Goal: Information Seeking & Learning: Learn about a topic

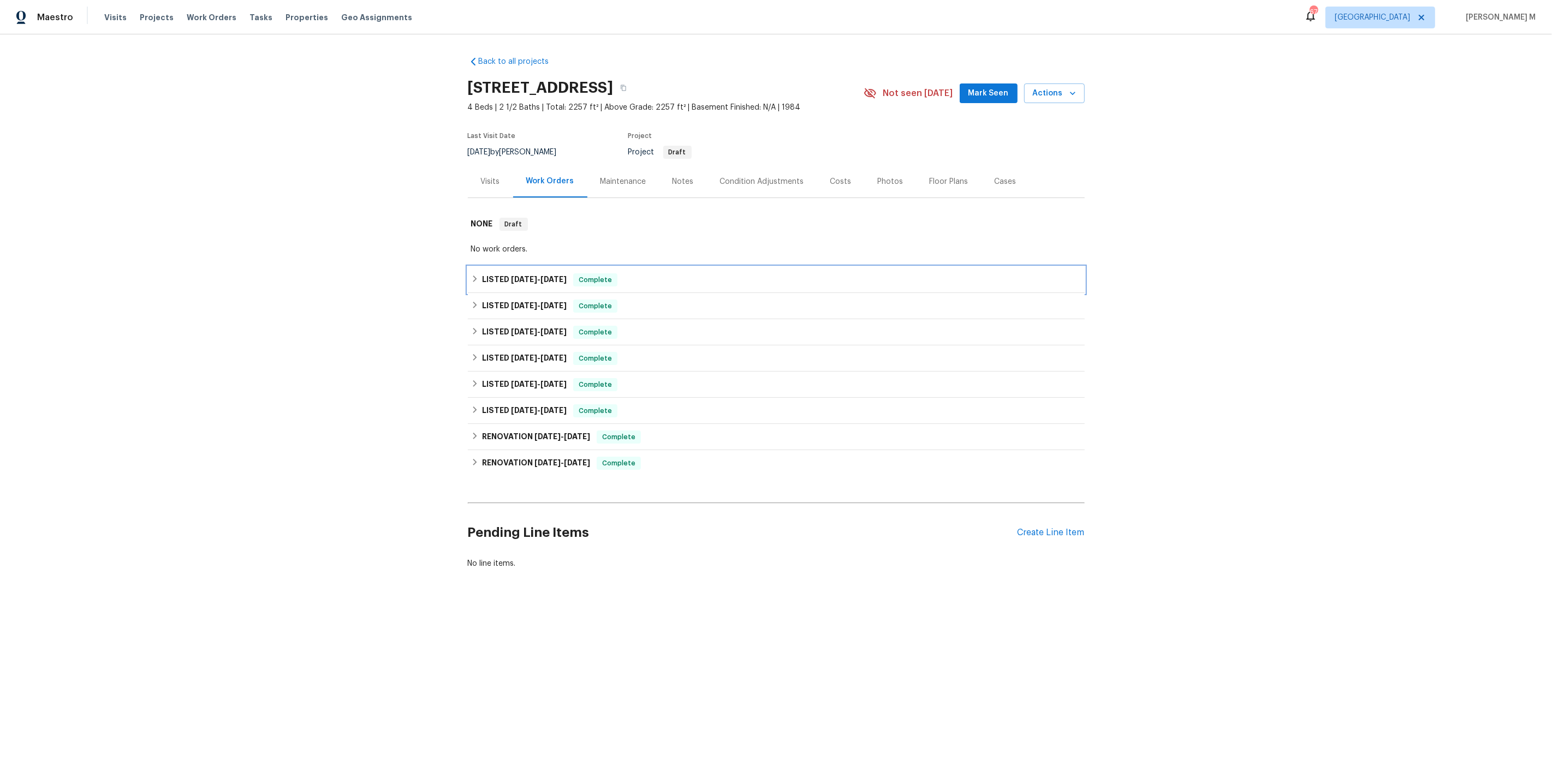
click at [513, 280] on h6 "LISTED 8/1/25 - 8/6/25" at bounding box center [524, 280] width 85 height 13
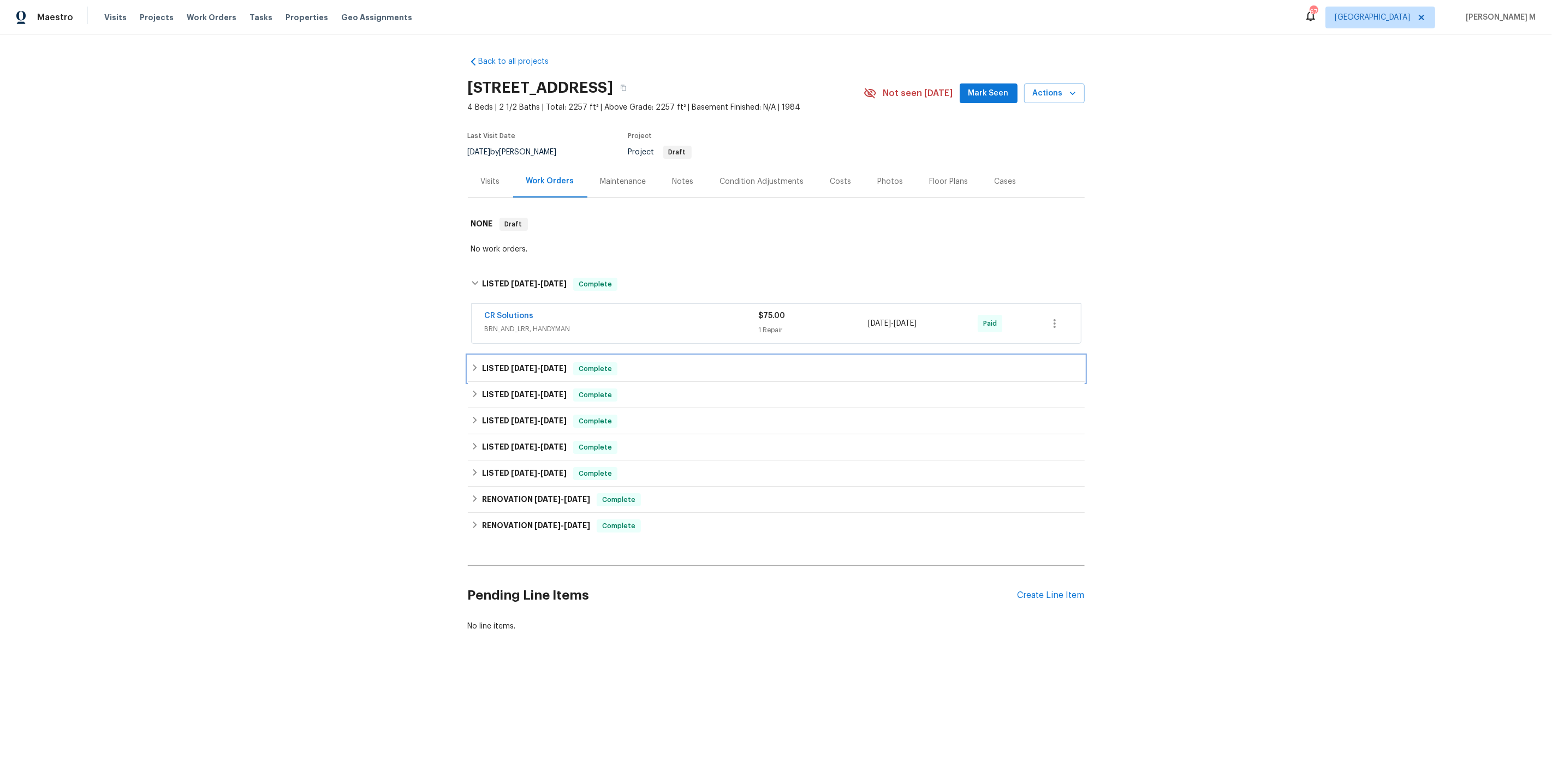
click at [511, 365] on span "7/23/25" at bounding box center [523, 369] width 26 height 8
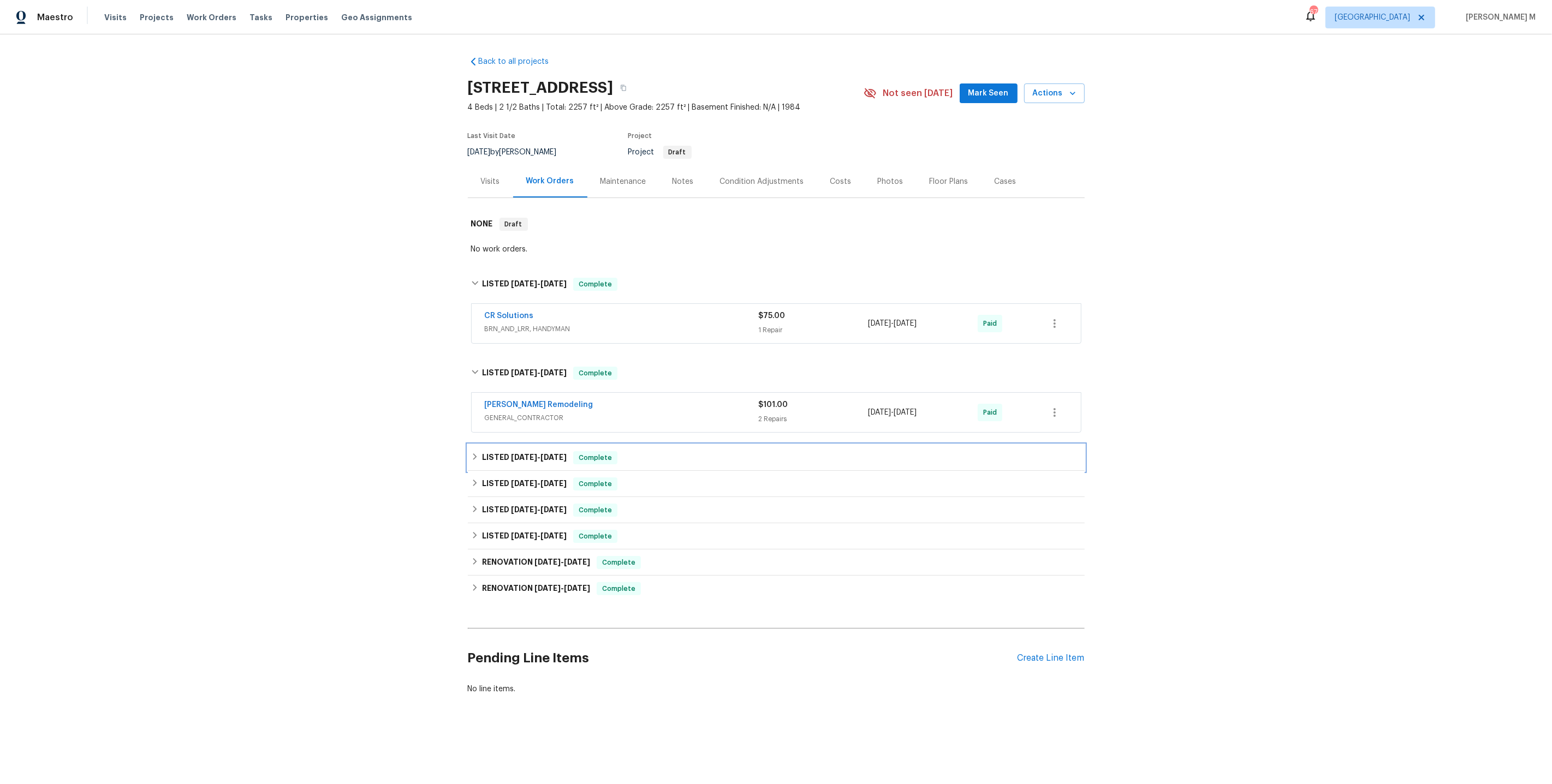
click at [511, 454] on span "7/14/25" at bounding box center [523, 458] width 26 height 8
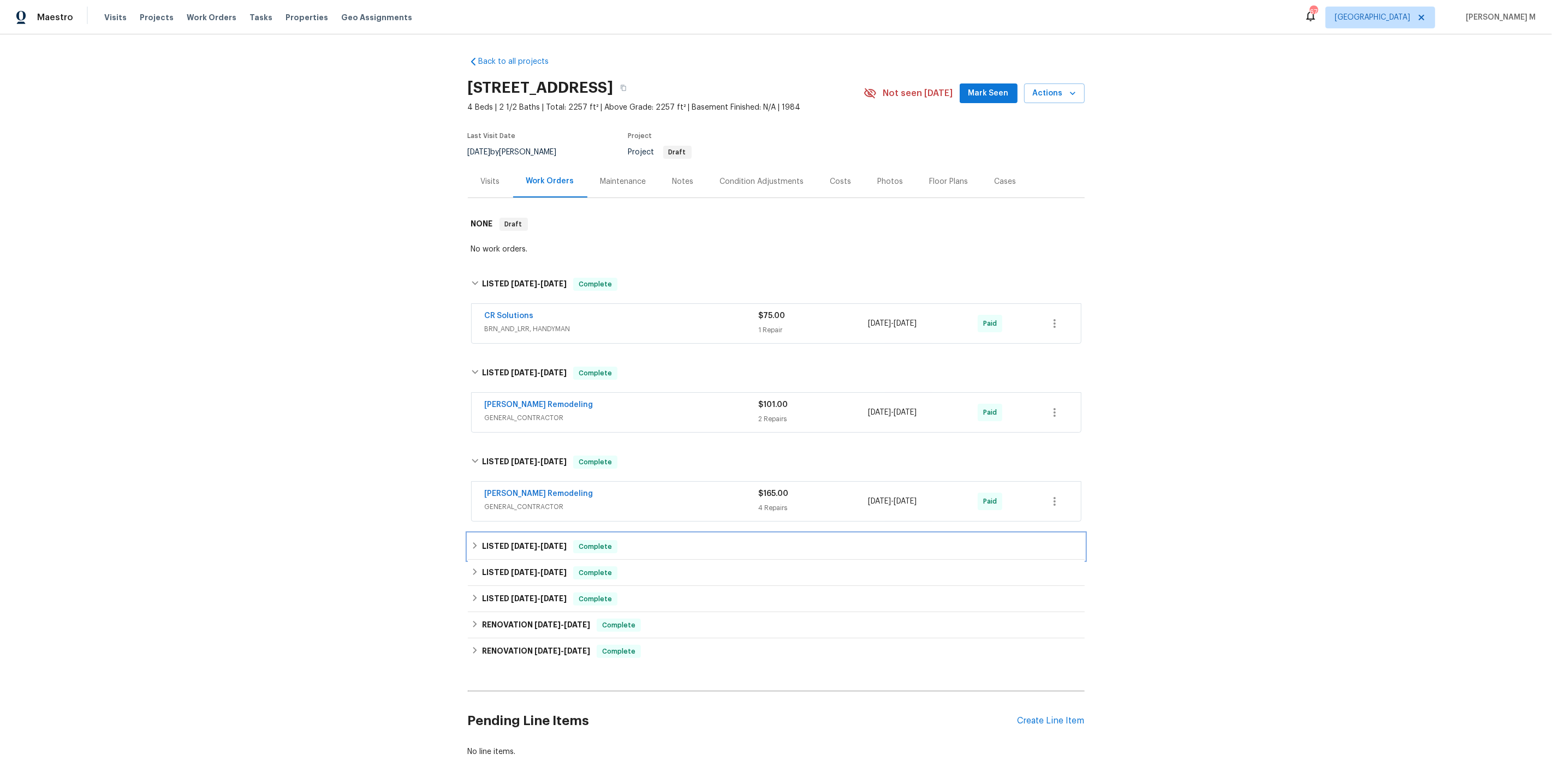
click at [511, 542] on span "6/17/25" at bounding box center [523, 546] width 26 height 8
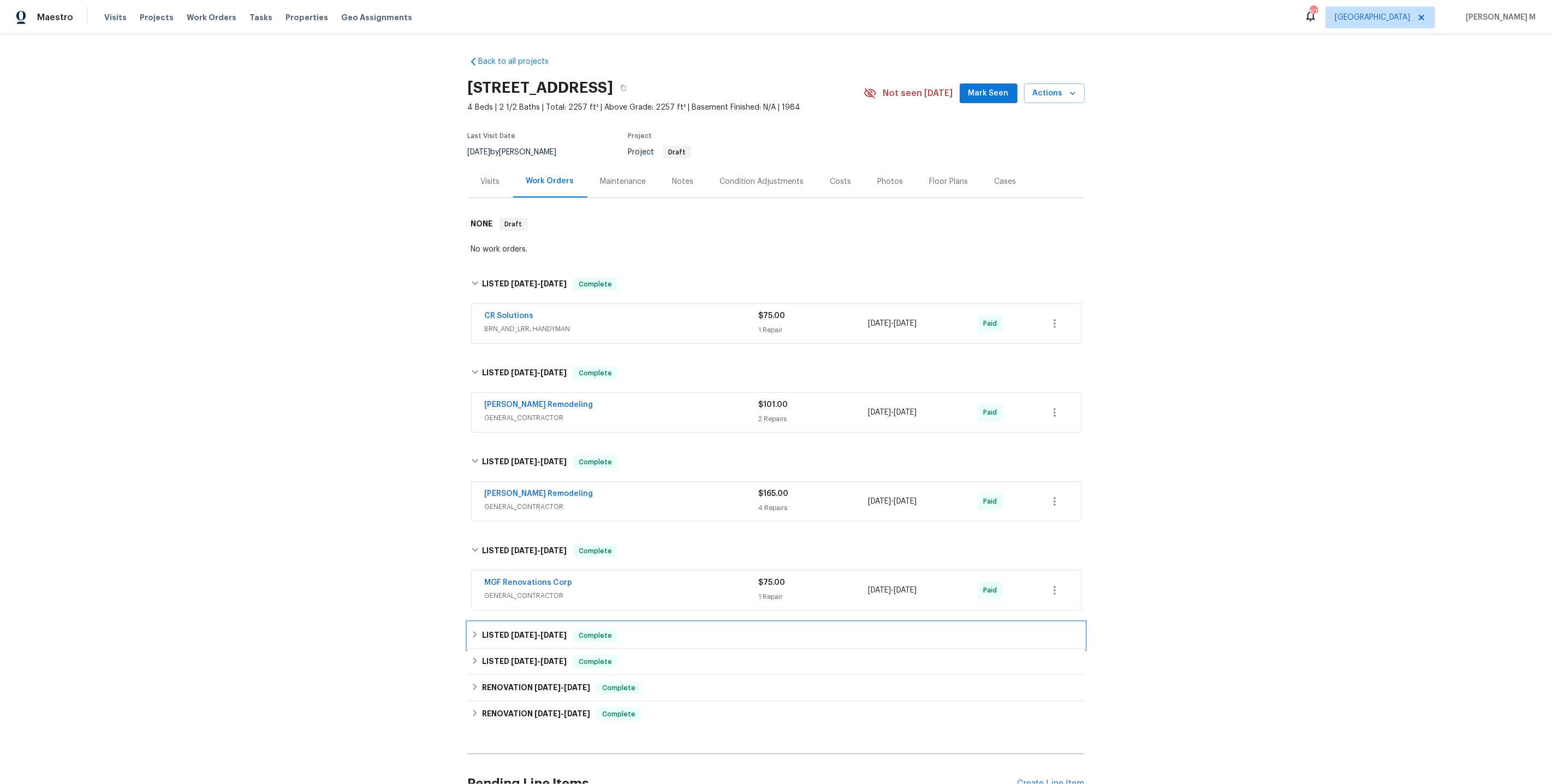
click at [507, 622] on div "LISTED 6/9/25 - 6/11/25 Complete" at bounding box center [776, 635] width 617 height 26
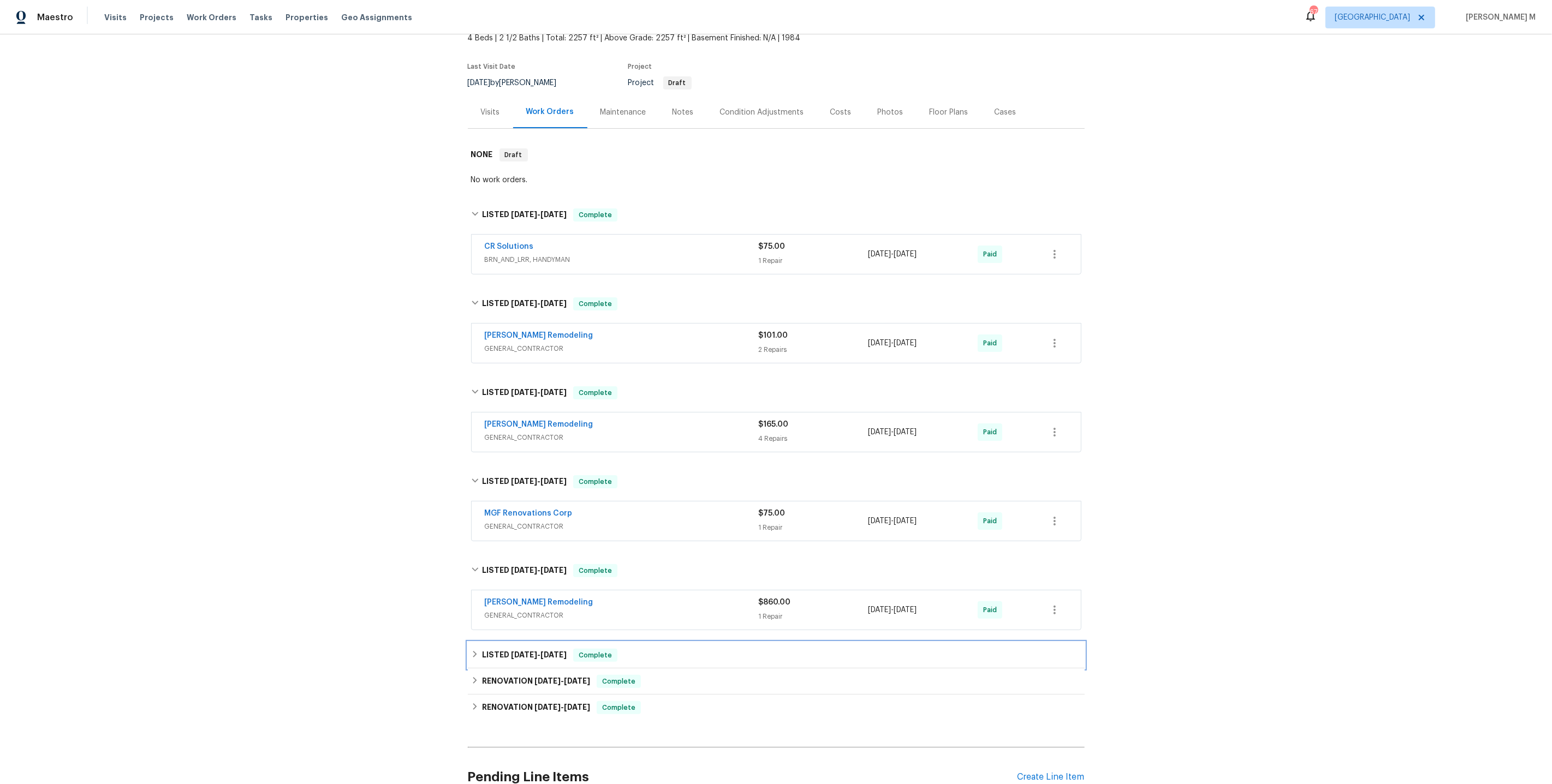
click at [504, 649] on h6 "LISTED 5/29/25 - 5/30/25" at bounding box center [524, 655] width 85 height 13
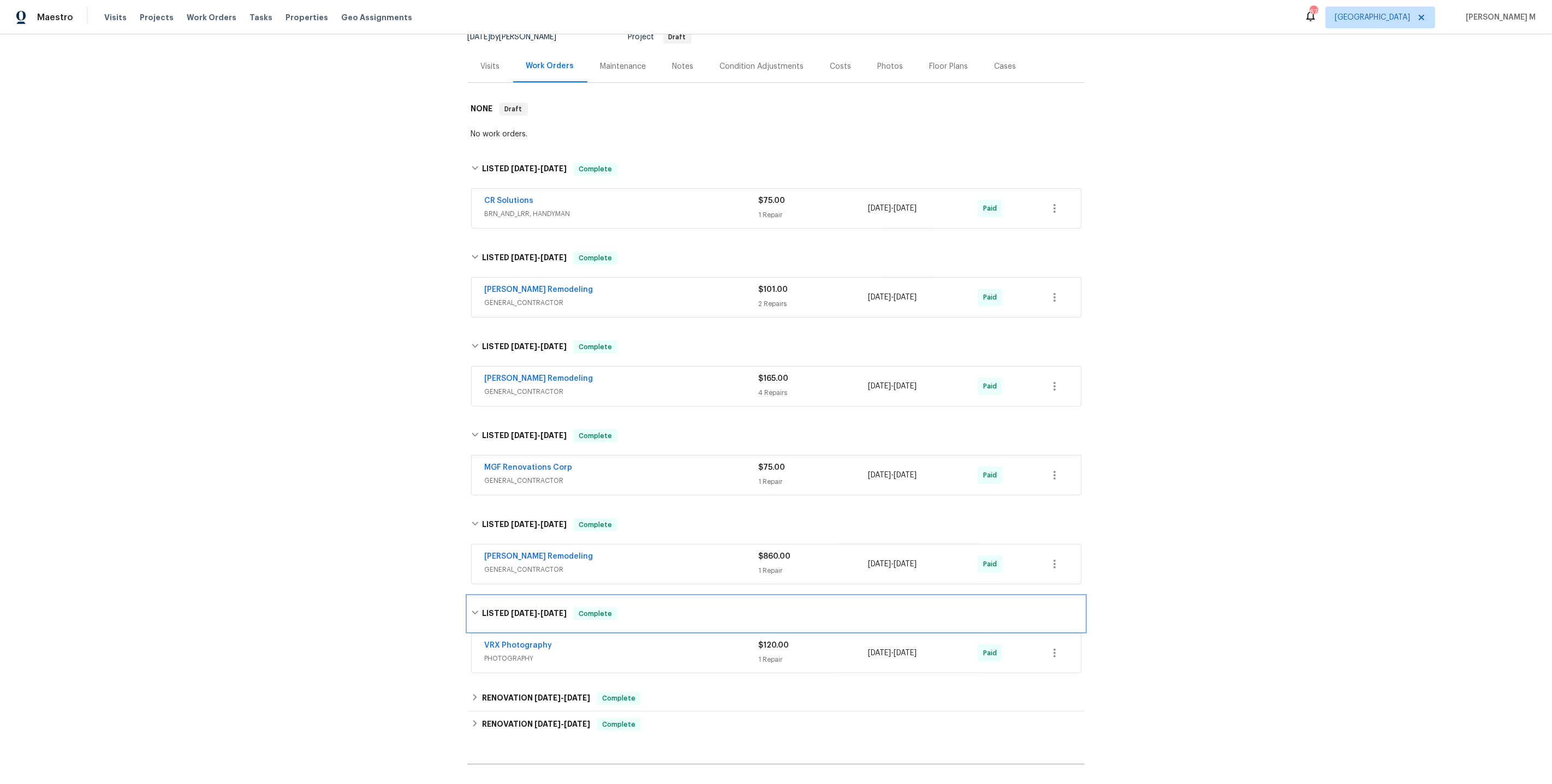
scroll to position [117, 0]
click at [503, 716] on h6 "RENOVATION 5/1/25 - 5/16/25" at bounding box center [535, 722] width 108 height 13
click at [518, 686] on div "RENOVATION 5/16/25 - 5/20/25 Complete" at bounding box center [776, 697] width 617 height 26
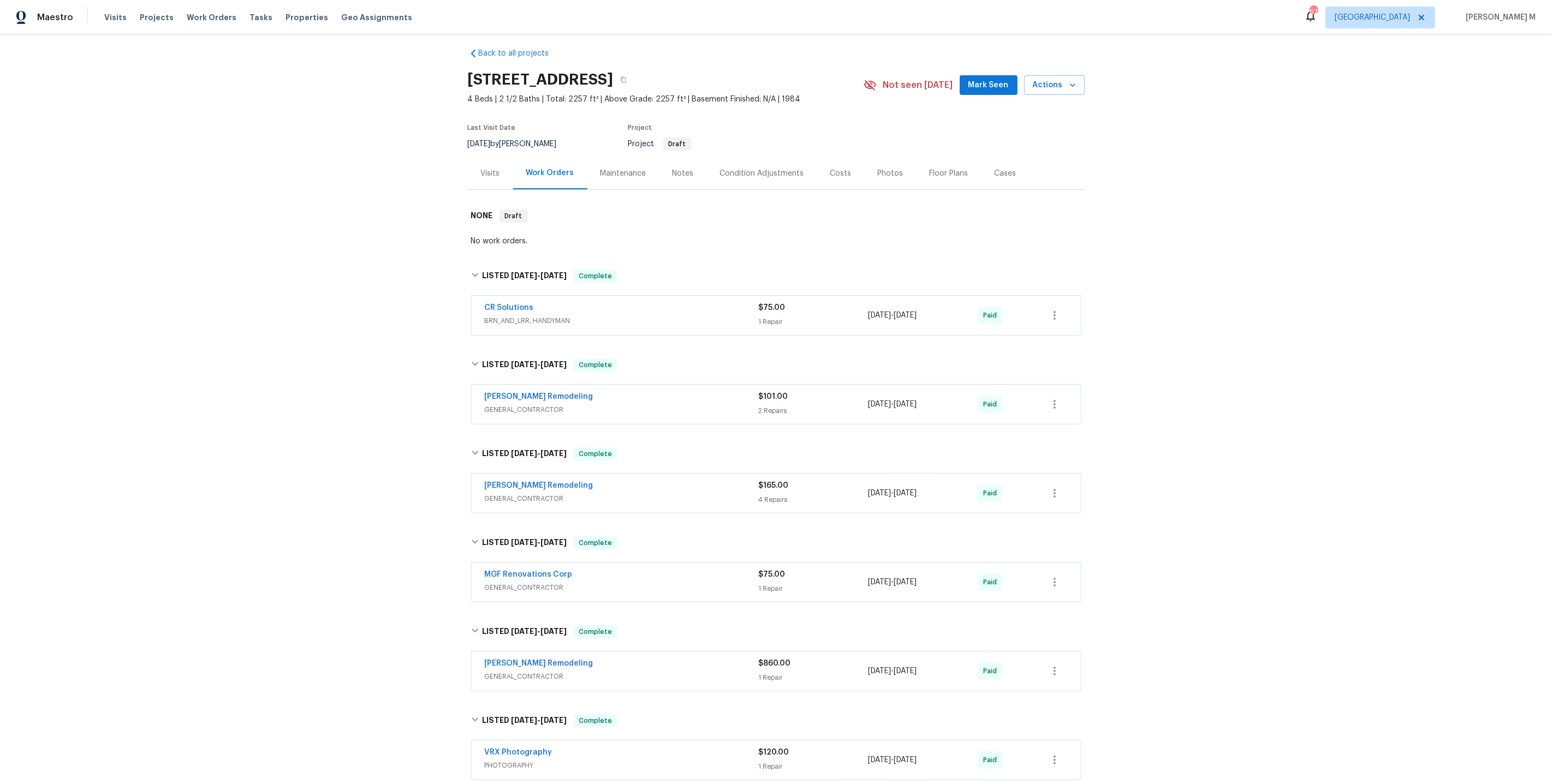
scroll to position [0, 0]
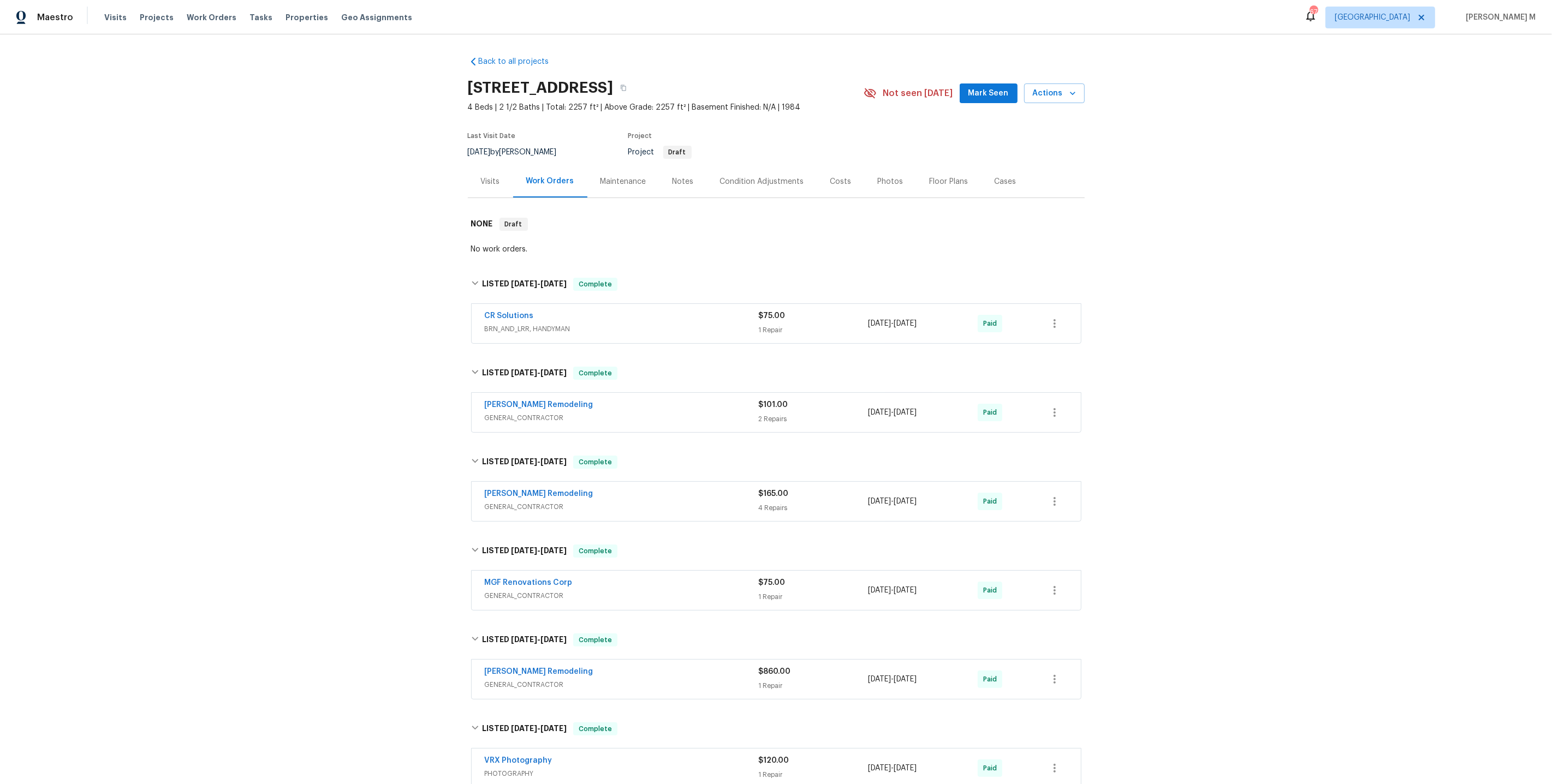
click at [502, 413] on span "GENERAL_CONTRACTOR" at bounding box center [622, 418] width 274 height 11
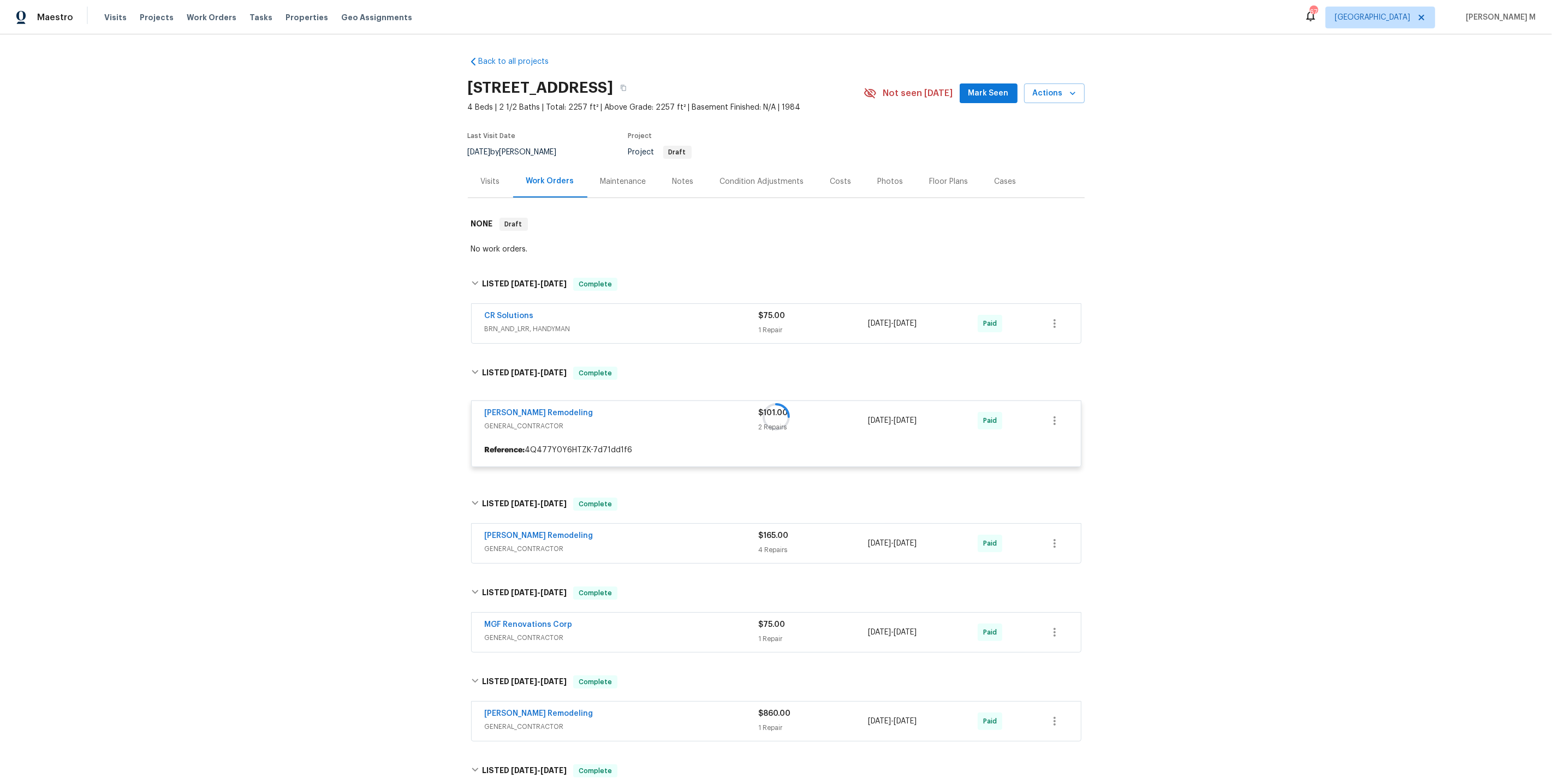
scroll to position [42, 0]
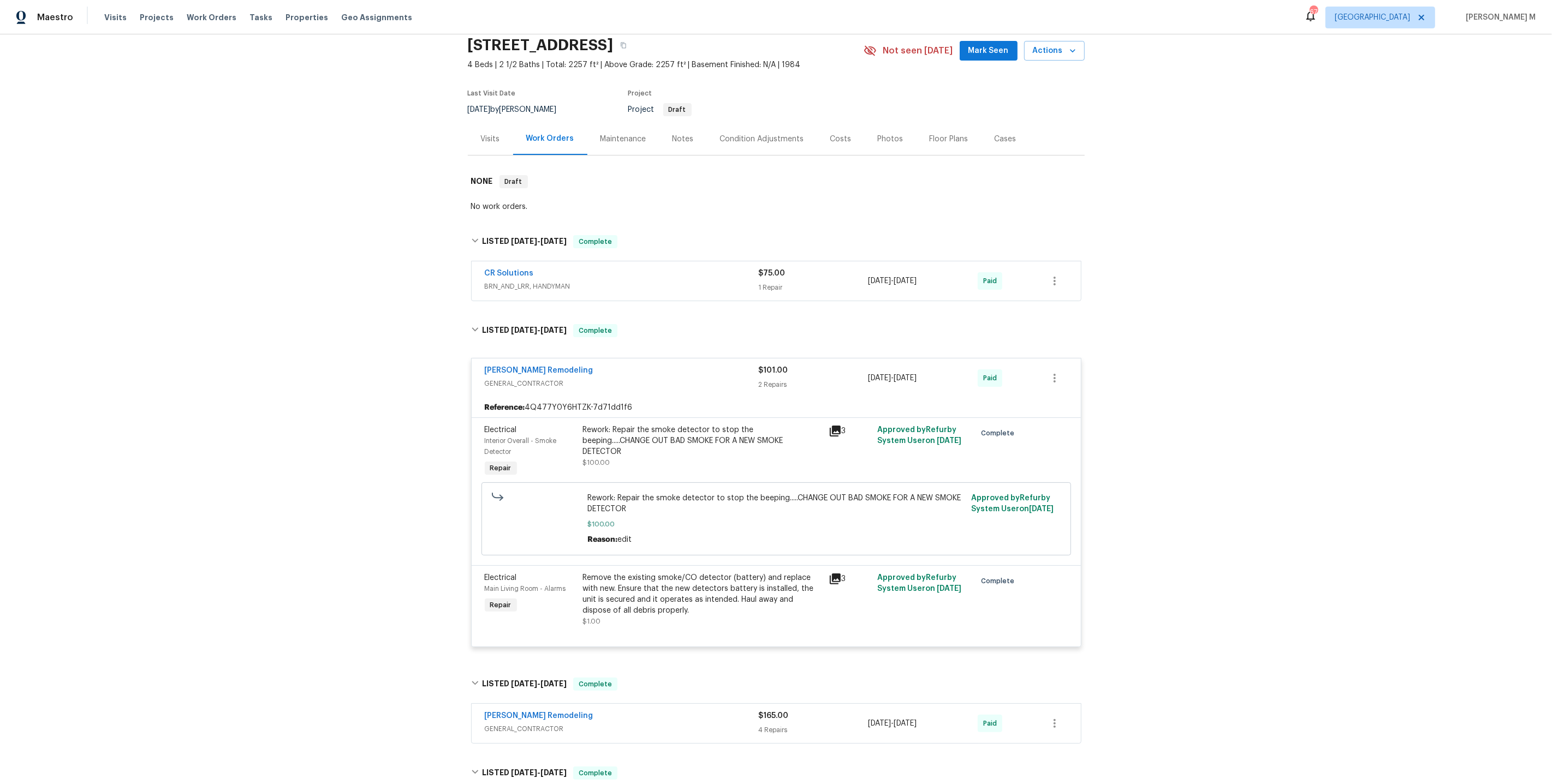
click at [514, 281] on span "BRN_AND_LRR, HANDYMAN" at bounding box center [622, 286] width 274 height 11
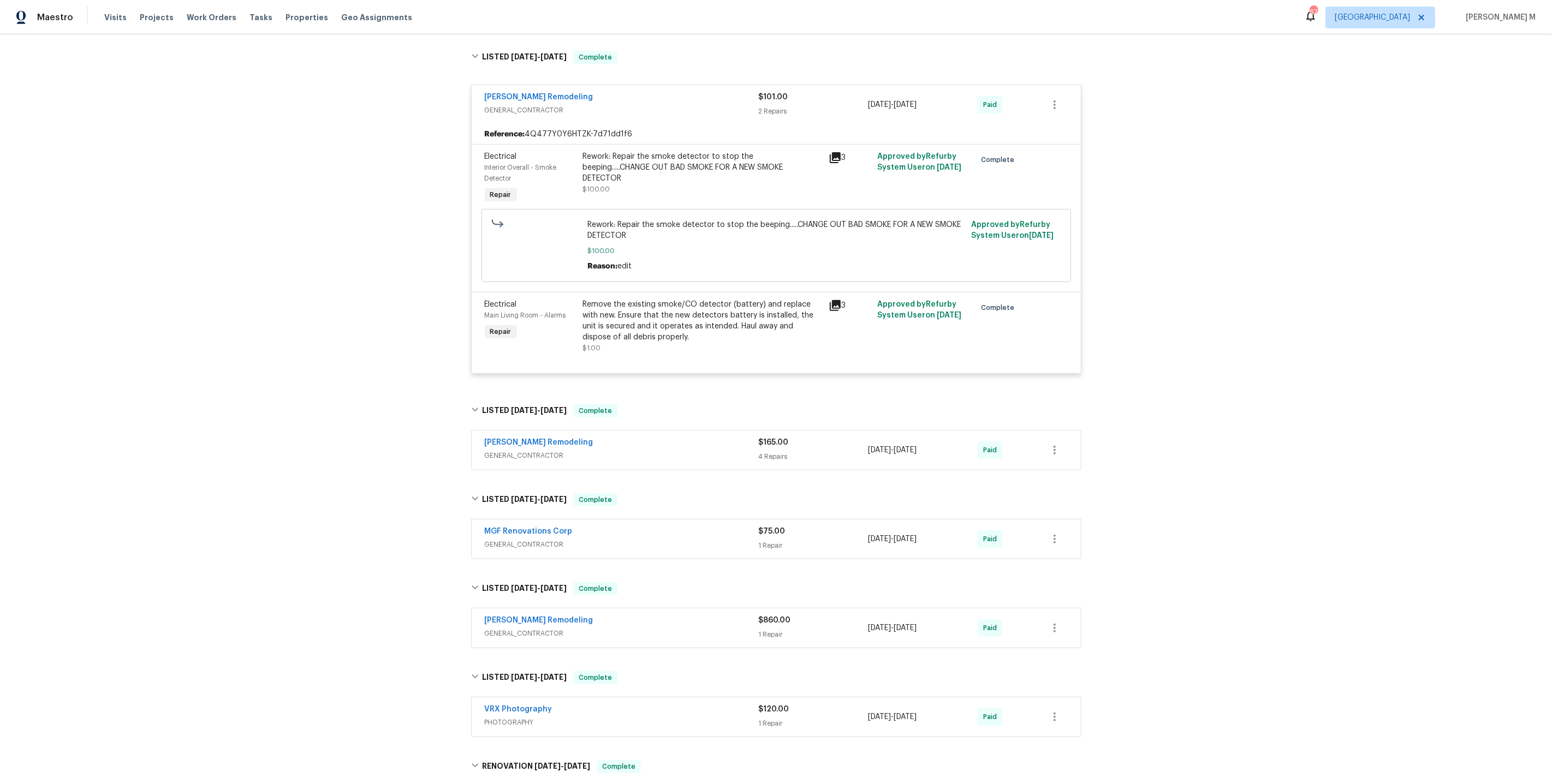
scroll to position [435, 0]
click at [524, 448] on span "GENERAL_CONTRACTOR" at bounding box center [622, 454] width 274 height 11
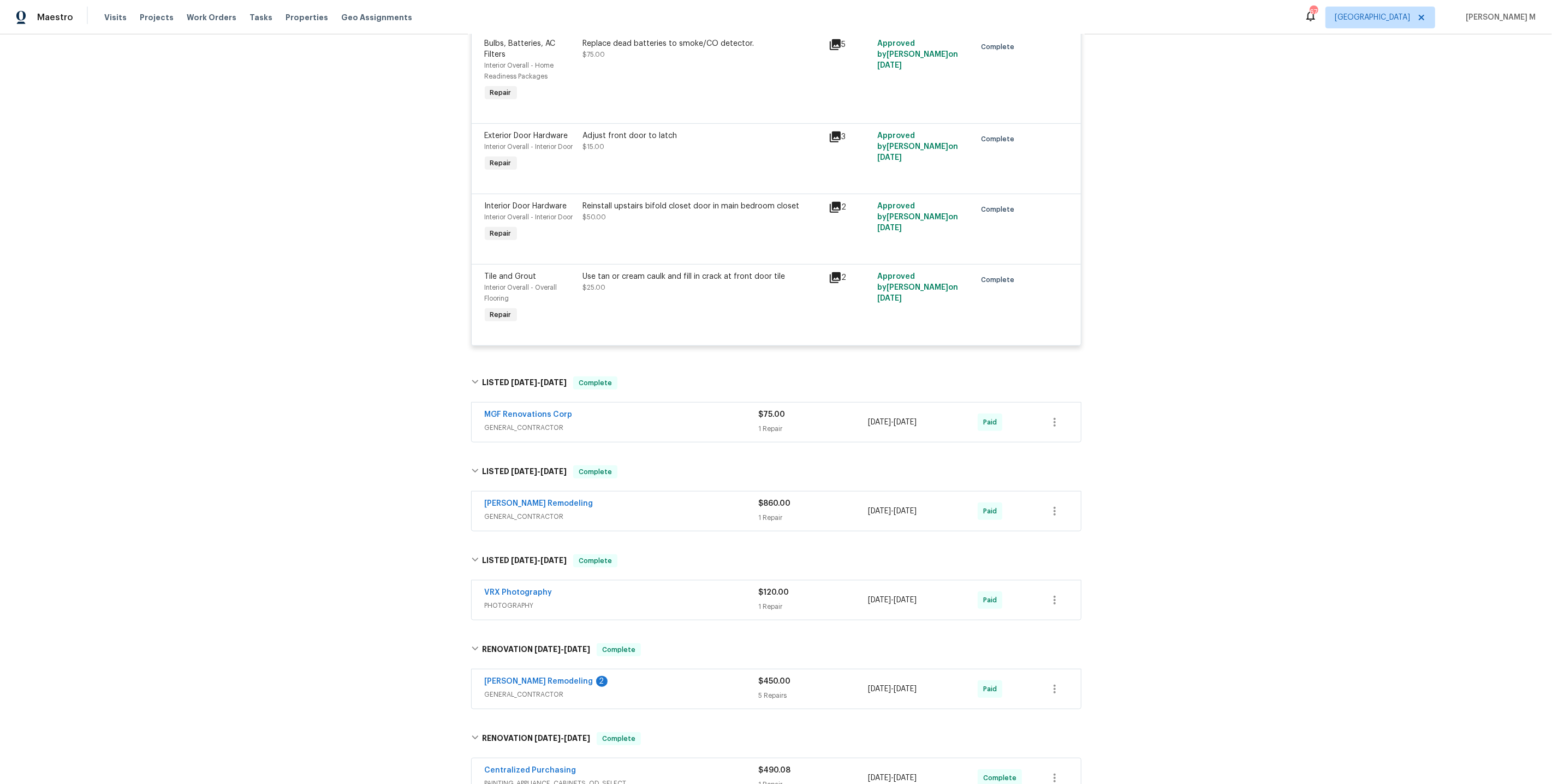
click at [535, 422] on span "GENERAL_CONTRACTOR" at bounding box center [622, 428] width 274 height 11
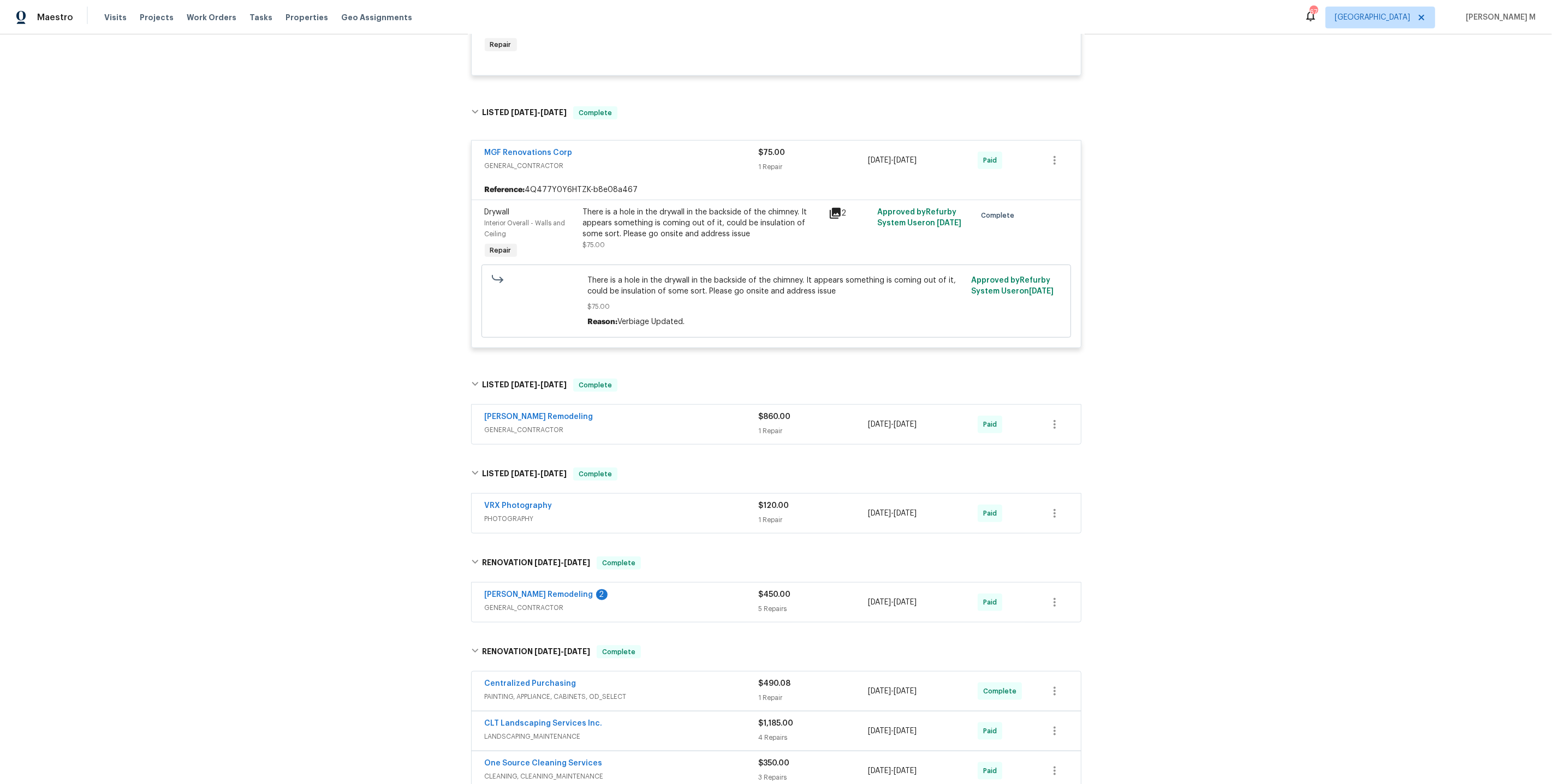
click at [535, 425] on span "GENERAL_CONTRACTOR" at bounding box center [622, 430] width 274 height 11
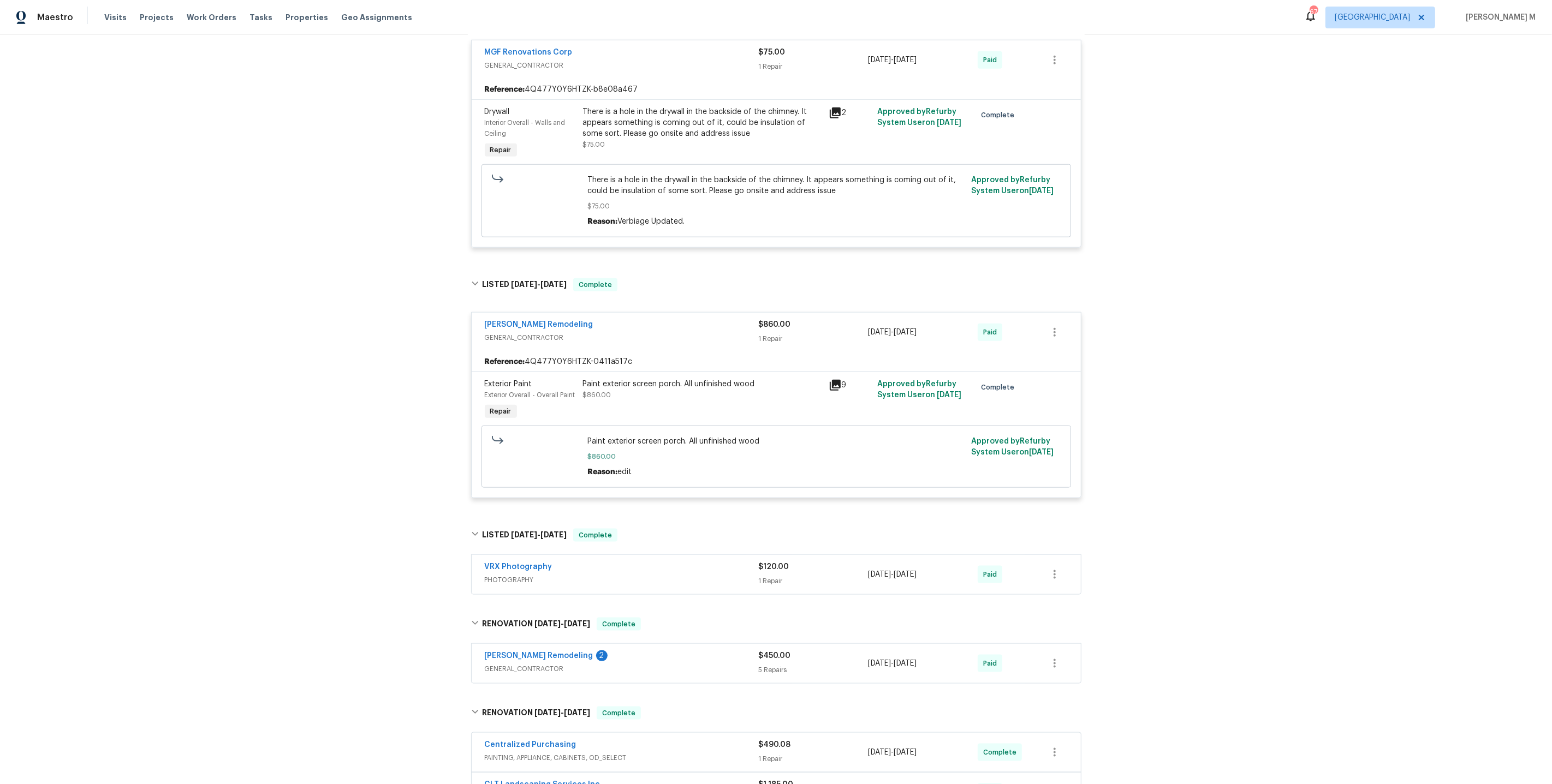
scroll to position [1270, 0]
click at [505, 574] on span "PHOTOGRAPHY" at bounding box center [622, 579] width 274 height 11
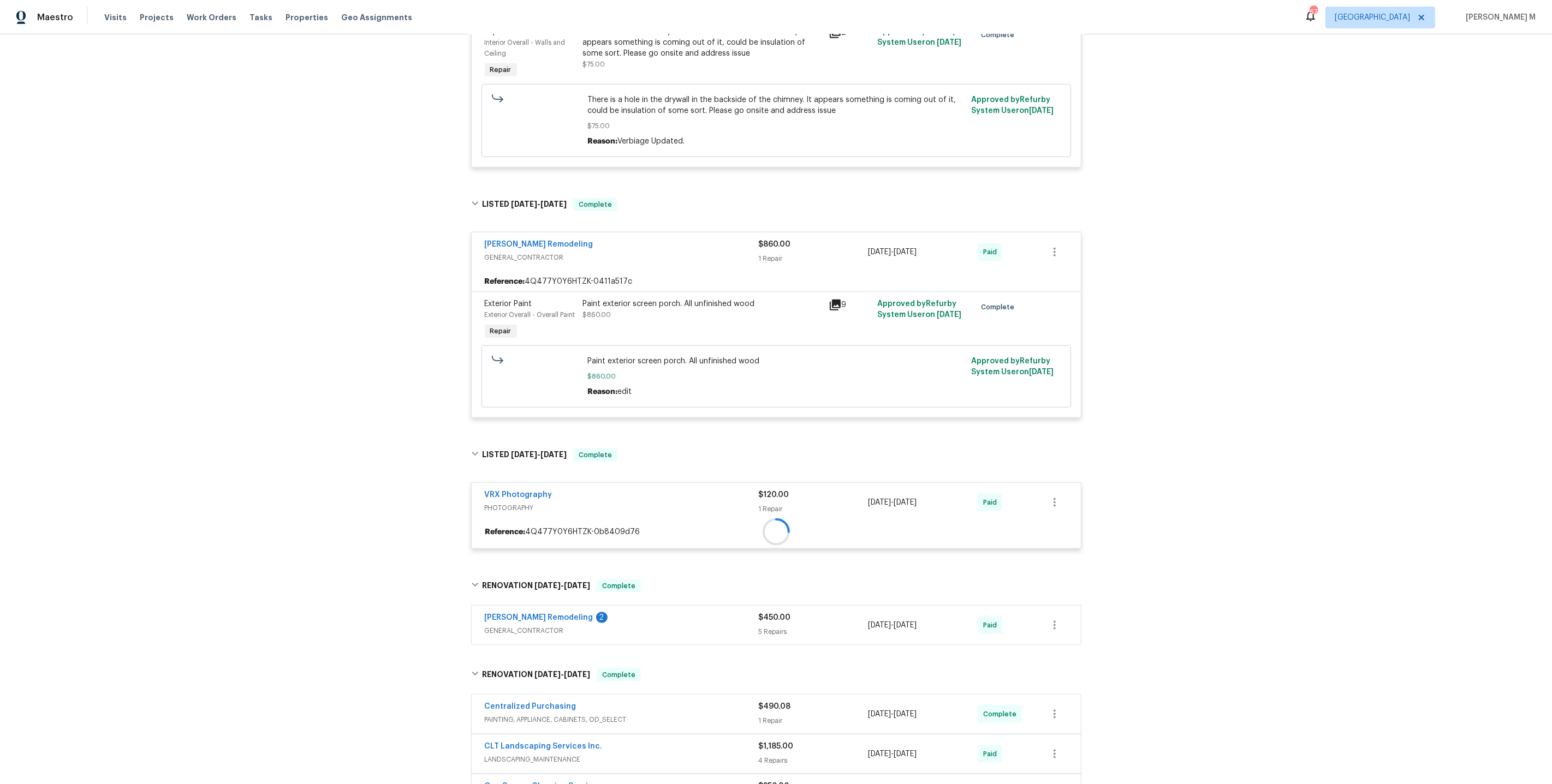
scroll to position [1446, 0]
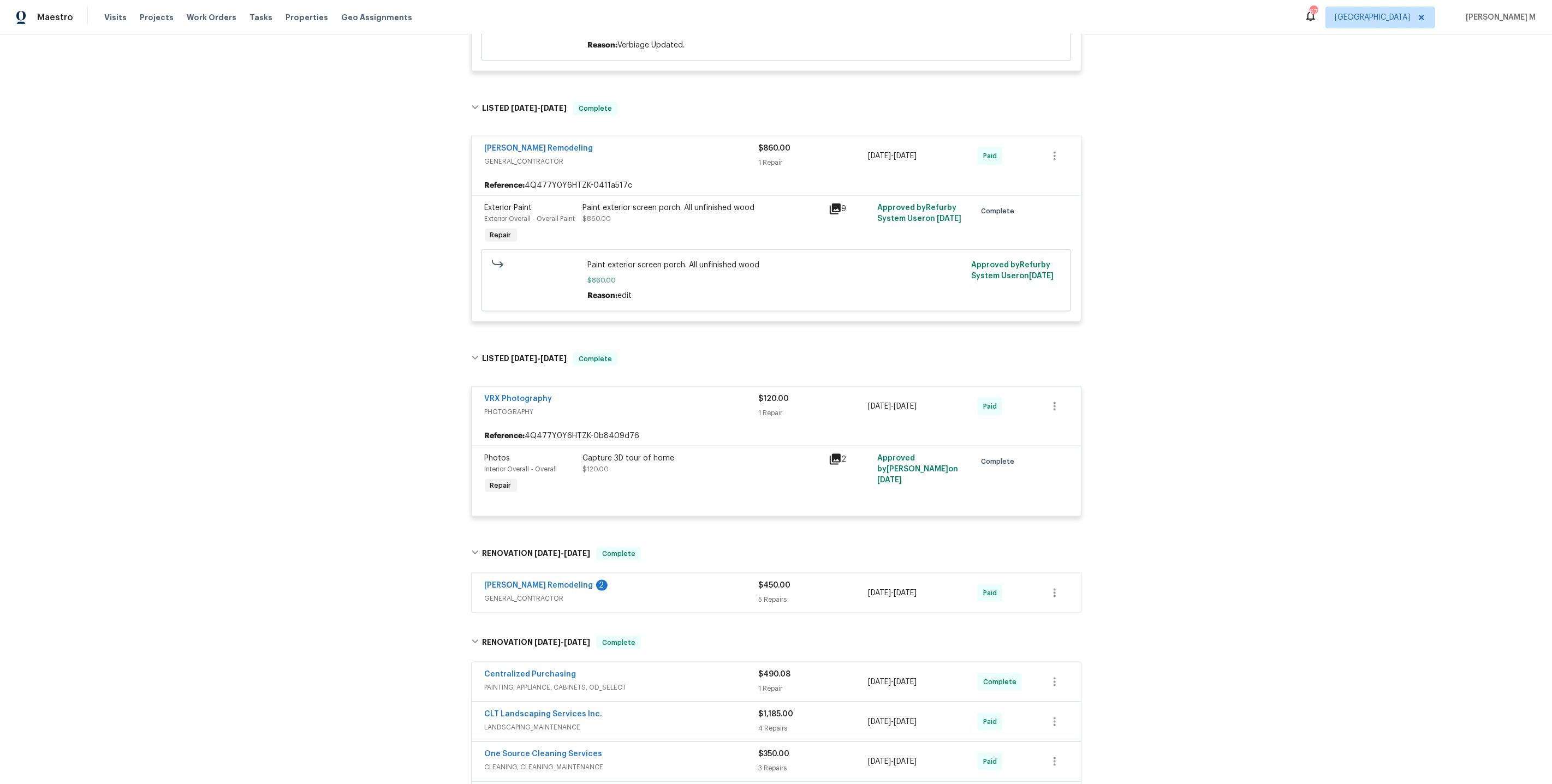
click at [519, 580] on div "Pino Remodeling 2 GENERAL_CONTRACTOR" at bounding box center [622, 593] width 274 height 26
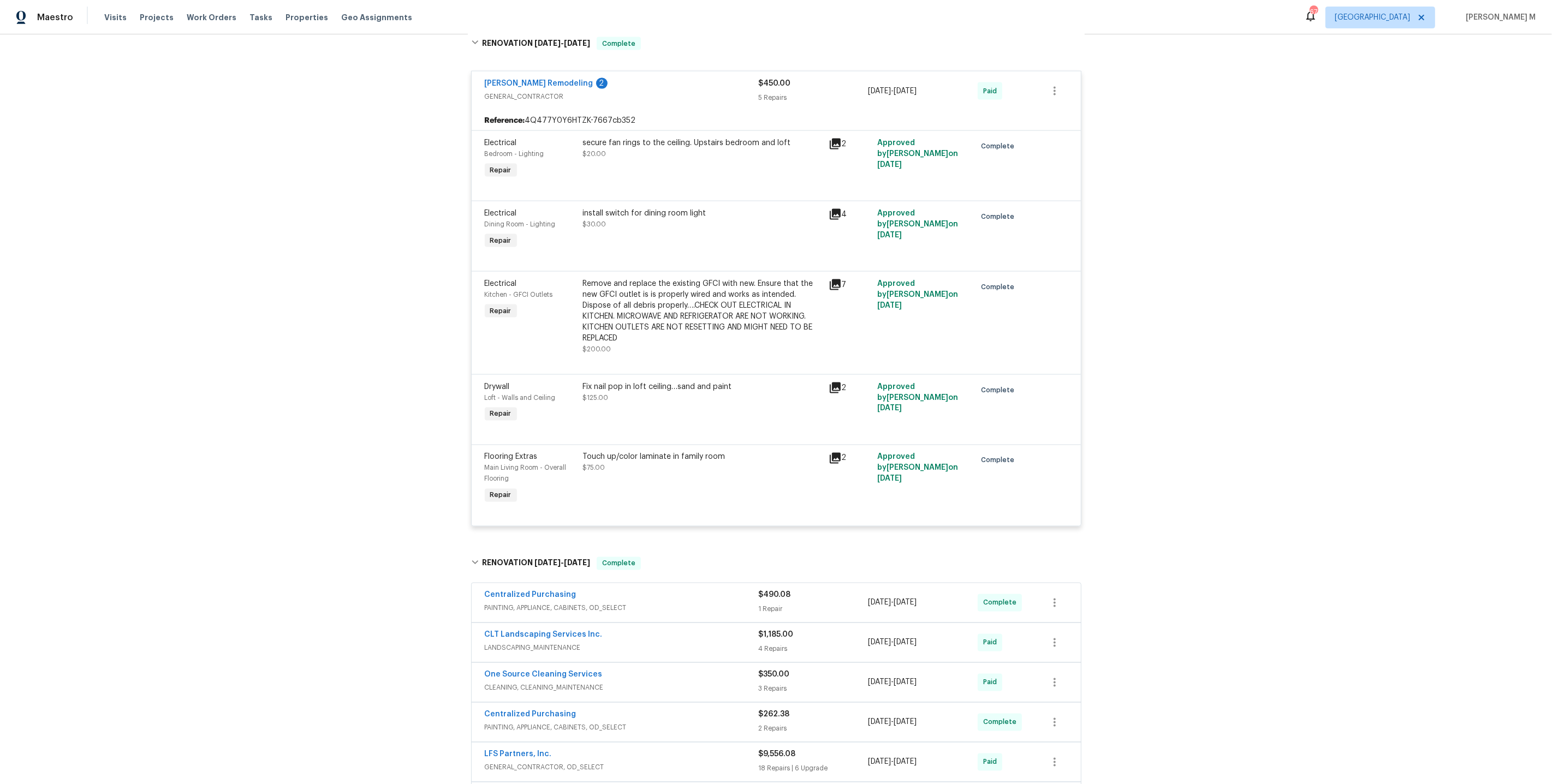
scroll to position [2120, 0]
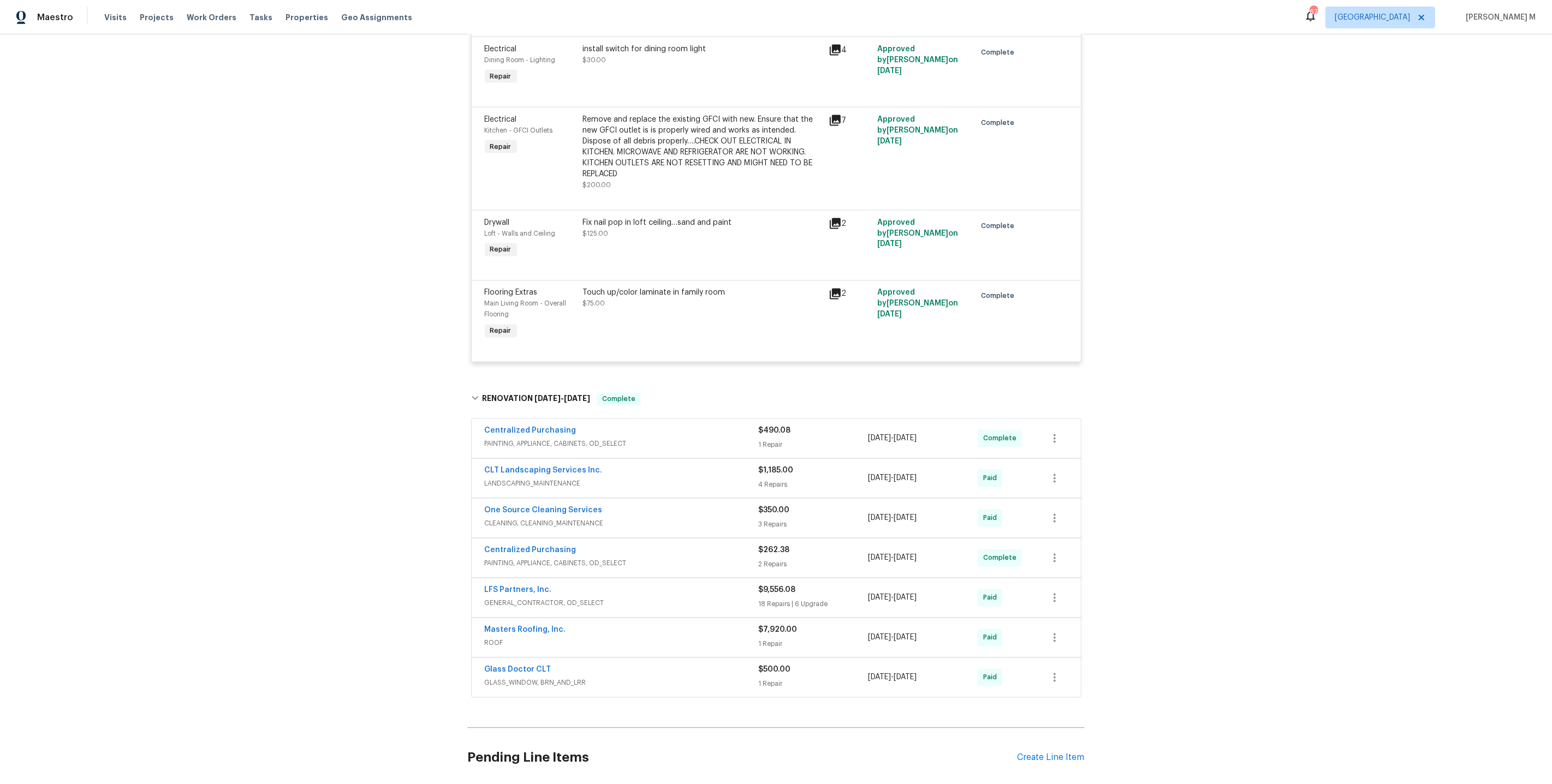
click at [515, 518] on span "CLEANING, CLEANING_MAINTENANCE" at bounding box center [622, 524] width 274 height 11
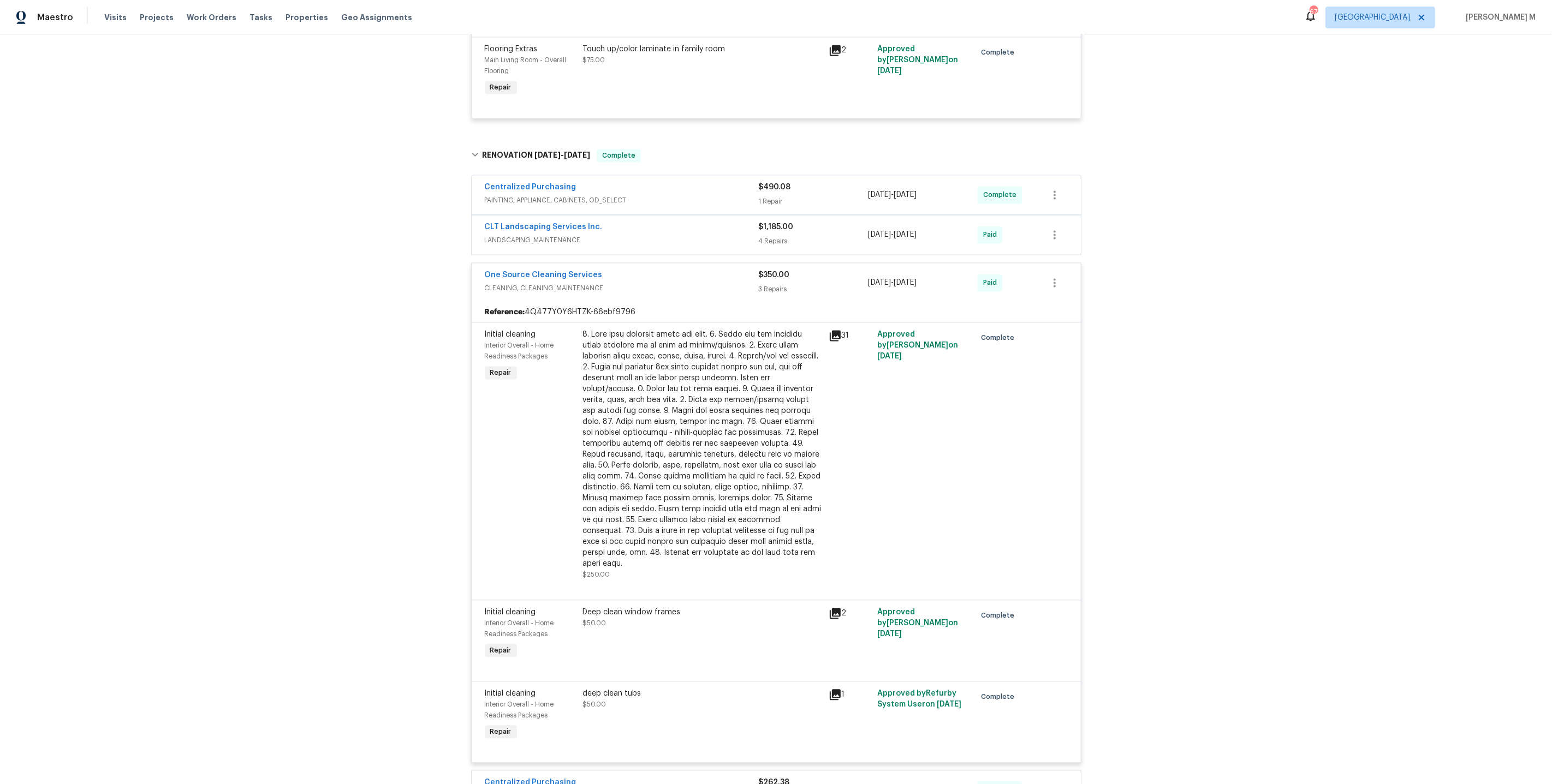
scroll to position [2571, 0]
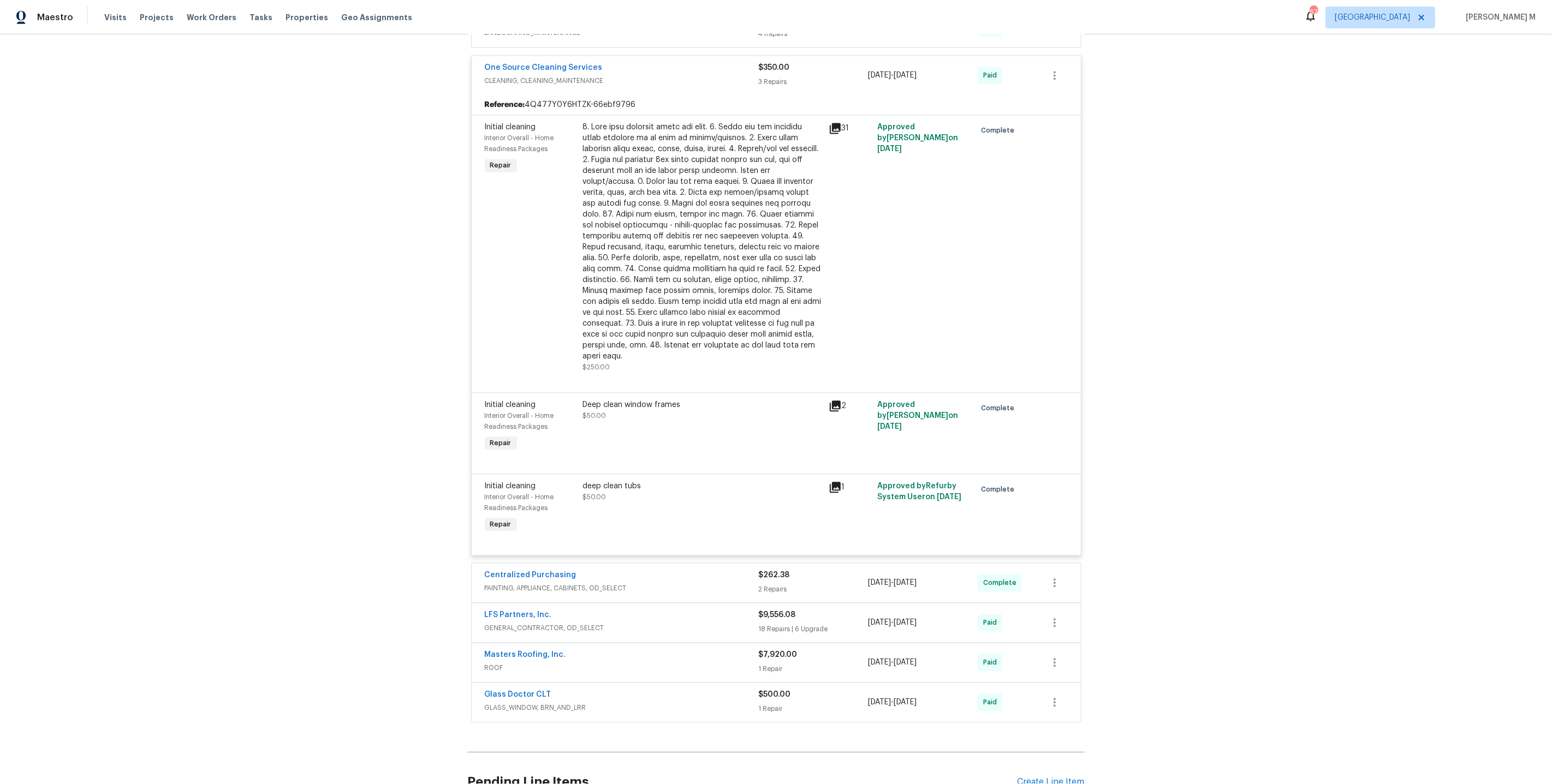
click at [527, 622] on span "GENERAL_CONTRACTOR, OD_SELECT" at bounding box center [622, 628] width 274 height 11
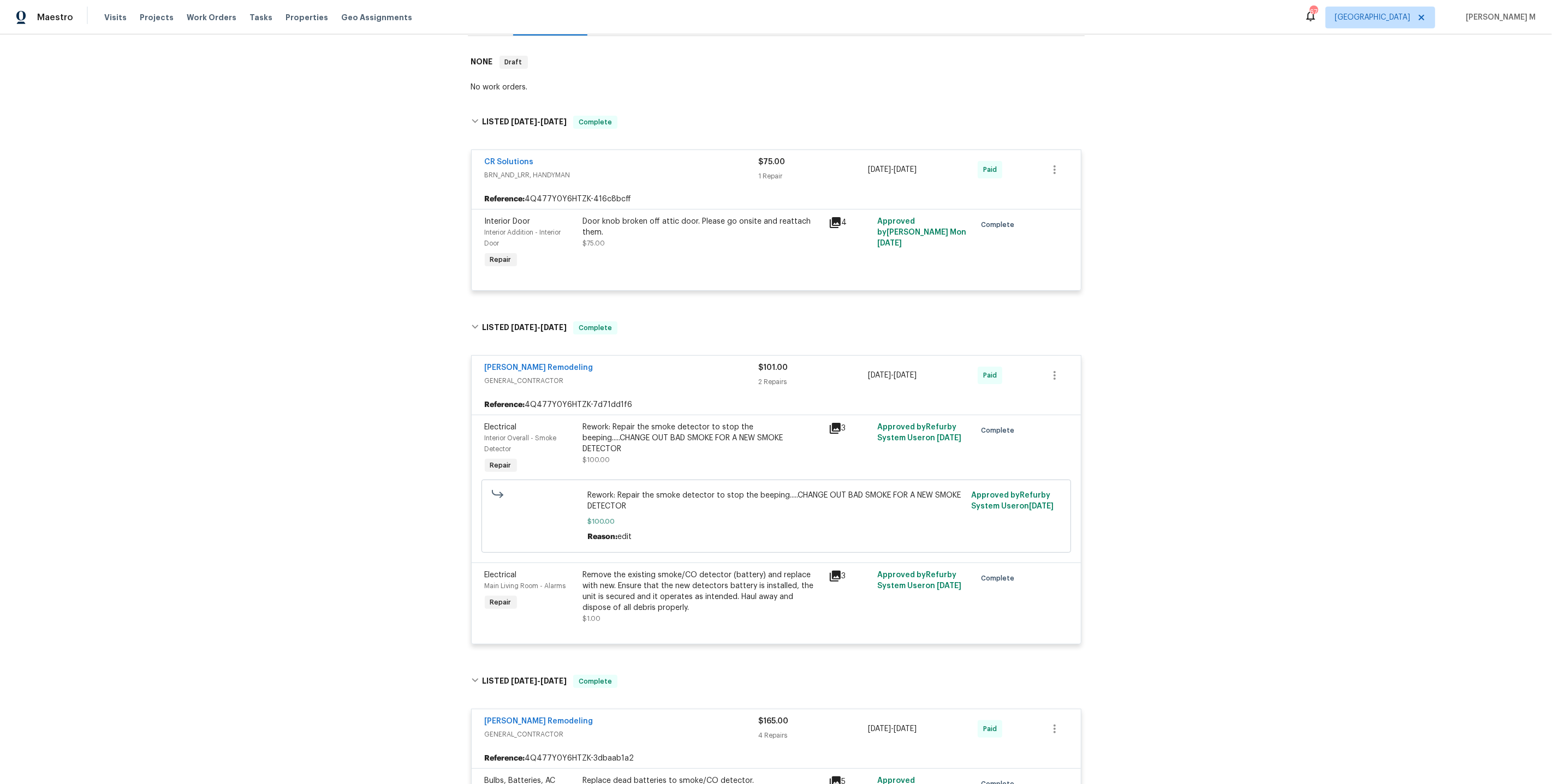
scroll to position [0, 0]
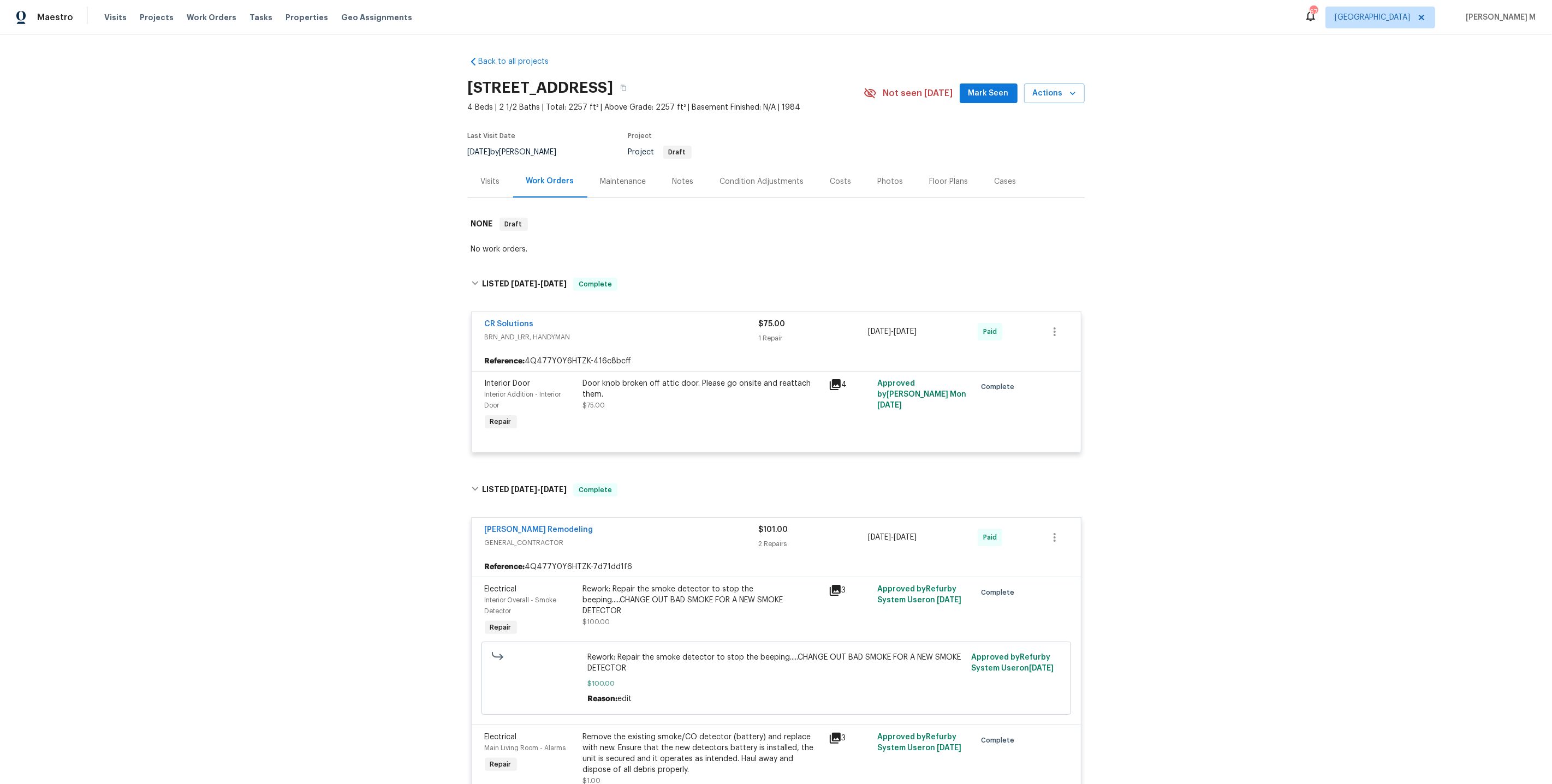
click at [615, 176] on div "Maintenance" at bounding box center [623, 182] width 46 height 11
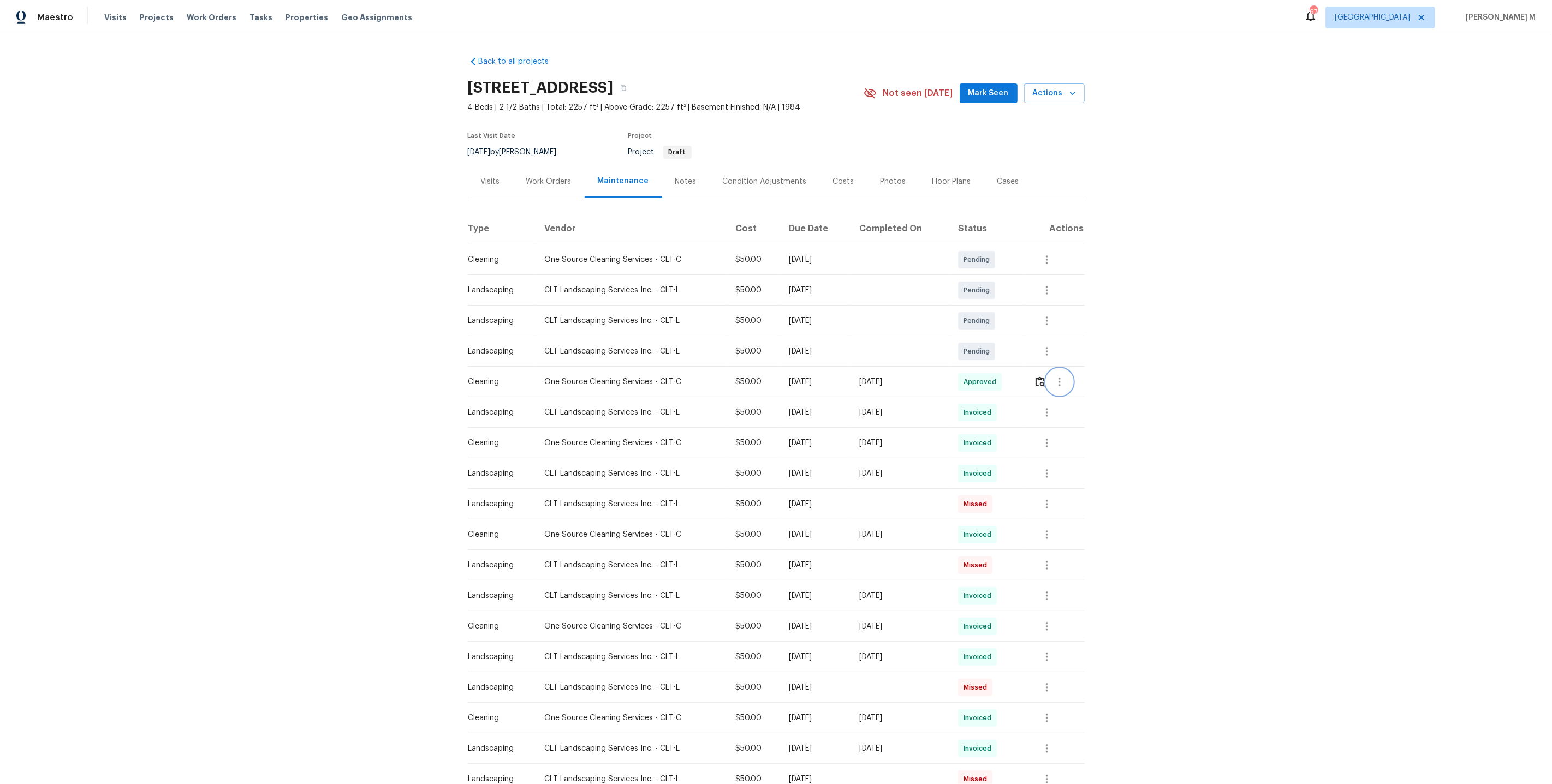
click at [1064, 375] on icon "button" at bounding box center [1060, 382] width 13 height 13
click at [1065, 386] on li "View details" at bounding box center [1088, 394] width 76 height 18
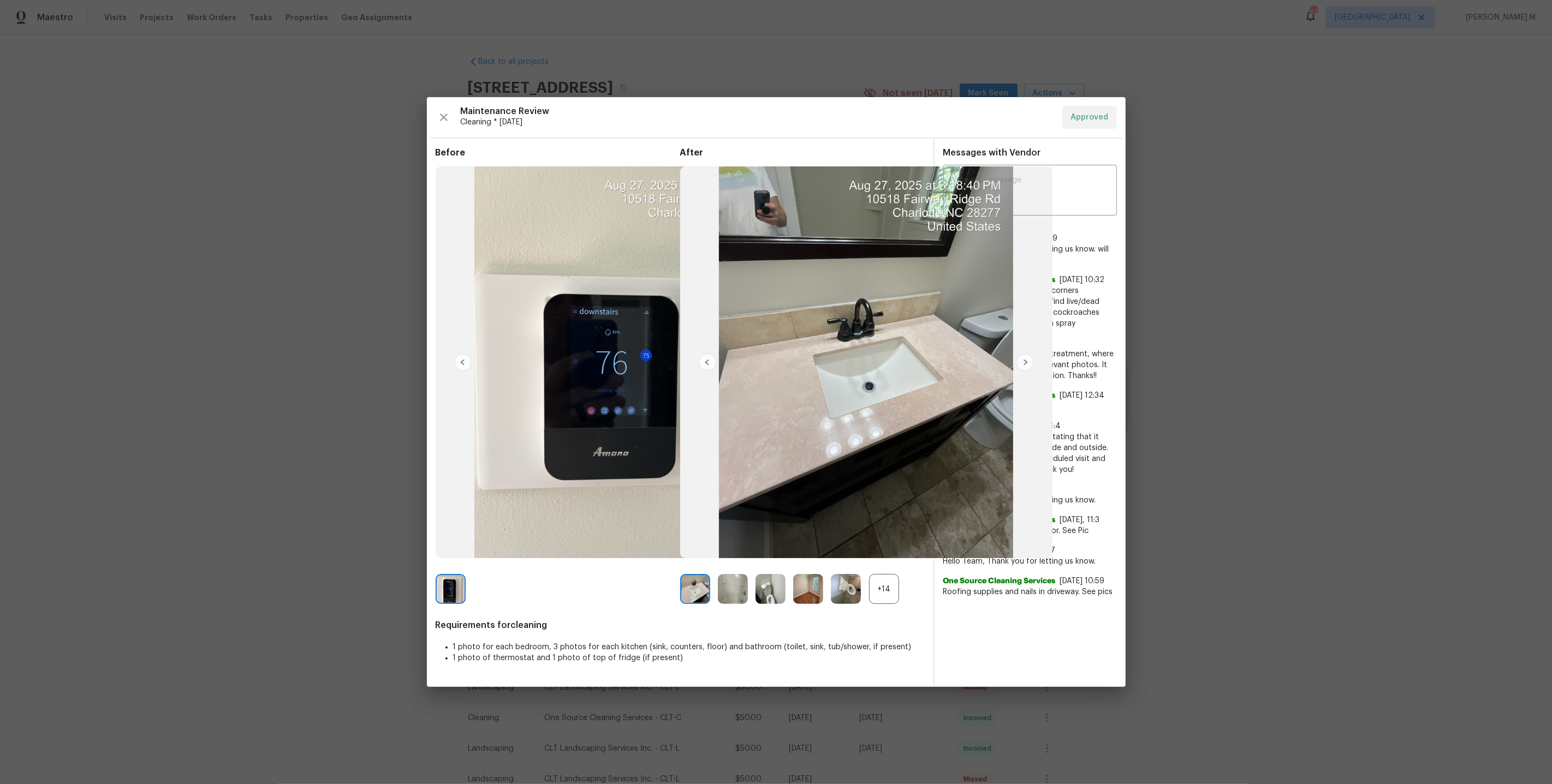
drag, startPoint x: 1205, startPoint y: 378, endPoint x: 1197, endPoint y: 378, distance: 8.0
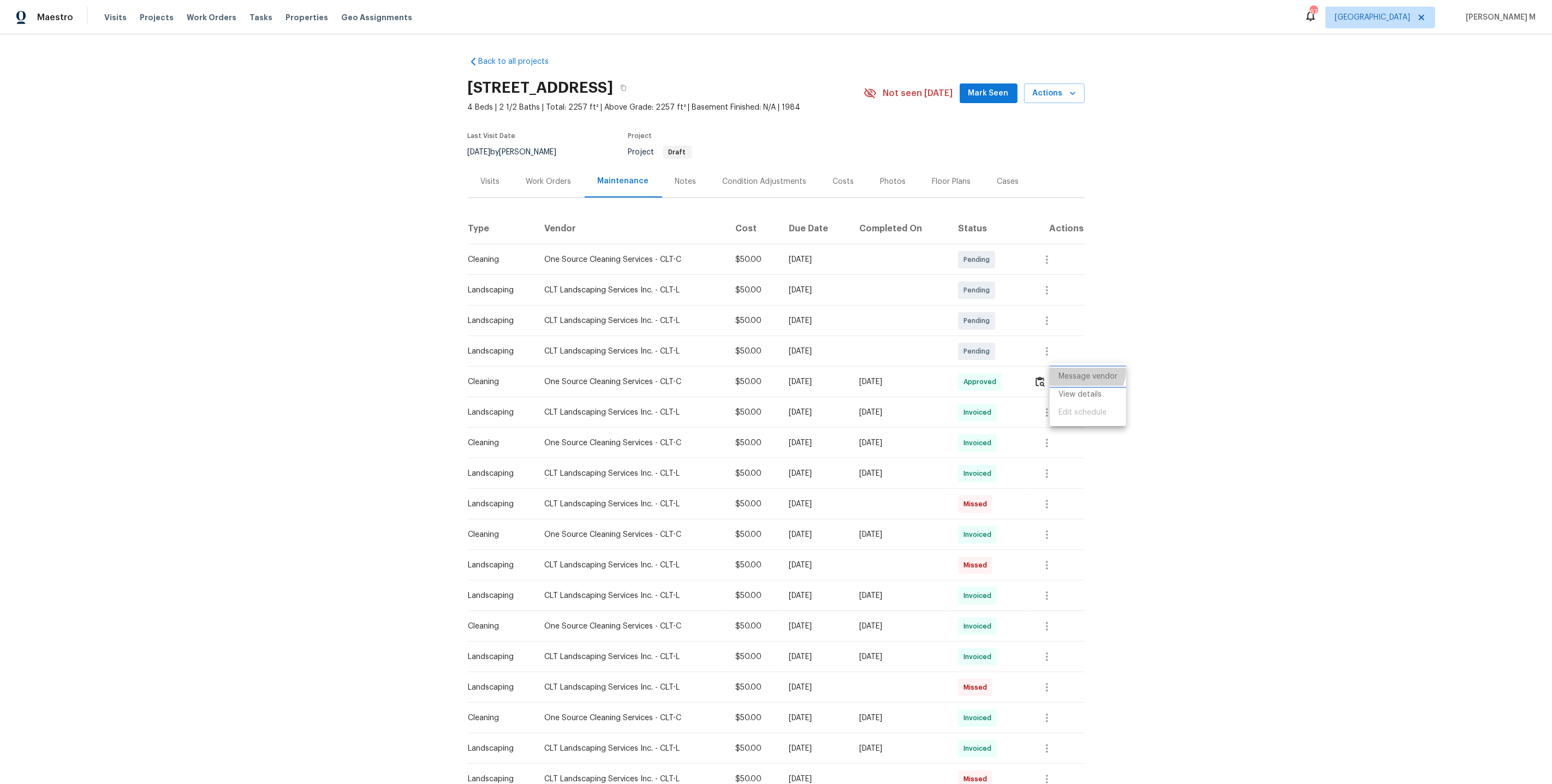
click at [1084, 370] on li "Message vendor" at bounding box center [1088, 377] width 76 height 18
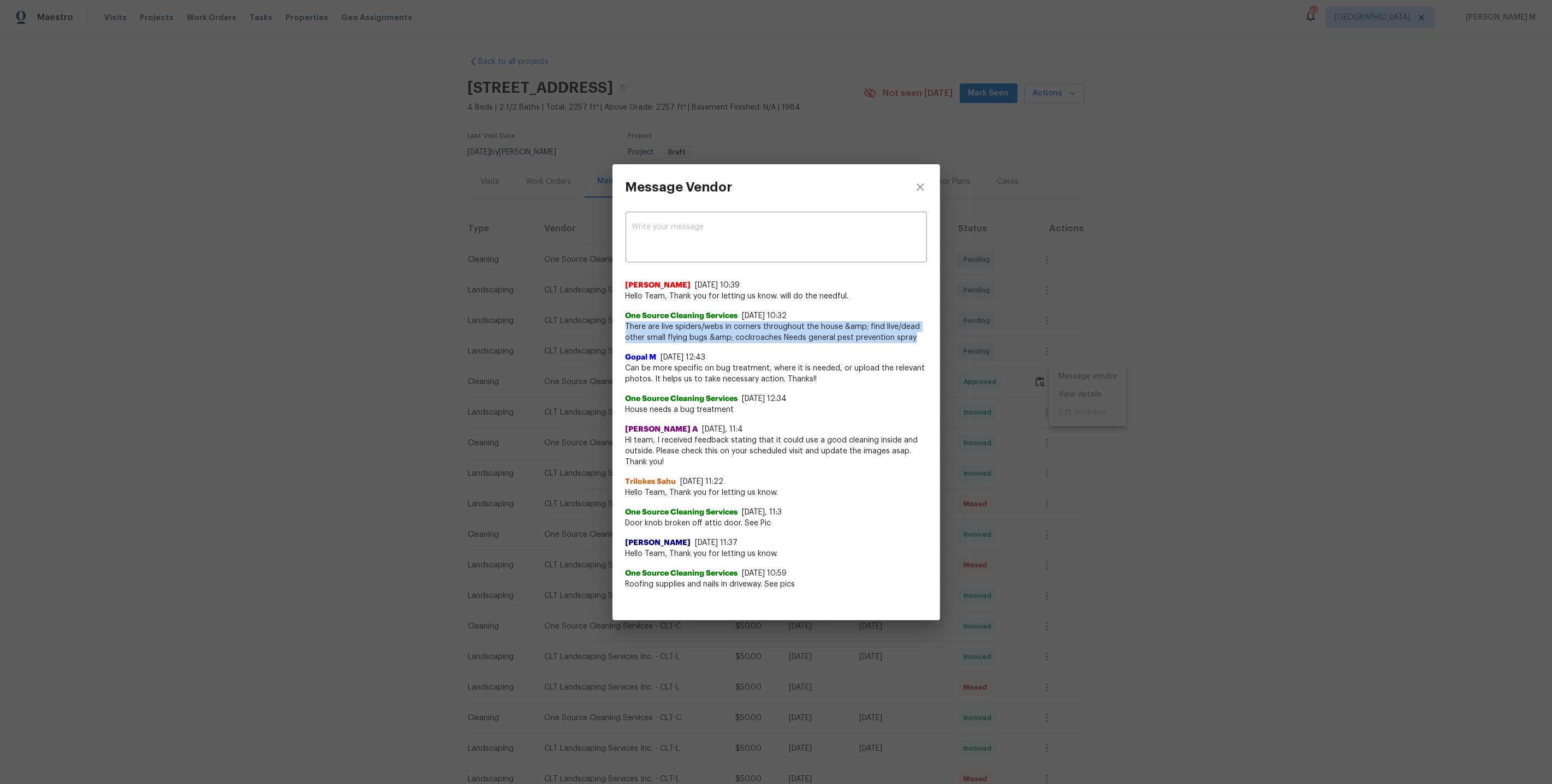
drag, startPoint x: 619, startPoint y: 327, endPoint x: 913, endPoint y: 343, distance: 294.4
click at [913, 343] on div "x ​ Savitha Ekambaram 8/28/25, 10:39 Hello Team, Thank you for letting us know.…" at bounding box center [776, 406] width 327 height 393
copy span "There are live spiders/webs in corners throughout the house &amp; find live/dea…"
click at [1046, 437] on div "Message Vendor x ​ Savitha Ekambaram 8/28/25, 10:39 Hello Team, Thank you for l…" at bounding box center [776, 392] width 1552 height 784
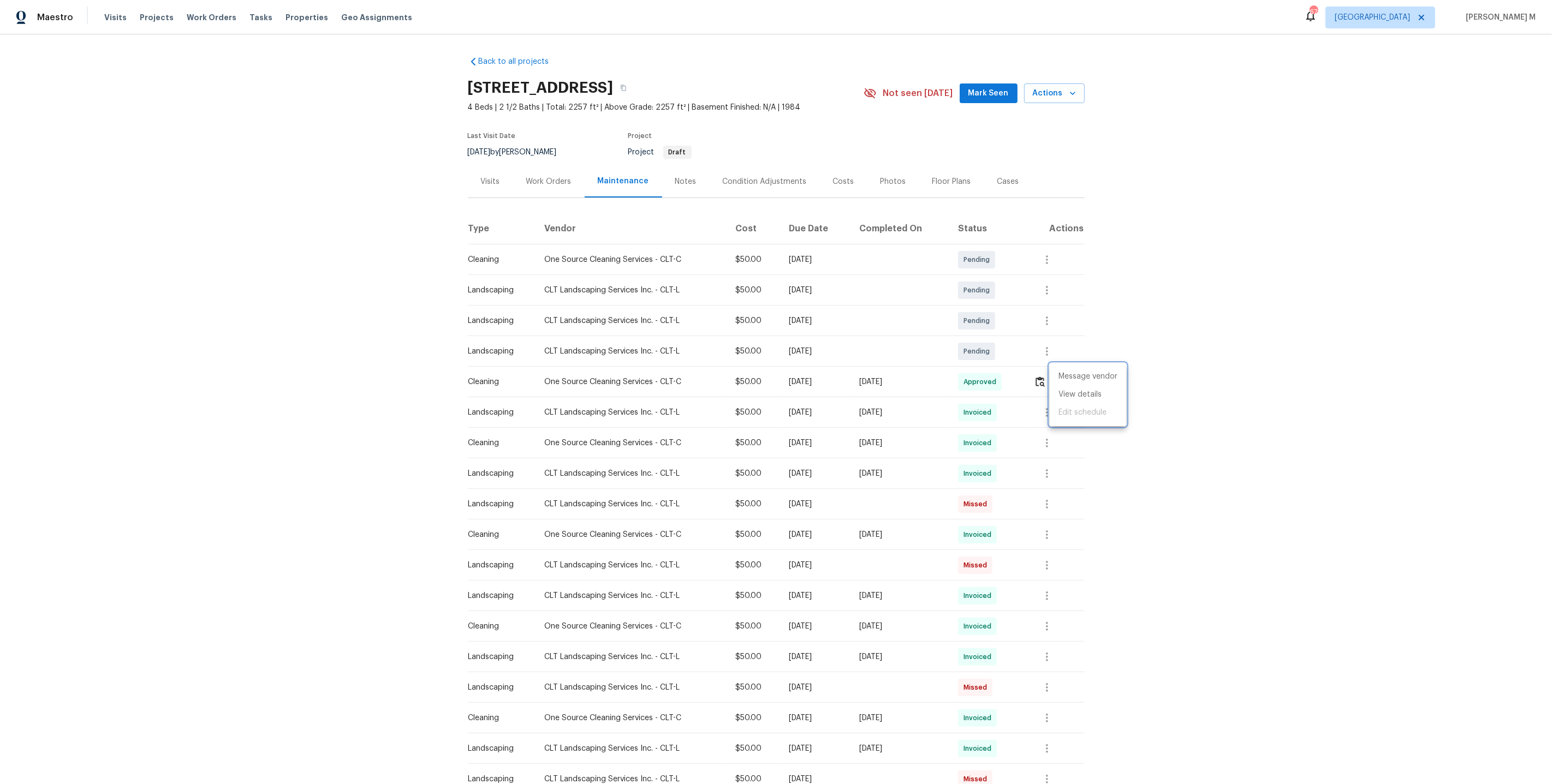
click at [532, 149] on div at bounding box center [776, 392] width 1552 height 784
click at [541, 178] on div "Work Orders" at bounding box center [548, 182] width 46 height 11
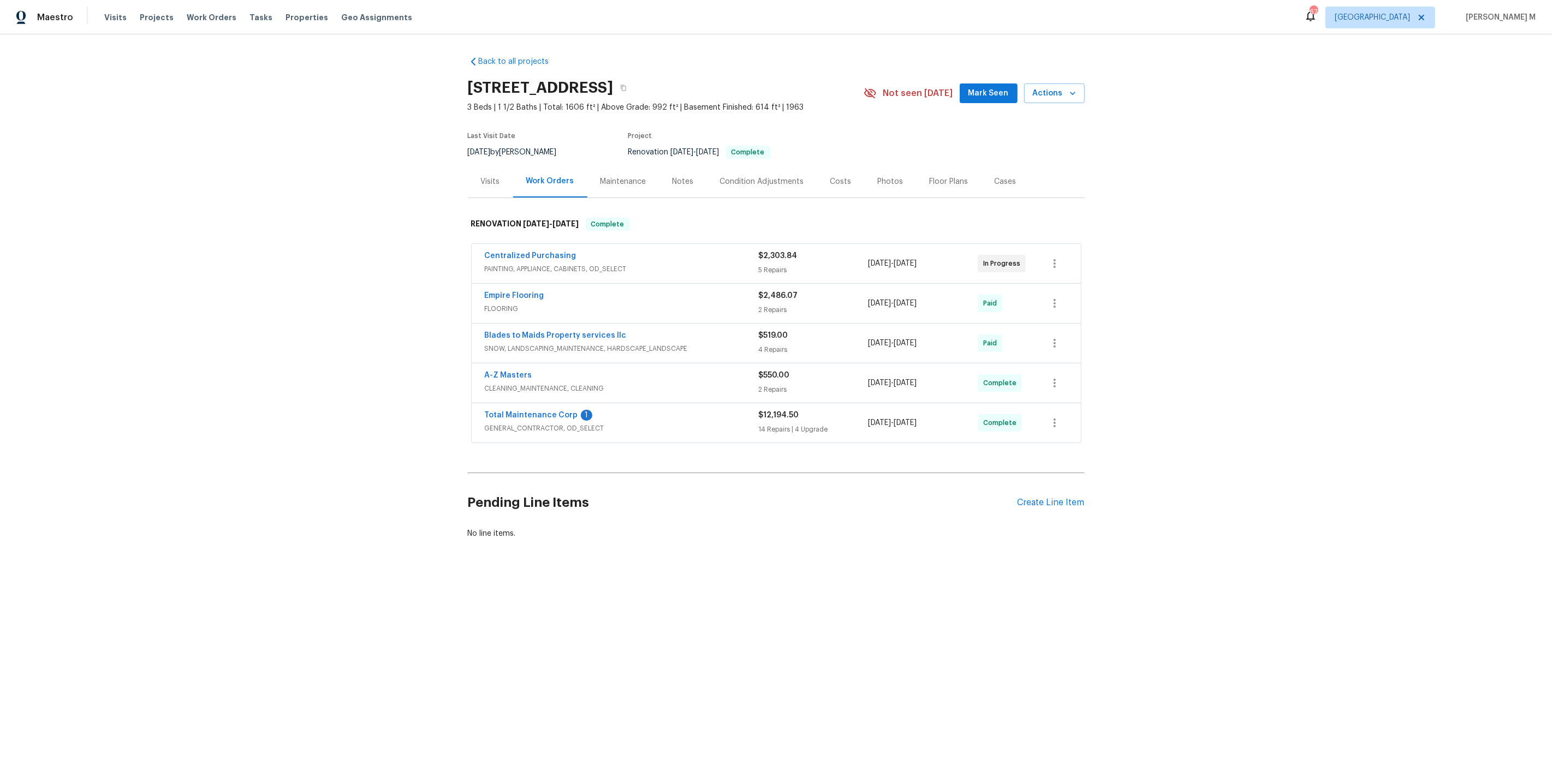
click at [545, 264] on span "PAINTING, APPLIANCE, CABINETS, OD_SELECT" at bounding box center [622, 269] width 274 height 11
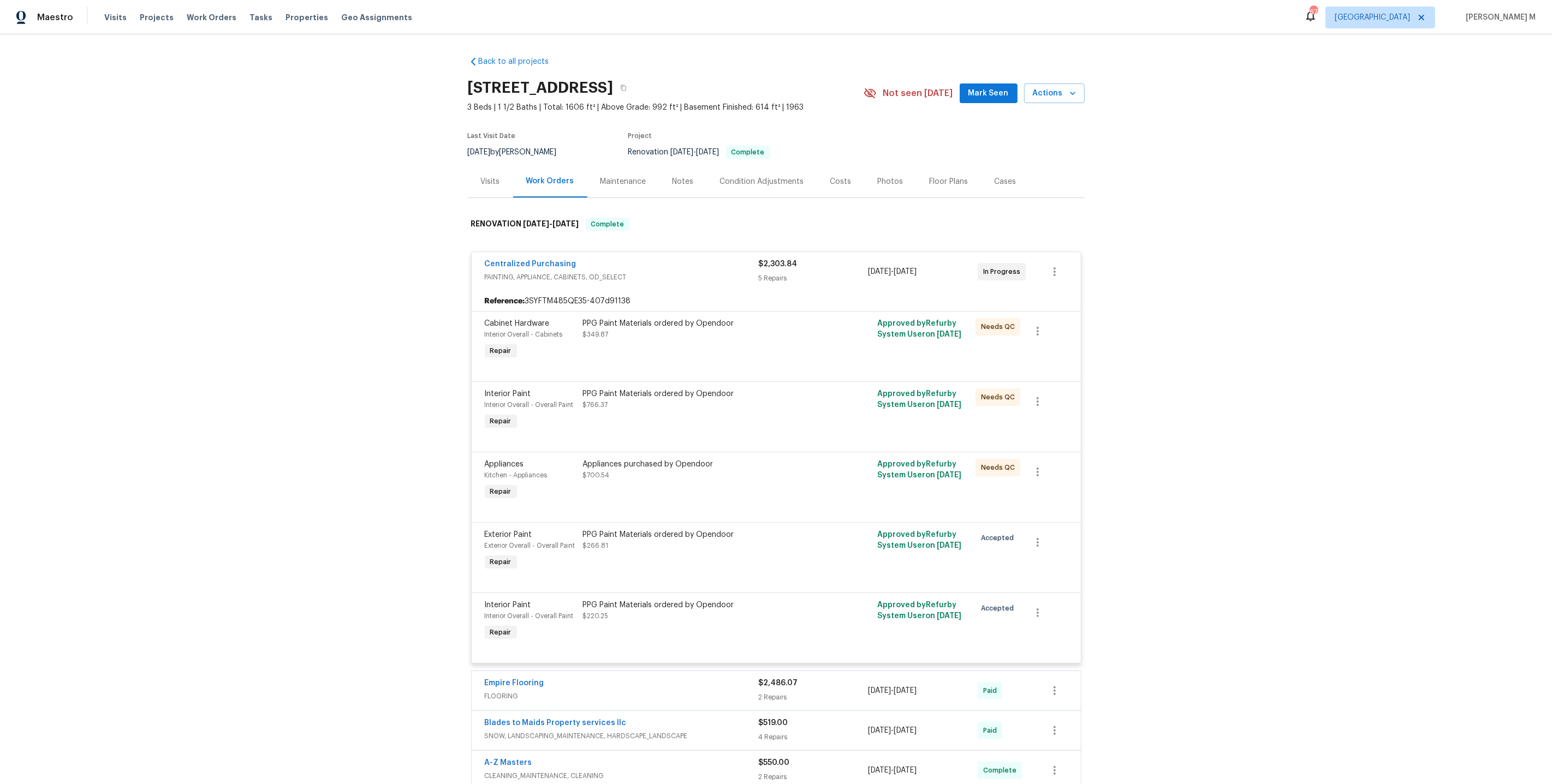
click at [689, 335] on div "PPG Paint Materials ordered by Opendoor $349.87" at bounding box center [702, 340] width 246 height 50
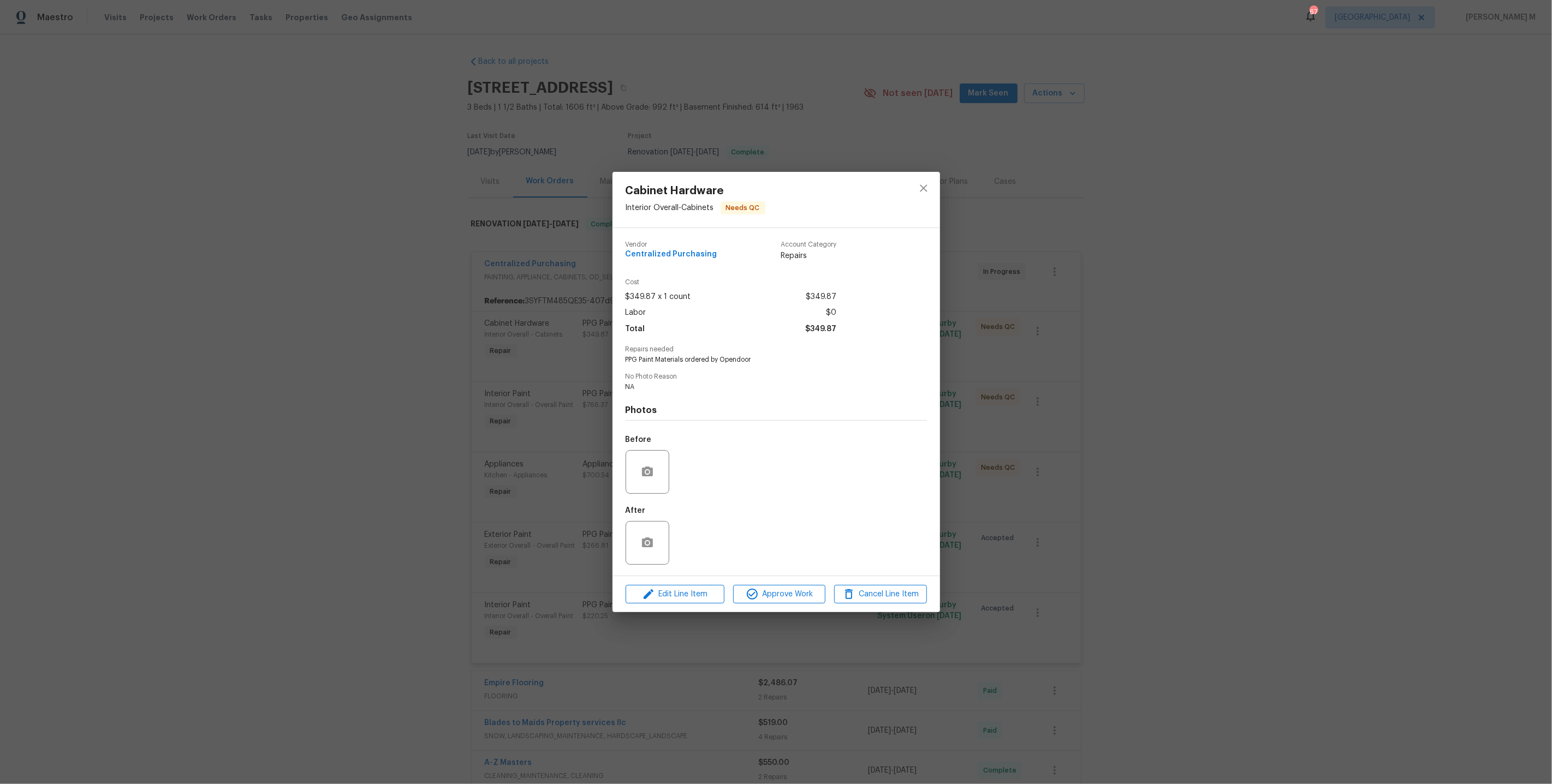
click at [466, 539] on div "Cabinet Hardware Interior Overall - Cabinets Needs QC Vendor Centralized Purcha…" at bounding box center [776, 392] width 1552 height 784
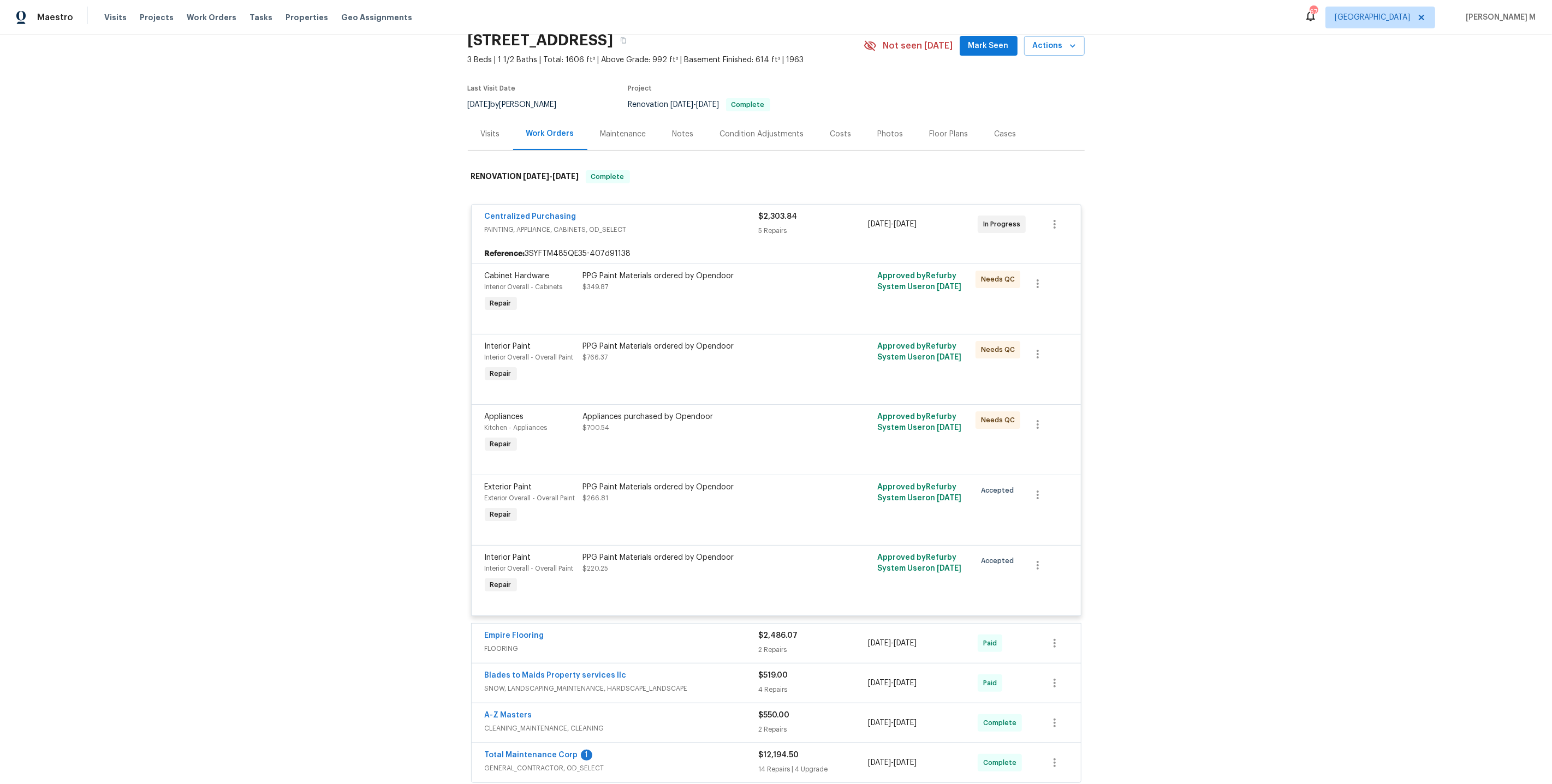
scroll to position [130, 0]
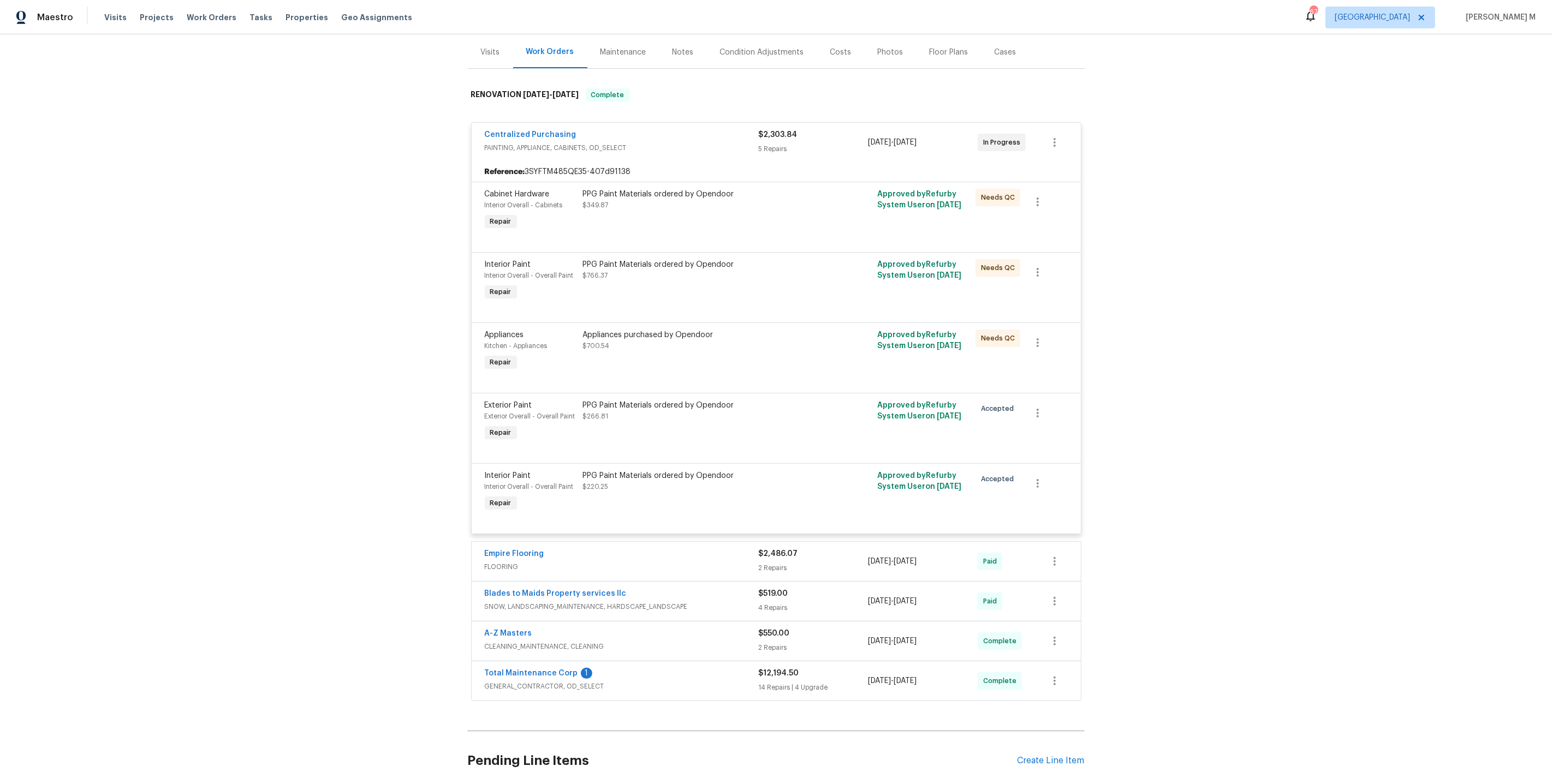
click at [529, 681] on span "GENERAL_CONTRACTOR, OD_SELECT" at bounding box center [622, 686] width 274 height 11
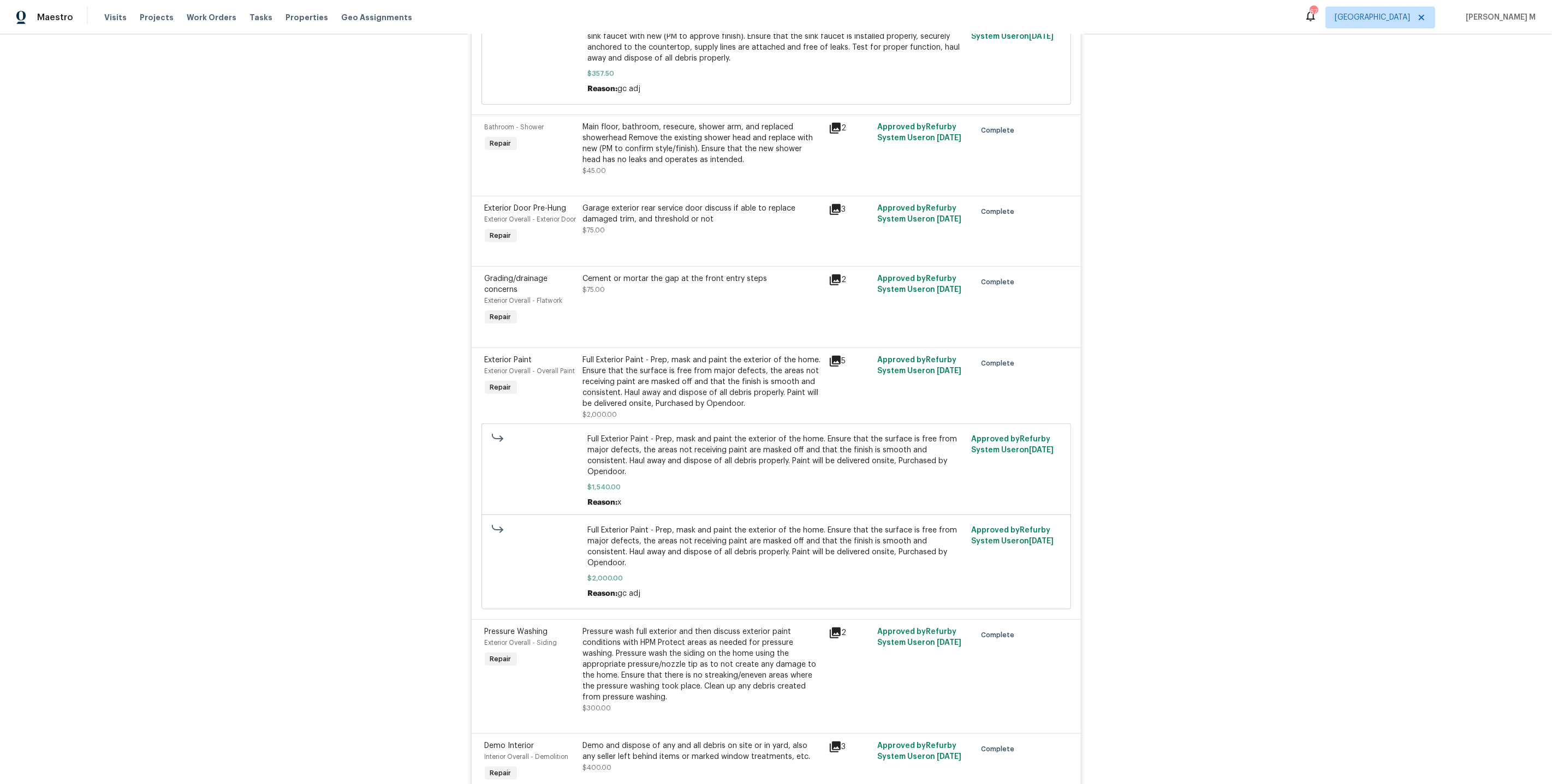
scroll to position [935, 0]
click at [698, 354] on div "Full Exterior Paint - Prep, mask and paint the exterior of the home. Ensure tha…" at bounding box center [702, 382] width 239 height 54
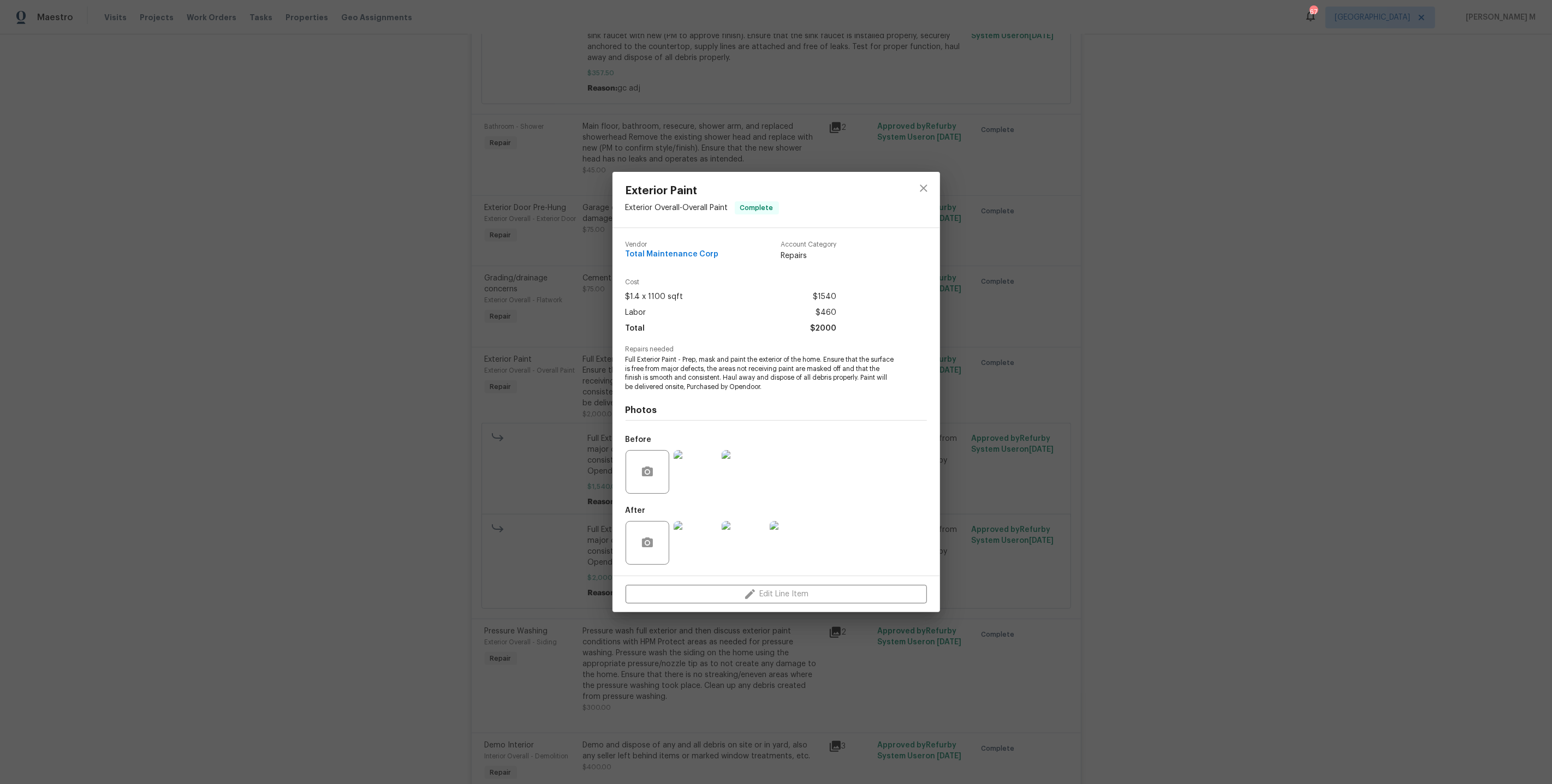
click at [997, 438] on div "Exterior Paint Exterior Overall - Overall Paint Complete Vendor Total Maintenan…" at bounding box center [776, 392] width 1552 height 784
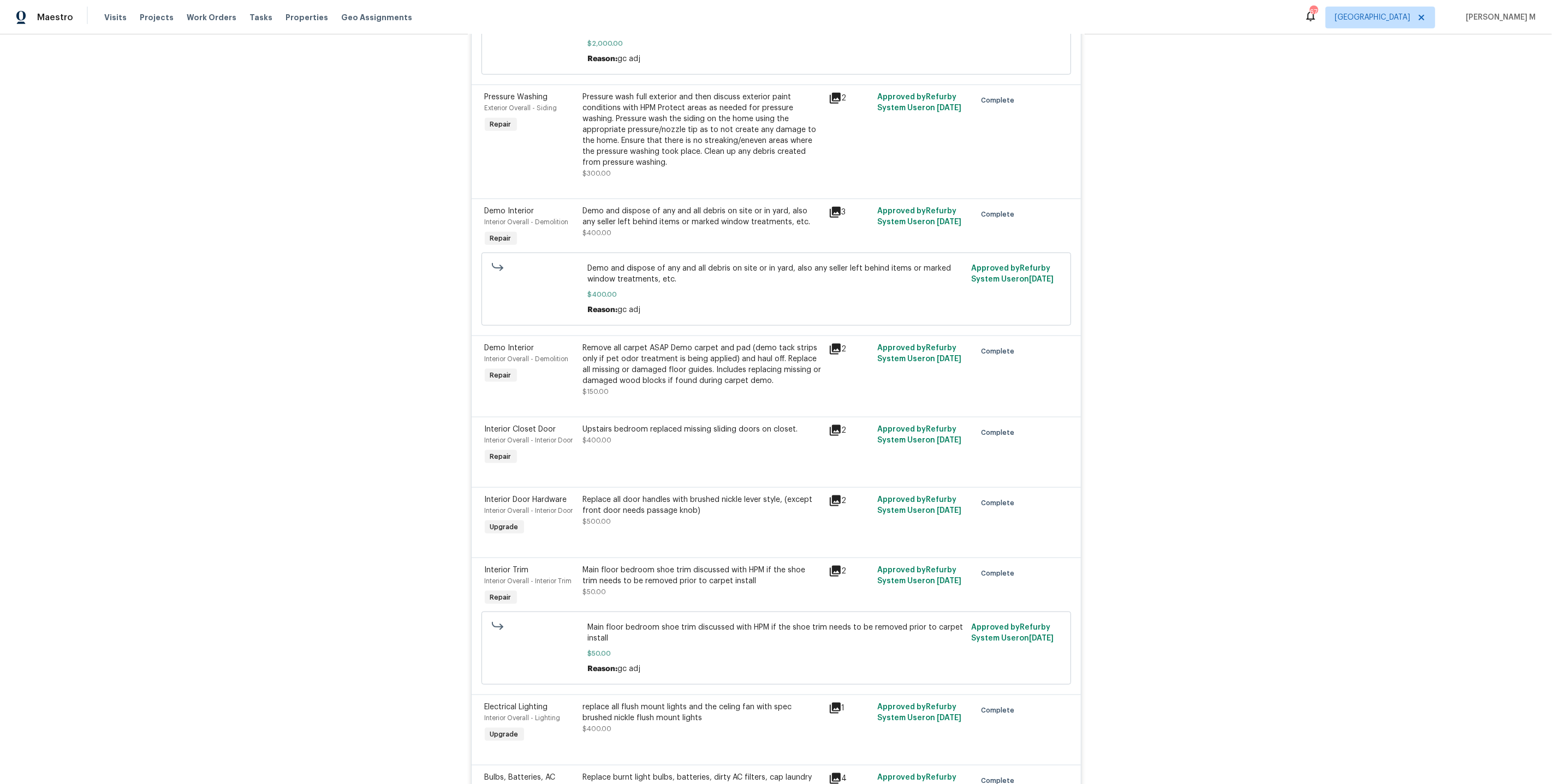
scroll to position [0, 0]
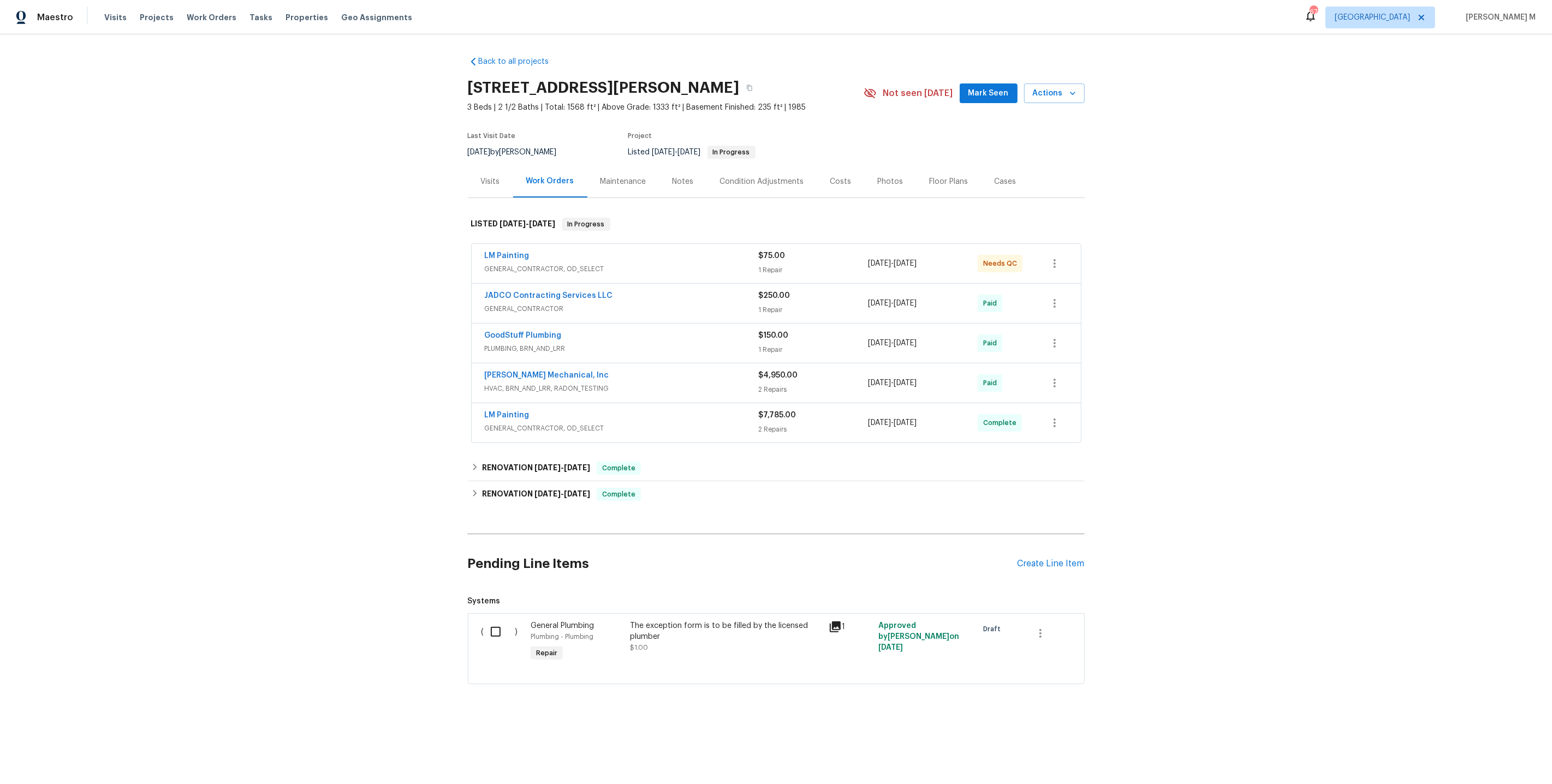
click at [528, 264] on span "GENERAL_CONTRACTOR, OD_SELECT" at bounding box center [622, 269] width 274 height 11
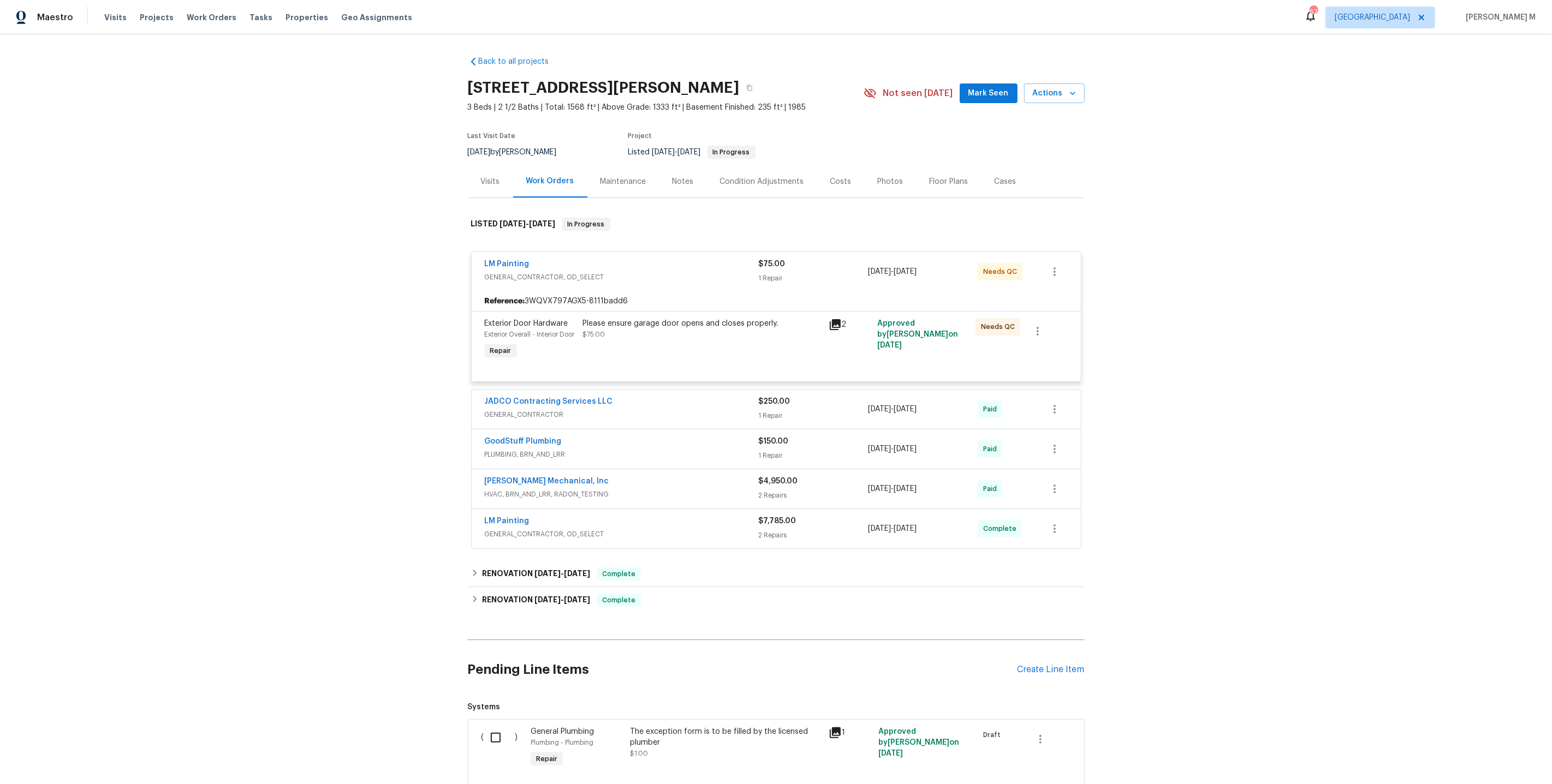
click at [703, 332] on div "Please ensure garage door opens and closes properly. $75.00" at bounding box center [702, 329] width 239 height 22
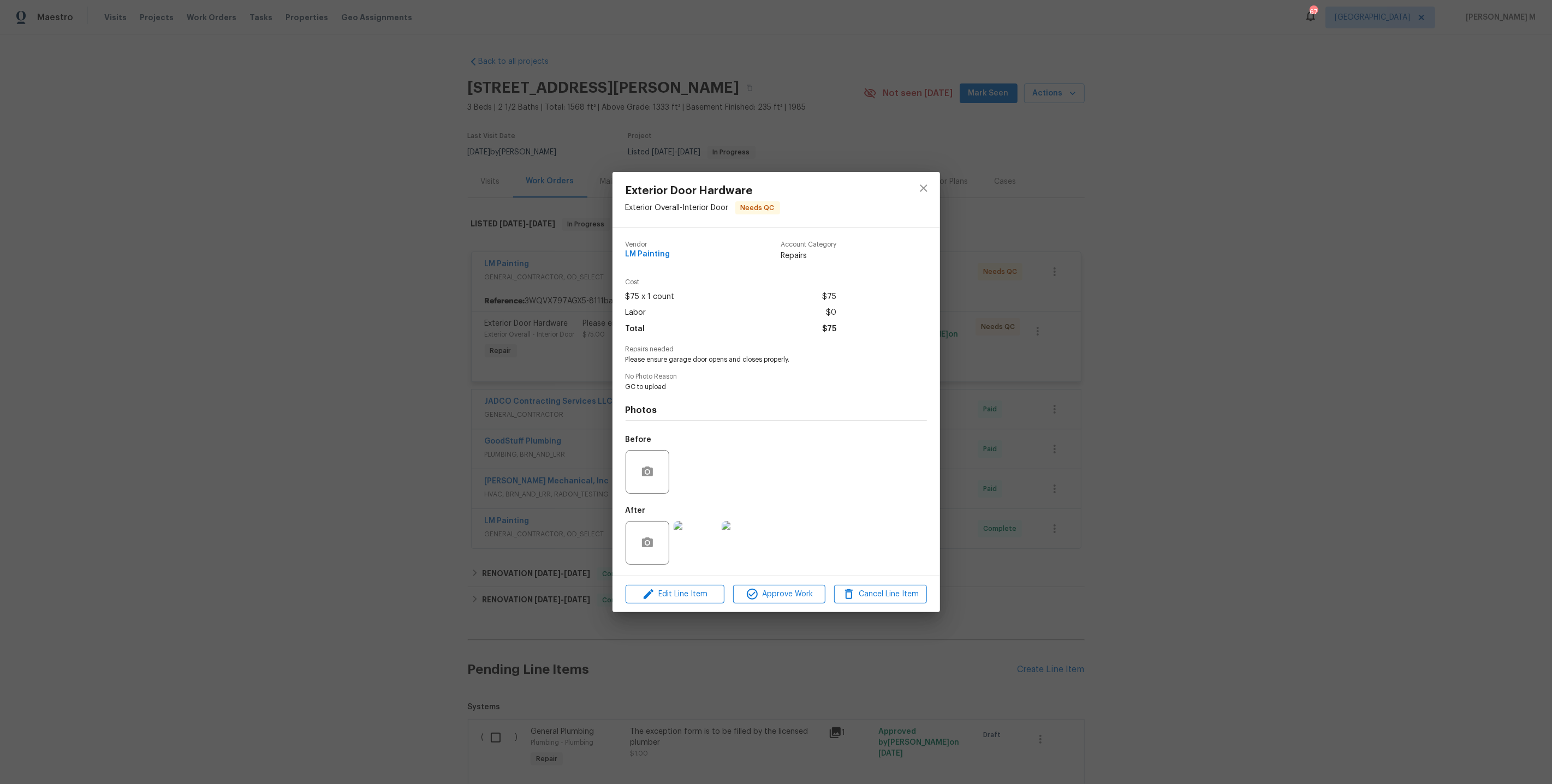
click at [684, 544] on img at bounding box center [696, 542] width 44 height 44
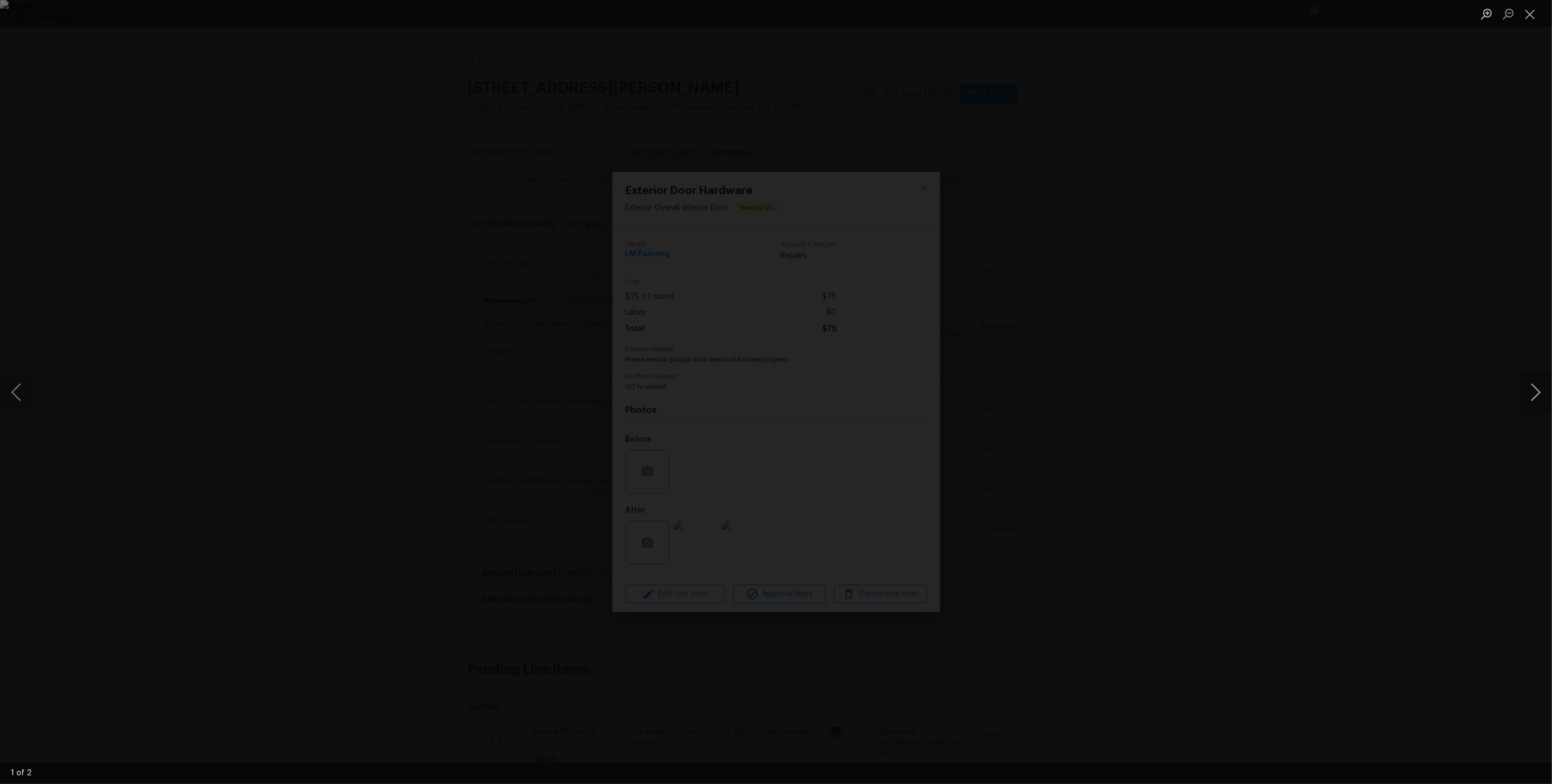
click at [1529, 403] on button "Next image" at bounding box center [1535, 392] width 33 height 44
click at [1452, 253] on div "Lightbox" at bounding box center [776, 392] width 1552 height 784
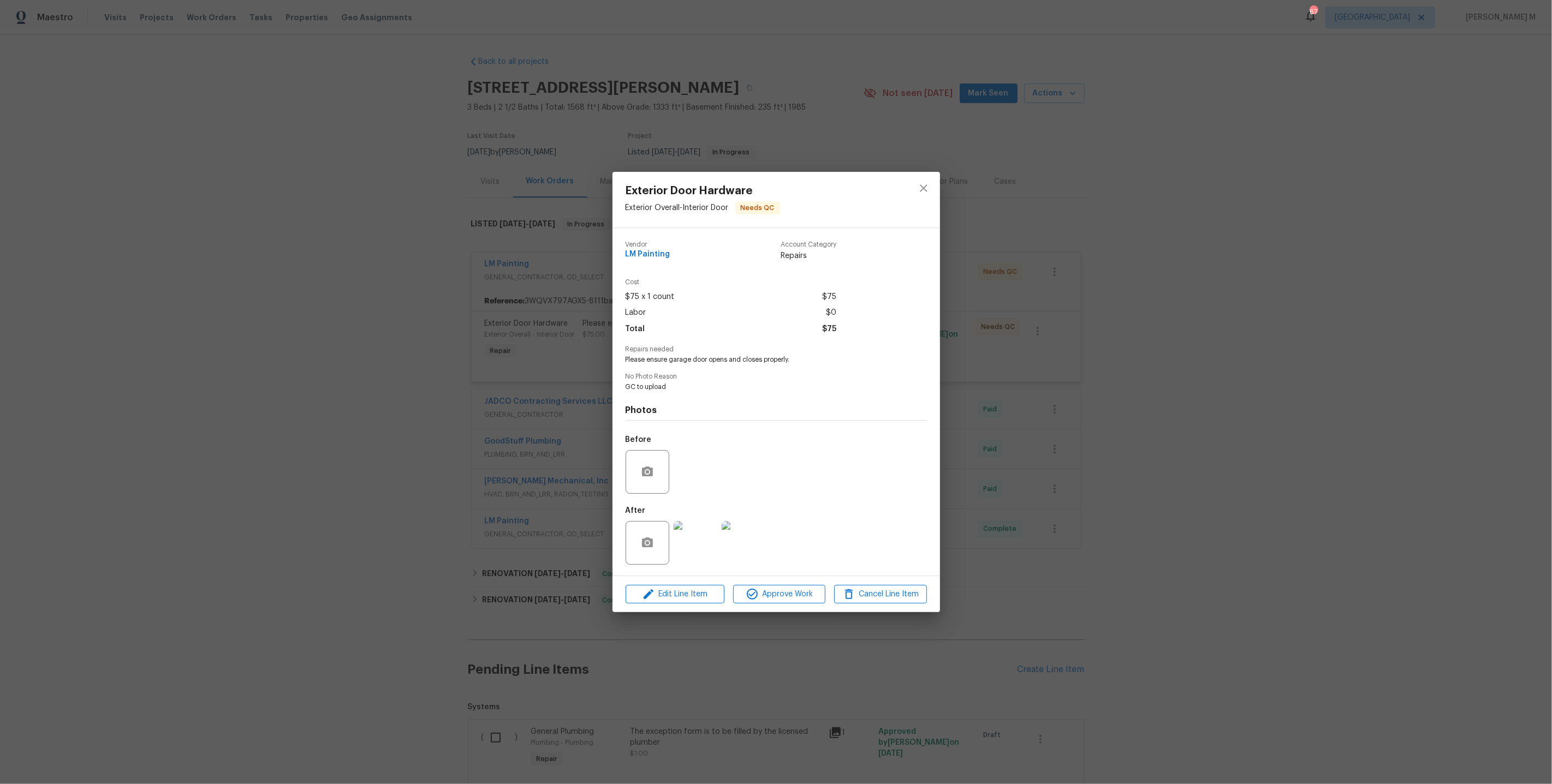
click at [1054, 328] on div "Exterior Door Hardware Exterior Overall - Interior Door Needs QC Vendor LM Pain…" at bounding box center [776, 392] width 1552 height 784
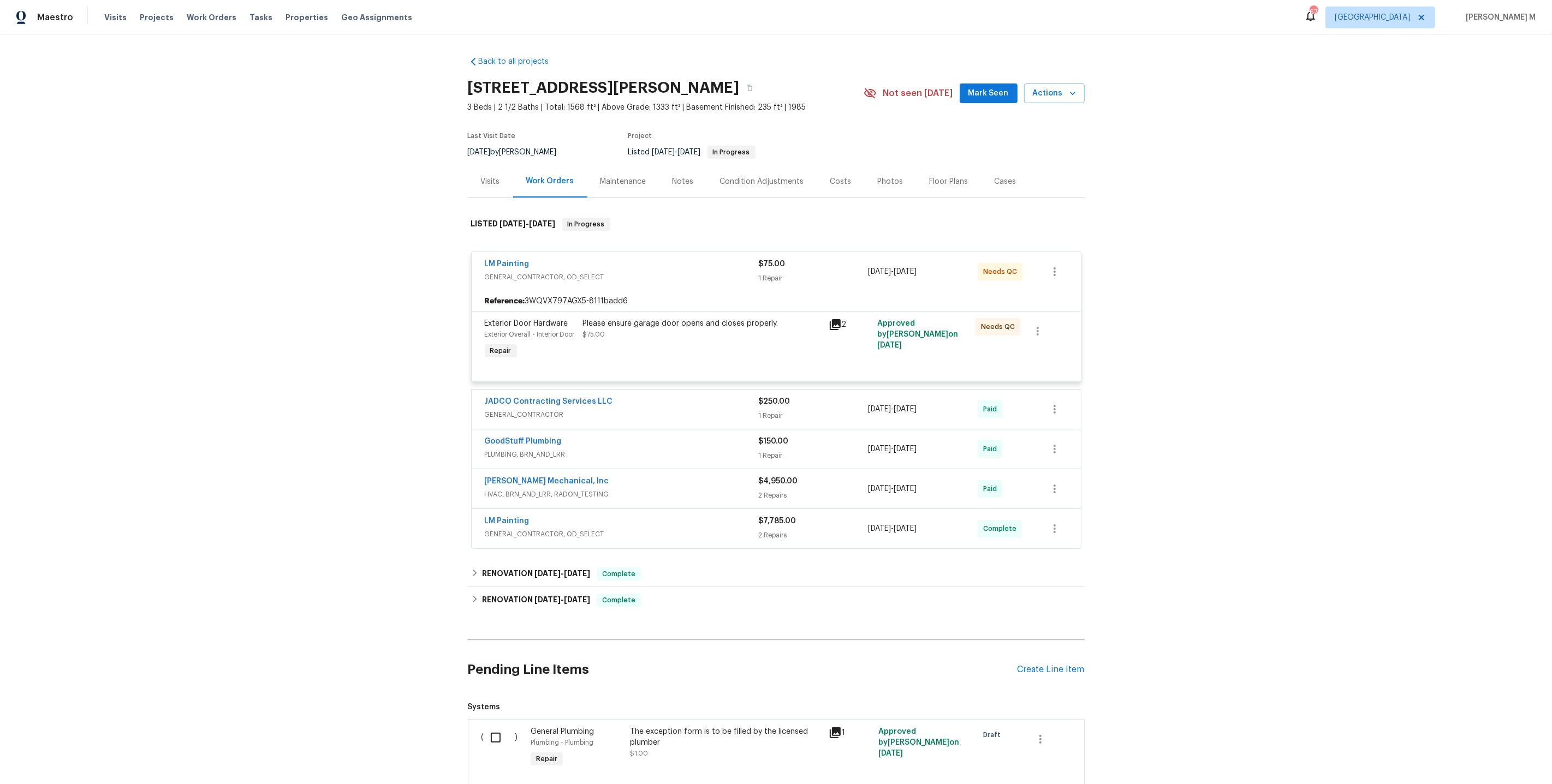
click at [600, 181] on div "Maintenance" at bounding box center [623, 182] width 46 height 11
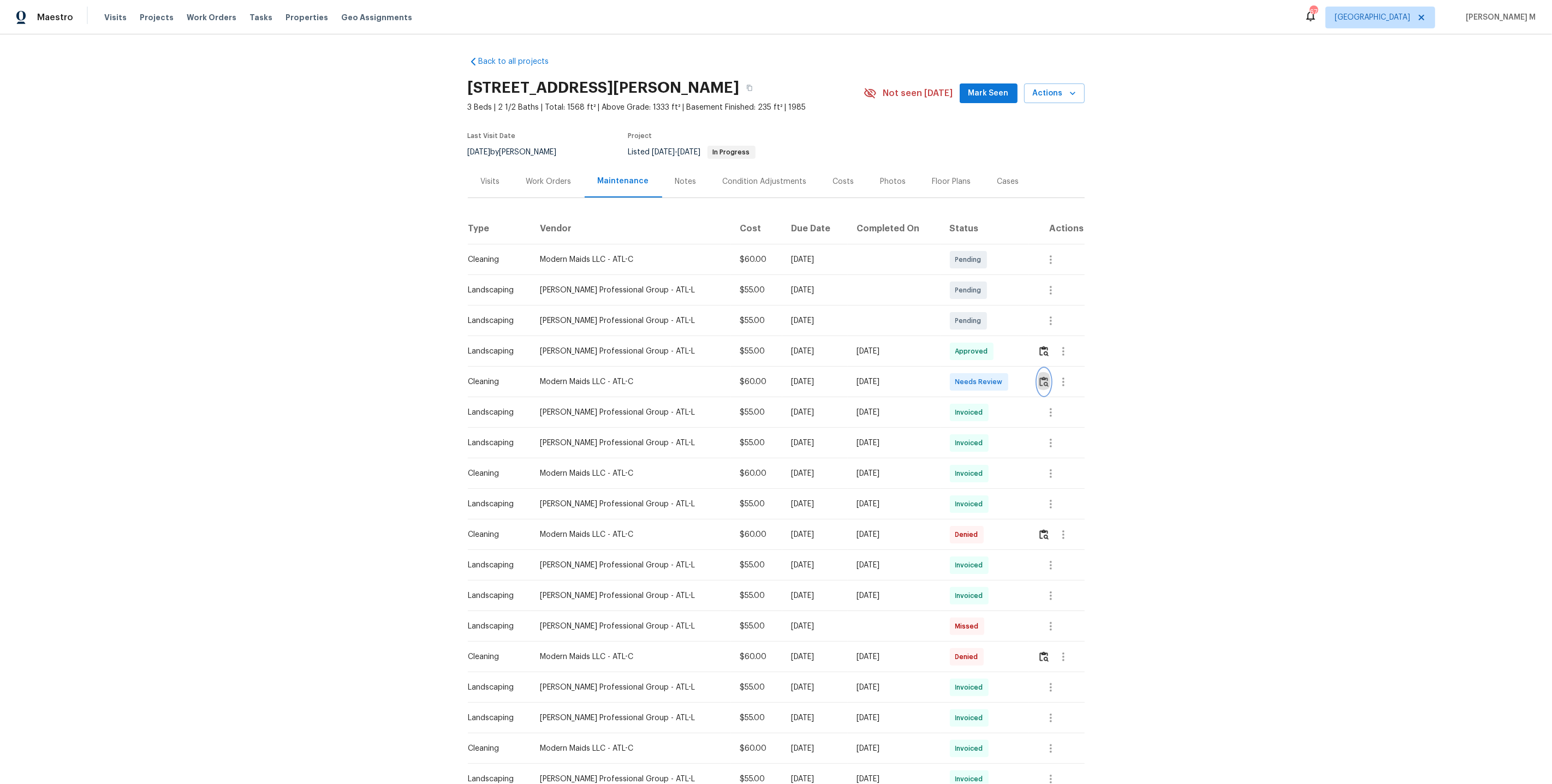
click at [1043, 377] on img "button" at bounding box center [1045, 382] width 10 height 10
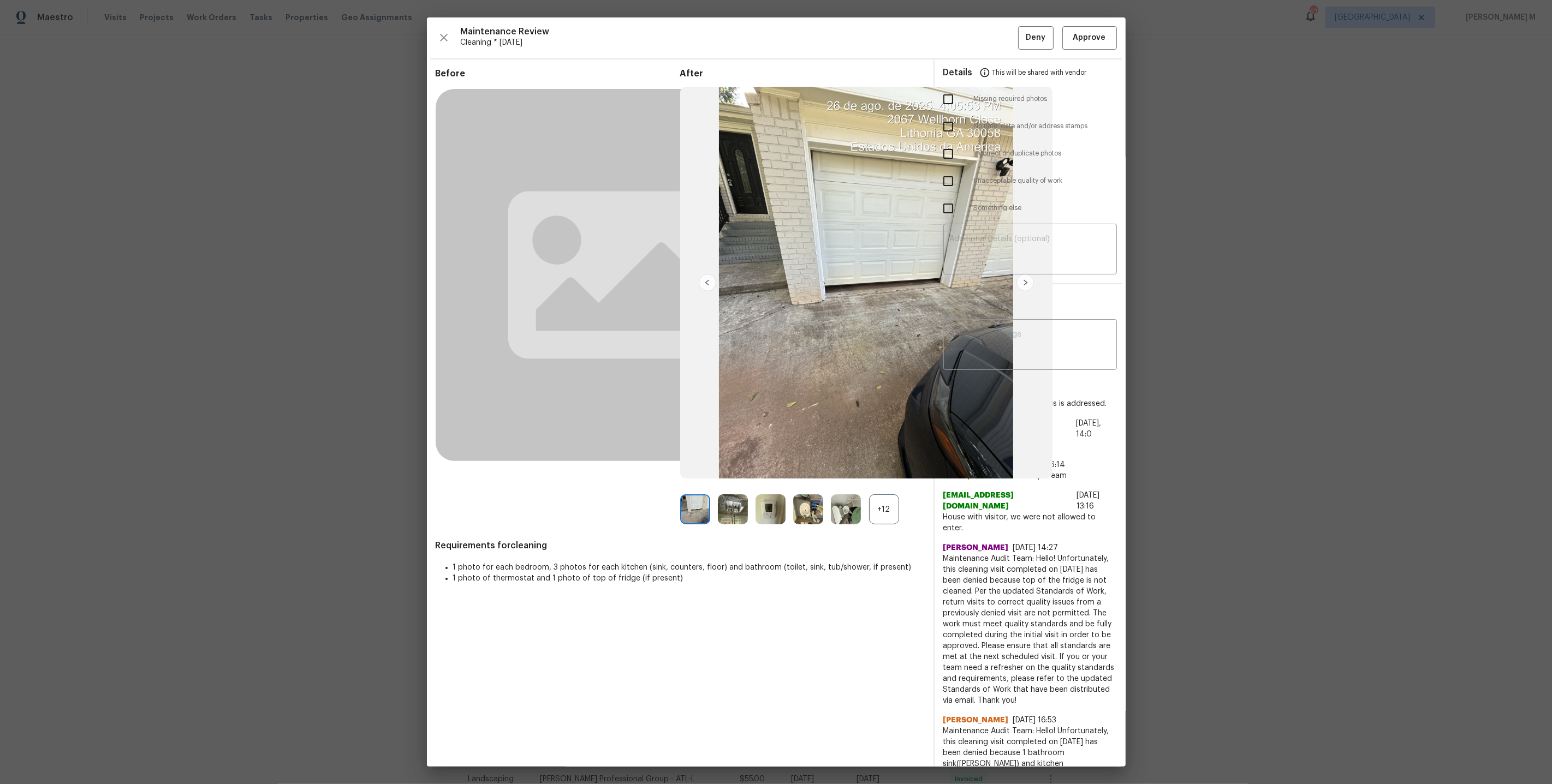
click at [873, 507] on div "+12" at bounding box center [884, 510] width 30 height 30
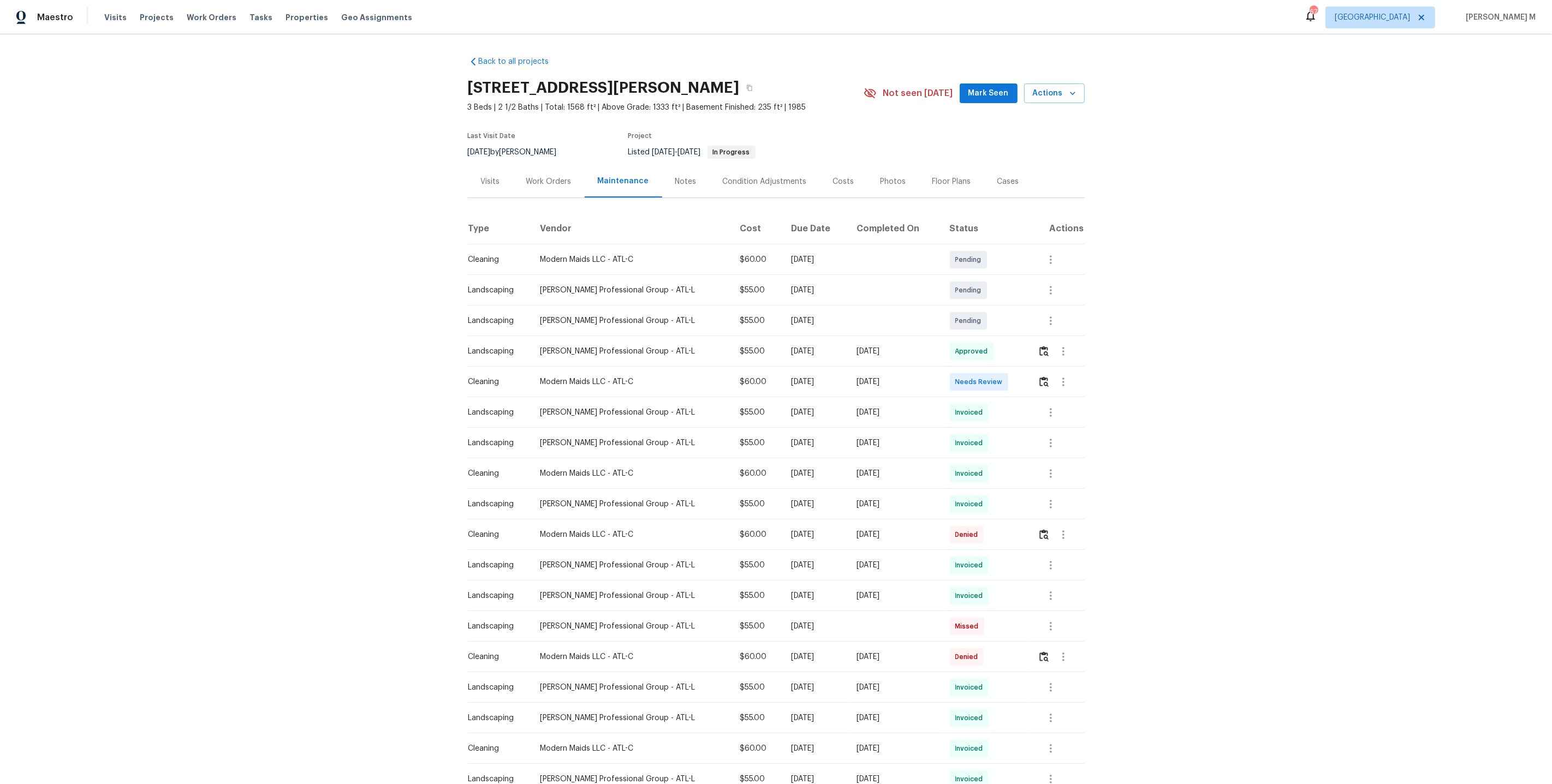
click at [570, 184] on div "Work Orders" at bounding box center [548, 182] width 71 height 32
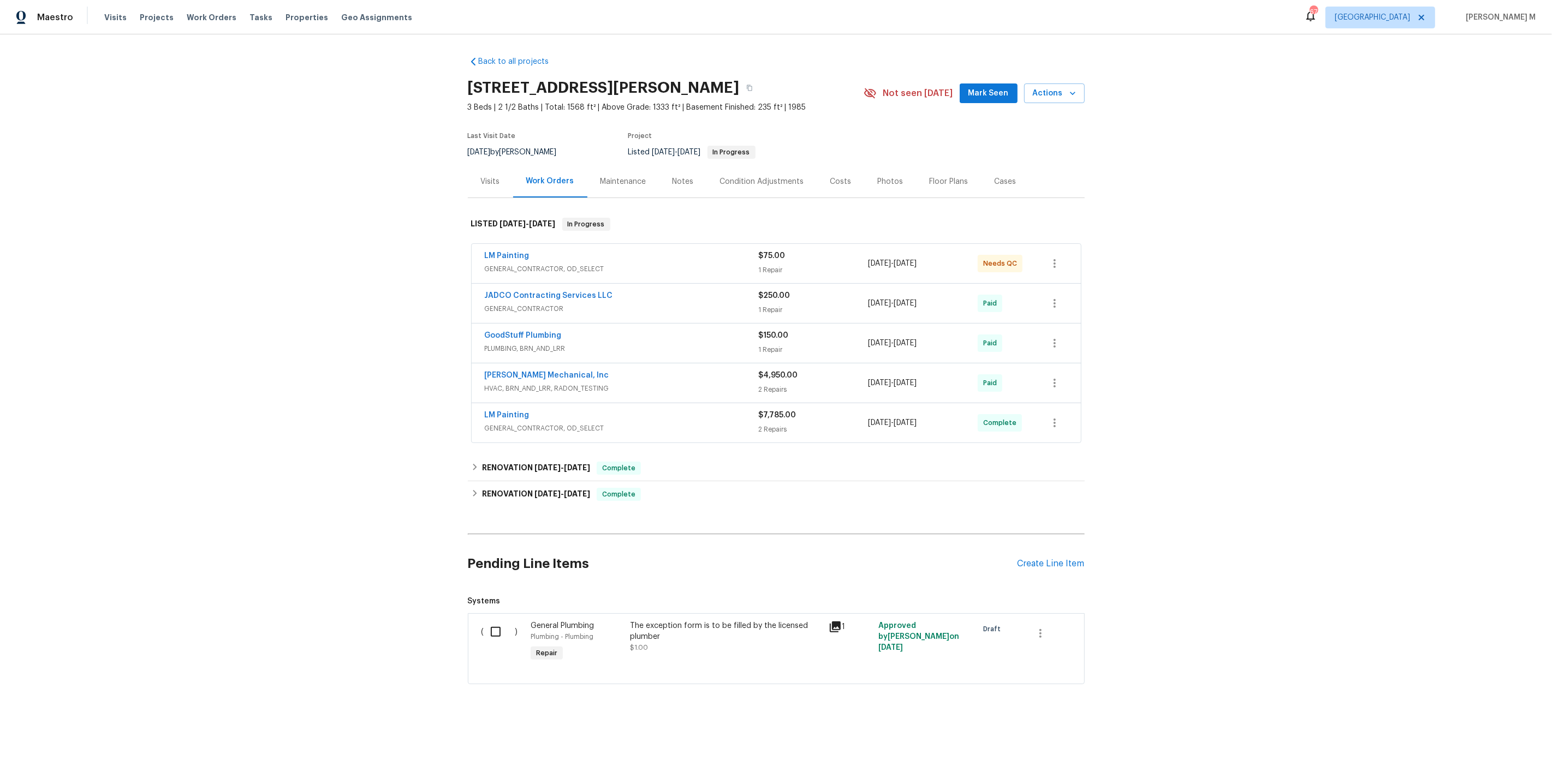
drag, startPoint x: 948, startPoint y: 260, endPoint x: 861, endPoint y: 260, distance: 87.0
click at [861, 260] on div "LM Painting GENERAL_CONTRACTOR, OD_SELECT $75.00 1 Repair 8/19/2025 - 8/20/2025…" at bounding box center [764, 263] width 557 height 26
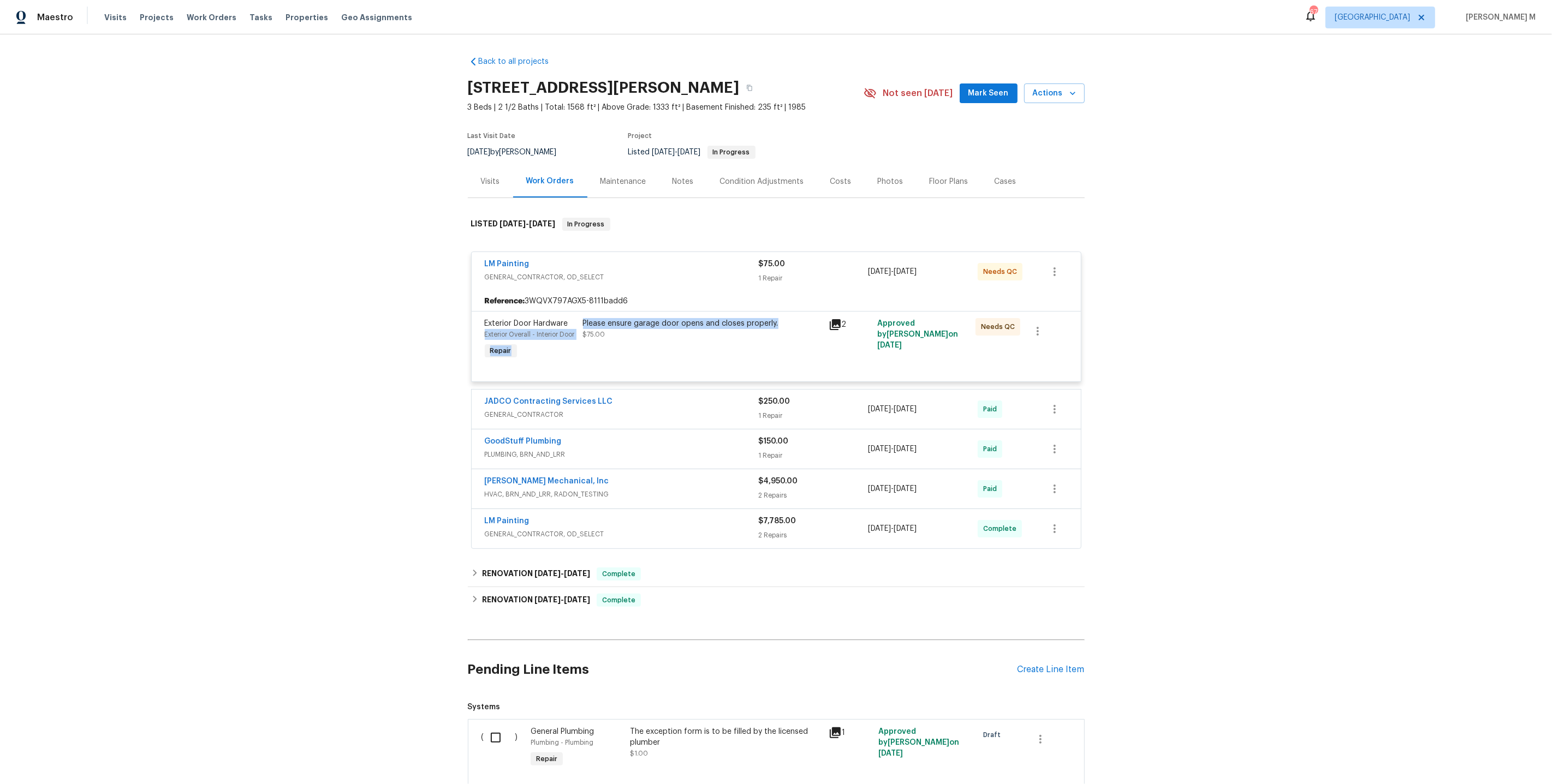
drag, startPoint x: 578, startPoint y: 320, endPoint x: 804, endPoint y: 320, distance: 226.0
click at [804, 320] on div "Exterior Door Hardware Exterior Overall - Interior Door Repair Please ensure ga…" at bounding box center [776, 340] width 590 height 50
click at [519, 260] on link "LM Painting" at bounding box center [507, 264] width 45 height 8
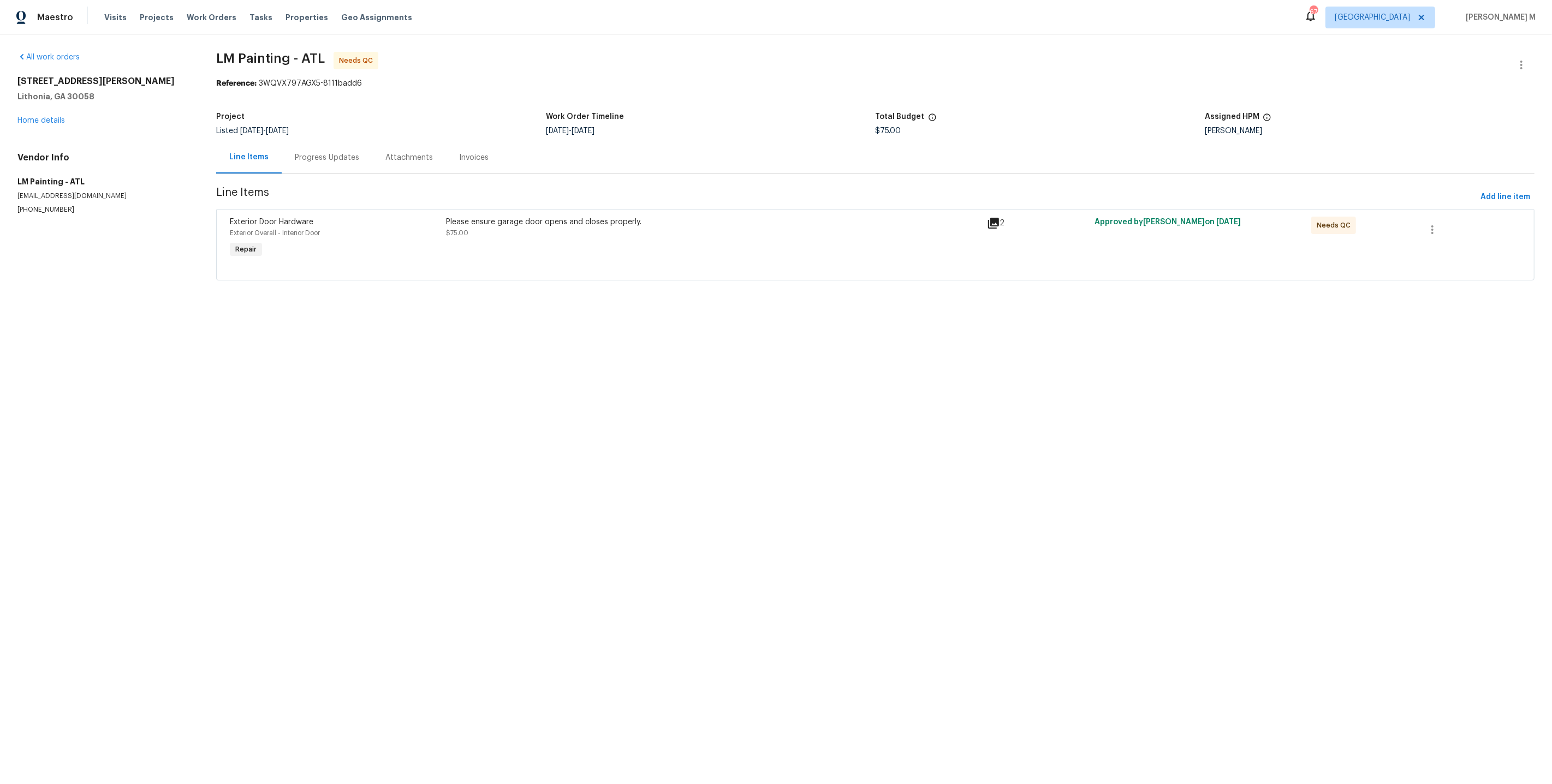
click at [266, 148] on div "Line Items" at bounding box center [249, 158] width 66 height 32
click at [323, 170] on section "LM Painting - ATL Needs QC Reference: 3WQVX797AGX5-8111badd6 Project Listed 1/2…" at bounding box center [875, 173] width 1318 height 242
click at [323, 167] on div "Progress Updates" at bounding box center [327, 158] width 90 height 32
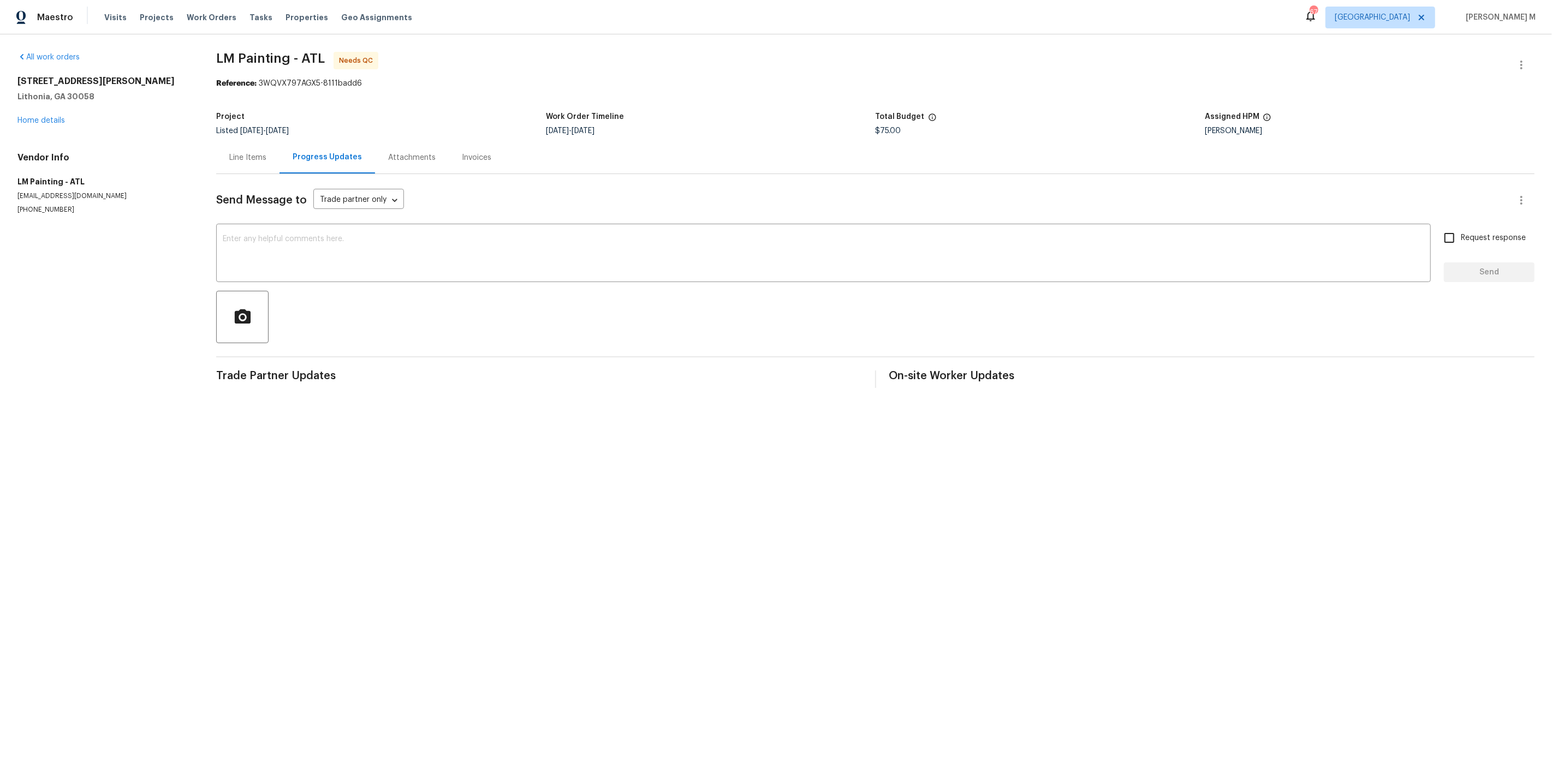
click at [250, 154] on div "Line Items" at bounding box center [247, 158] width 37 height 11
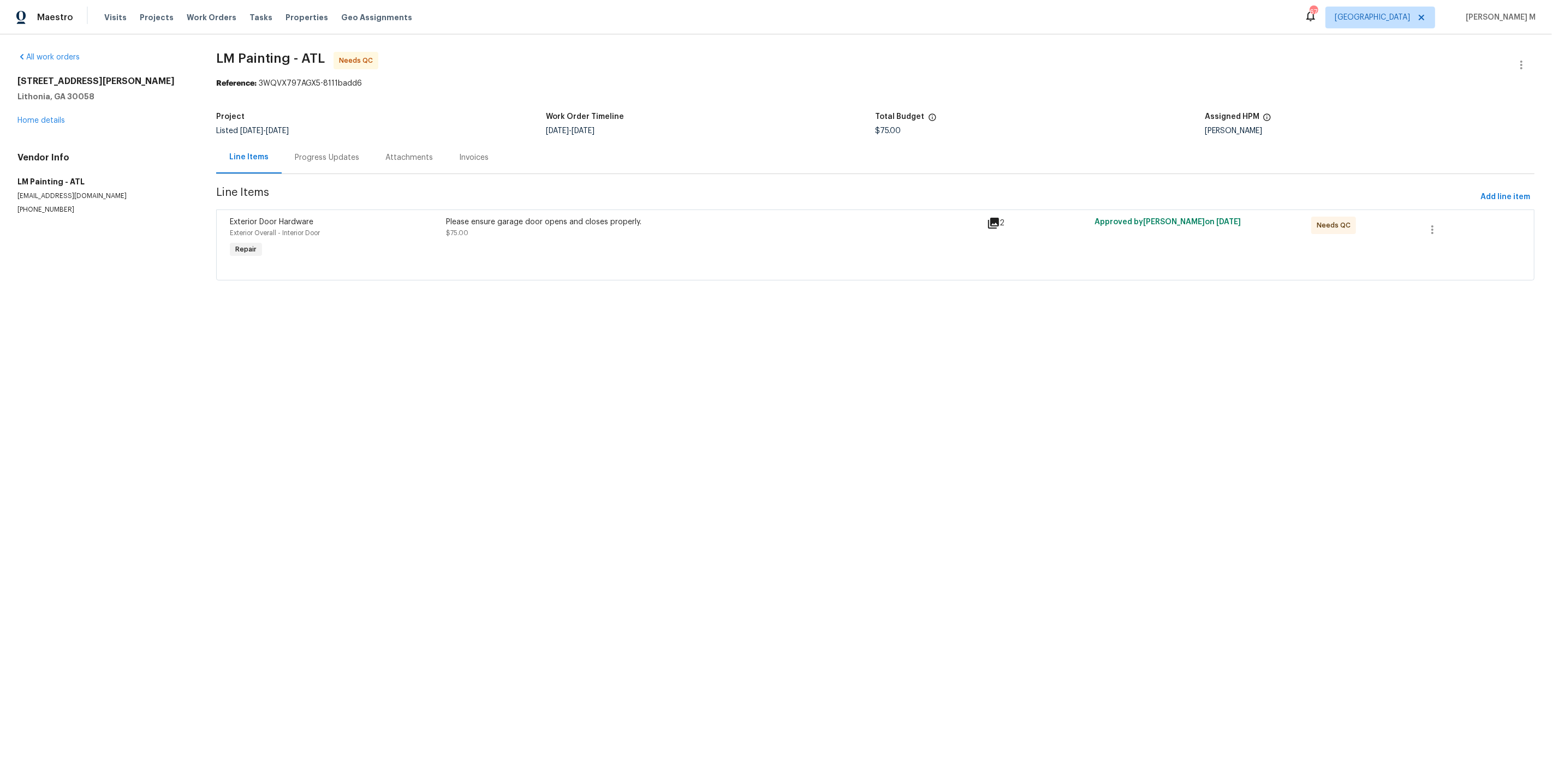
click at [681, 260] on div at bounding box center [875, 266] width 1291 height 13
click at [640, 232] on div "Please ensure garage door opens and closes properly. $75.00" at bounding box center [712, 238] width 540 height 50
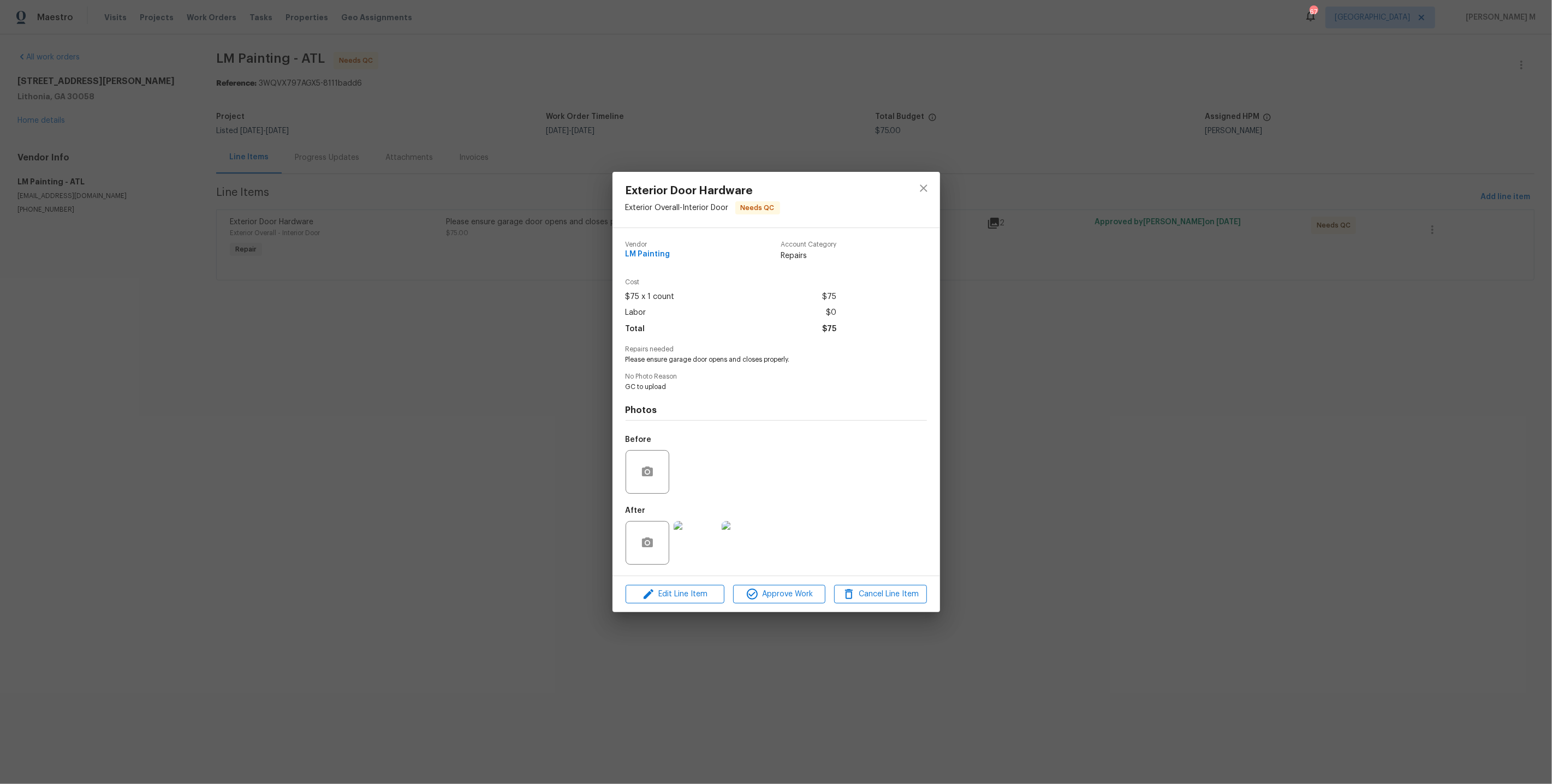
click at [708, 526] on img at bounding box center [696, 542] width 44 height 44
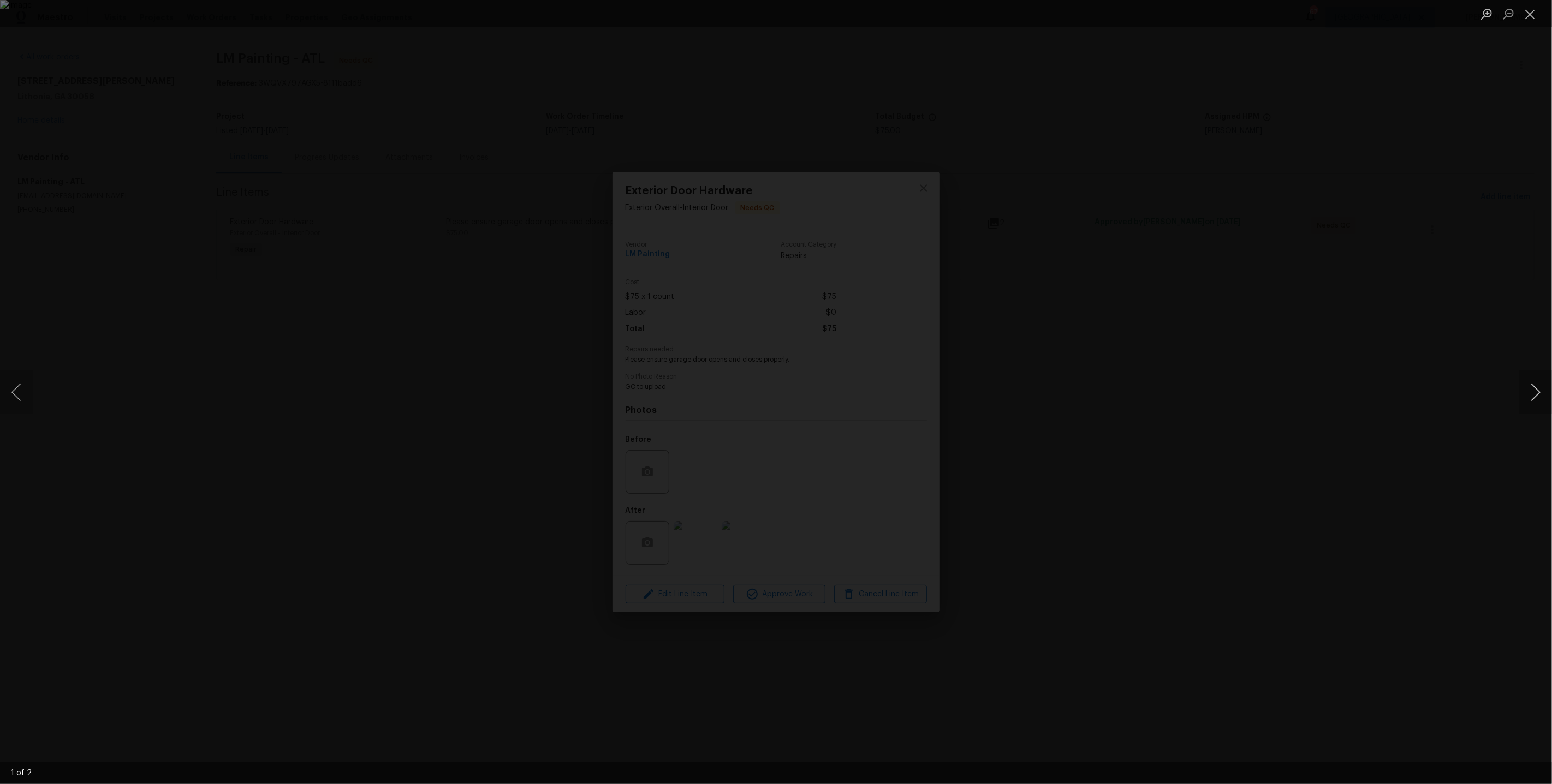
click at [1543, 397] on button "Next image" at bounding box center [1535, 392] width 33 height 44
click at [7, 396] on button "Previous image" at bounding box center [16, 392] width 33 height 44
click at [1538, 395] on button "Next image" at bounding box center [1535, 392] width 33 height 44
click at [1230, 179] on div "Lightbox" at bounding box center [776, 392] width 1552 height 784
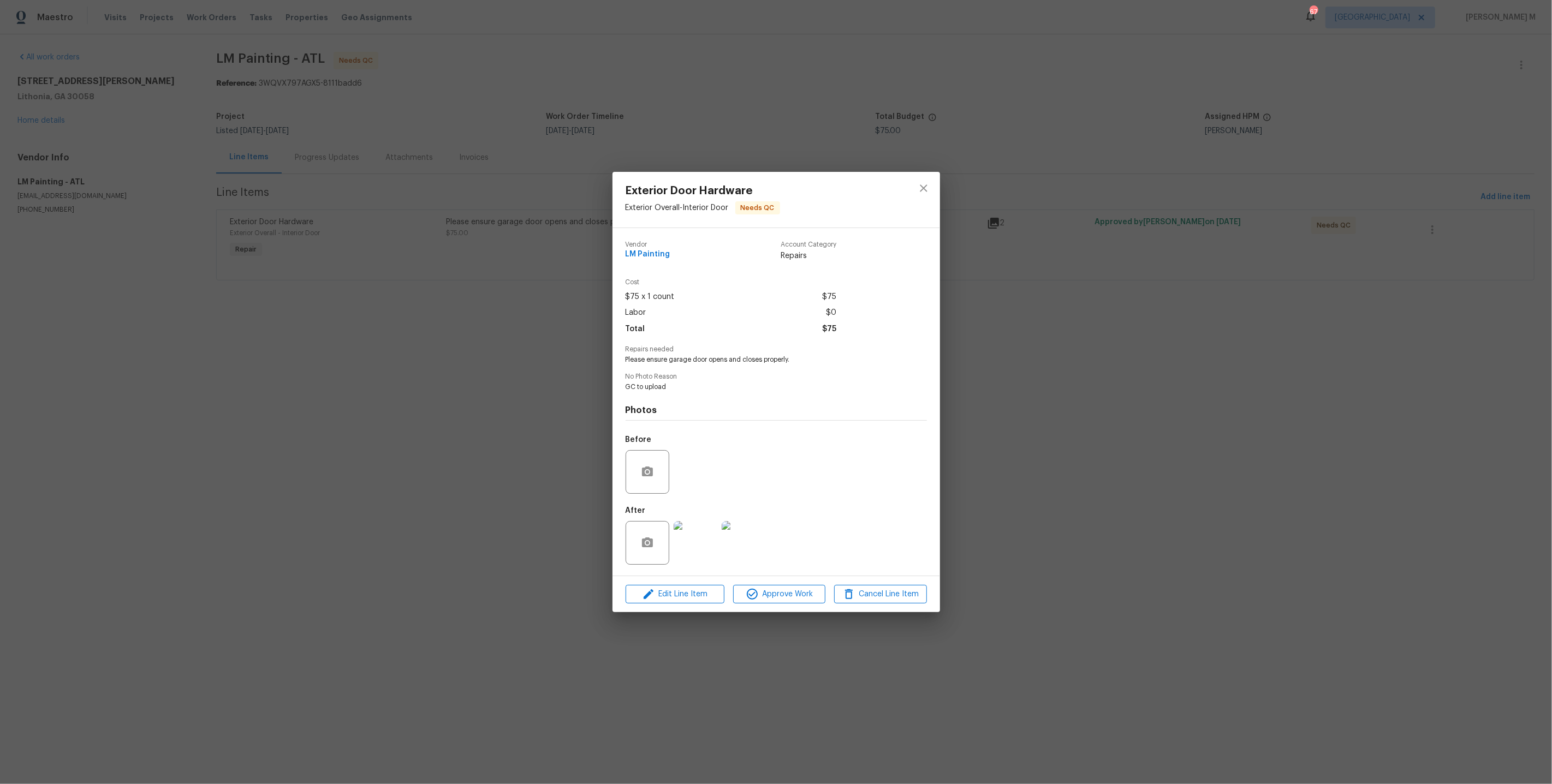
click at [1016, 252] on div "Exterior Door Hardware Exterior Overall - Interior Door Needs QC Vendor LM Pain…" at bounding box center [776, 392] width 1552 height 784
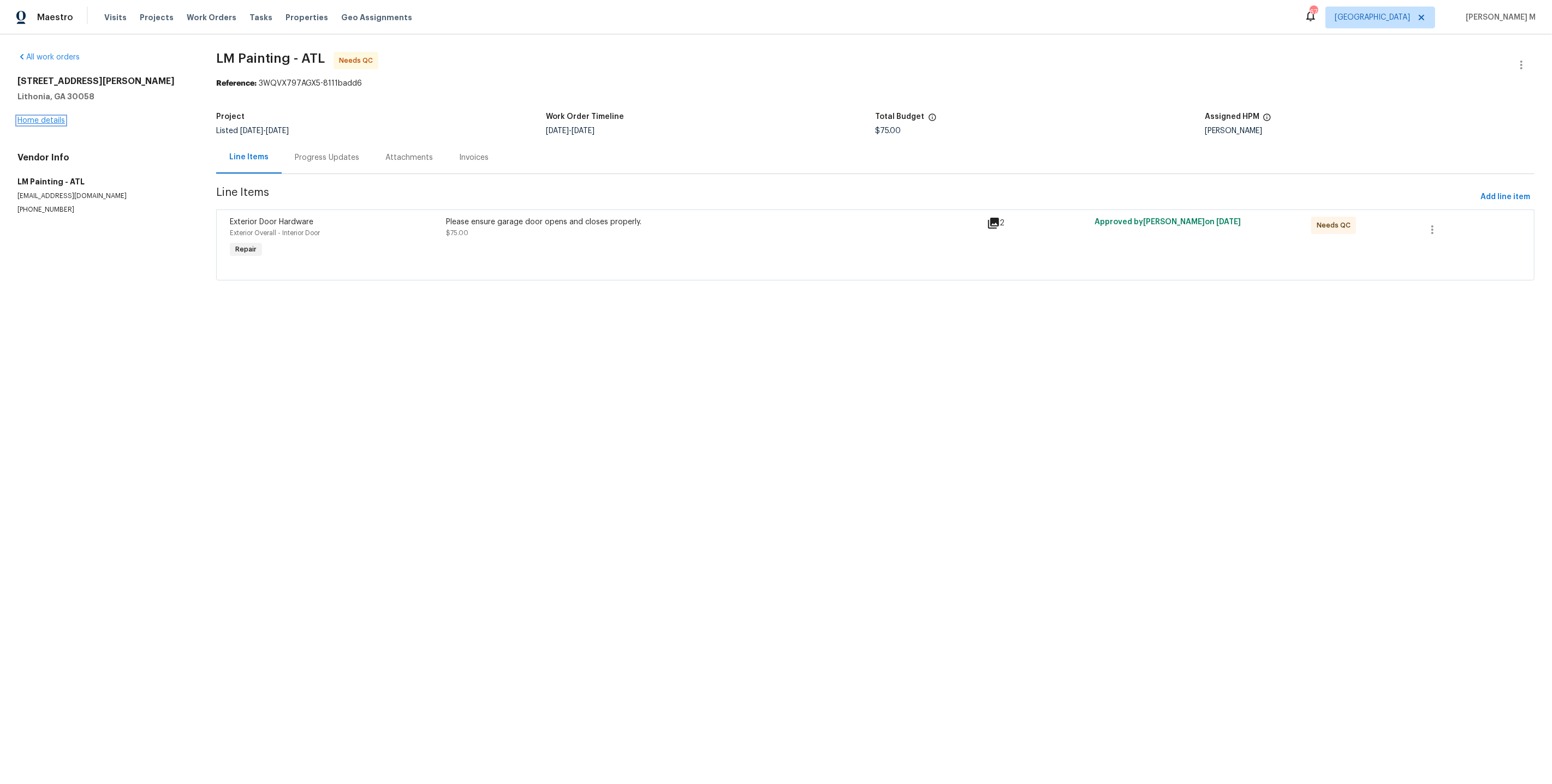
click at [56, 117] on link "Home details" at bounding box center [41, 121] width 47 height 8
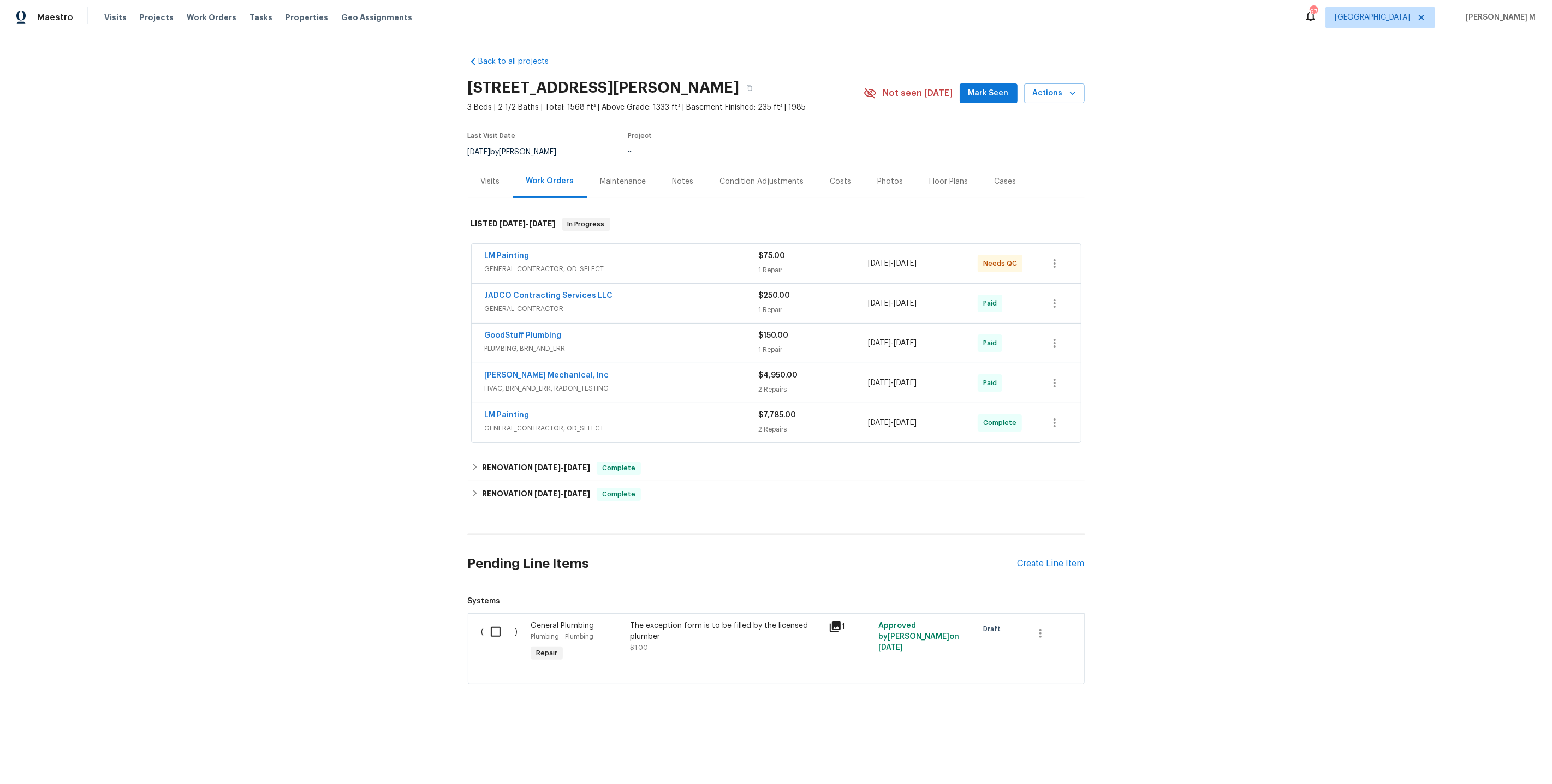
click at [543, 263] on span "GENERAL_CONTRACTOR, OD_SELECT" at bounding box center [622, 269] width 274 height 11
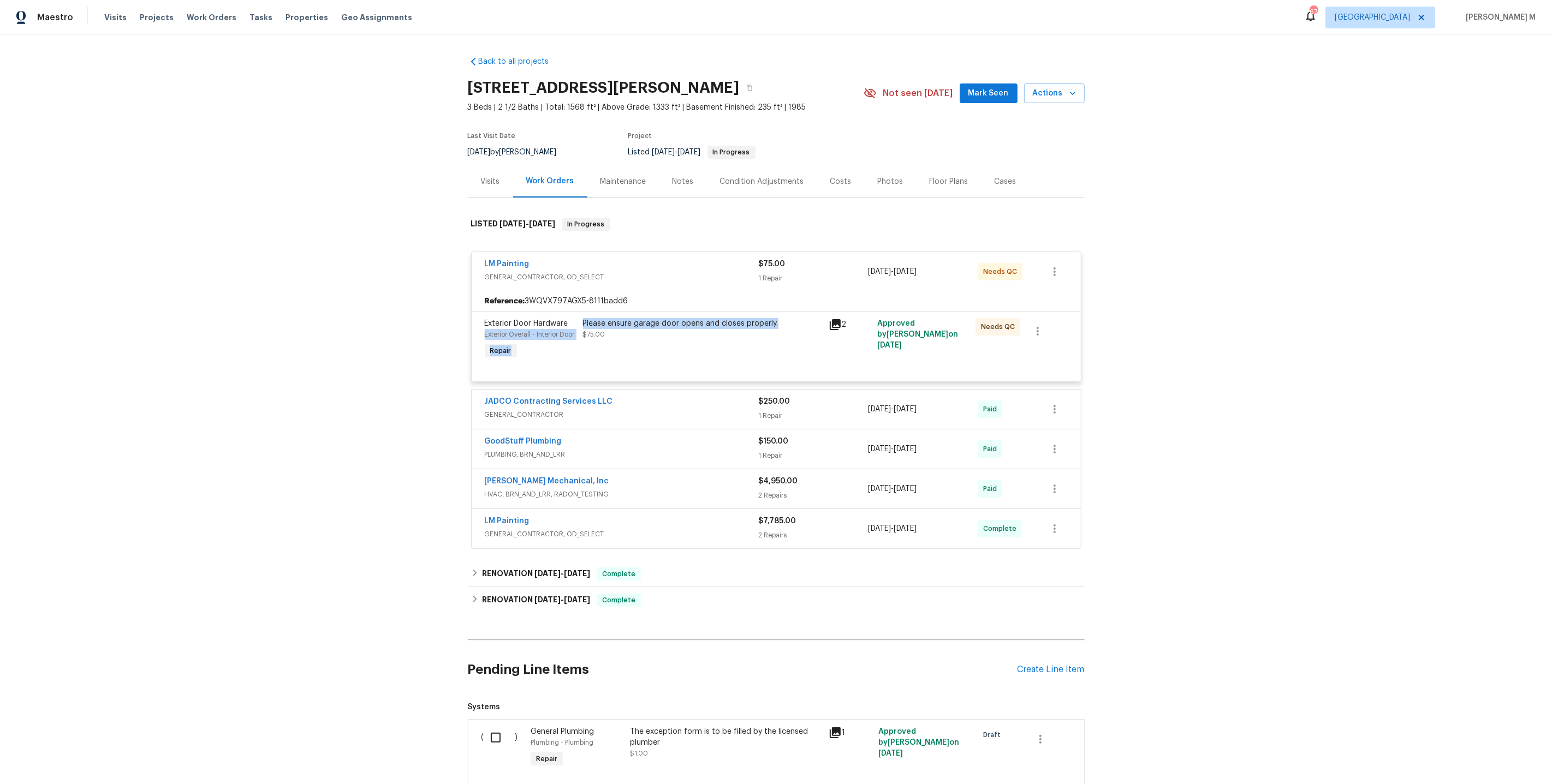
drag, startPoint x: 578, startPoint y: 315, endPoint x: 805, endPoint y: 317, distance: 227.0
click at [805, 317] on div "Exterior Door Hardware Exterior Overall - Interior Door Repair Please ensure ga…" at bounding box center [776, 340] width 590 height 50
click at [782, 322] on div "Please ensure garage door opens and closes properly. $75.00" at bounding box center [702, 329] width 239 height 22
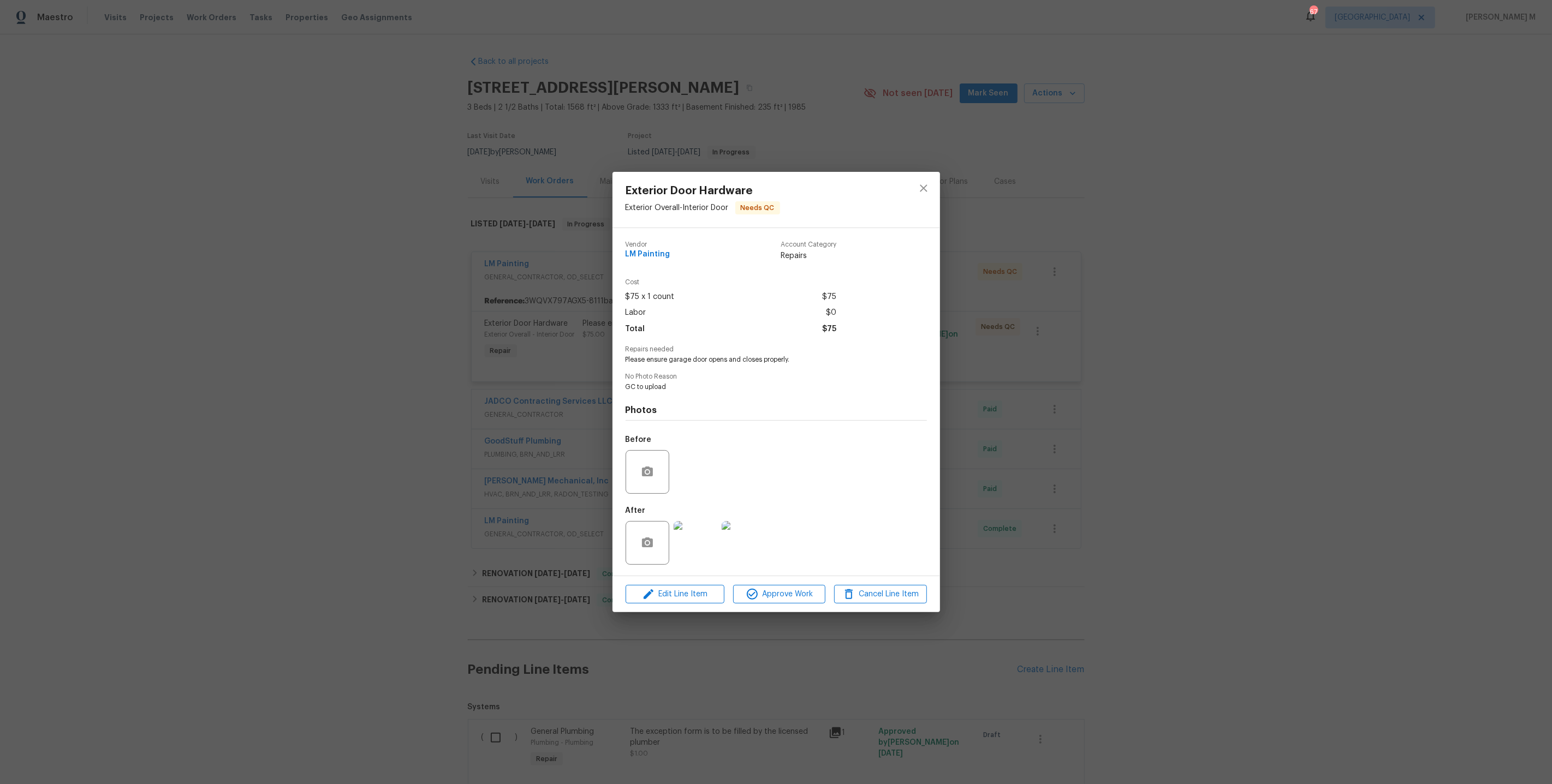
click at [703, 366] on div "Vendor LM Painting Account Category Repairs Cost $75 x 1 count $75 Labor $0 Tot…" at bounding box center [776, 402] width 301 height 339
drag, startPoint x: 623, startPoint y: 361, endPoint x: 809, endPoint y: 363, distance: 186.0
click at [809, 363] on div "Vendor LM Painting Account Category Repairs Cost $75 x 1 count $75 Labor $0 Tot…" at bounding box center [776, 402] width 327 height 347
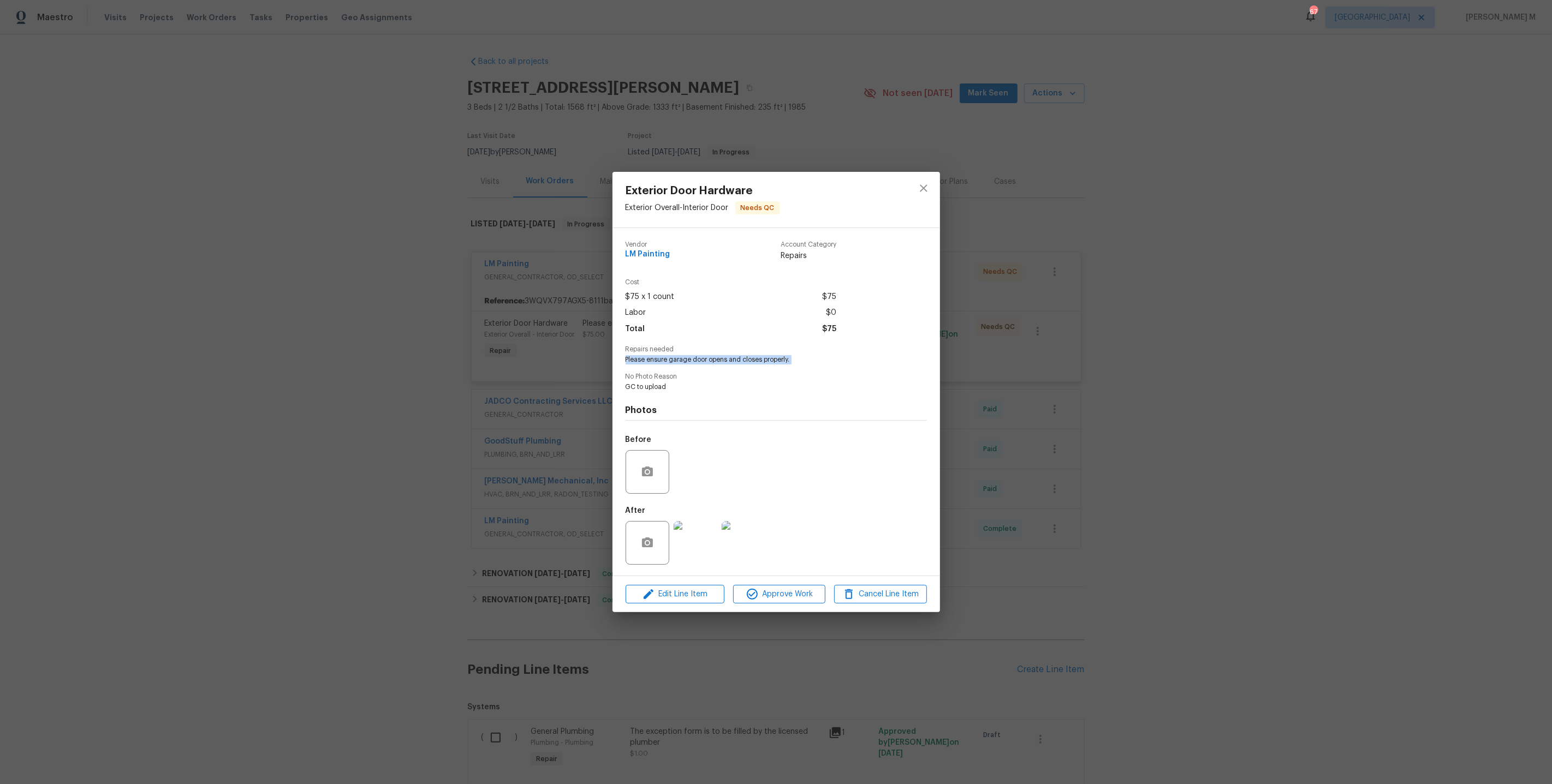
click at [696, 535] on img at bounding box center [696, 542] width 44 height 44
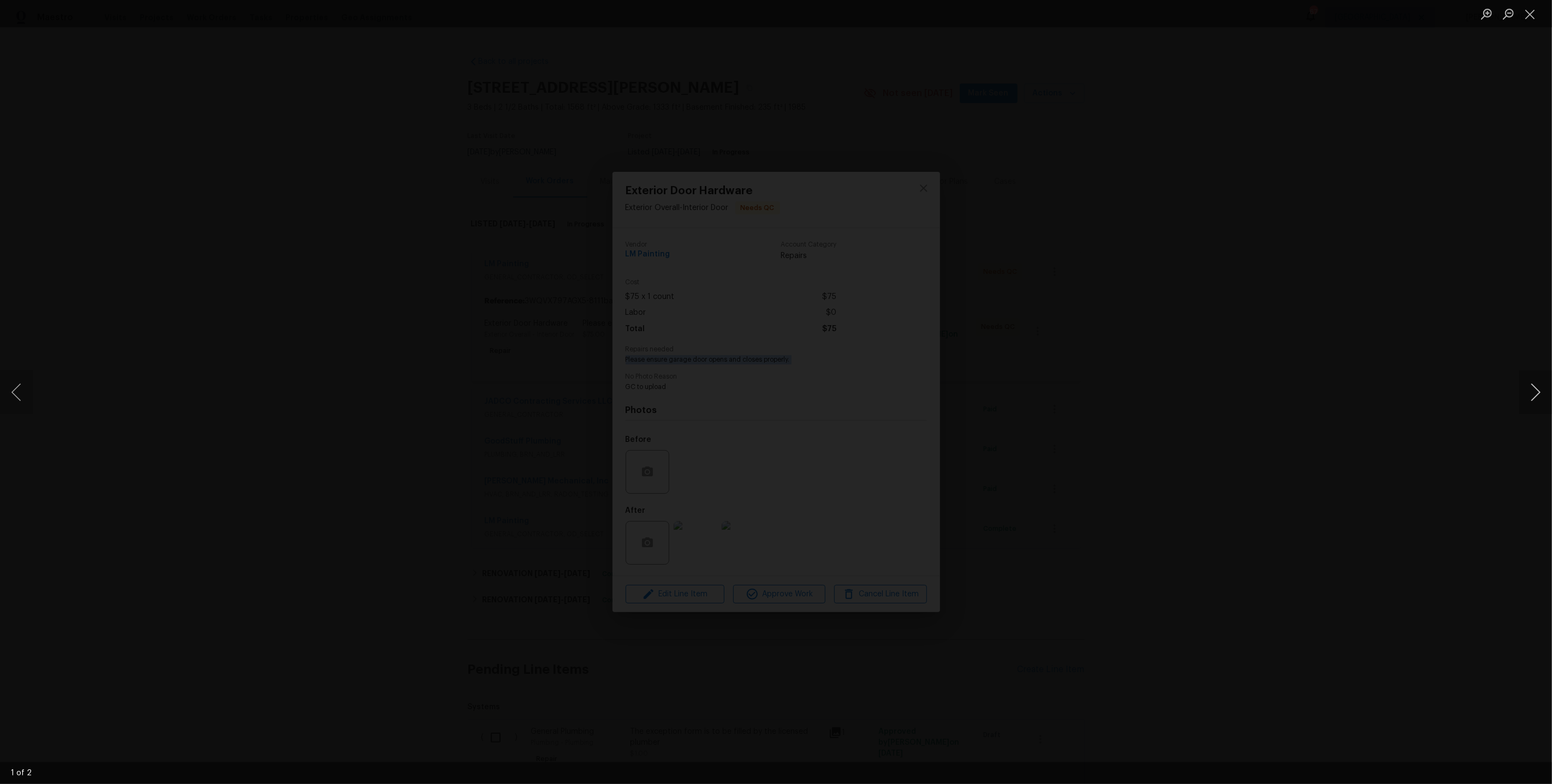
click at [1520, 395] on button "Next image" at bounding box center [1535, 392] width 33 height 44
click at [1534, 401] on button "Next image" at bounding box center [1535, 392] width 33 height 44
click at [739, 537] on img "Lightbox" at bounding box center [776, 392] width 1552 height 784
click at [13, 387] on button "Previous image" at bounding box center [16, 392] width 33 height 44
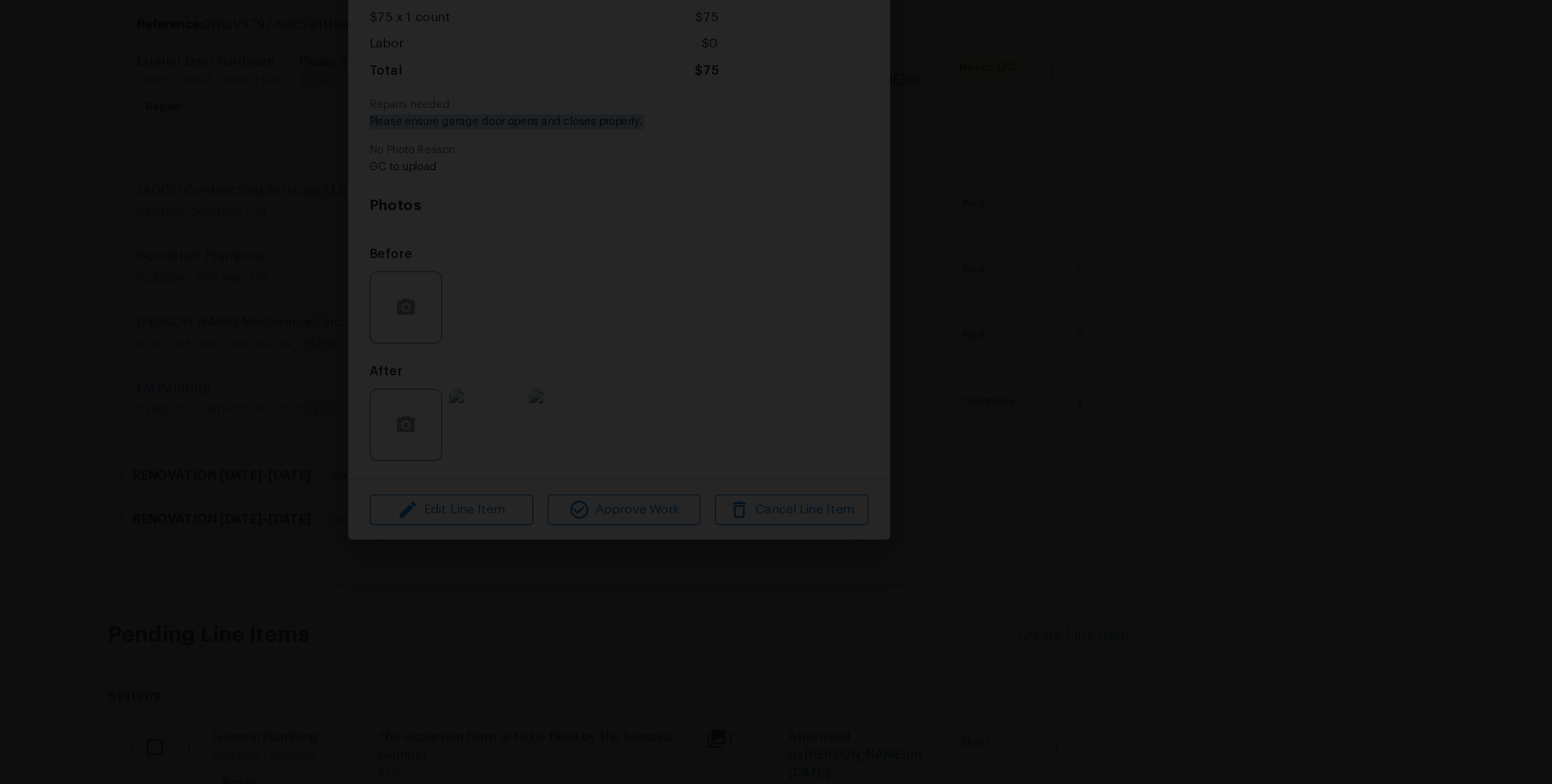
click at [1037, 746] on img "Lightbox" at bounding box center [537, 100] width 2555 height 1291
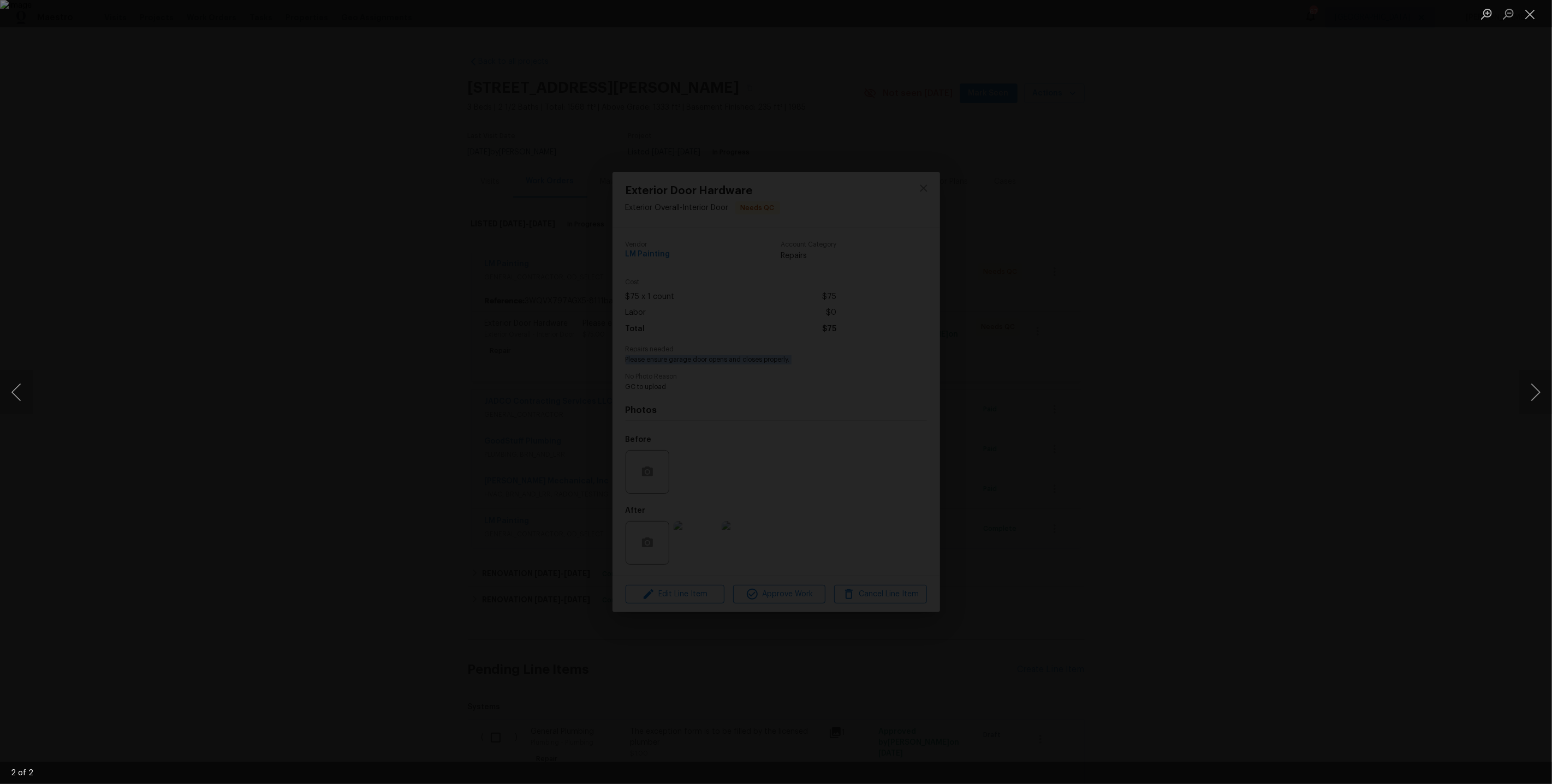
click at [1412, 85] on div "Lightbox" at bounding box center [776, 392] width 1552 height 784
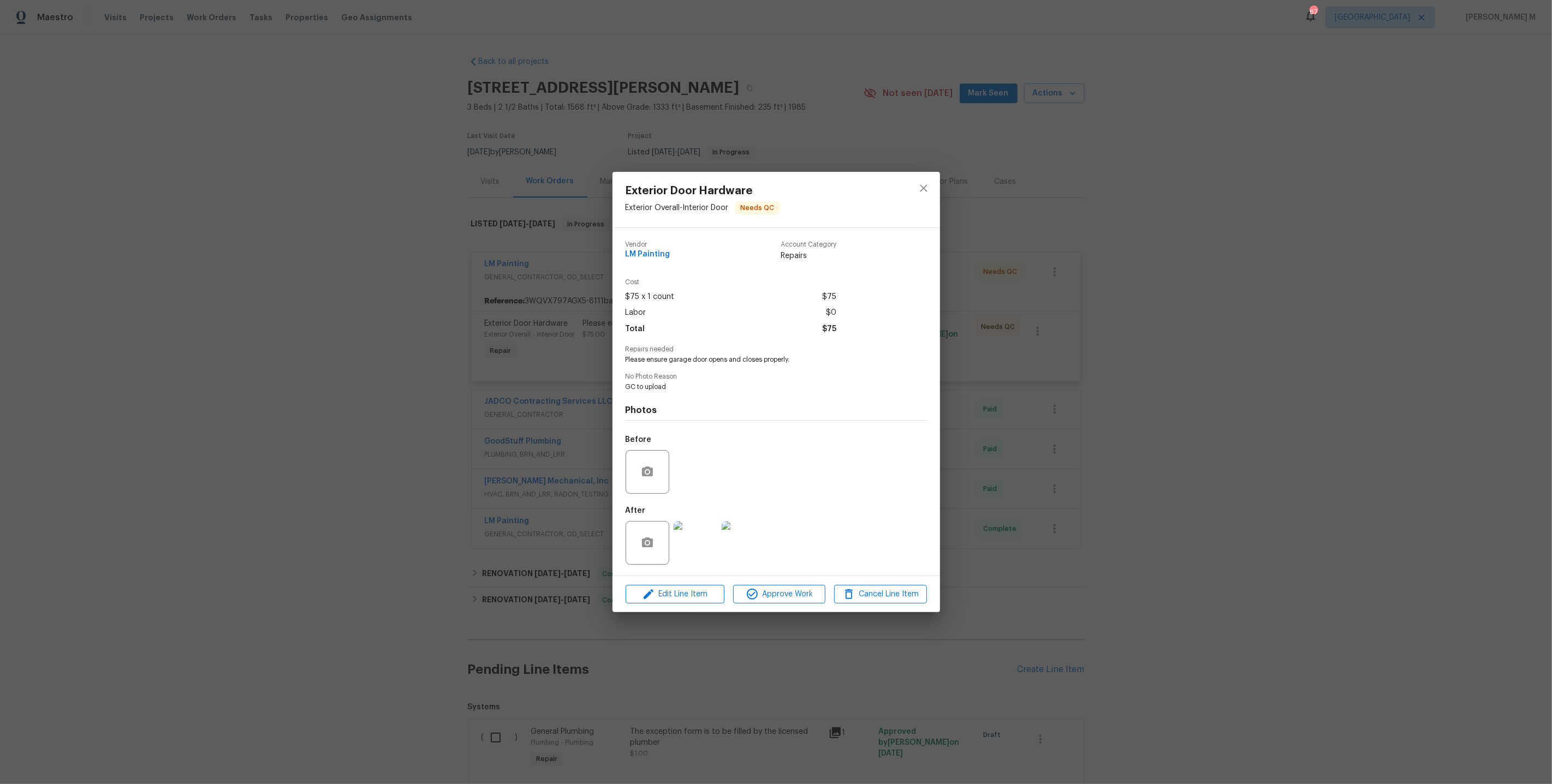
click at [1319, 142] on div "Exterior Door Hardware Exterior Overall - Interior Door Needs QC Vendor LM Pain…" at bounding box center [776, 392] width 1552 height 784
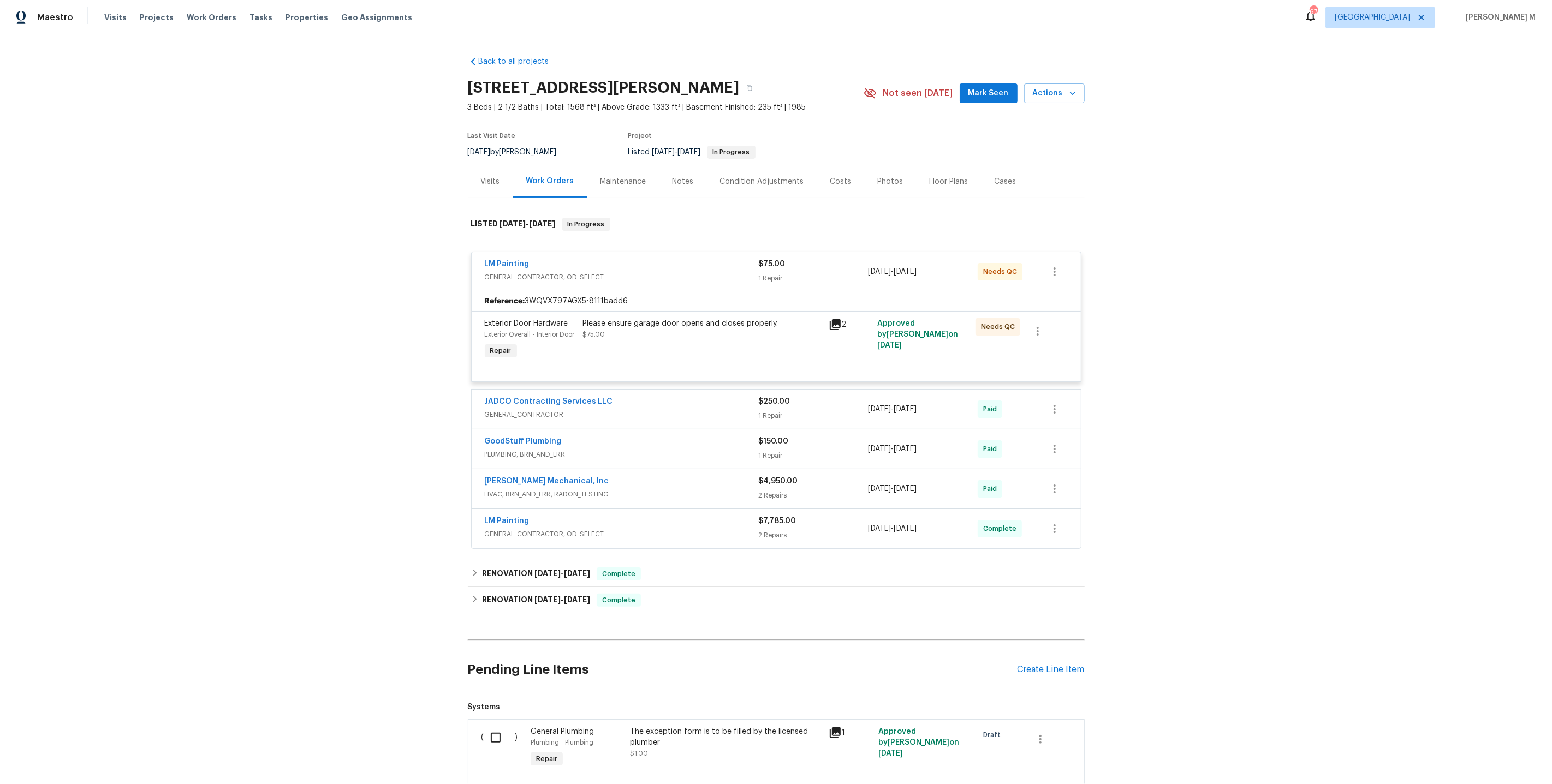
drag, startPoint x: 533, startPoint y: 264, endPoint x: 446, endPoint y: 264, distance: 87.0
click at [446, 264] on div "Back to all projects 2067 Wellborn Close, Lithonia, GA 30058 3 Beds | 2 1/2 Bat…" at bounding box center [776, 409] width 1552 height 750
click at [656, 335] on div "Please ensure garage door opens and closes properly. $75.00" at bounding box center [702, 340] width 246 height 50
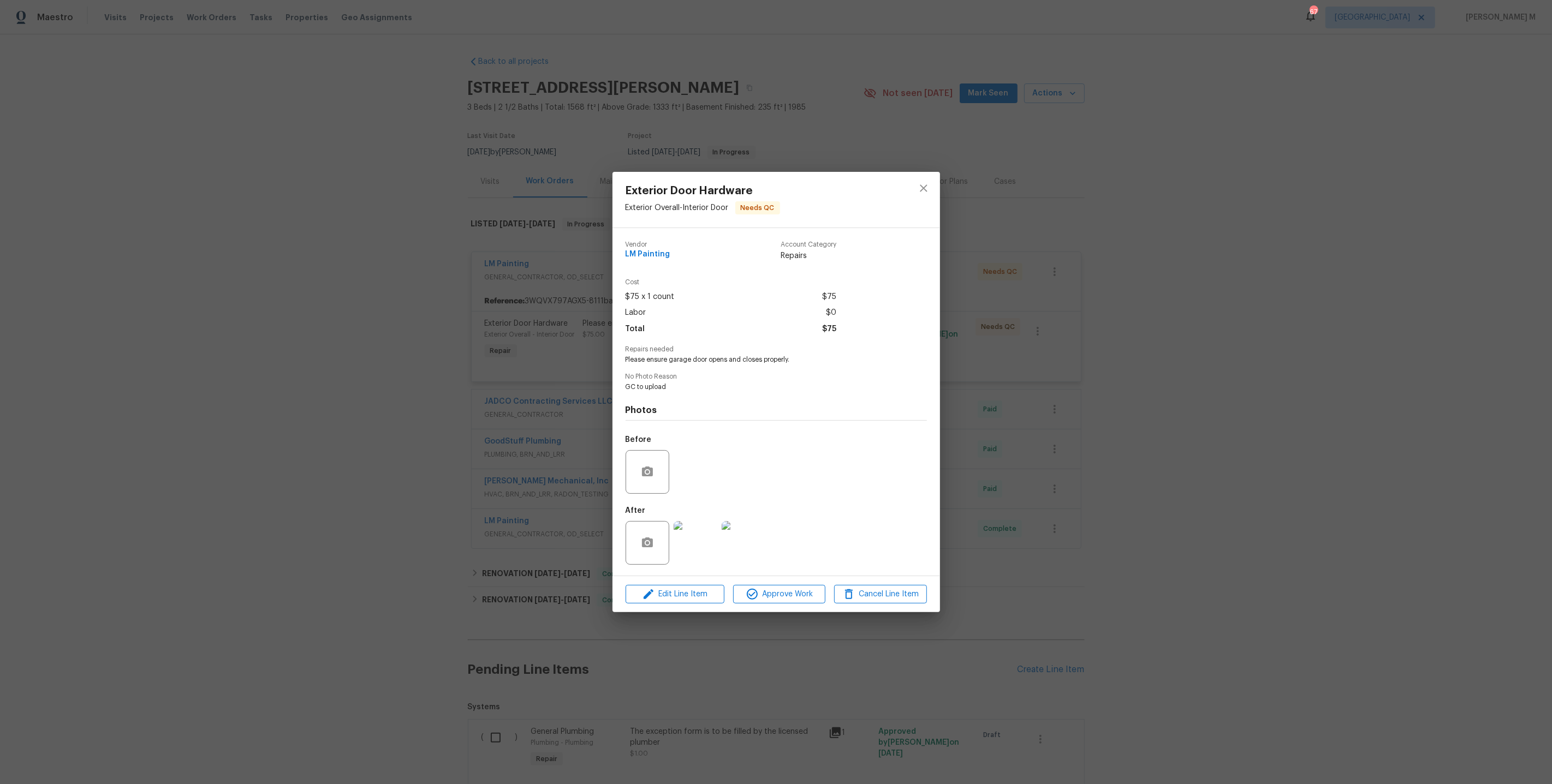
drag, startPoint x: 628, startPoint y: 359, endPoint x: 828, endPoint y: 359, distance: 200.0
click at [828, 359] on span "Please ensure garage door opens and closes properly." at bounding box center [761, 360] width 271 height 10
drag, startPoint x: 828, startPoint y: 359, endPoint x: 614, endPoint y: 360, distance: 214.0
click at [614, 360] on div "Vendor LM Painting Account Category Repairs Cost $75 x 1 count $75 Labor $0 Tot…" at bounding box center [776, 402] width 327 height 347
click at [678, 548] on img at bounding box center [696, 542] width 44 height 44
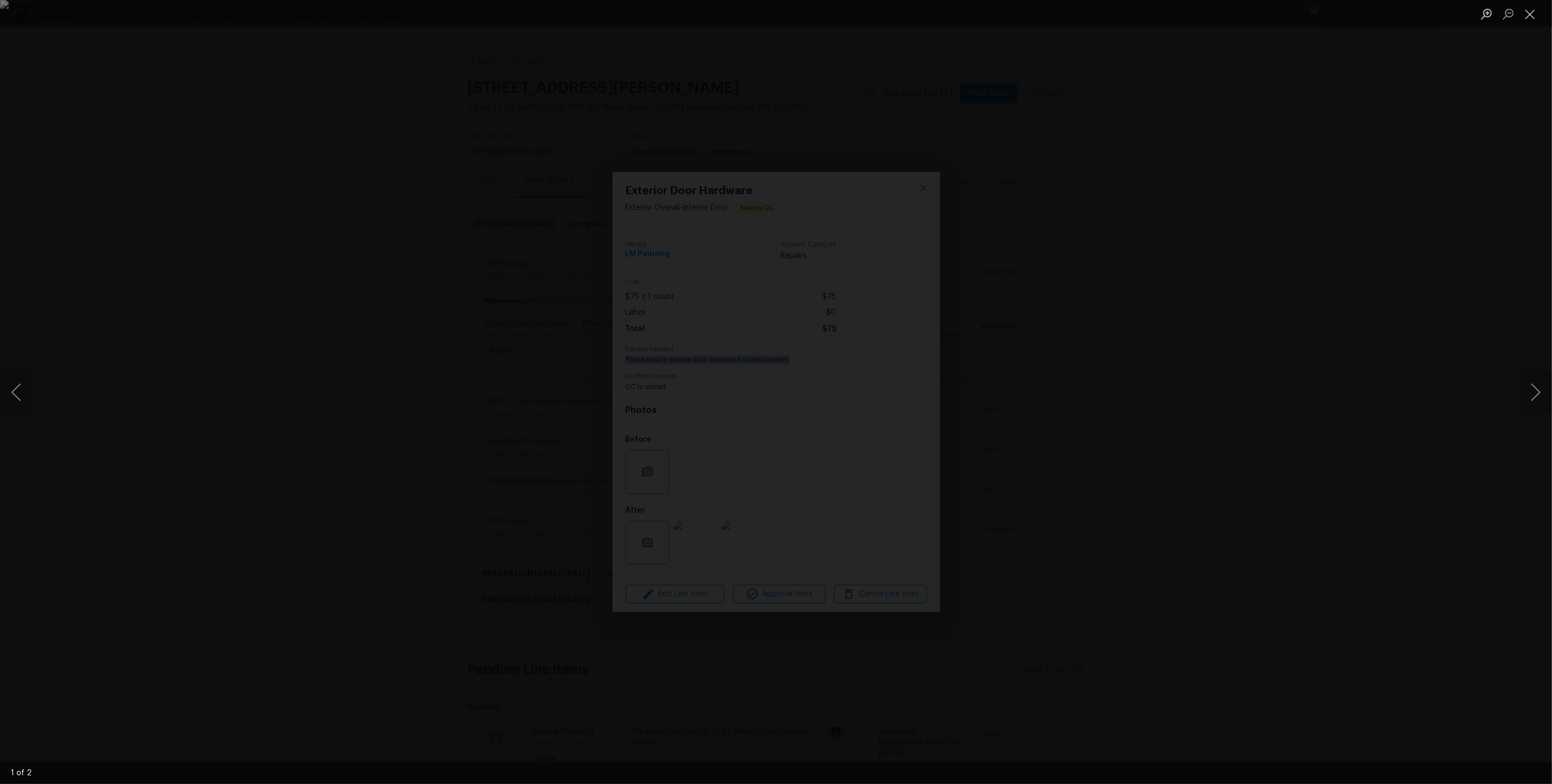
click at [812, 565] on img "Lightbox" at bounding box center [776, 392] width 1552 height 784
click at [1417, 581] on div "Lightbox" at bounding box center [776, 392] width 1552 height 784
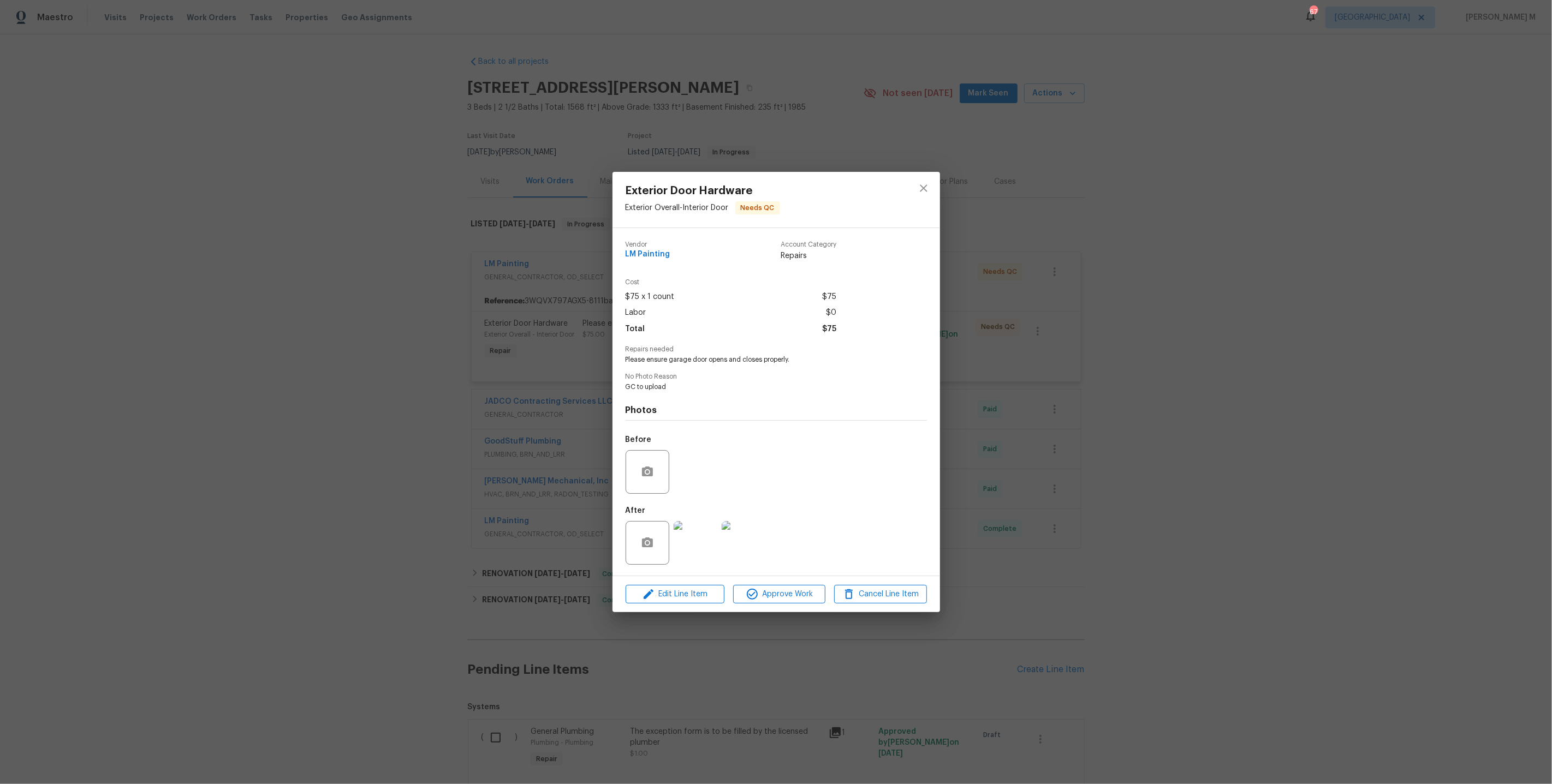
click at [1223, 488] on div "Exterior Door Hardware Exterior Overall - Interior Door Needs QC Vendor LM Pain…" at bounding box center [776, 392] width 1552 height 784
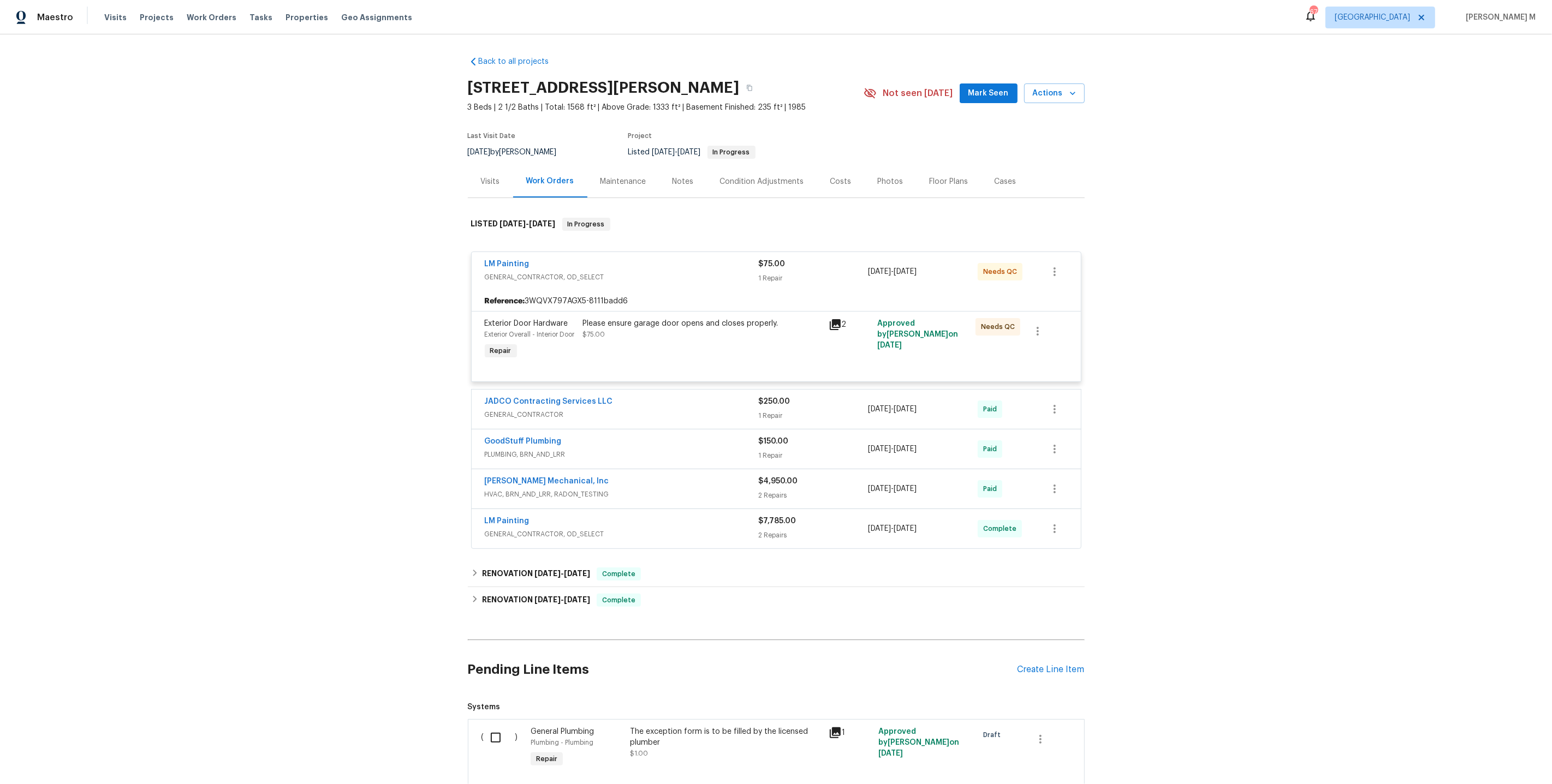
click at [700, 344] on div "Please ensure garage door opens and closes properly. $75.00" at bounding box center [702, 340] width 246 height 50
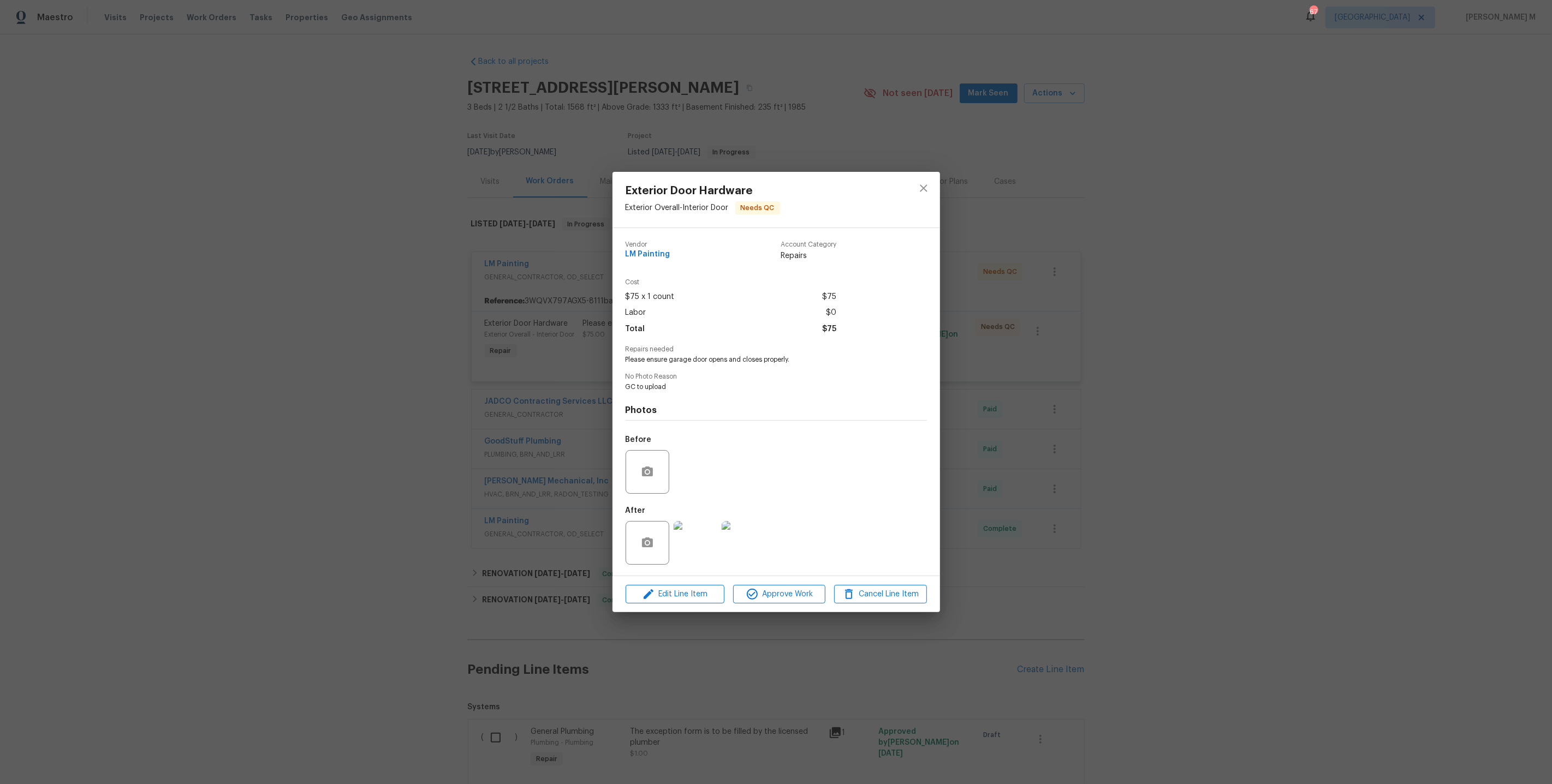
click at [1141, 474] on div "Exterior Door Hardware Exterior Overall - Interior Door Needs QC Vendor LM Pain…" at bounding box center [776, 392] width 1552 height 784
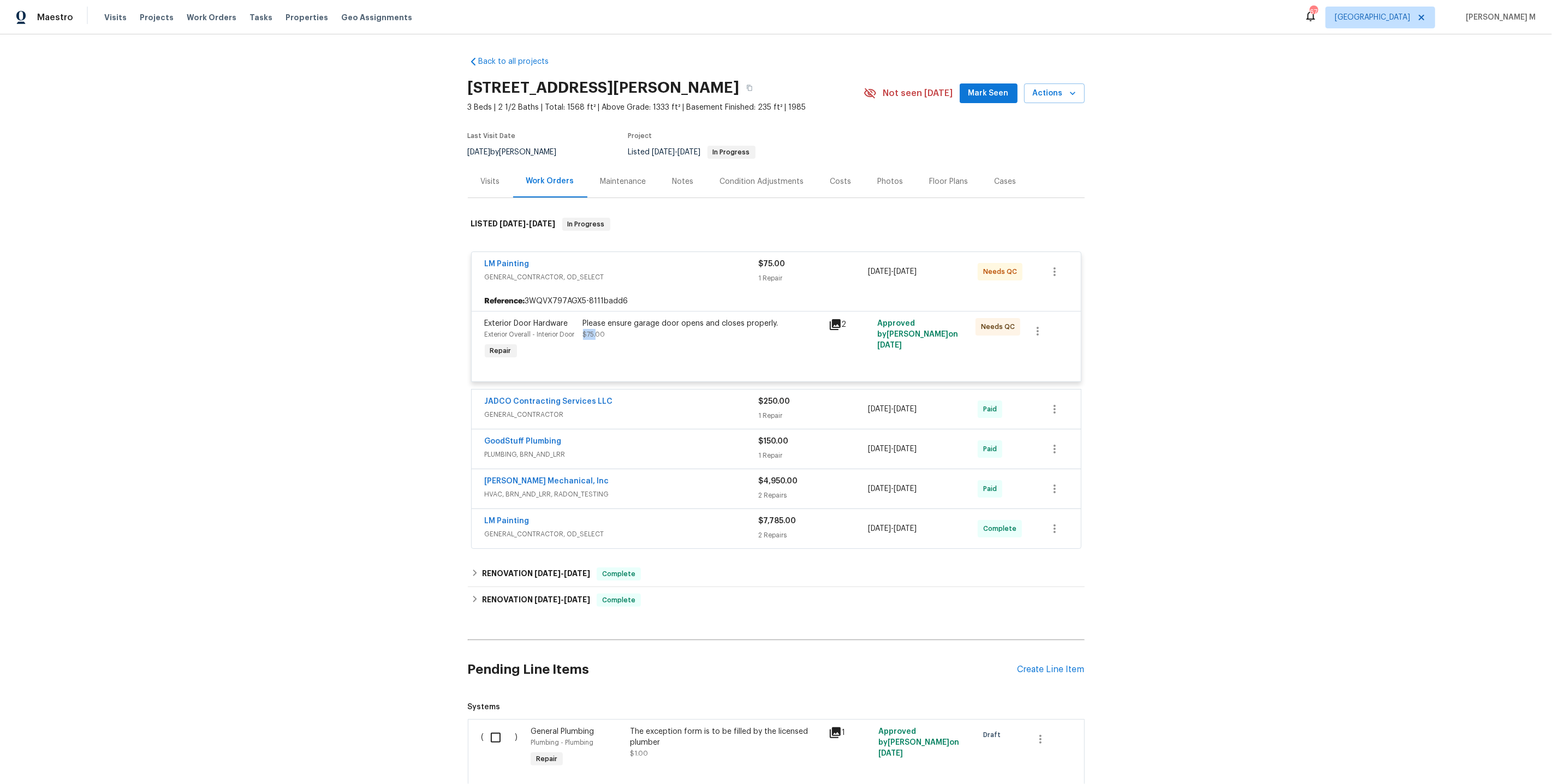
drag, startPoint x: 780, startPoint y: 317, endPoint x: 591, endPoint y: 329, distance: 189.4
click at [591, 329] on div "Please ensure garage door opens and closes properly. $75.00" at bounding box center [702, 329] width 239 height 22
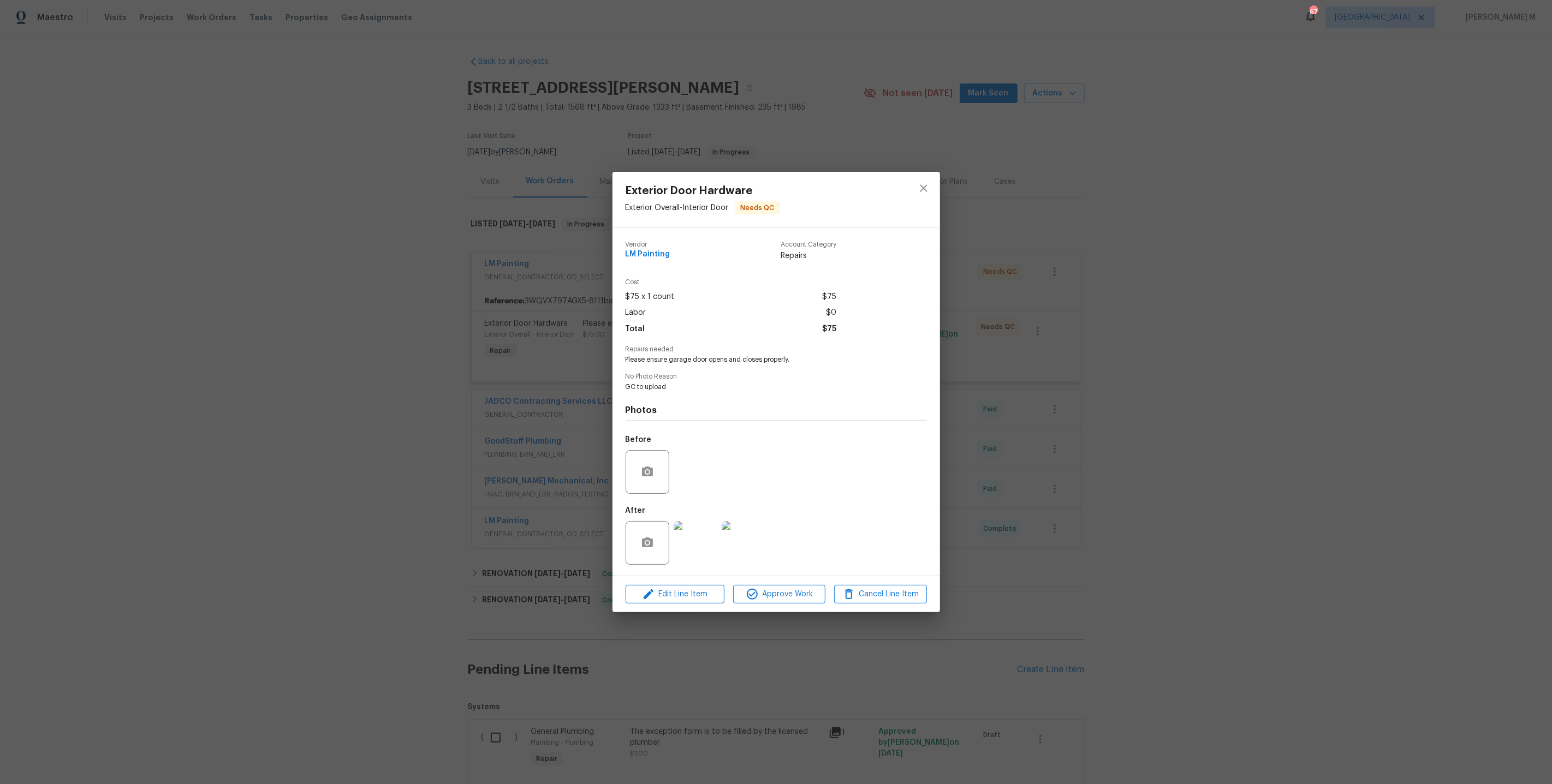
click at [511, 327] on div "Exterior Door Hardware Exterior Overall - Interior Door Needs QC Vendor LM Pain…" at bounding box center [776, 392] width 1552 height 784
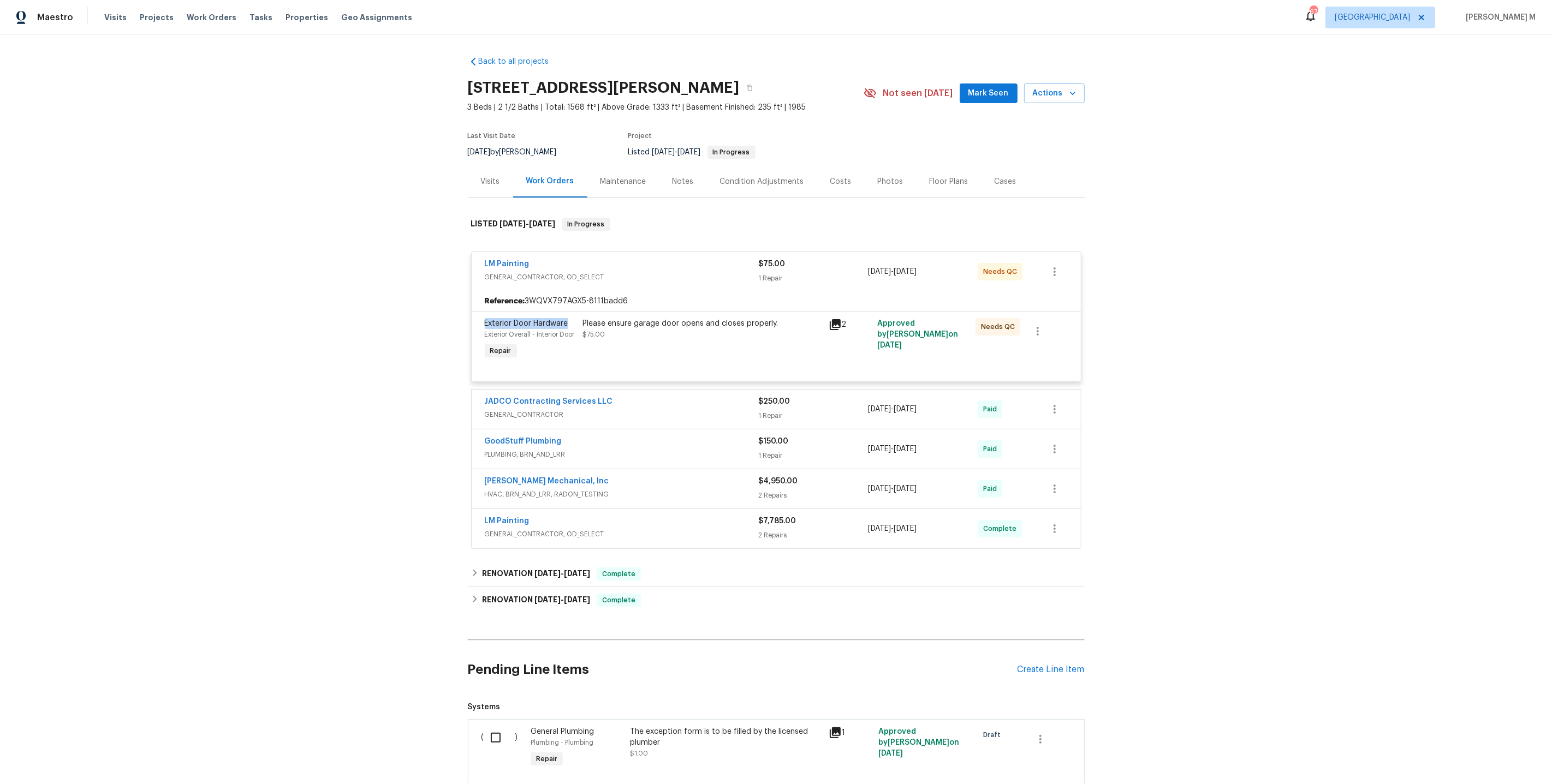
drag, startPoint x: 566, startPoint y: 321, endPoint x: 475, endPoint y: 321, distance: 91.0
click at [475, 321] on div "Exterior Door Hardware Exterior Overall - Interior Door Repair Please ensure ga…" at bounding box center [776, 346] width 609 height 70
drag, startPoint x: 572, startPoint y: 329, endPoint x: 484, endPoint y: 317, distance: 88.8
click at [485, 318] on div "Exterior Door Hardware Exterior Overall - Interior Door" at bounding box center [531, 329] width 92 height 22
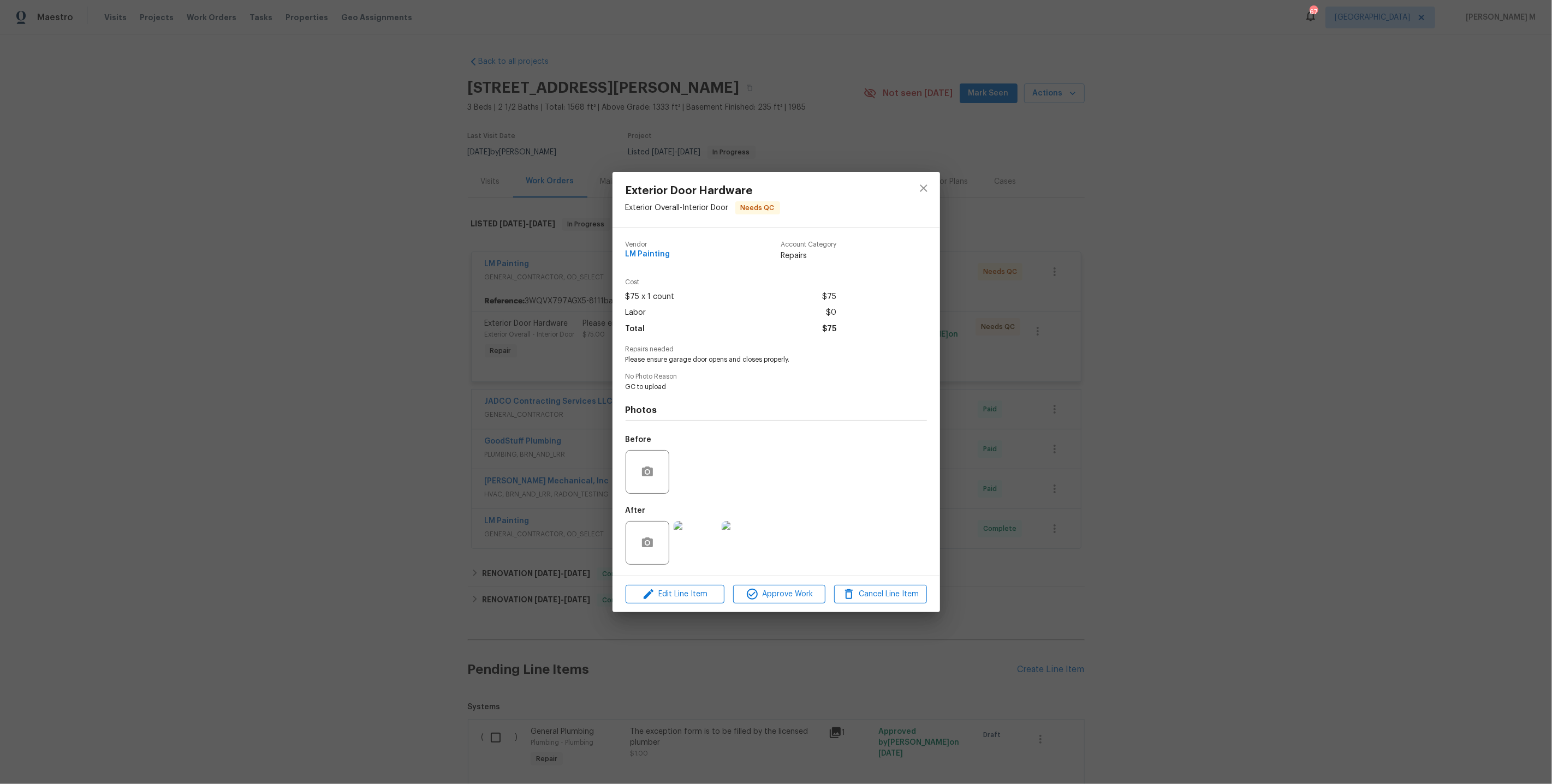
click at [547, 353] on div "Exterior Door Hardware Exterior Overall - Interior Door Needs QC Vendor LM Pain…" at bounding box center [776, 392] width 1552 height 784
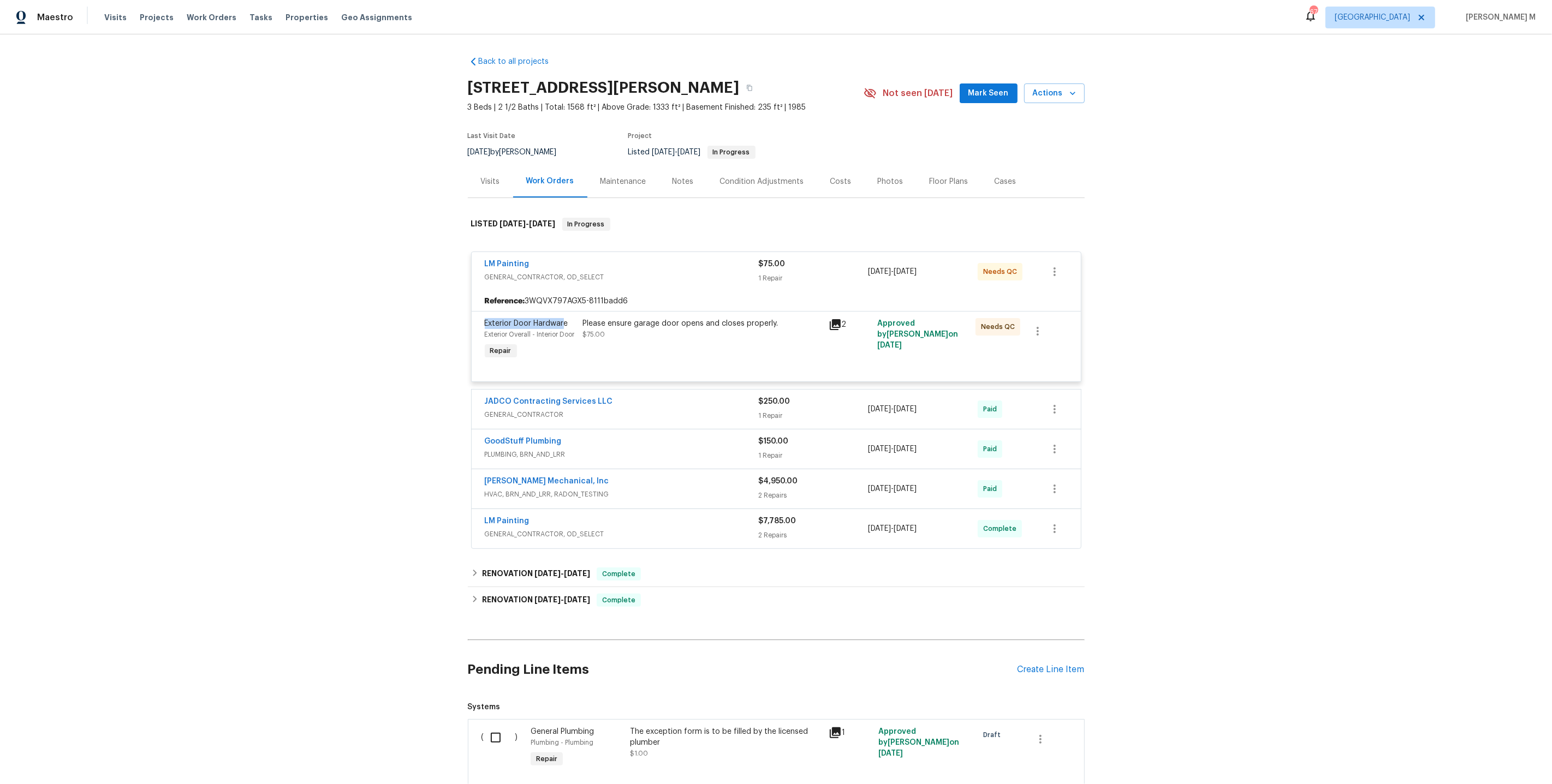
drag, startPoint x: 475, startPoint y: 314, endPoint x: 559, endPoint y: 320, distance: 84.2
click at [559, 320] on div "Exterior Door Hardware Exterior Overall - Interior Door Repair Please ensure ga…" at bounding box center [776, 346] width 609 height 70
drag, startPoint x: 488, startPoint y: 331, endPoint x: 539, endPoint y: 335, distance: 51.2
click at [539, 335] on div "Exterior Door Hardware Exterior Overall - Interior Door Repair" at bounding box center [531, 340] width 98 height 50
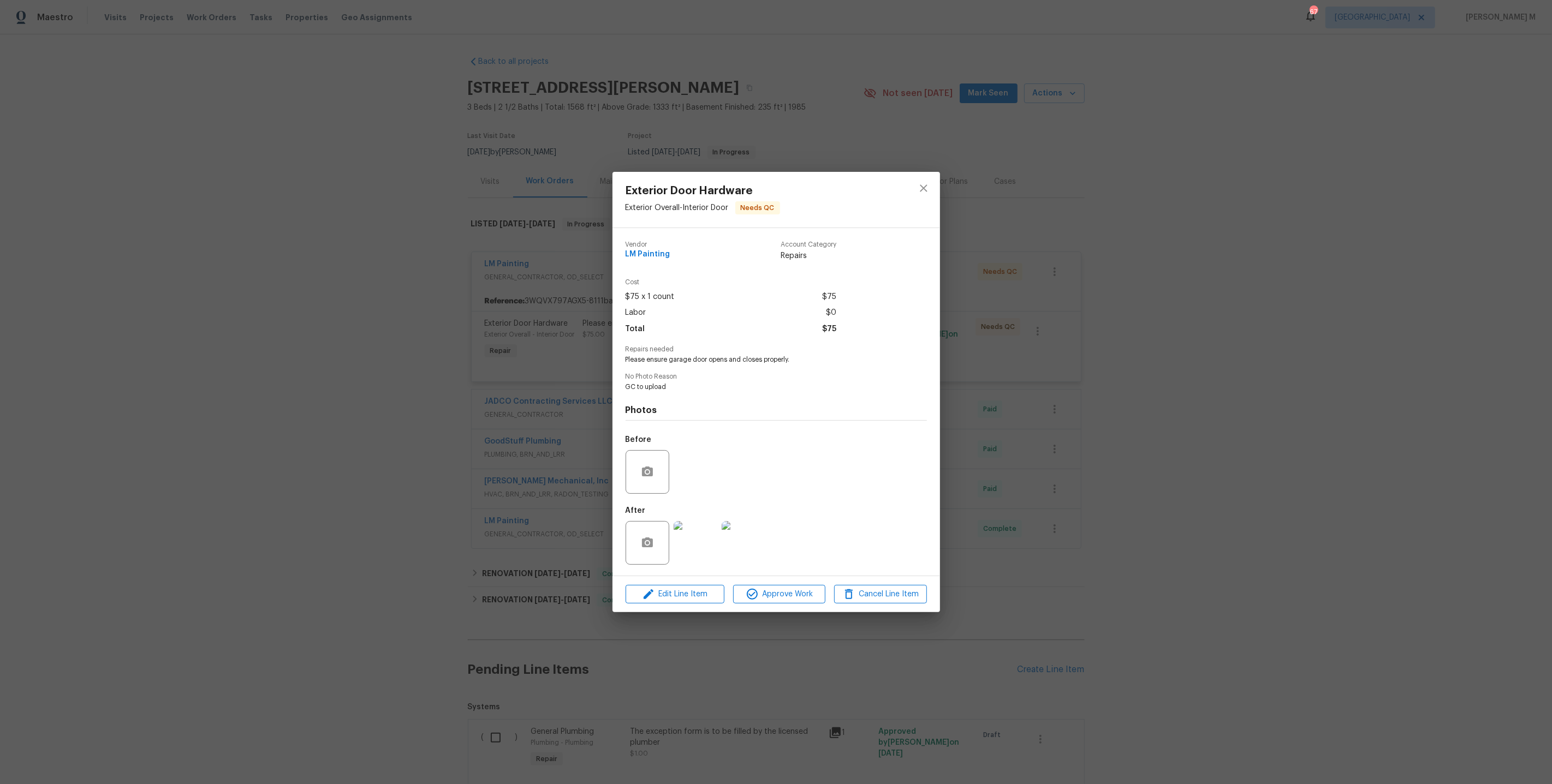
click at [559, 337] on div "Exterior Door Hardware Exterior Overall - Interior Door Needs QC Vendor LM Pain…" at bounding box center [776, 392] width 1552 height 784
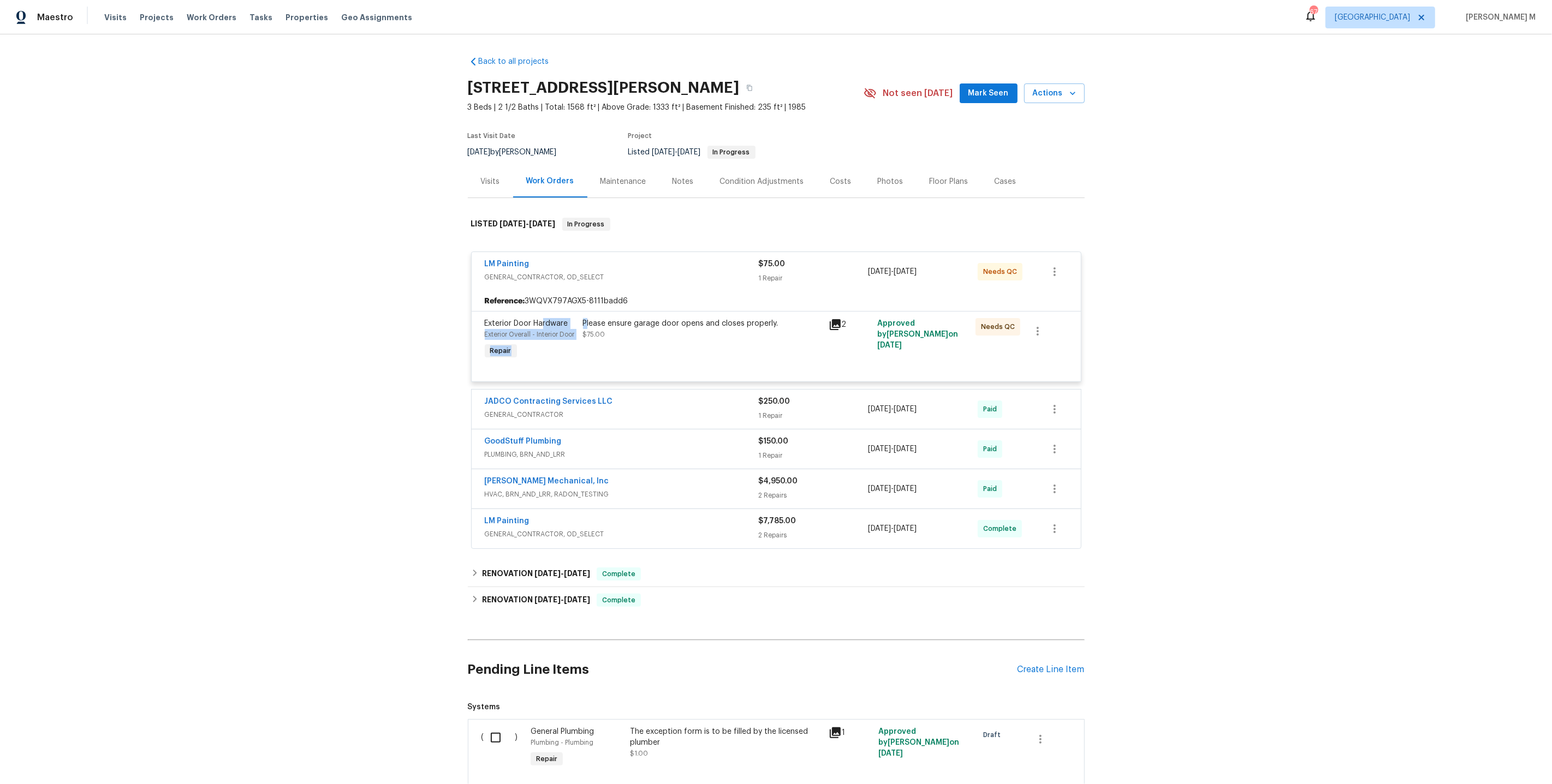
drag, startPoint x: 588, startPoint y: 314, endPoint x: 537, endPoint y: 315, distance: 51.0
click at [537, 315] on div "Exterior Door Hardware Exterior Overall - Interior Door Repair Please ensure ga…" at bounding box center [776, 340] width 590 height 50
click at [533, 320] on span "Exterior Door Hardware" at bounding box center [527, 324] width 83 height 8
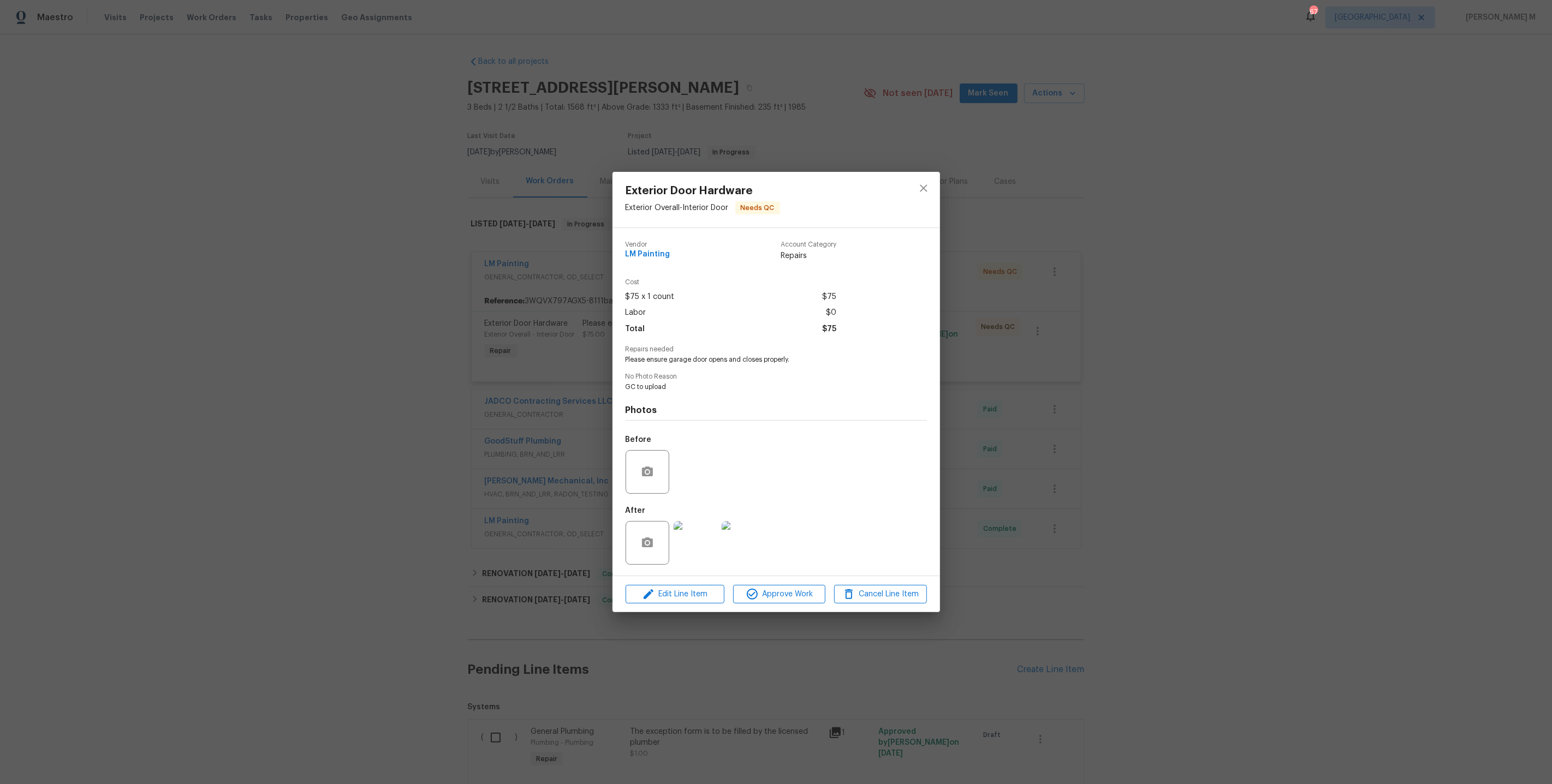
click at [506, 269] on div "Exterior Door Hardware Exterior Overall - Interior Door Needs QC Vendor LM Pain…" at bounding box center [776, 392] width 1552 height 784
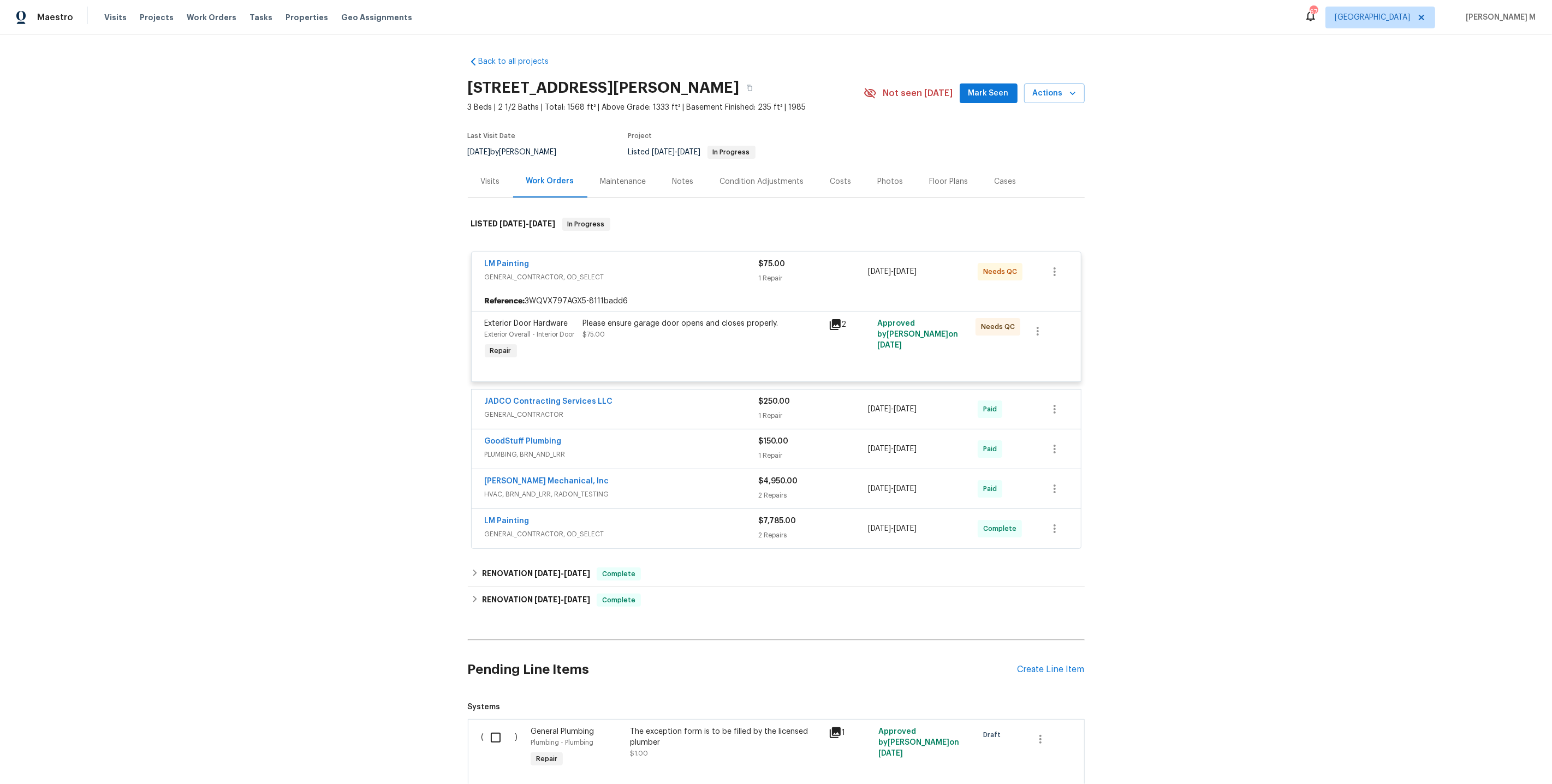
click at [506, 263] on span "LM Painting" at bounding box center [507, 264] width 45 height 11
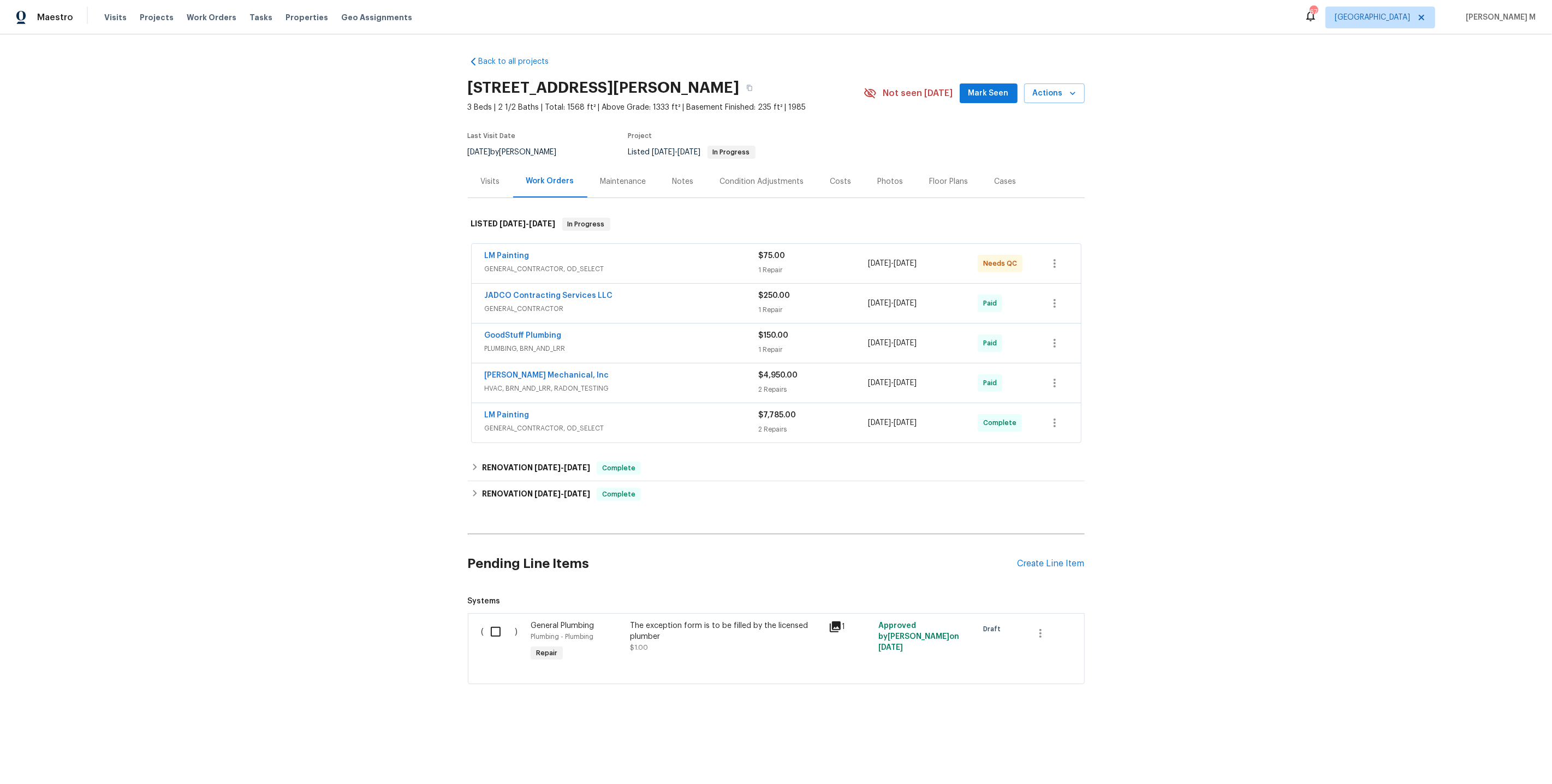
click at [506, 255] on div "LM Painting" at bounding box center [622, 257] width 274 height 13
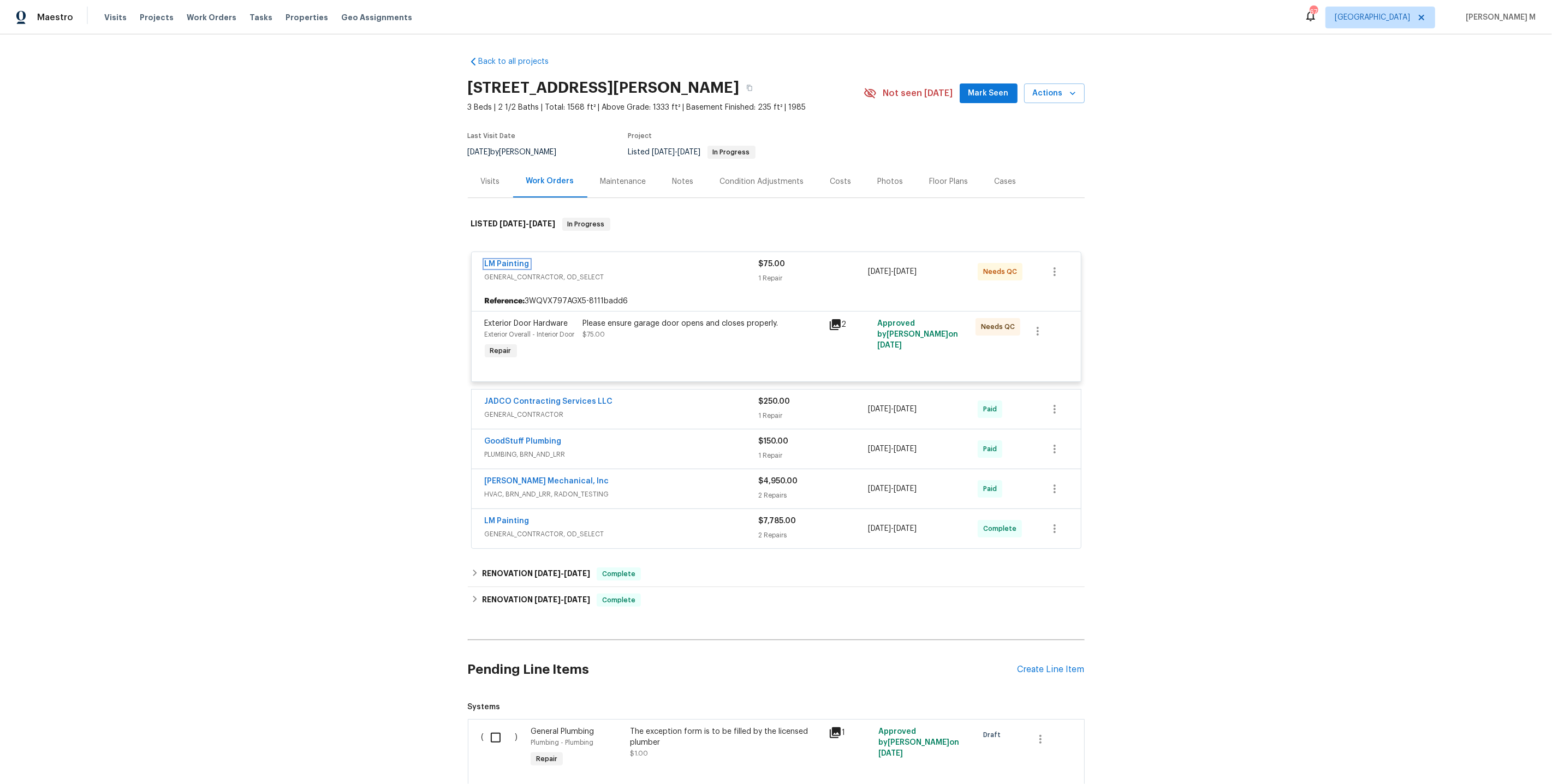
click at [506, 260] on link "LM Painting" at bounding box center [507, 264] width 45 height 8
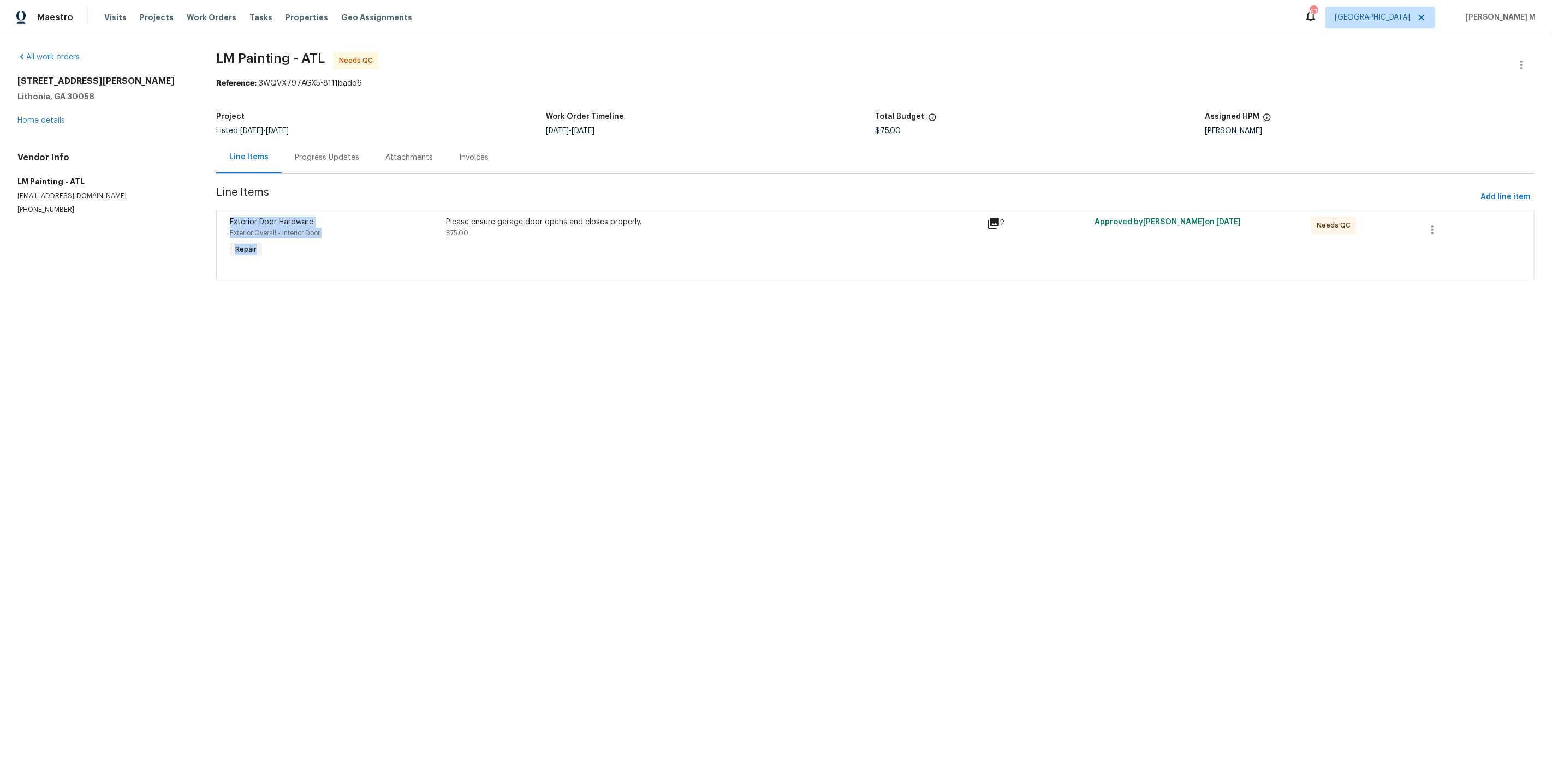
drag, startPoint x: 325, startPoint y: 236, endPoint x: 223, endPoint y: 215, distance: 104.1
click at [227, 215] on div "Exterior Door Hardware Exterior Overall - Interior Door Repair" at bounding box center [335, 238] width 216 height 50
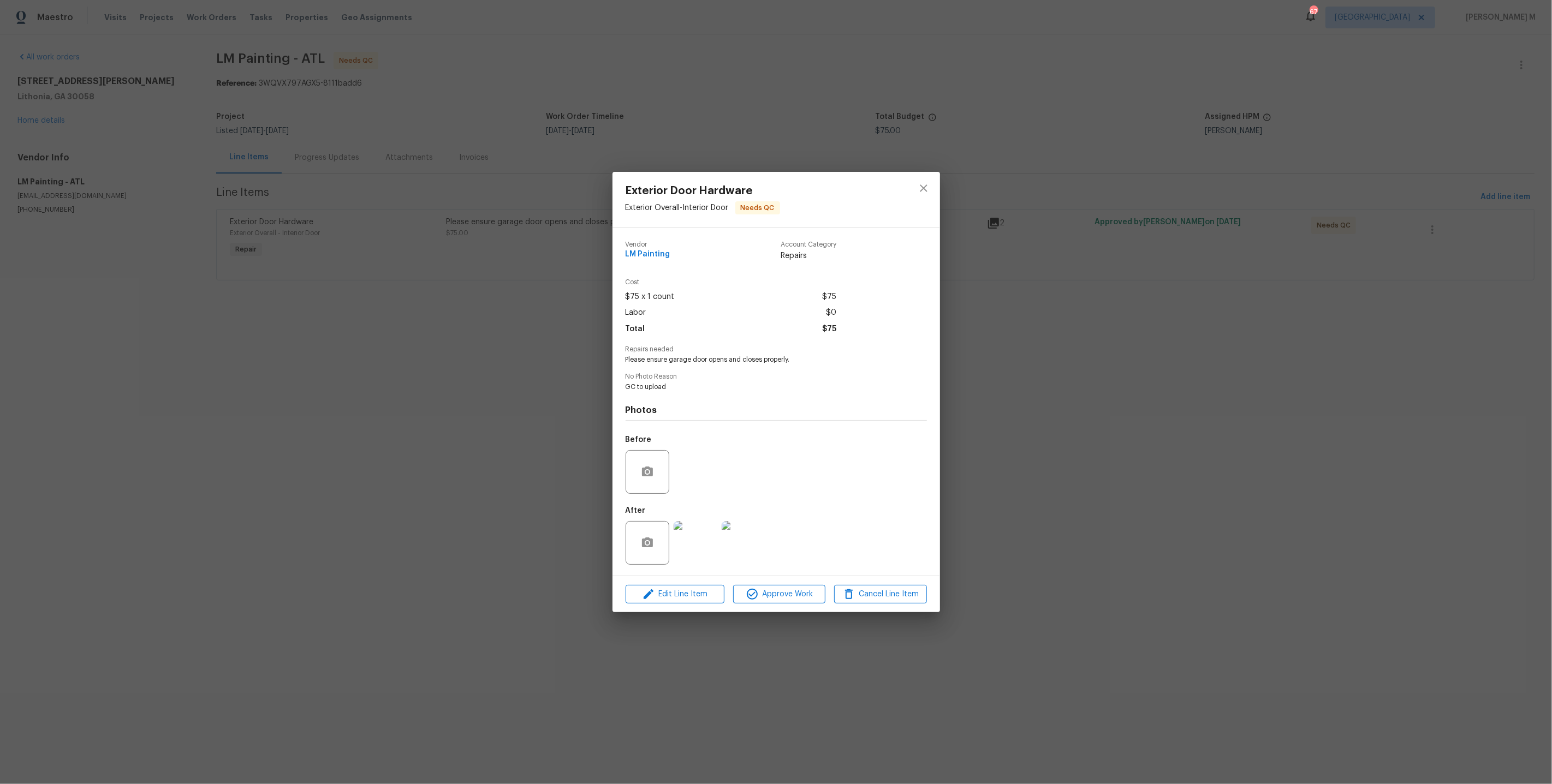
click at [319, 248] on div "Exterior Door Hardware Exterior Overall - Interior Door Needs QC Vendor LM Pain…" at bounding box center [776, 392] width 1552 height 784
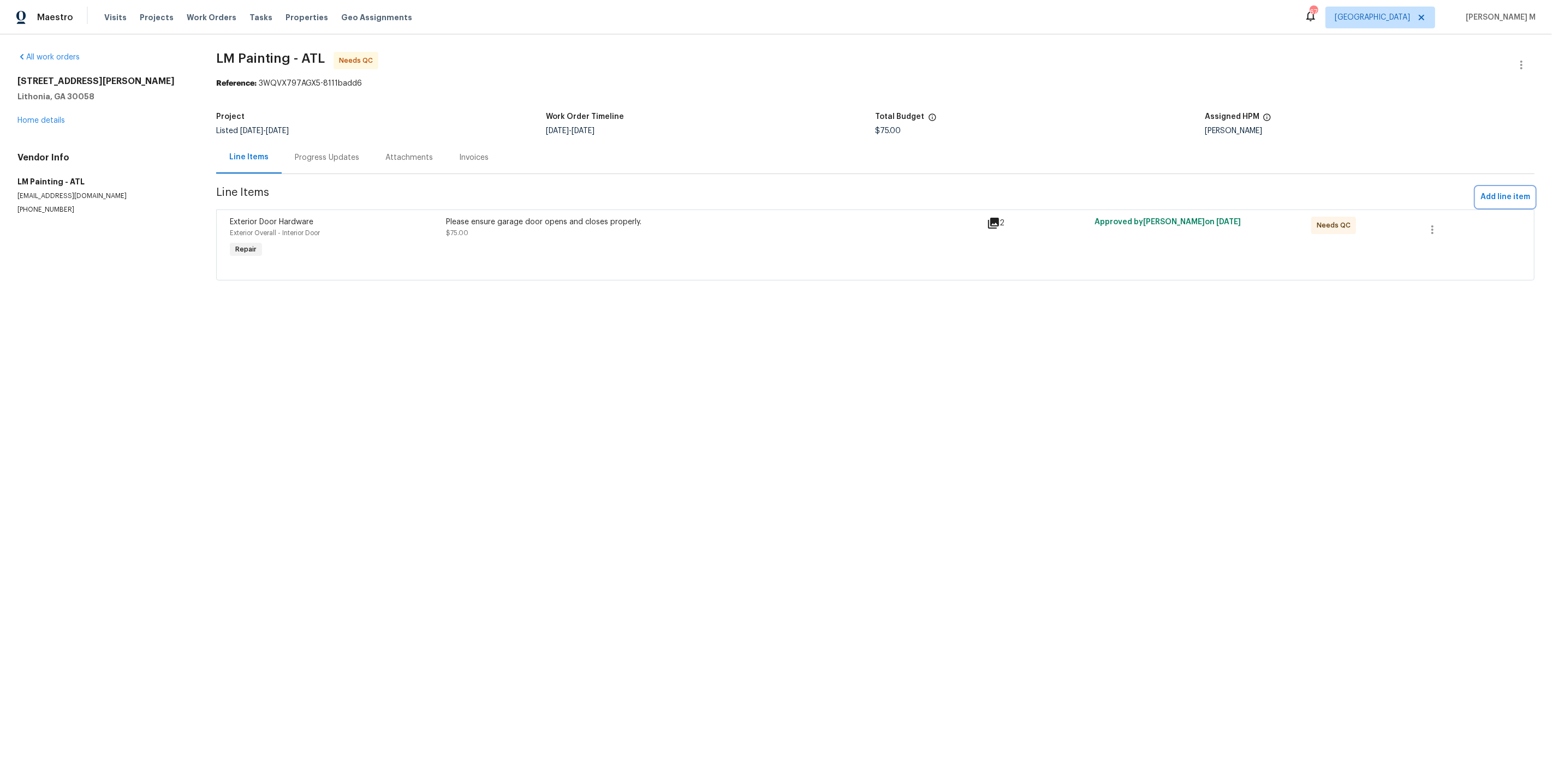
click at [1514, 194] on span "Add line item" at bounding box center [1506, 197] width 50 height 14
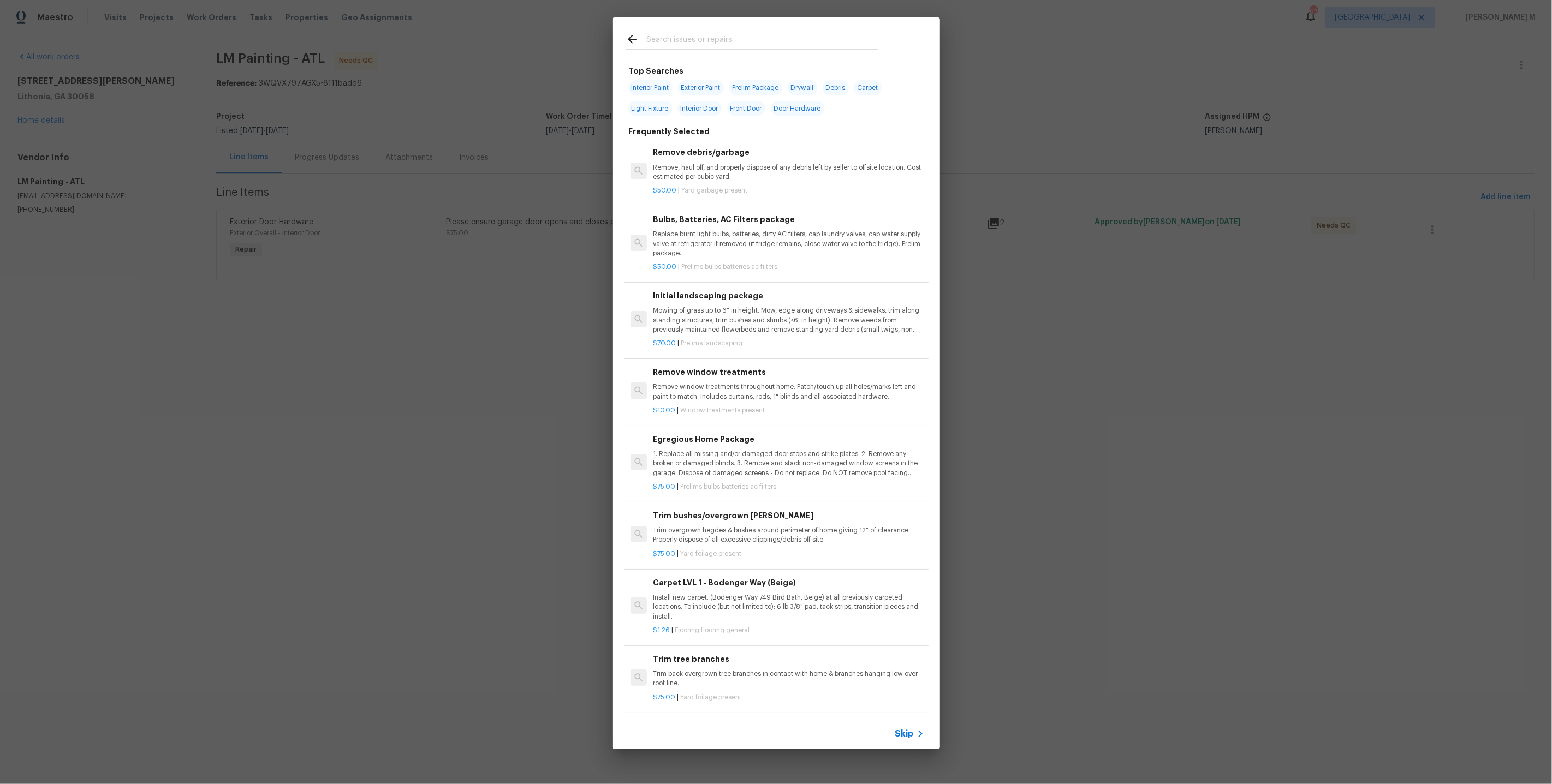
click at [900, 739] on span "Skip" at bounding box center [904, 734] width 18 height 11
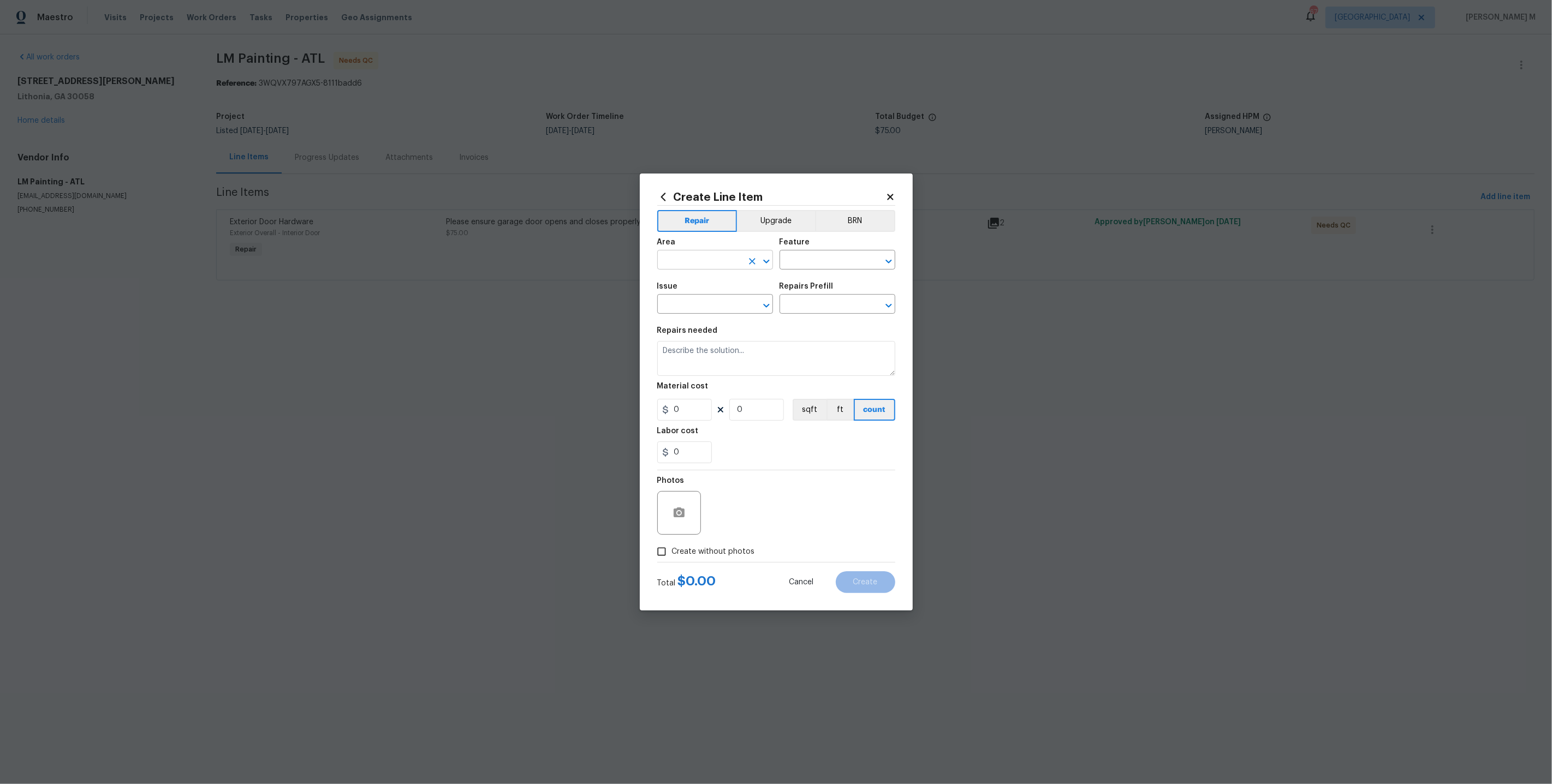
click at [716, 266] on input "text" at bounding box center [700, 261] width 85 height 17
type input "inte"
click at [760, 282] on li "Garage" at bounding box center [715, 290] width 117 height 18
type input "Garage"
click at [820, 267] on input "text" at bounding box center [822, 261] width 85 height 17
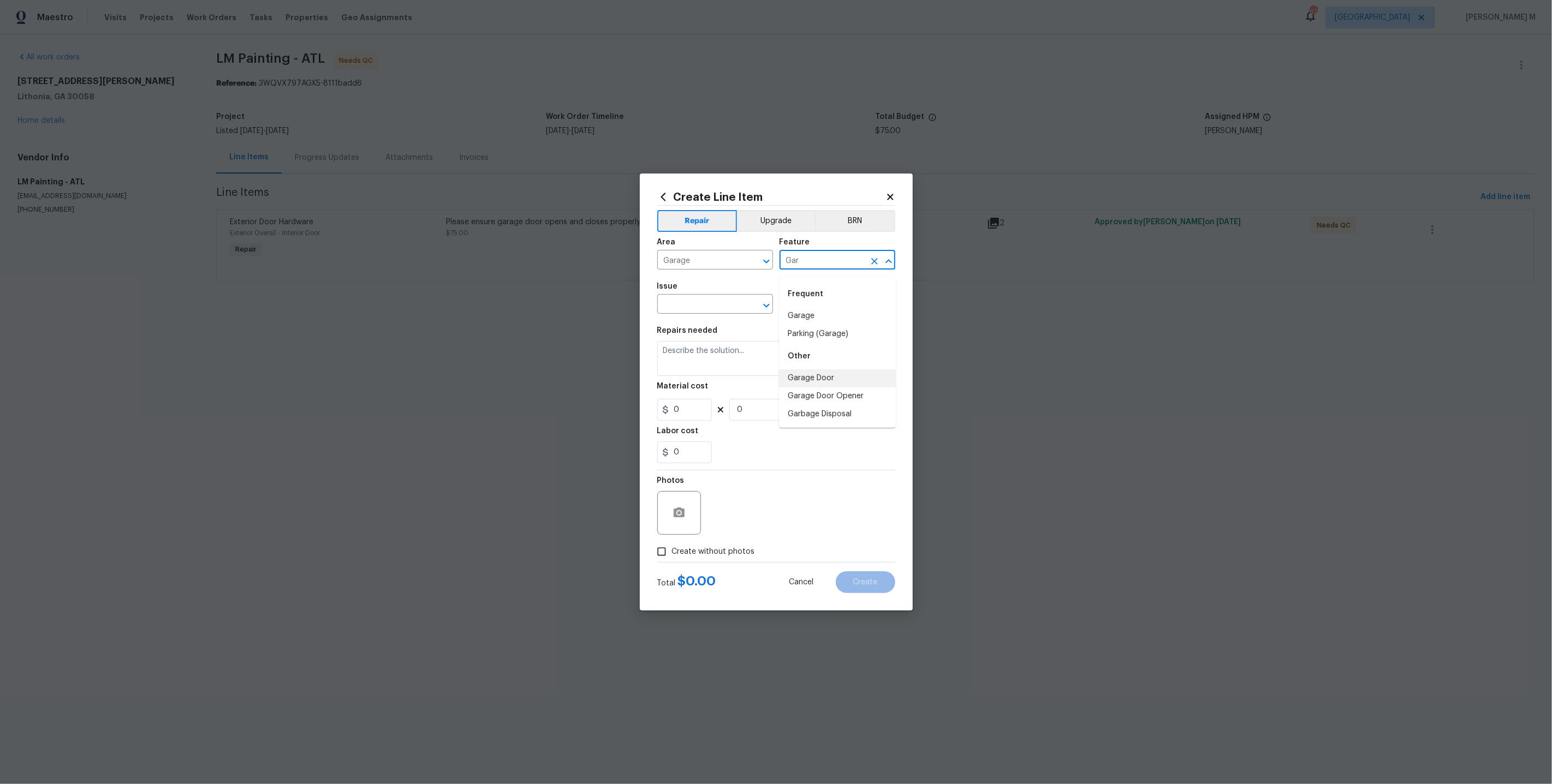
click at [832, 374] on li "Garage Door" at bounding box center [837, 378] width 117 height 18
type input "Garage Door"
click at [722, 313] on input "text" at bounding box center [700, 305] width 85 height 17
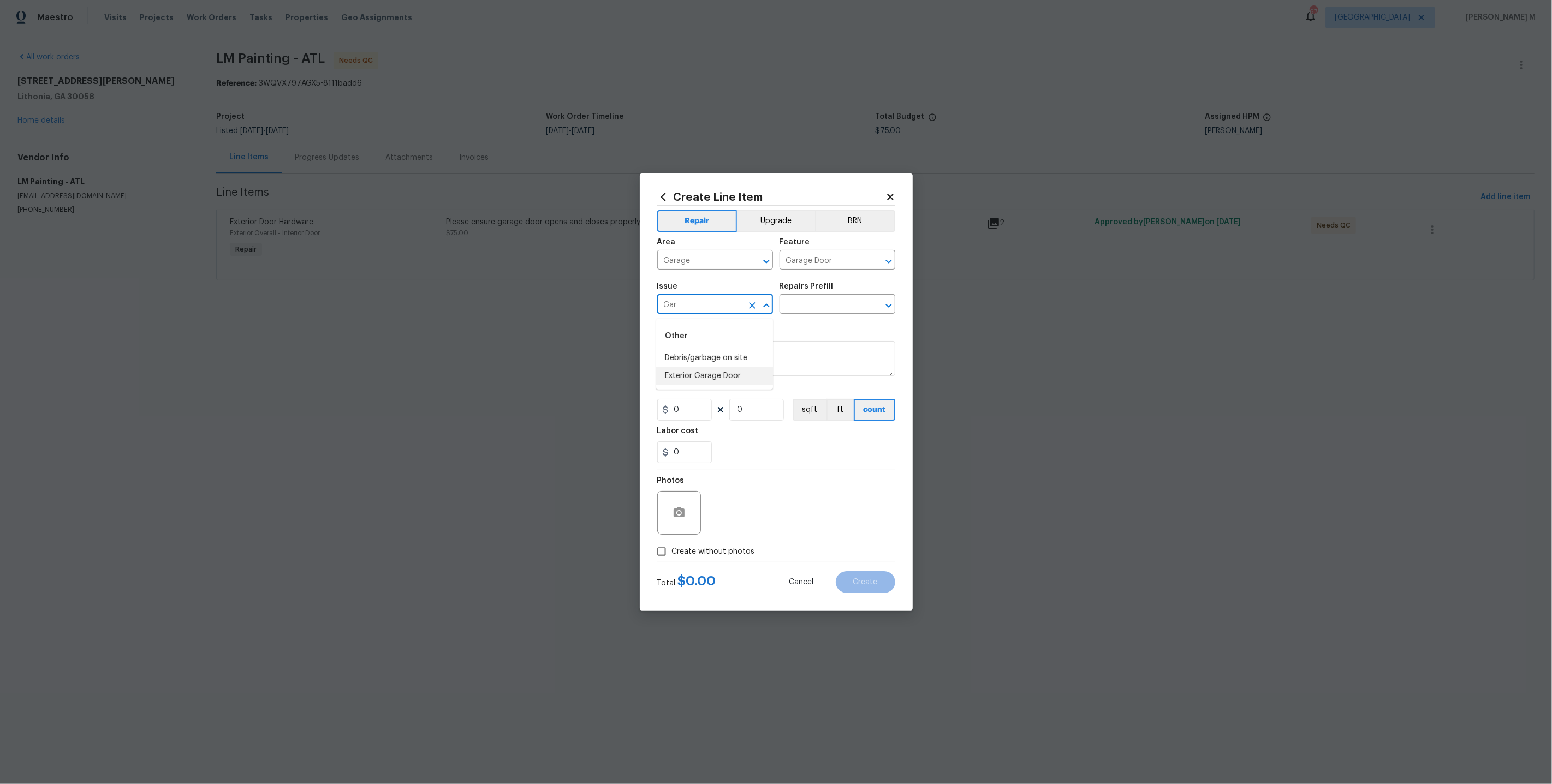
click at [732, 375] on li "Exterior Garage Door" at bounding box center [715, 376] width 117 height 18
click at [818, 317] on div "Issue Exterior Garage Door ​ Repairs Prefill ​" at bounding box center [776, 298] width 238 height 44
click at [820, 313] on input "text" at bounding box center [822, 305] width 85 height 17
click at [715, 303] on input "Exterior Garage Door" at bounding box center [700, 305] width 85 height 17
type input "\"
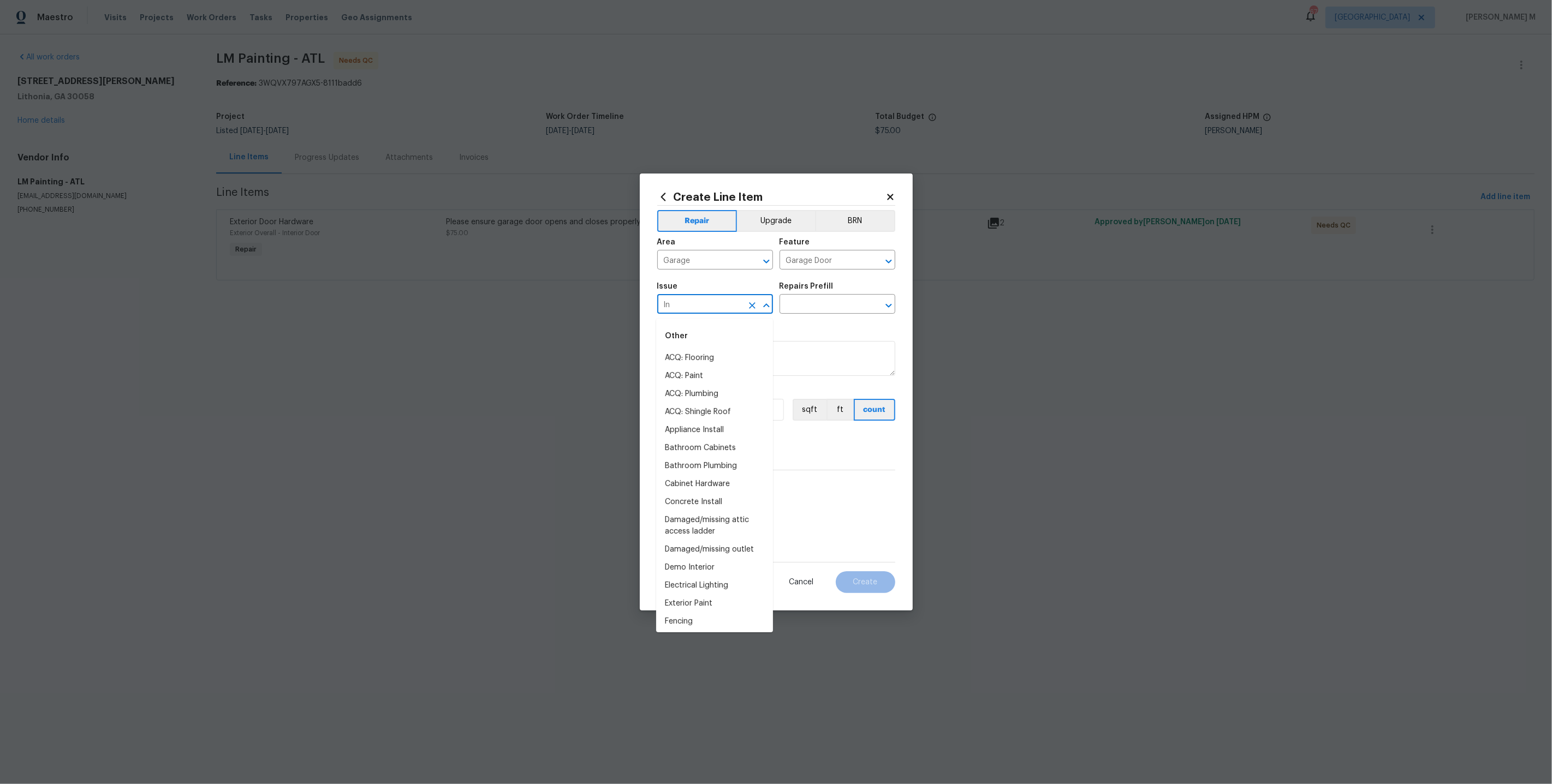
type input "Int"
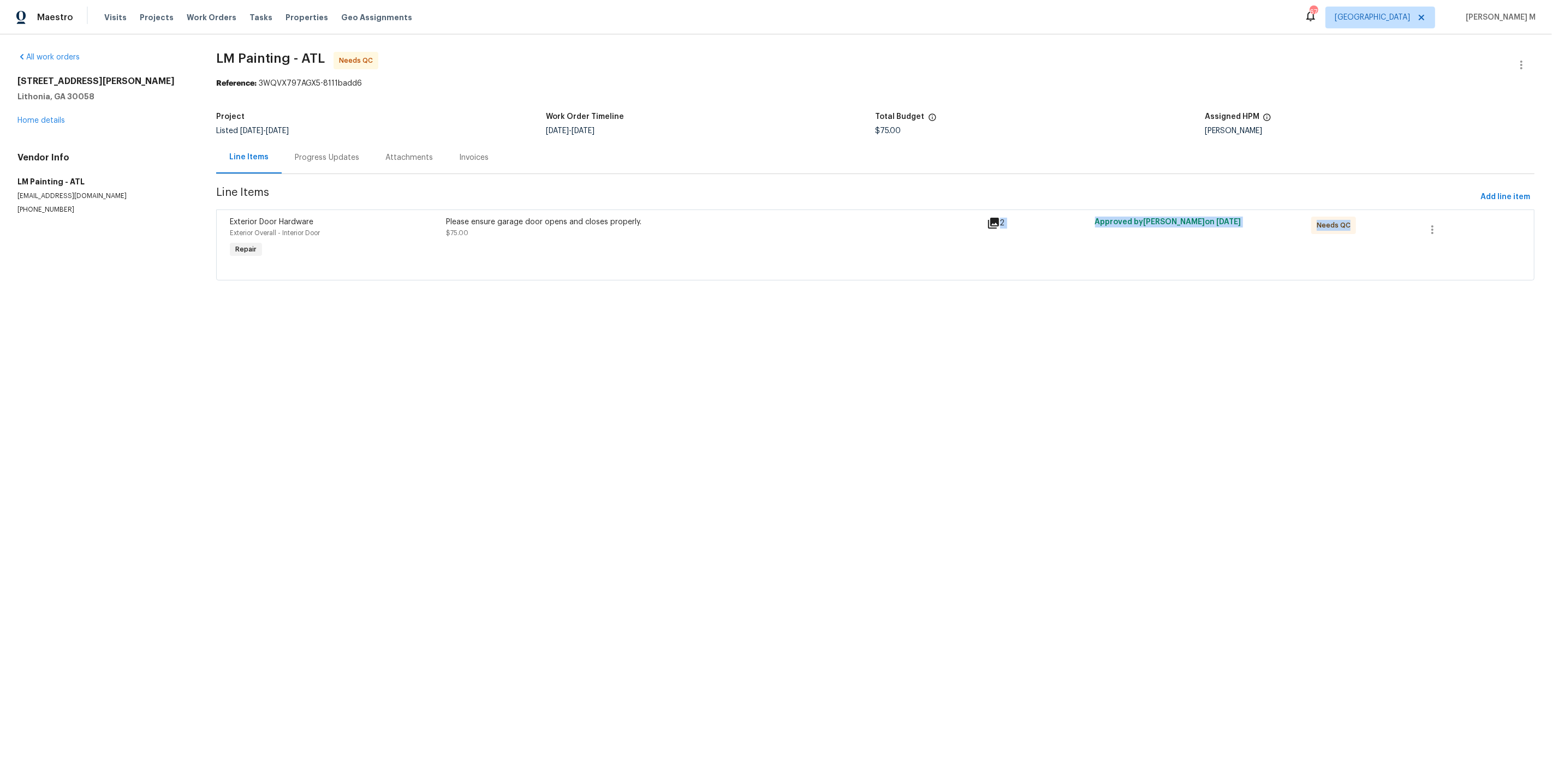
drag, startPoint x: 1067, startPoint y: 411, endPoint x: 481, endPoint y: 261, distance: 604.9
click at [476, 256] on html "Maestro Visits Projects Work Orders Tasks Properties Geo Assignments 67 Dallas …" at bounding box center [776, 155] width 1552 height 311
click at [481, 261] on div at bounding box center [875, 266] width 1291 height 13
click at [538, 260] on div at bounding box center [875, 266] width 1291 height 13
click at [596, 260] on div at bounding box center [875, 266] width 1291 height 13
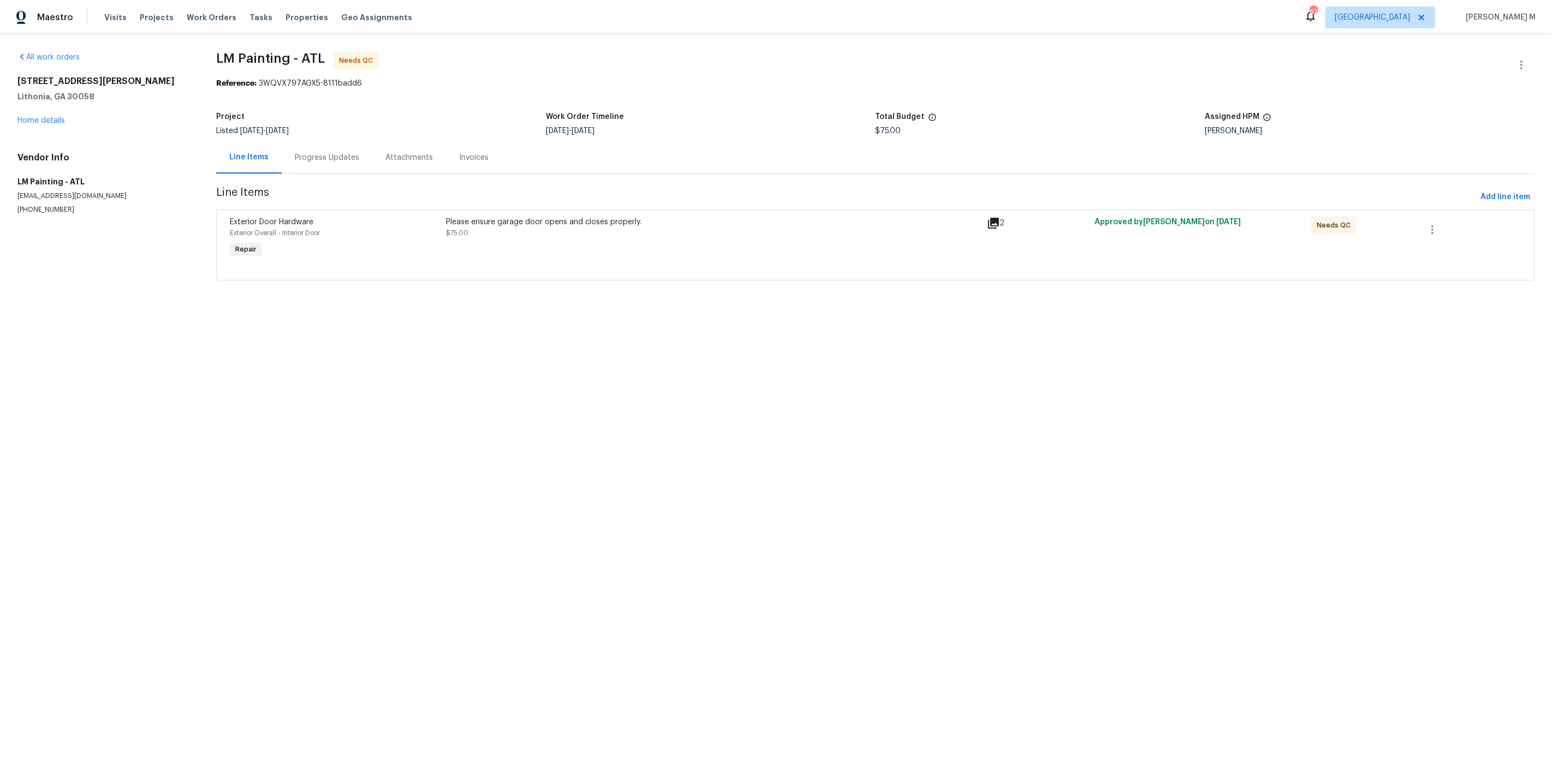
click at [623, 229] on div "Please ensure garage door opens and closes properly. $75.00" at bounding box center [712, 227] width 534 height 22
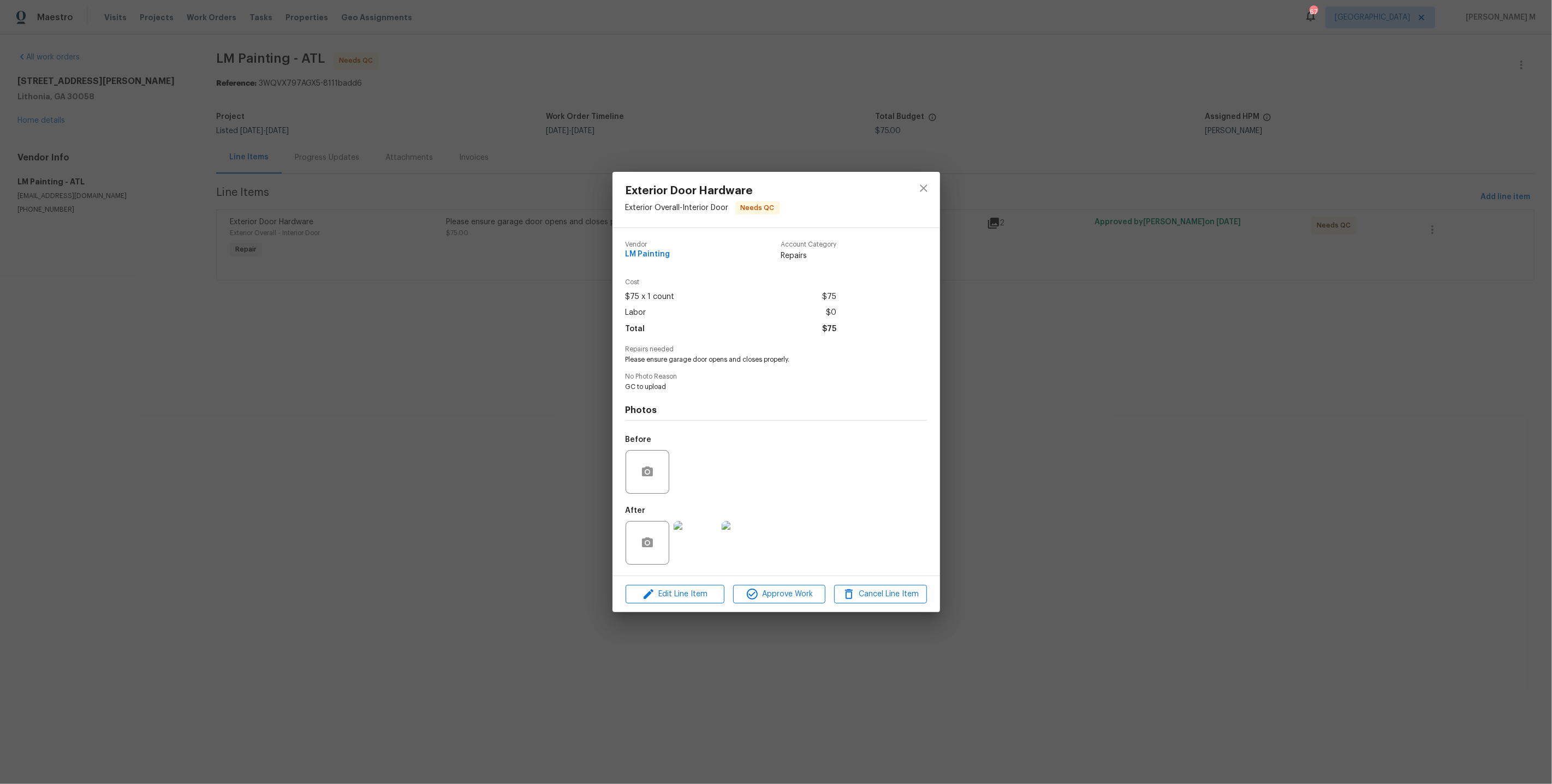
click at [704, 530] on img at bounding box center [696, 542] width 44 height 44
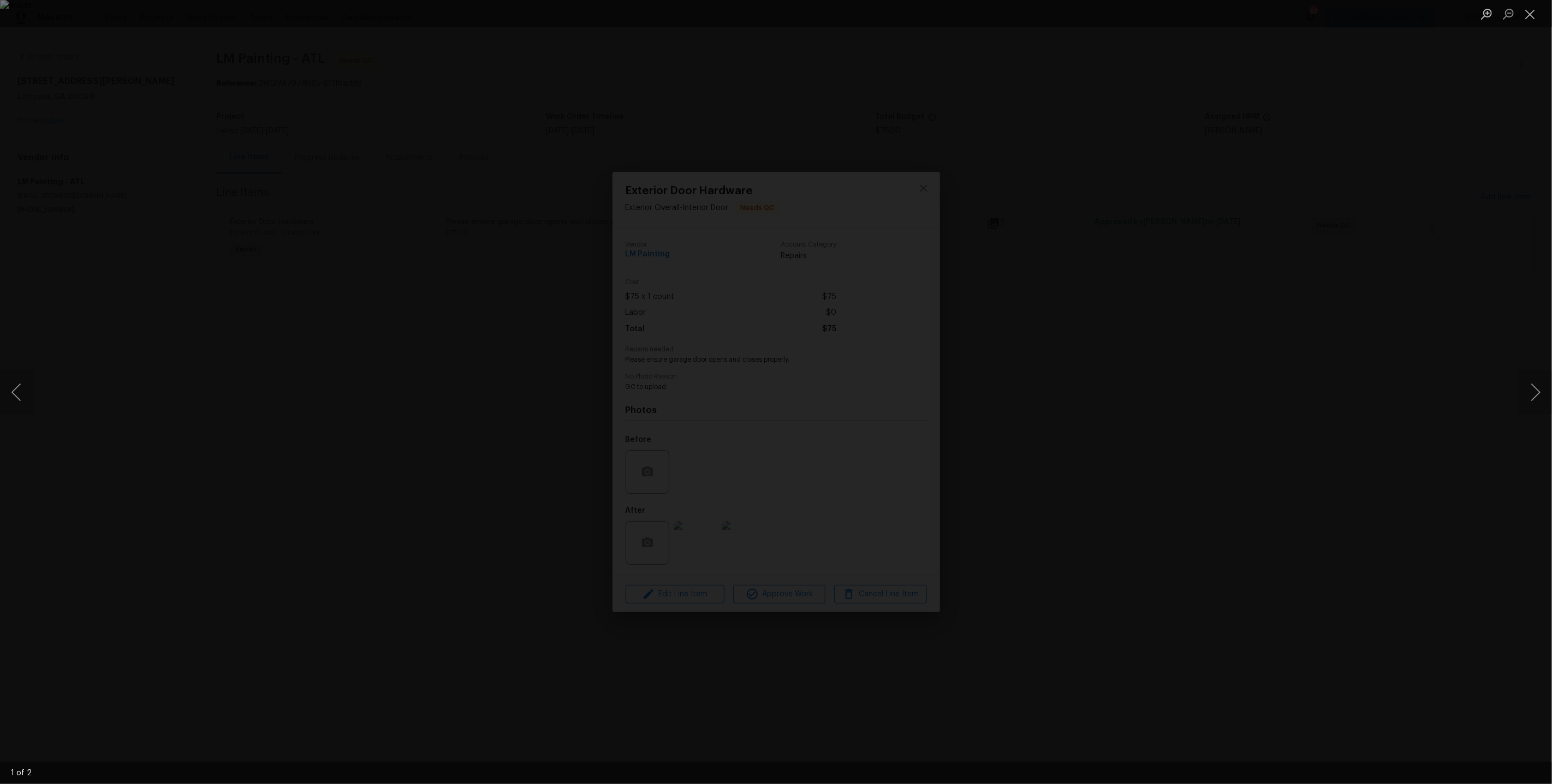
click at [1217, 530] on div "Lightbox" at bounding box center [776, 392] width 1552 height 784
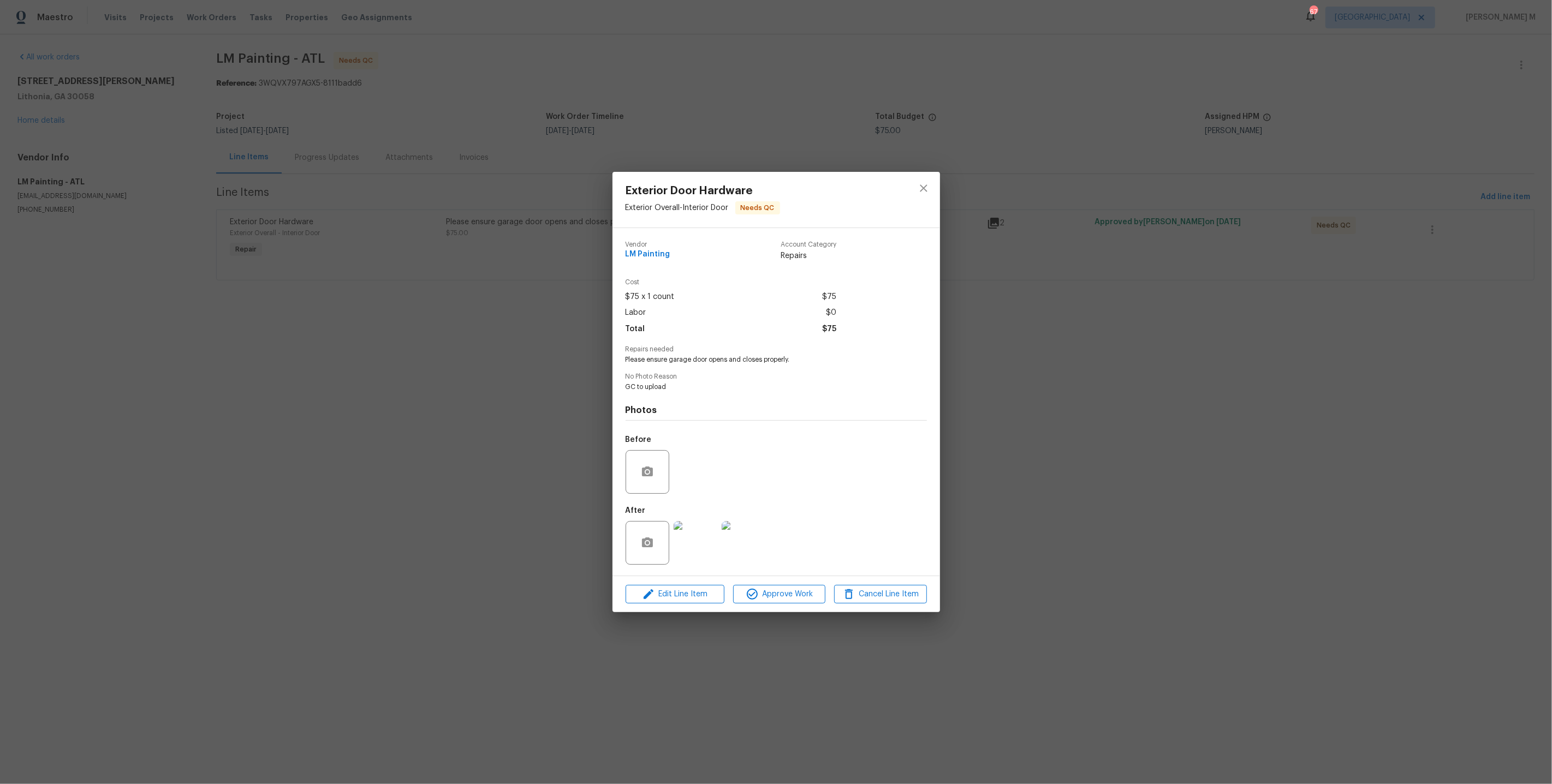
click at [689, 552] on img at bounding box center [696, 542] width 44 height 44
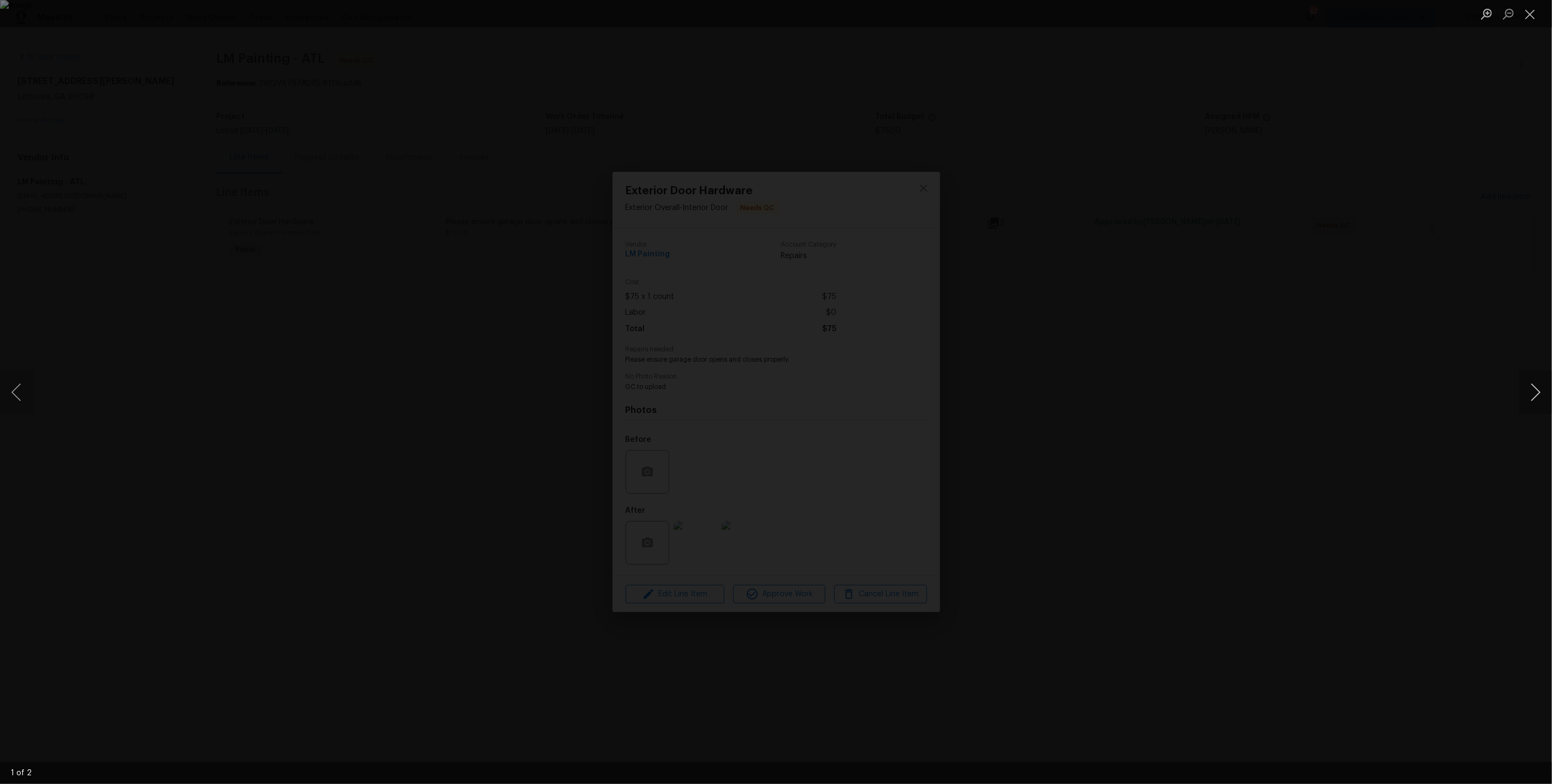
click at [1541, 391] on button "Next image" at bounding box center [1535, 392] width 33 height 44
click at [288, 209] on div "Lightbox" at bounding box center [776, 392] width 1552 height 784
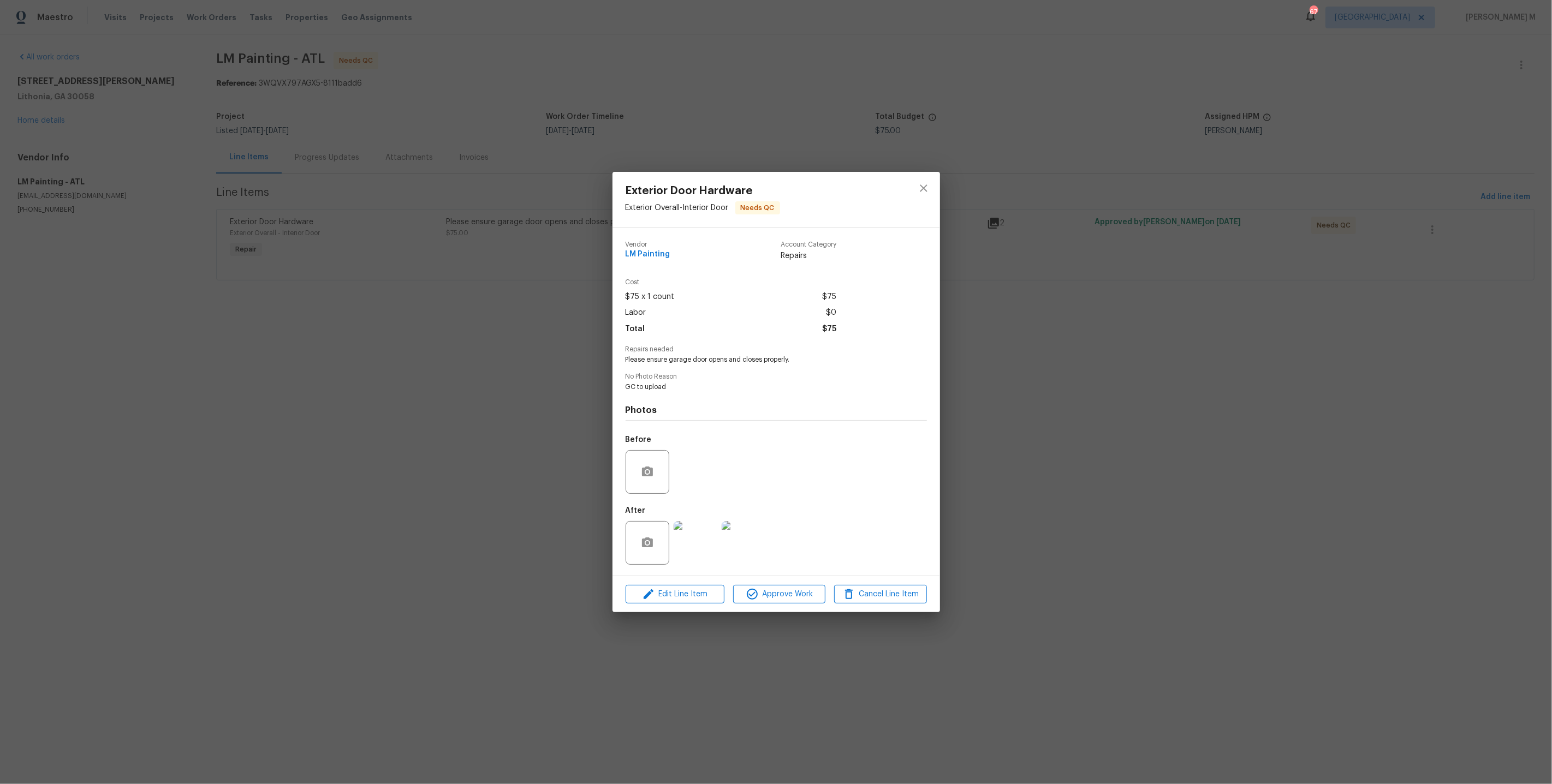
click at [1309, 394] on div "Exterior Door Hardware Exterior Overall - Interior Door Needs QC Vendor LM Pain…" at bounding box center [776, 392] width 1552 height 784
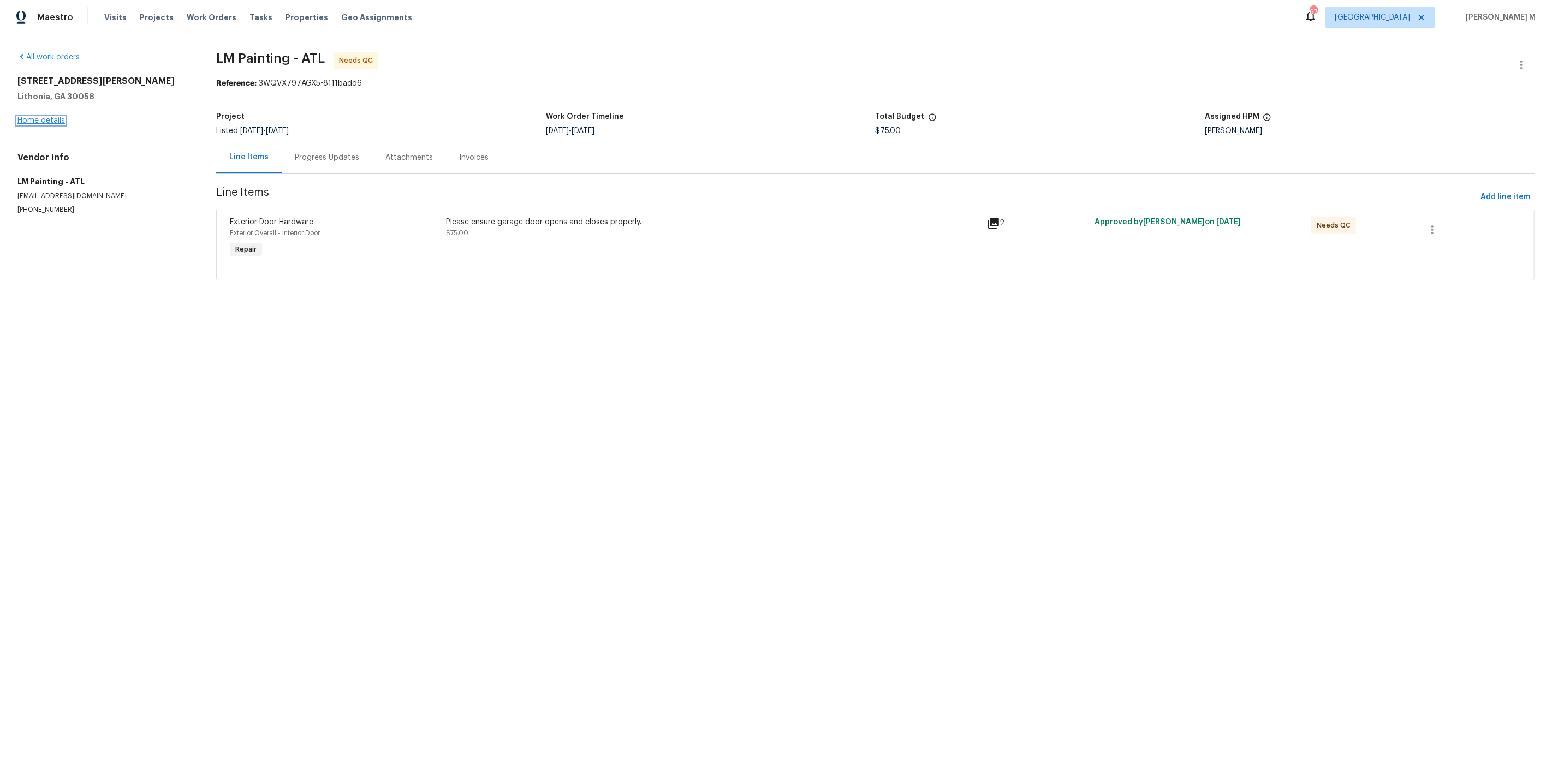
click at [37, 117] on link "Home details" at bounding box center [41, 121] width 47 height 8
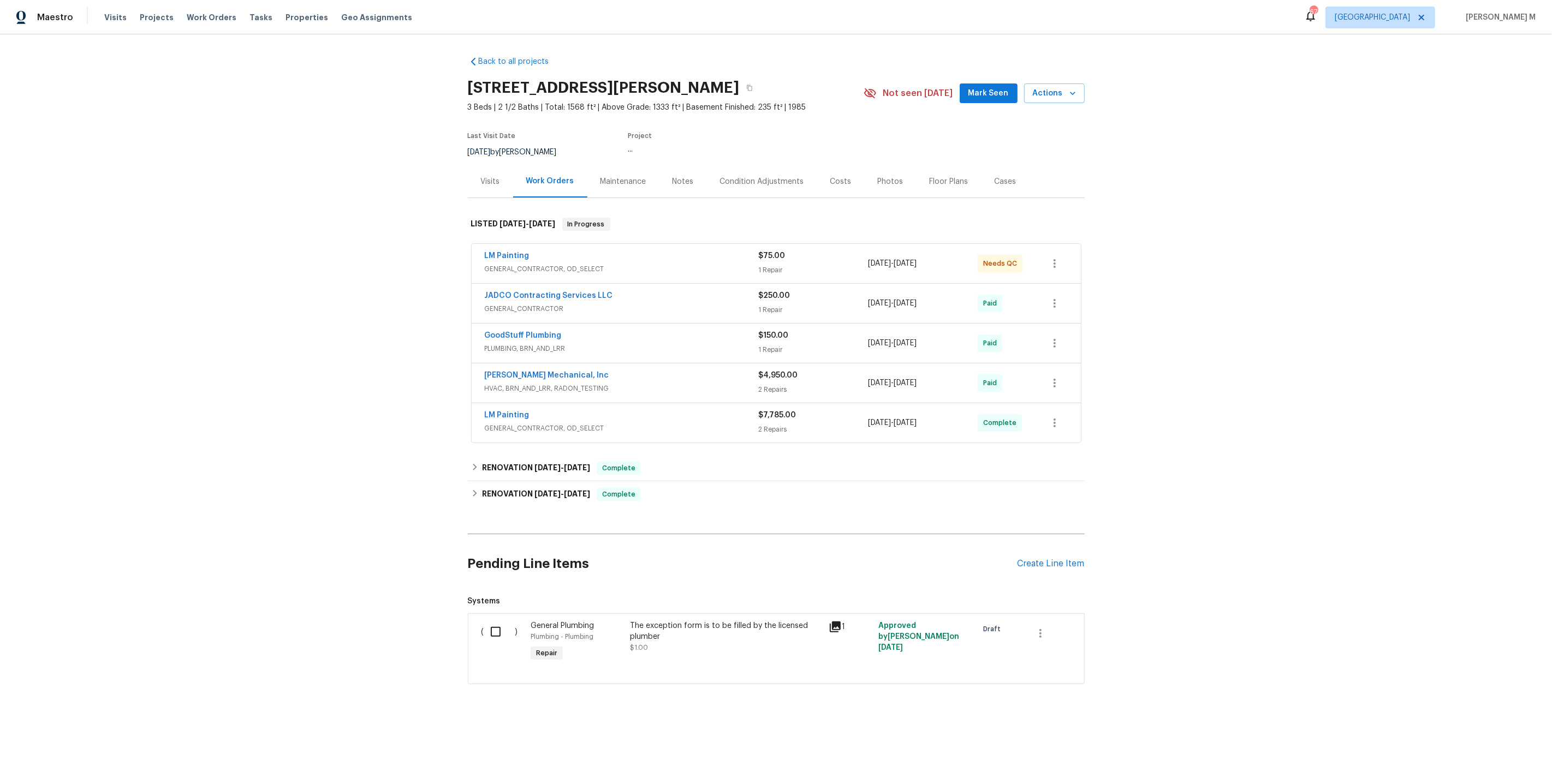
click at [640, 169] on div "Maintenance" at bounding box center [624, 182] width 72 height 32
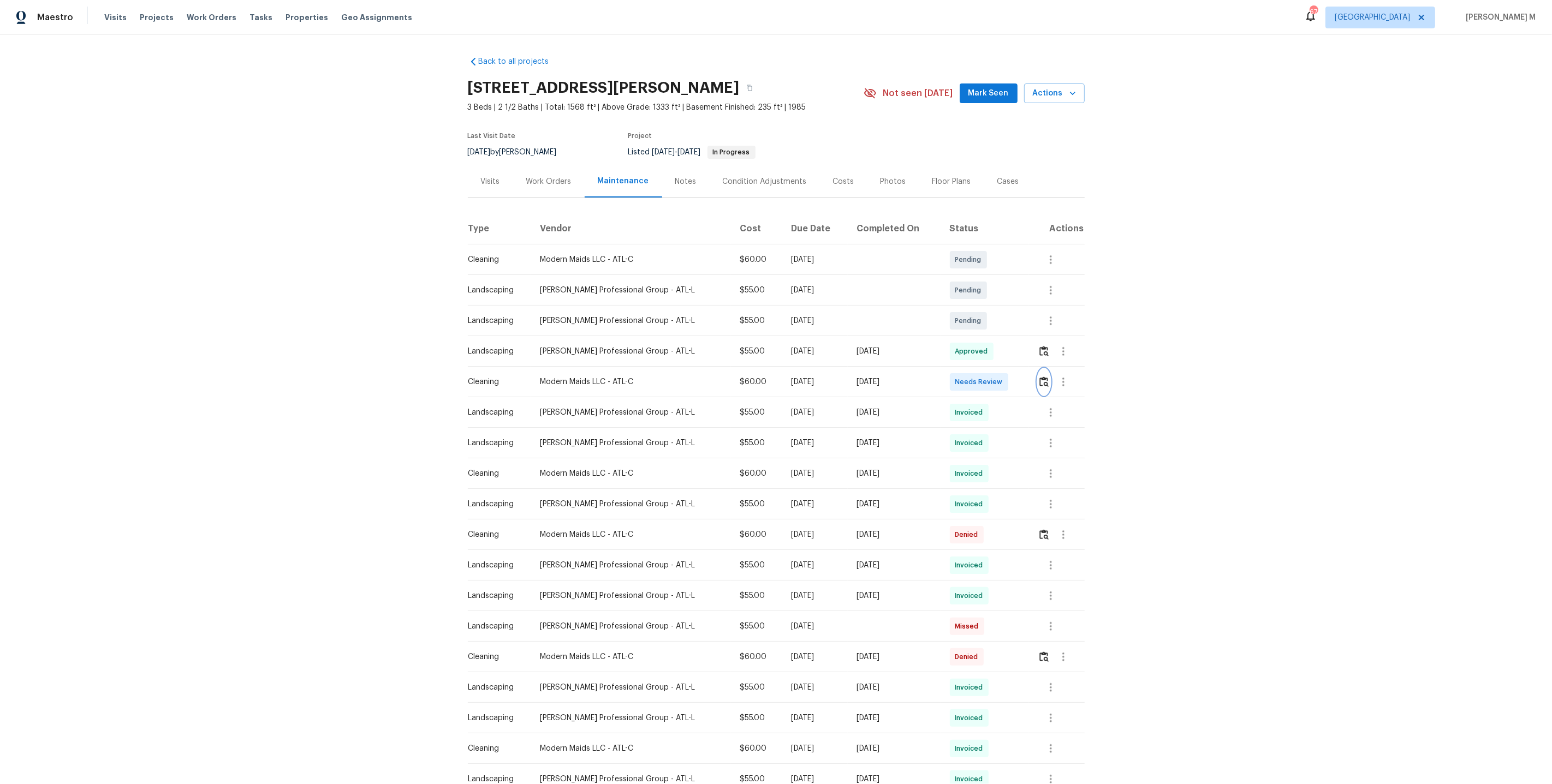
click at [1046, 377] on img "button" at bounding box center [1045, 382] width 10 height 10
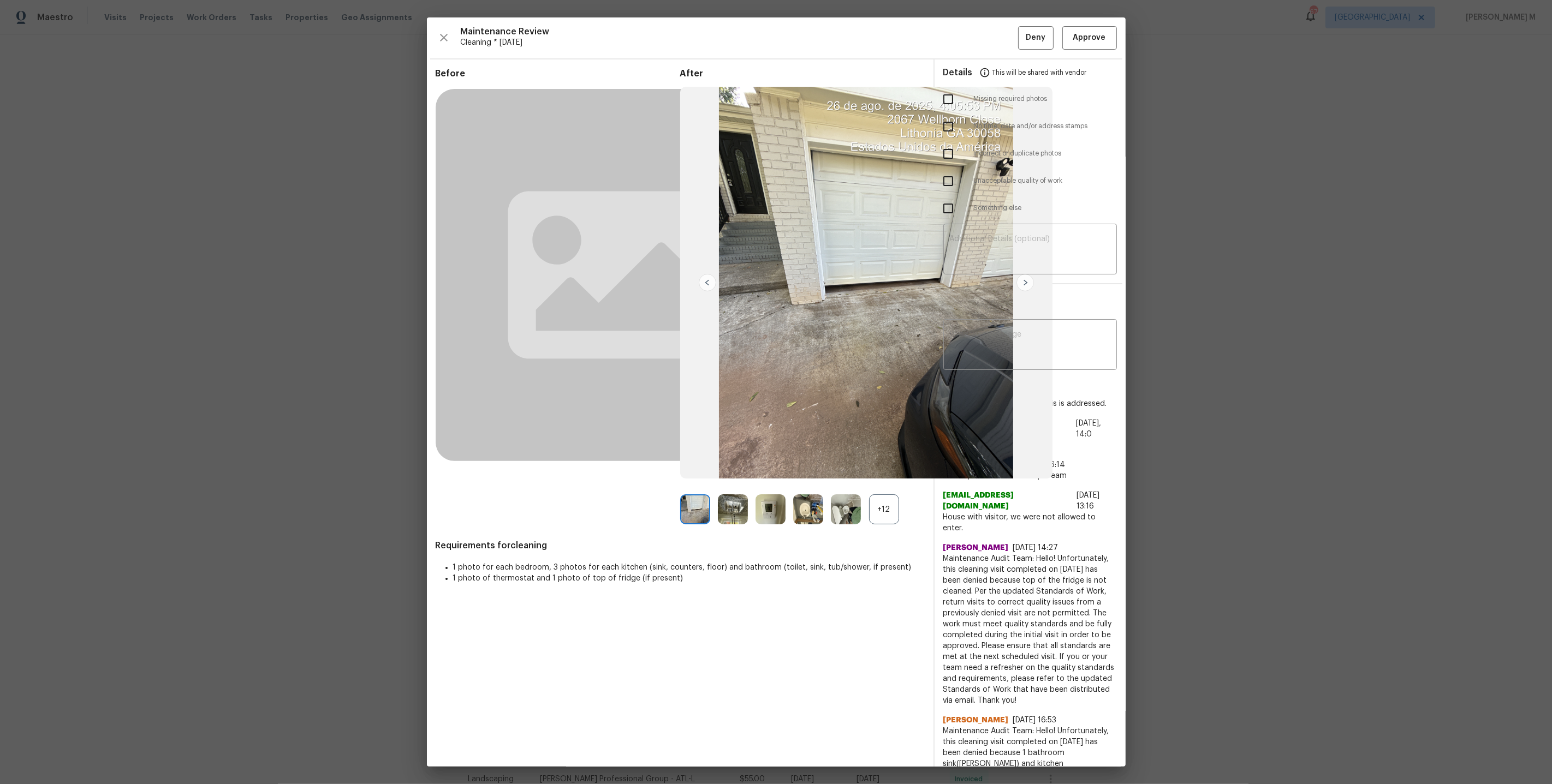
click at [892, 510] on div "+12" at bounding box center [884, 510] width 30 height 30
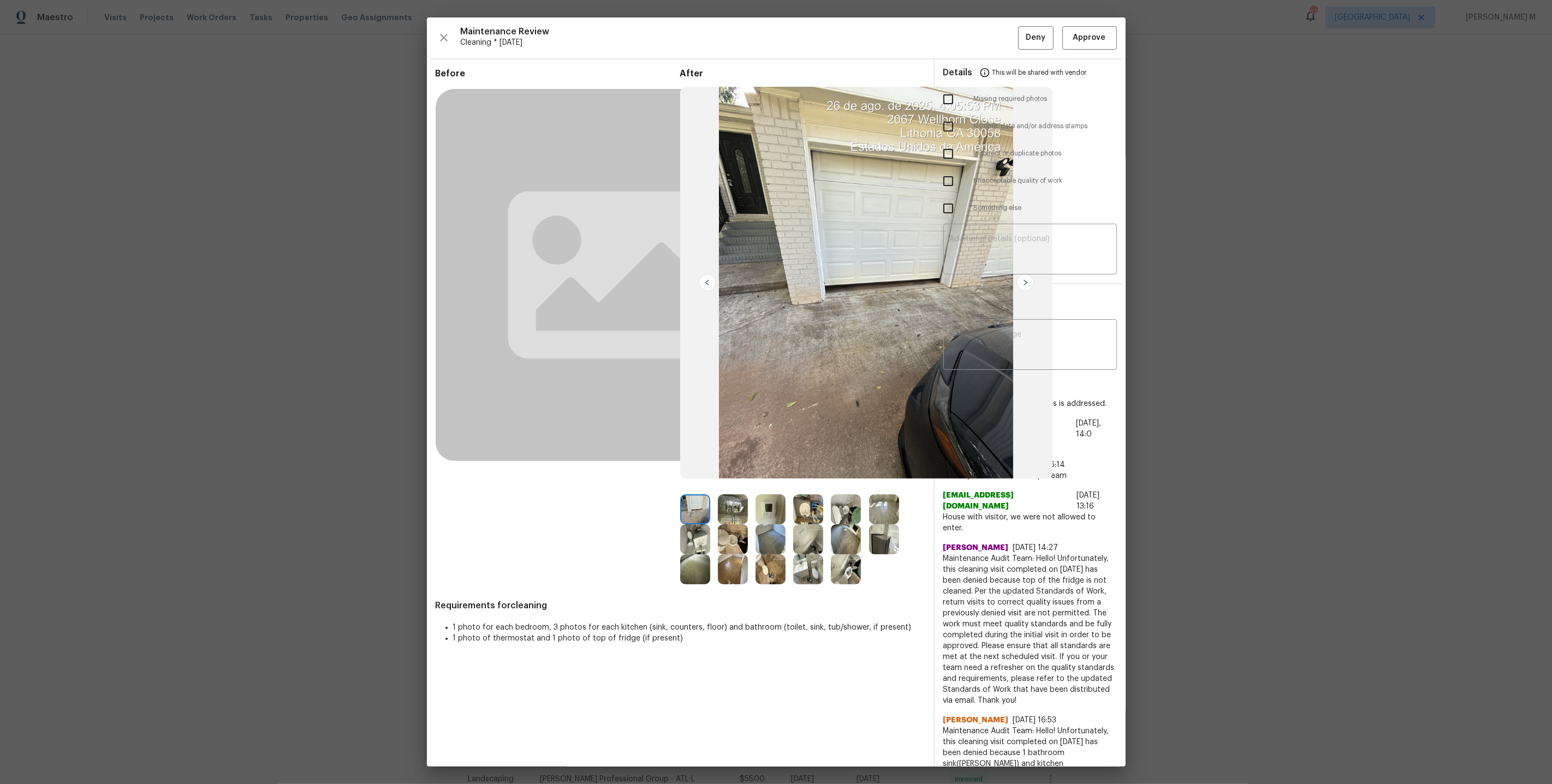
click at [888, 506] on img at bounding box center [884, 510] width 30 height 30
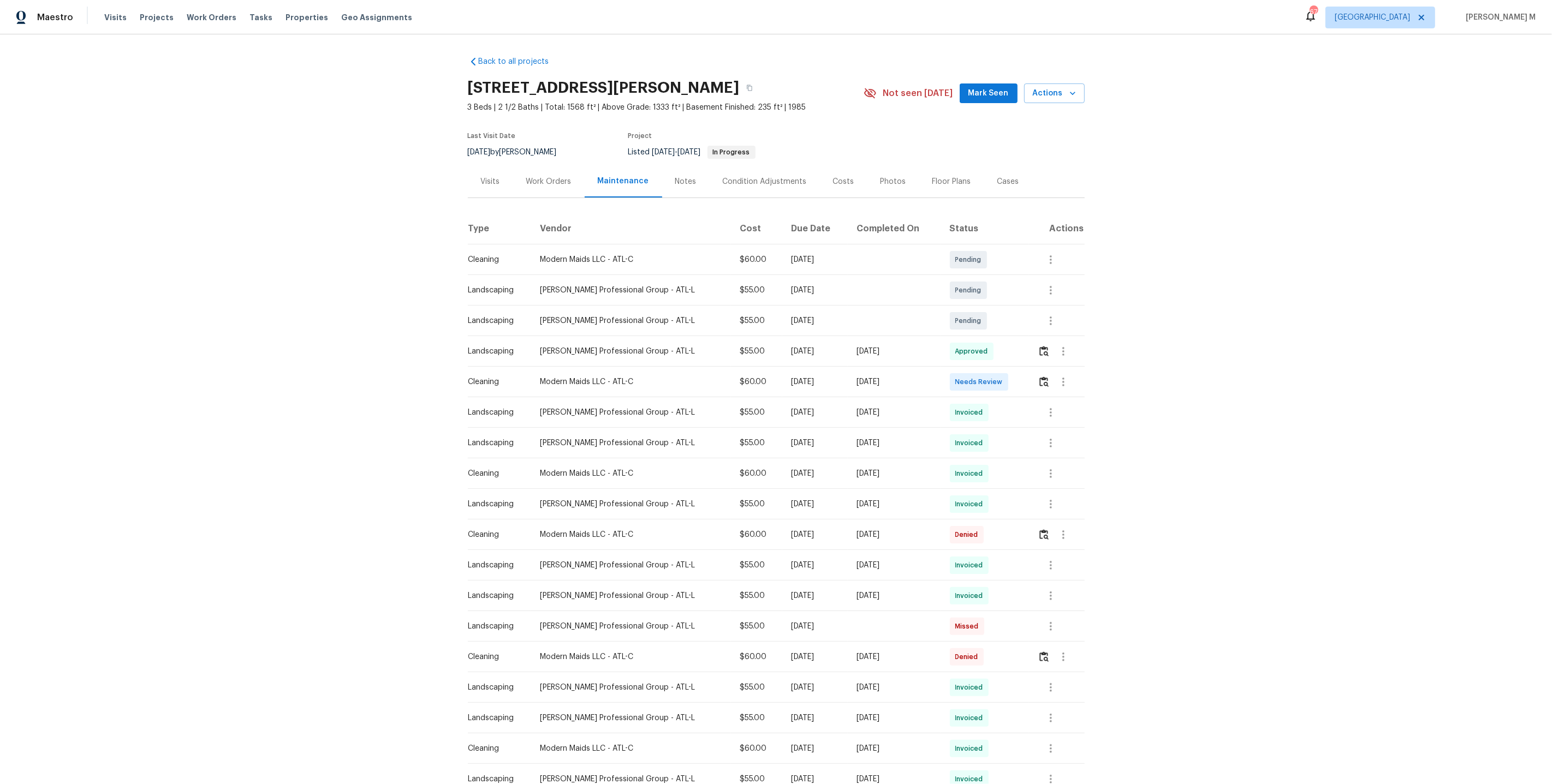
click at [546, 178] on div "Work Orders" at bounding box center [548, 182] width 46 height 11
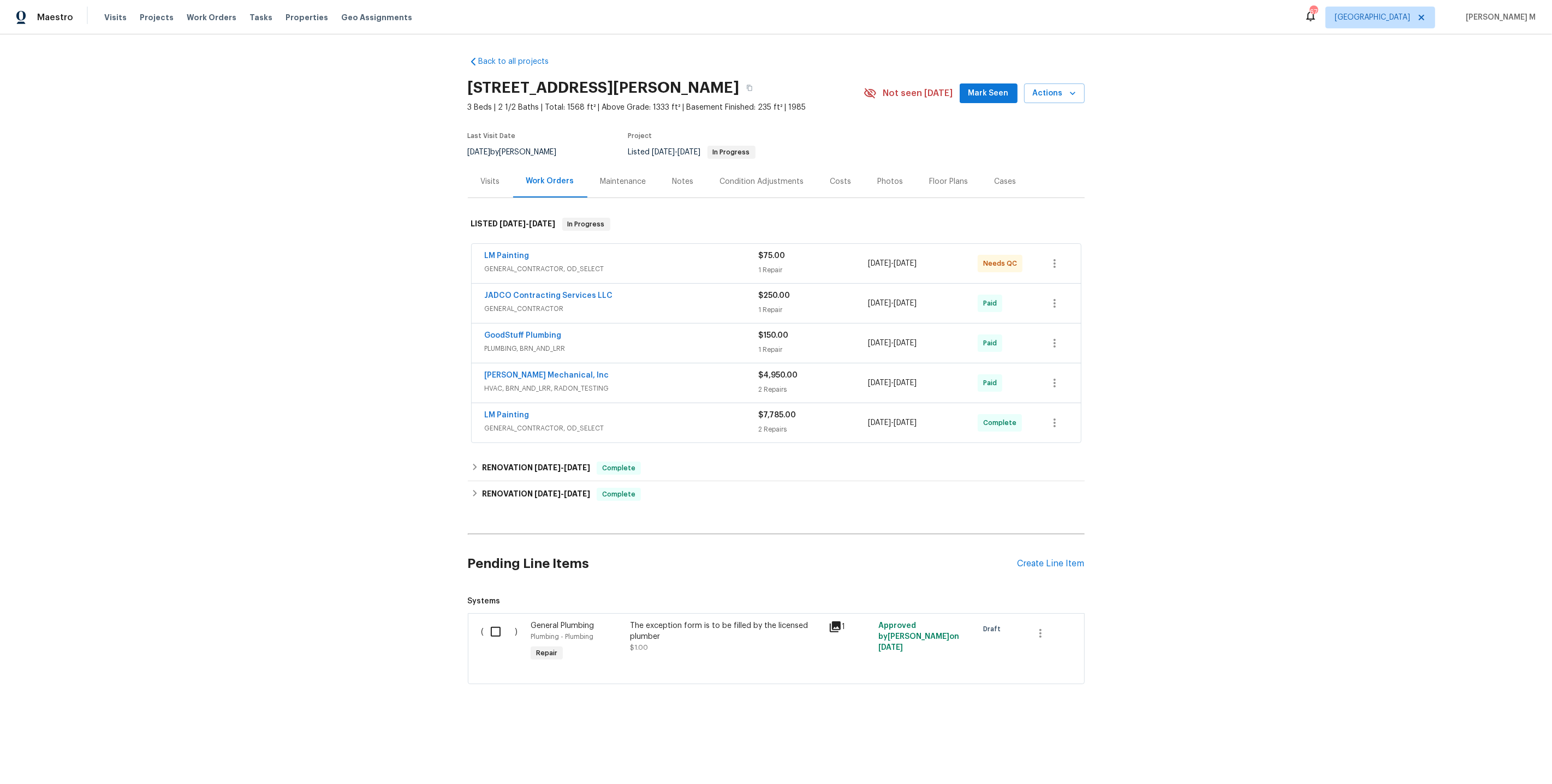
click at [545, 269] on div "LM Painting GENERAL_CONTRACTOR, OD_SELECT" at bounding box center [622, 263] width 274 height 26
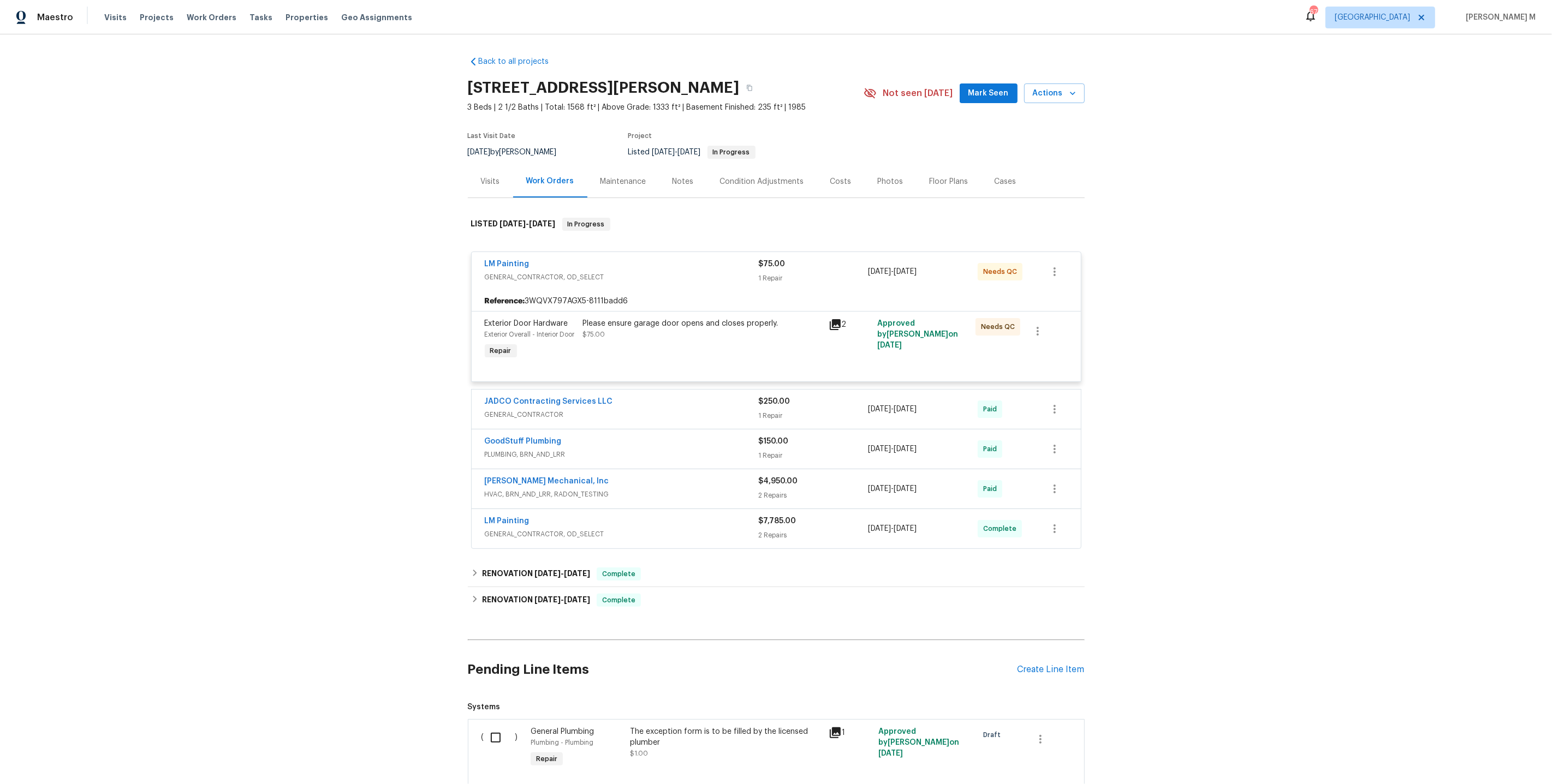
click at [502, 258] on span "LM Painting" at bounding box center [507, 264] width 45 height 11
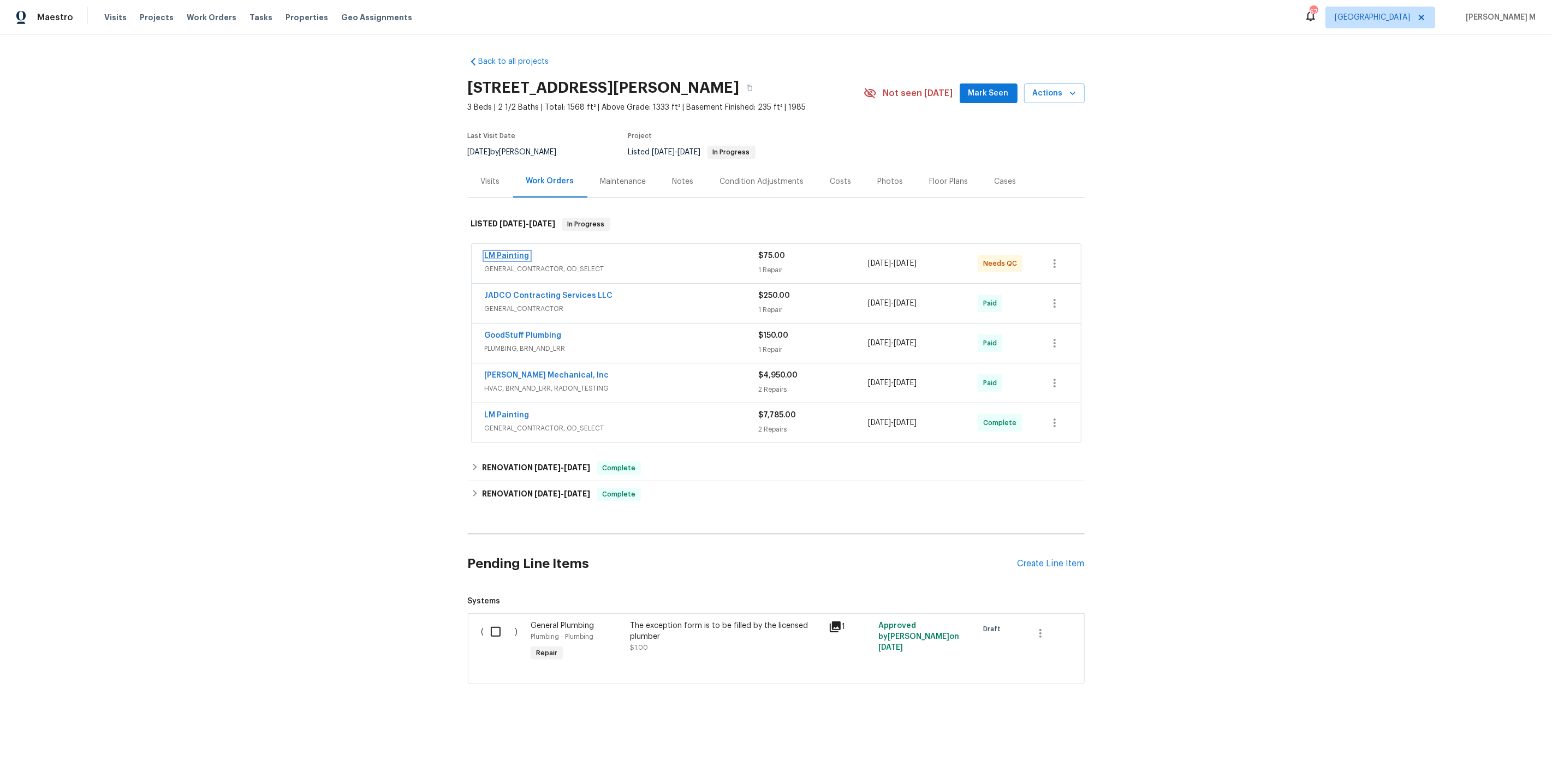
click at [502, 252] on link "LM Painting" at bounding box center [507, 256] width 45 height 8
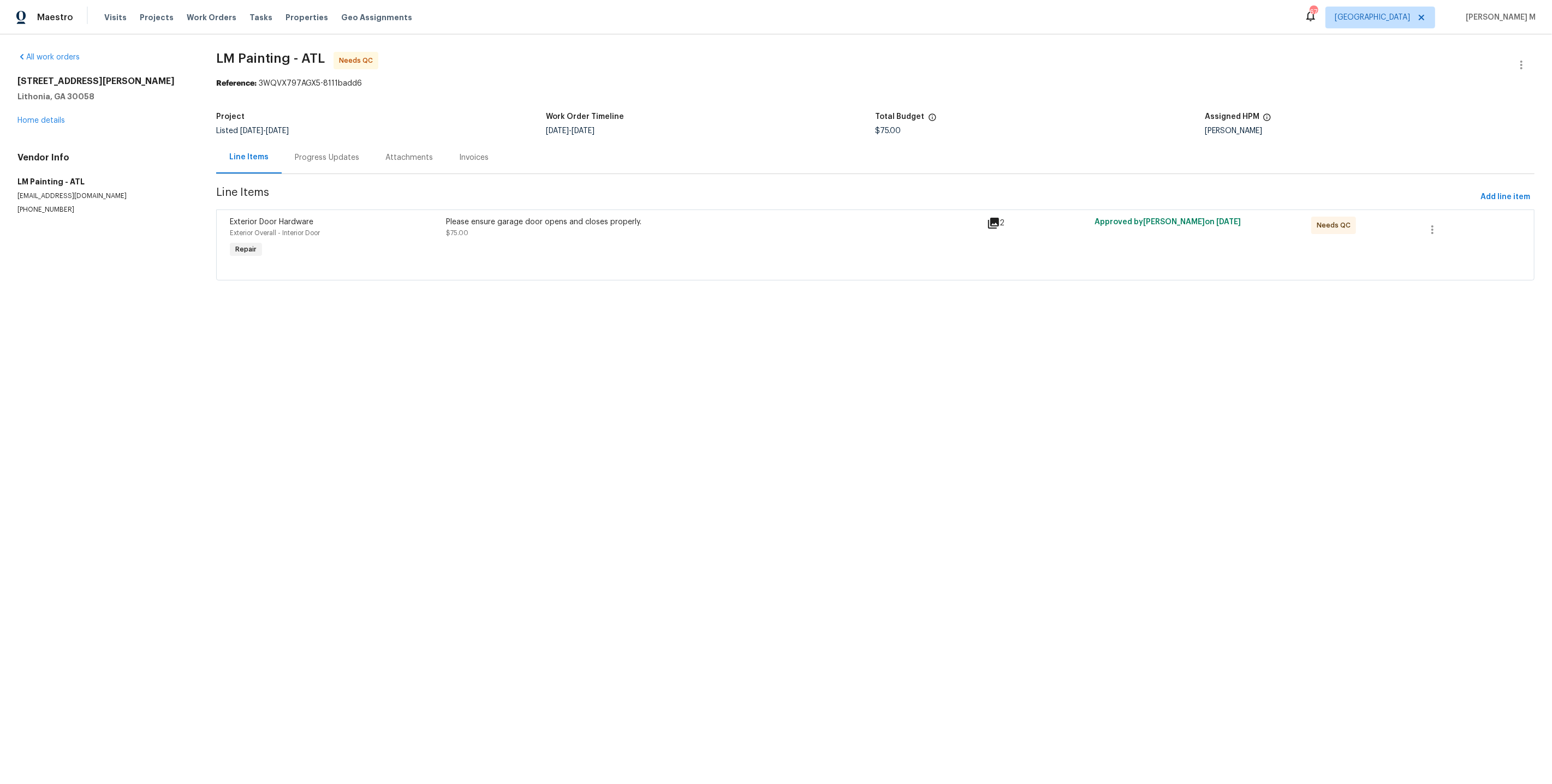
click at [577, 274] on section "LM Painting - ATL Needs QC Reference: 3WQVX797AGX5-8111badd6 Project Listed 1/2…" at bounding box center [875, 173] width 1318 height 242
click at [577, 237] on div "Please ensure garage door opens and closes properly. $75.00" at bounding box center [712, 238] width 540 height 50
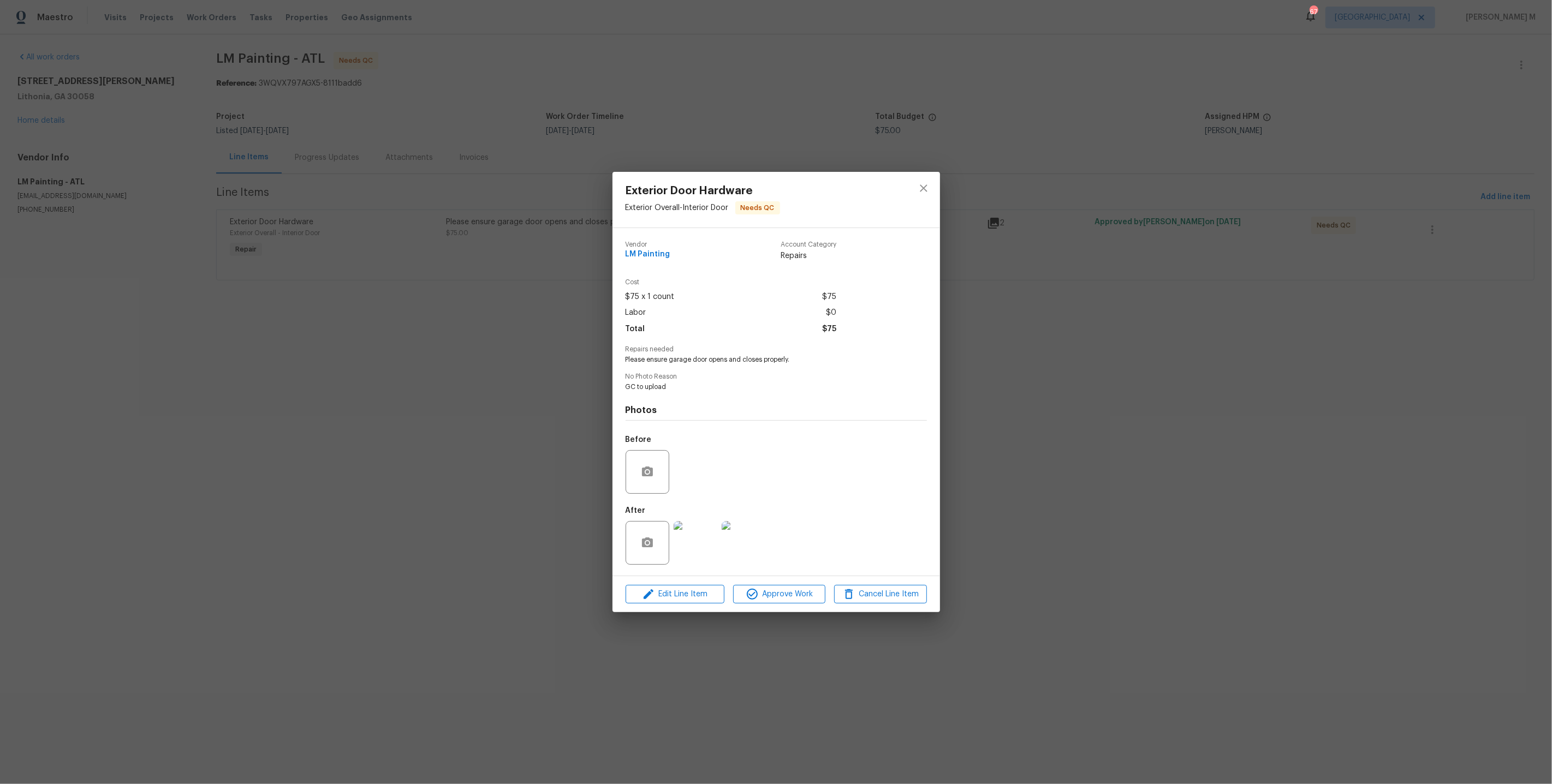
click at [708, 528] on img at bounding box center [696, 542] width 44 height 44
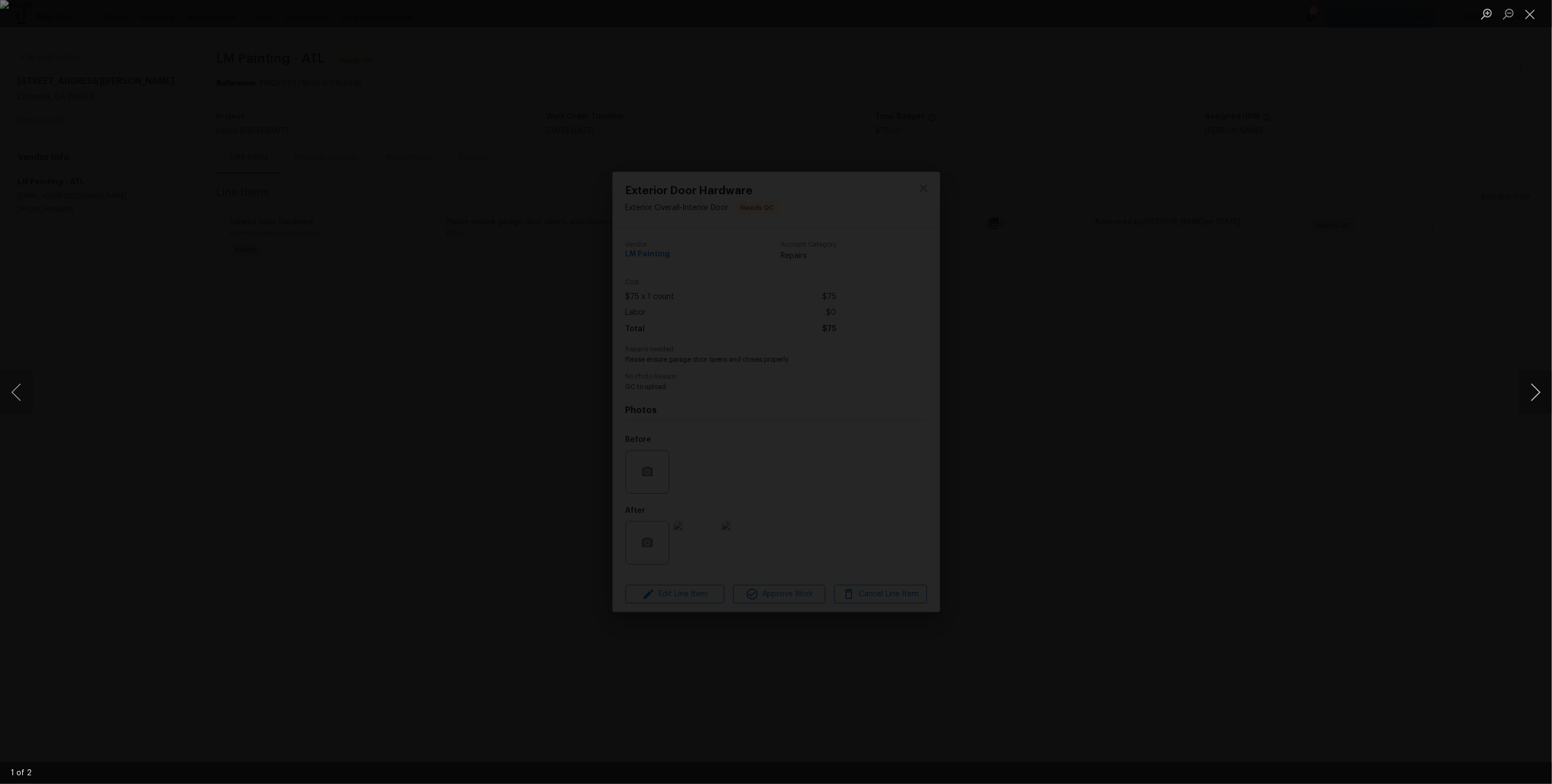
click at [1531, 402] on button "Next image" at bounding box center [1535, 392] width 33 height 44
click at [1357, 337] on div "Lightbox" at bounding box center [776, 392] width 1552 height 784
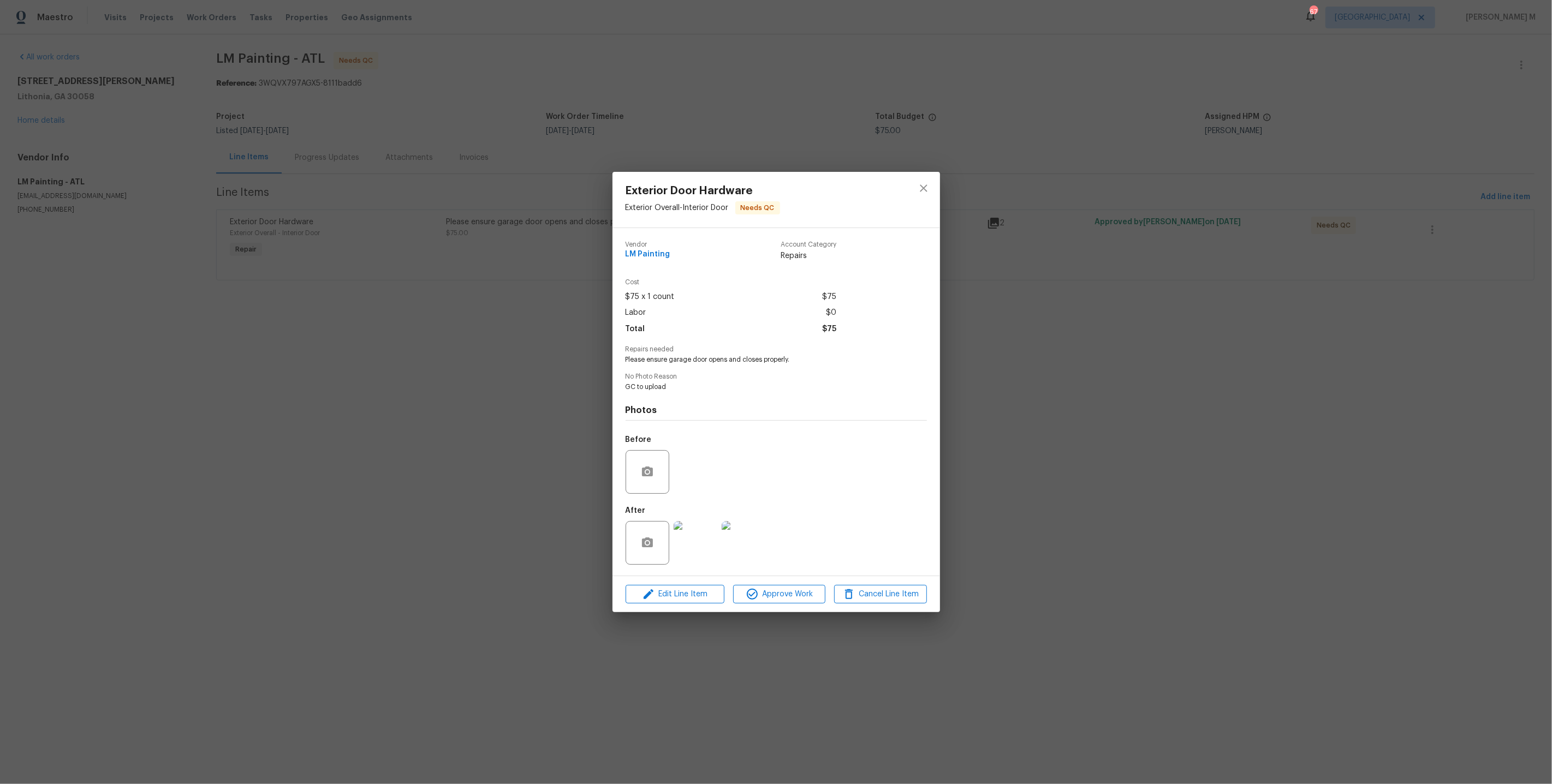
click at [1301, 335] on div "Exterior Door Hardware Exterior Overall - Interior Door Needs QC Vendor LM Pain…" at bounding box center [776, 392] width 1552 height 784
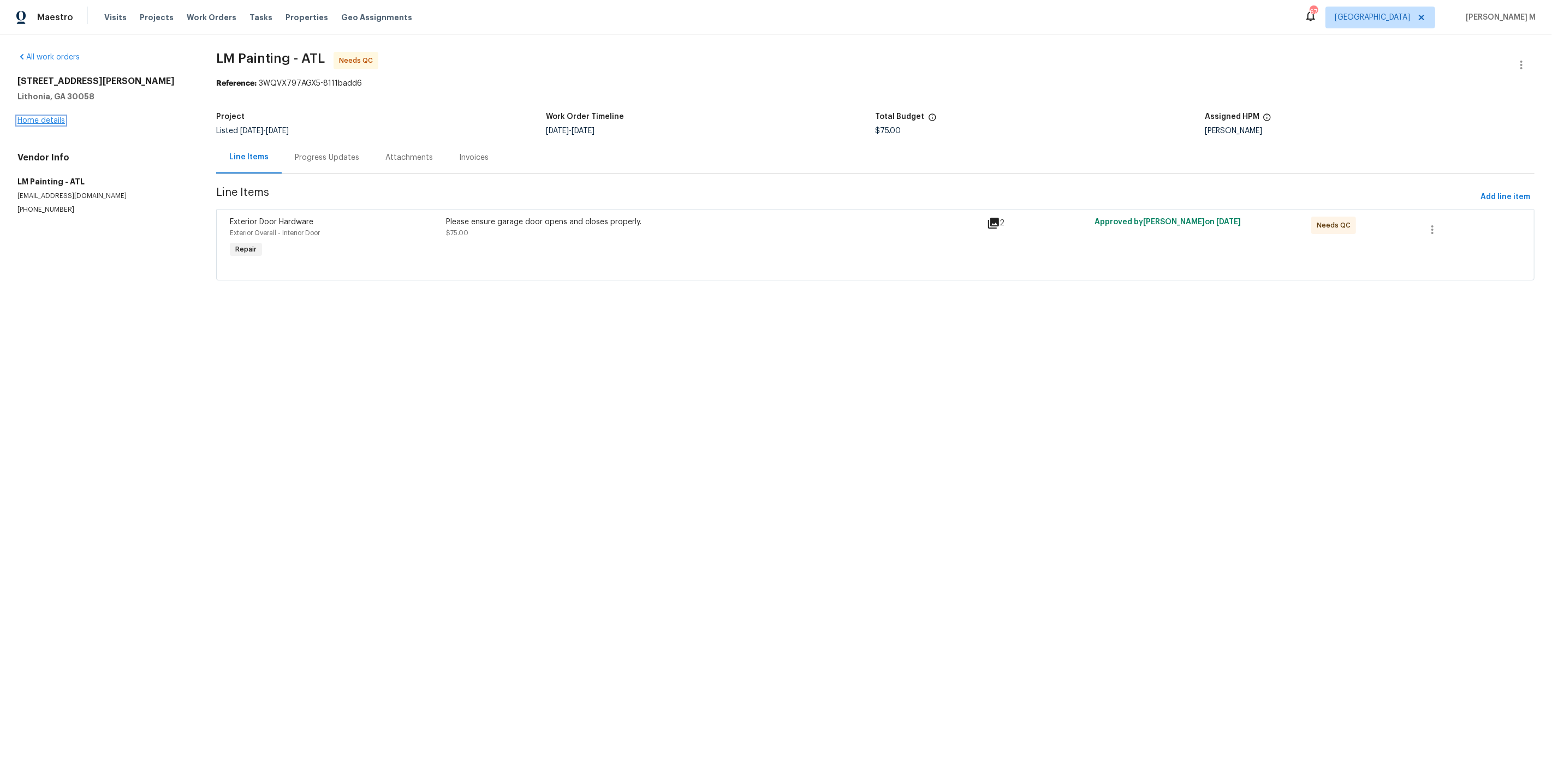
click at [56, 118] on link "Home details" at bounding box center [41, 121] width 47 height 8
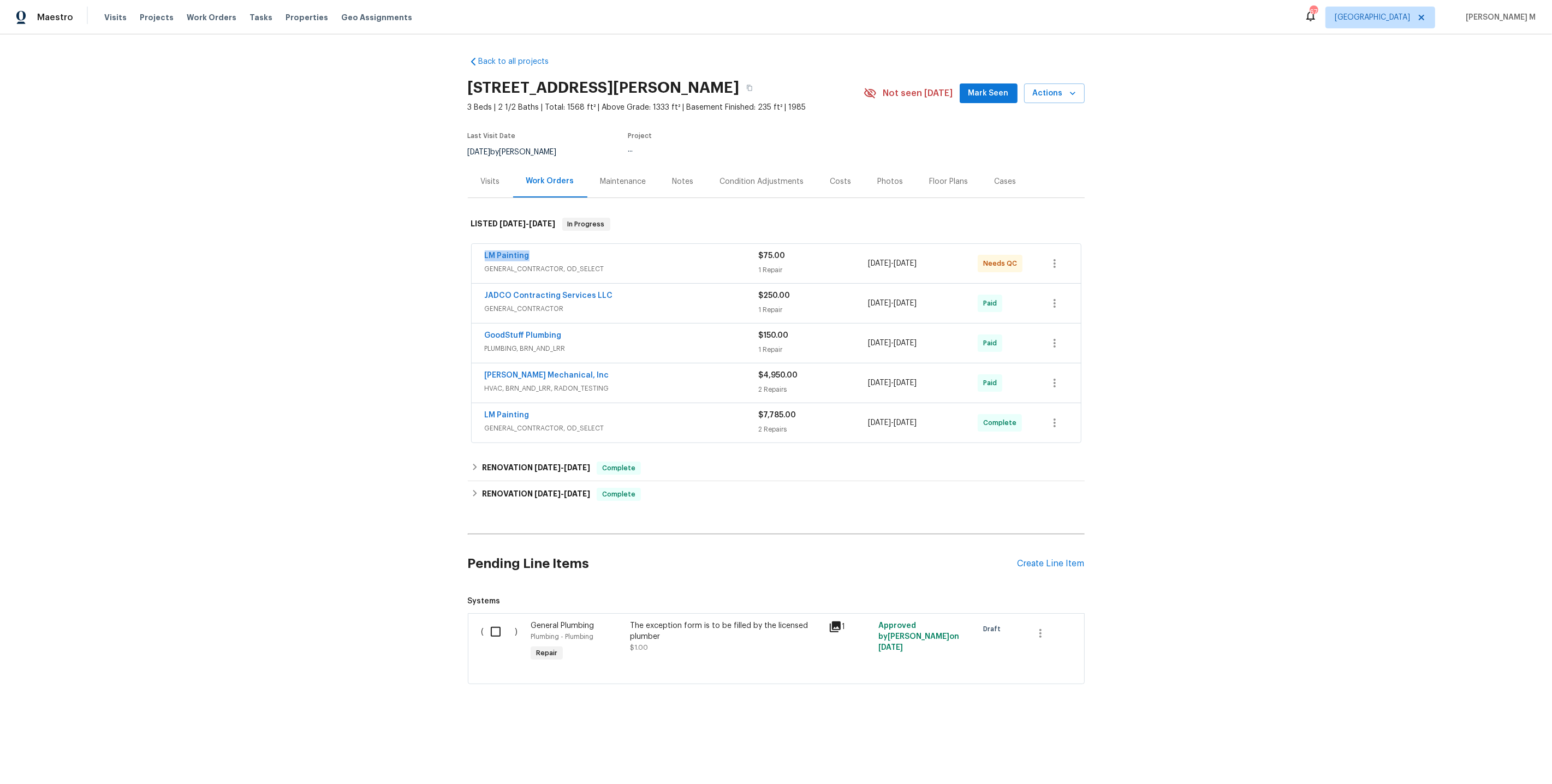
drag, startPoint x: 535, startPoint y: 248, endPoint x: 422, endPoint y: 246, distance: 113.0
click at [422, 248] on div "Back to all projects 2067 Wellborn Close, Lithonia, GA 30058 3 Beds | 2 1/2 Bat…" at bounding box center [776, 396] width 1552 height 724
click at [550, 306] on span "GENERAL_CONTRACTOR" at bounding box center [622, 309] width 274 height 11
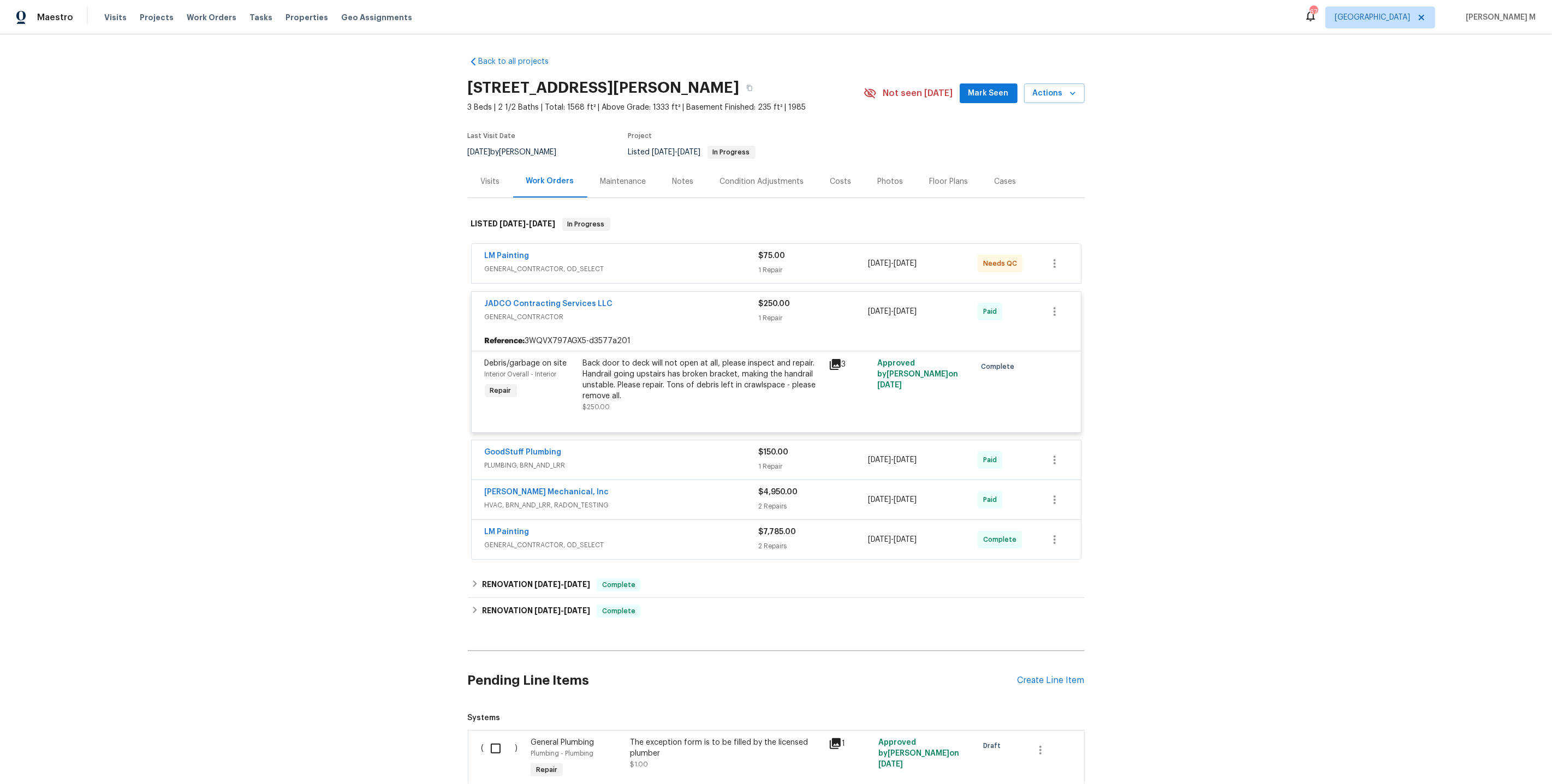
click at [701, 360] on div "Back door to deck will not open at all, please inspect and repair. Handrail goi…" at bounding box center [702, 379] width 239 height 44
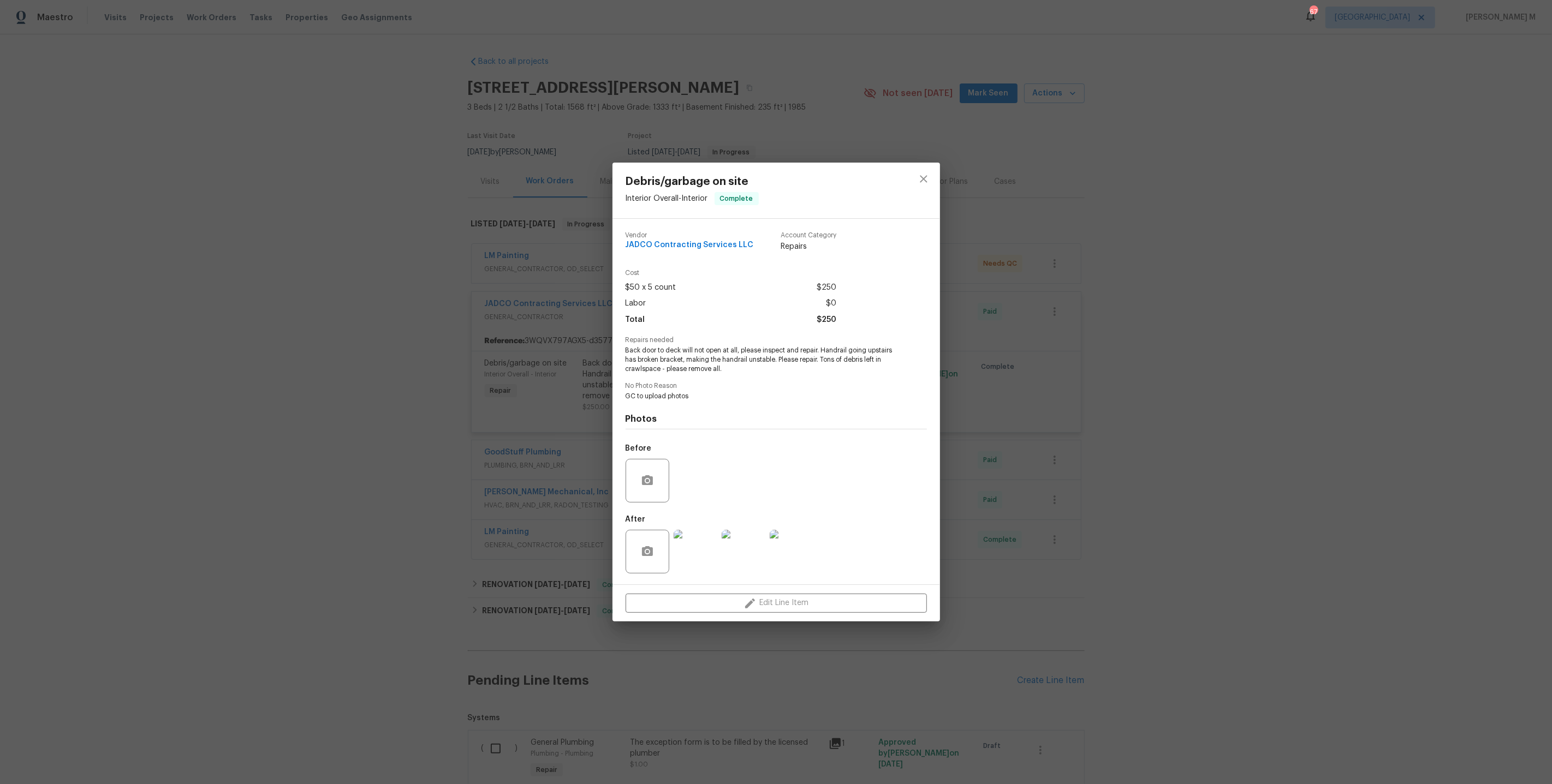
click at [563, 414] on div "Debris/garbage on site Interior Overall - Interior Complete Vendor JADCO Contra…" at bounding box center [776, 392] width 1552 height 784
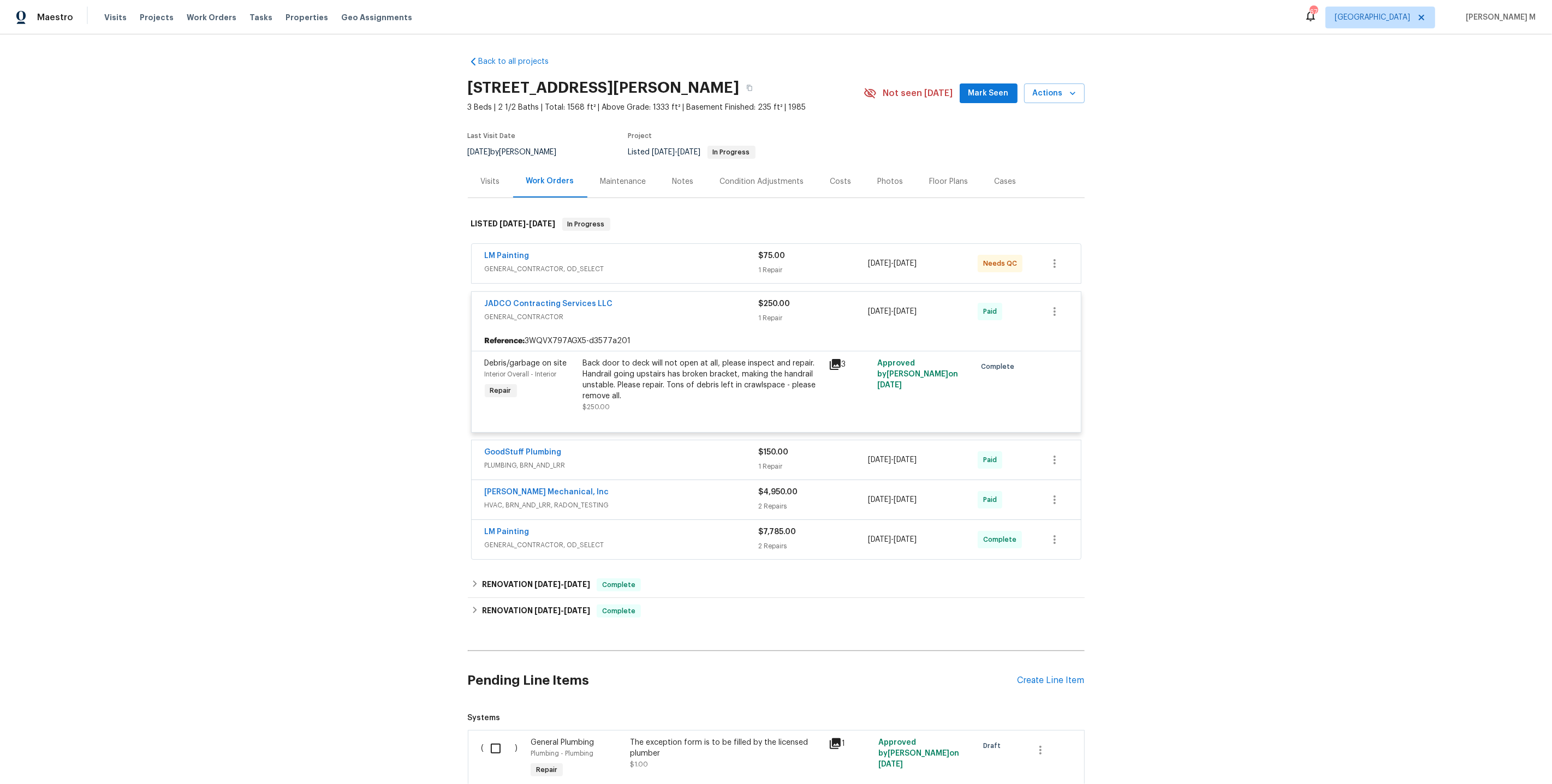
click at [511, 460] on span "PLUMBING, BRN_AND_LRR" at bounding box center [622, 466] width 274 height 11
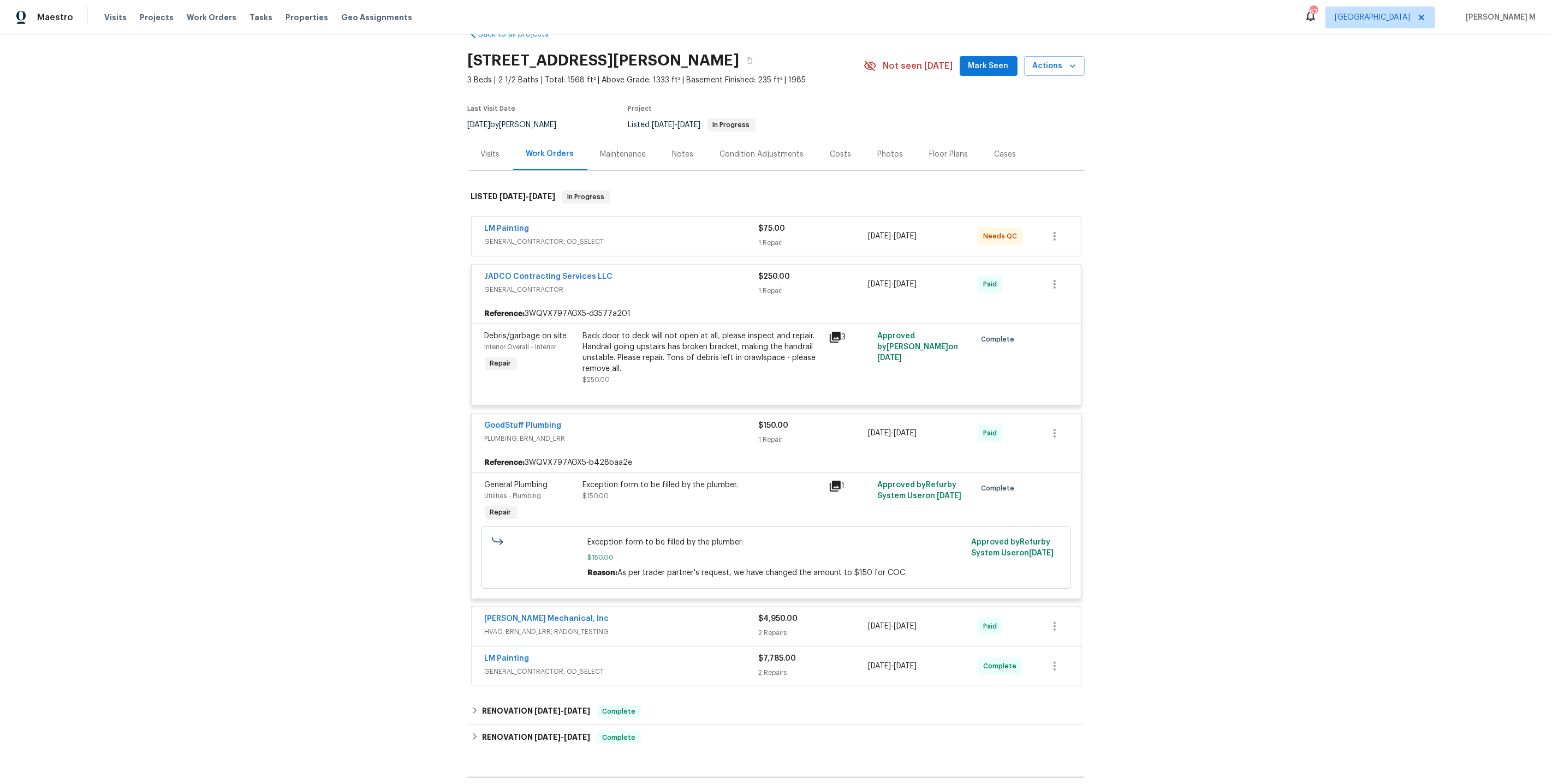
scroll to position [71, 0]
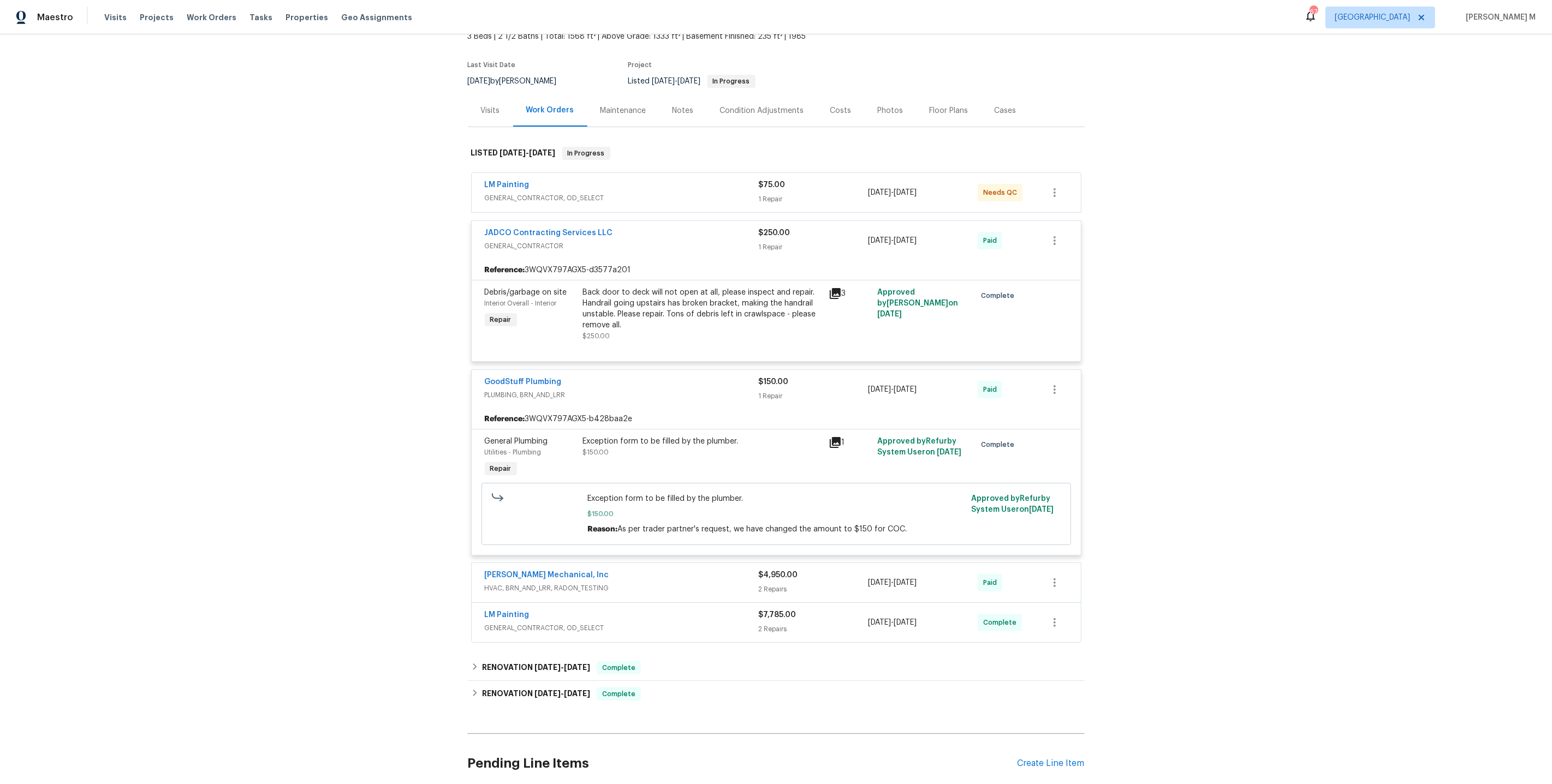
click at [507, 579] on div "JH Martin Mechanical, Inc HVAC, BRN_AND_LRR, RADON_TESTING" at bounding box center [622, 582] width 274 height 26
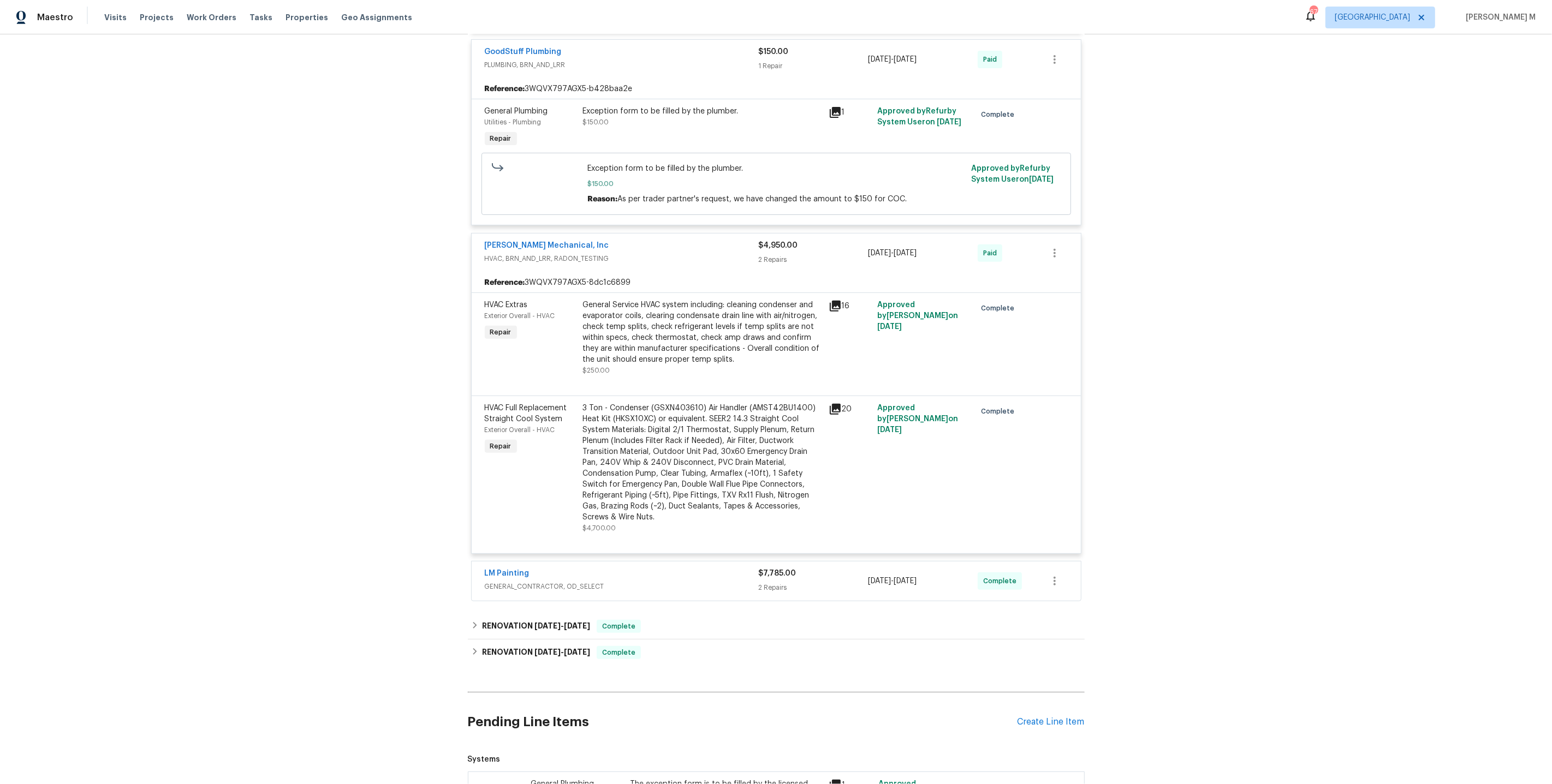
scroll to position [410, 0]
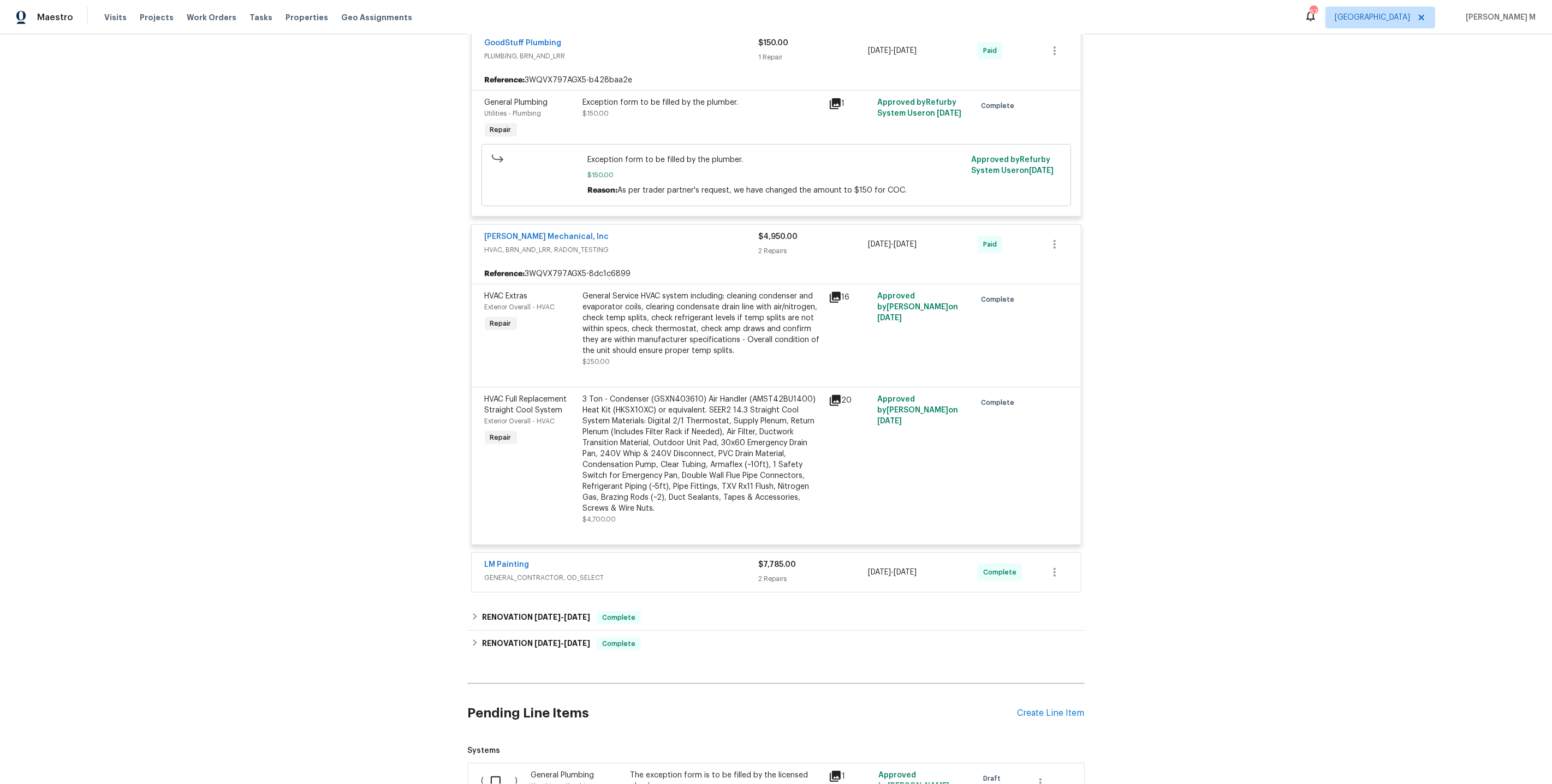
click at [527, 572] on span "GENERAL_CONTRACTOR, OD_SELECT" at bounding box center [622, 578] width 274 height 11
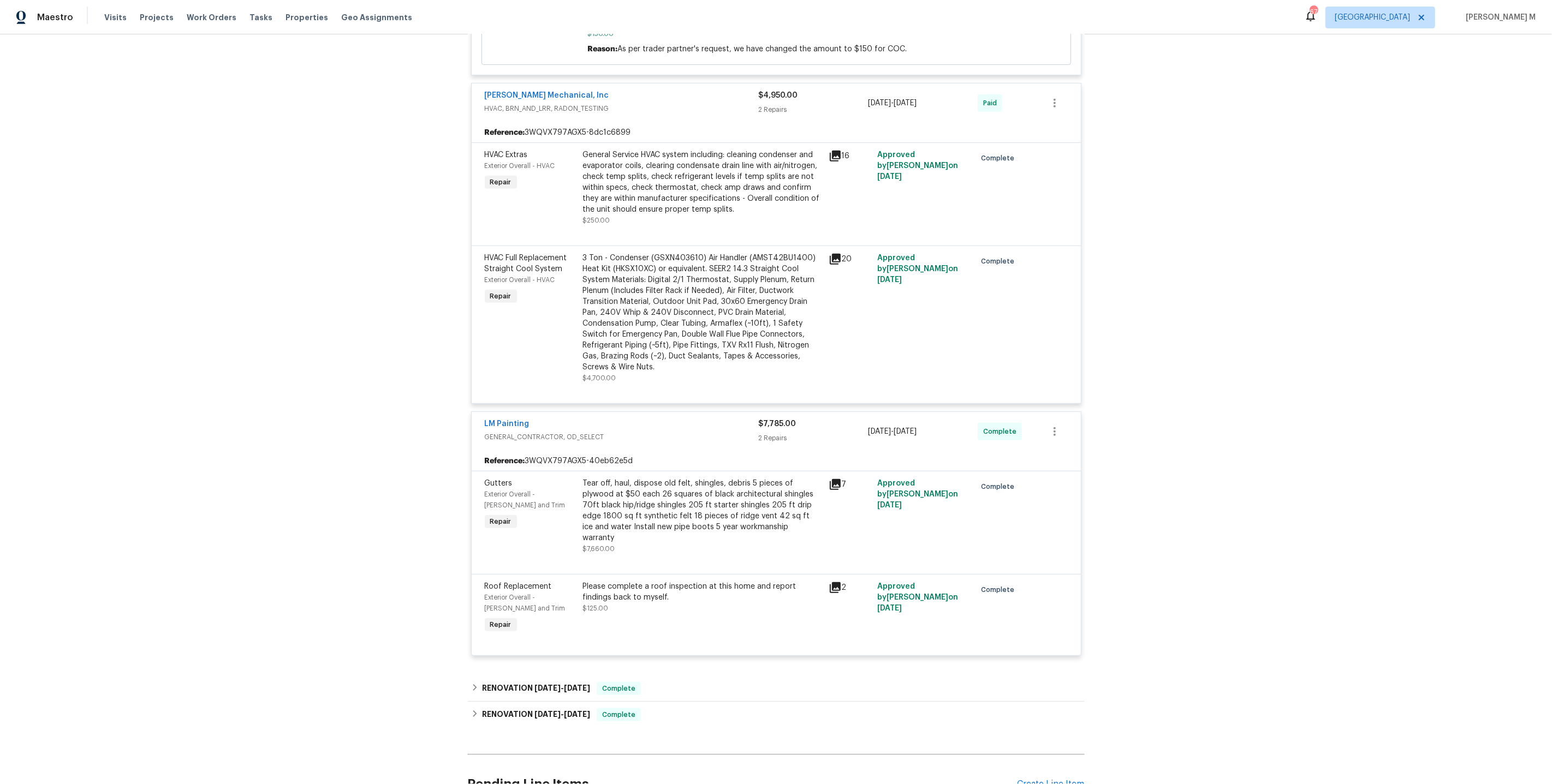
scroll to position [554, 0]
click at [554, 707] on span "12/27/24" at bounding box center [547, 711] width 26 height 8
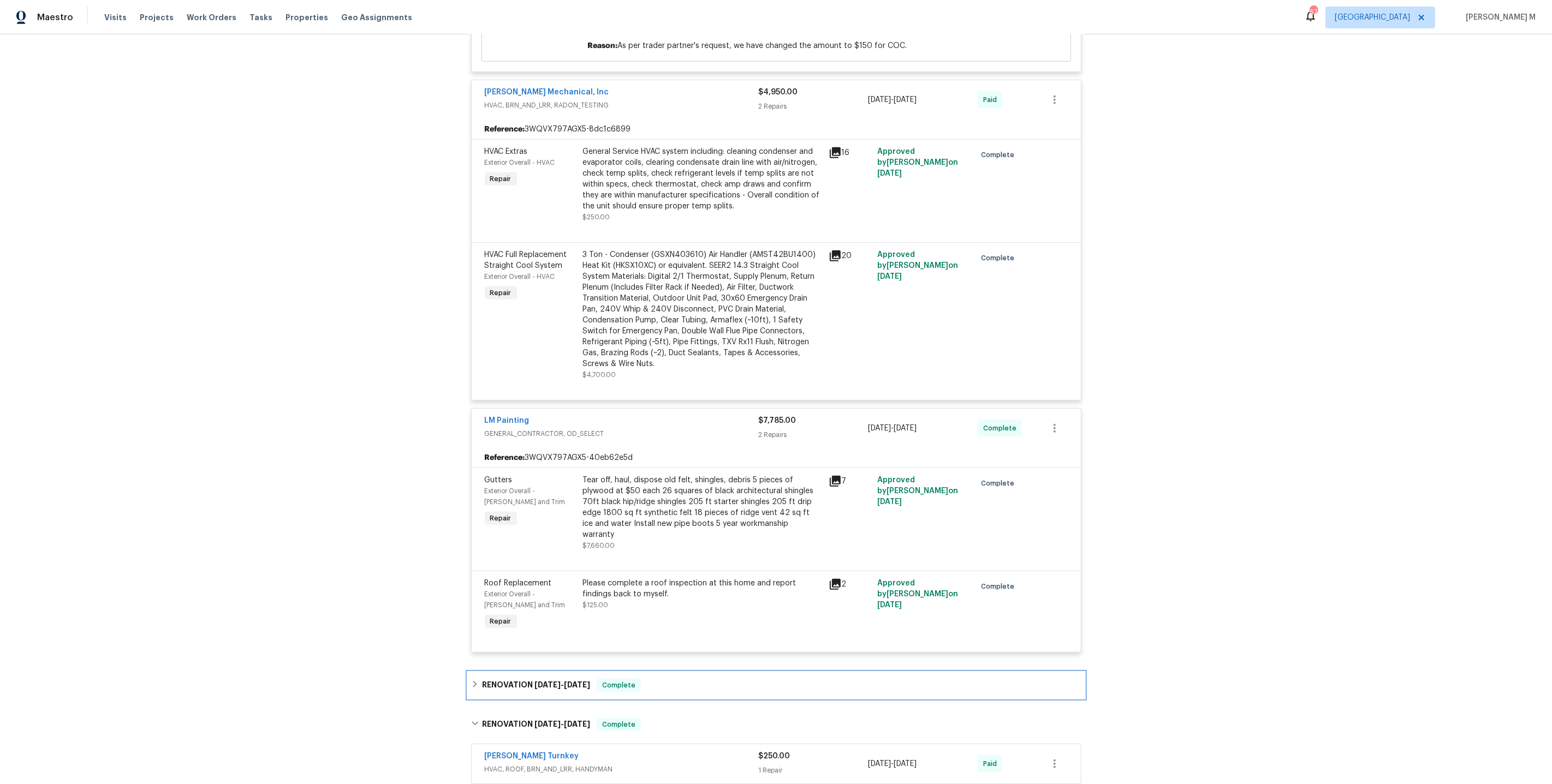
click at [549, 672] on div "RENOVATION 4/16/25 - 4/18/25 Complete" at bounding box center [776, 685] width 617 height 26
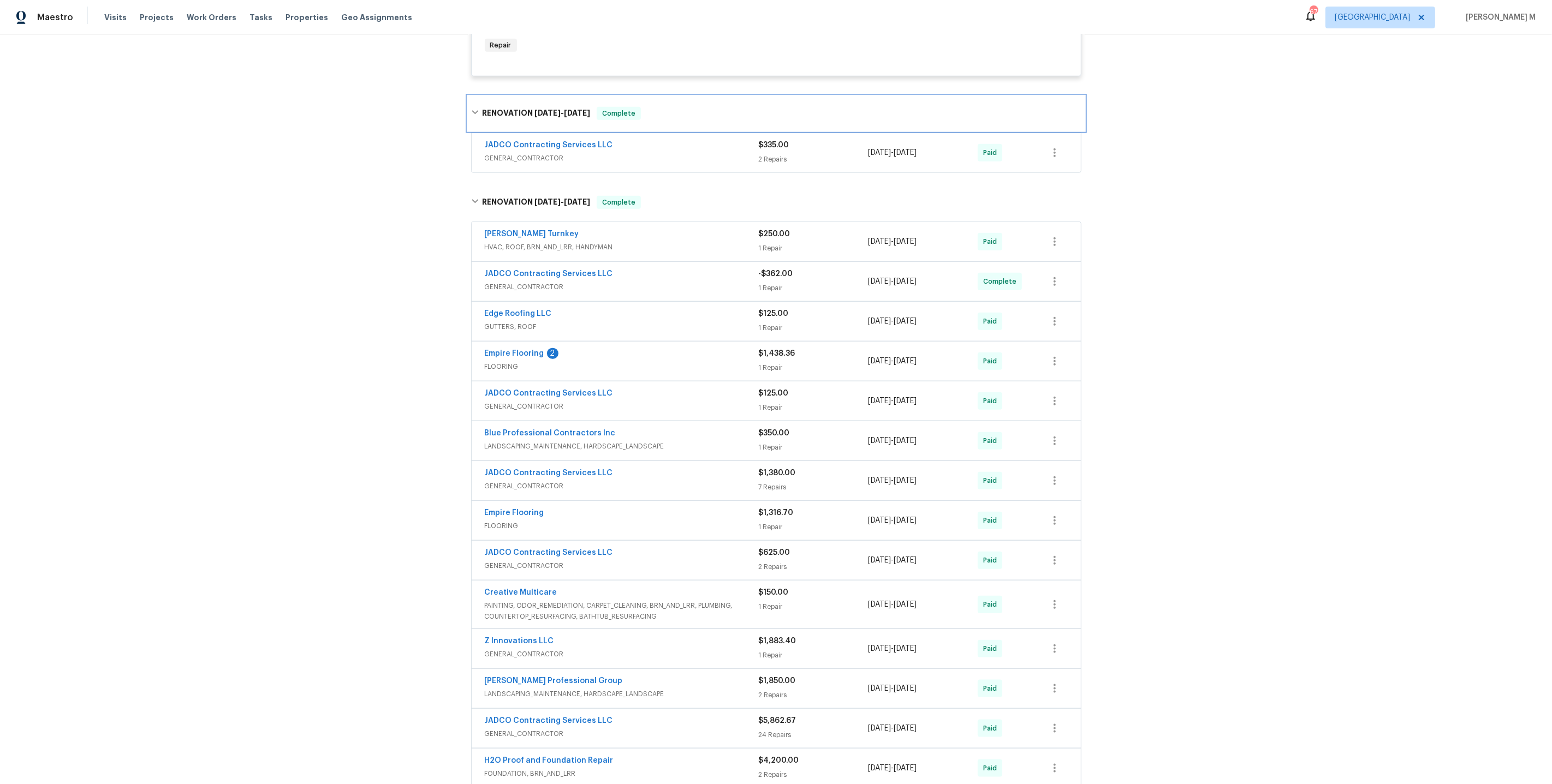
scroll to position [1135, 0]
click at [507, 277] on span "GENERAL_CONTRACTOR" at bounding box center [622, 282] width 274 height 11
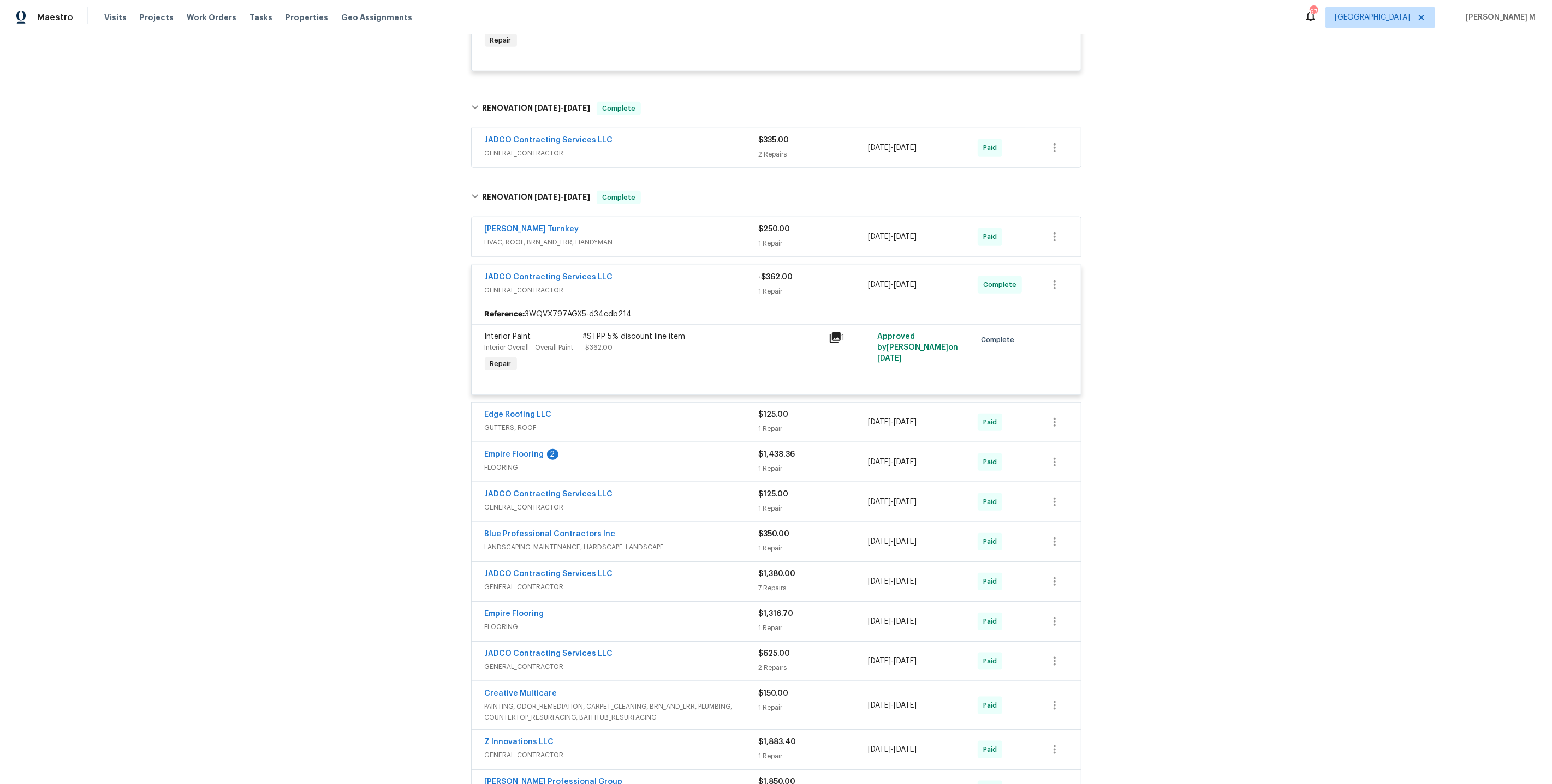
click at [519, 502] on span "GENERAL_CONTRACTOR" at bounding box center [622, 507] width 274 height 11
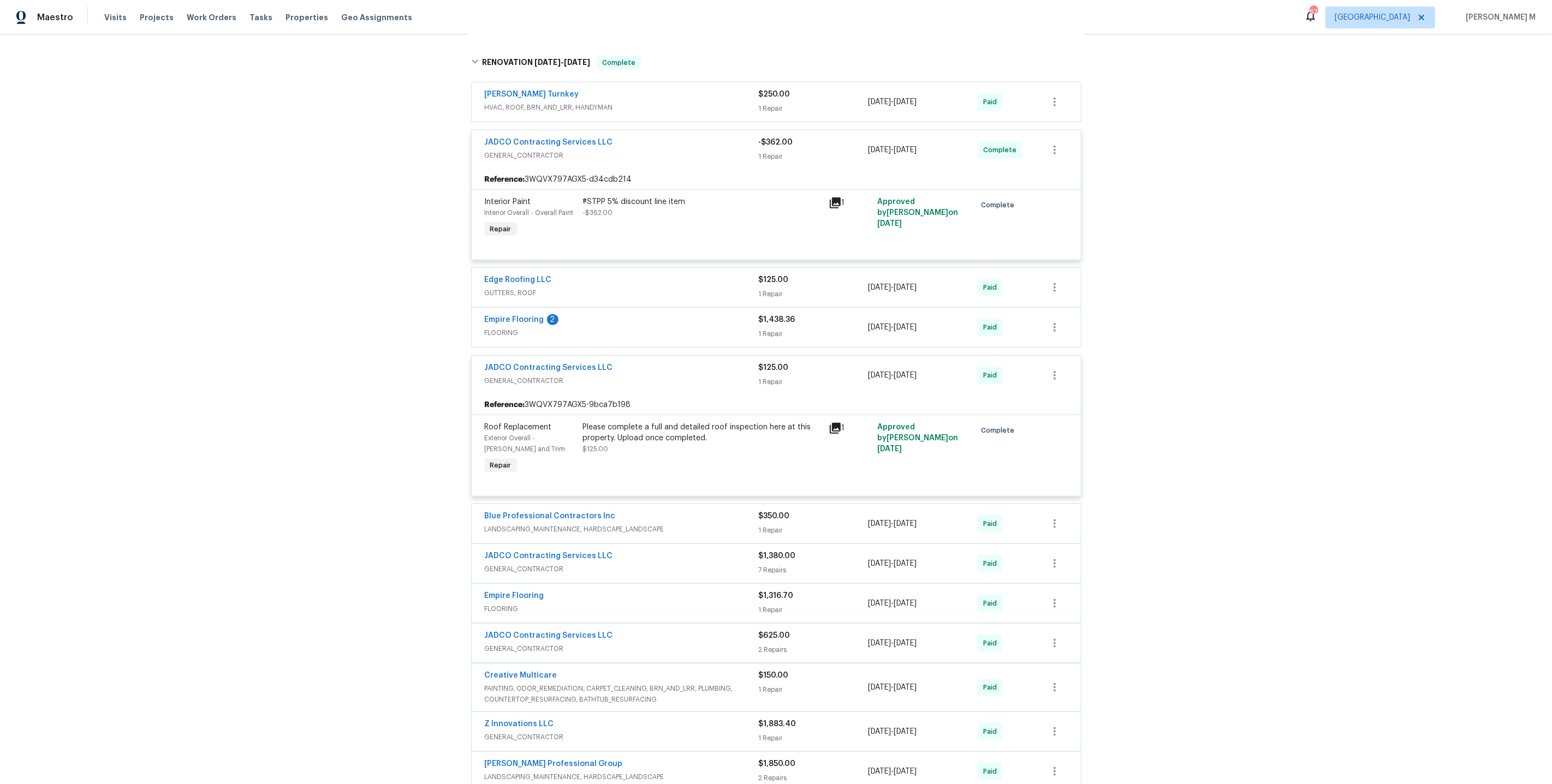
scroll to position [1273, 0]
click at [520, 561] on span "GENERAL_CONTRACTOR" at bounding box center [622, 566] width 274 height 11
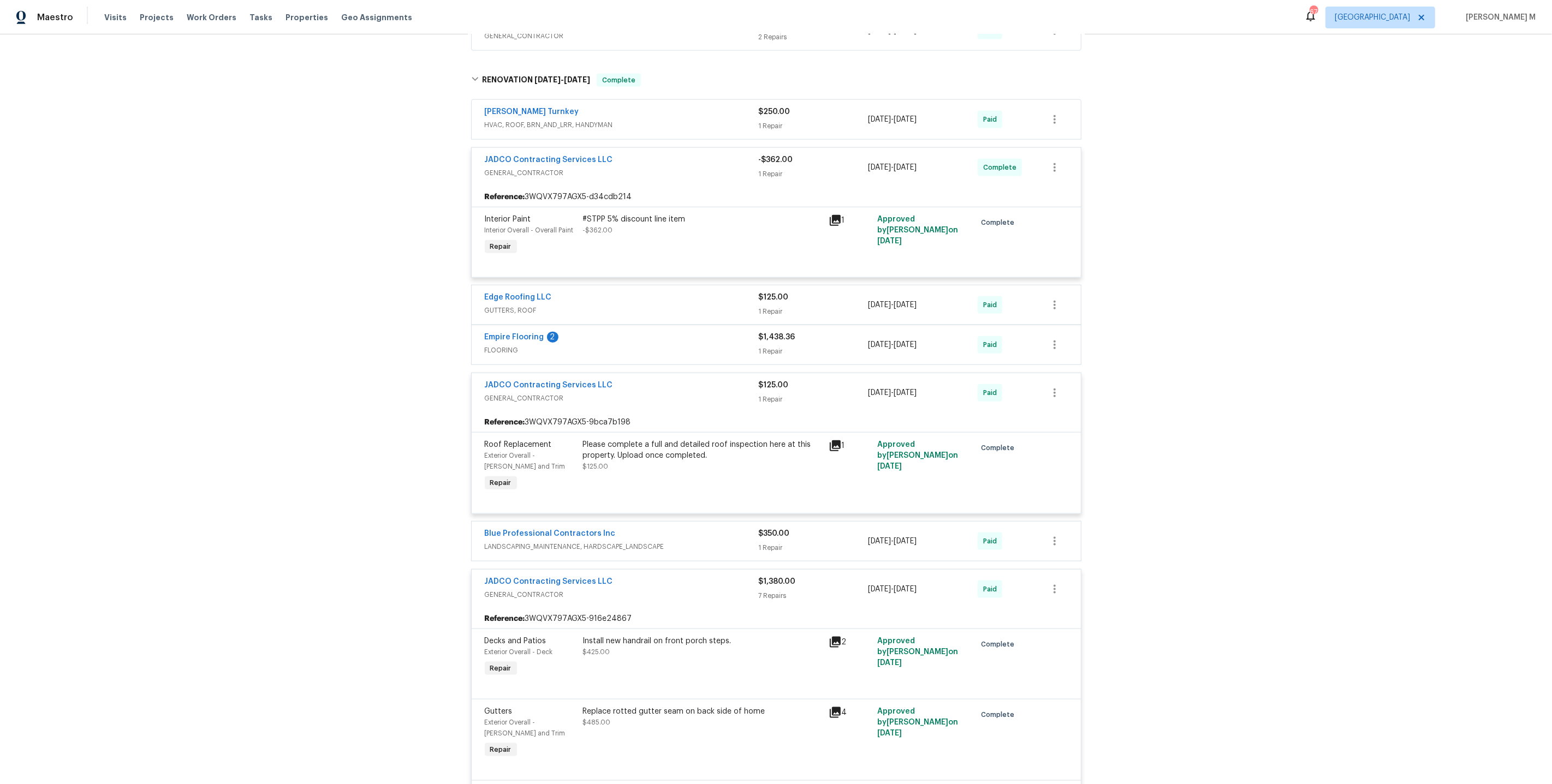
scroll to position [1255, 0]
click at [1050, 152] on button "button" at bounding box center [1054, 165] width 26 height 26
click at [997, 208] on div at bounding box center [776, 392] width 1552 height 784
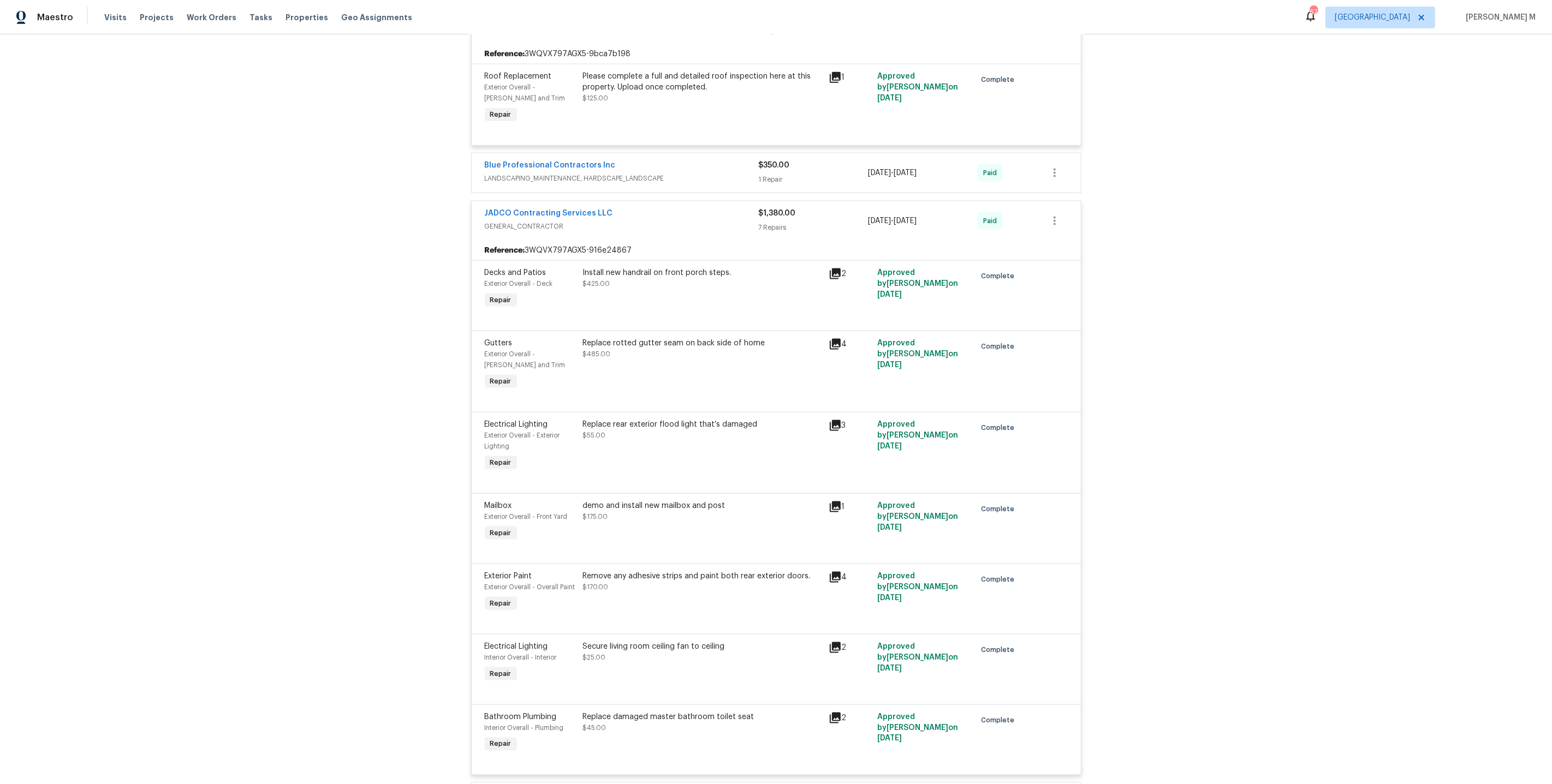
scroll to position [2083, 0]
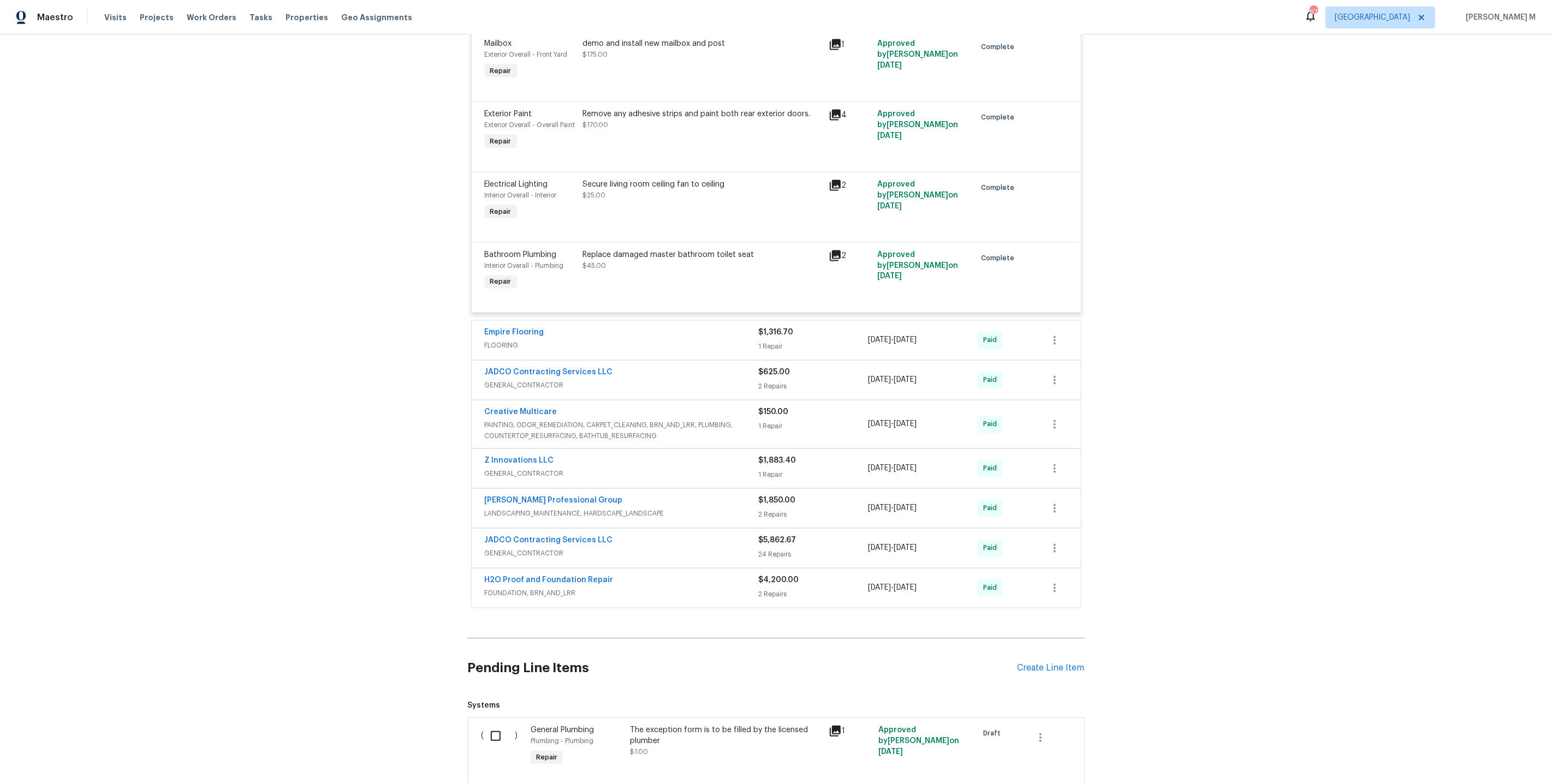
click at [461, 685] on div "Back to all projects 2067 Wellborn Close, Lithonia, GA 30058 3 Beds | 2 1/2 Bat…" at bounding box center [776, 409] width 1552 height 750
click at [482, 722] on div "( )" at bounding box center [503, 746] width 50 height 50
click at [486, 725] on input "checkbox" at bounding box center [499, 736] width 31 height 23
click at [1468, 765] on button "Create Work Order" at bounding box center [1490, 757] width 90 height 20
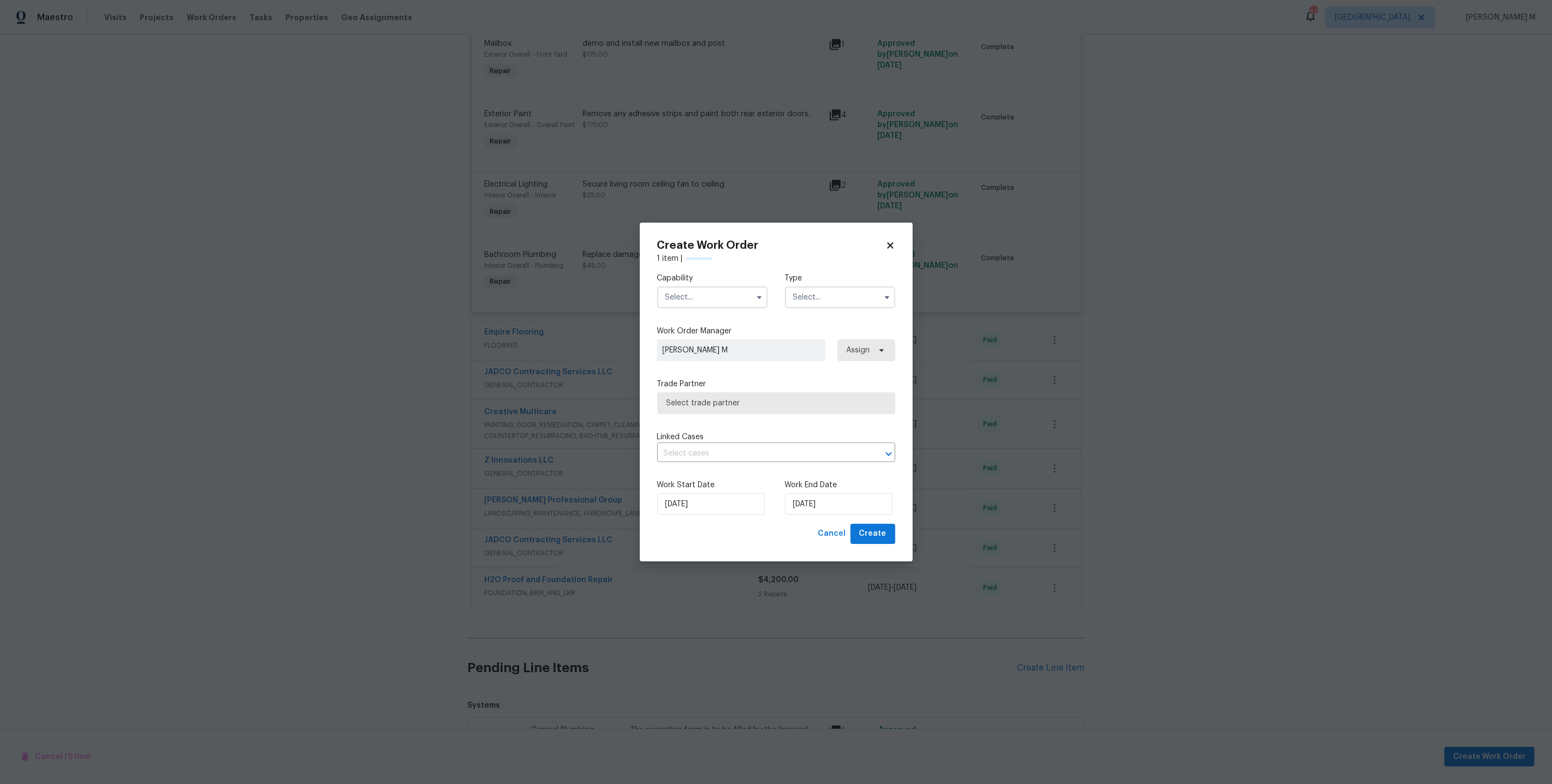
checkbox input "false"
click at [701, 330] on label "Work Order Manager" at bounding box center [776, 331] width 238 height 11
click at [701, 317] on div "Capability Type" at bounding box center [776, 290] width 238 height 53
click at [701, 303] on input "text" at bounding box center [712, 297] width 110 height 22
click at [701, 385] on div "BRN And Lrr" at bounding box center [712, 382] width 106 height 20
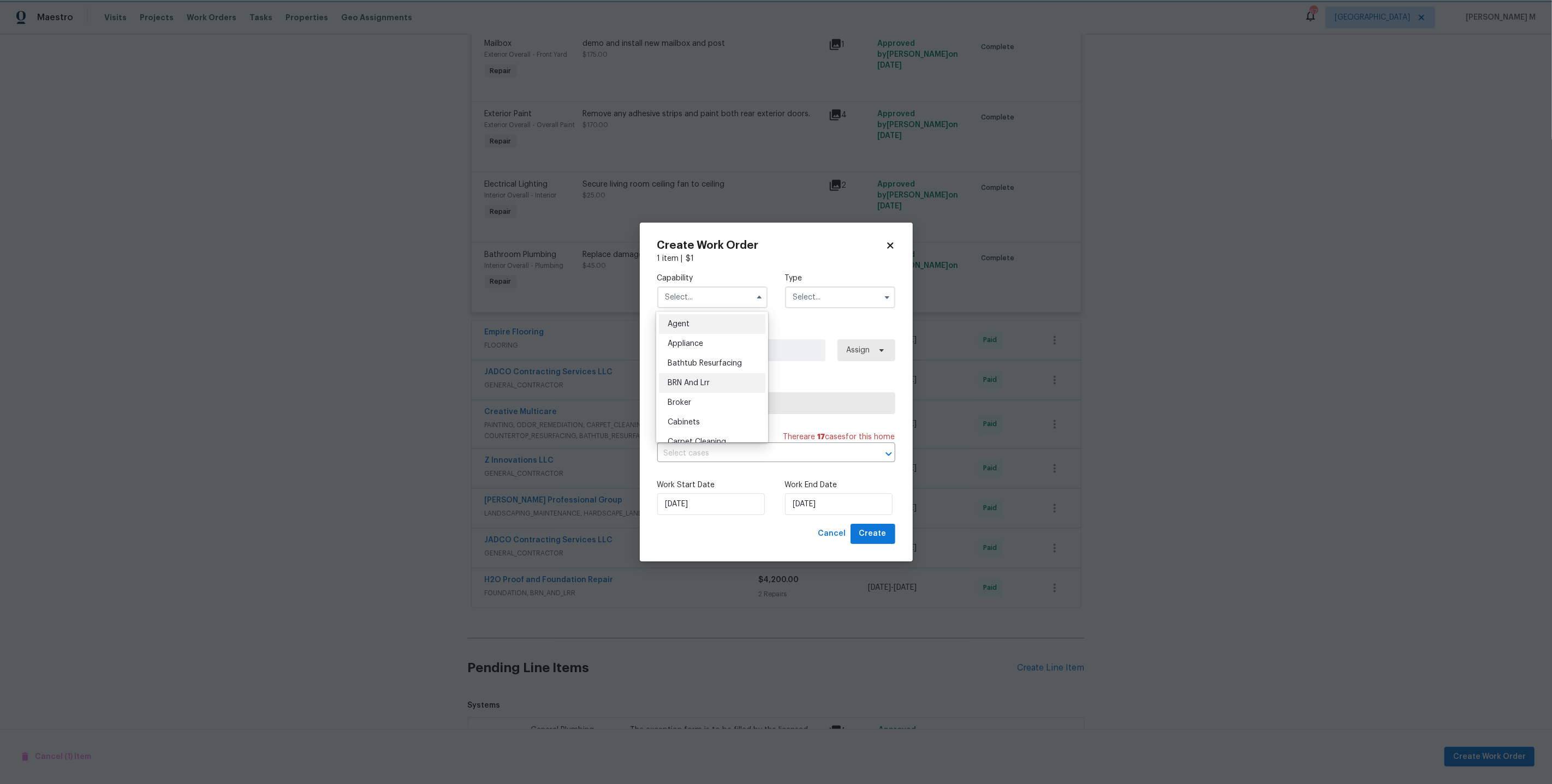
type input "BRN And Lrr"
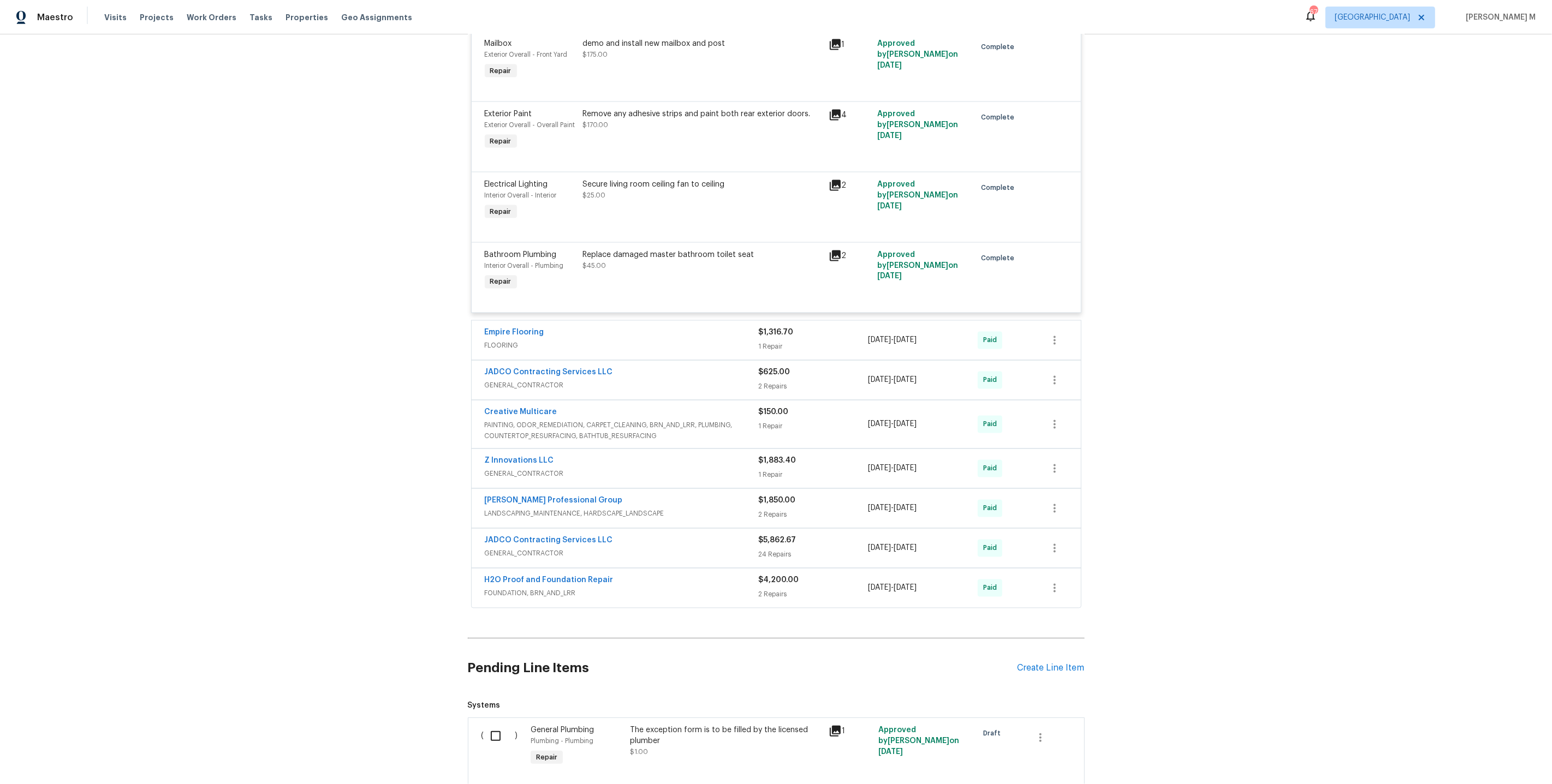
click at [718, 725] on div "The exception form is to be filled by the licensed plumber" at bounding box center [726, 735] width 192 height 22
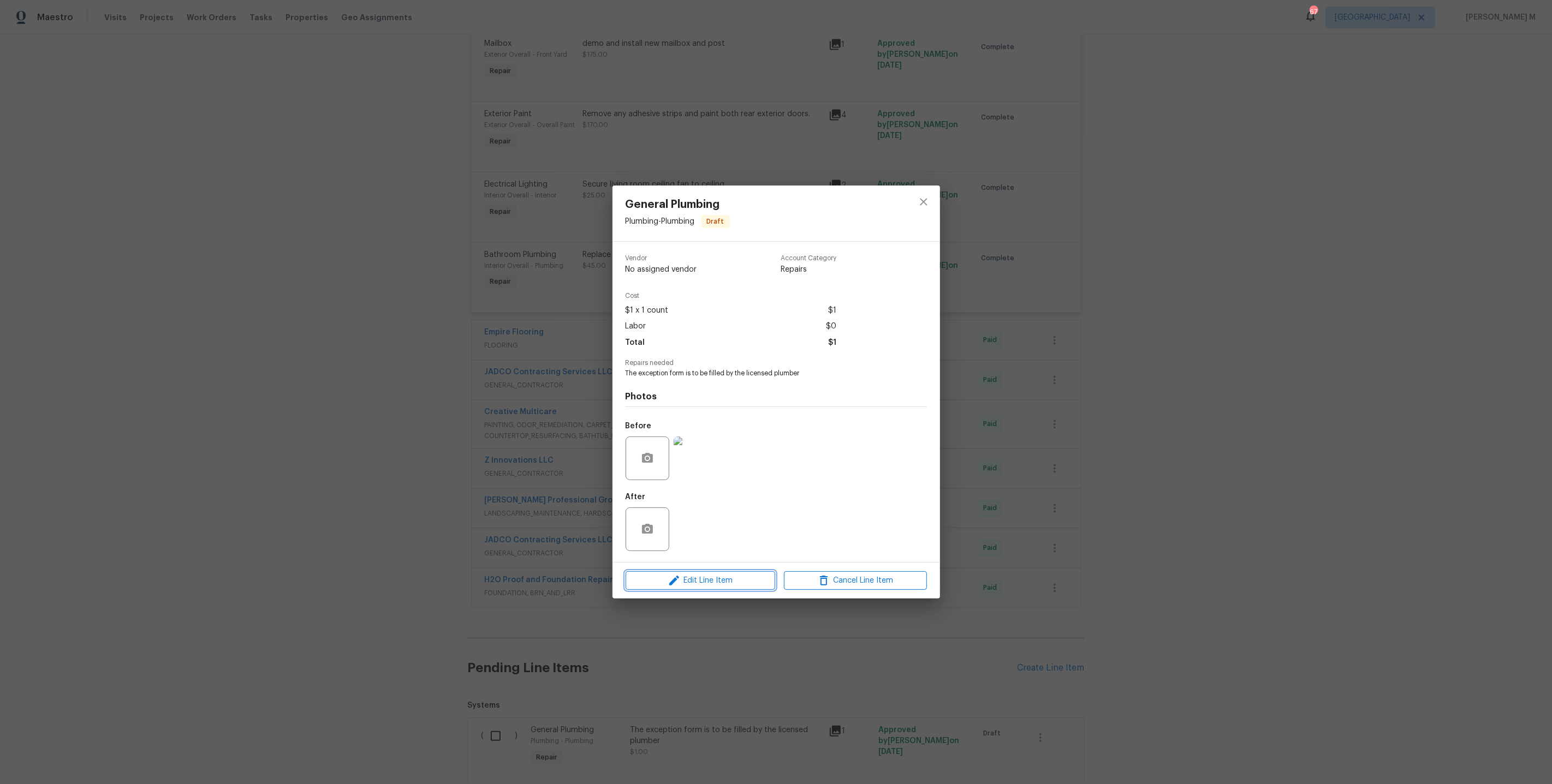
click at [705, 571] on button "Edit Line Item" at bounding box center [700, 581] width 150 height 19
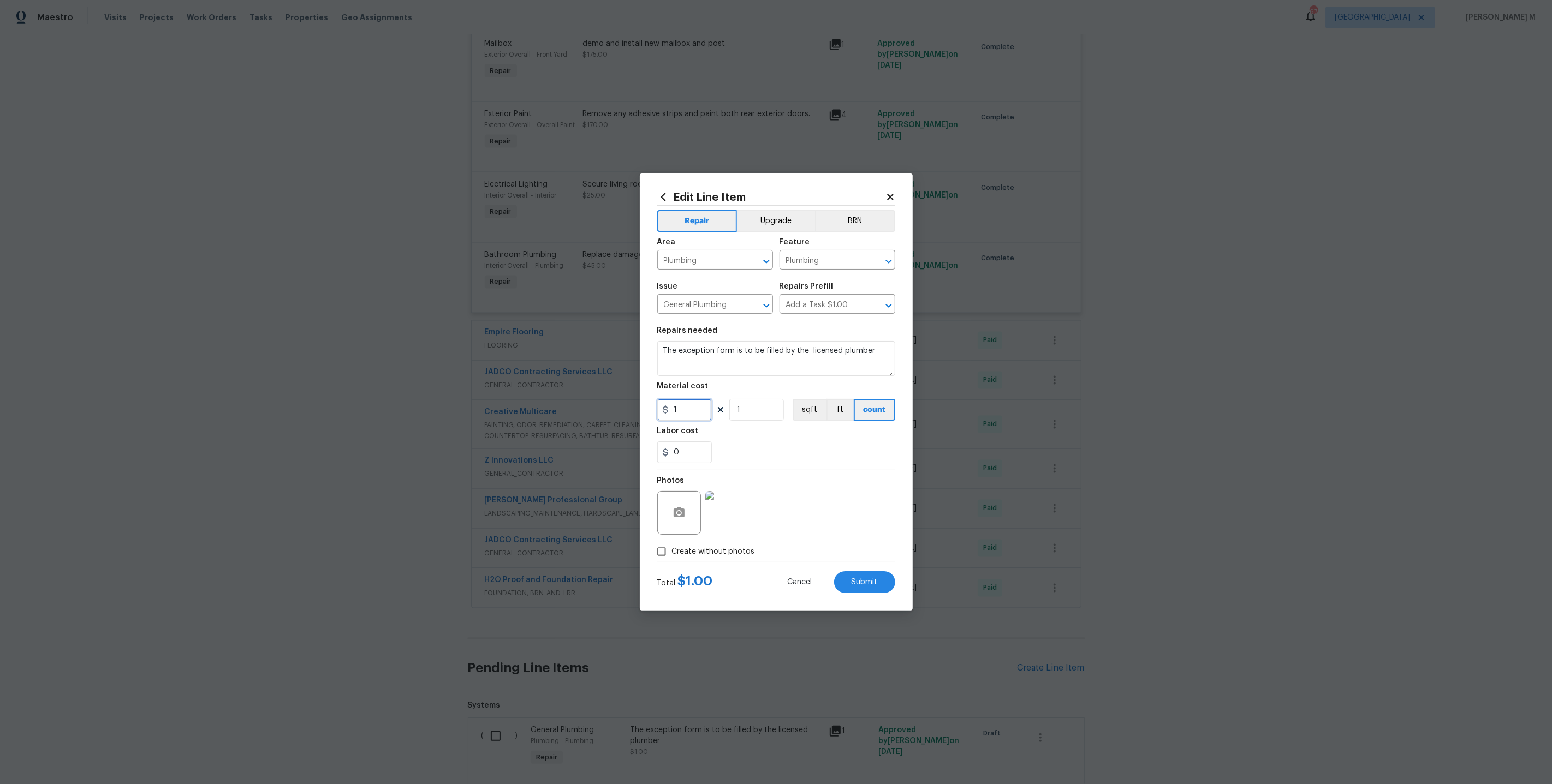
click at [699, 412] on input "1" at bounding box center [684, 410] width 54 height 22
click at [692, 460] on section "Repairs needed The exception form is to be filled by the licensed plumber Mater…" at bounding box center [776, 394] width 238 height 150
click at [692, 443] on input "0" at bounding box center [684, 452] width 54 height 22
click at [828, 226] on button "BRN" at bounding box center [855, 221] width 80 height 22
click at [782, 232] on button "Upgrade" at bounding box center [775, 221] width 79 height 22
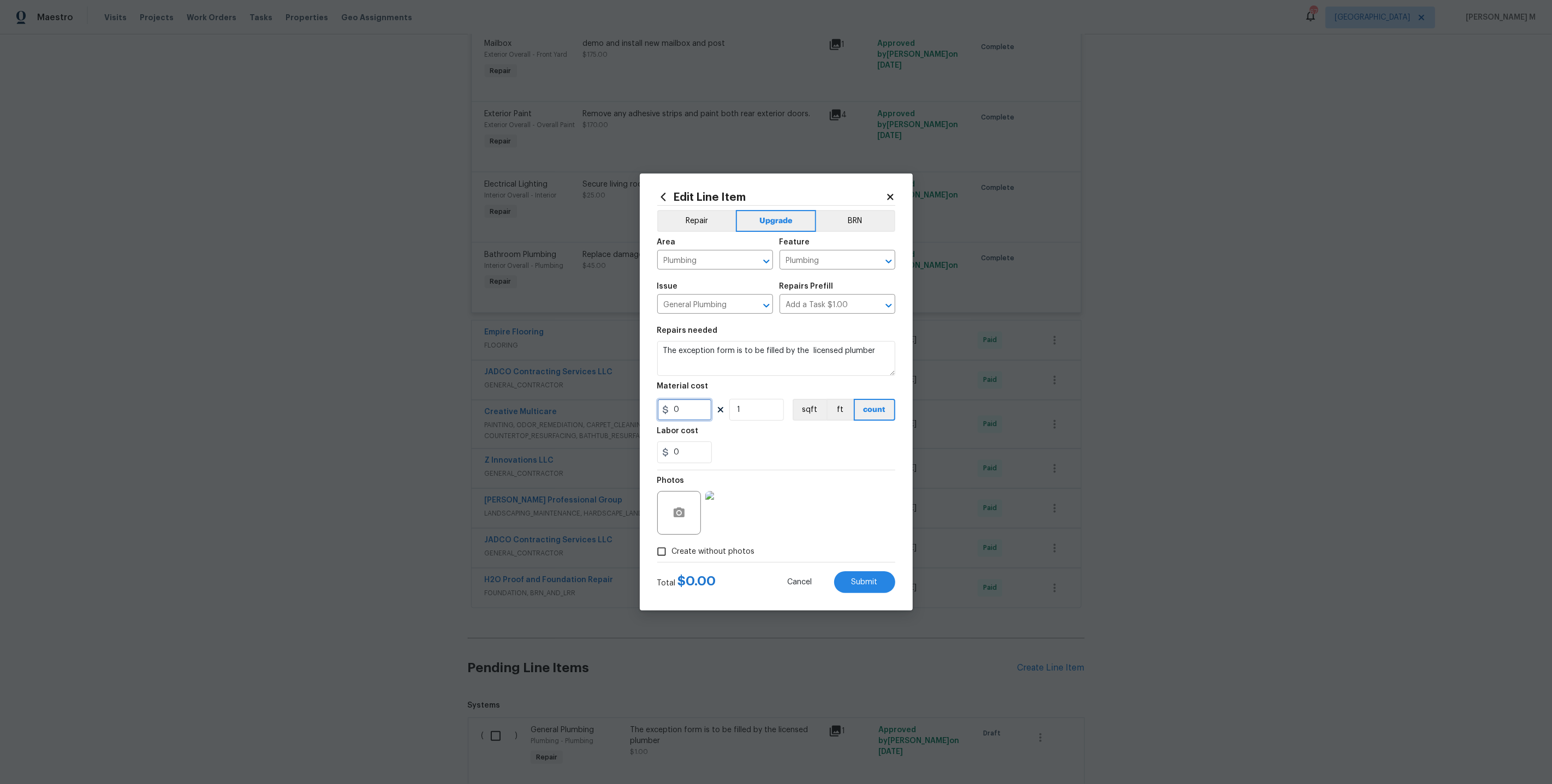
click at [696, 415] on input "0" at bounding box center [684, 410] width 54 height 22
type input "-898"
click at [708, 231] on button "Repair" at bounding box center [696, 221] width 79 height 22
click at [742, 446] on div "0" at bounding box center [776, 452] width 238 height 22
click at [804, 578] on span "Cancel" at bounding box center [800, 582] width 25 height 8
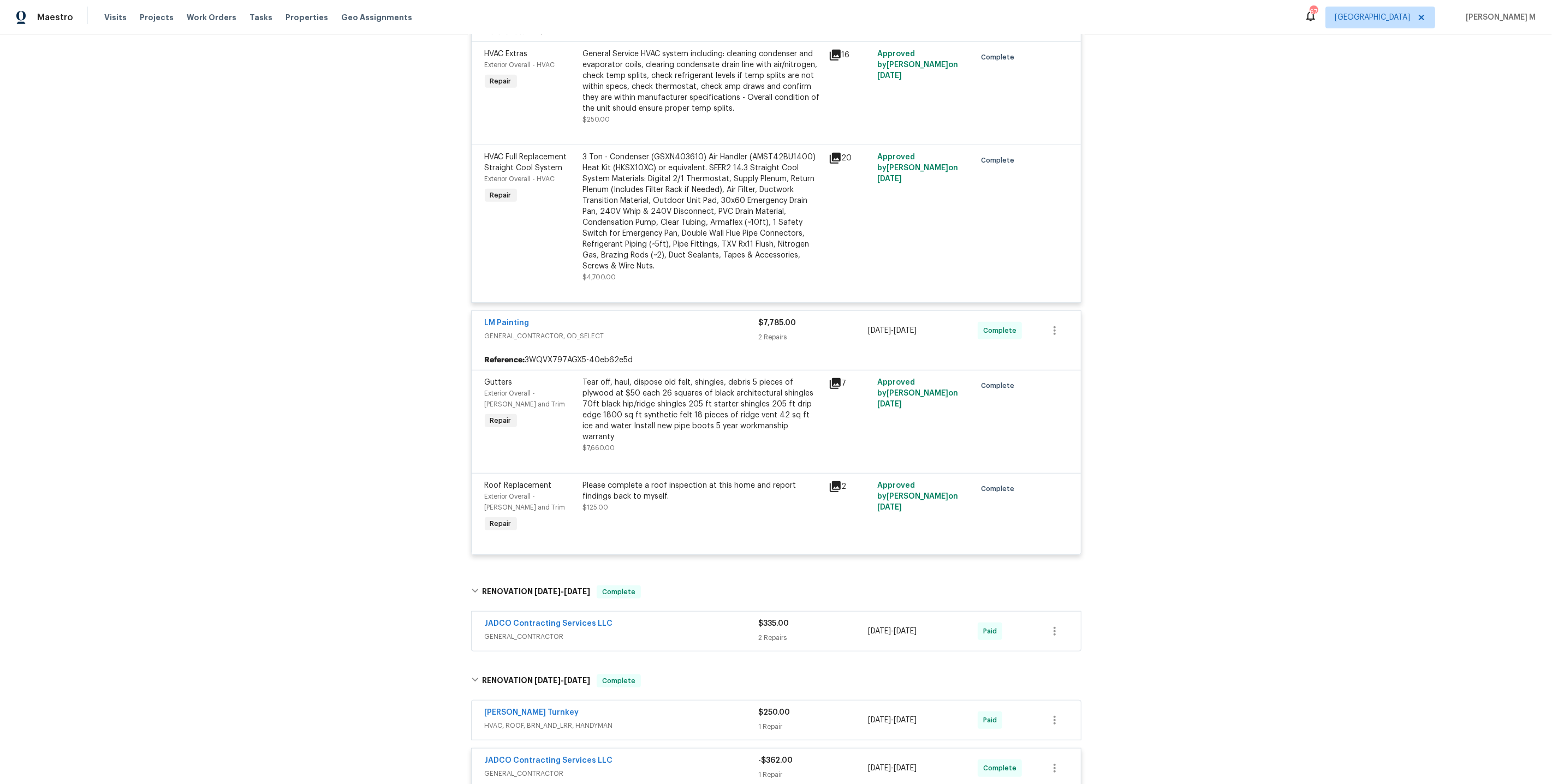
scroll to position [0, 0]
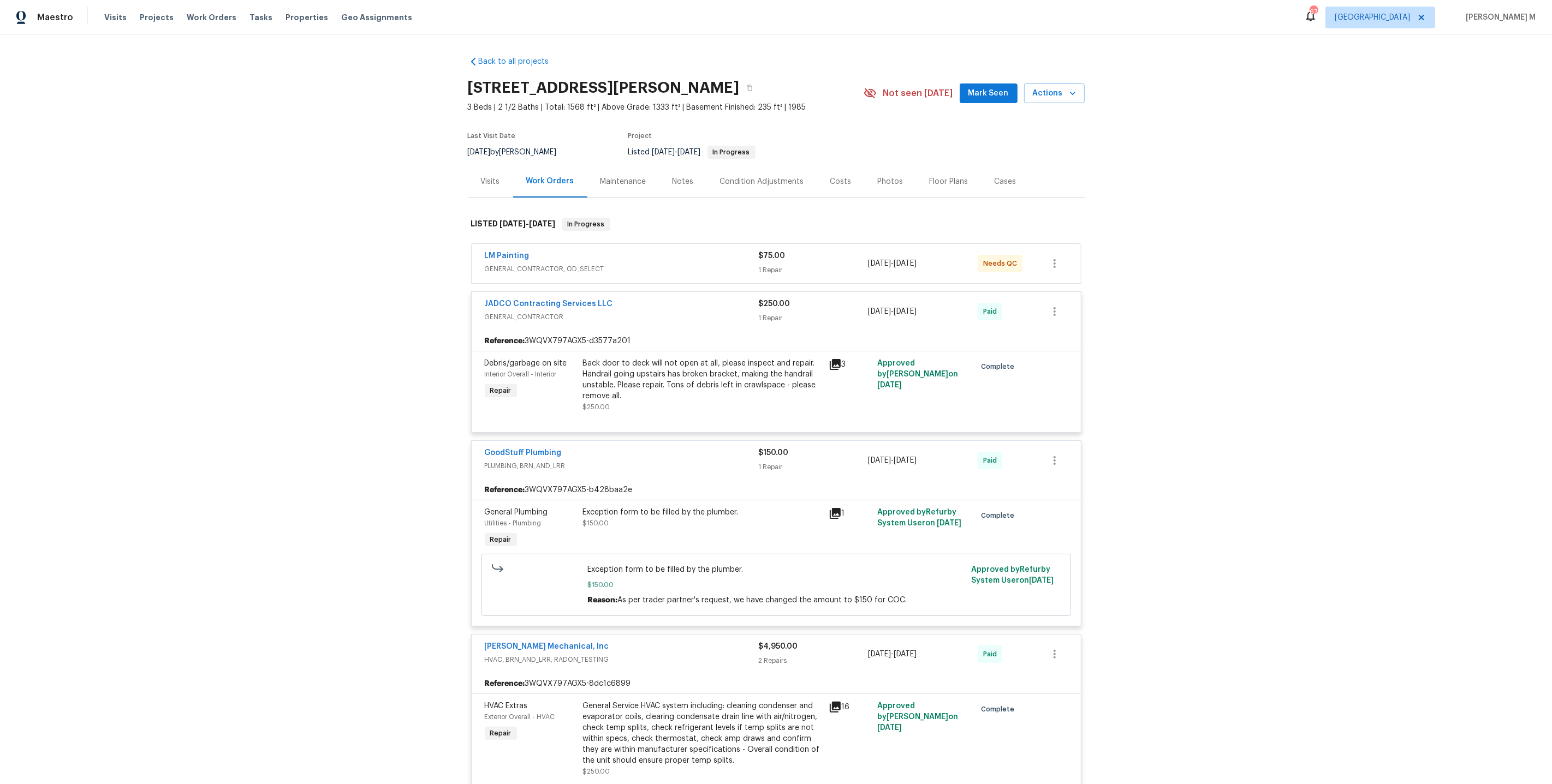
click at [459, 512] on div "Back to all projects 2067 Wellborn Close, Lithonia, GA 30058 3 Beds | 2 1/2 Bat…" at bounding box center [776, 409] width 1552 height 750
click at [559, 265] on span "GENERAL_CONTRACTOR, OD_SELECT" at bounding box center [622, 269] width 274 height 11
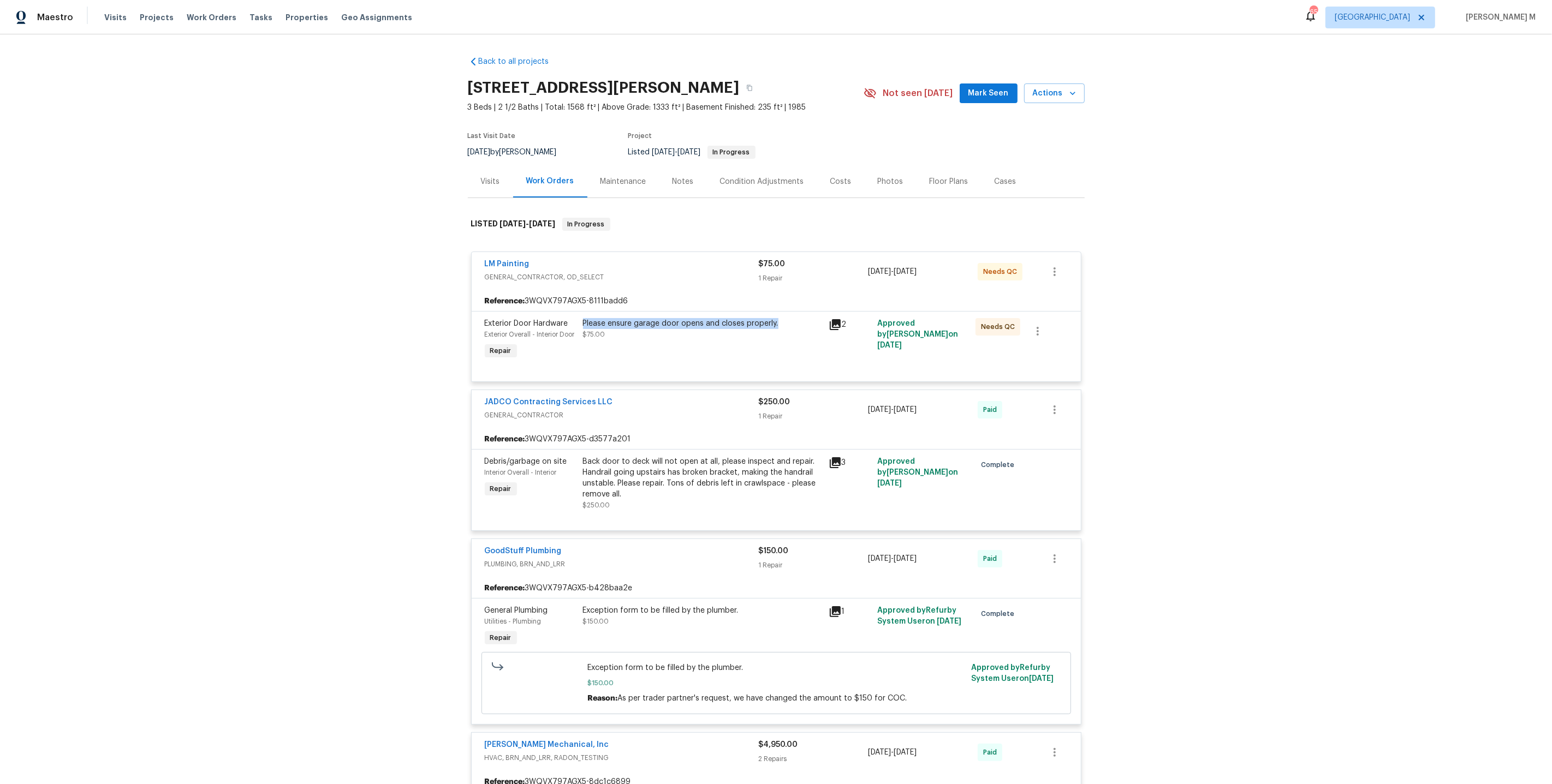
drag, startPoint x: 780, startPoint y: 314, endPoint x: 580, endPoint y: 315, distance: 200.0
click at [580, 315] on div "Please ensure garage door opens and closes properly. $75.00" at bounding box center [702, 340] width 246 height 50
copy div "Please ensure garage door opens and closes properly."
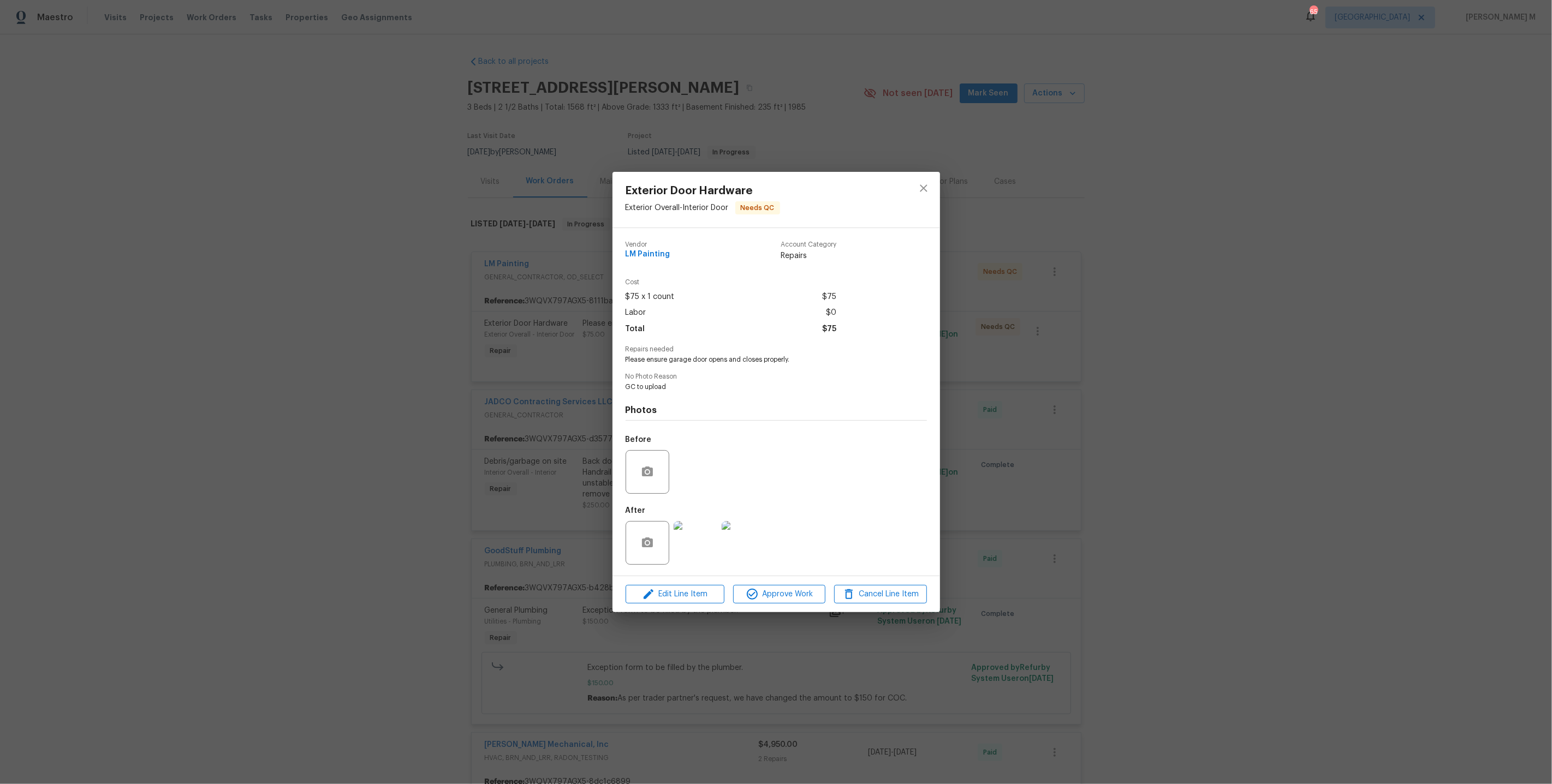
click at [588, 250] on div "Exterior Door Hardware Exterior Overall - Interior Door Needs QC Vendor LM Pain…" at bounding box center [776, 392] width 1552 height 784
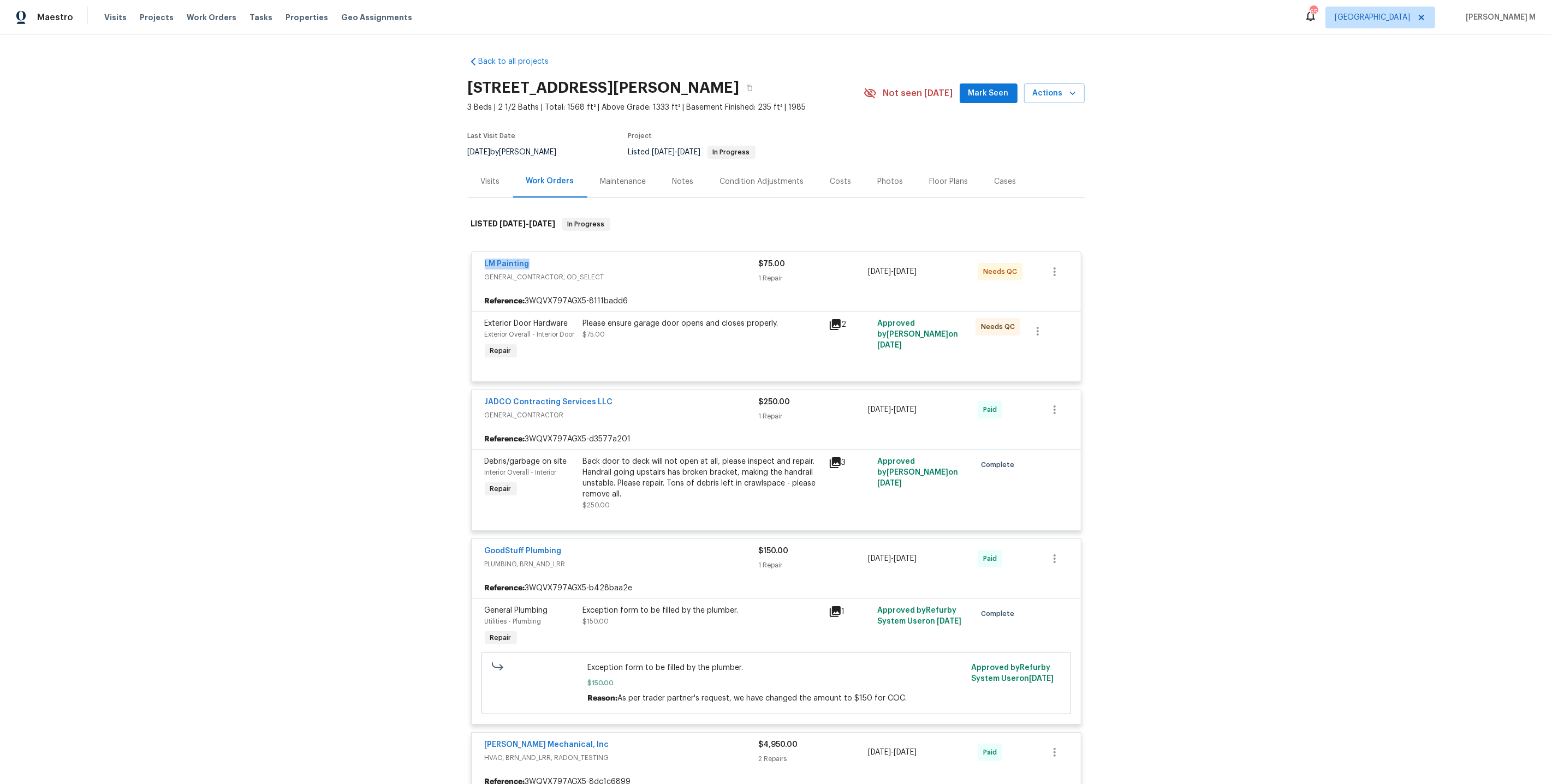
drag, startPoint x: 533, startPoint y: 262, endPoint x: 419, endPoint y: 262, distance: 114.0
click at [419, 262] on div "Back to all projects 2067 Wellborn Close, Lithonia, GA 30058 3 Beds | 2 1/2 Bat…" at bounding box center [776, 409] width 1552 height 750
copy link "LM Painting"
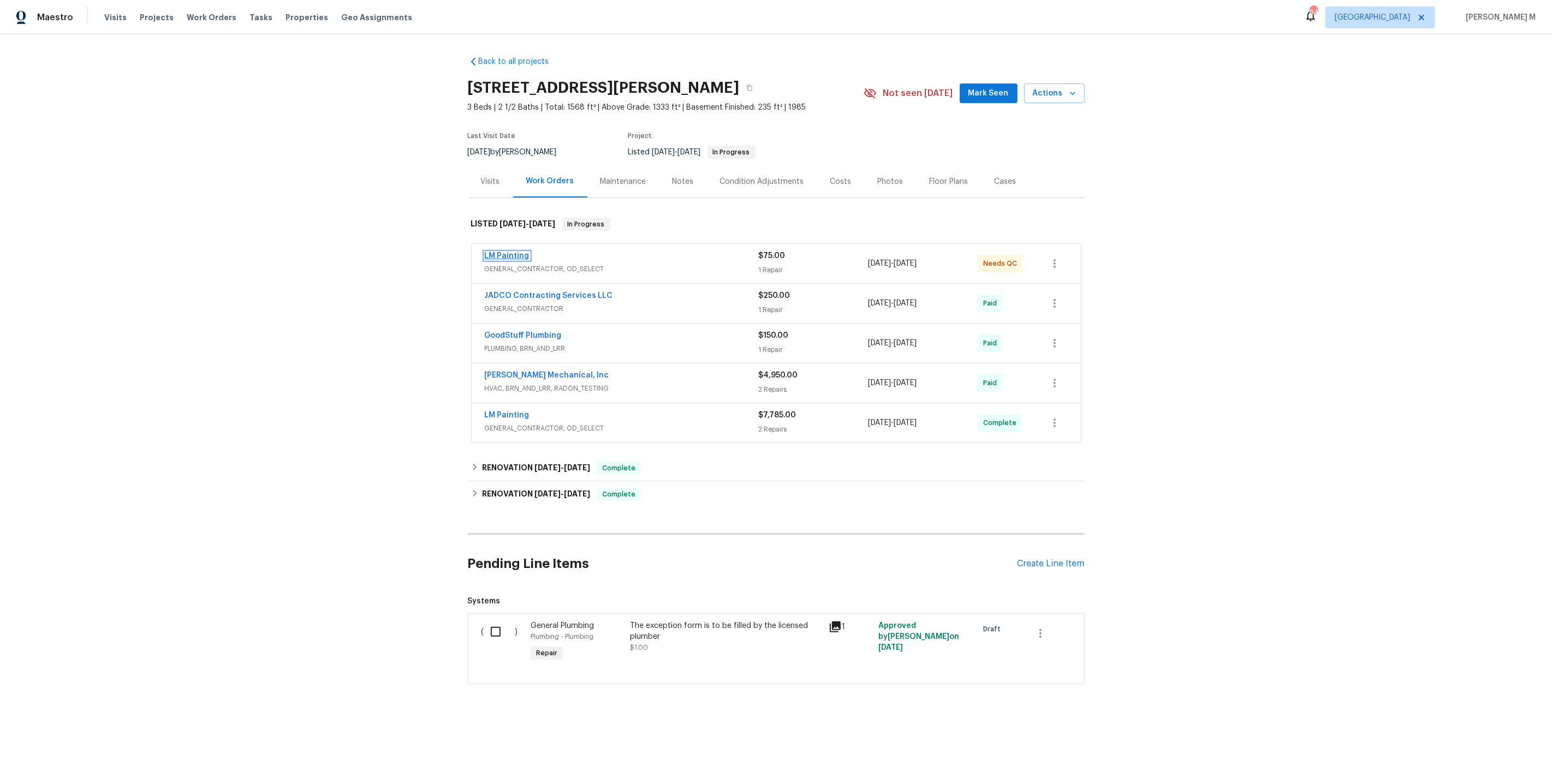
click at [511, 253] on link "LM Painting" at bounding box center [507, 256] width 45 height 8
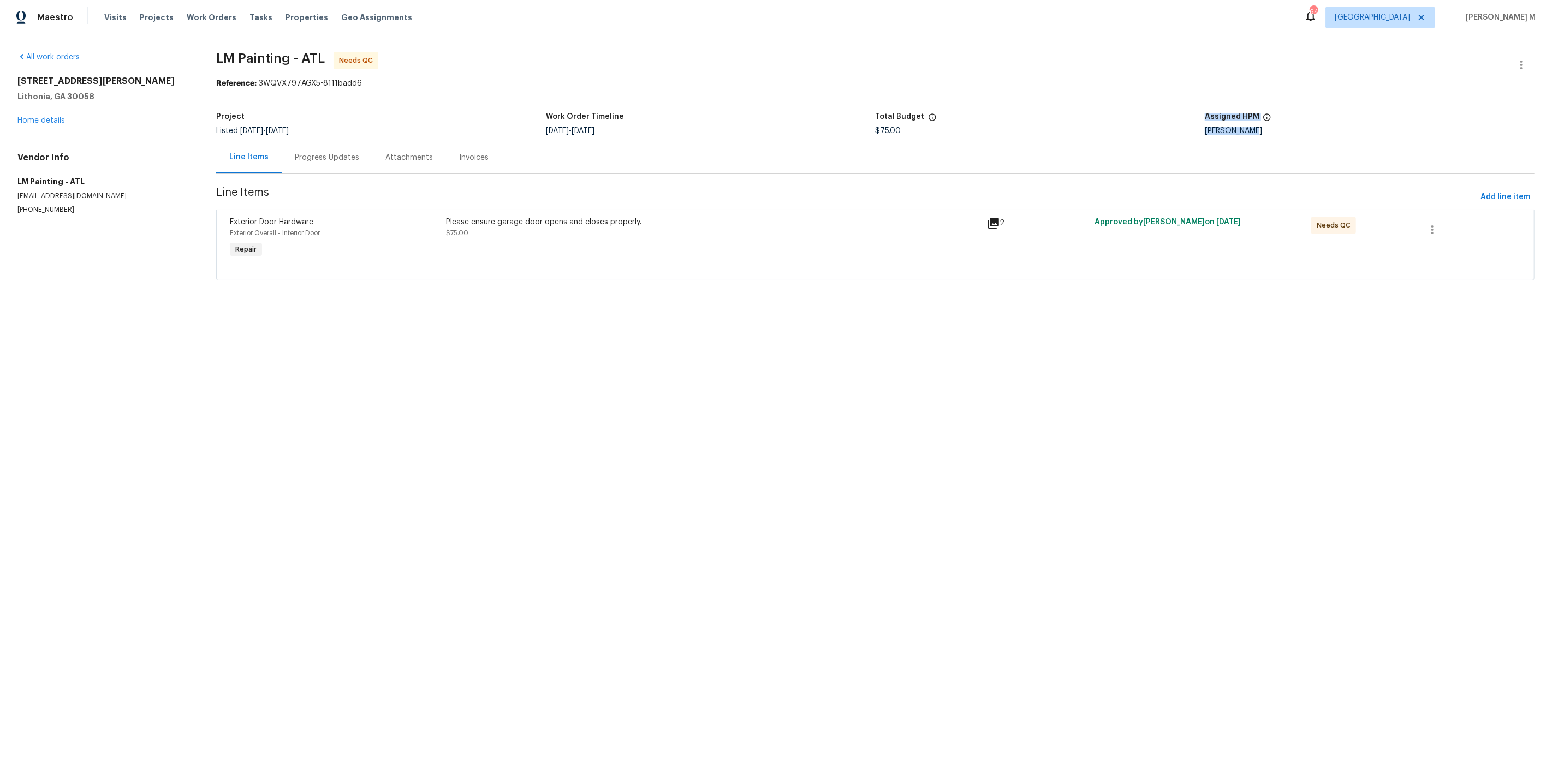
drag, startPoint x: 1299, startPoint y: 132, endPoint x: 1088, endPoint y: 132, distance: 211.0
click at [1088, 132] on div "Project Listed 1/24/2025 - 8/20/2025 Work Order Timeline 8/19/2025 - 8/20/2025 …" at bounding box center [875, 124] width 1318 height 35
click at [821, 130] on div "8/19/2025 - 8/20/2025" at bounding box center [711, 131] width 330 height 8
click at [157, 155] on h4 "Vendor Info" at bounding box center [104, 158] width 173 height 11
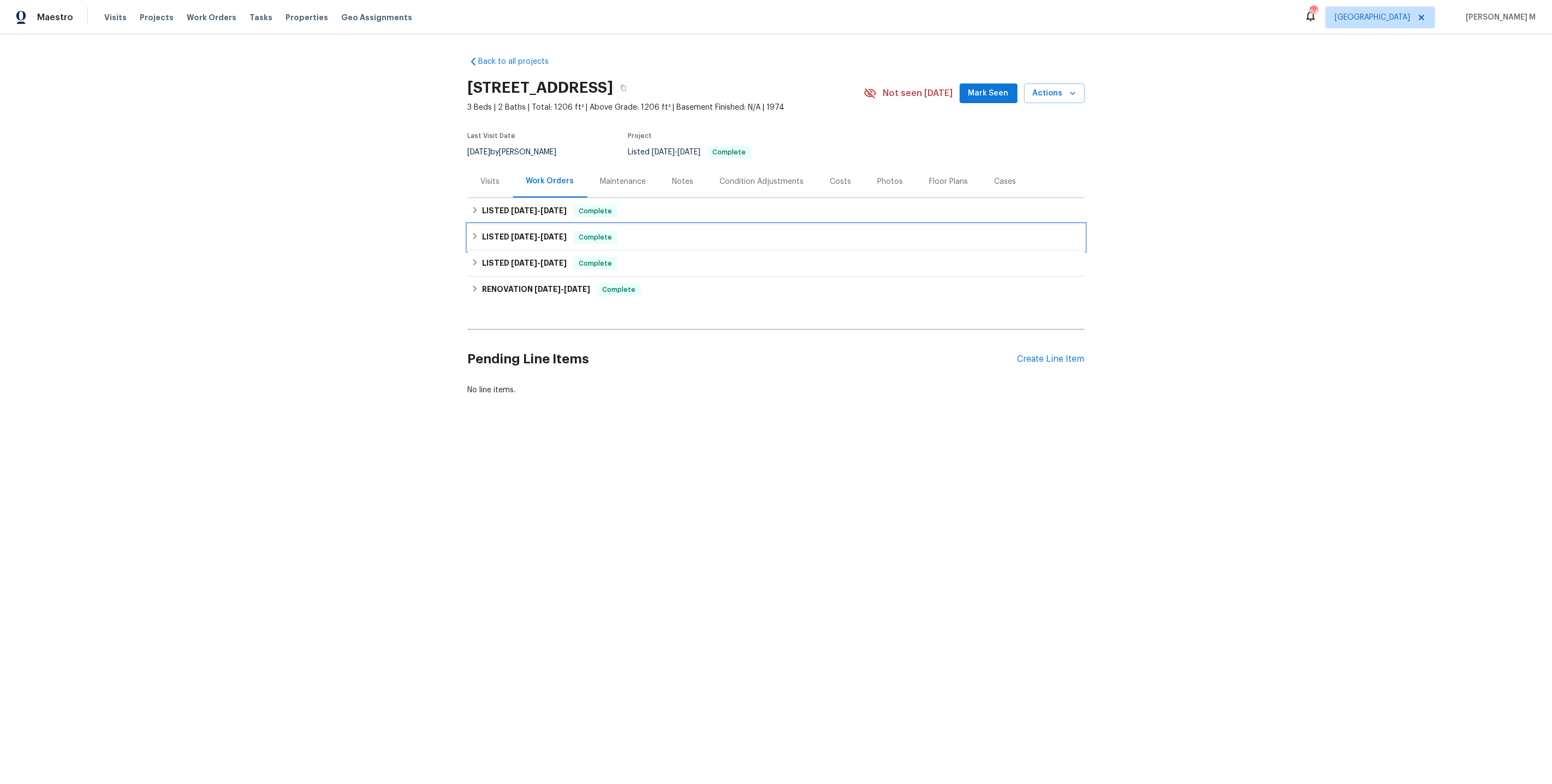
click at [515, 224] on div "LISTED [DATE] - [DATE] Complete" at bounding box center [776, 237] width 617 height 26
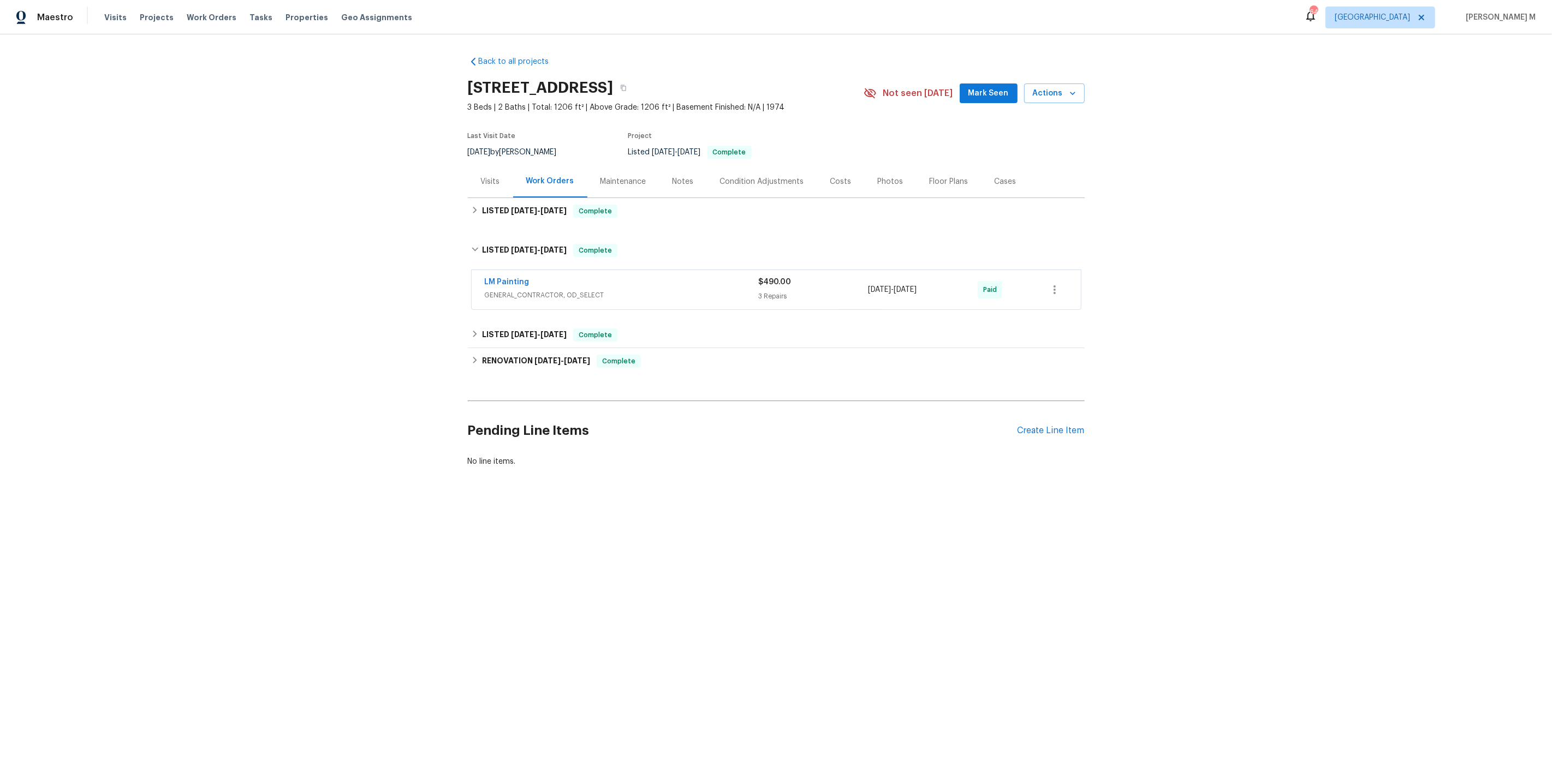
click at [519, 226] on div "Back to all projects [STREET_ADDRESS] 3 Beds | 2 Baths | Total: 1206 ft² | Abov…" at bounding box center [776, 261] width 617 height 428
click at [574, 198] on div "LISTED [DATE] - [DATE] Complete" at bounding box center [776, 211] width 617 height 26
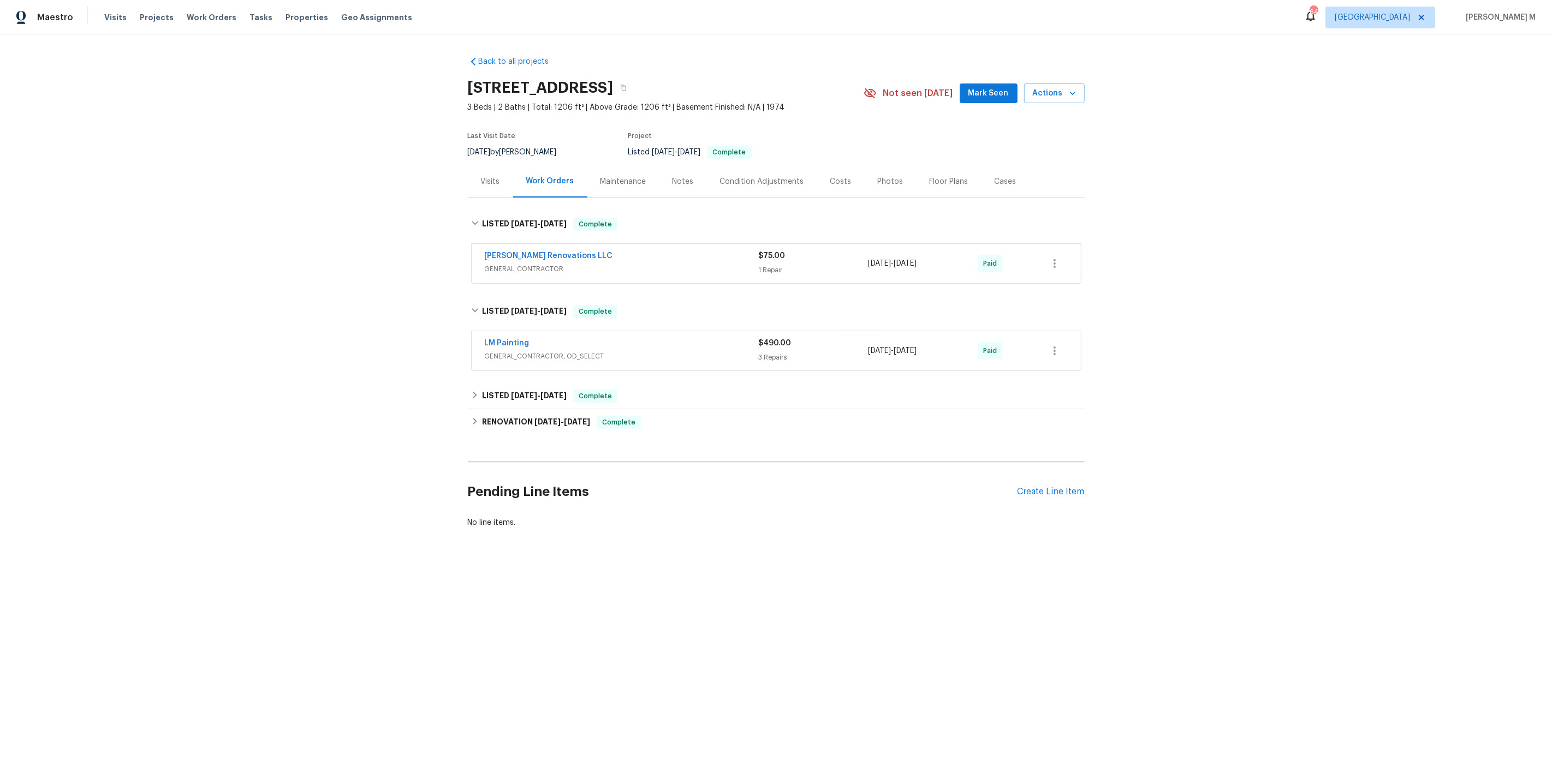
click at [596, 185] on div "Maintenance" at bounding box center [624, 182] width 72 height 32
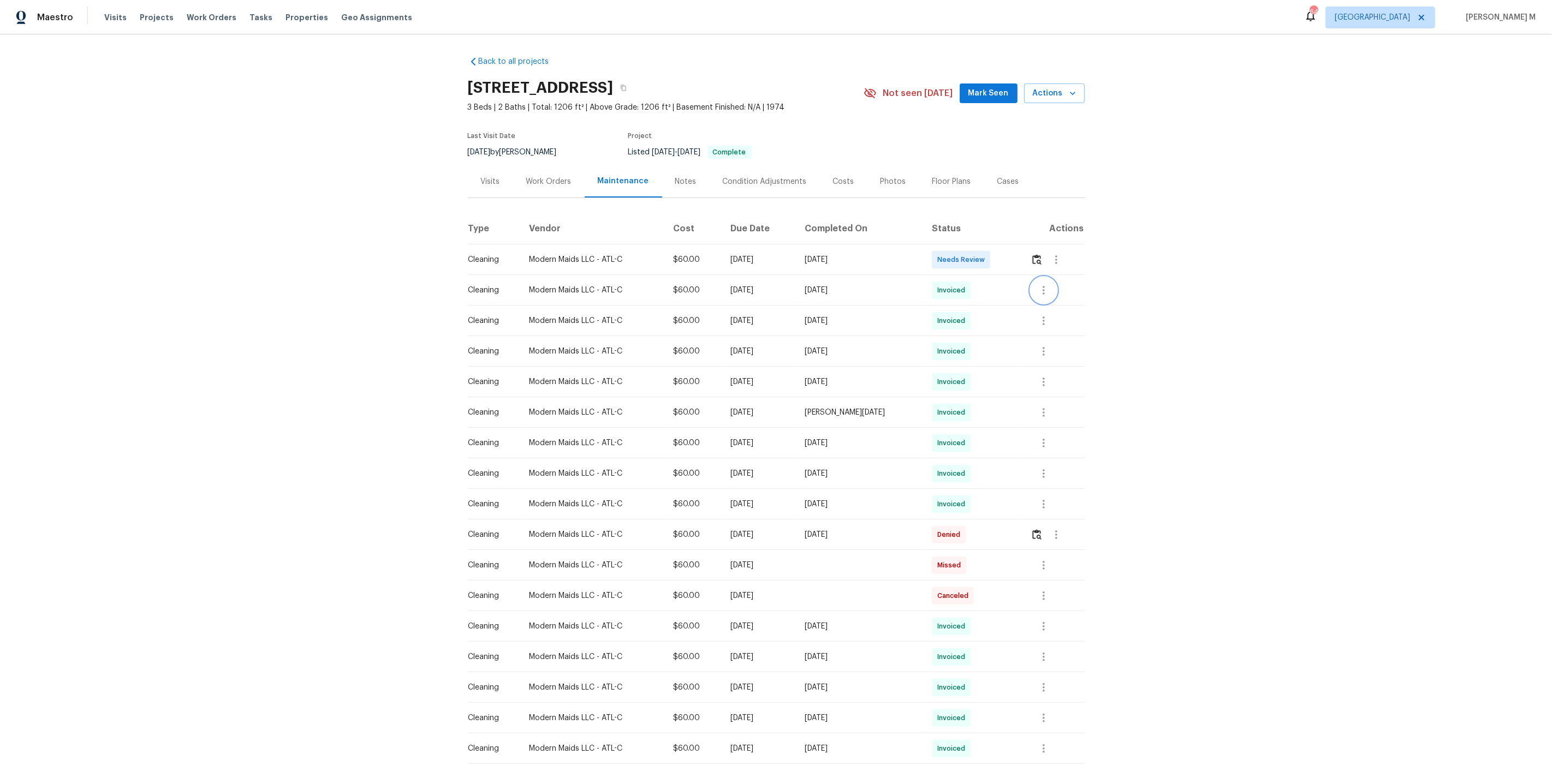
click at [1047, 287] on icon "button" at bounding box center [1044, 290] width 13 height 13
click at [1037, 260] on div at bounding box center [776, 392] width 1552 height 784
click at [1038, 257] on img "button" at bounding box center [1037, 259] width 10 height 10
click at [1056, 255] on icon "button" at bounding box center [1056, 259] width 2 height 9
click at [1056, 254] on li "Message vendor" at bounding box center [1081, 254] width 76 height 18
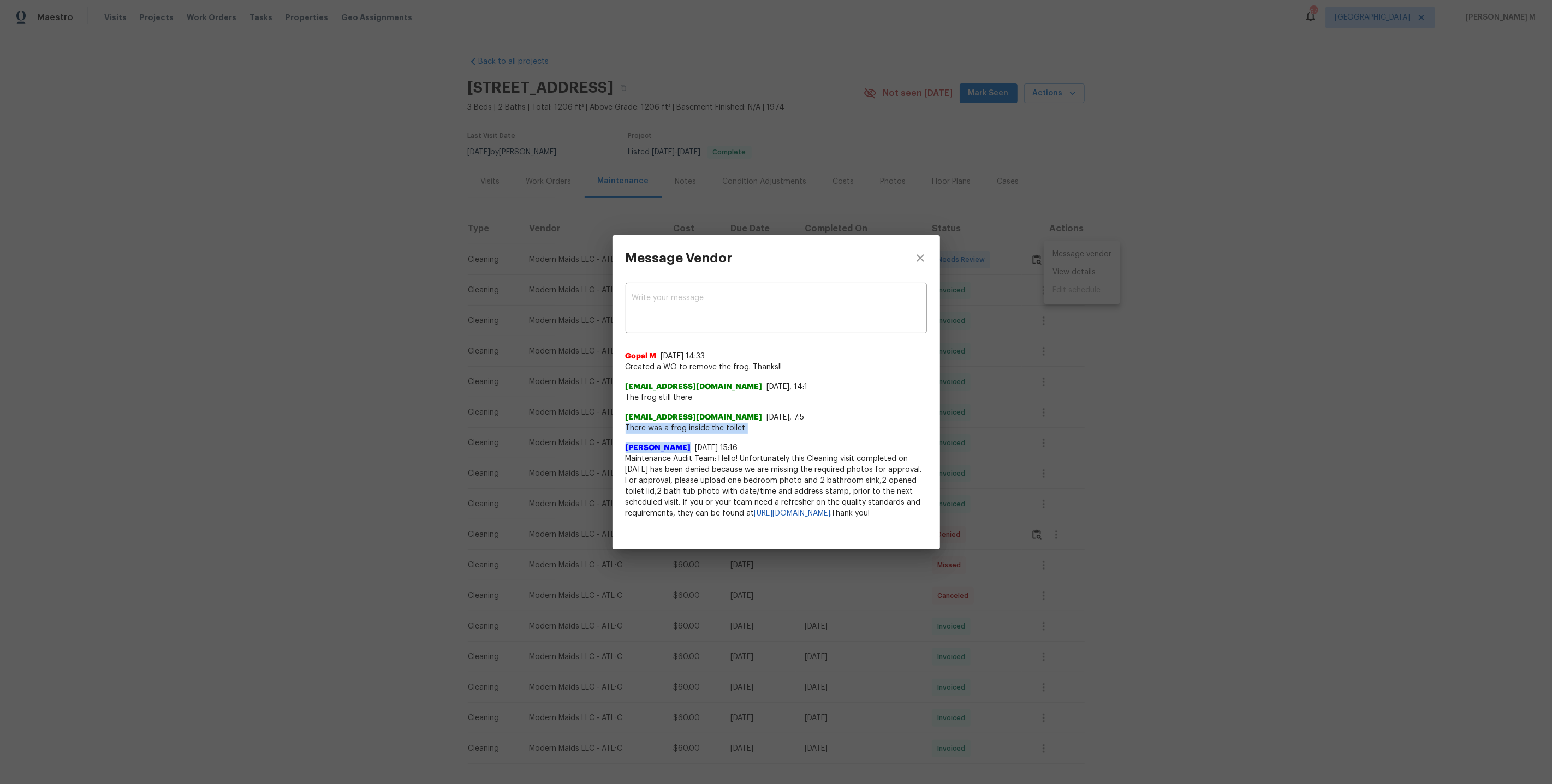
drag, startPoint x: 620, startPoint y: 434, endPoint x: 761, endPoint y: 436, distance: 141.0
click at [761, 437] on div "x ​ Gopal M [DATE] 14:33 Created a WO to remove the frog. Thanks!! [EMAIL_ADDRE…" at bounding box center [776, 406] width 327 height 251
click at [715, 394] on span "The frog still there" at bounding box center [776, 398] width 301 height 11
drag, startPoint x: 715, startPoint y: 394, endPoint x: 622, endPoint y: 394, distance: 93.0
click at [622, 394] on div "x ​ Gopal M 8/27/25, 14:33 Created a WO to remove the frog. Thanks!! 62a0b602-5…" at bounding box center [776, 406] width 327 height 251
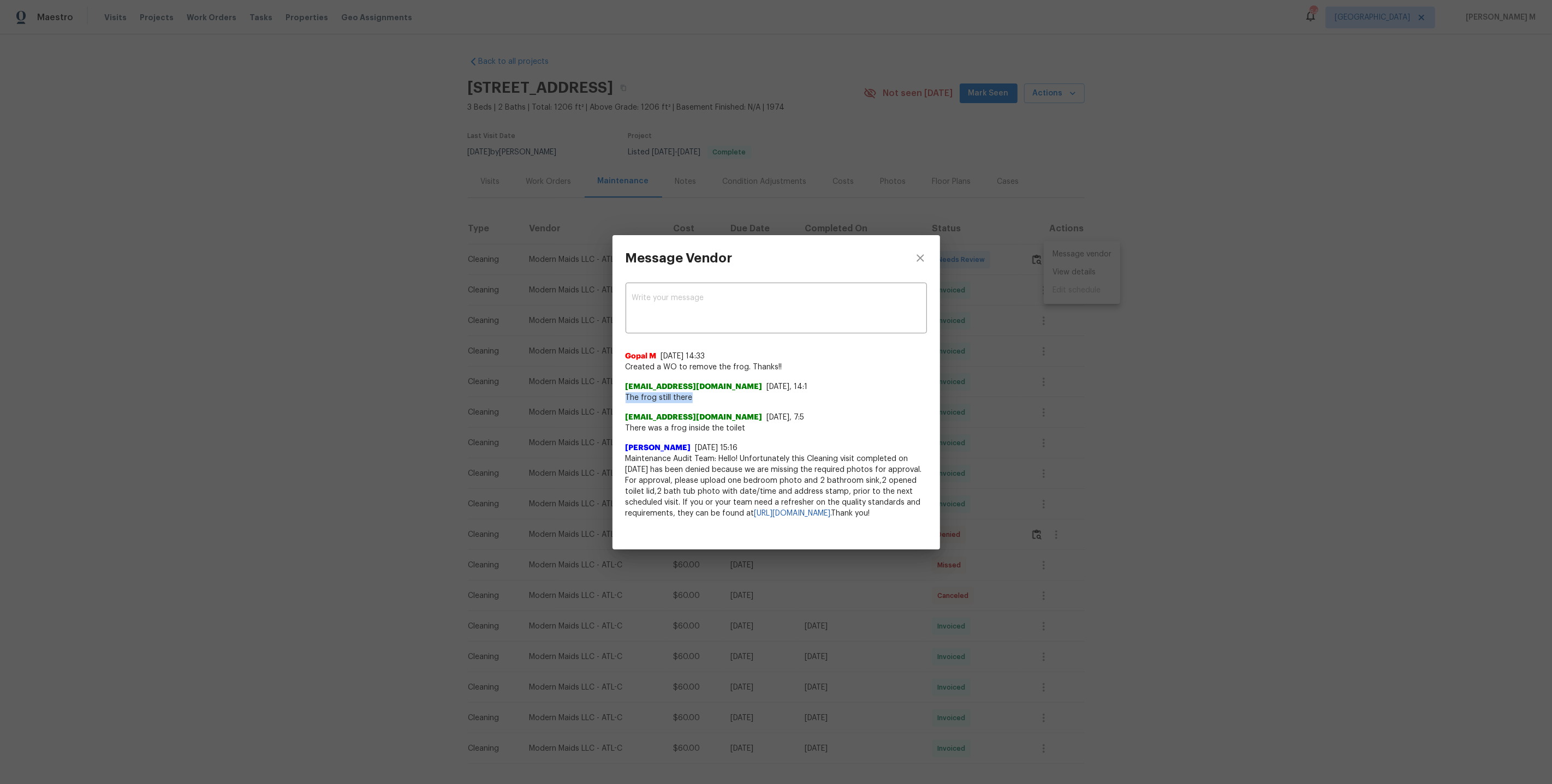
click at [871, 395] on span "The frog still there" at bounding box center [776, 398] width 301 height 11
drag, startPoint x: 931, startPoint y: 430, endPoint x: 884, endPoint y: 375, distance: 72.3
click at [884, 375] on div "x ​ Gopal M 8/27/25, 14:33 Created a WO to remove the frog. Thanks!! 62a0b602-5…" at bounding box center [776, 406] width 327 height 251
click at [763, 416] on span "62a0b602-50d1-49dc-98d5-B55b43fffe8a+Alessandra@Subcontractors.Opendoor.Com" at bounding box center [694, 418] width 137 height 11
drag, startPoint x: 768, startPoint y: 435, endPoint x: 610, endPoint y: 434, distance: 158.0
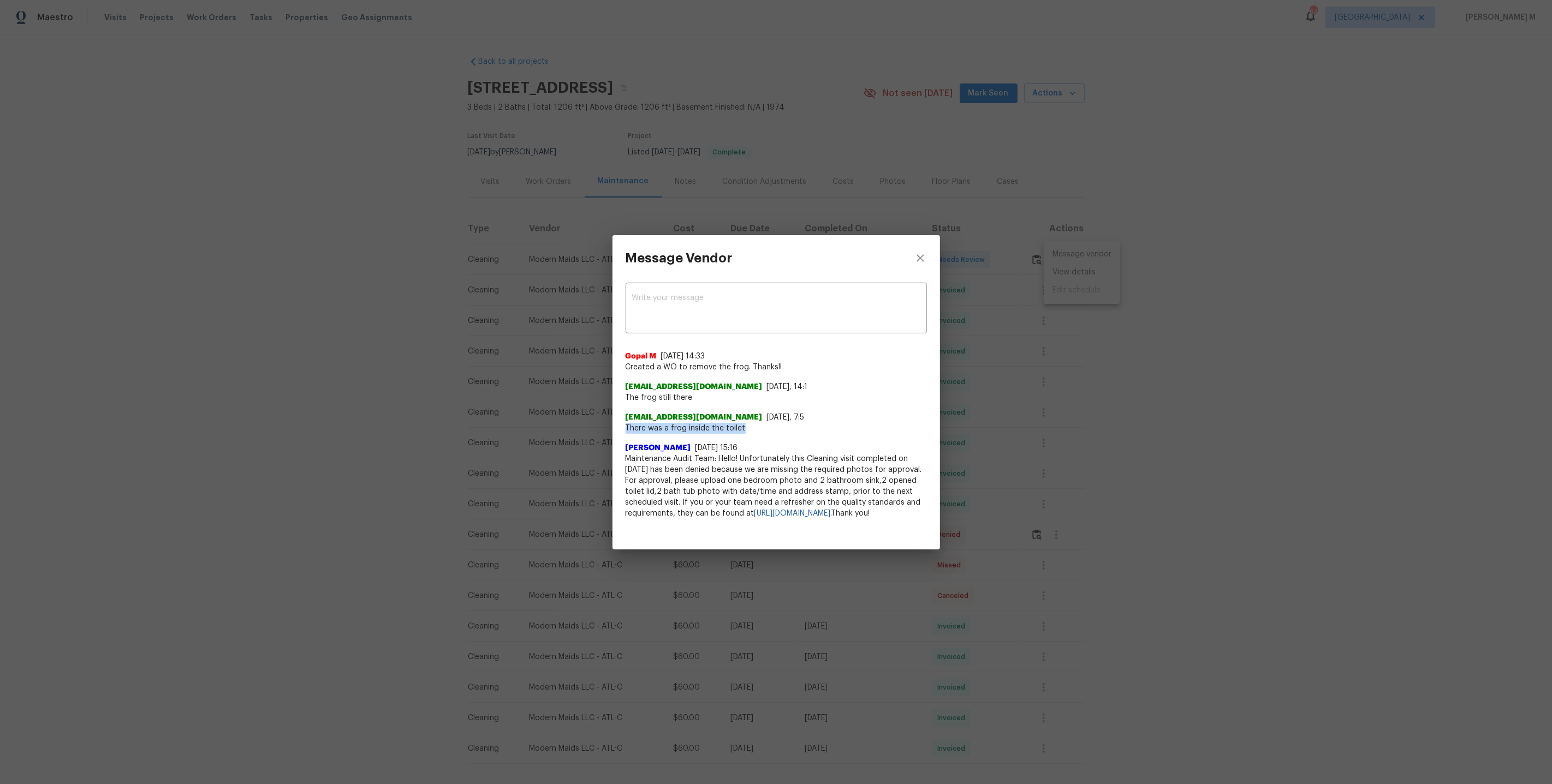
click at [610, 434] on div "Message Vendor x ​ Gopal M 8/27/25, 14:33 Created a WO to remove the frog. Than…" at bounding box center [776, 392] width 1552 height 784
click at [763, 422] on span "62a0b602-50d1-49dc-98d5-B55b43fffe8a+Alessandra@Subcontractors.Opendoor.Com" at bounding box center [694, 418] width 137 height 11
click at [521, 486] on div "Message Vendor x ​ Gopal M 8/27/25, 14:33 Created a WO to remove the frog. Than…" at bounding box center [776, 392] width 1552 height 784
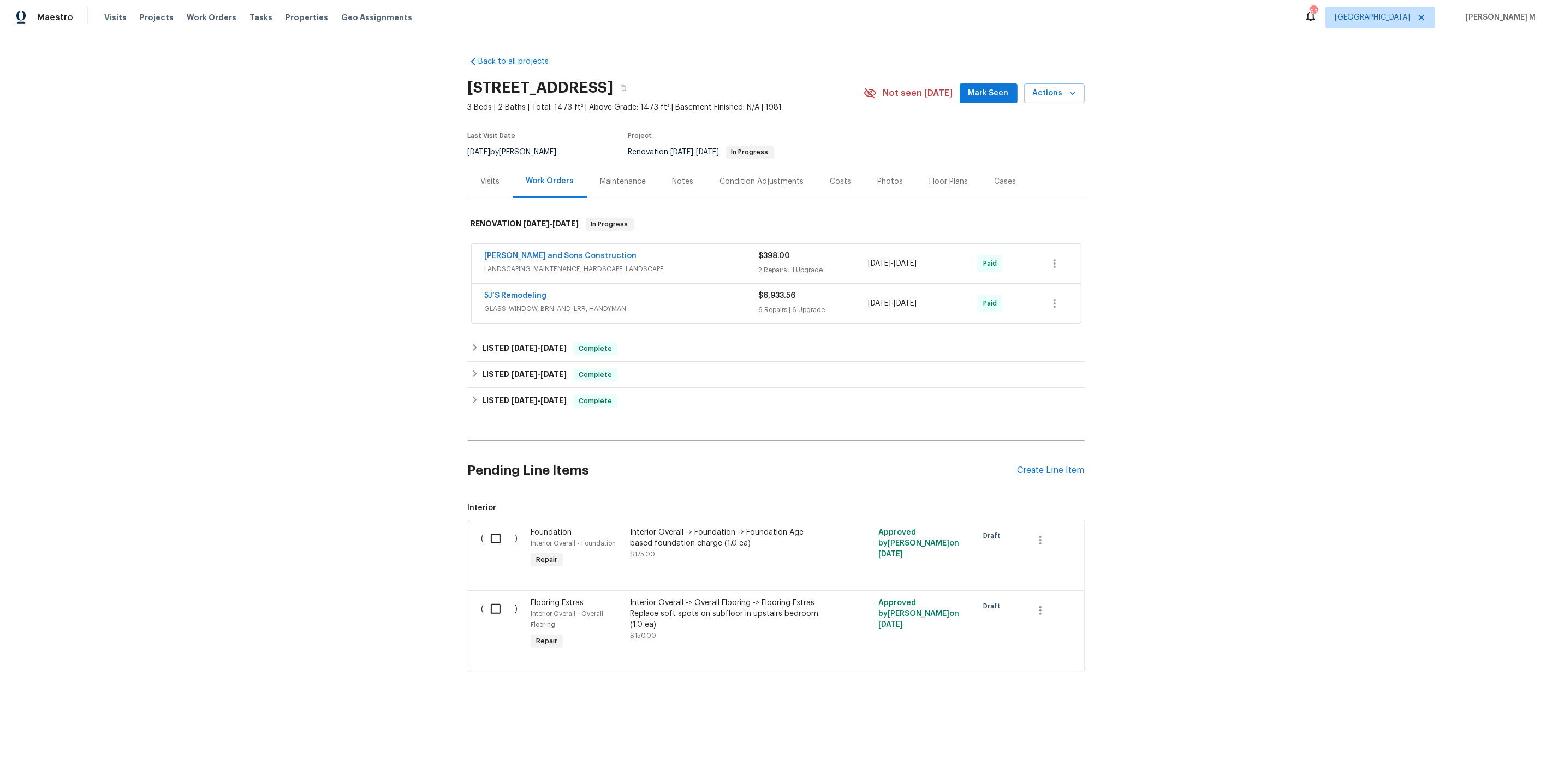
click at [512, 265] on span "LANDSCAPING_MAINTENANCE, HARDSCAPE_LANDSCAPE" at bounding box center [622, 269] width 274 height 11
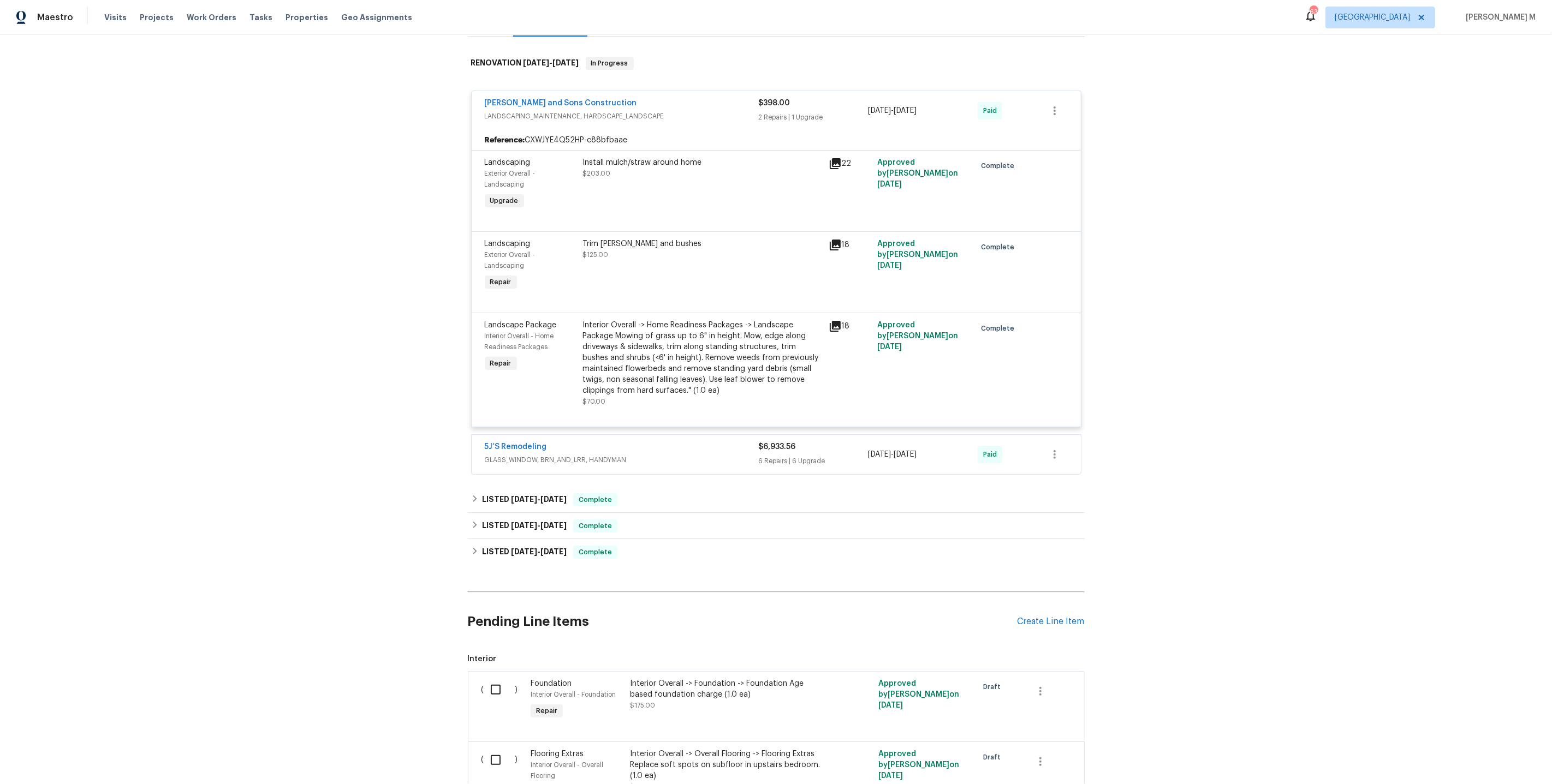
scroll to position [170, 0]
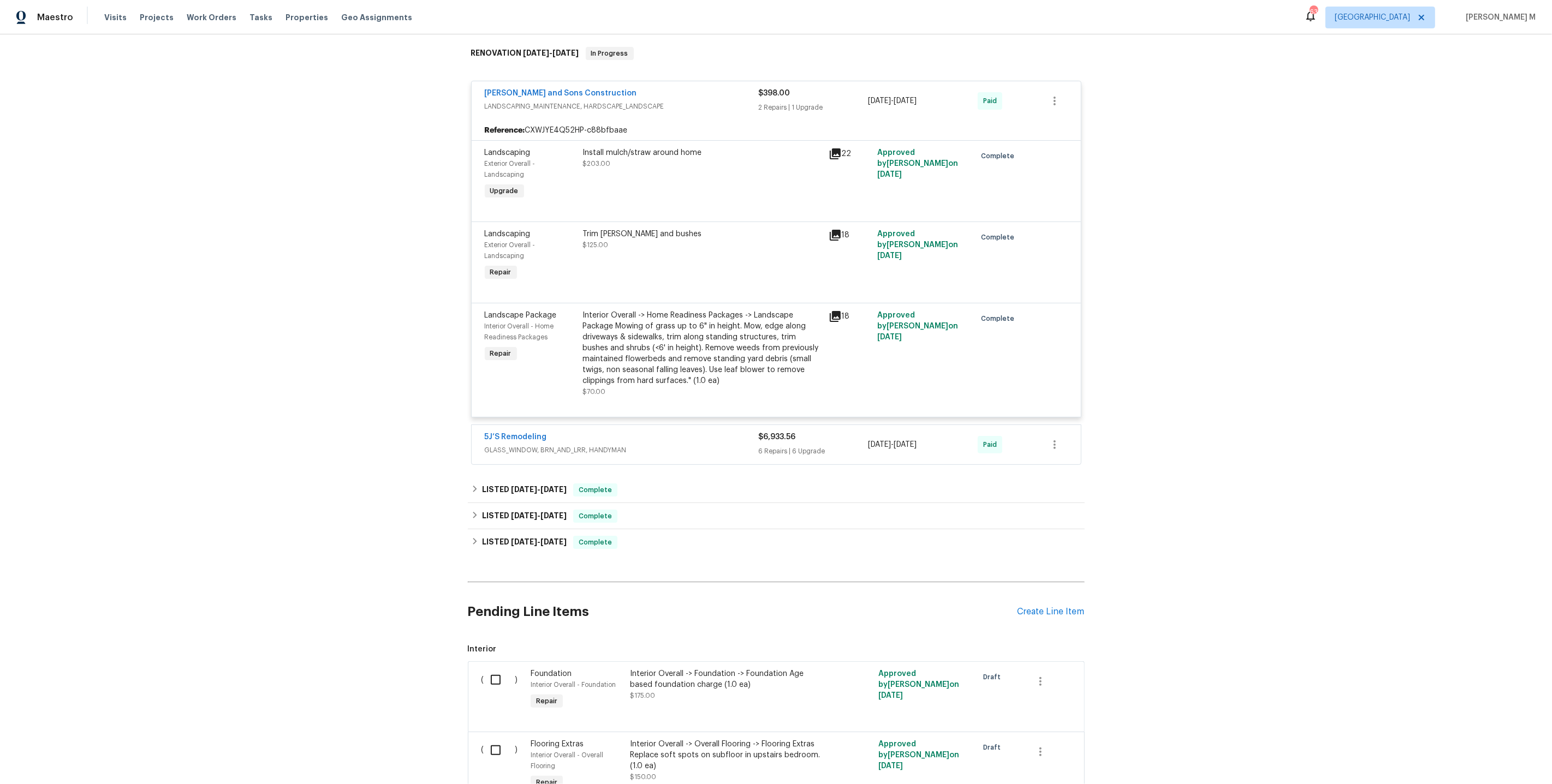
click at [544, 445] on span "GLASS_WINDOW, BRN_AND_LRR, HANDYMAN" at bounding box center [622, 450] width 274 height 11
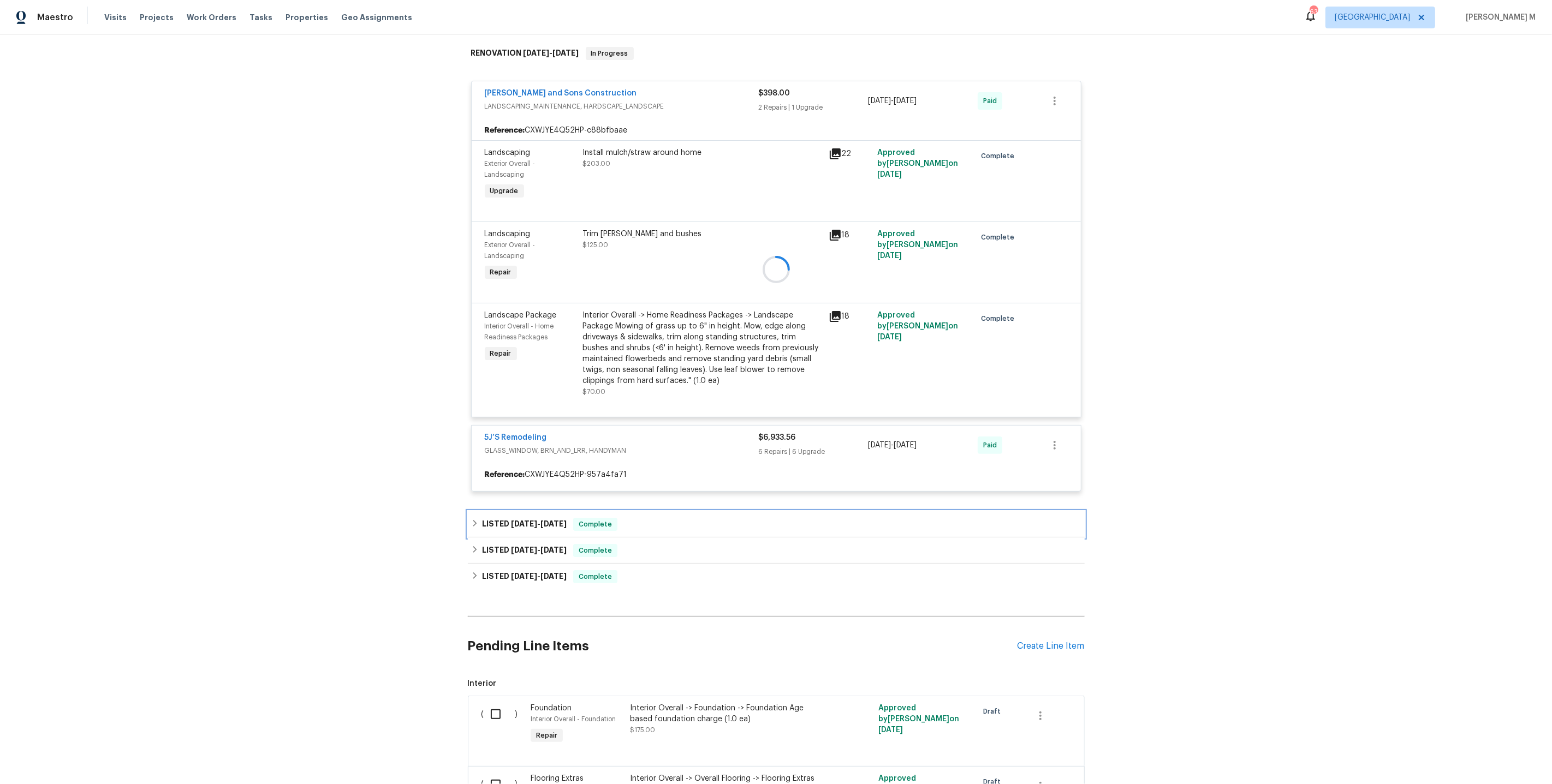
click at [514, 518] on h6 "LISTED 5/31/25 - 6/3/25" at bounding box center [524, 524] width 85 height 13
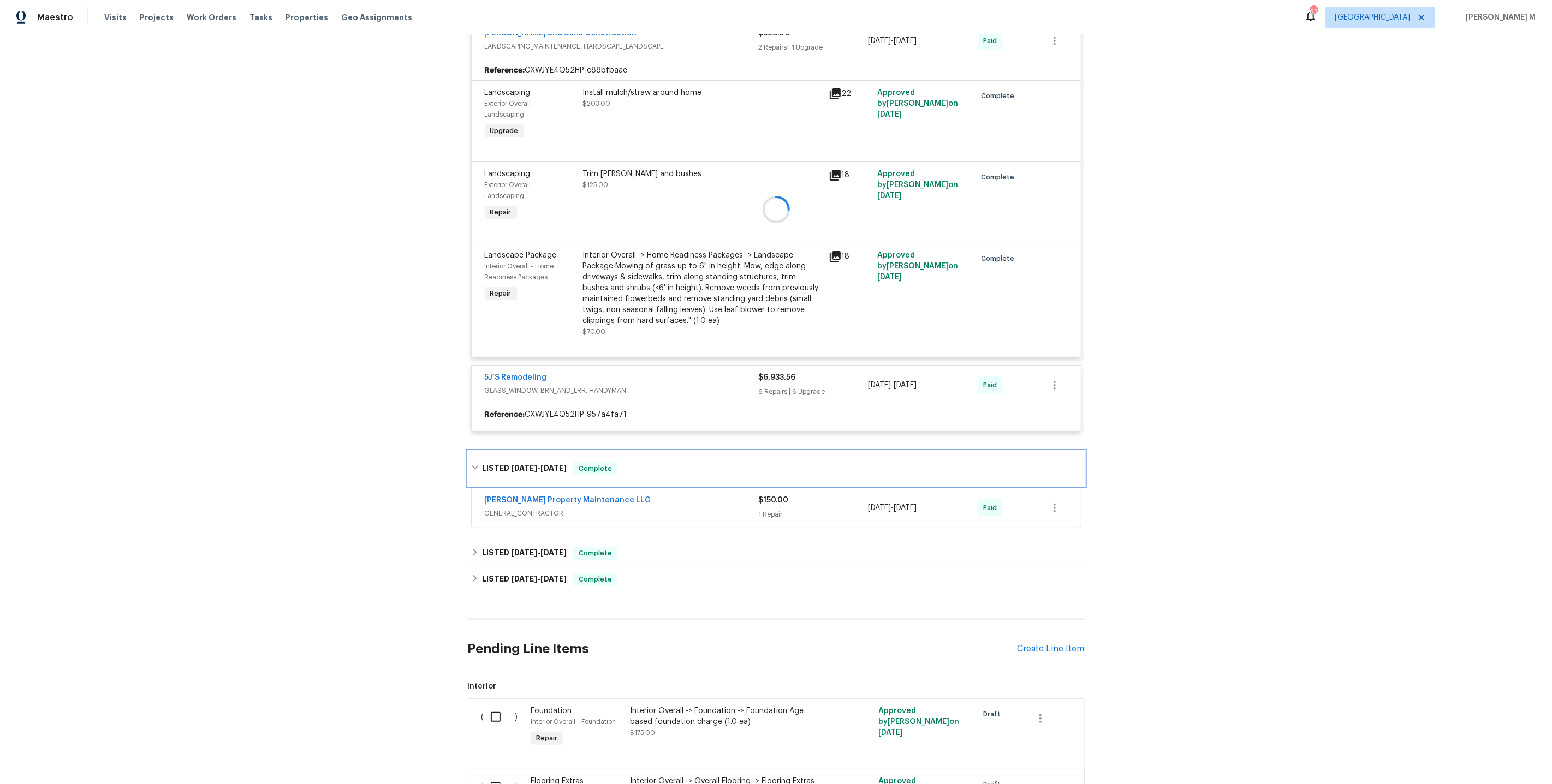
scroll to position [285, 0]
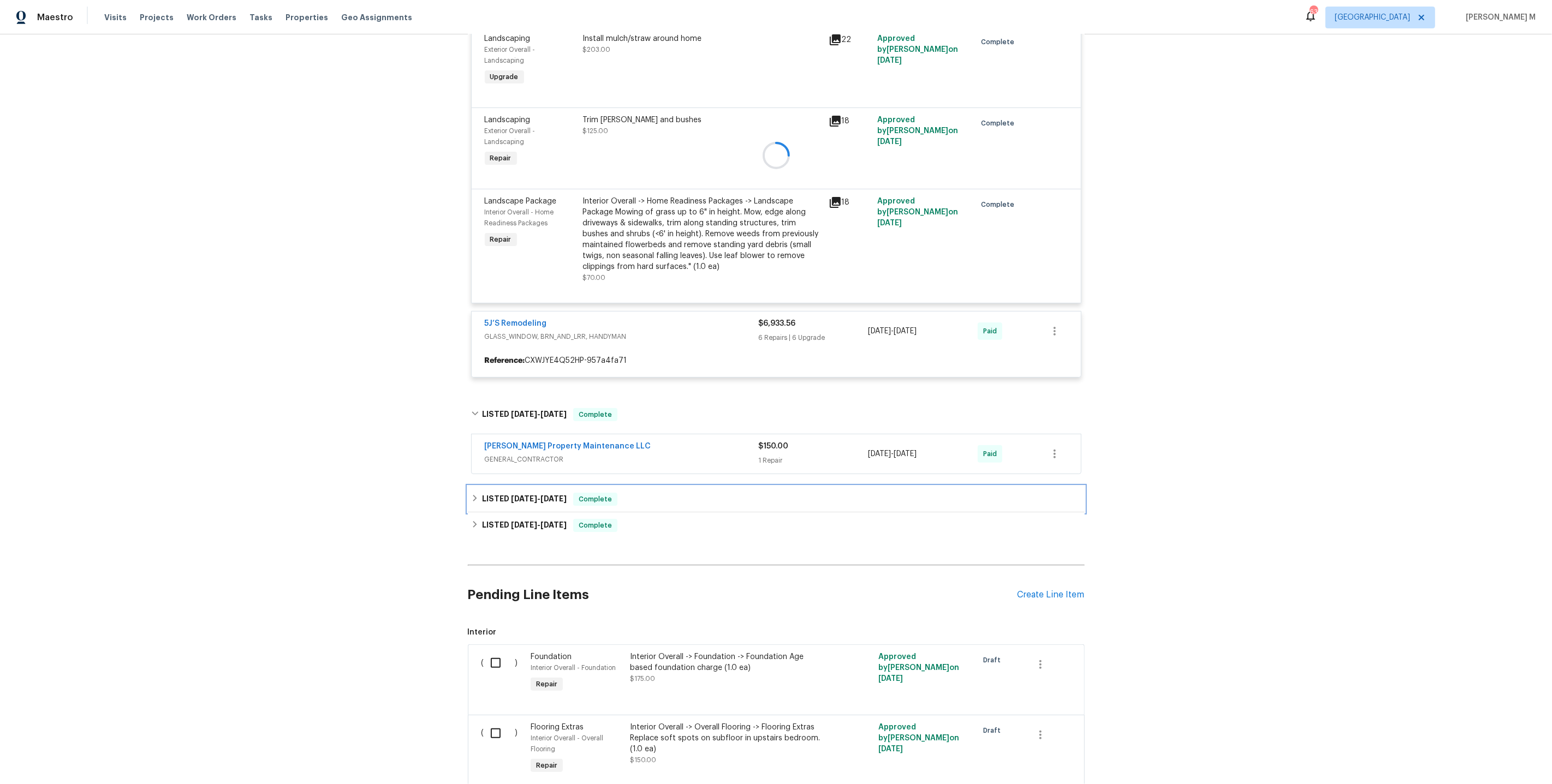
click at [521, 495] on span "3/25/25" at bounding box center [523, 499] width 26 height 8
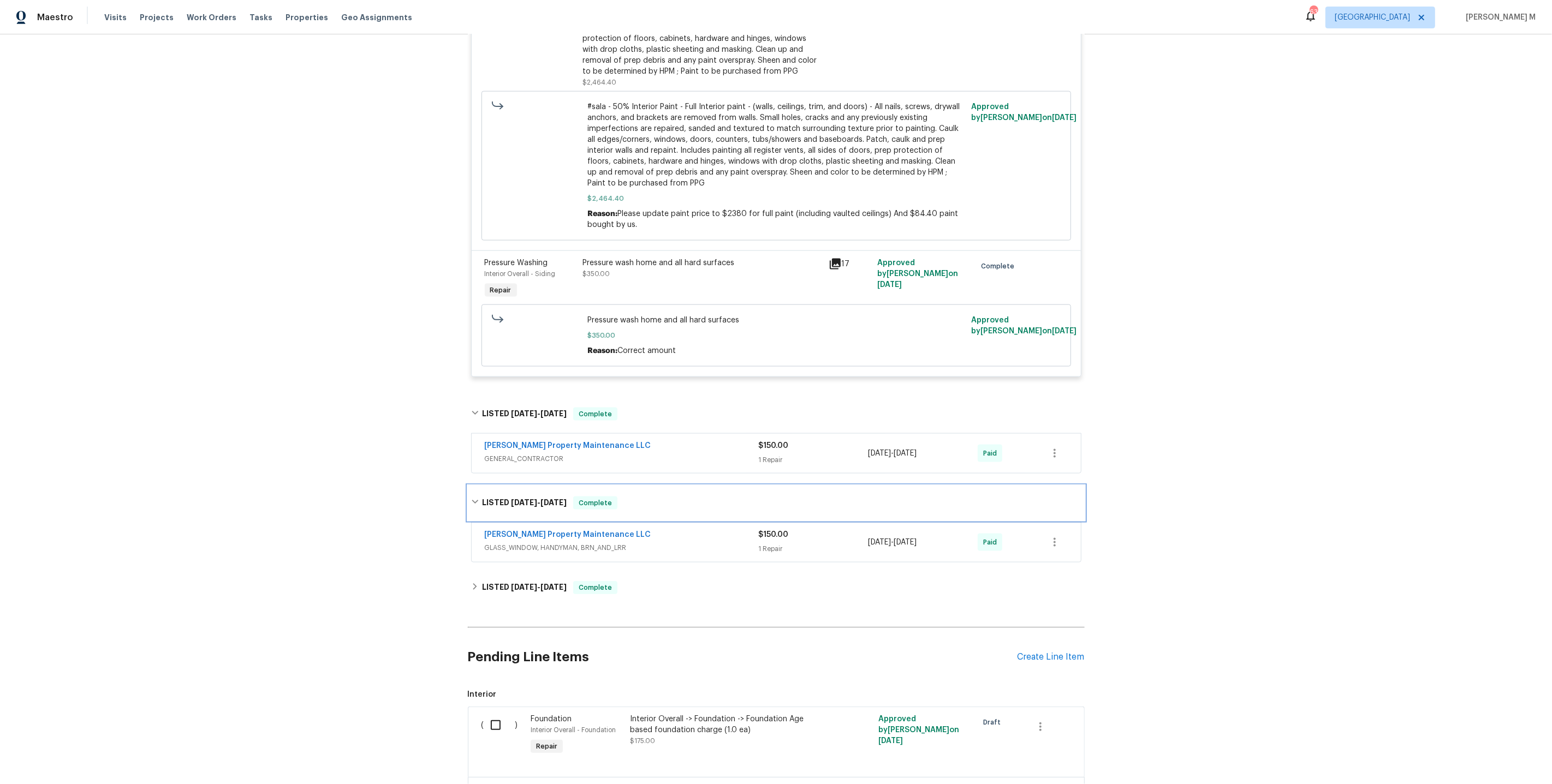
scroll to position [1640, 0]
click at [519, 541] on span "GLASS_WINDOW, HANDYMAN, BRN_AND_LRR" at bounding box center [622, 546] width 274 height 11
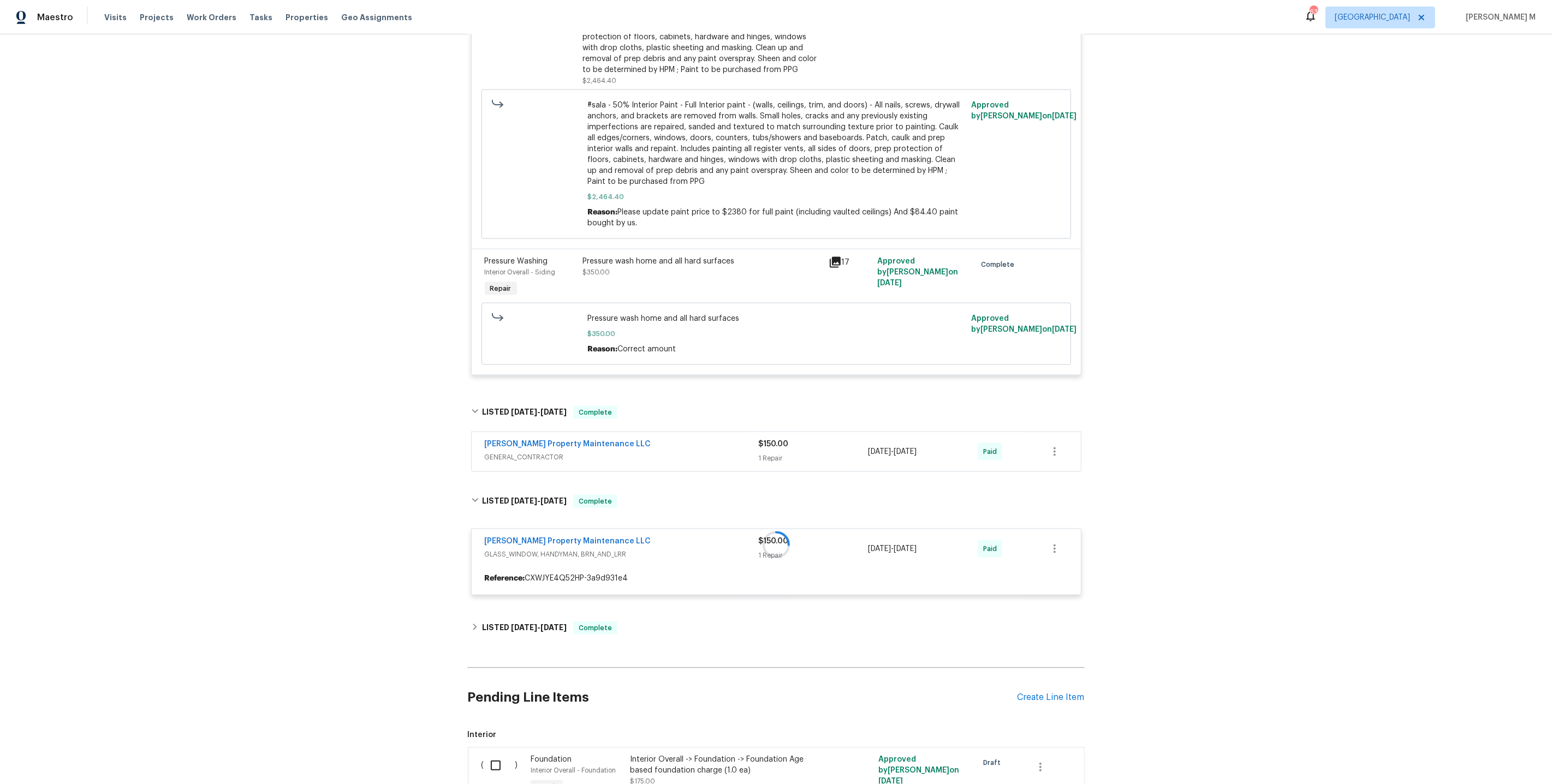
click at [539, 452] on span "GENERAL_CONTRACTOR" at bounding box center [622, 458] width 274 height 11
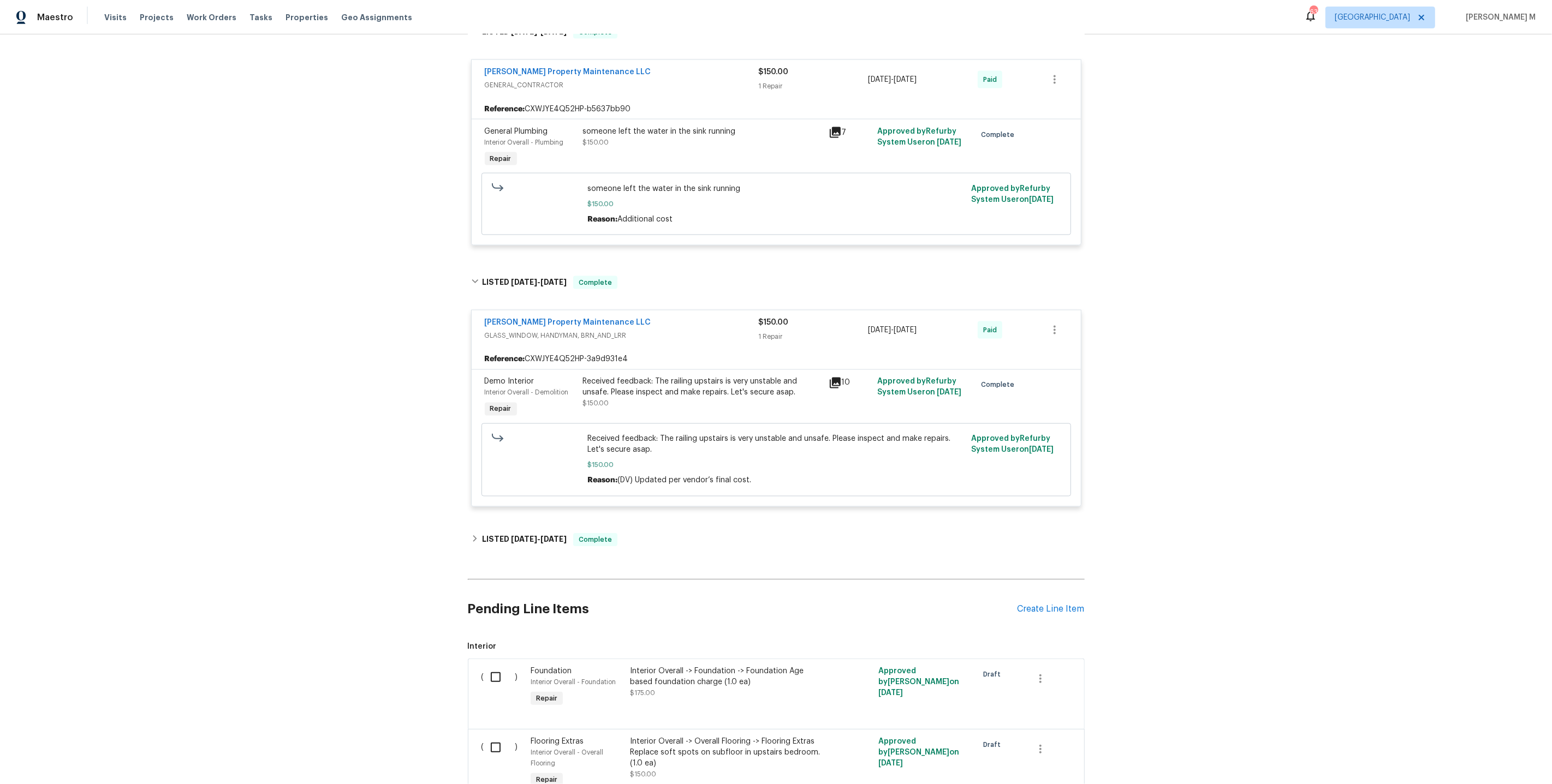
scroll to position [2038, 0]
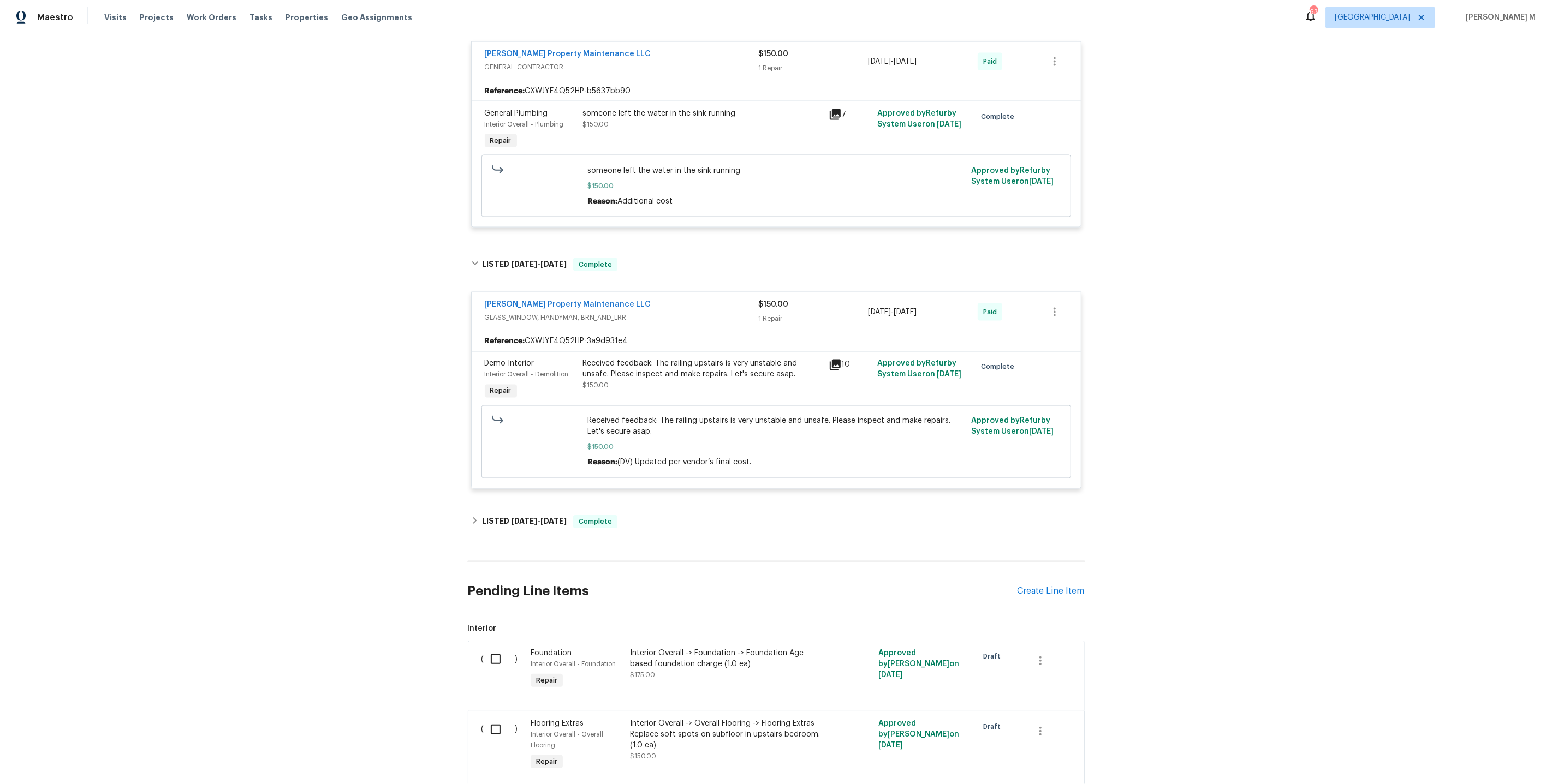
click at [544, 518] on span "2/28/25" at bounding box center [553, 522] width 26 height 8
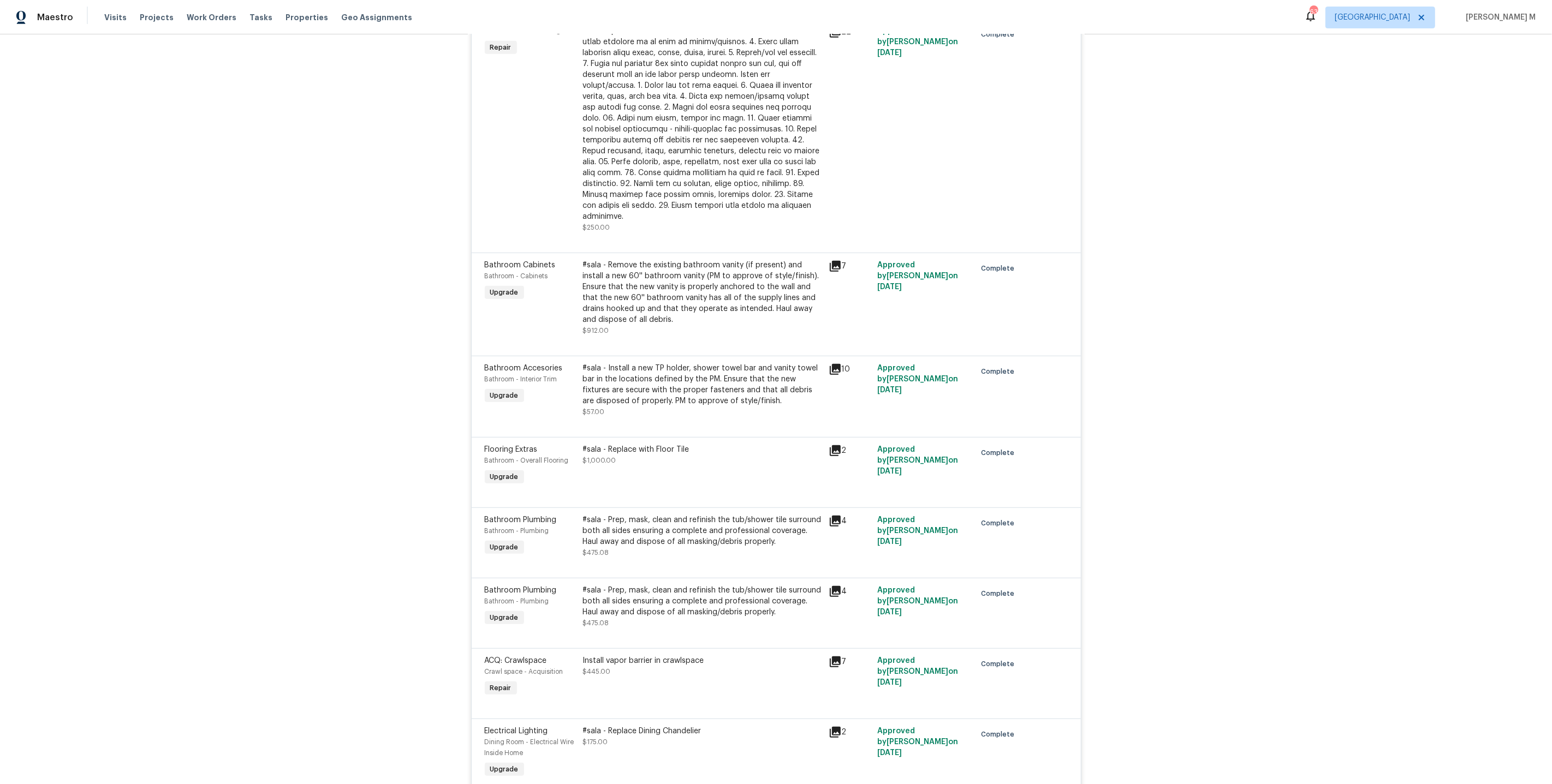
scroll to position [0, 0]
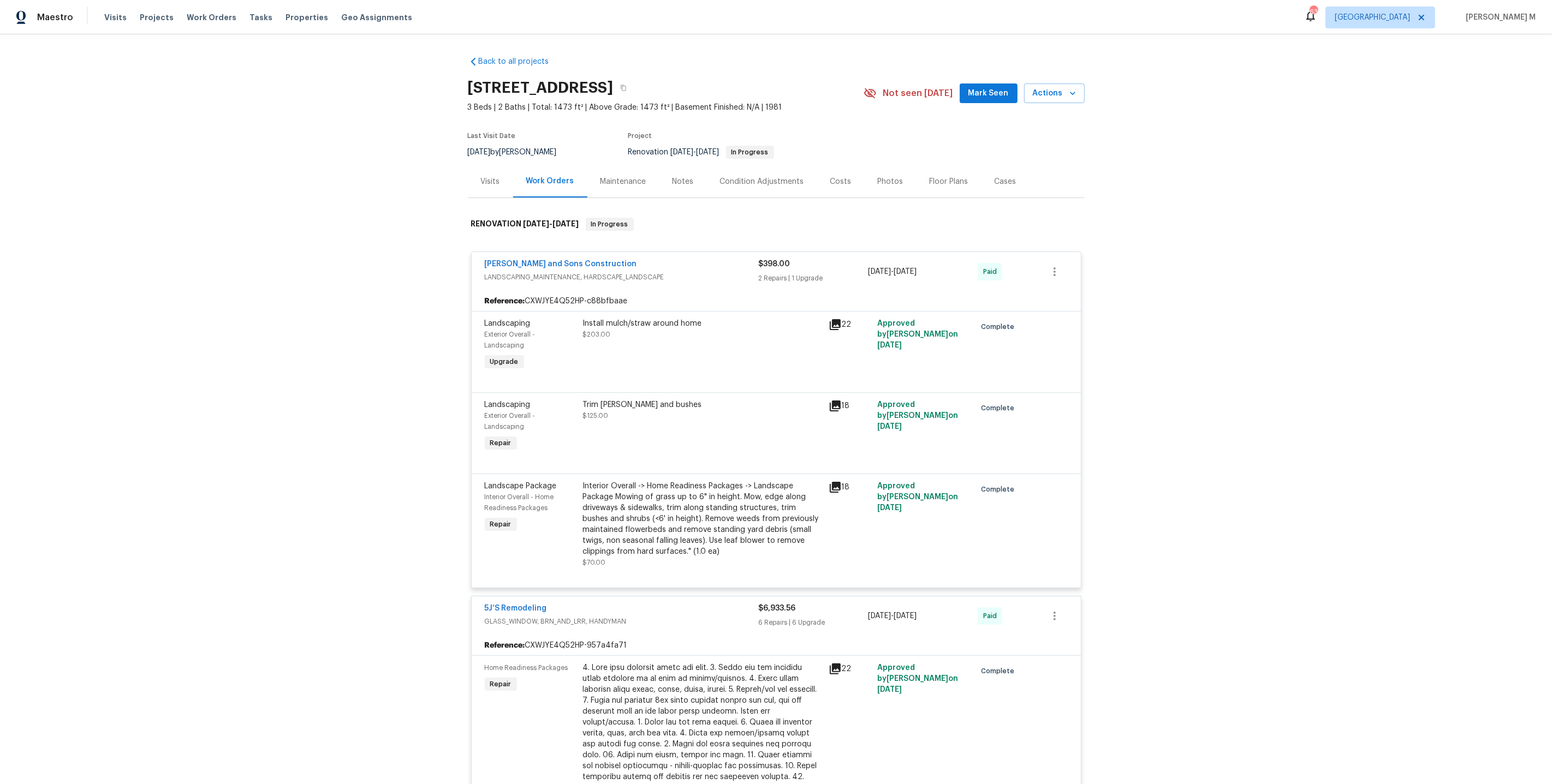
click at [598, 182] on div "Maintenance" at bounding box center [624, 182] width 72 height 32
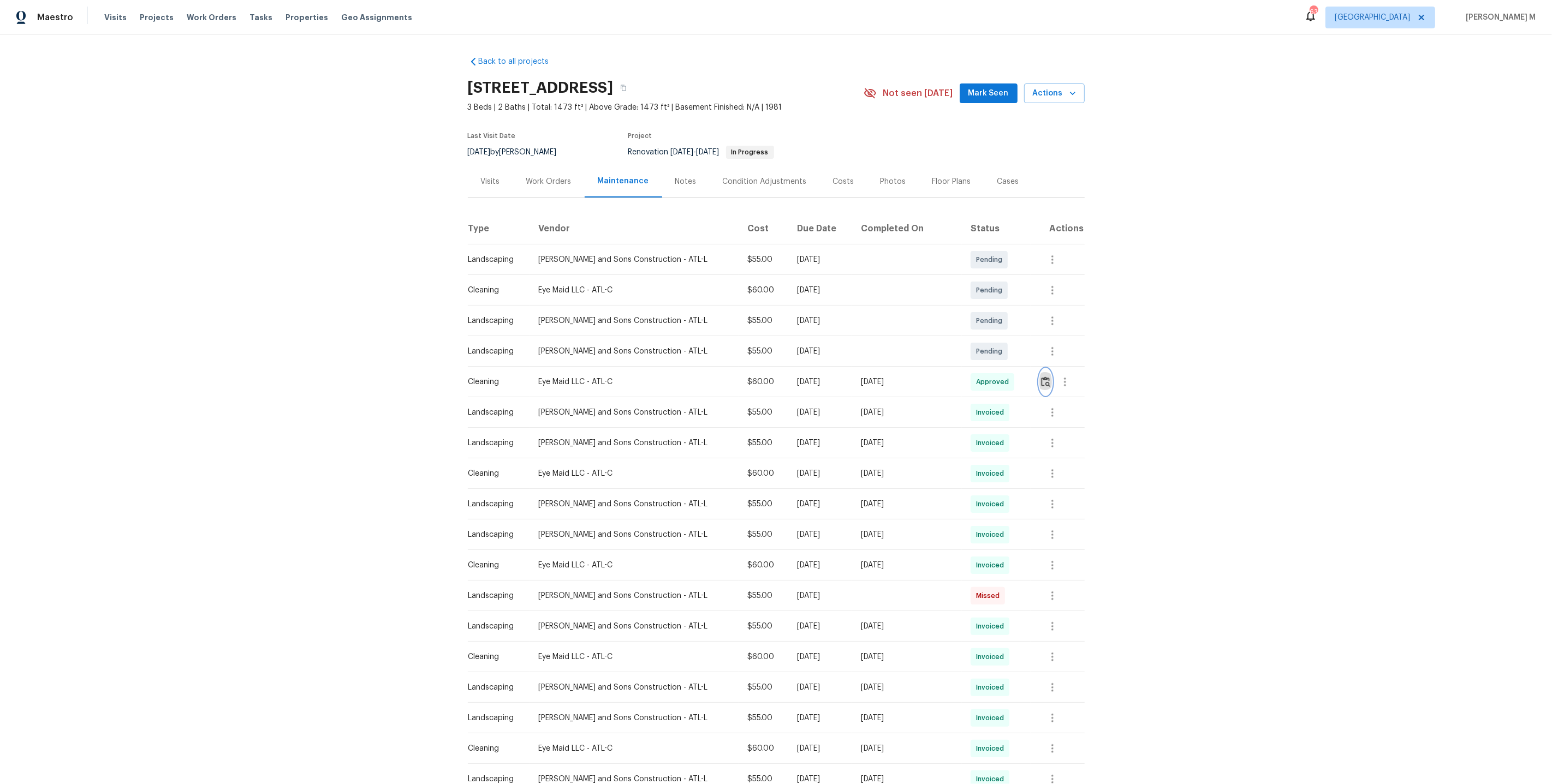
click at [1044, 377] on img "button" at bounding box center [1046, 382] width 10 height 10
click at [1066, 375] on icon "button" at bounding box center [1065, 382] width 13 height 13
click at [1066, 370] on li "Message vendor" at bounding box center [1087, 377] width 76 height 18
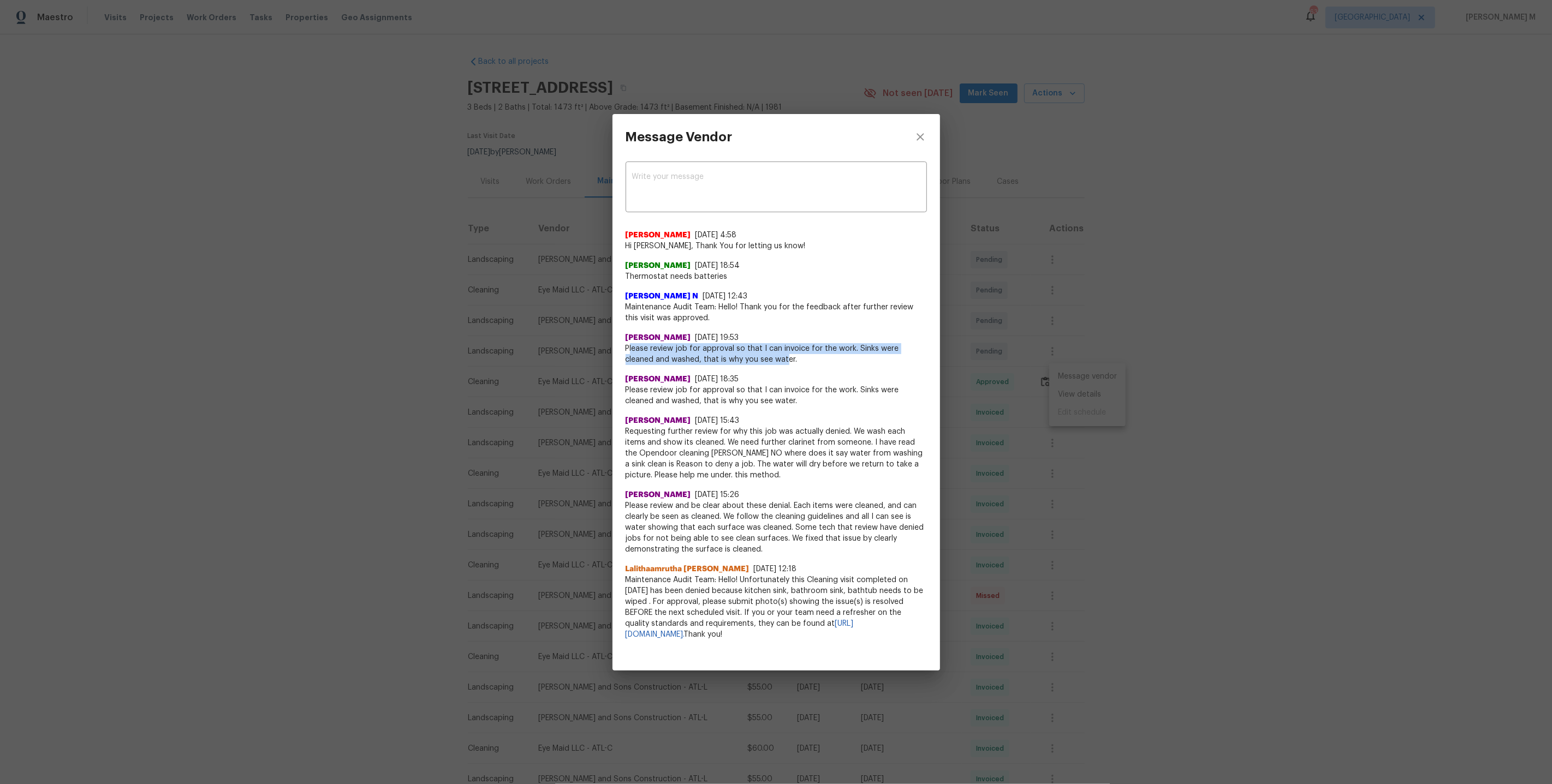
drag, startPoint x: 628, startPoint y: 344, endPoint x: 754, endPoint y: 361, distance: 127.1
click at [754, 361] on span "Please review job for approval so that I can invoice for the work. Sinks were c…" at bounding box center [776, 354] width 301 height 22
click at [789, 363] on span "Please review job for approval so that I can invoice for the work. Sinks were c…" at bounding box center [776, 354] width 301 height 22
click at [1007, 419] on div "Message Vendor x ​ Akshaya Narayanan 8/28/25, 4:58 Hi Andre, Thank You for lett…" at bounding box center [776, 392] width 1552 height 784
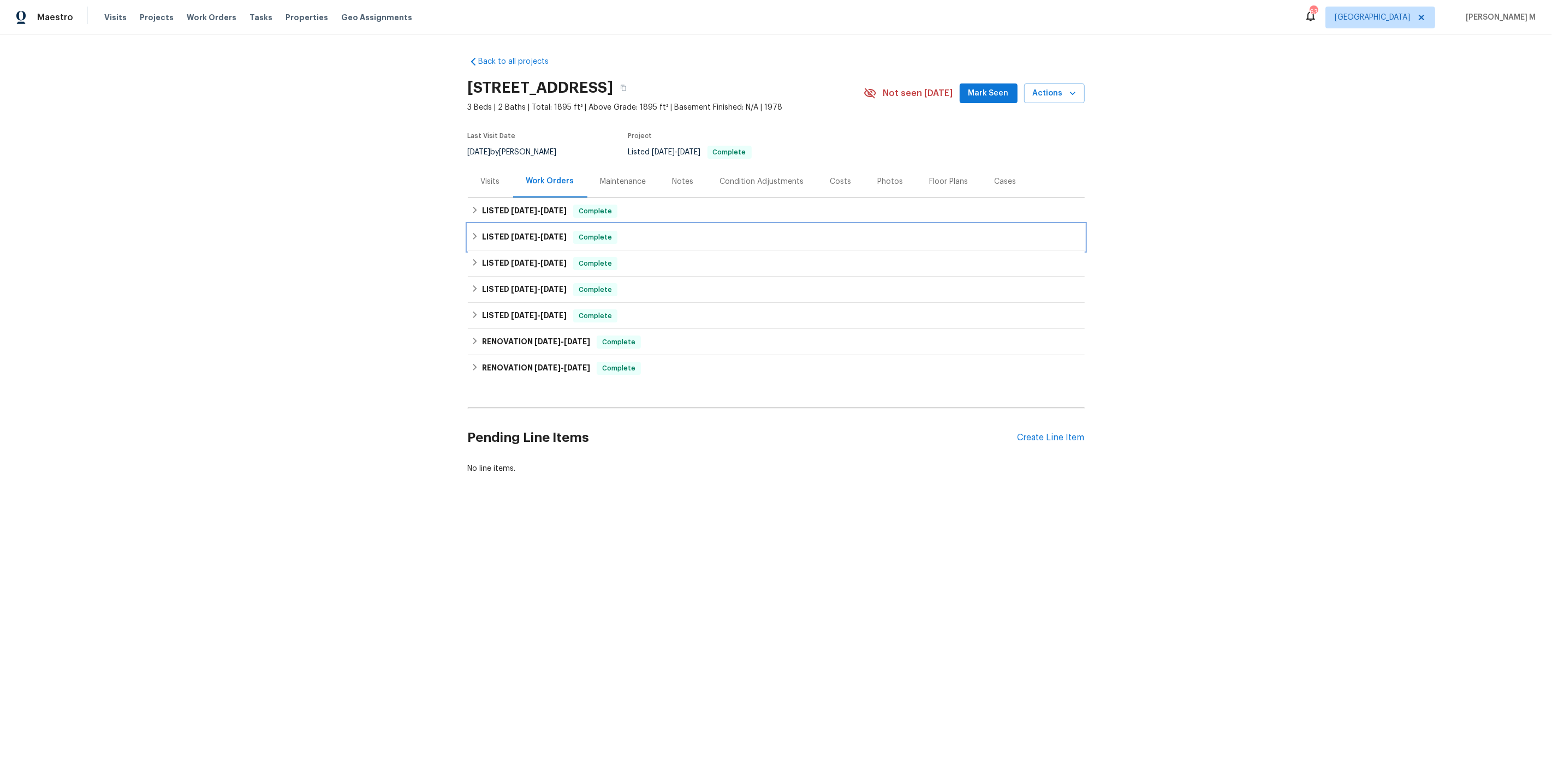
click at [531, 224] on div "LISTED [DATE] - [DATE] Complete" at bounding box center [776, 237] width 617 height 26
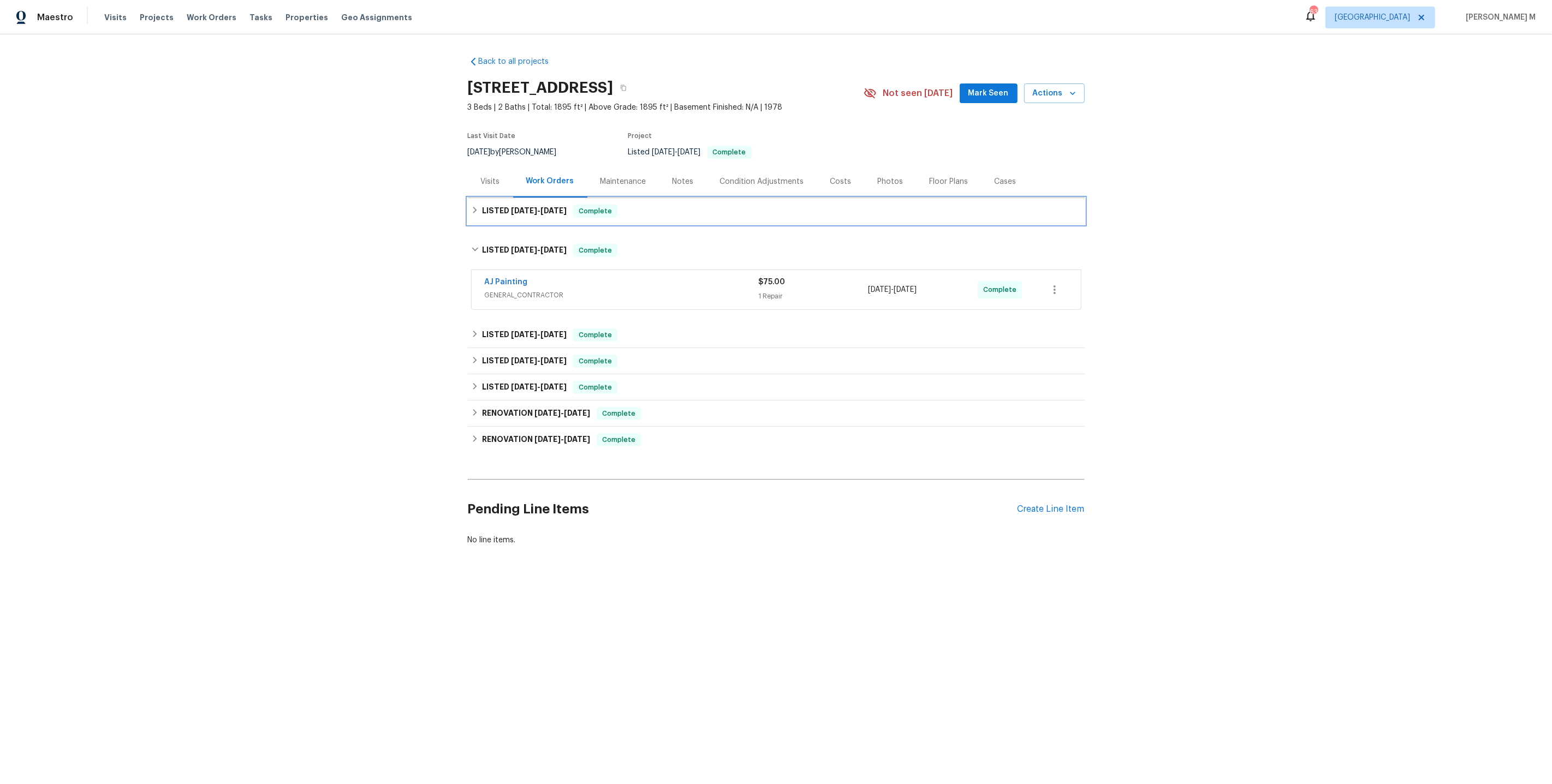
click at [505, 213] on div "LISTED [DATE] - [DATE] Complete" at bounding box center [776, 211] width 617 height 26
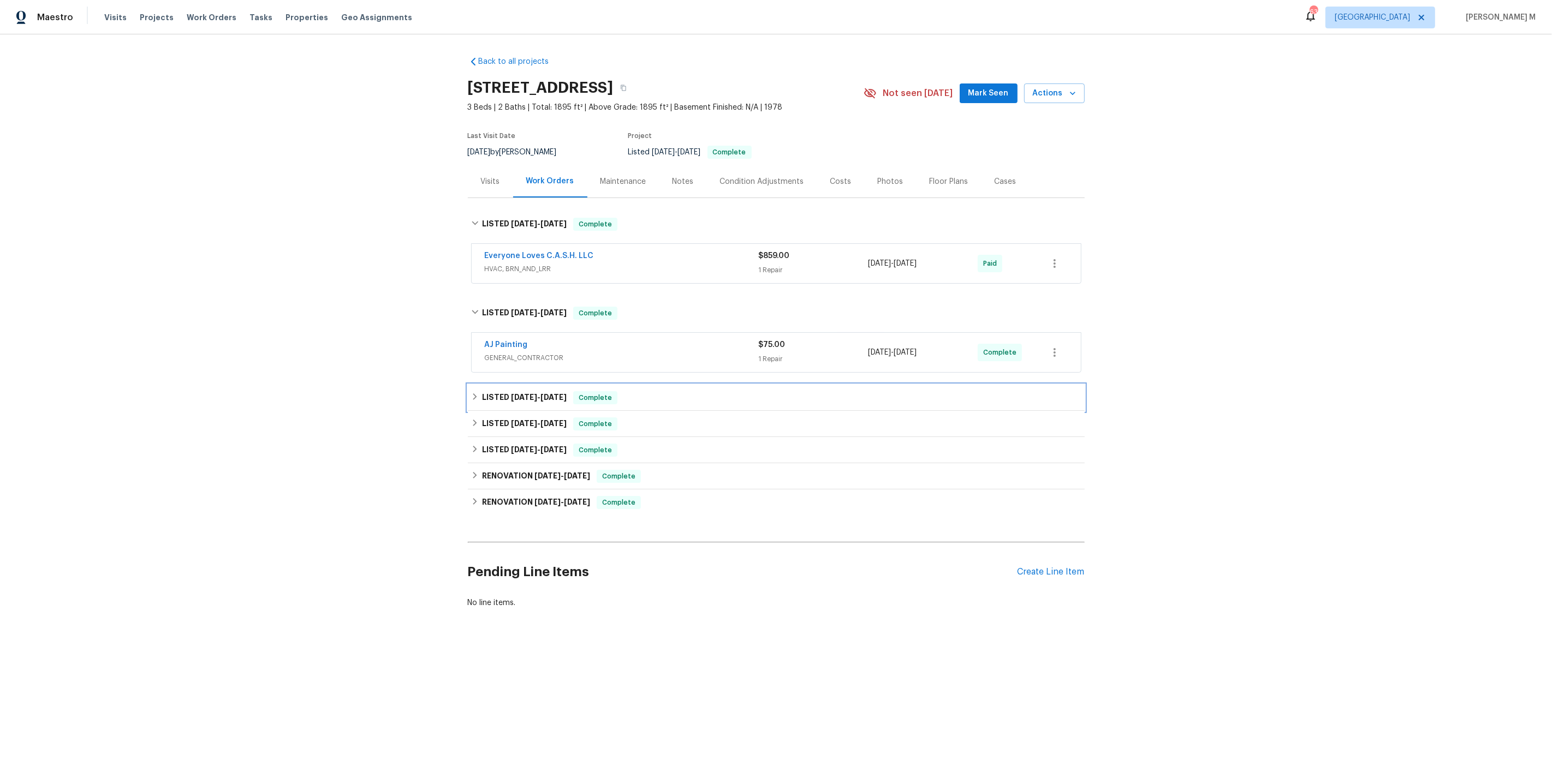
click at [517, 397] on div "LISTED [DATE] - [DATE] Complete" at bounding box center [776, 398] width 617 height 26
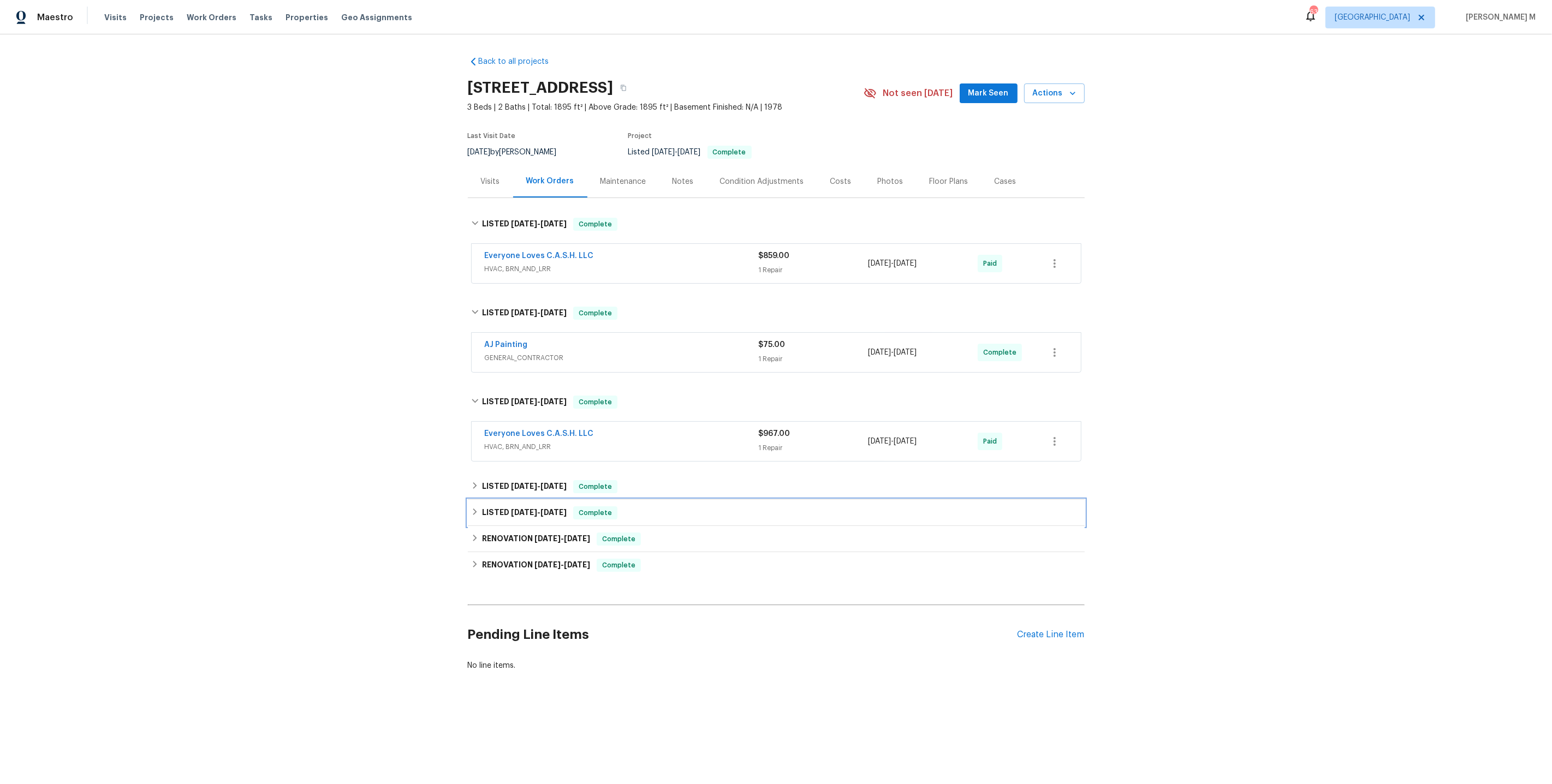
click at [509, 500] on div "LISTED [DATE] - [DATE] Complete" at bounding box center [776, 513] width 617 height 26
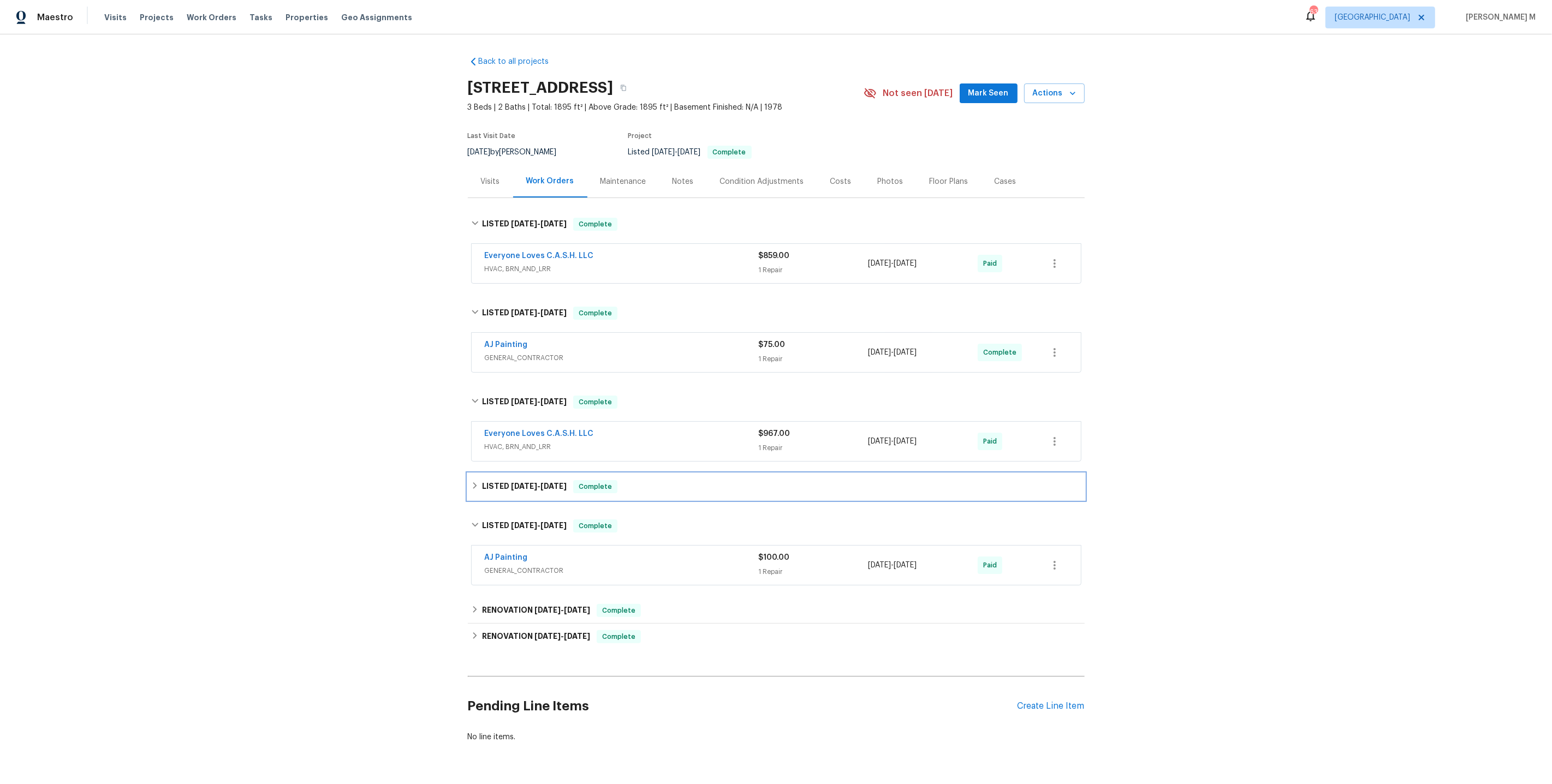
click at [511, 482] on span "[DATE]" at bounding box center [523, 486] width 26 height 8
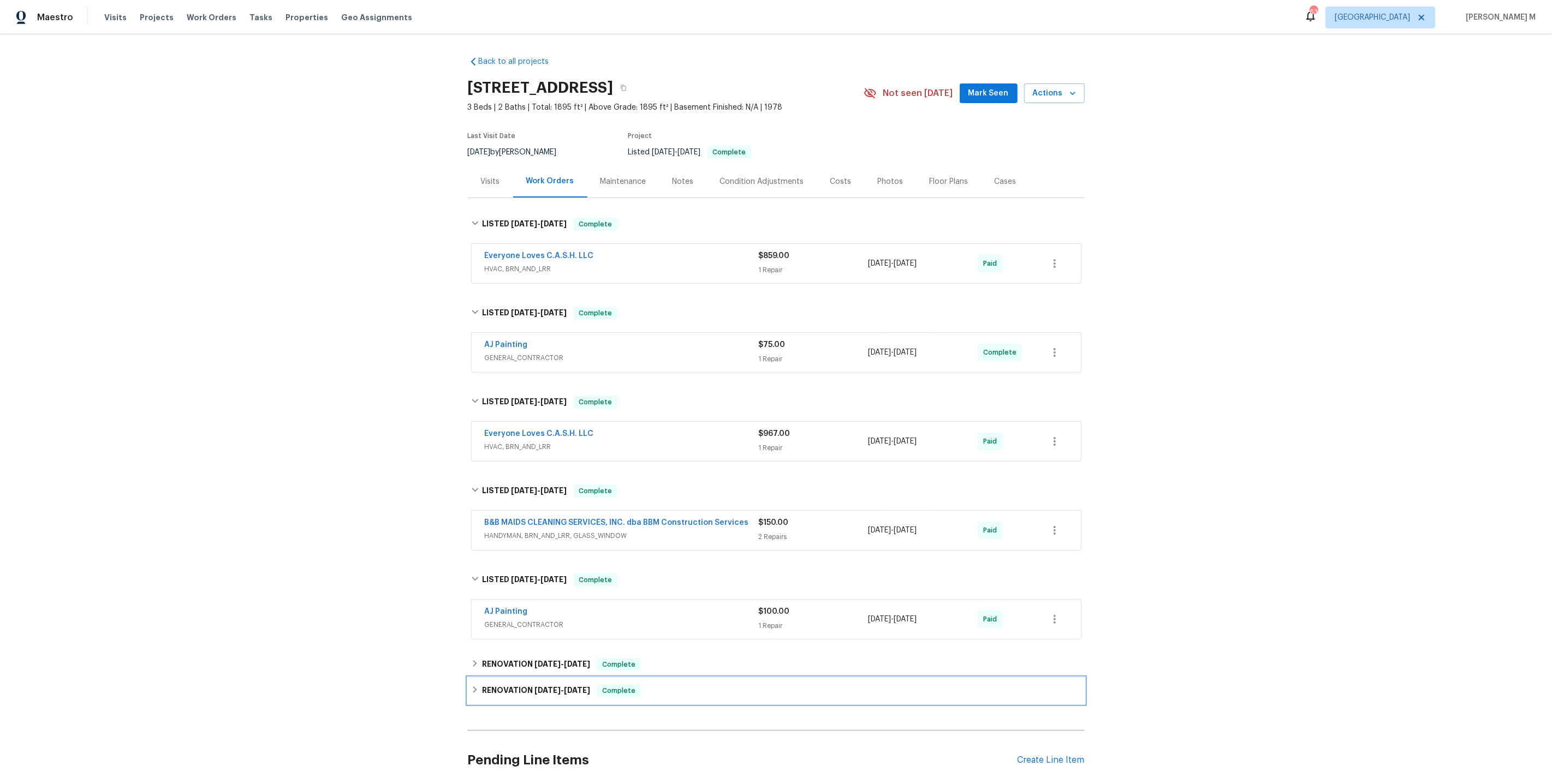
click at [512, 678] on div "RENOVATION [DATE] - [DATE] Complete" at bounding box center [776, 690] width 617 height 26
click at [527, 660] on div "RENOVATION [DATE] - [DATE] Complete" at bounding box center [776, 664] width 617 height 26
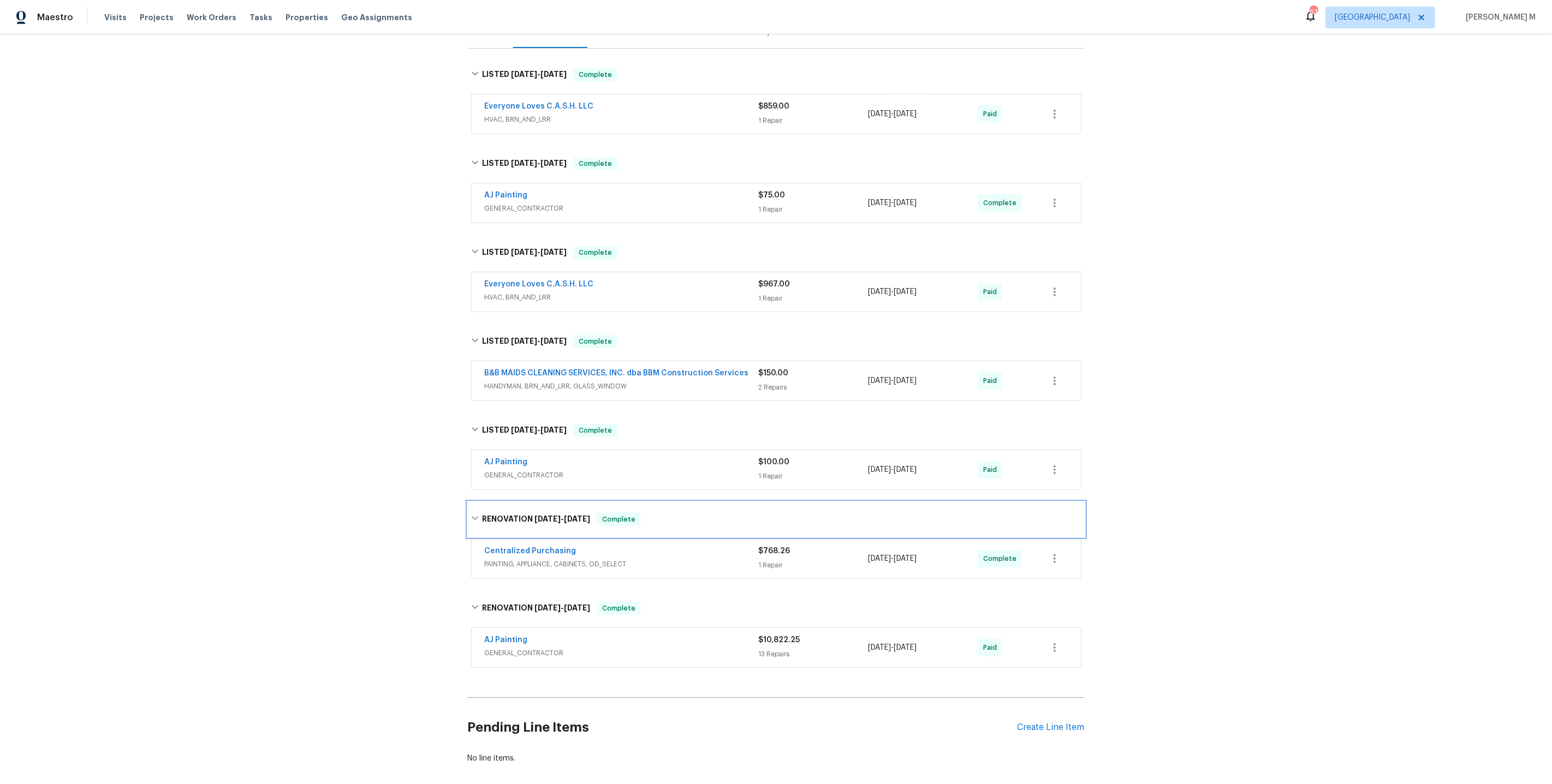
scroll to position [150, 0]
click at [519, 115] on span "HVAC, BRN_AND_LRR" at bounding box center [622, 118] width 274 height 11
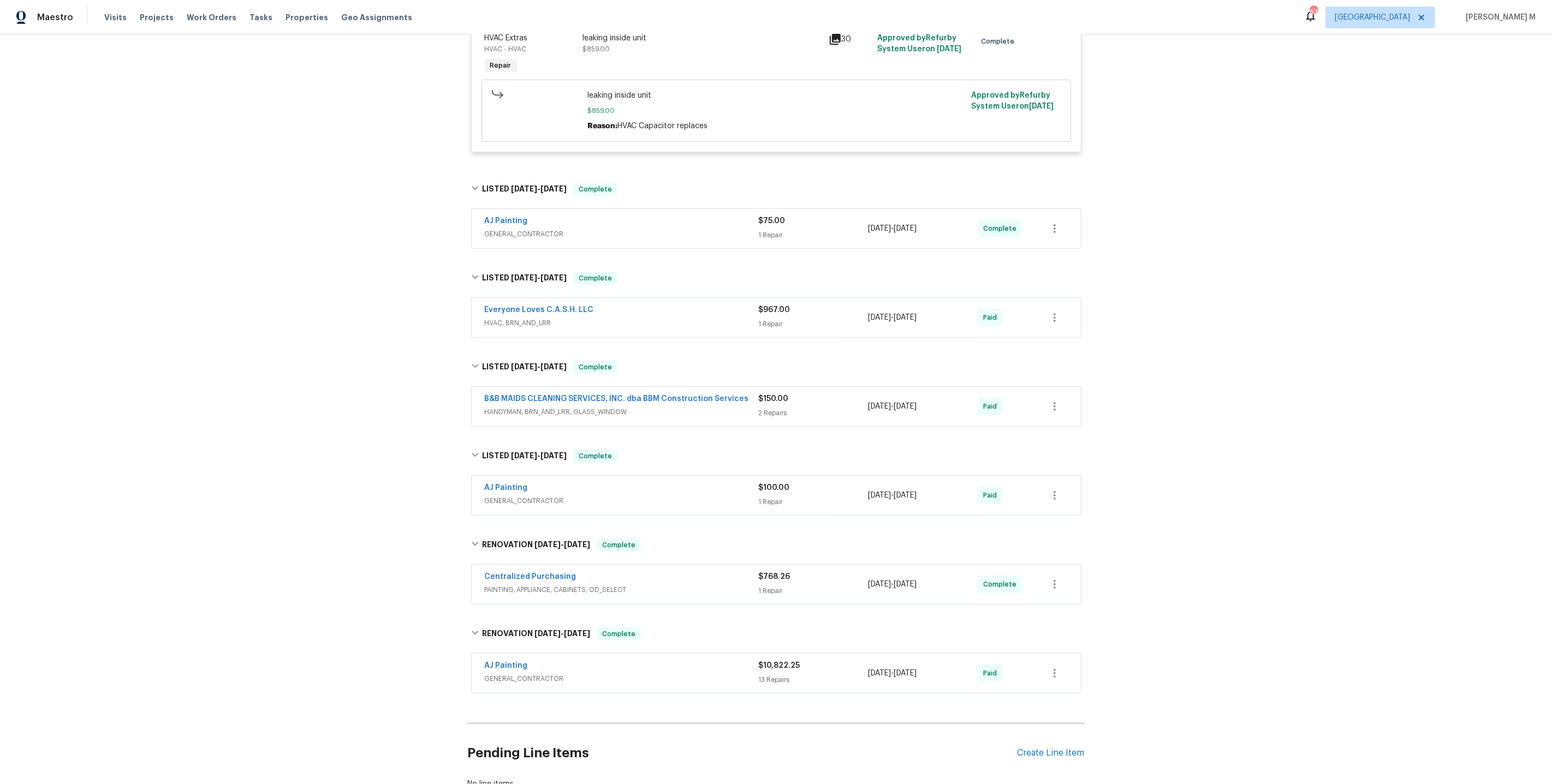
scroll to position [337, 0]
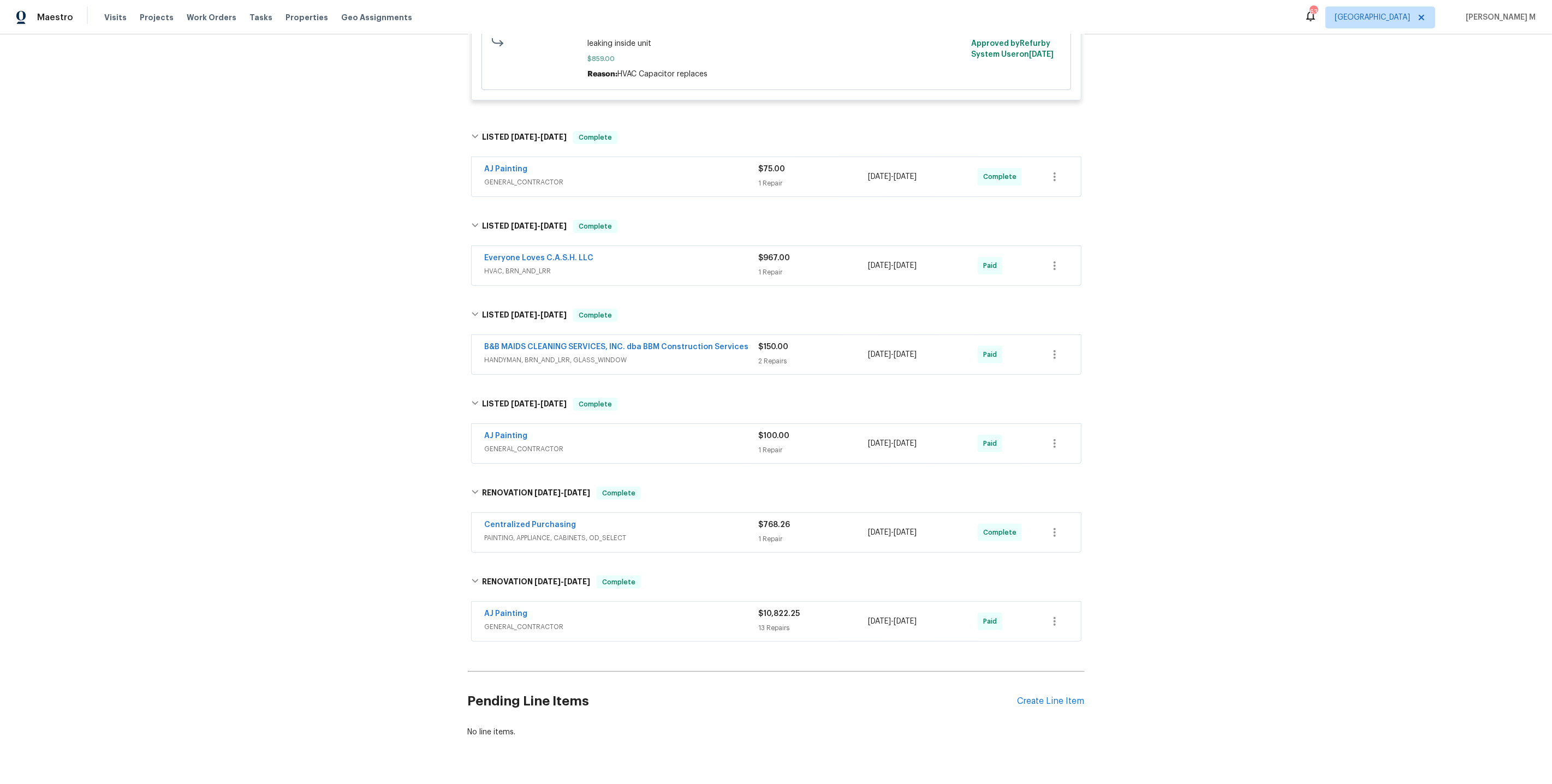
click at [503, 164] on span "AJ Painting" at bounding box center [507, 170] width 43 height 11
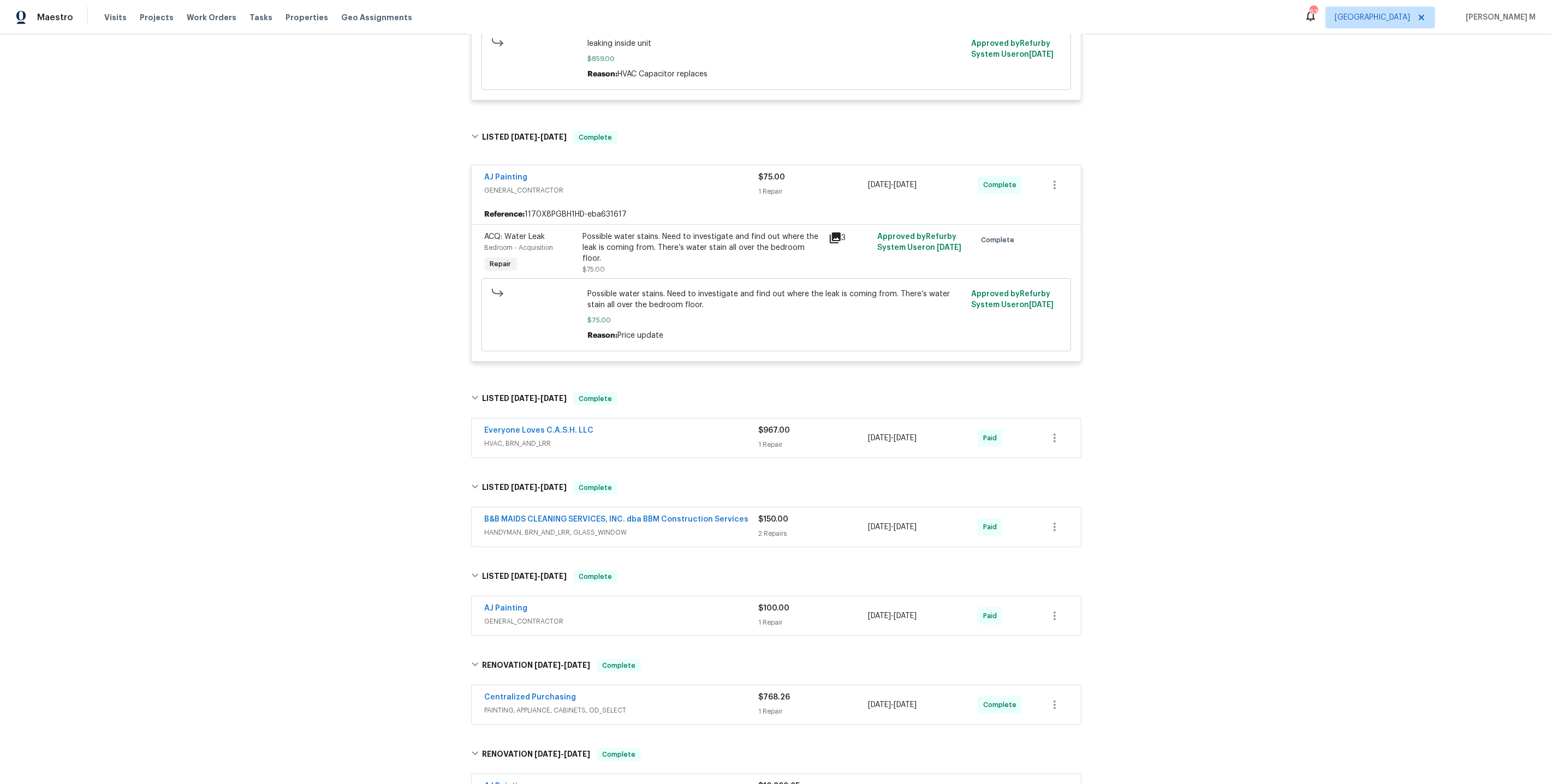
click at [733, 236] on div "Possible water stains. Need to investigate and find out where the leak is comin…" at bounding box center [702, 247] width 239 height 33
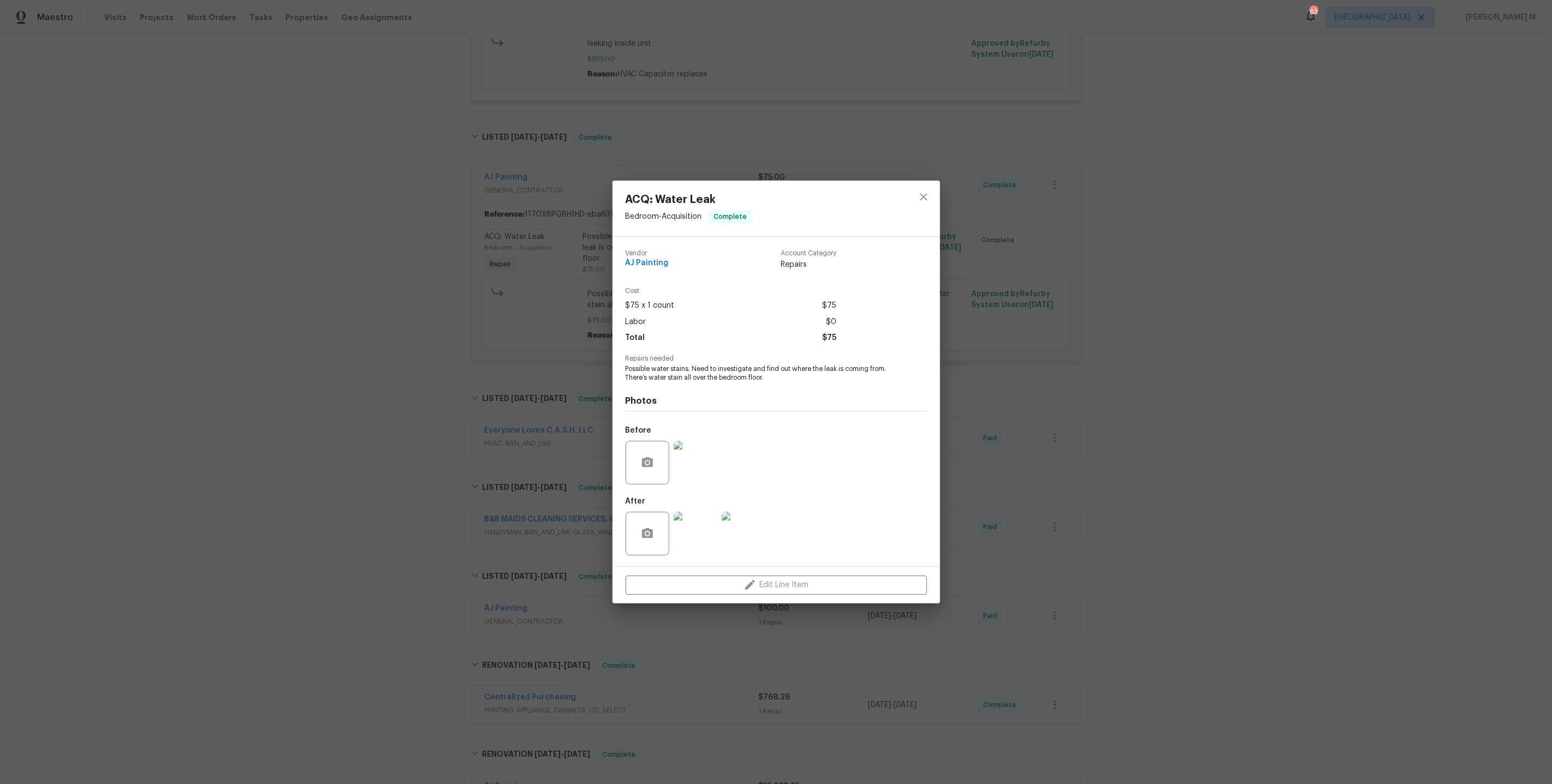
click at [1019, 492] on div "ACQ: Water Leak Bedroom - Acquisition Complete Vendor AJ Painting Account Categ…" at bounding box center [776, 392] width 1552 height 784
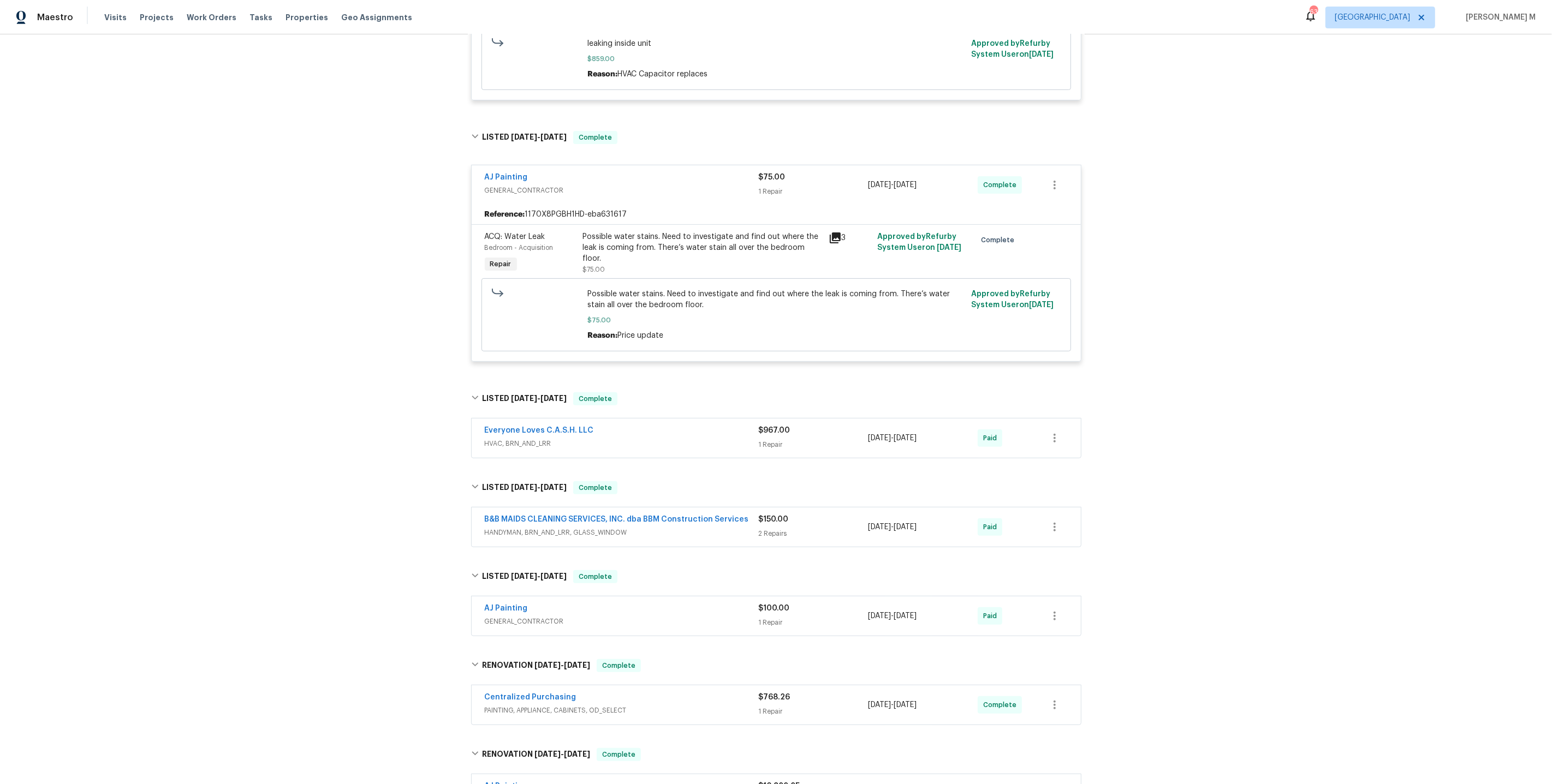
click at [526, 438] on span "HVAC, BRN_AND_LRR" at bounding box center [622, 444] width 274 height 11
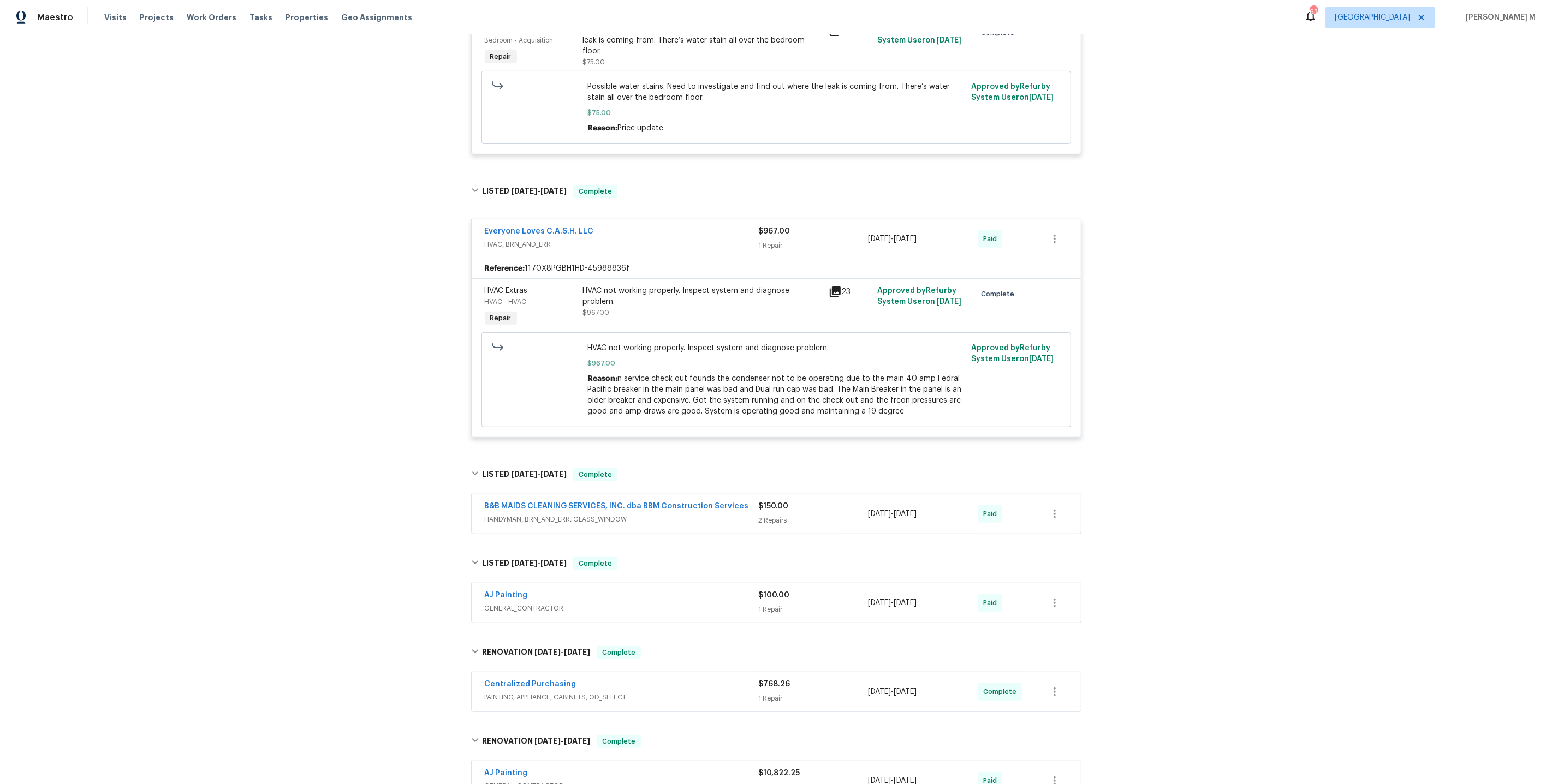
scroll to position [698, 0]
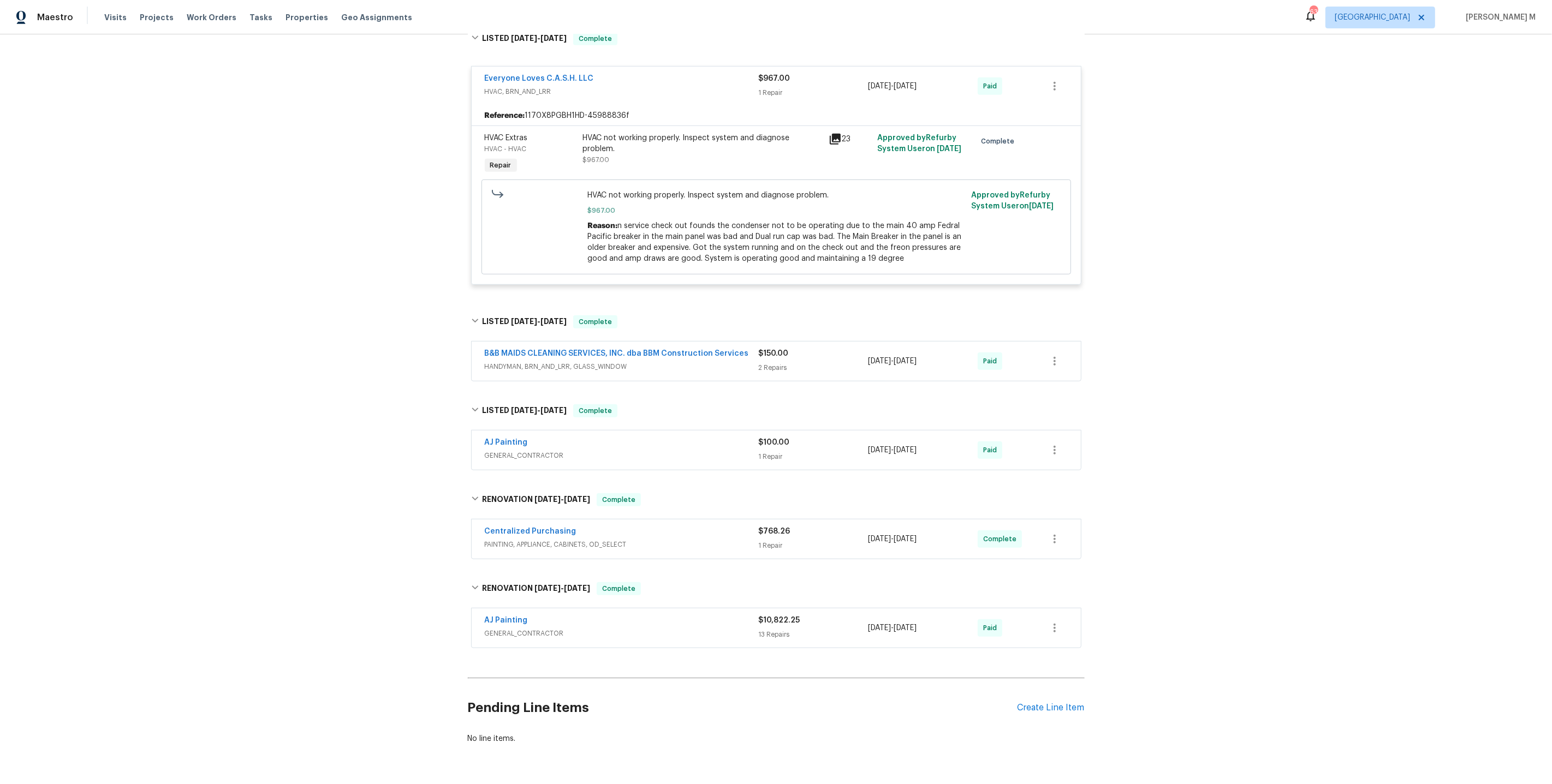
click at [540, 361] on span "HANDYMAN, BRN_AND_LRR, GLASS_WINDOW" at bounding box center [622, 366] width 274 height 11
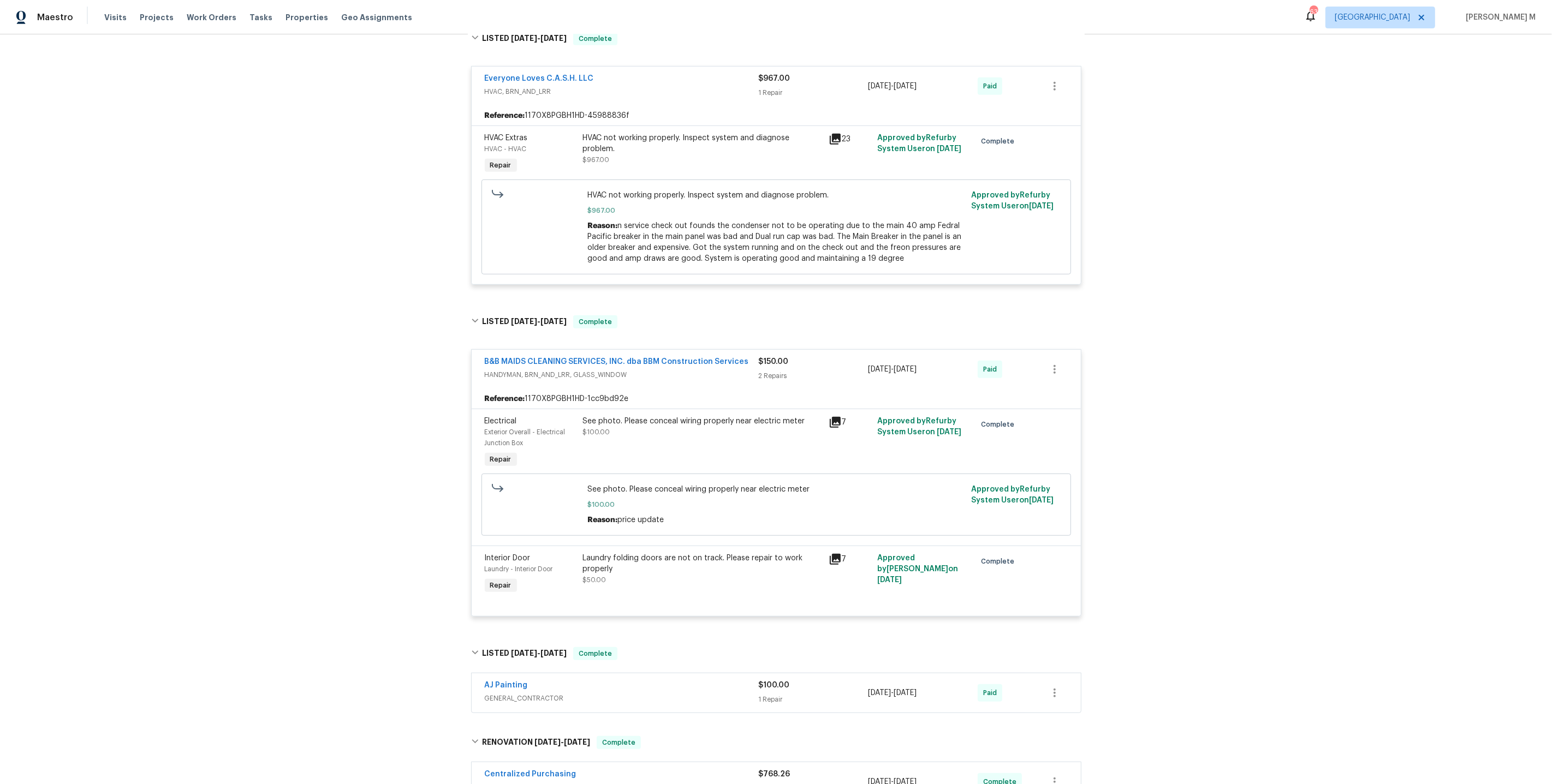
scroll to position [927, 0]
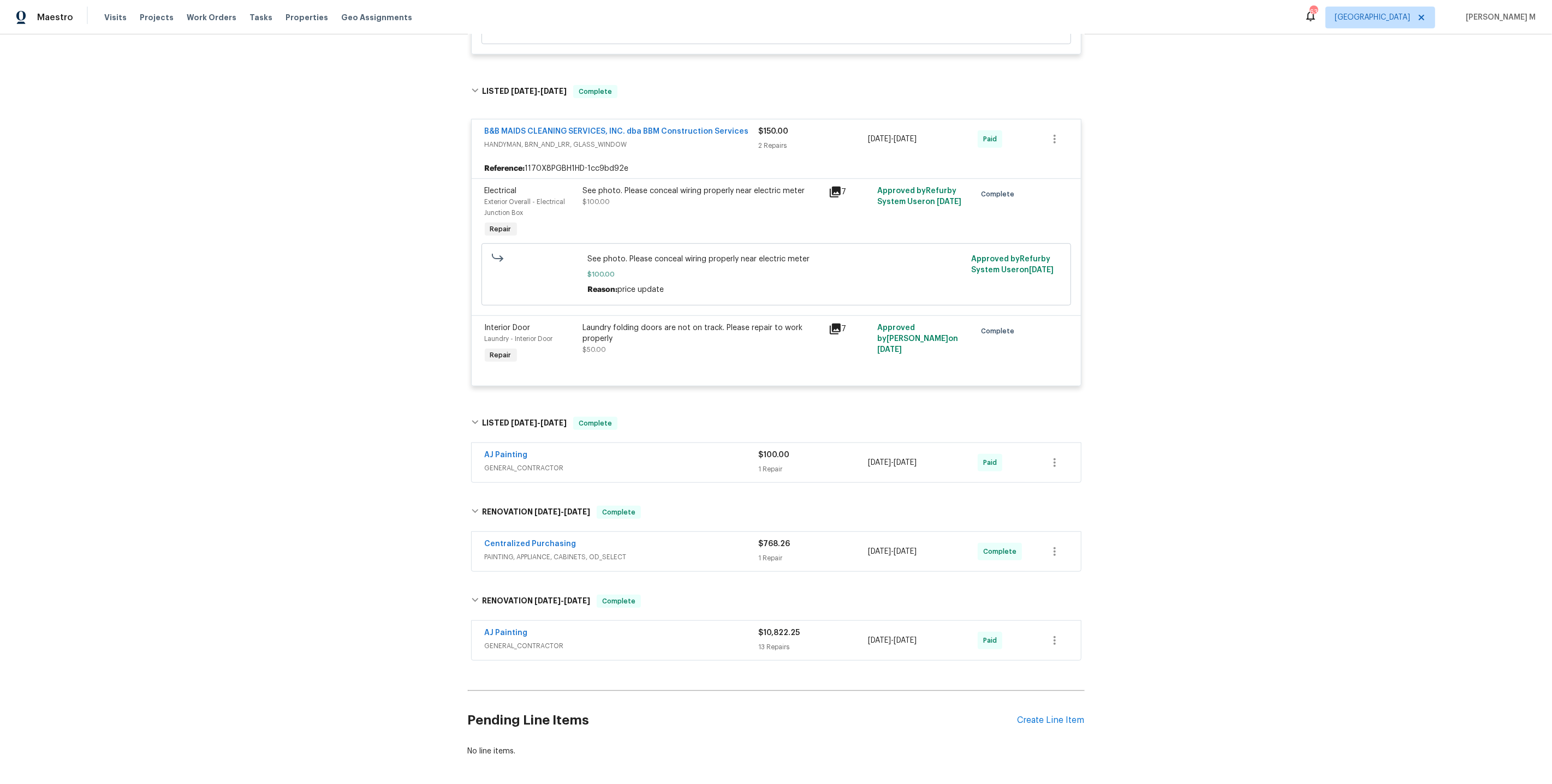
click at [534, 462] on span "GENERAL_CONTRACTOR" at bounding box center [622, 468] width 274 height 11
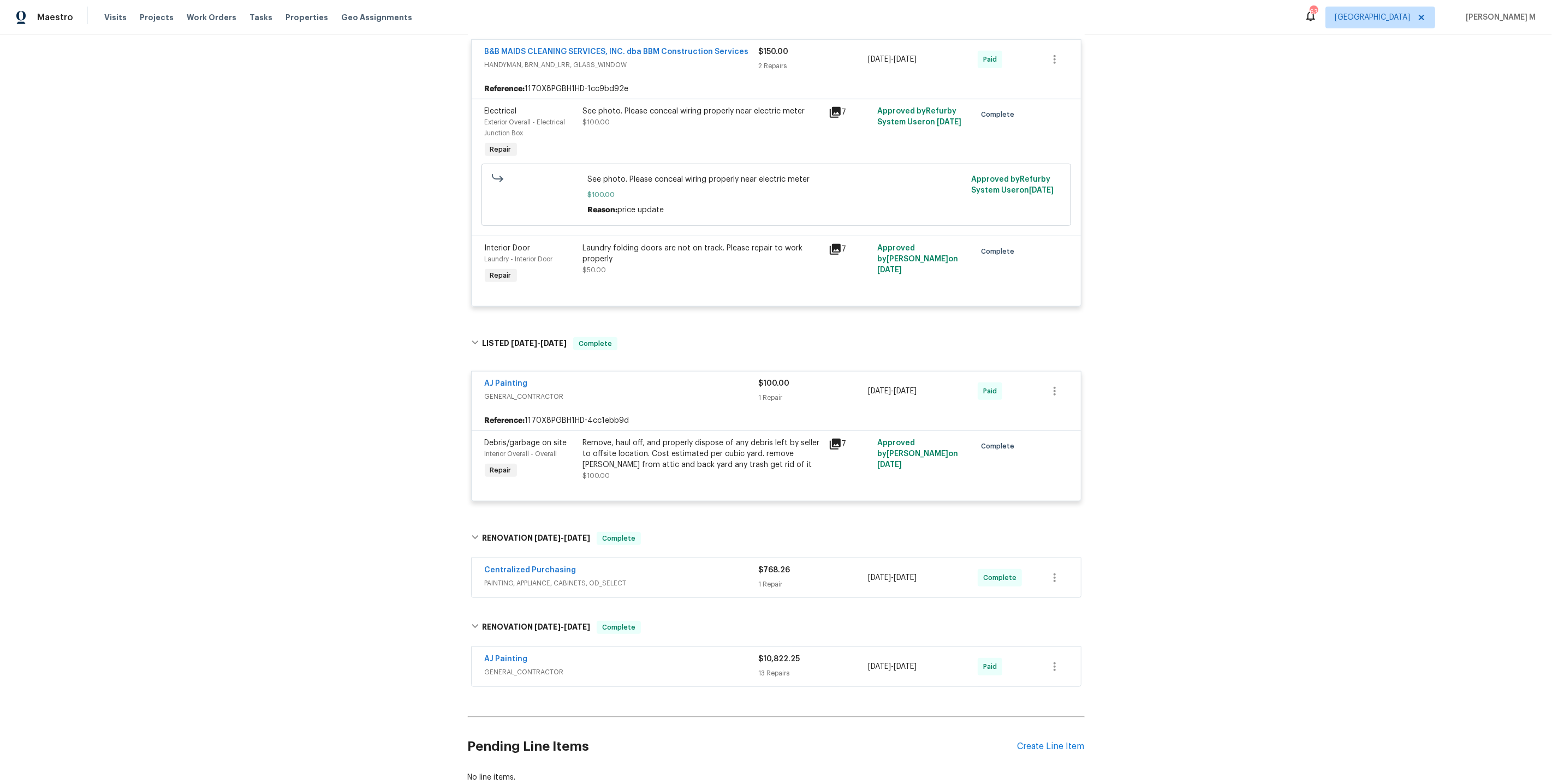
scroll to position [1008, 0]
click at [511, 577] on span "PAINTING, APPLIANCE, CABINETS, OD_SELECT" at bounding box center [622, 582] width 274 height 11
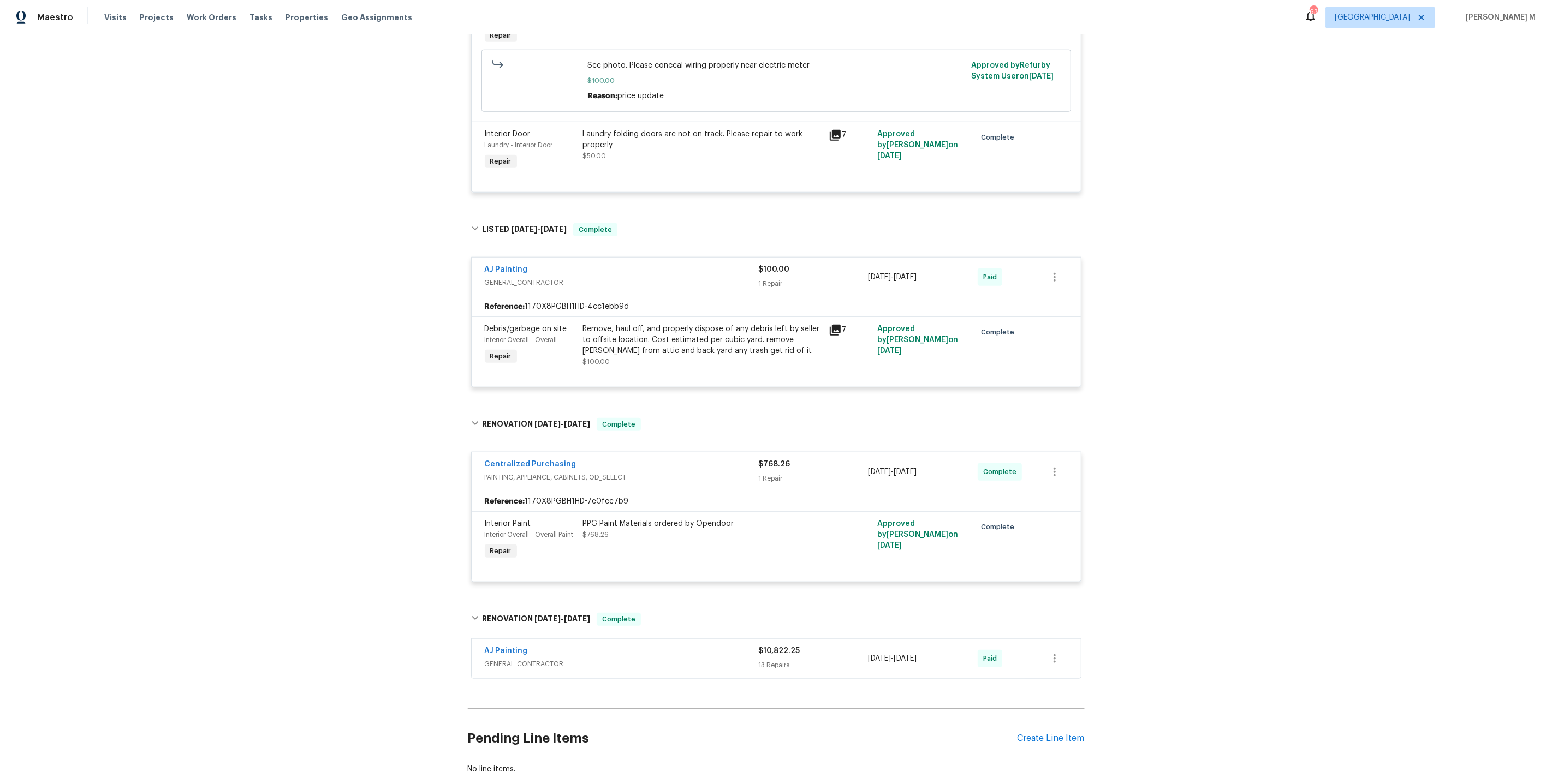
scroll to position [1126, 0]
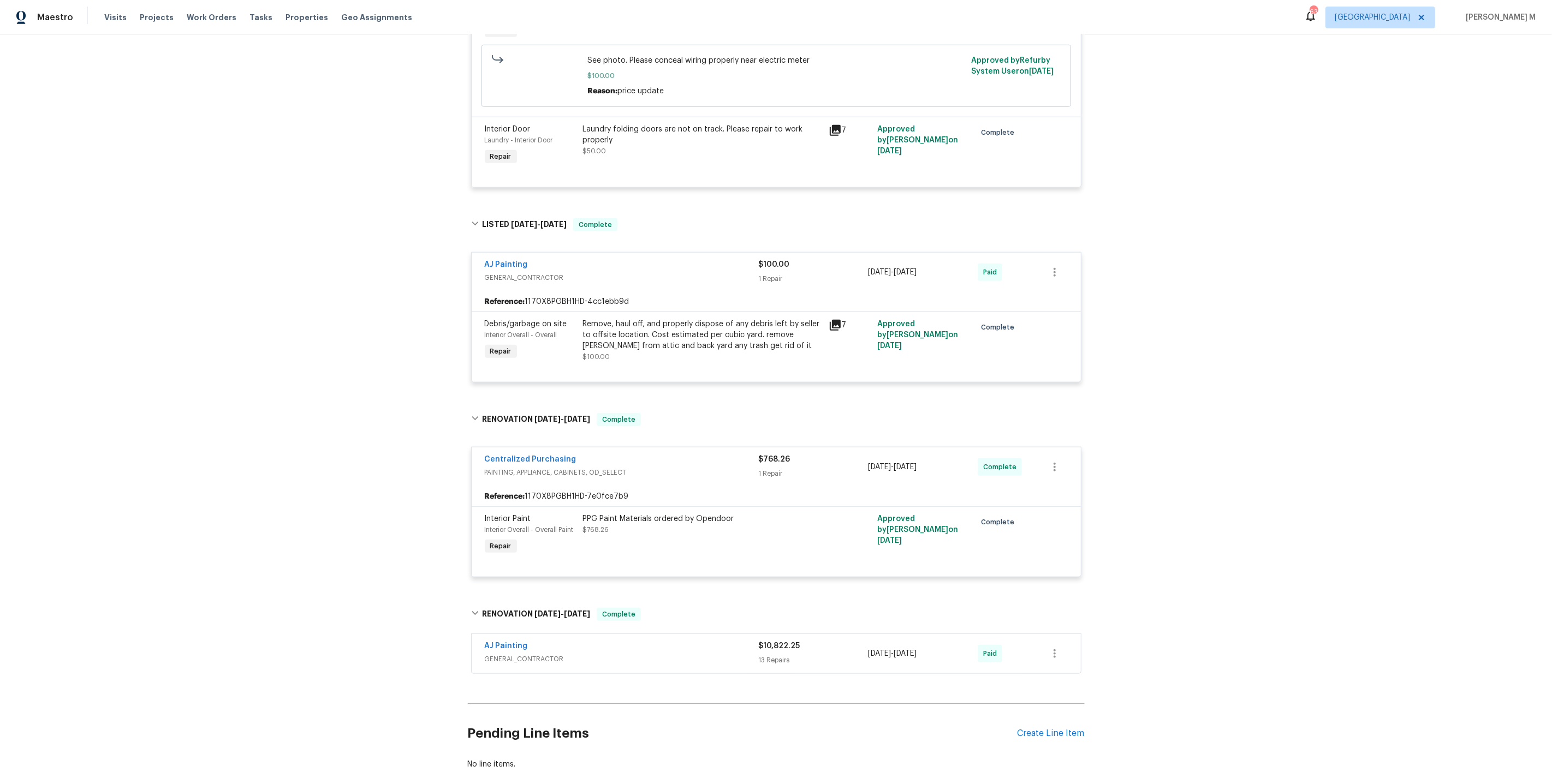
click at [499, 654] on span "GENERAL_CONTRACTOR" at bounding box center [622, 659] width 274 height 11
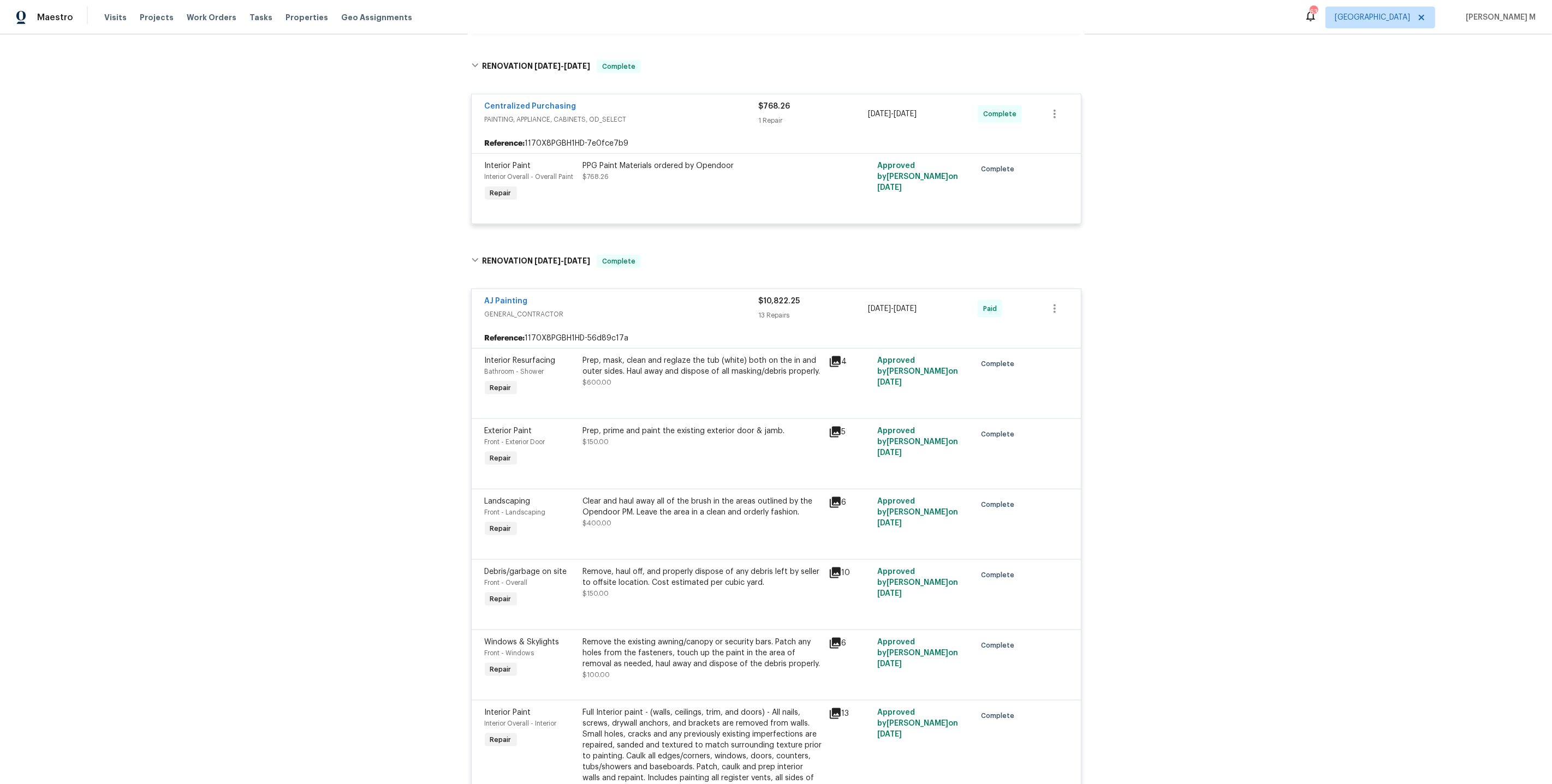
scroll to position [1490, 0]
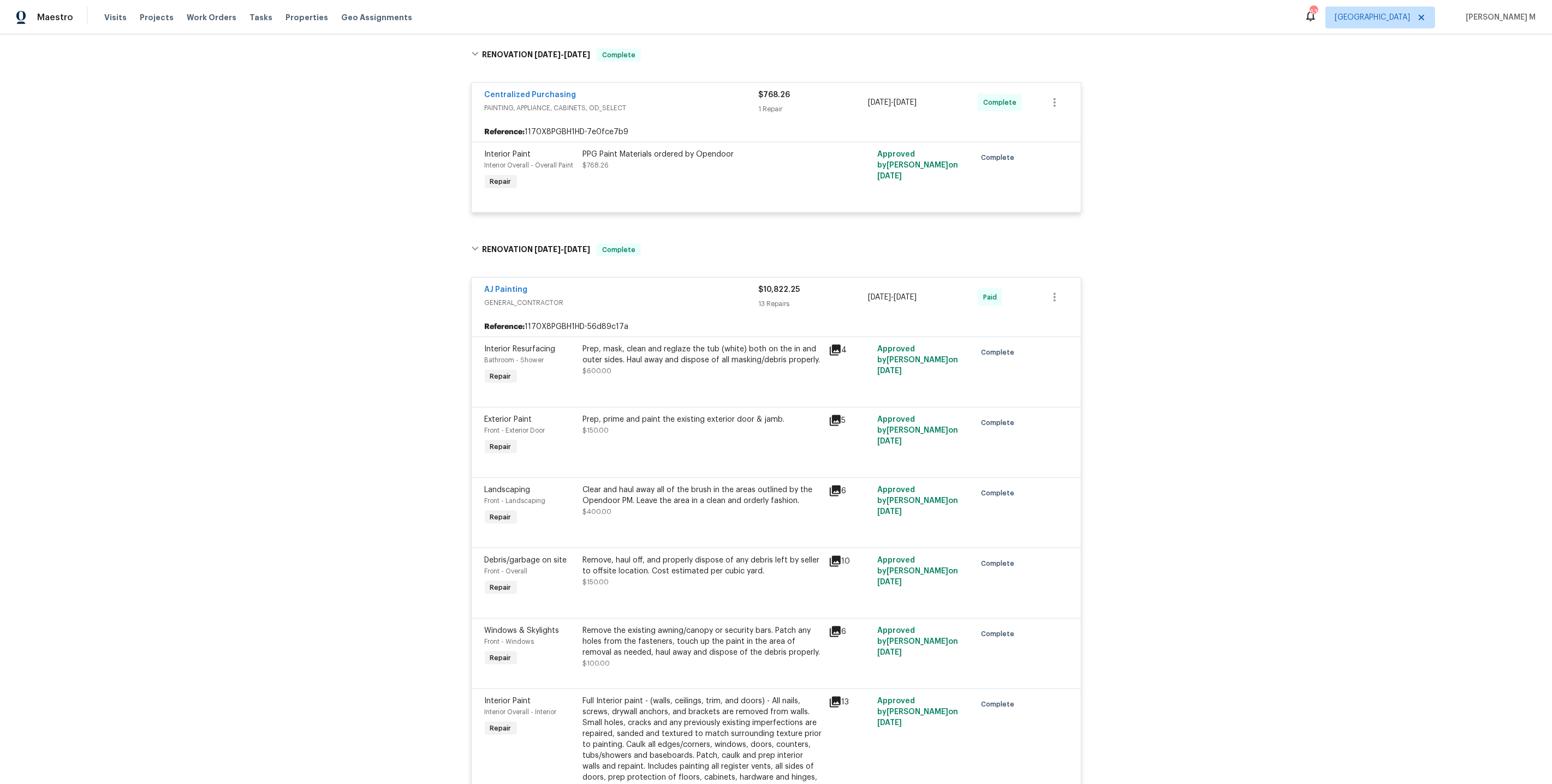
click at [750, 344] on div "Prep, mask, clean and reglaze the tub (white) both on the in and outer sides. H…" at bounding box center [702, 360] width 239 height 33
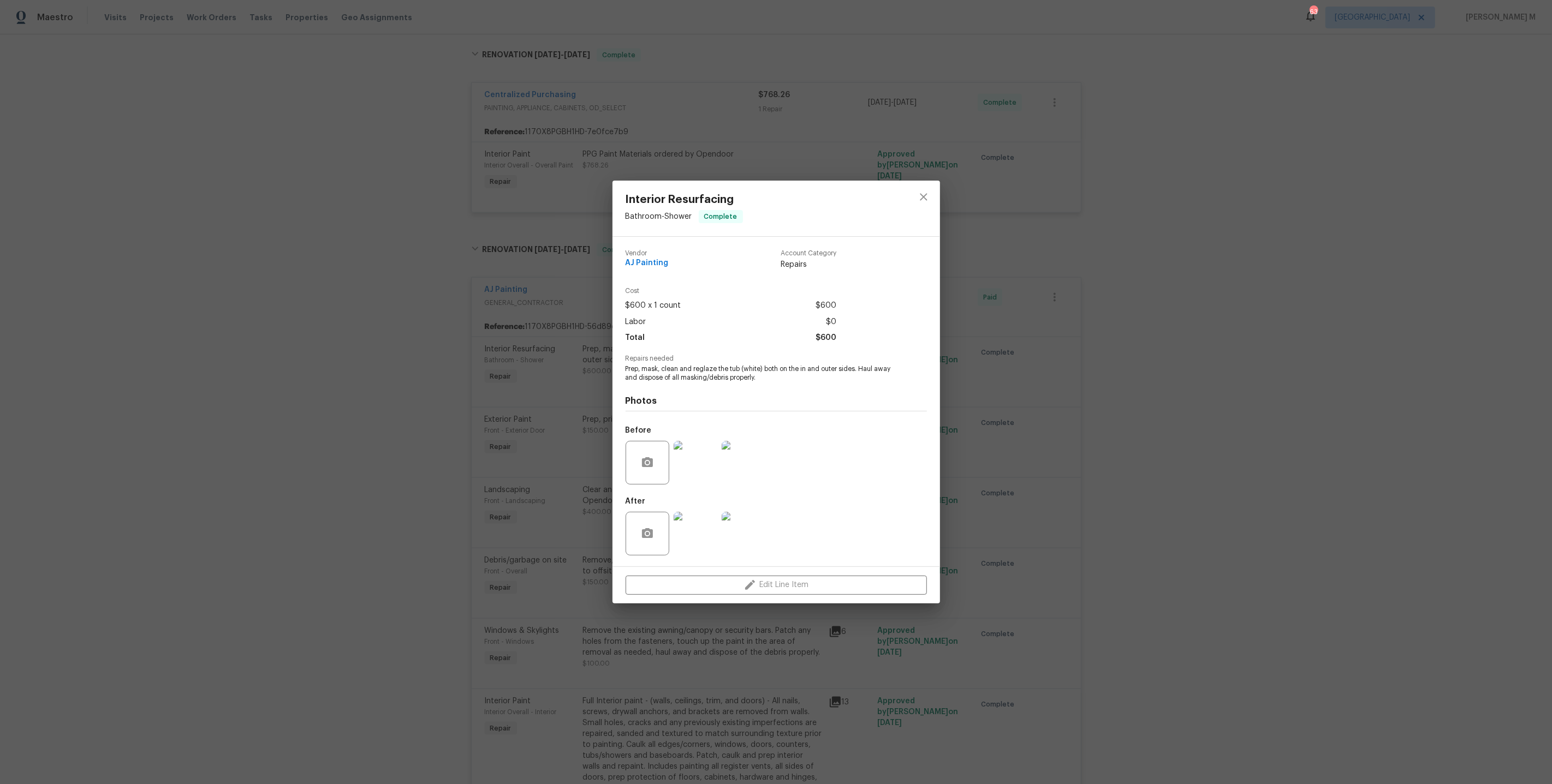
click at [698, 463] on img at bounding box center [696, 462] width 44 height 44
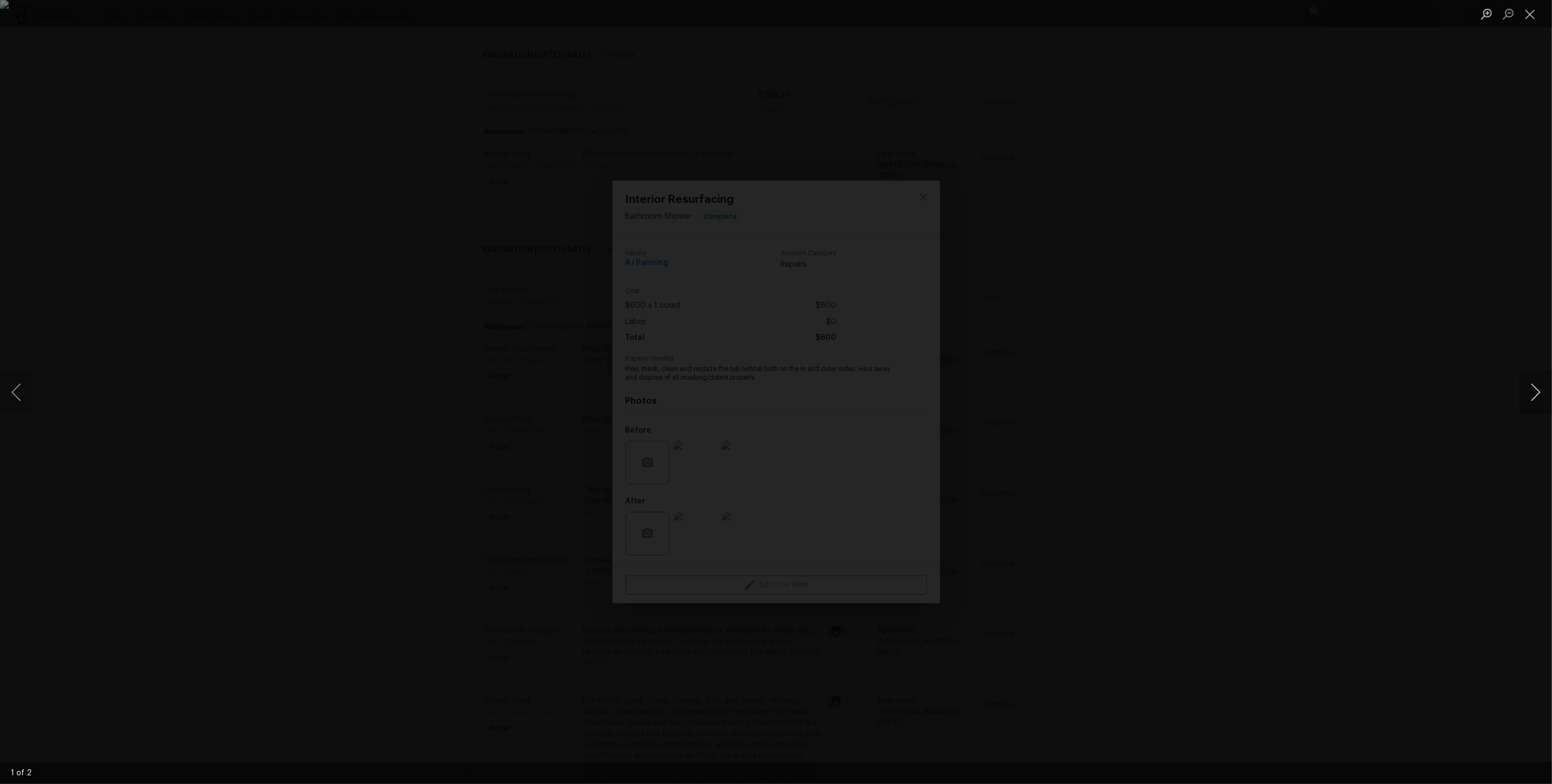
click at [1530, 395] on button "Next image" at bounding box center [1535, 392] width 33 height 44
click at [1344, 246] on div "Lightbox" at bounding box center [776, 392] width 1552 height 784
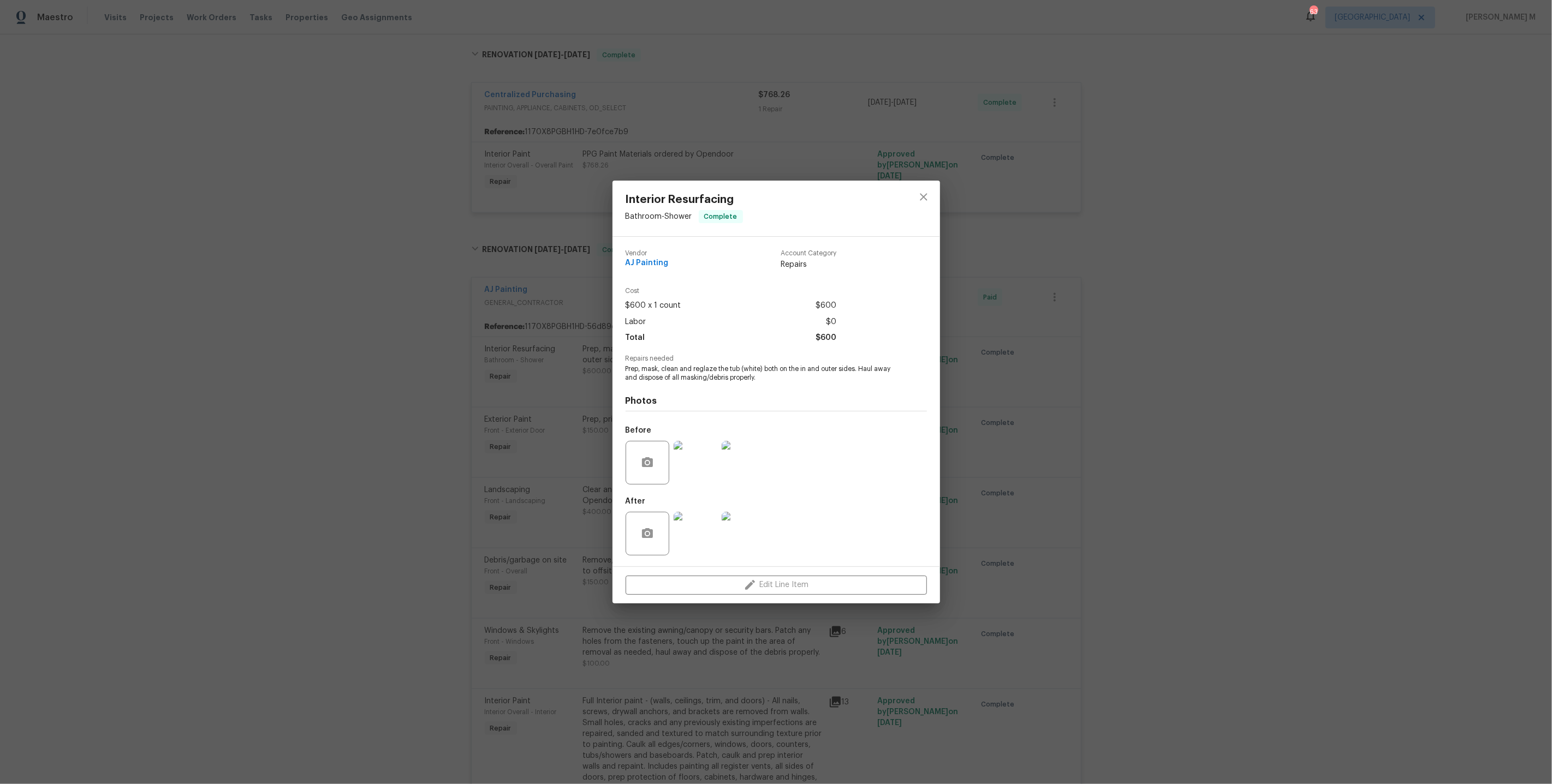
click at [709, 518] on img at bounding box center [696, 534] width 44 height 44
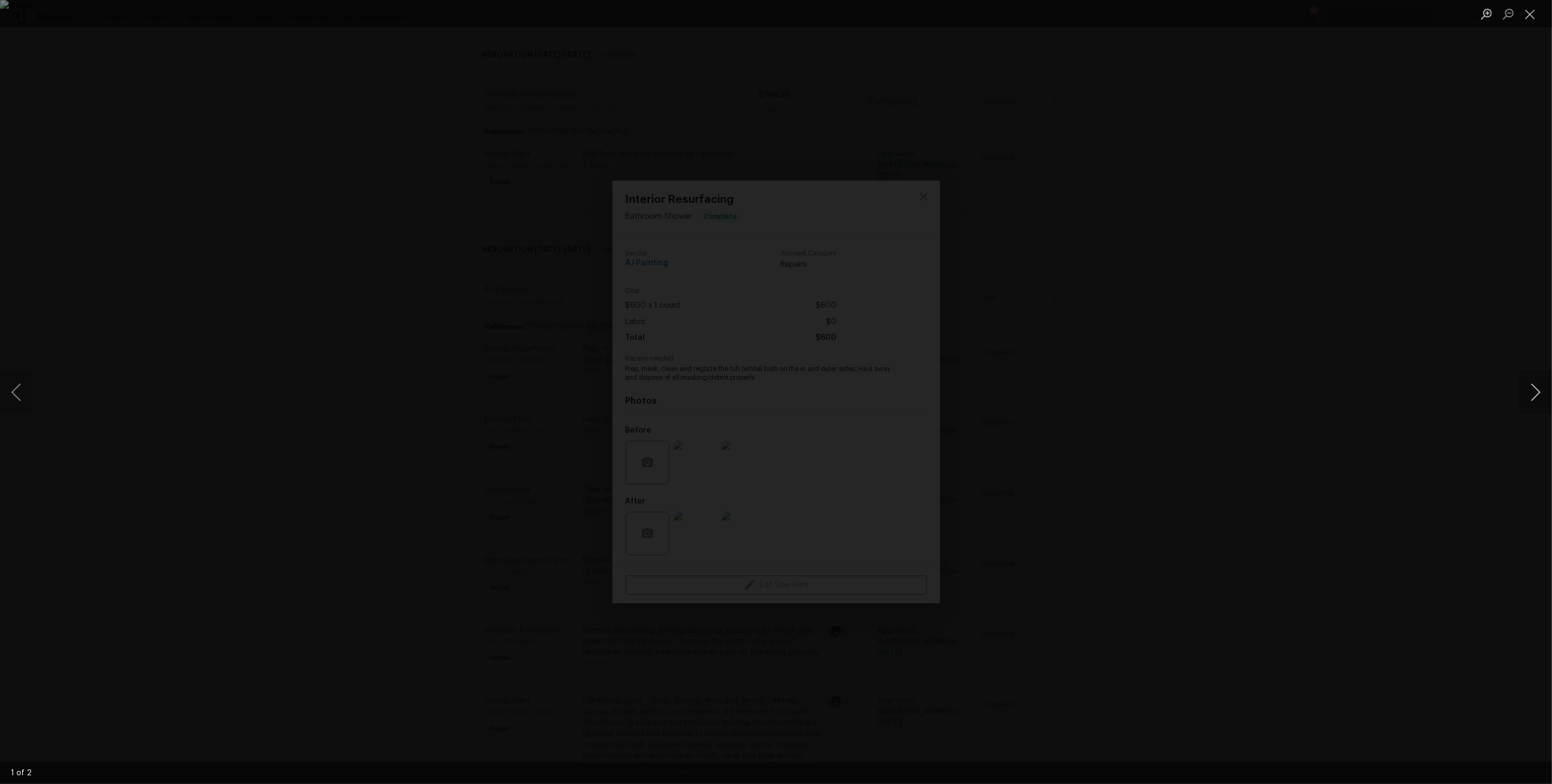
click at [1527, 389] on button "Next image" at bounding box center [1535, 392] width 33 height 44
click at [1432, 307] on div "Lightbox" at bounding box center [776, 392] width 1552 height 784
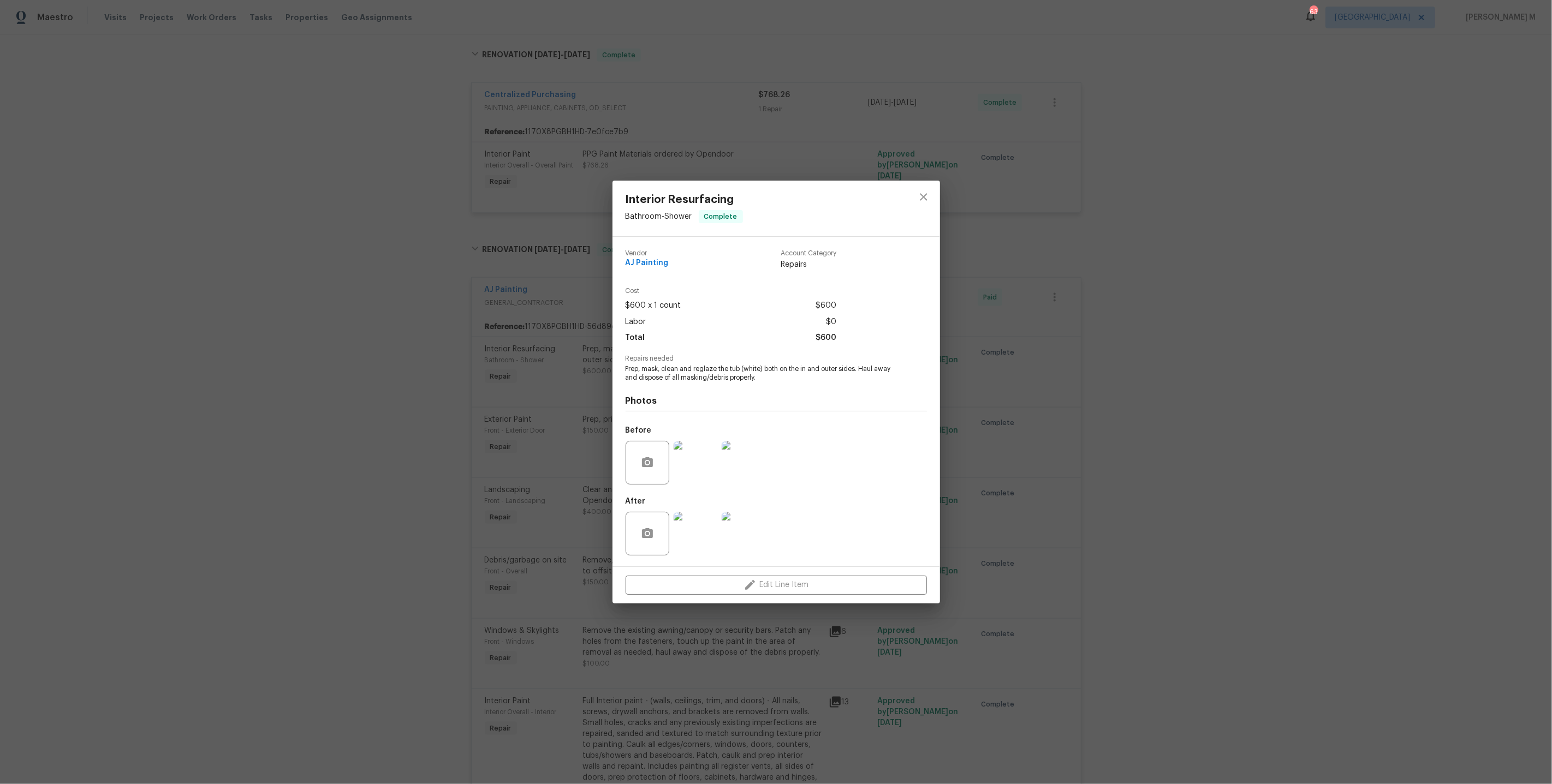
click at [1292, 299] on div "Interior Resurfacing Bathroom - Shower Complete Vendor AJ Painting Account Cate…" at bounding box center [776, 392] width 1552 height 784
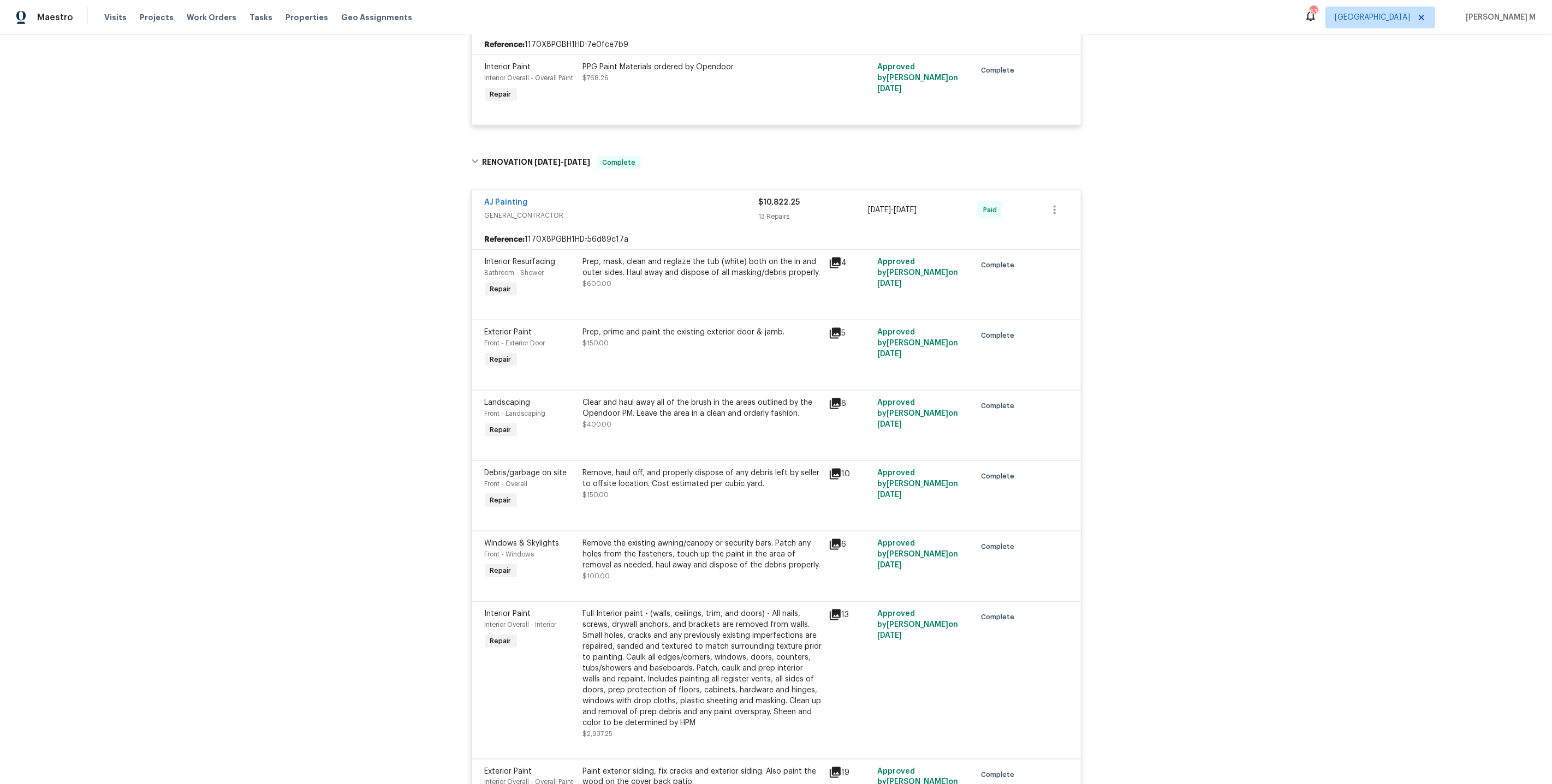
scroll to position [1579, 0]
click at [740, 326] on div "Prep, prime and paint the existing exterior door & jamb. $150.00" at bounding box center [702, 336] width 239 height 22
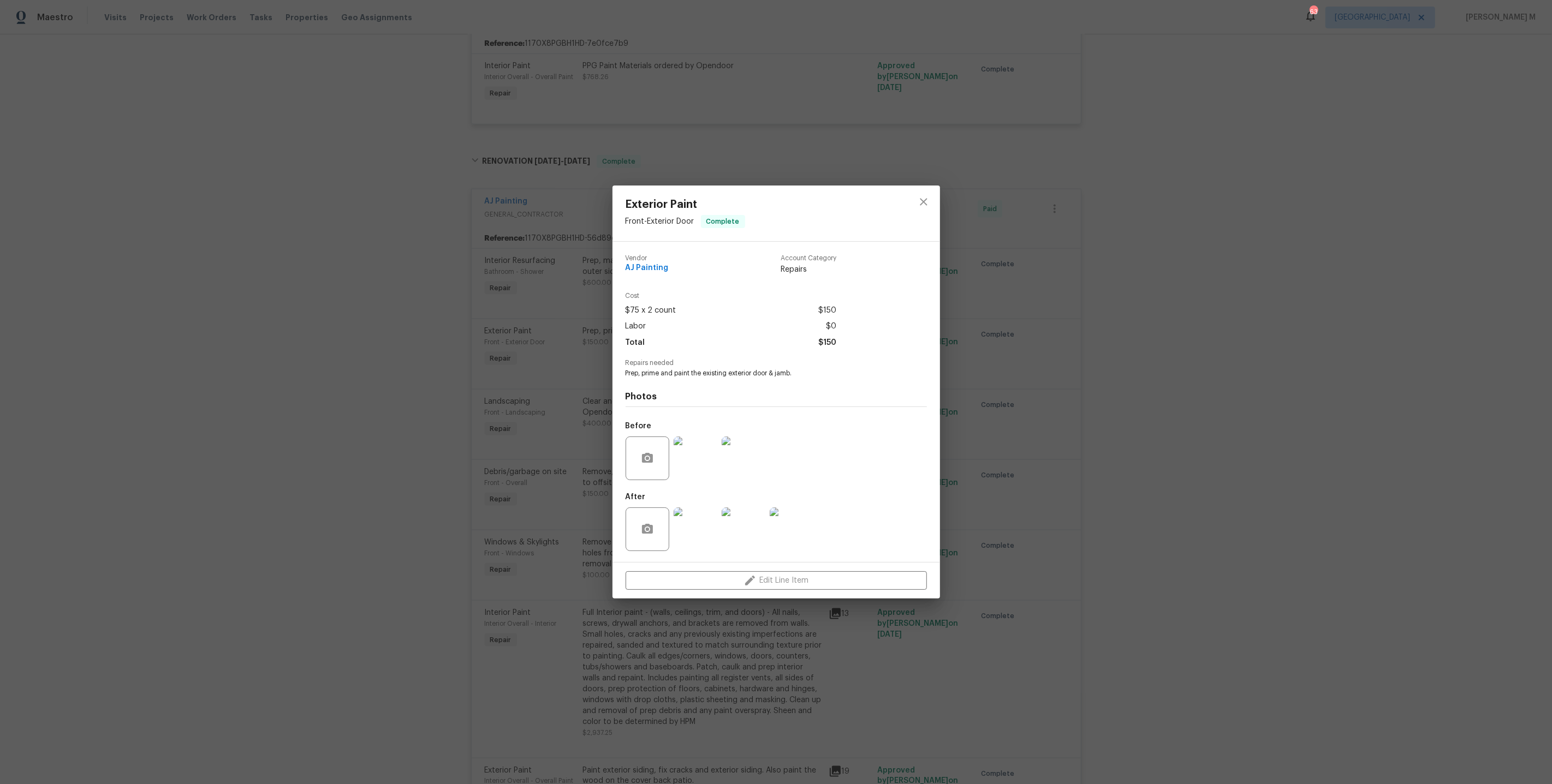
click at [1052, 408] on div "Exterior Paint Front - Exterior Door Complete Vendor AJ Painting Account Catego…" at bounding box center [776, 392] width 1552 height 784
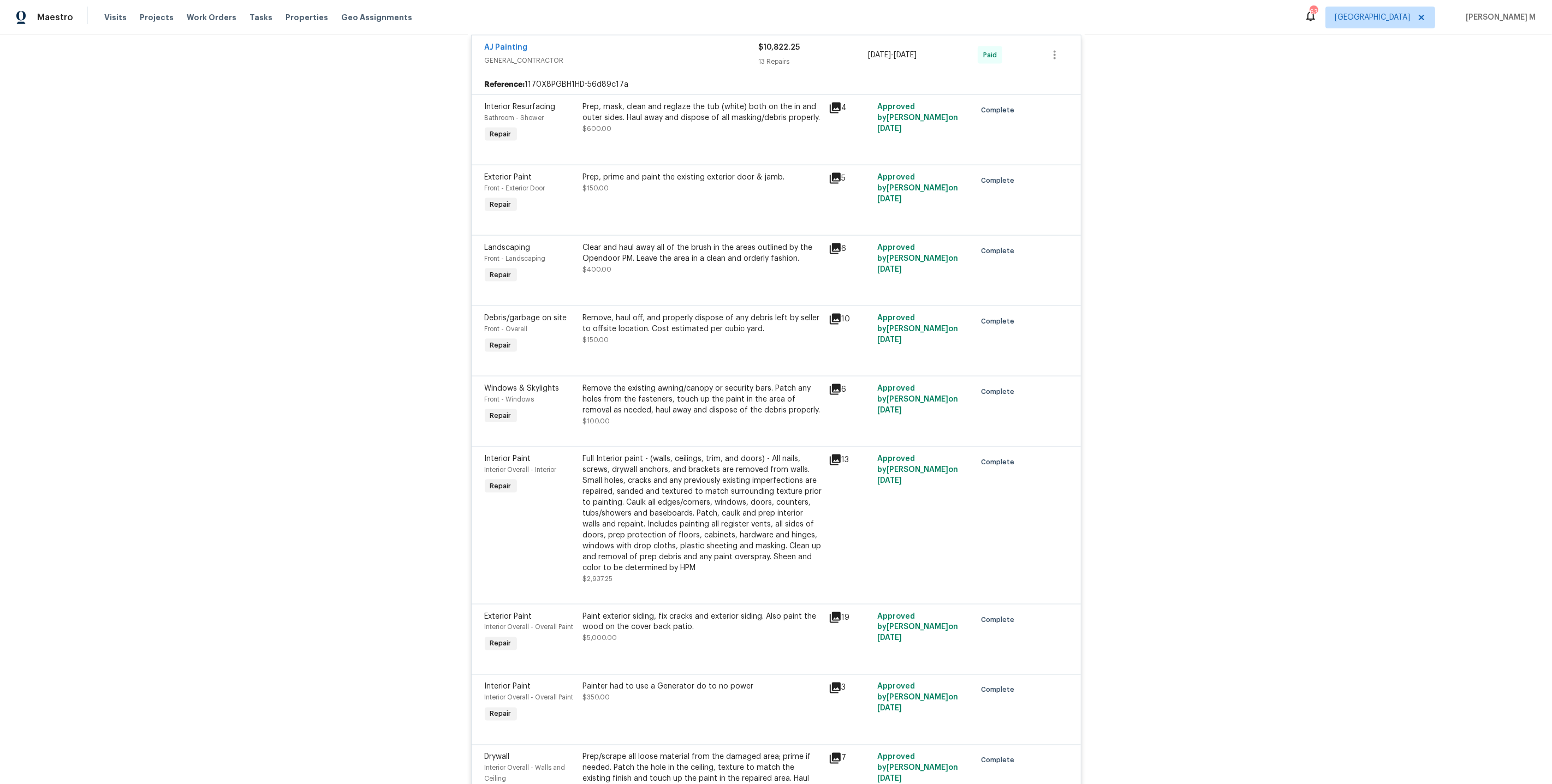
scroll to position [1681, 0]
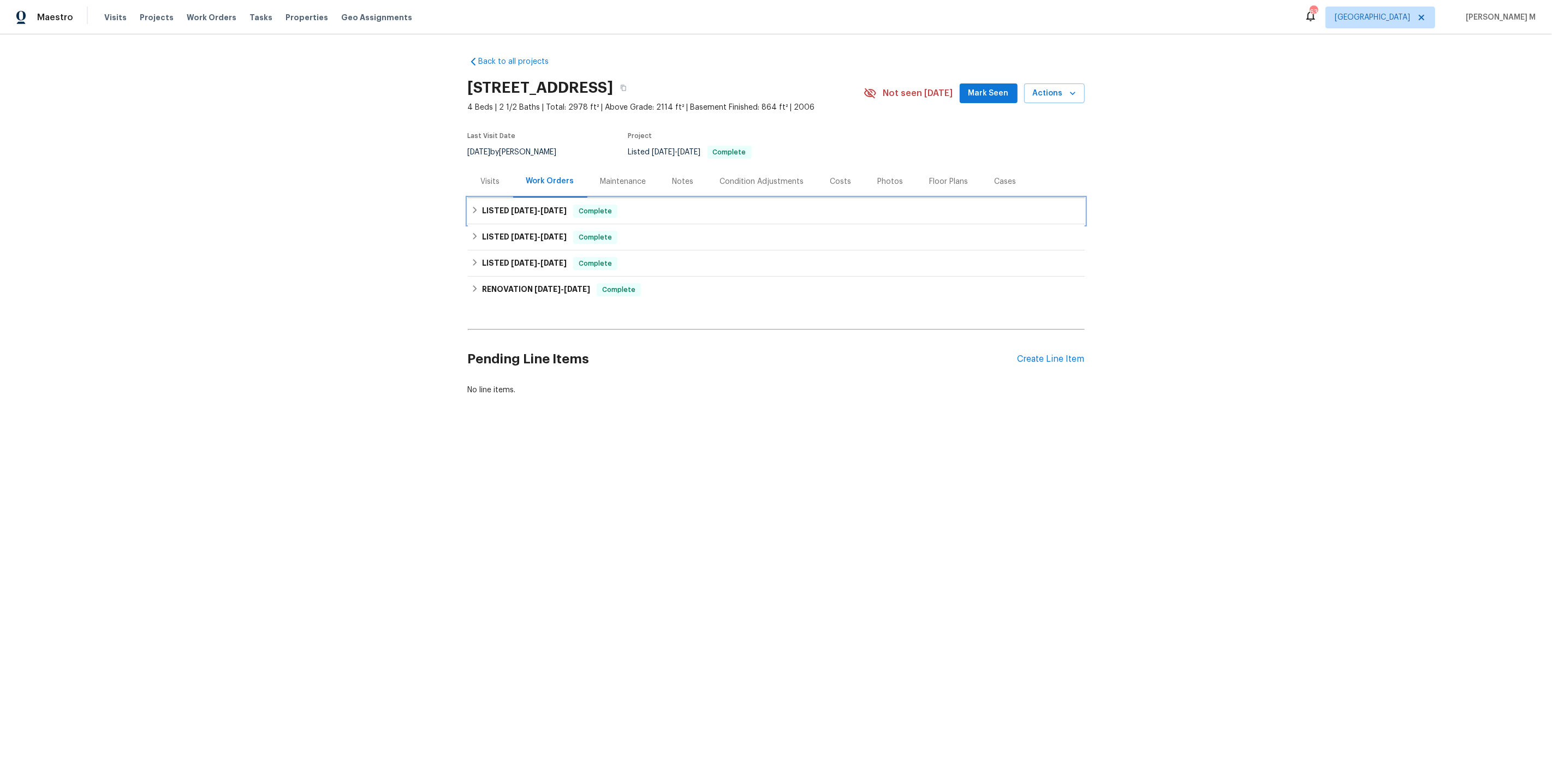
click at [529, 212] on h6 "LISTED [DATE] - [DATE]" at bounding box center [524, 211] width 85 height 13
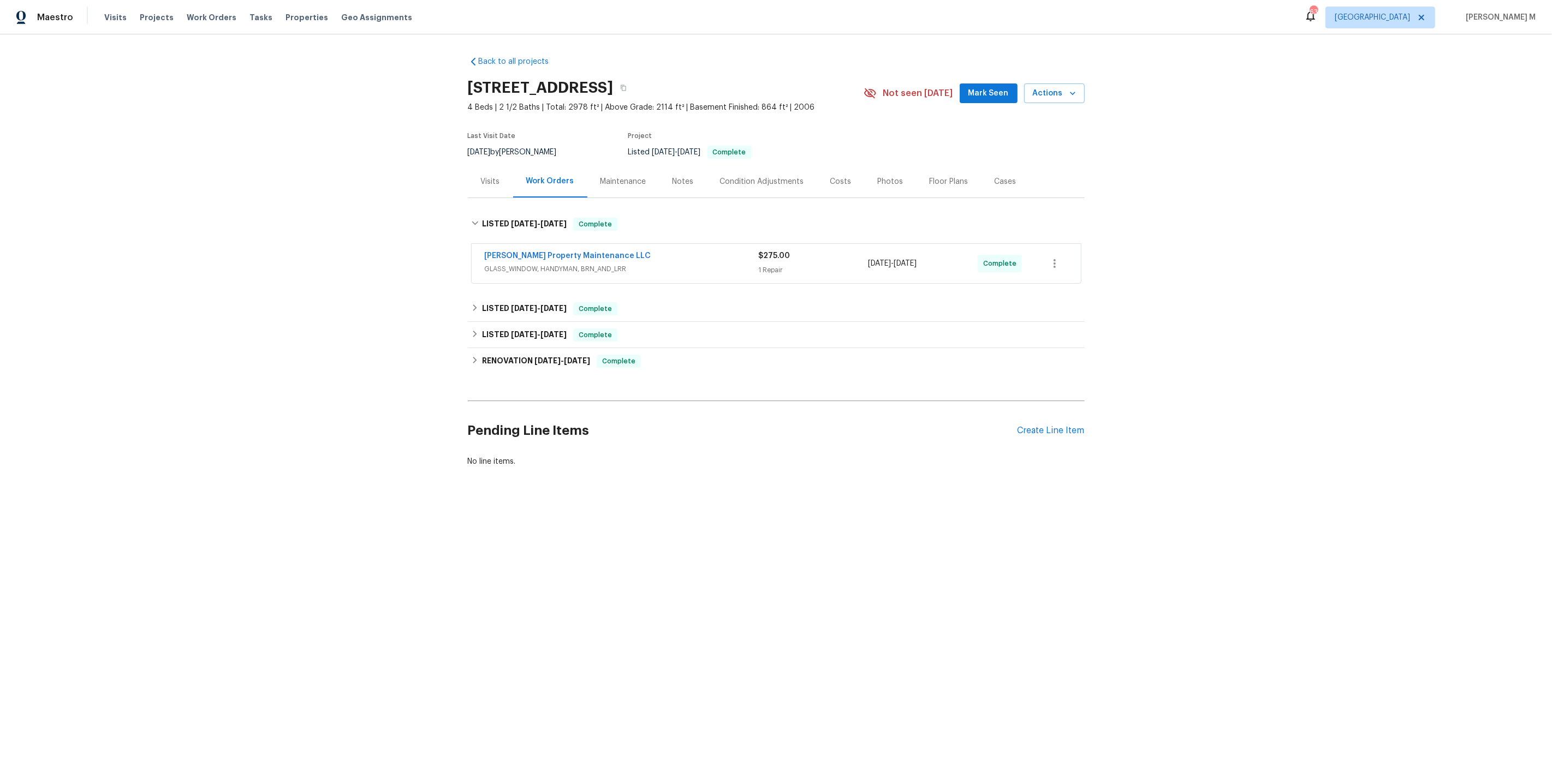
click at [508, 267] on span "GLASS_WINDOW, HANDYMAN, BRN_AND_LRR" at bounding box center [622, 269] width 274 height 11
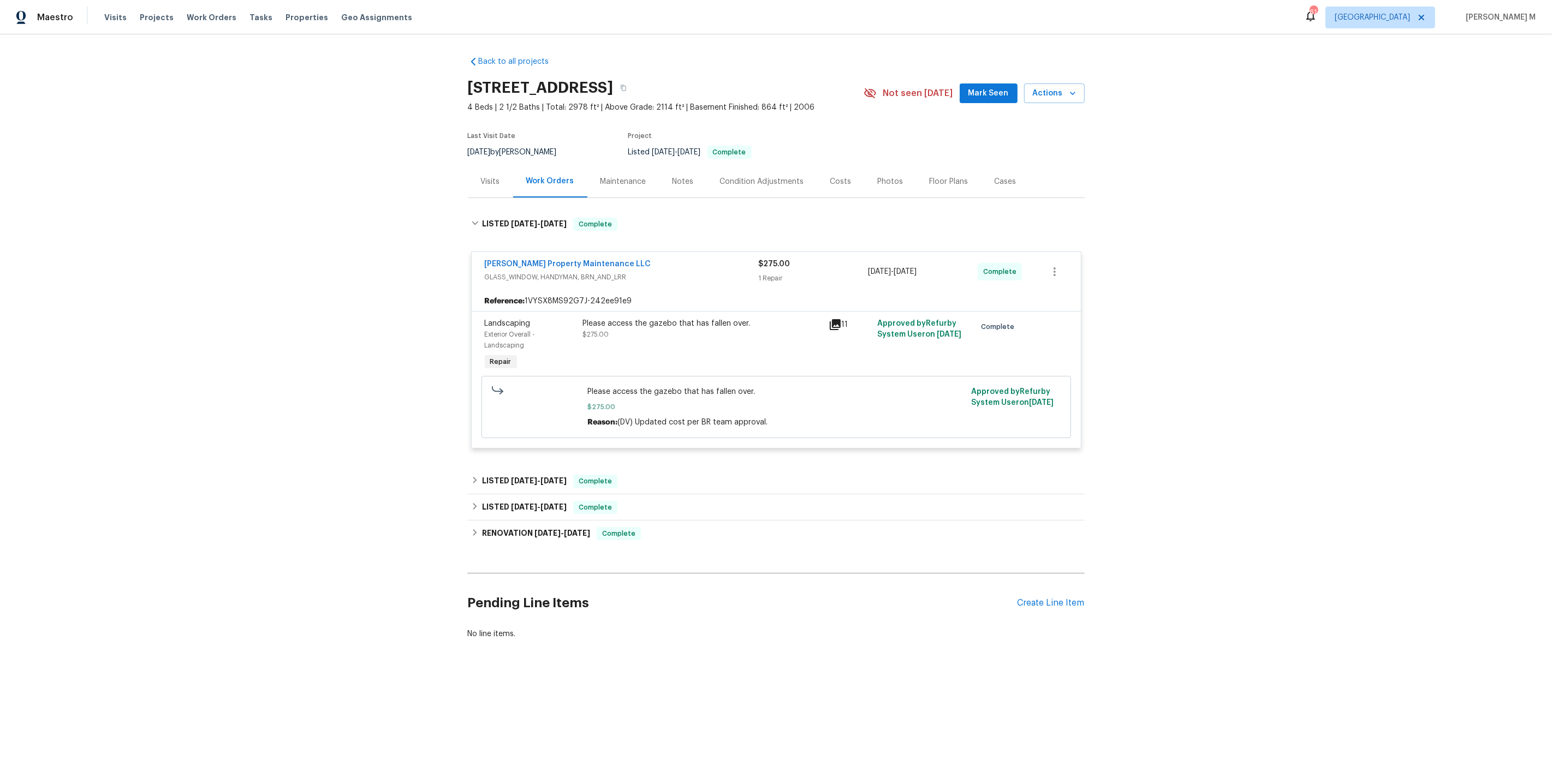
click at [679, 327] on div "Please access the gazebo that has fallen over. $275.00" at bounding box center [702, 329] width 239 height 22
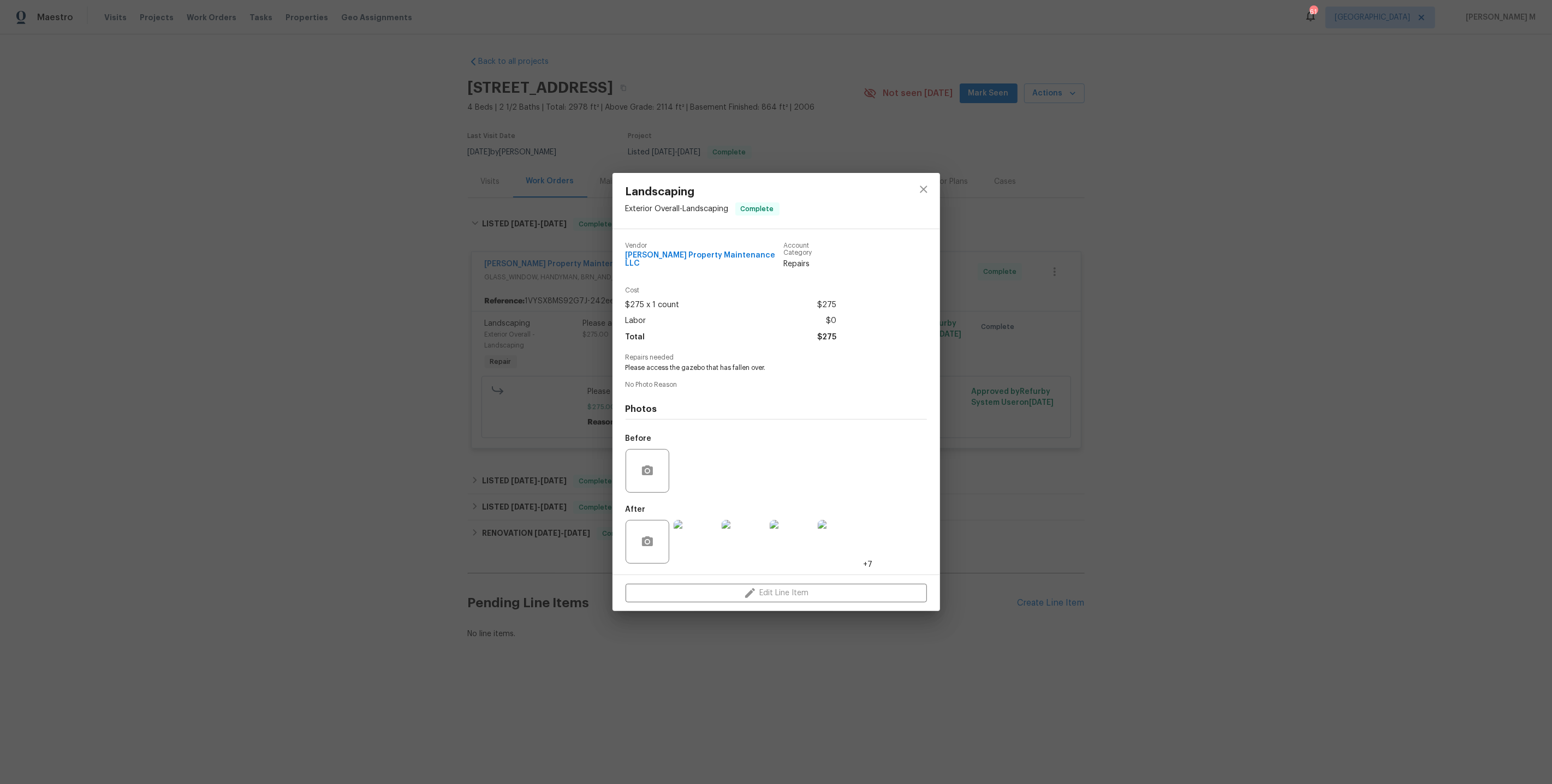
click at [1130, 273] on div "Landscaping Exterior Overall - Landscaping Complete Vendor [PERSON_NAME] Proper…" at bounding box center [776, 392] width 1552 height 784
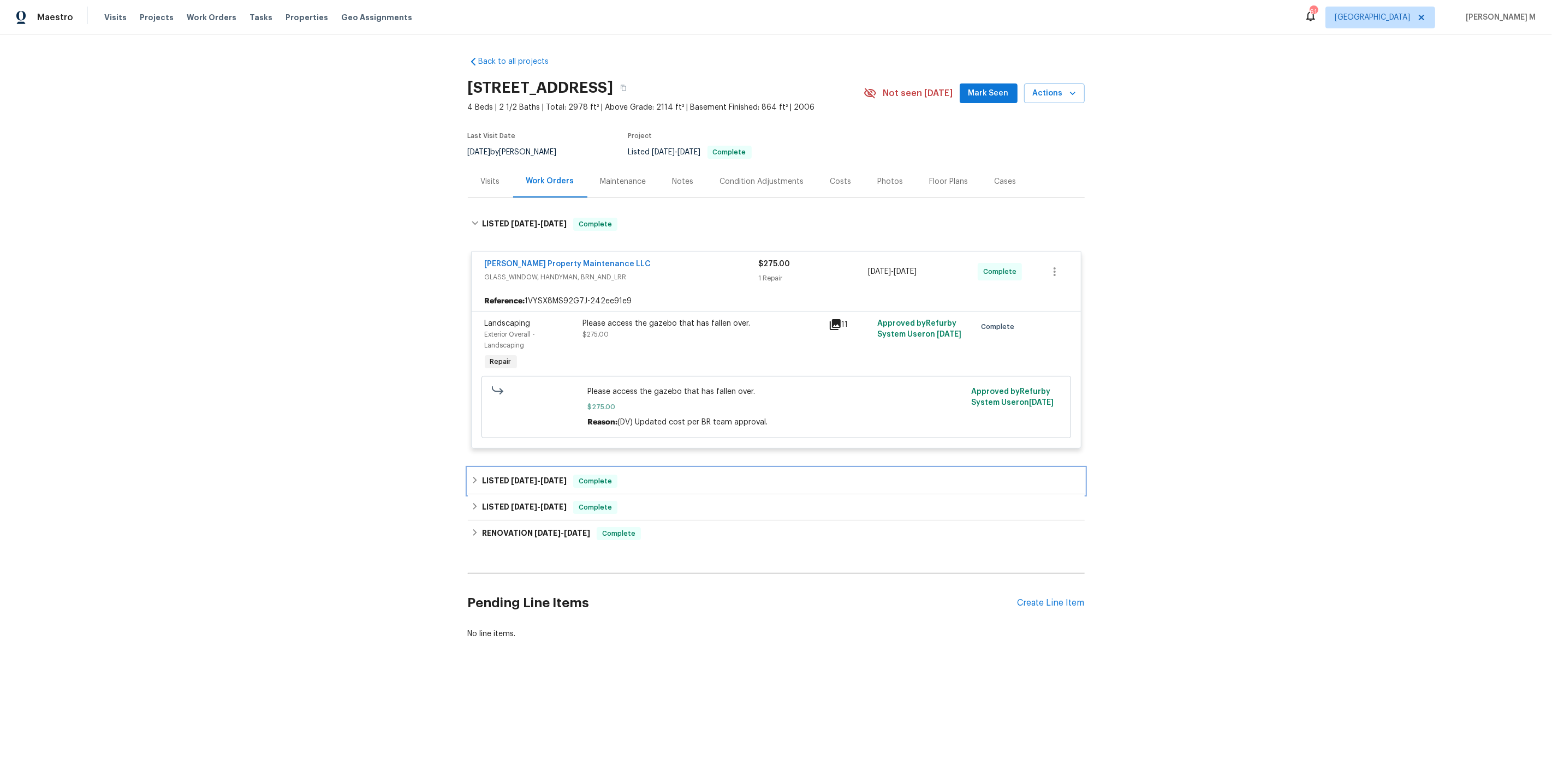
click at [531, 474] on h6 "LISTED [DATE] - [DATE]" at bounding box center [524, 481] width 85 height 13
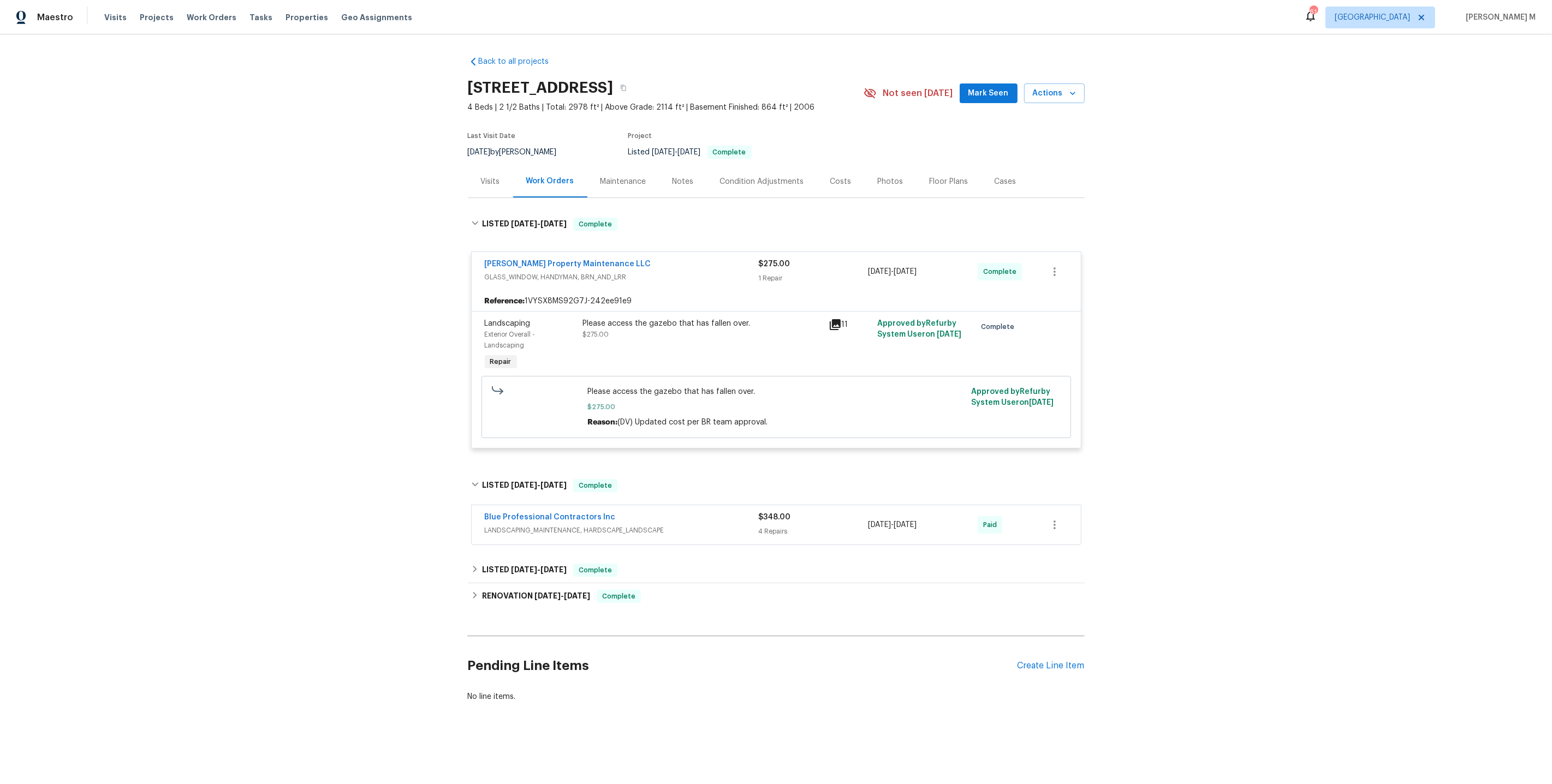
click at [559, 525] on span "LANDSCAPING_MAINTENANCE, HARDSCAPE_LANDSCAPE" at bounding box center [622, 530] width 274 height 11
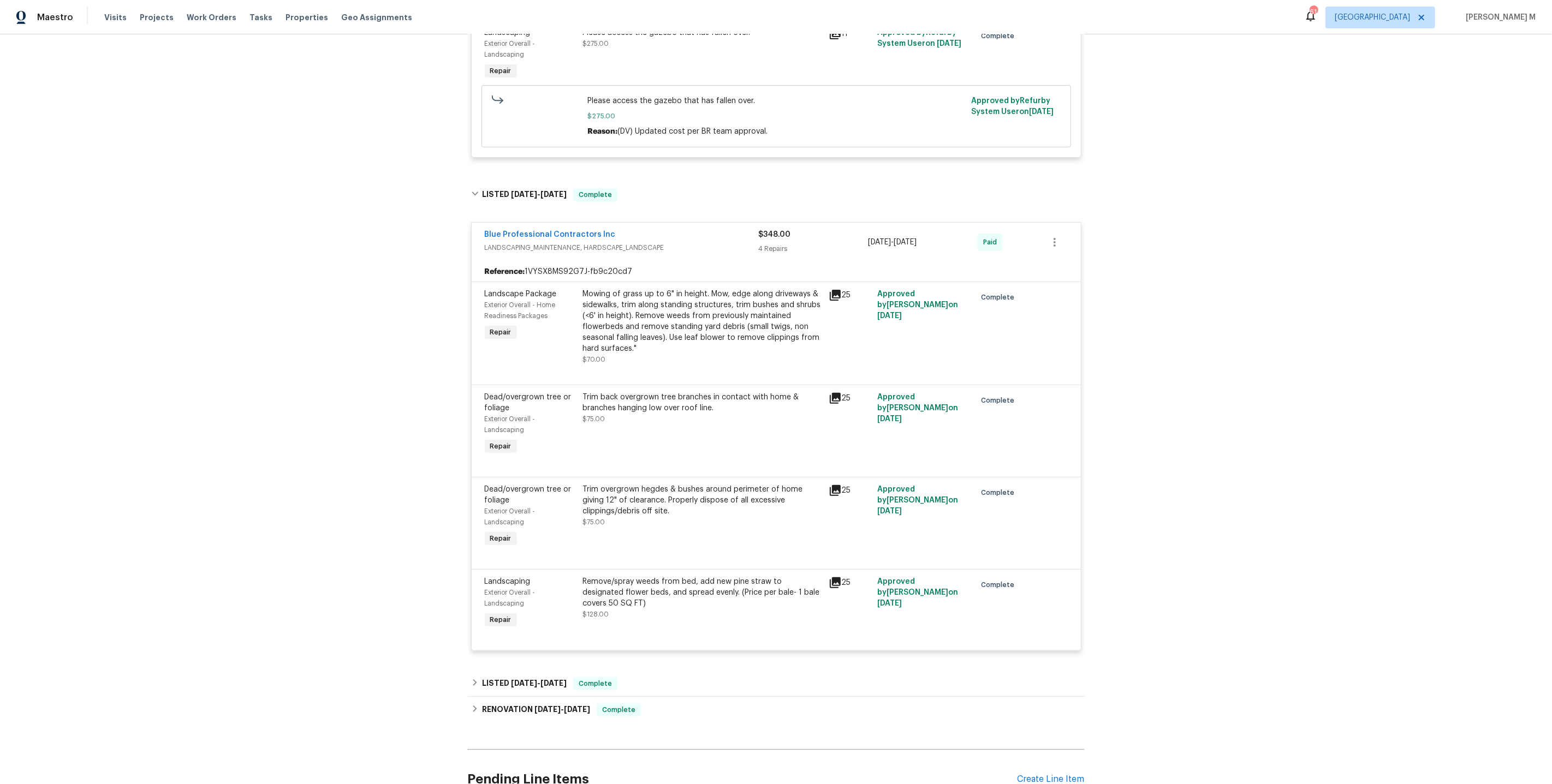
scroll to position [329, 0]
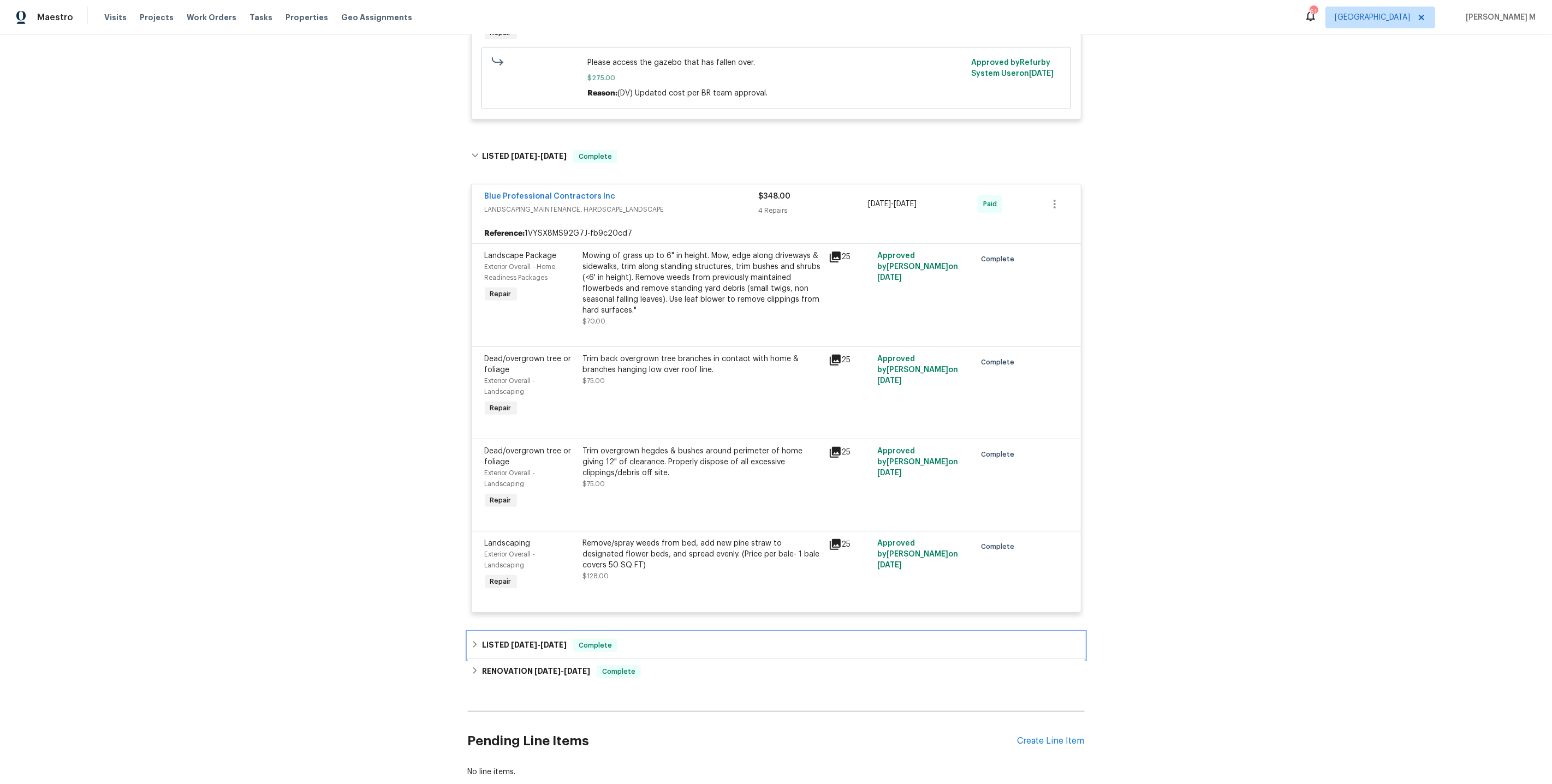
click at [547, 639] on h6 "LISTED [DATE] - [DATE]" at bounding box center [524, 646] width 85 height 13
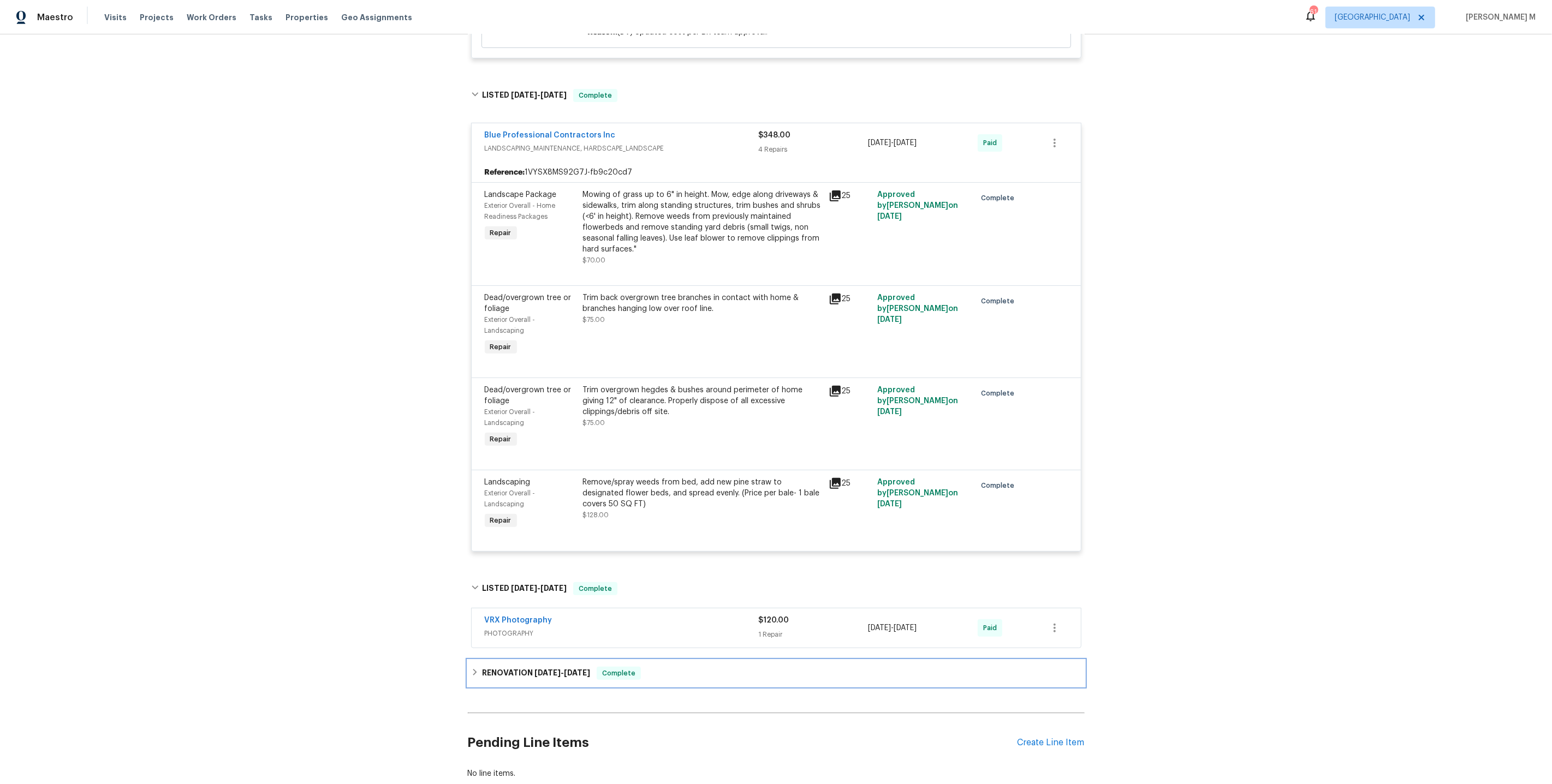
click at [536, 666] on h6 "RENOVATION [DATE] - [DATE]" at bounding box center [535, 673] width 108 height 13
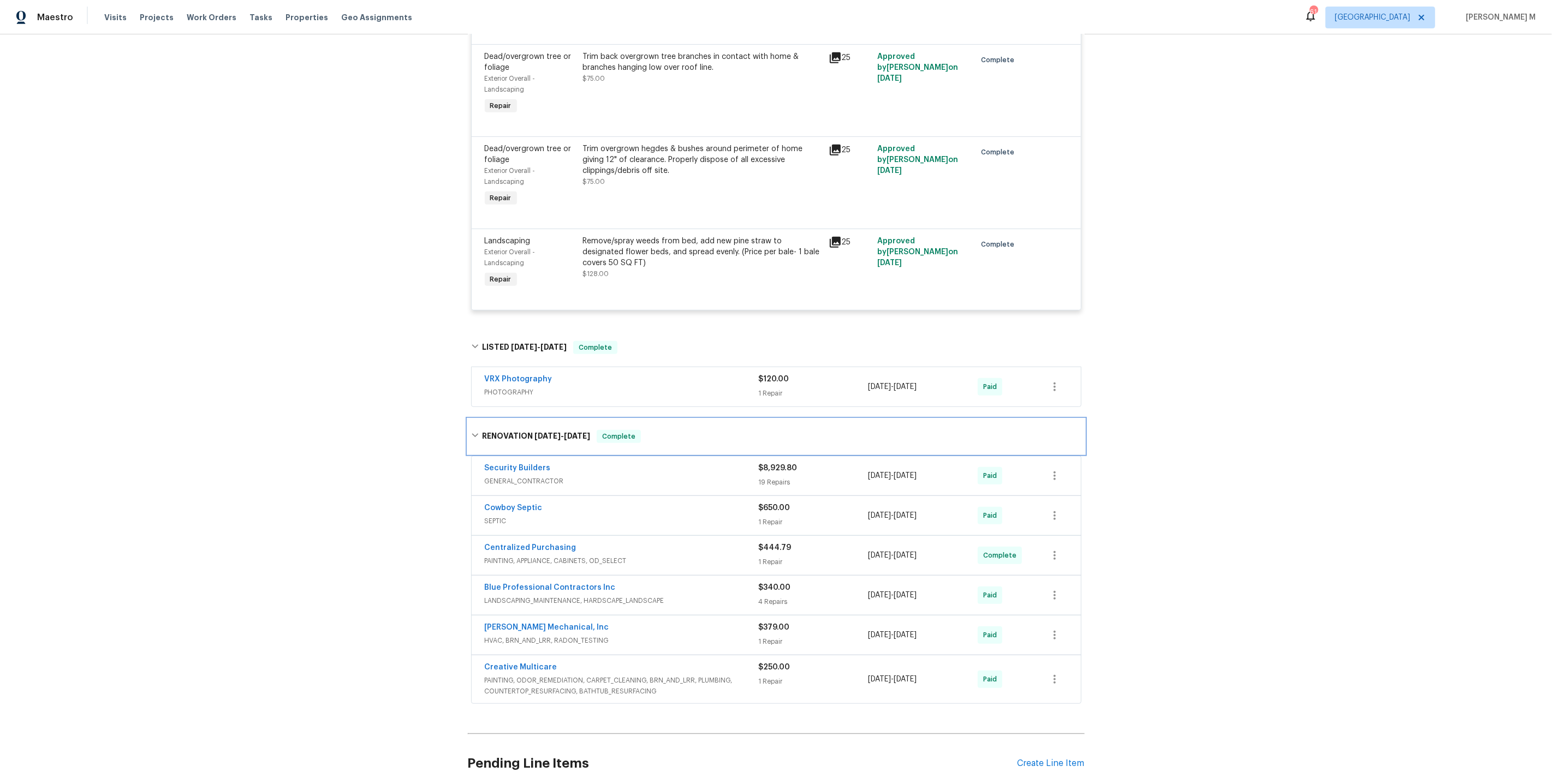
scroll to position [634, 0]
click at [531, 473] on span "GENERAL_CONTRACTOR" at bounding box center [622, 478] width 274 height 11
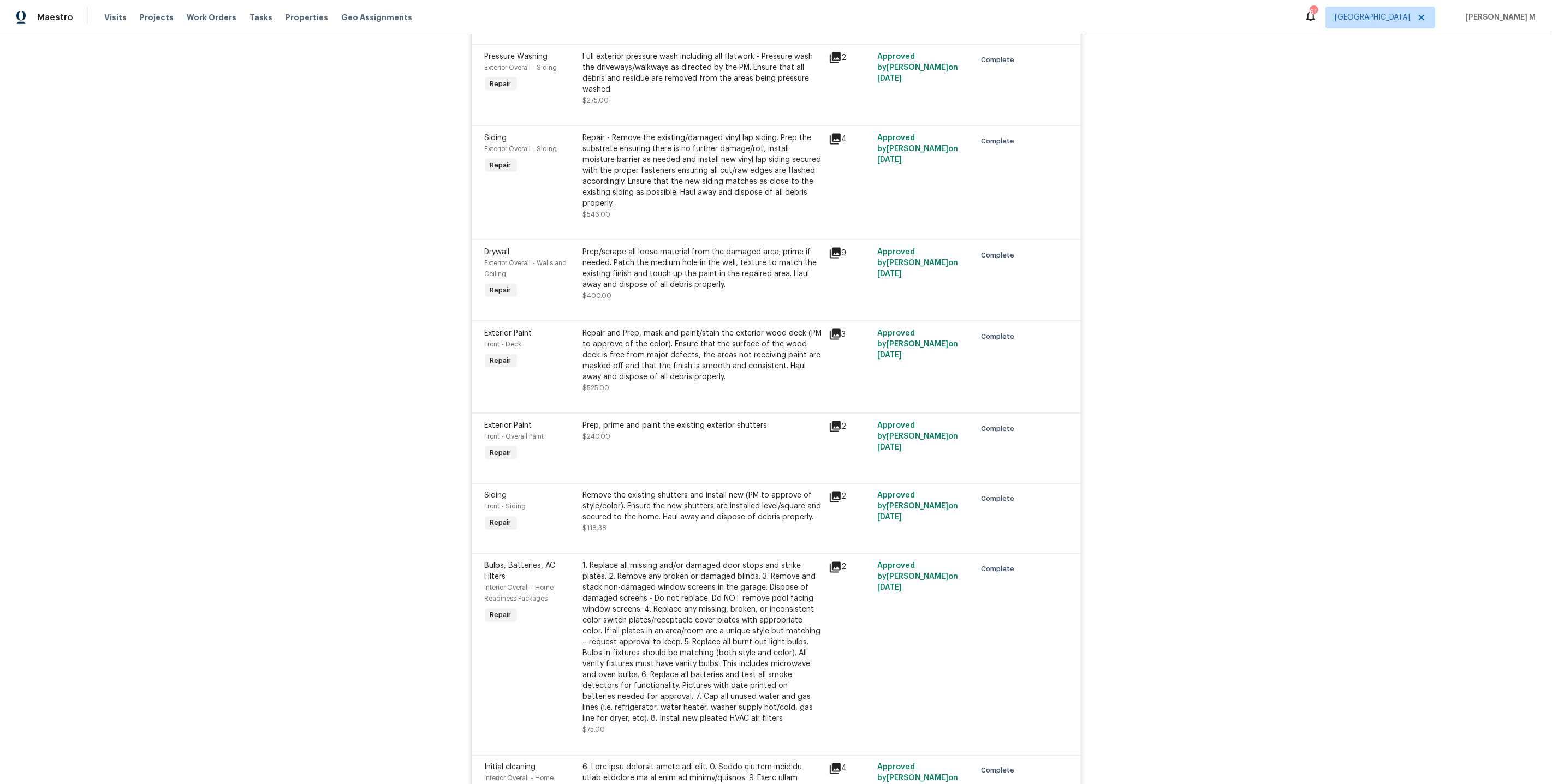
scroll to position [2670, 0]
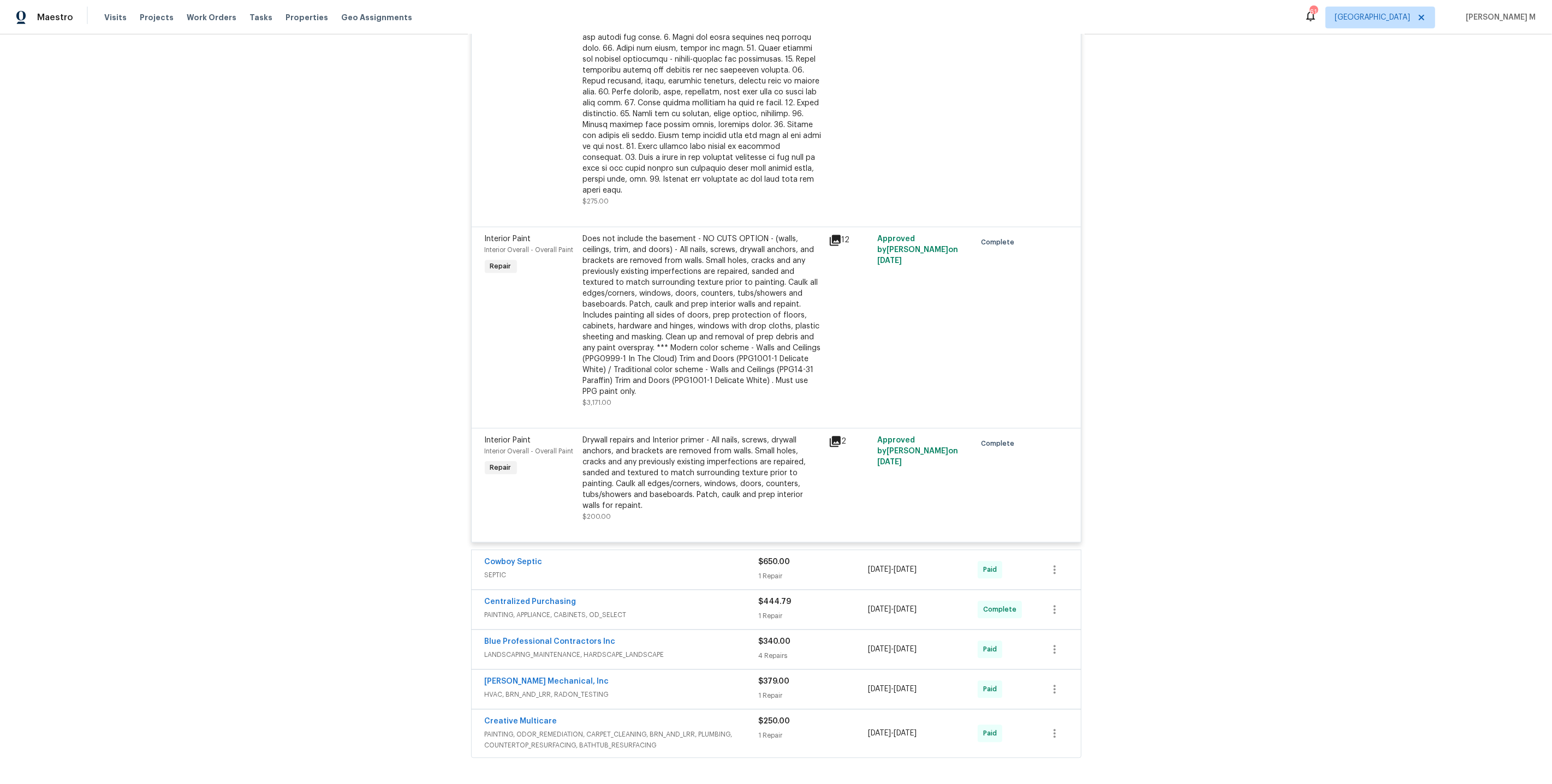
click at [617, 557] on div "Cowboy Septic" at bounding box center [622, 563] width 274 height 13
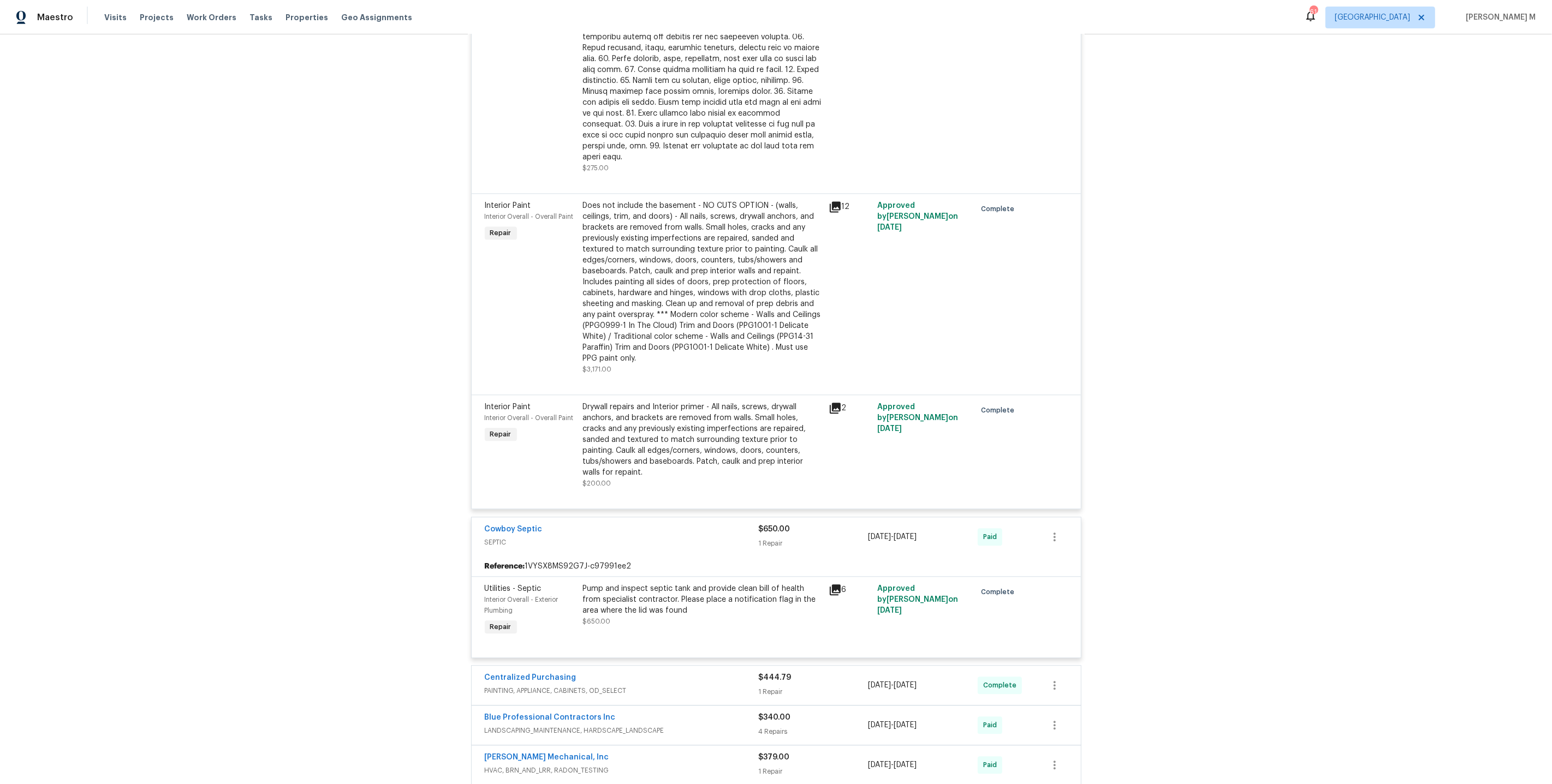
scroll to position [2704, 0]
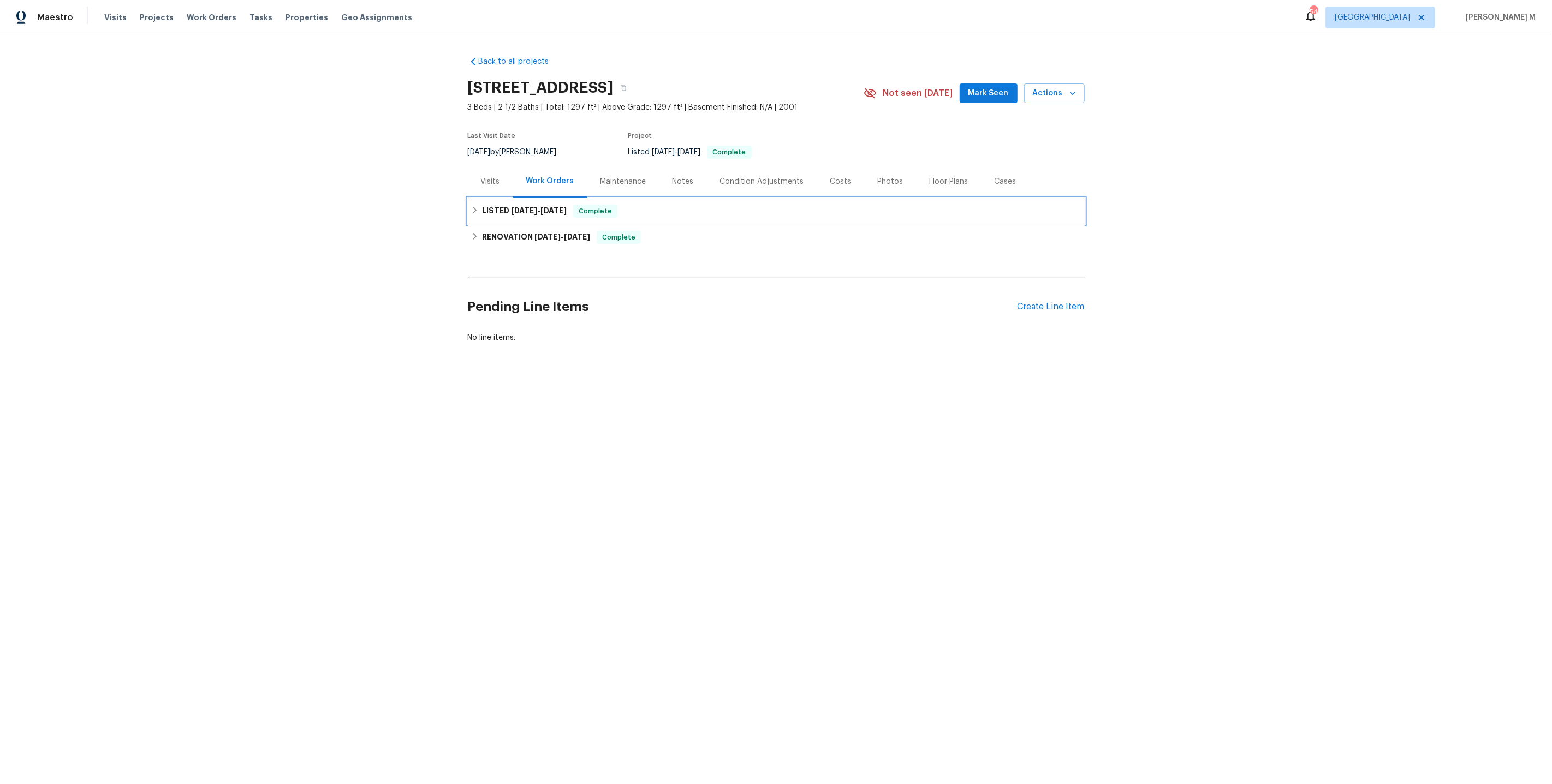
click at [528, 206] on span "6/25/25" at bounding box center [523, 210] width 26 height 8
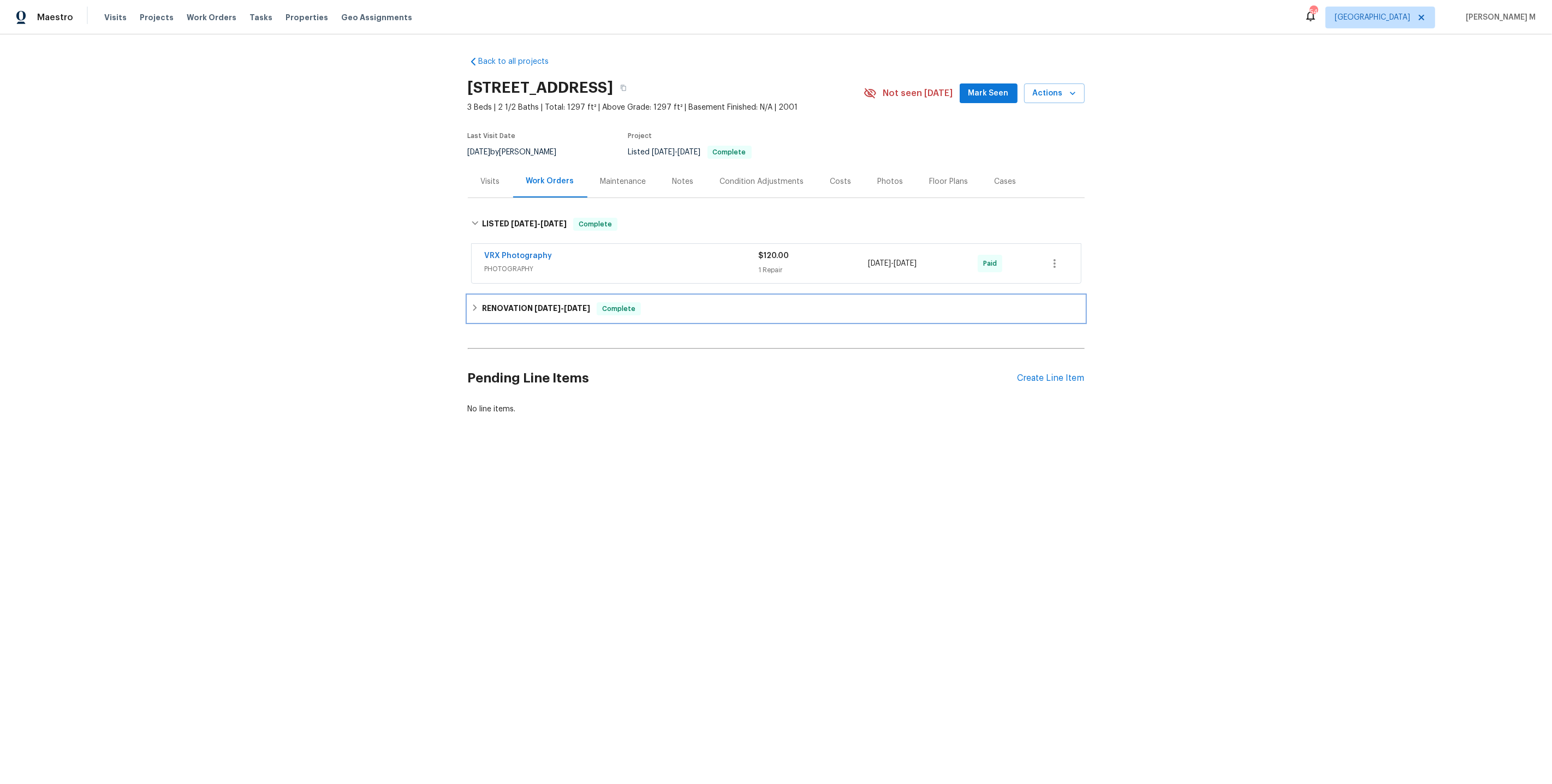
click at [513, 309] on div "RENOVATION 6/2/25 - 6/30/25 Complete" at bounding box center [776, 309] width 617 height 26
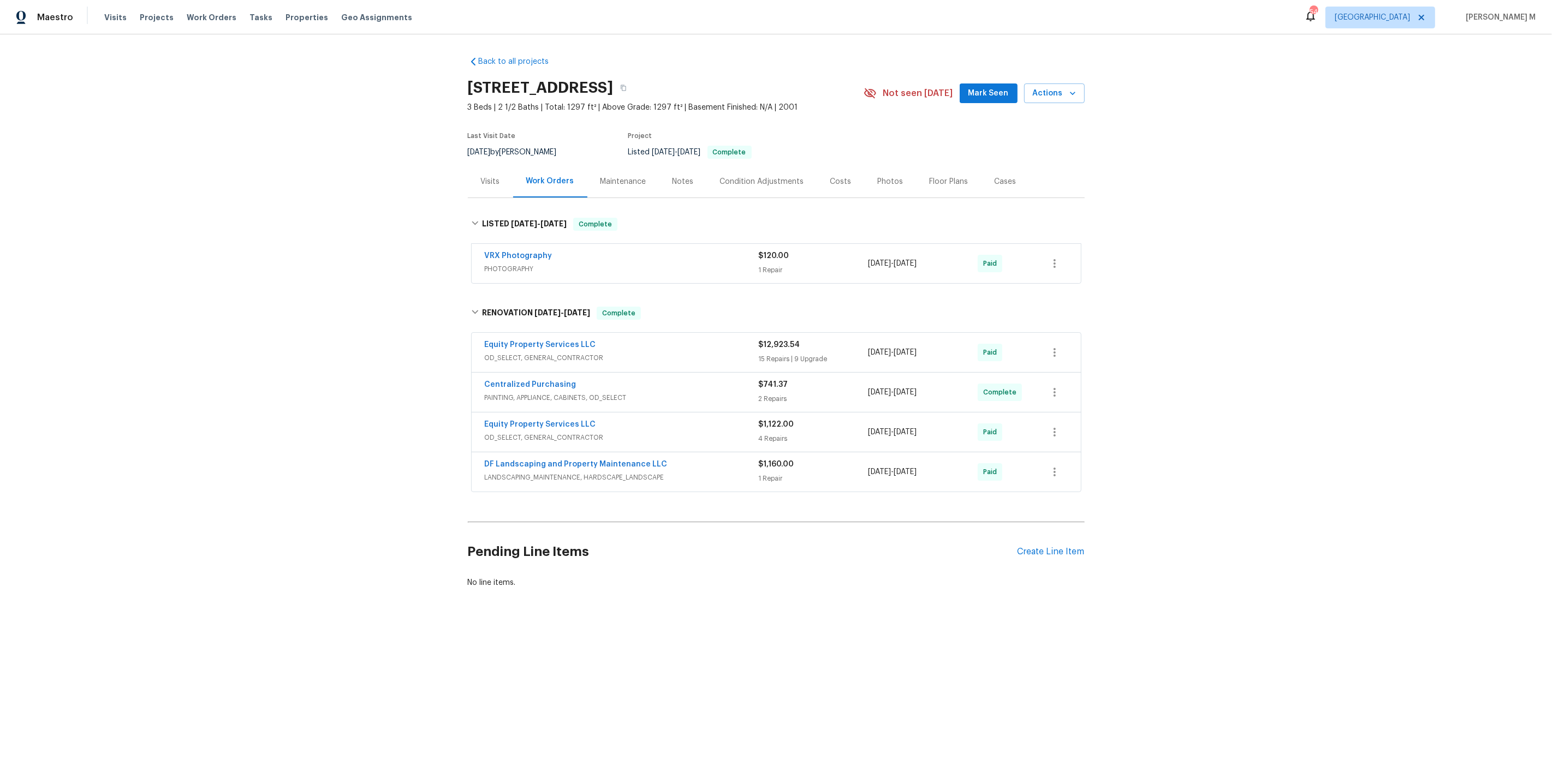
click at [510, 353] on span "OD_SELECT, GENERAL_CONTRACTOR" at bounding box center [622, 358] width 274 height 11
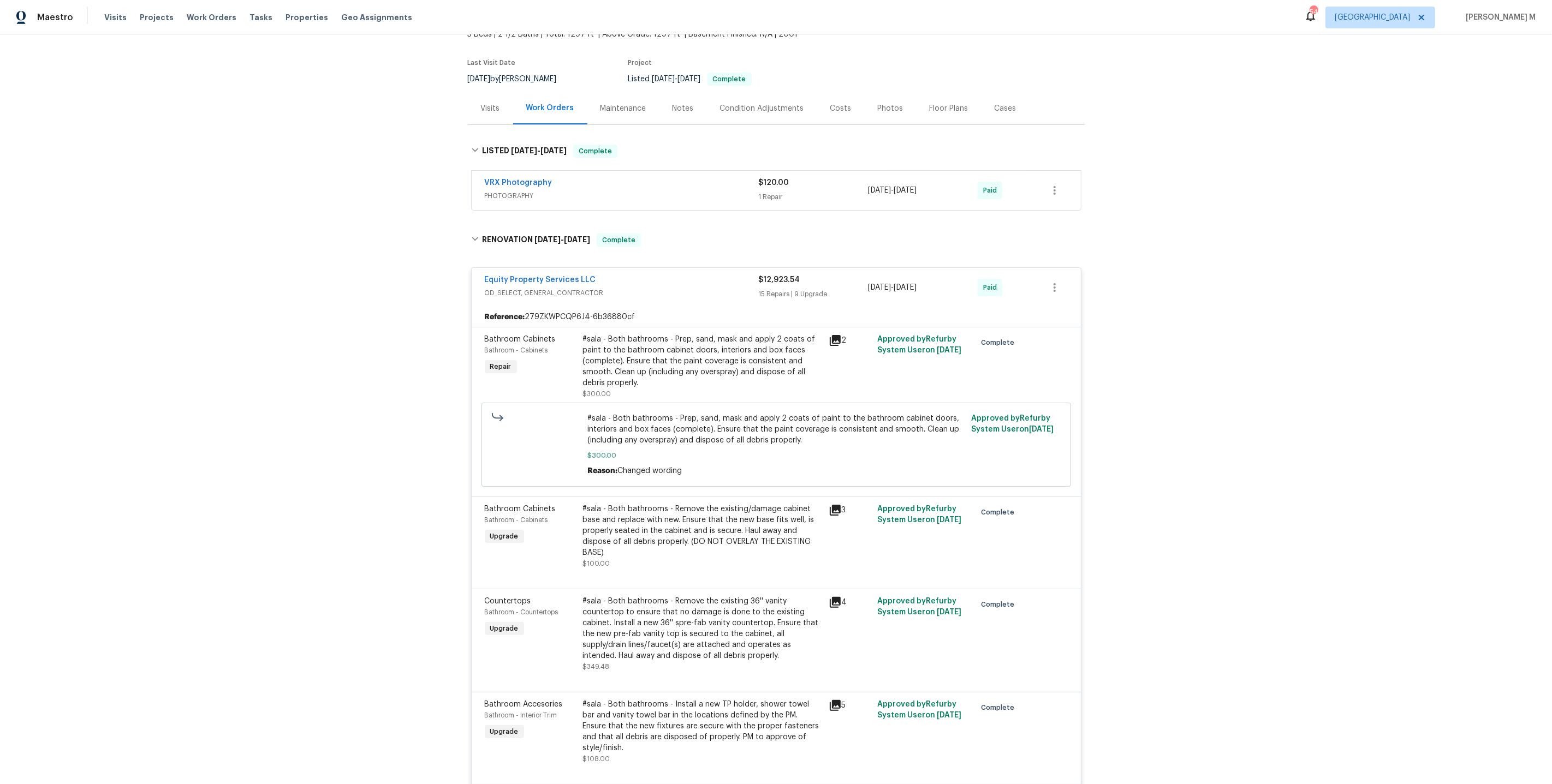
scroll to position [74, 0]
click at [689, 341] on div "#sala - Both bathrooms - Prep, sand, mask and apply 2 coats of paint to the bat…" at bounding box center [702, 361] width 239 height 54
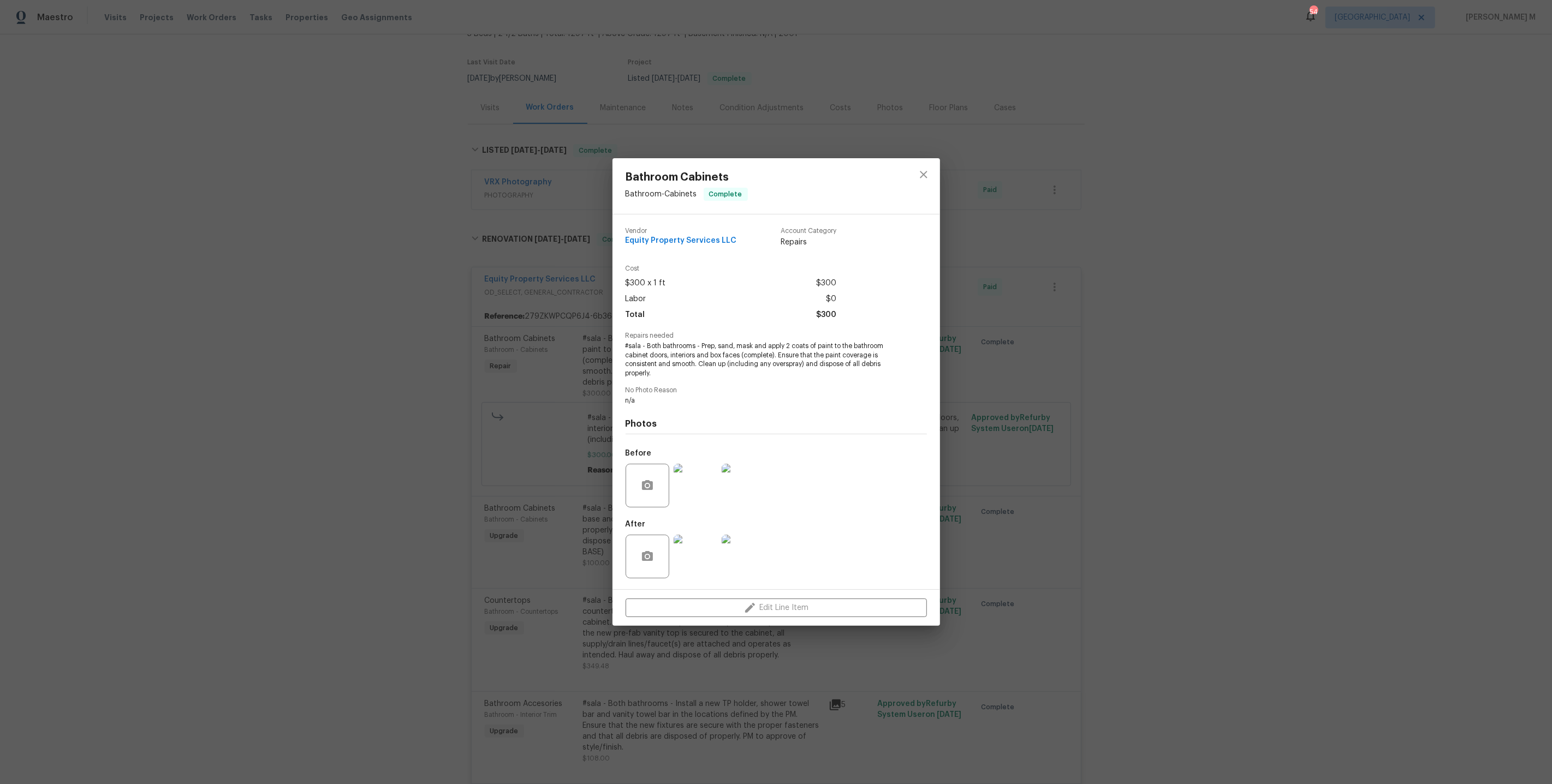
click at [985, 514] on div "Bathroom Cabinets Bathroom - Cabinets Complete Vendor Equity Property Services …" at bounding box center [776, 392] width 1552 height 784
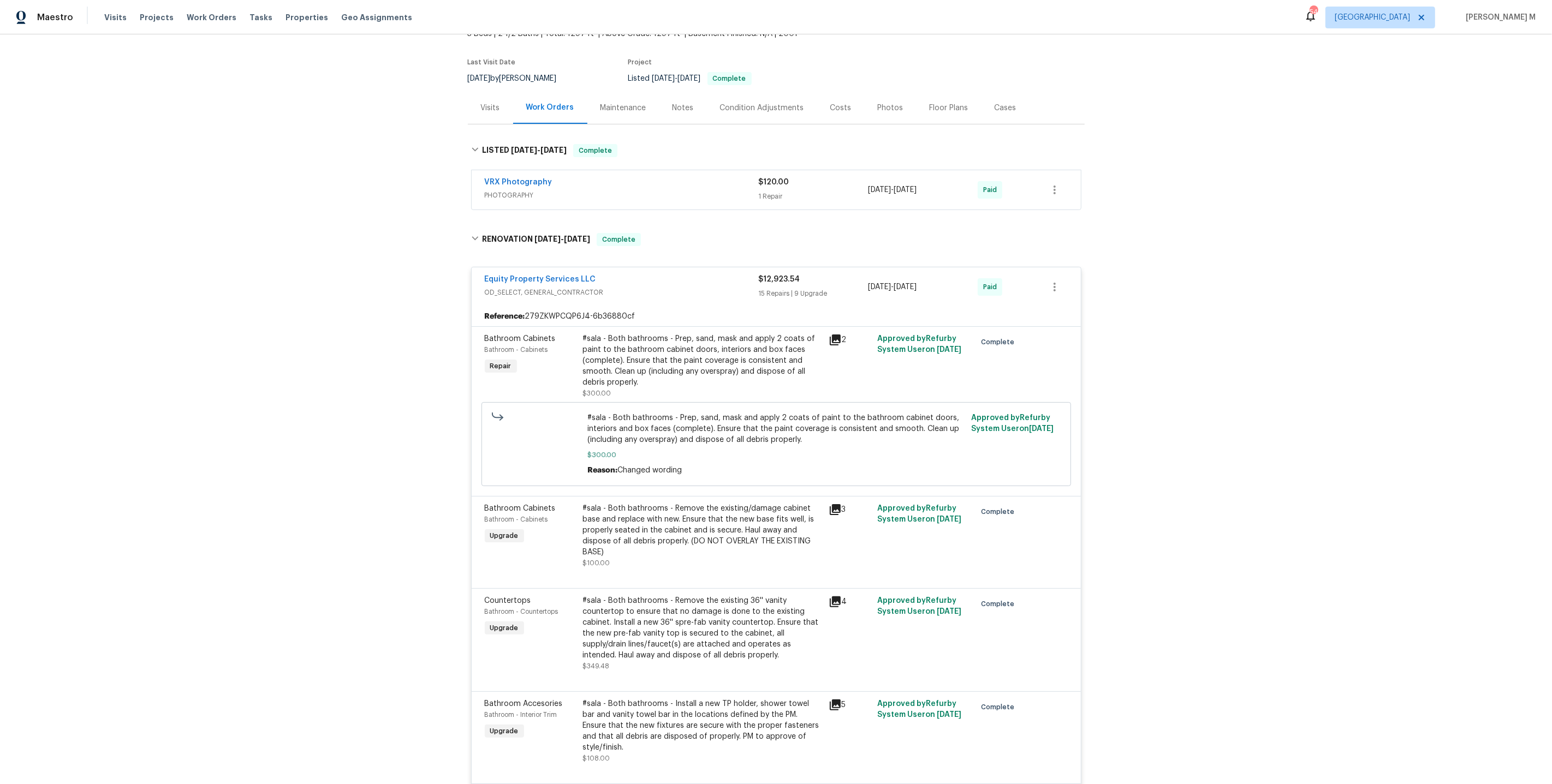
click at [644, 541] on div "#sala - Both bathrooms - Remove the existing/damage cabinet base and replace wi…" at bounding box center [702, 530] width 239 height 54
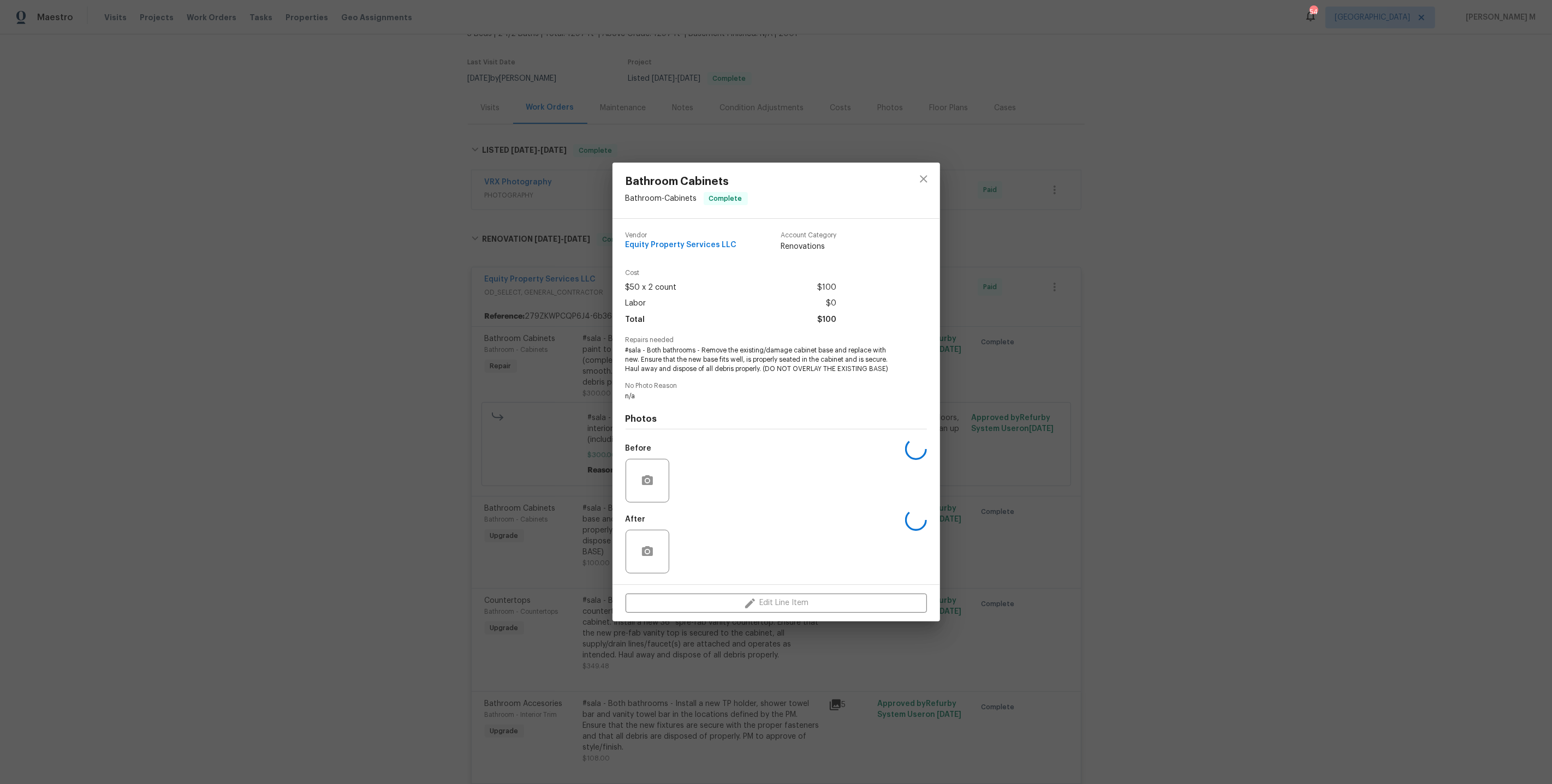
click at [1127, 490] on div "Bathroom Cabinets Bathroom - Cabinets Complete Vendor Equity Property Services …" at bounding box center [776, 392] width 1552 height 784
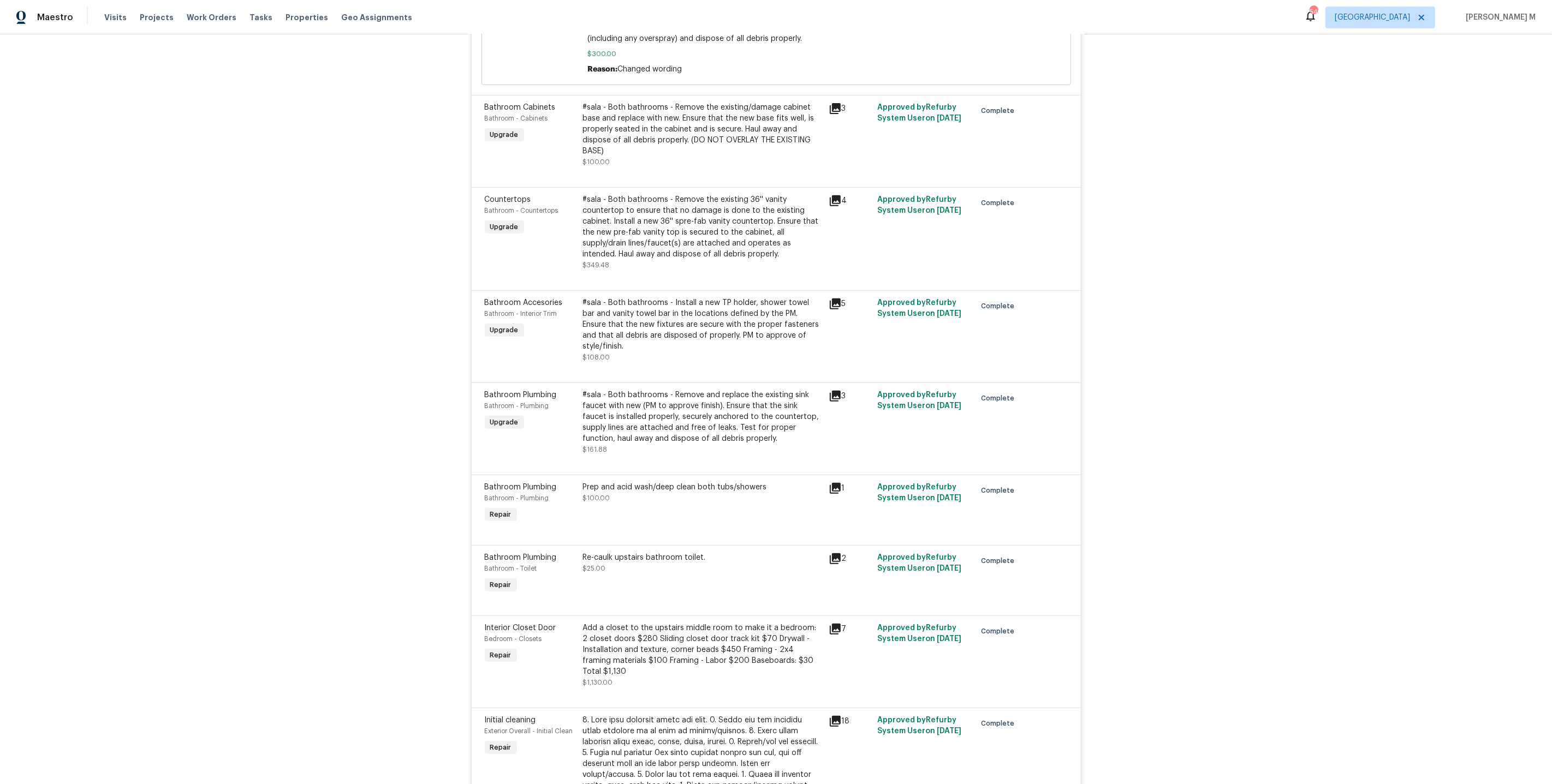
scroll to position [478, 0]
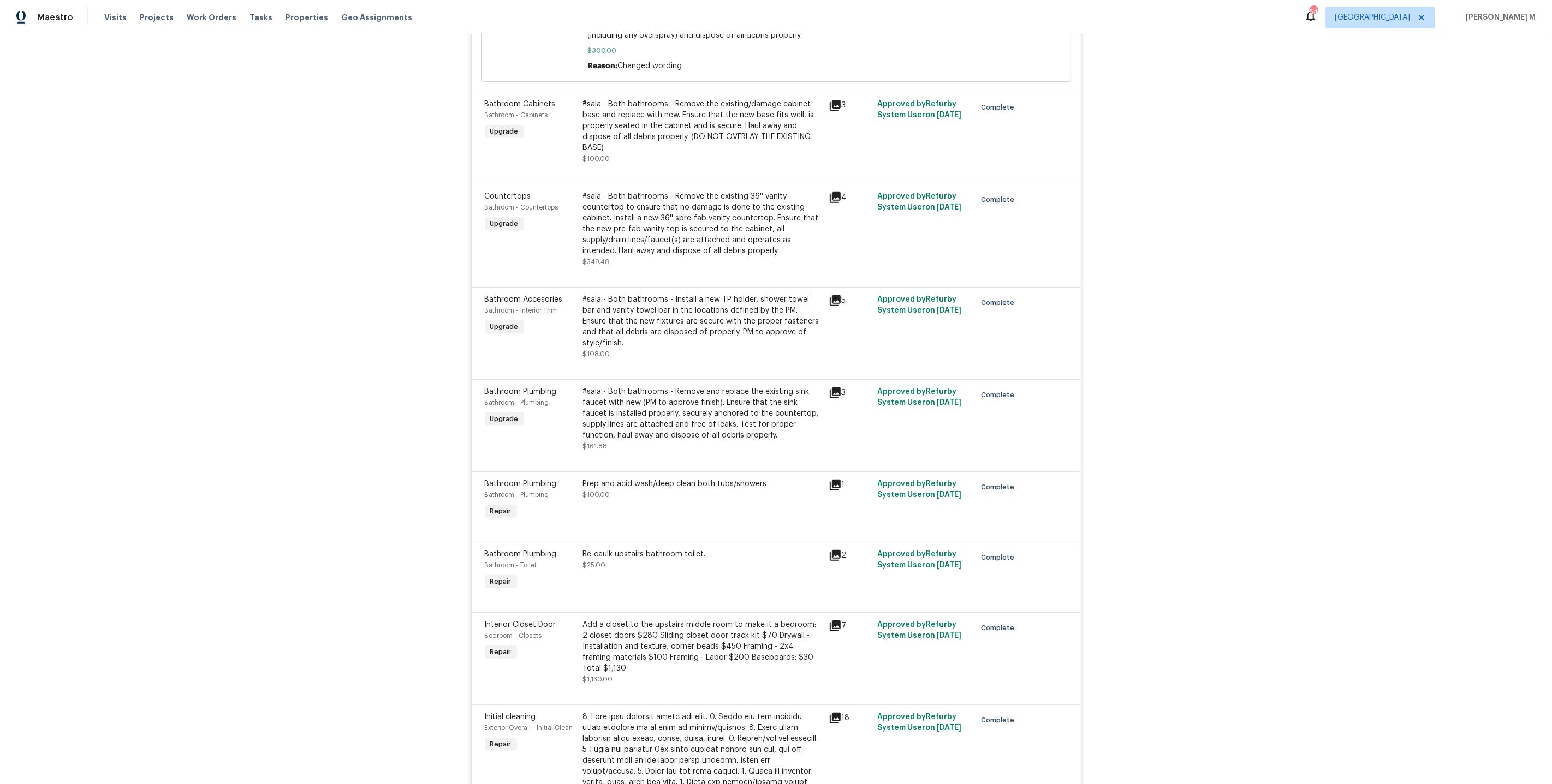
click at [694, 325] on div "#sala - Both bathrooms - Install a new TP holder, shower towel bar and vanity t…" at bounding box center [702, 327] width 239 height 66
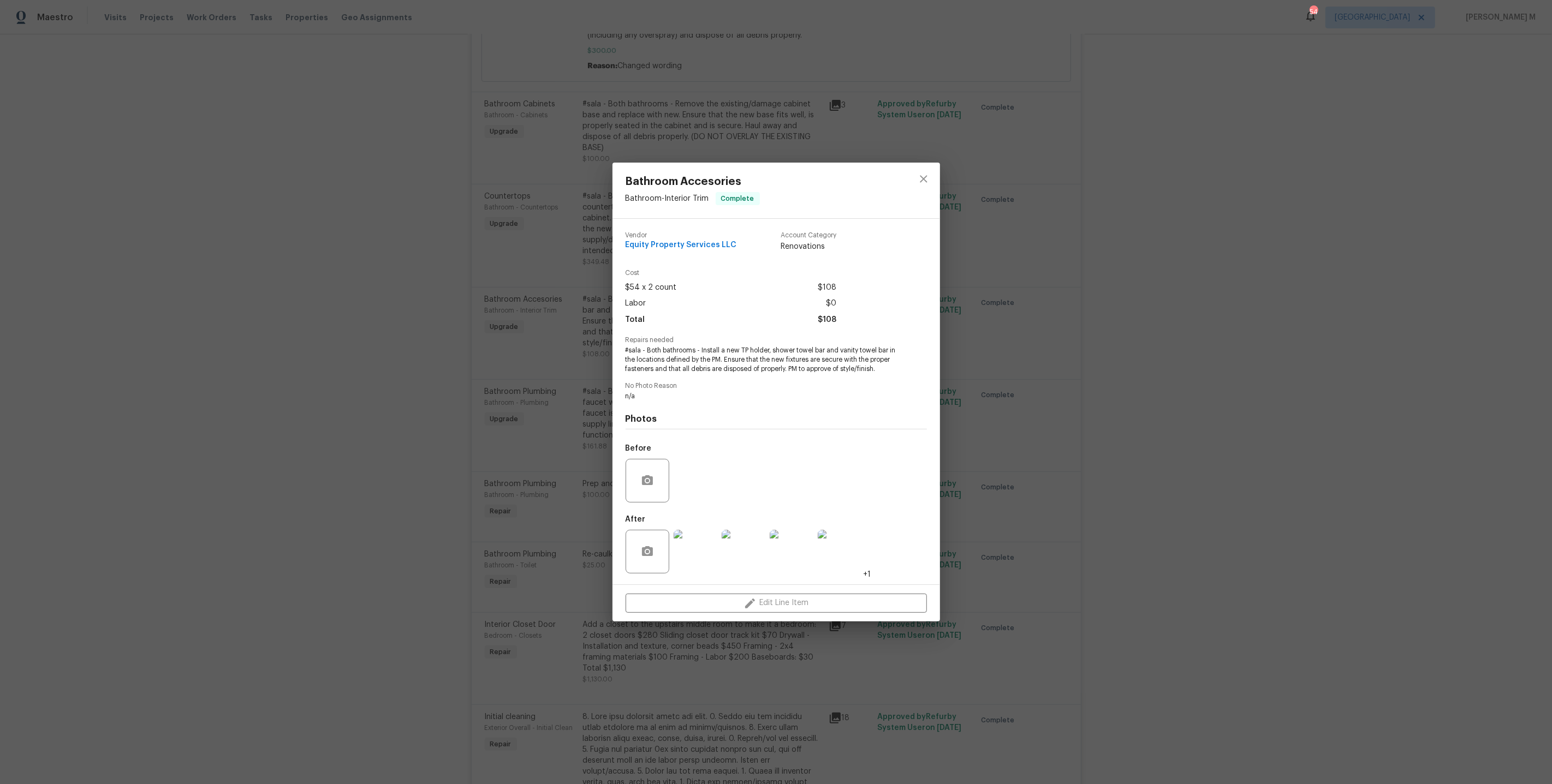
click at [988, 485] on div "Bathroom Accesories Bathroom - Interior Trim Complete Vendor Equity Property Se…" at bounding box center [776, 392] width 1552 height 784
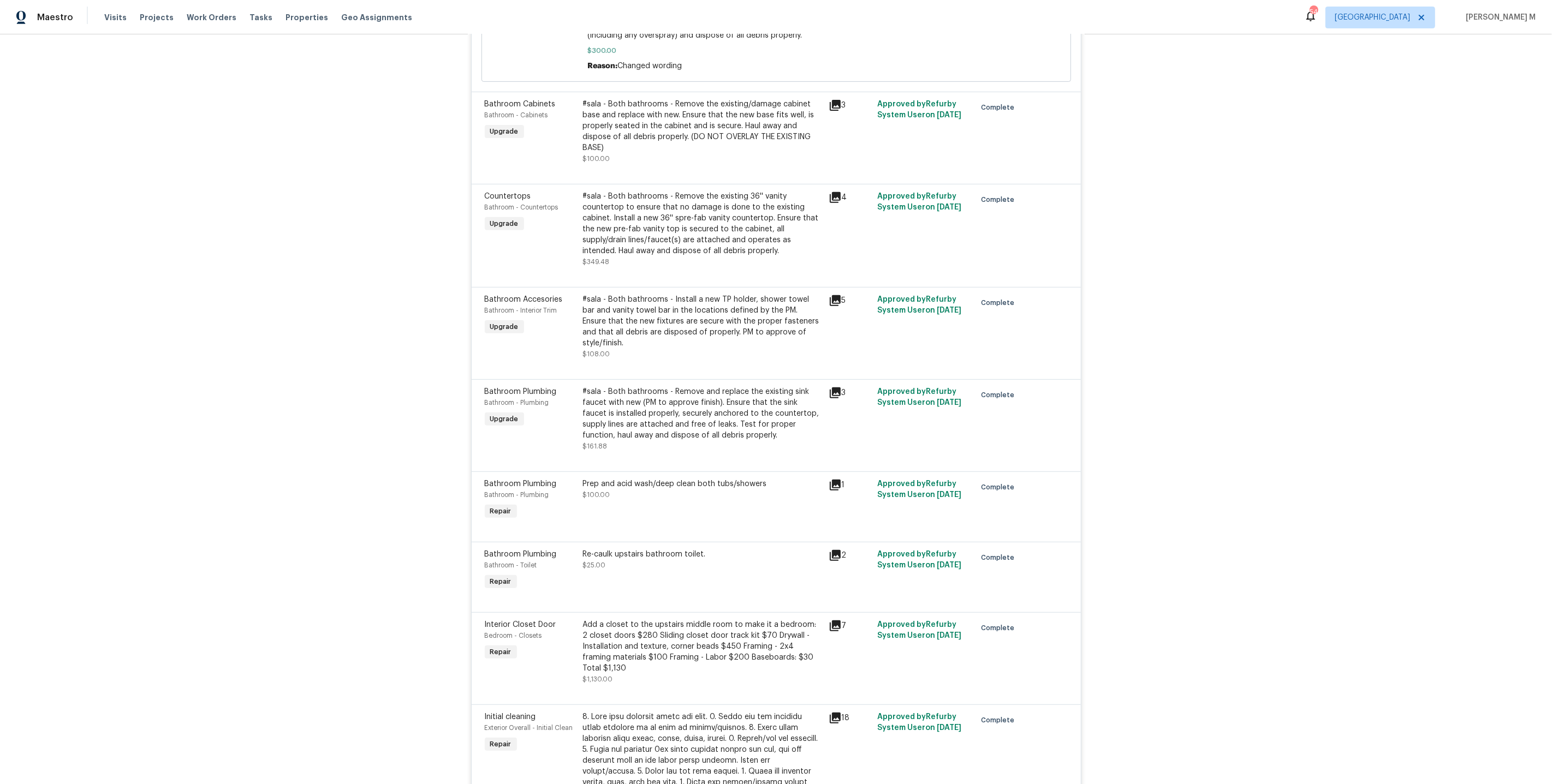
scroll to position [564, 0]
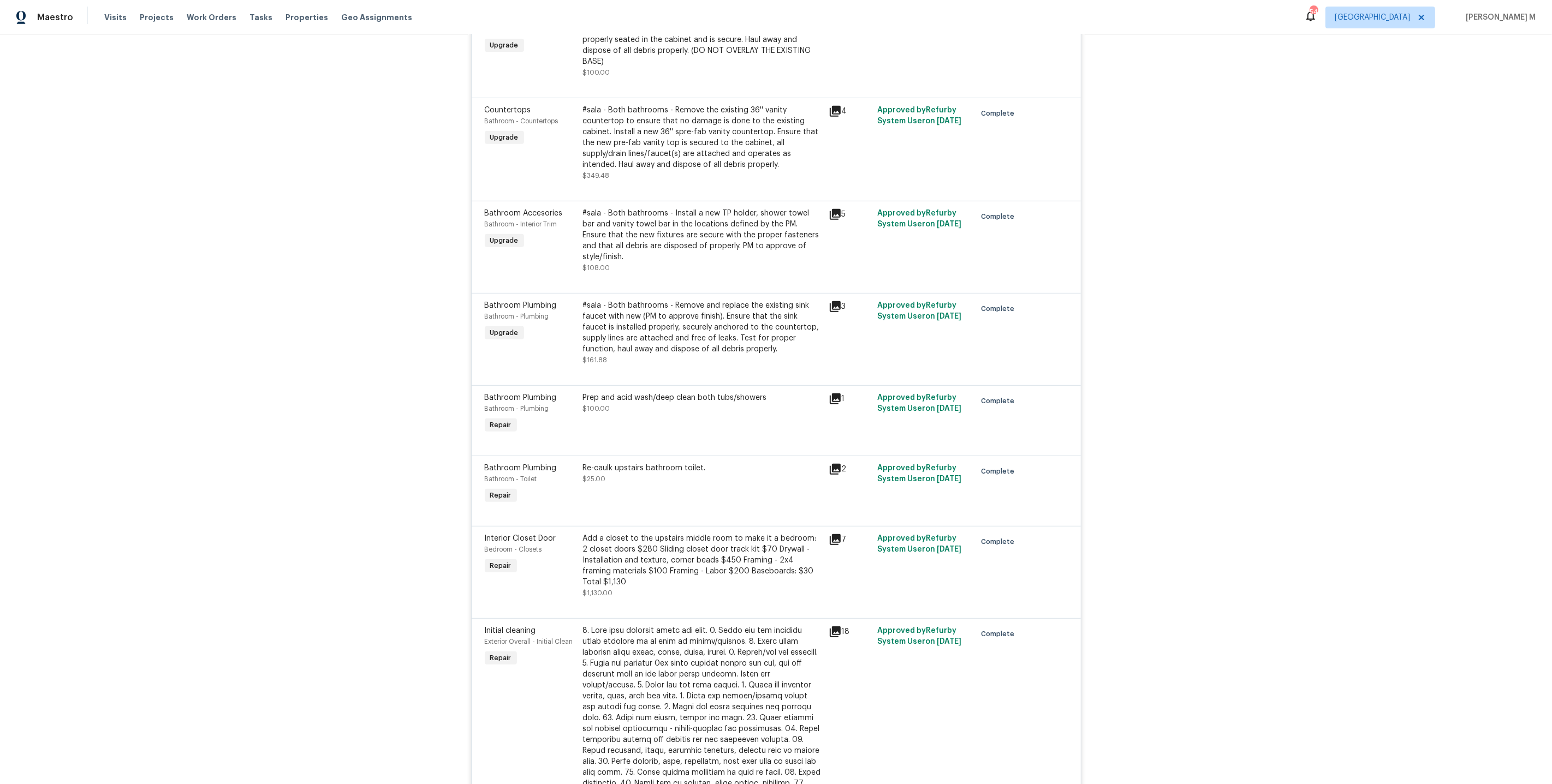
click at [725, 462] on div "Re-caulk upstairs bathroom toilet. $25.00" at bounding box center [702, 473] width 239 height 22
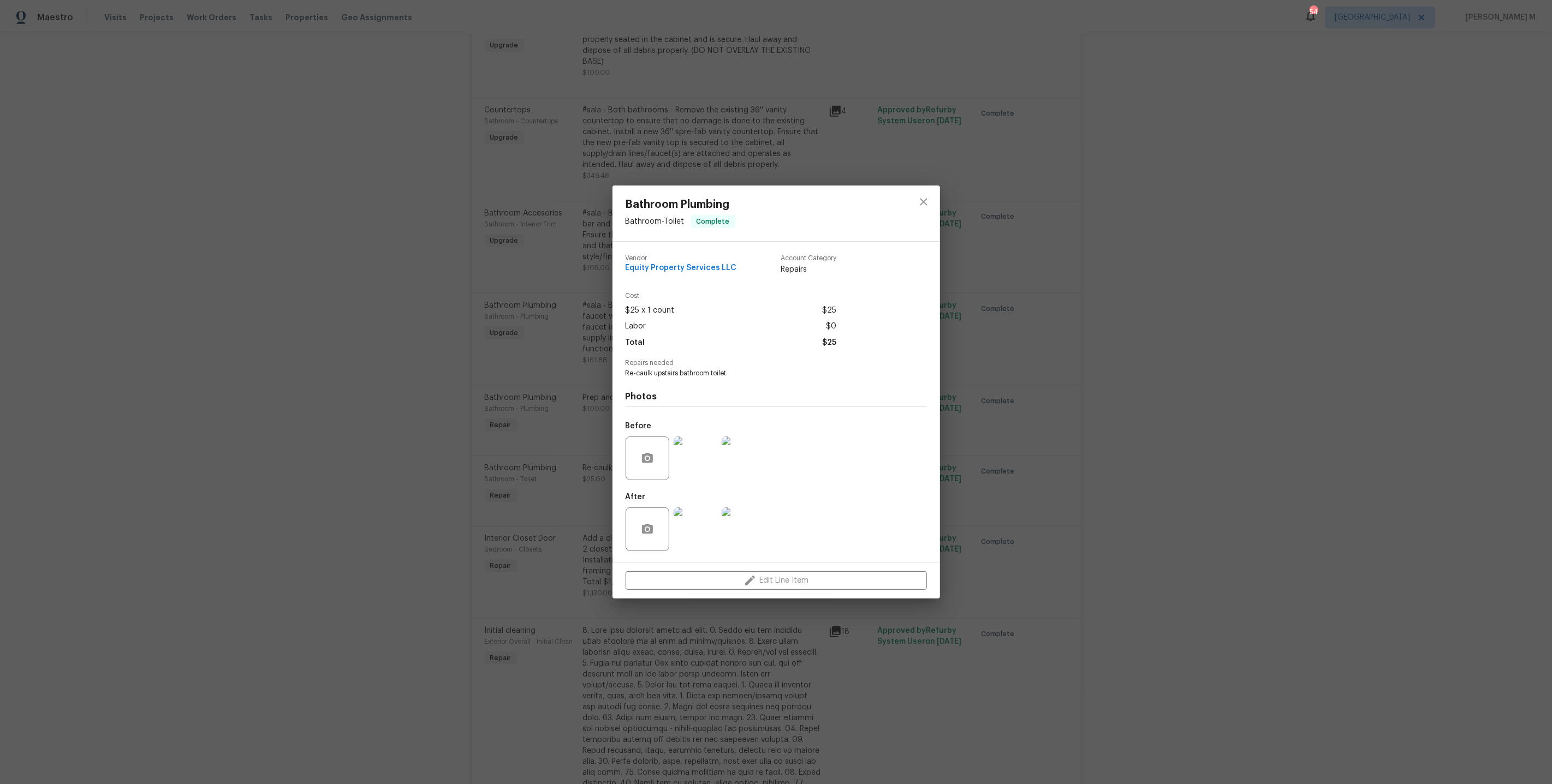
click at [684, 464] on img at bounding box center [696, 458] width 44 height 44
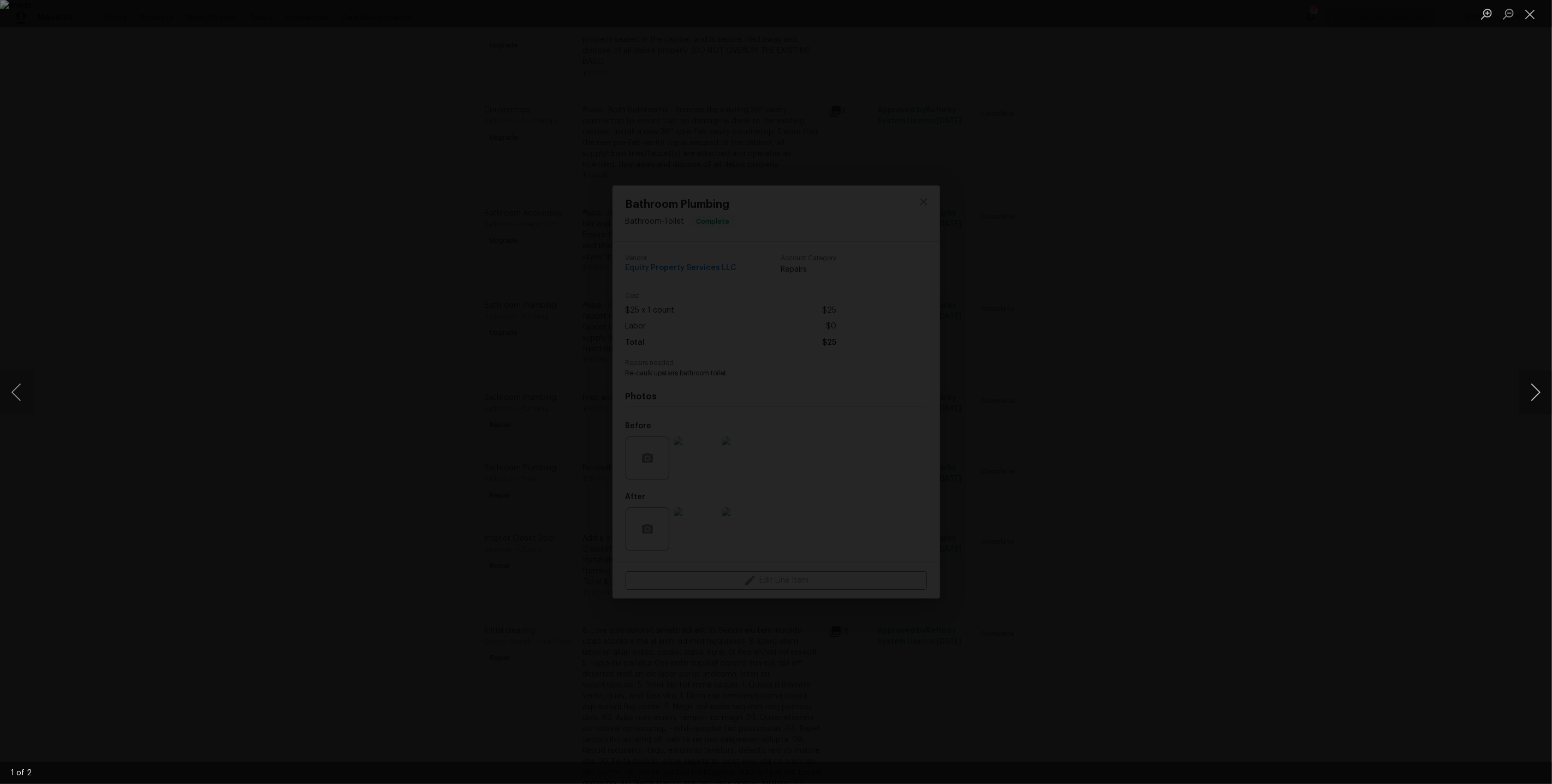
click at [1541, 392] on button "Next image" at bounding box center [1535, 392] width 33 height 44
click at [1405, 302] on div "Lightbox" at bounding box center [776, 392] width 1552 height 784
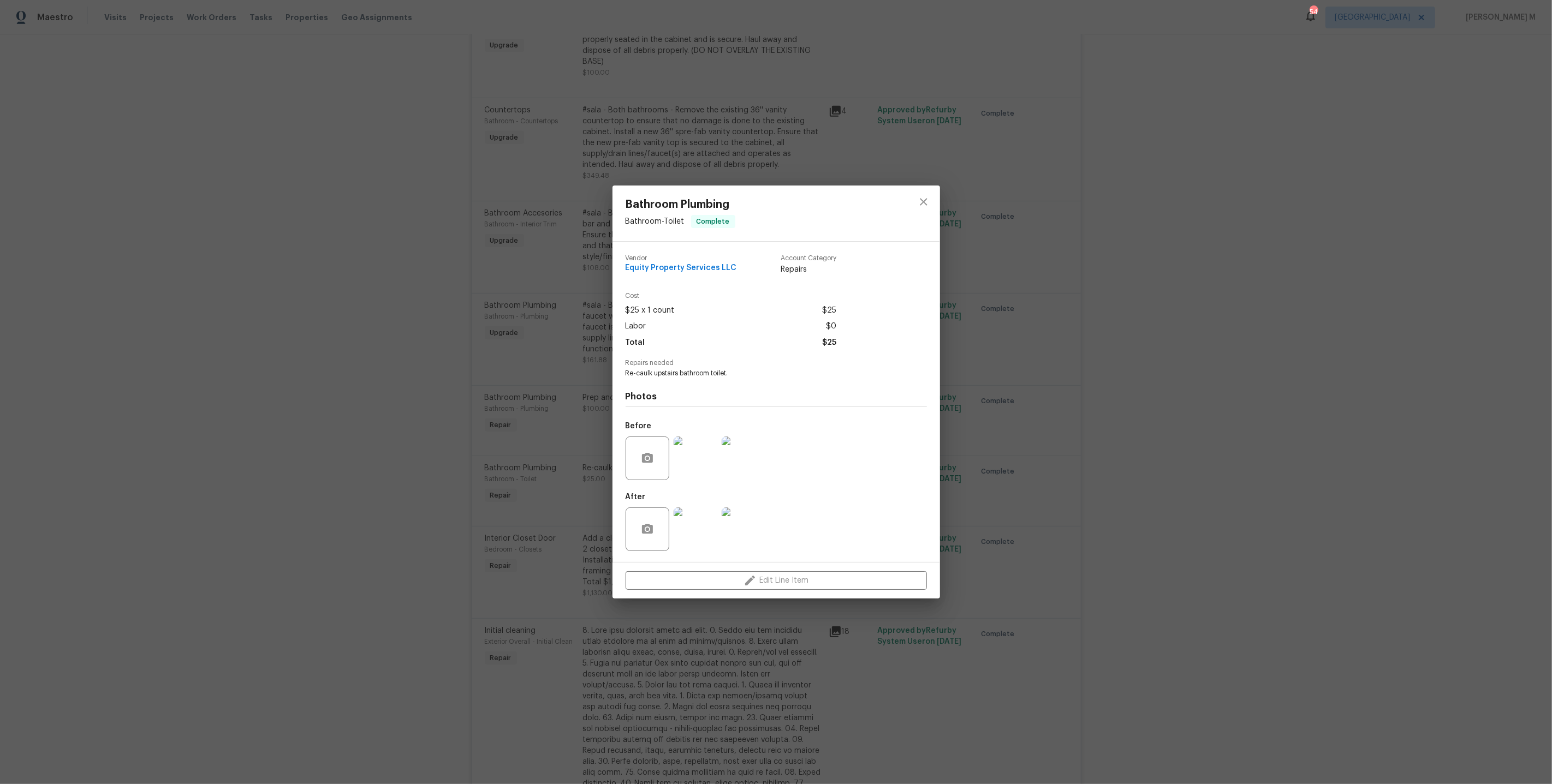
click at [1405, 302] on div "Bathroom Plumbing Bathroom - Toilet Complete Vendor Equity Property Services LL…" at bounding box center [776, 392] width 1552 height 784
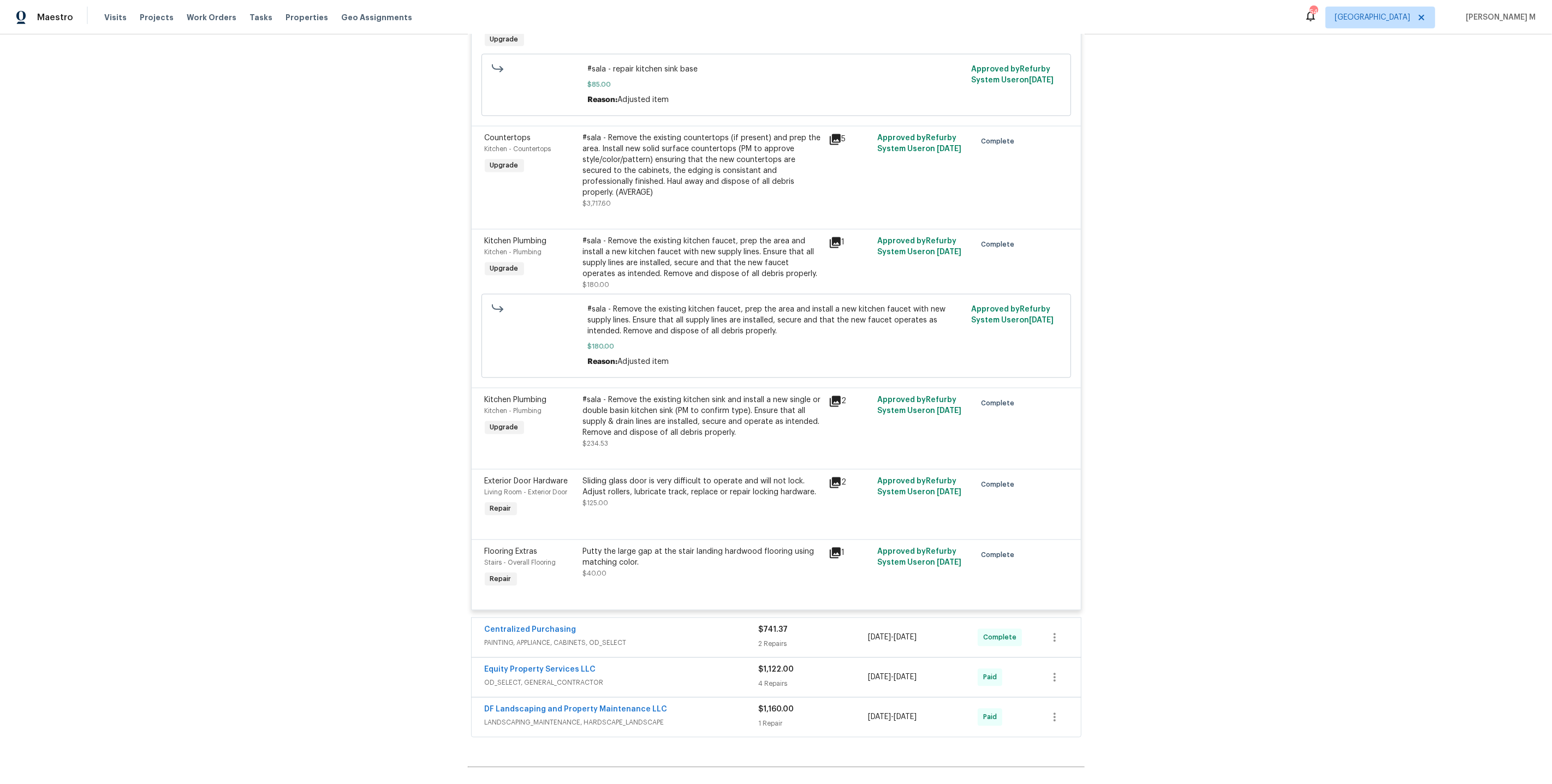
scroll to position [2449, 0]
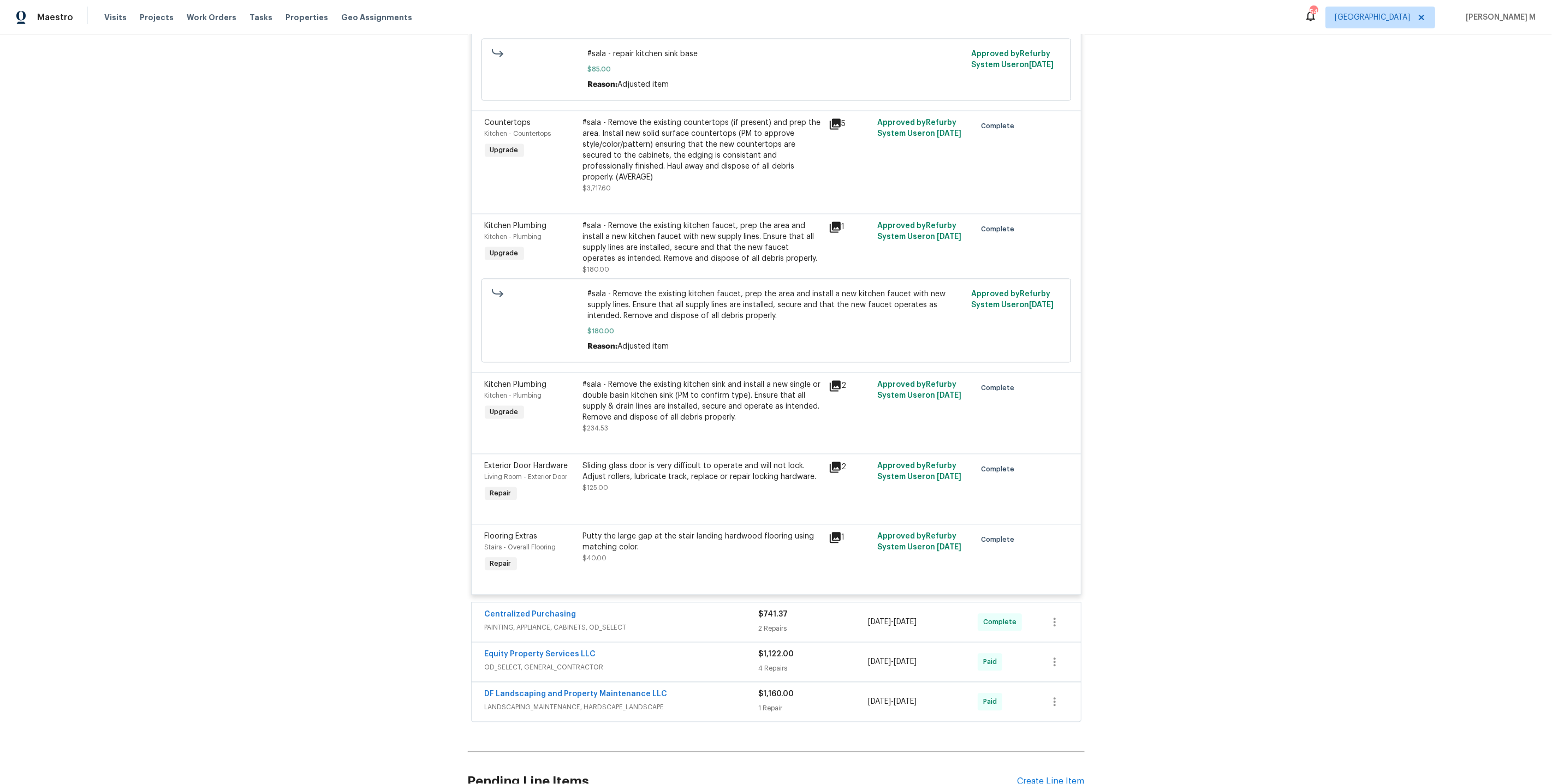
click at [517, 702] on span "LANDSCAPING_MAINTENANCE, HARDSCAPE_LANDSCAPE" at bounding box center [622, 707] width 274 height 11
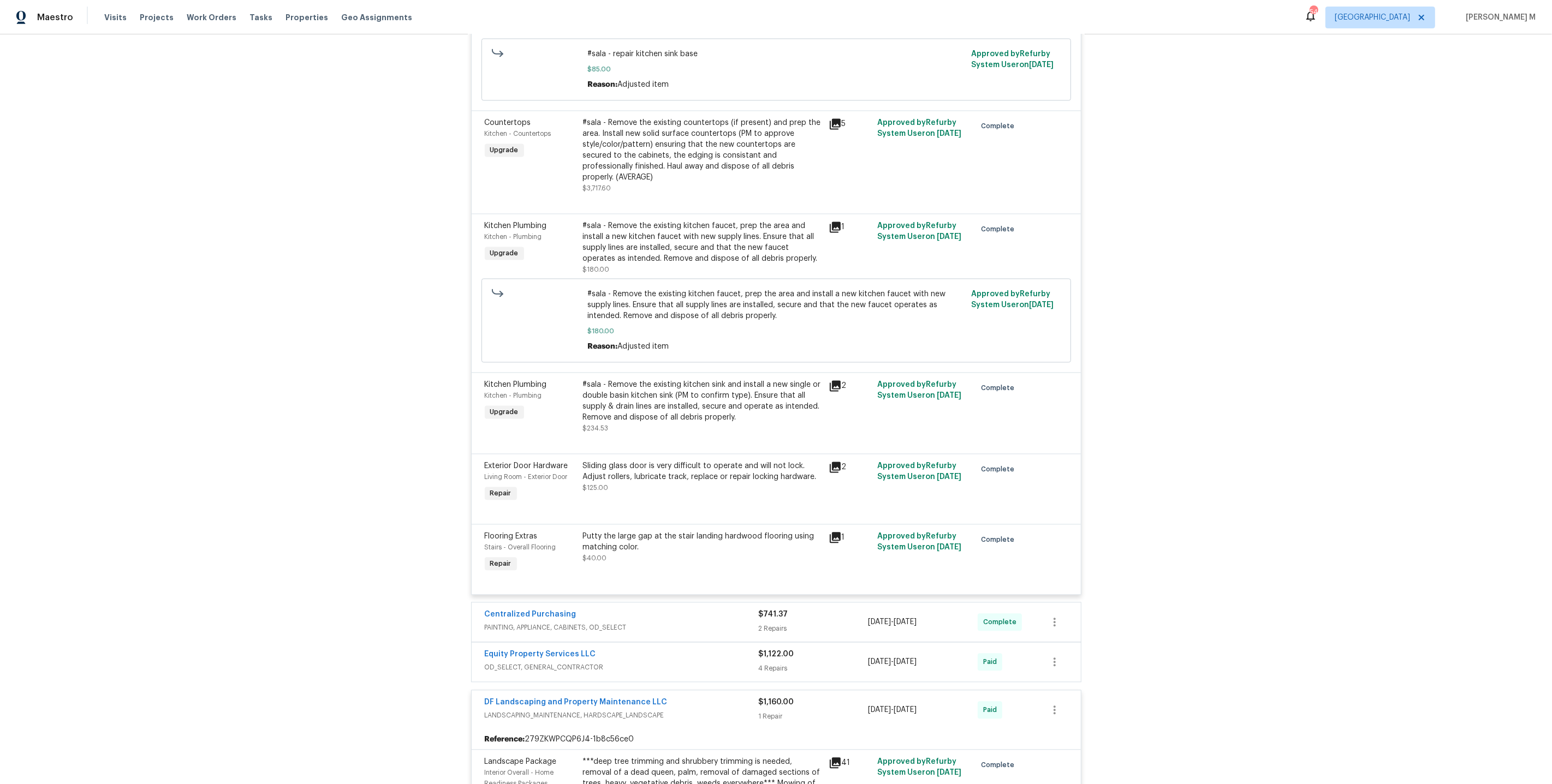
click at [543, 662] on span "OD_SELECT, GENERAL_CONTRACTOR" at bounding box center [622, 667] width 274 height 11
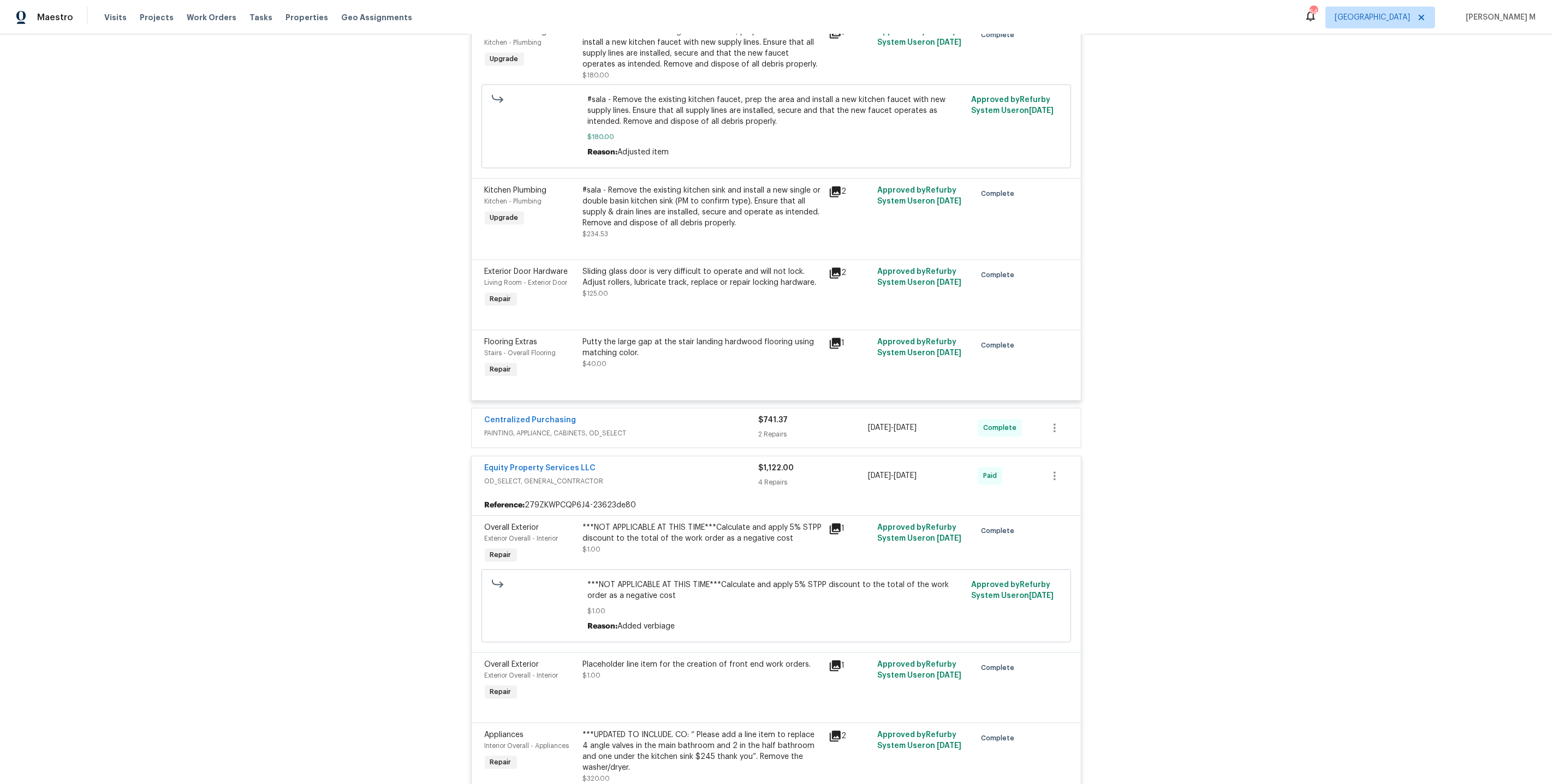
scroll to position [2638, 0]
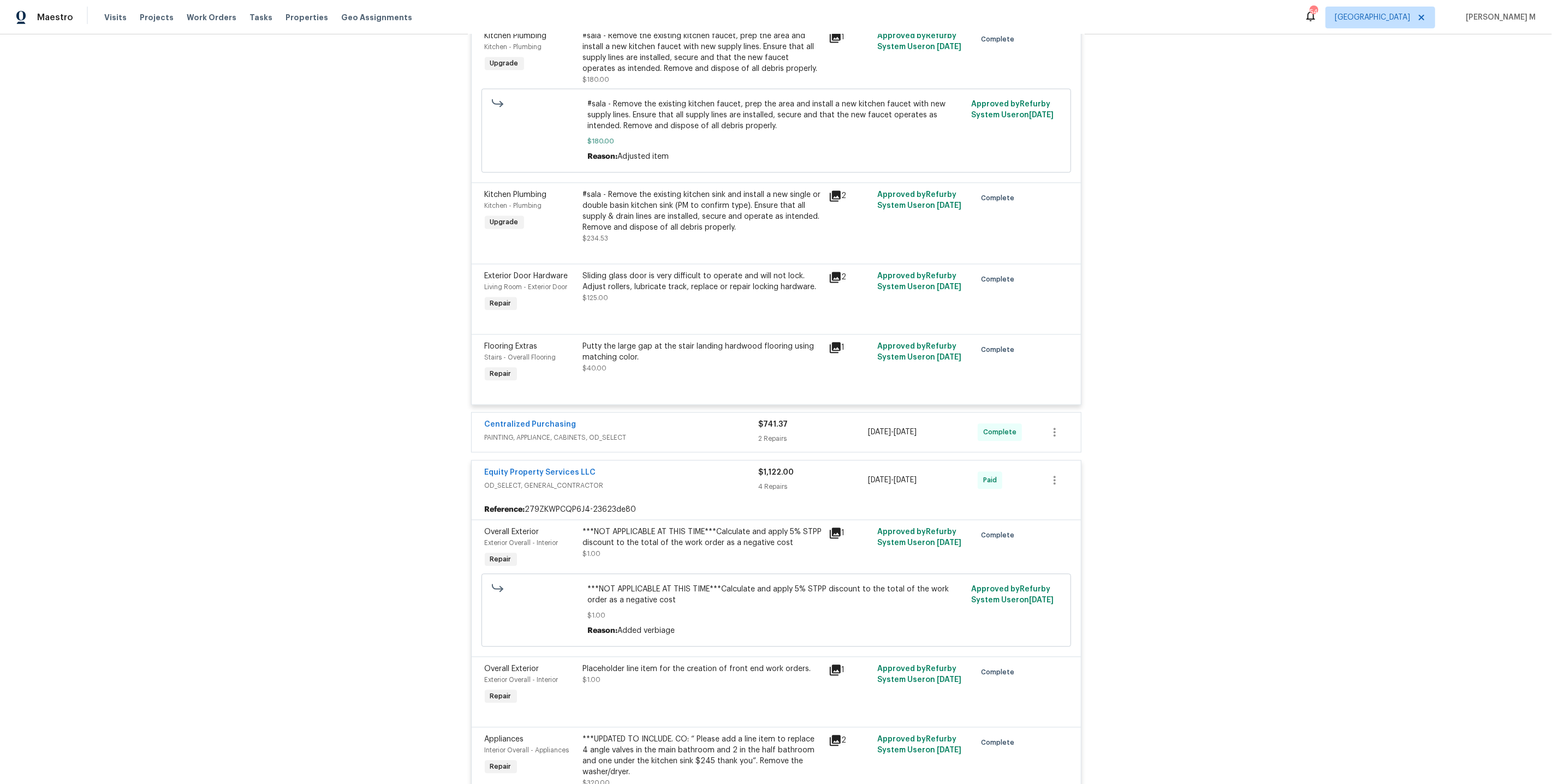
click at [556, 432] on span "PAINTING, APPLIANCE, CABINETS, OD_SELECT" at bounding box center [622, 438] width 274 height 11
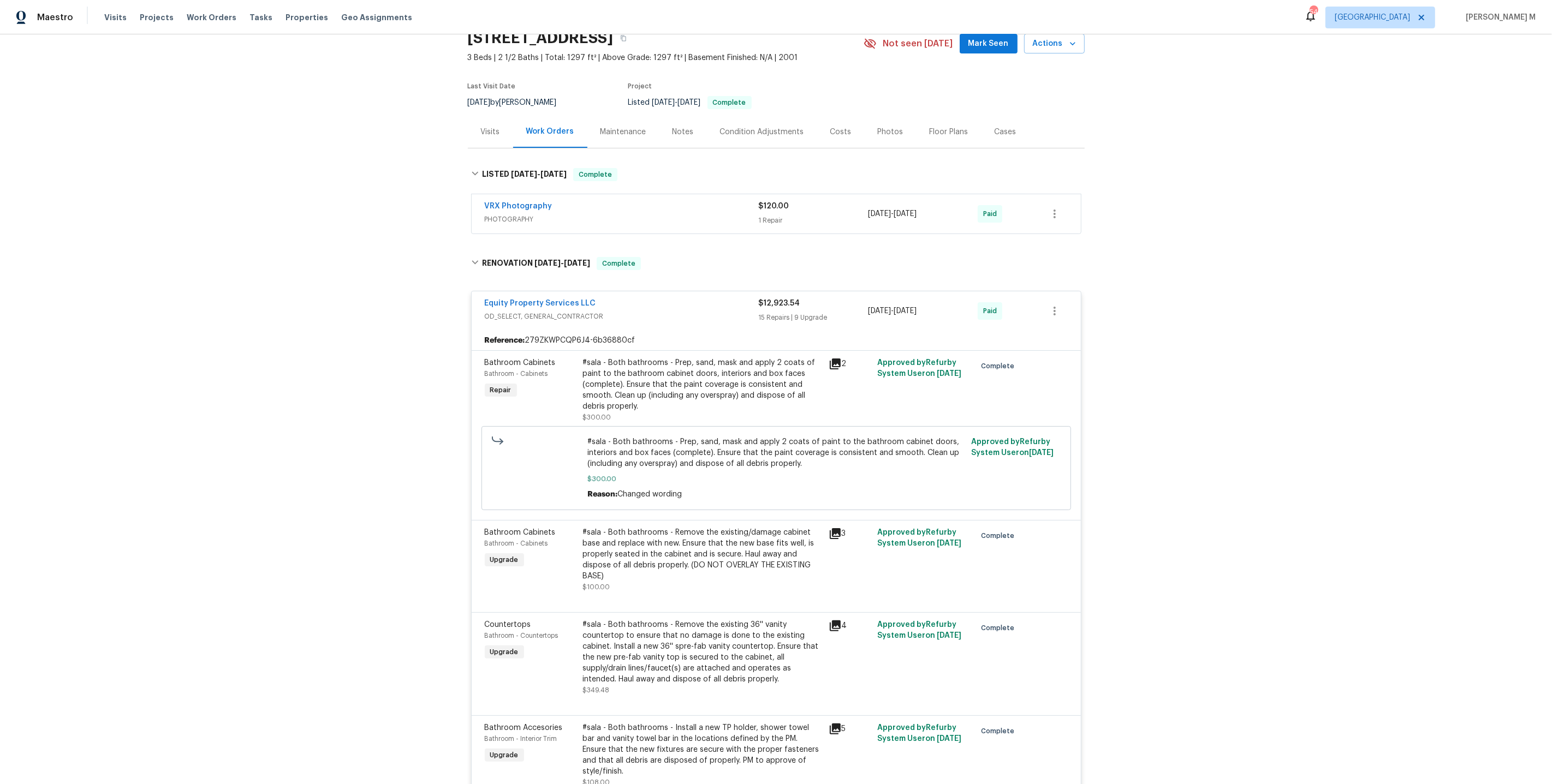
scroll to position [0, 0]
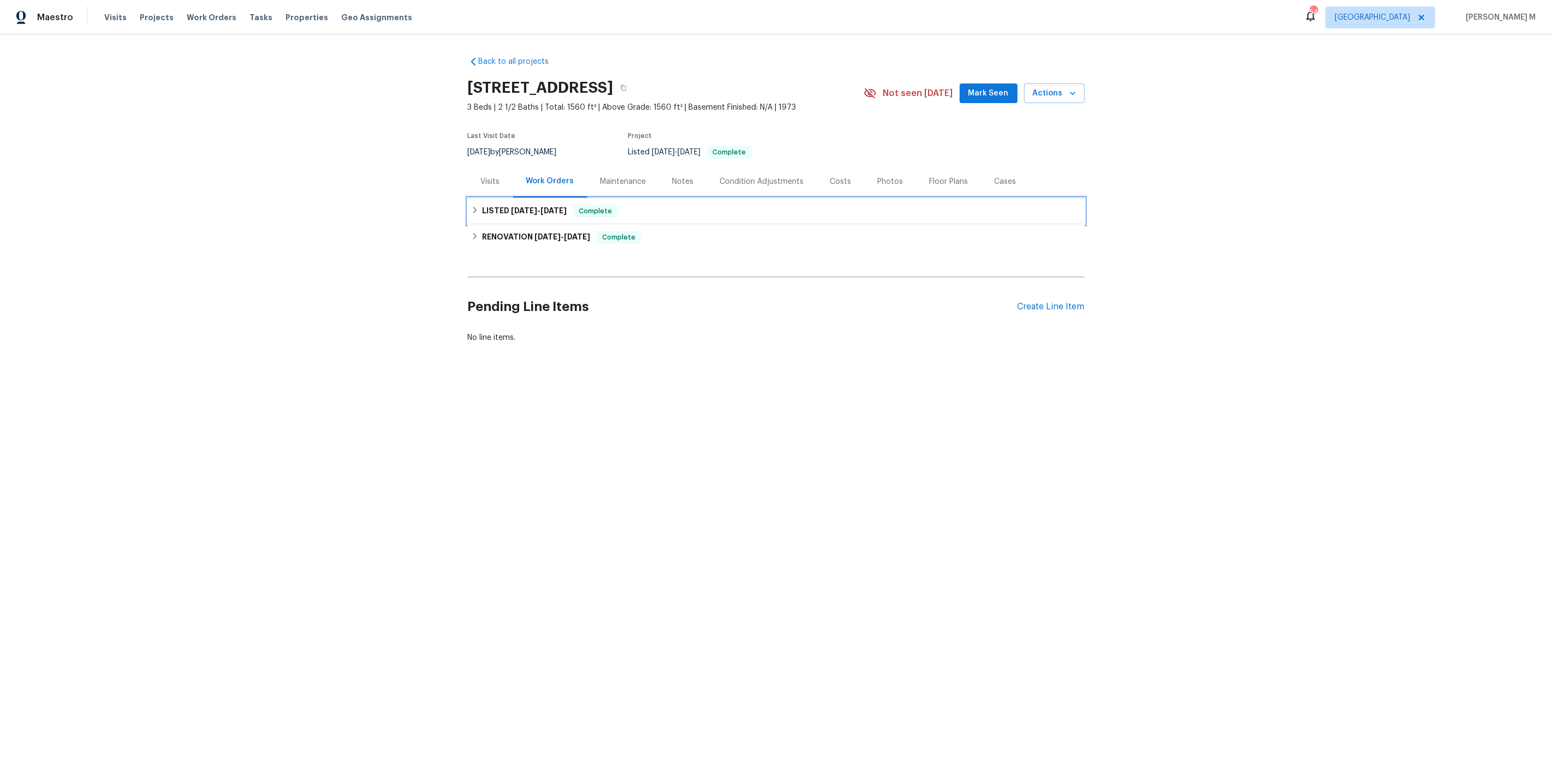
click at [517, 207] on span "7/14/25" at bounding box center [523, 210] width 26 height 8
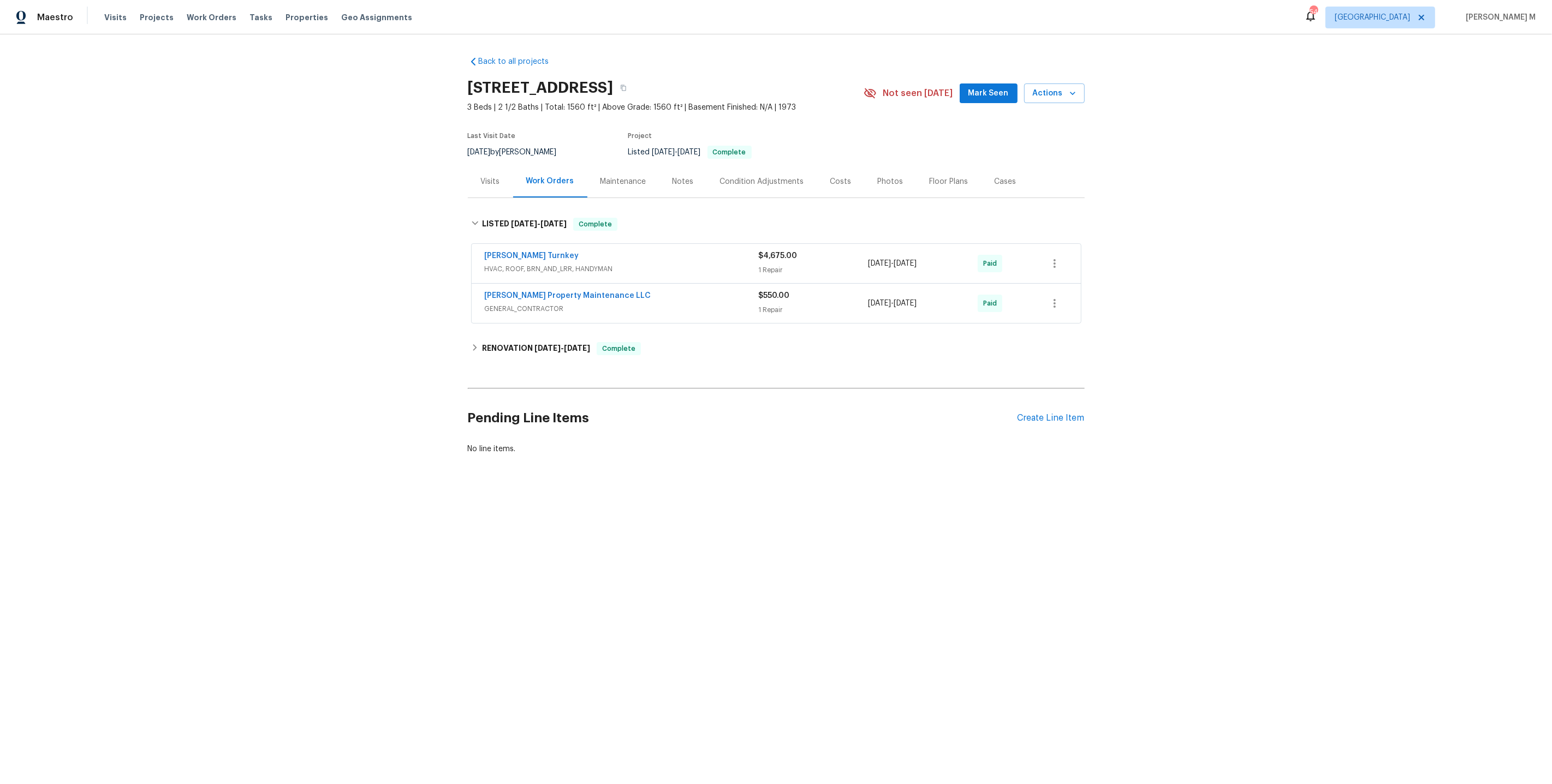
click at [509, 265] on span "HVAC, ROOF, BRN_AND_LRR, HANDYMAN" at bounding box center [622, 269] width 274 height 11
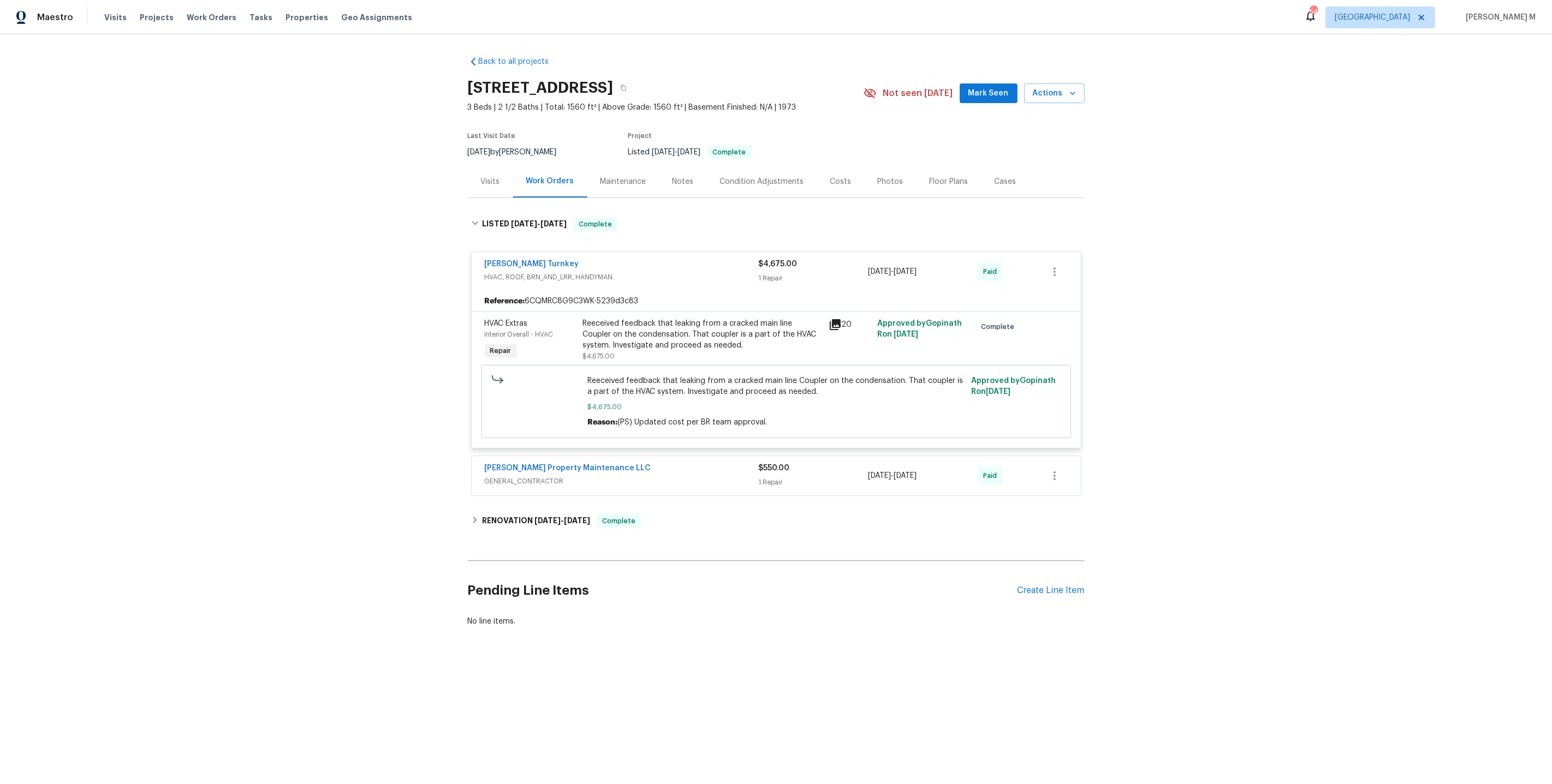
click at [524, 476] on span "GENERAL_CONTRACTOR" at bounding box center [622, 482] width 274 height 11
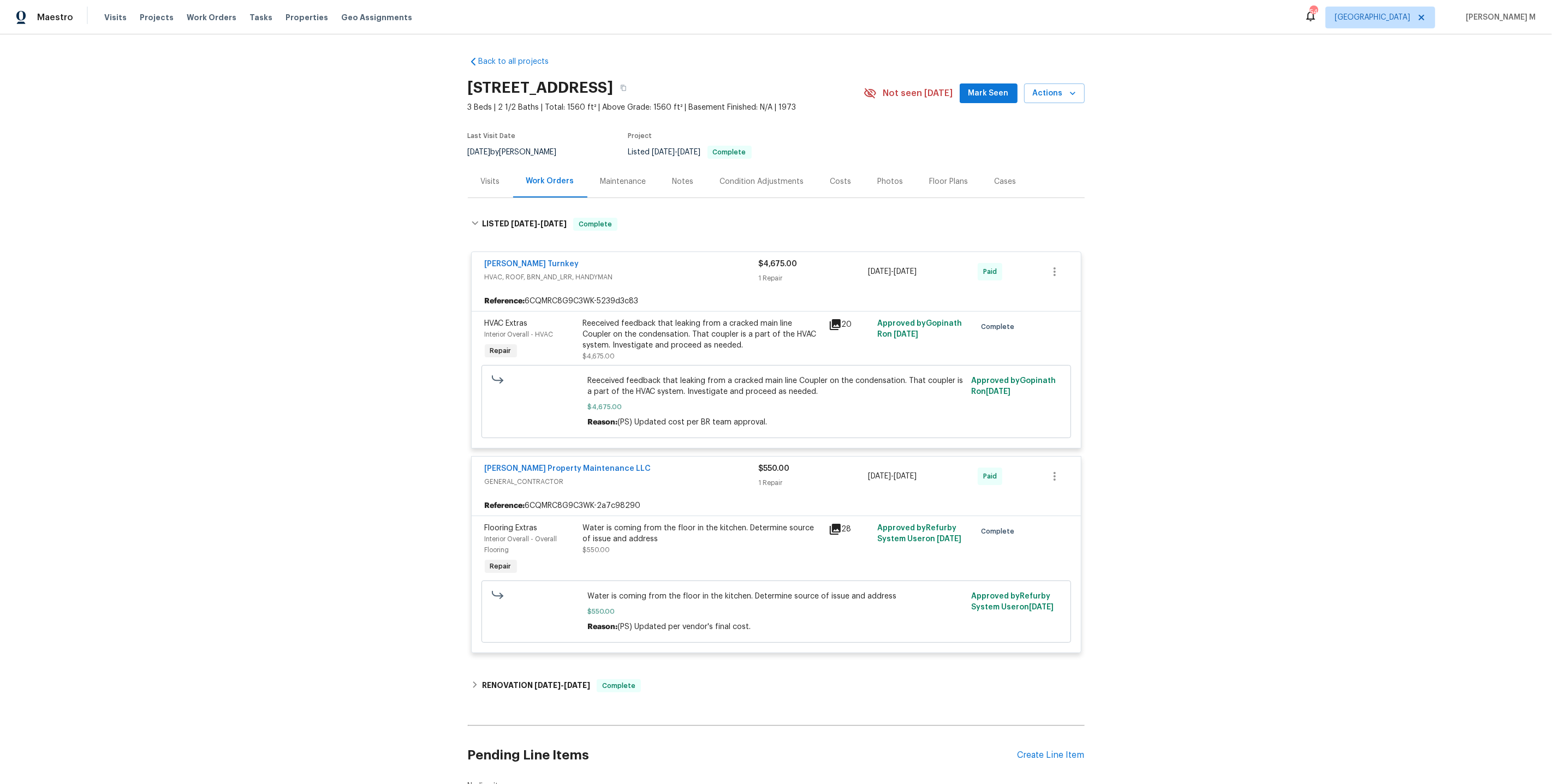
scroll to position [62, 0]
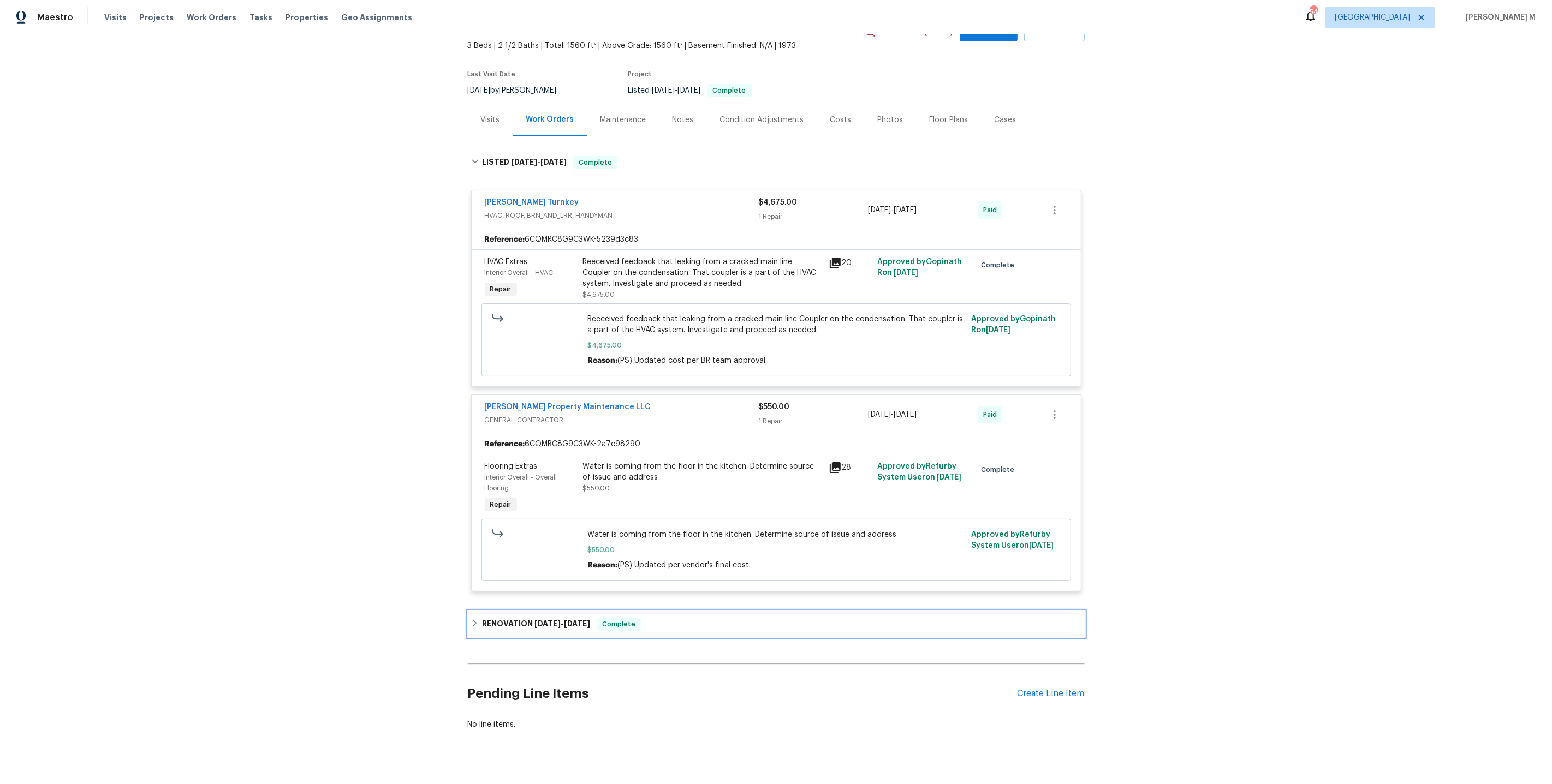
click at [507, 611] on div "RENOVATION 1/9/25 - 1/15/25 Complete" at bounding box center [776, 624] width 617 height 26
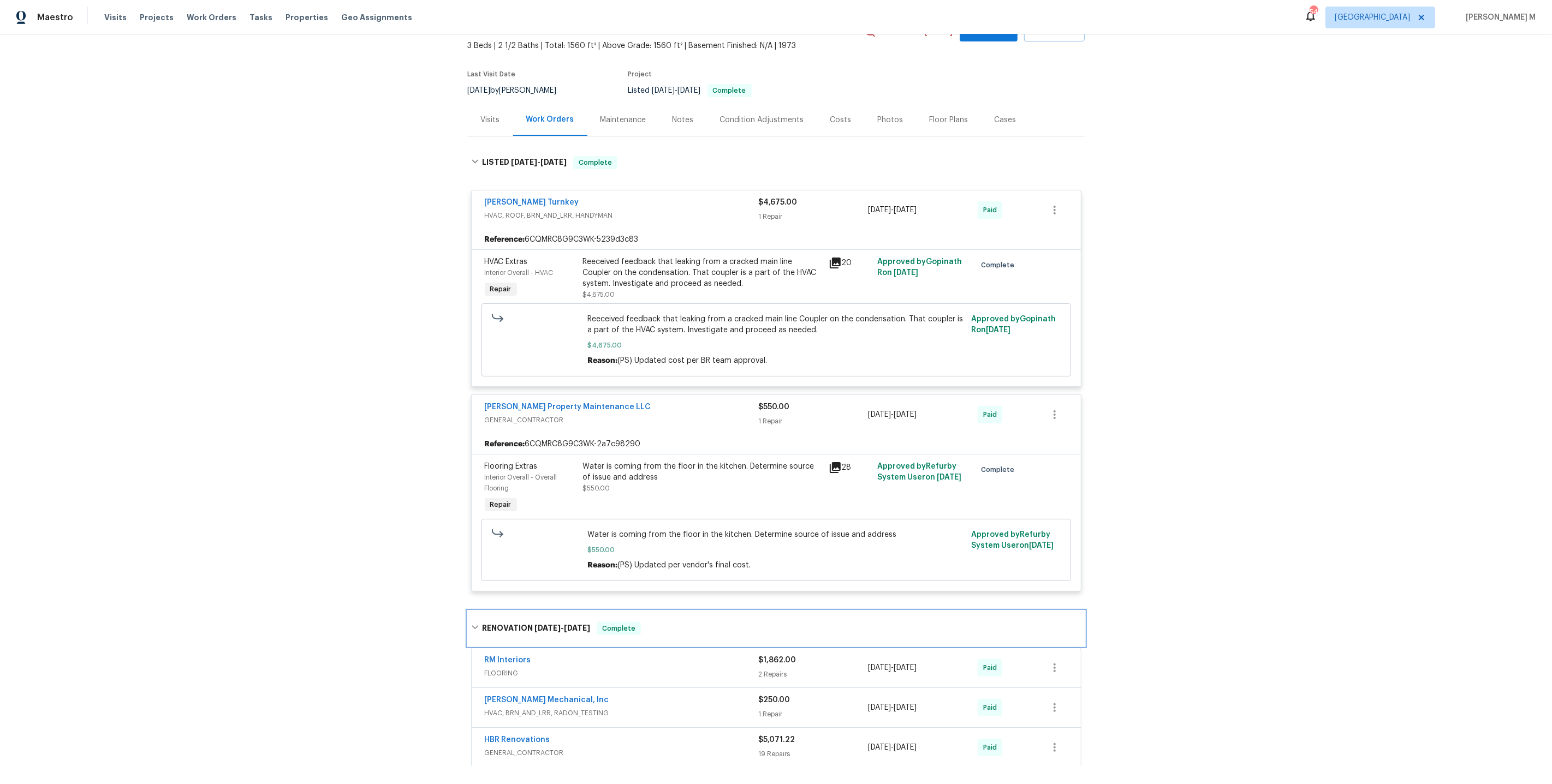
scroll to position [191, 0]
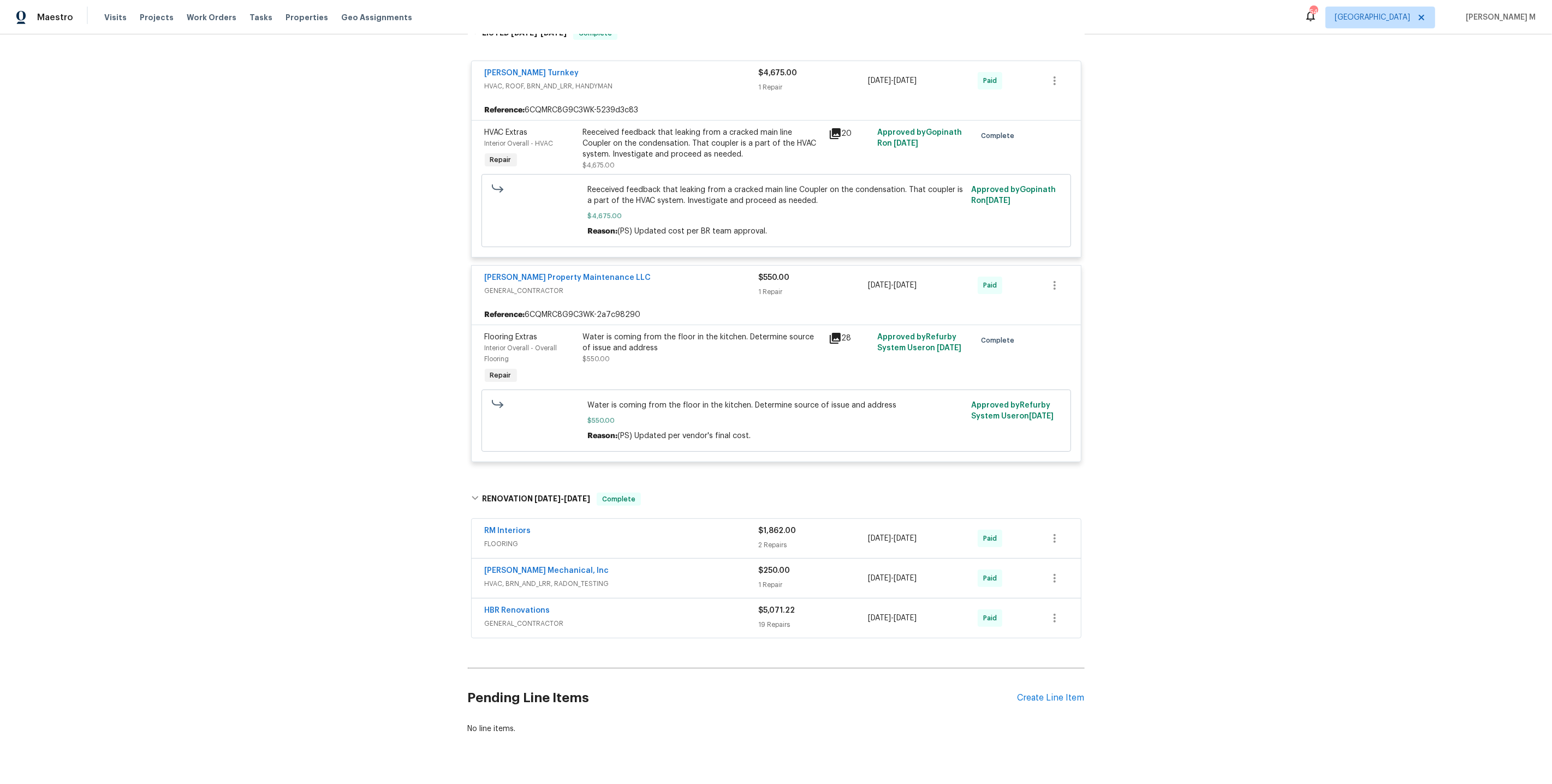
click at [497, 538] on span "FLOORING" at bounding box center [622, 544] width 274 height 11
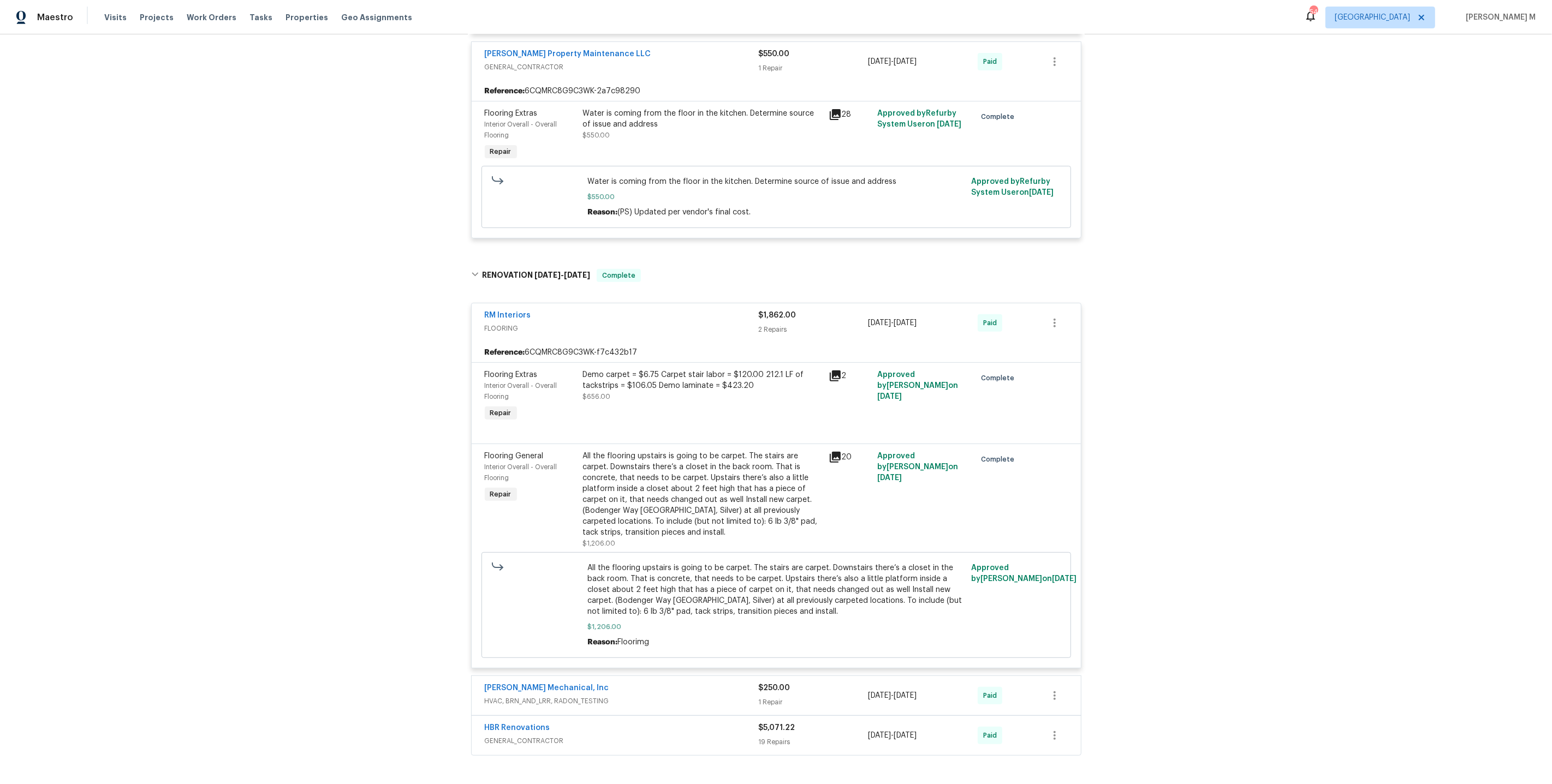
scroll to position [446, 0]
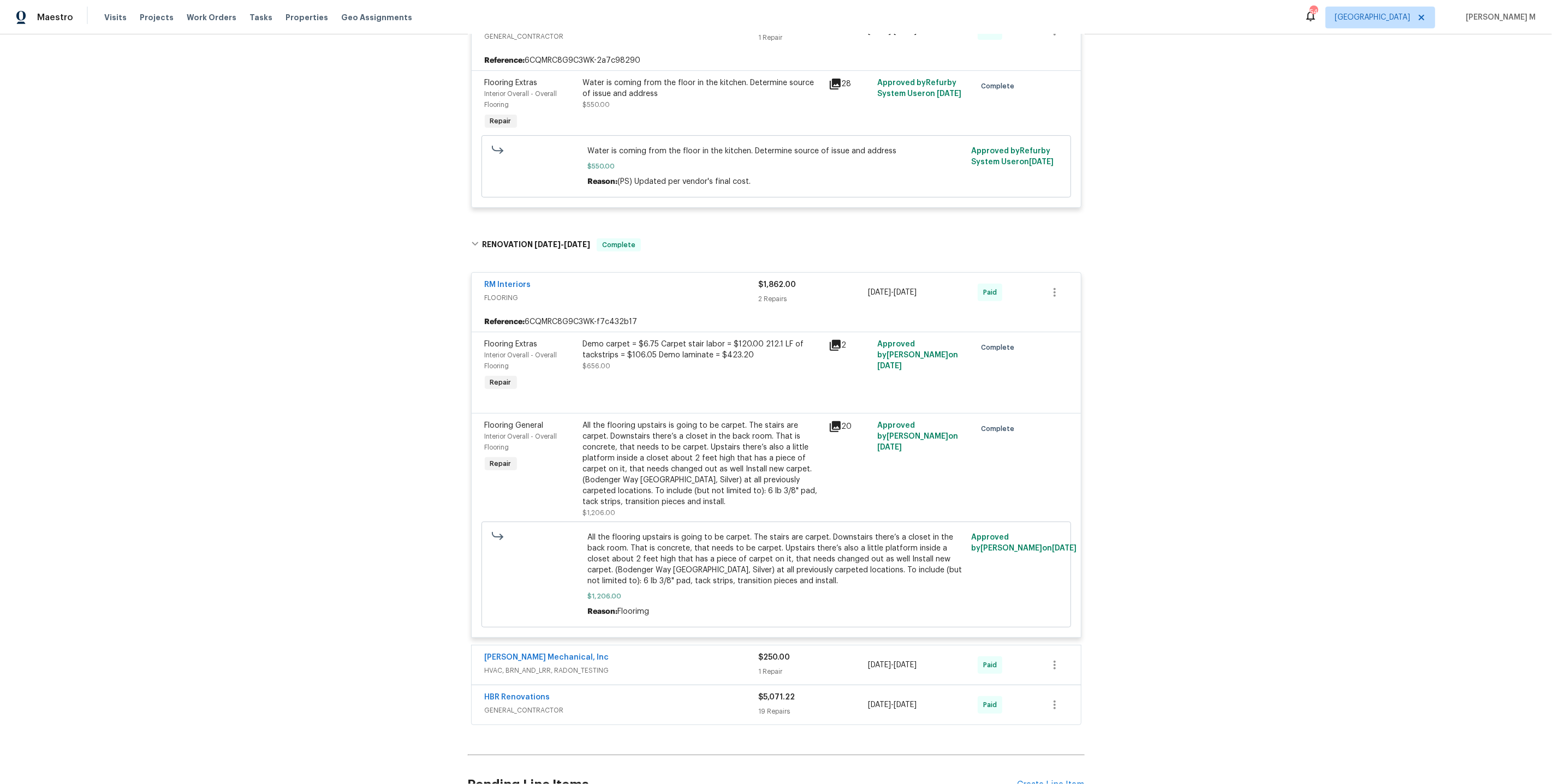
click at [524, 665] on span "HVAC, BRN_AND_LRR, RADON_TESTING" at bounding box center [622, 670] width 274 height 11
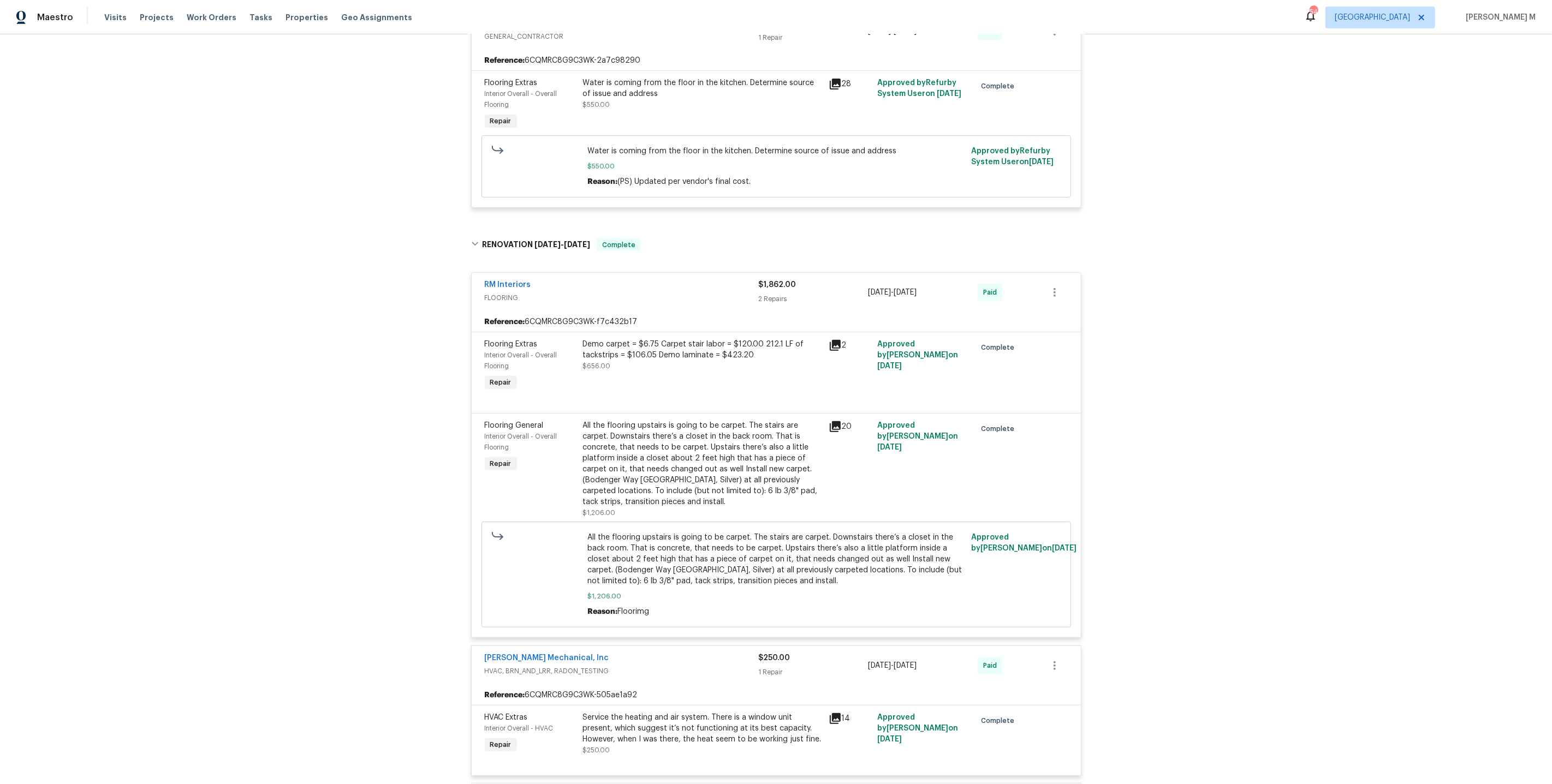
scroll to position [614, 0]
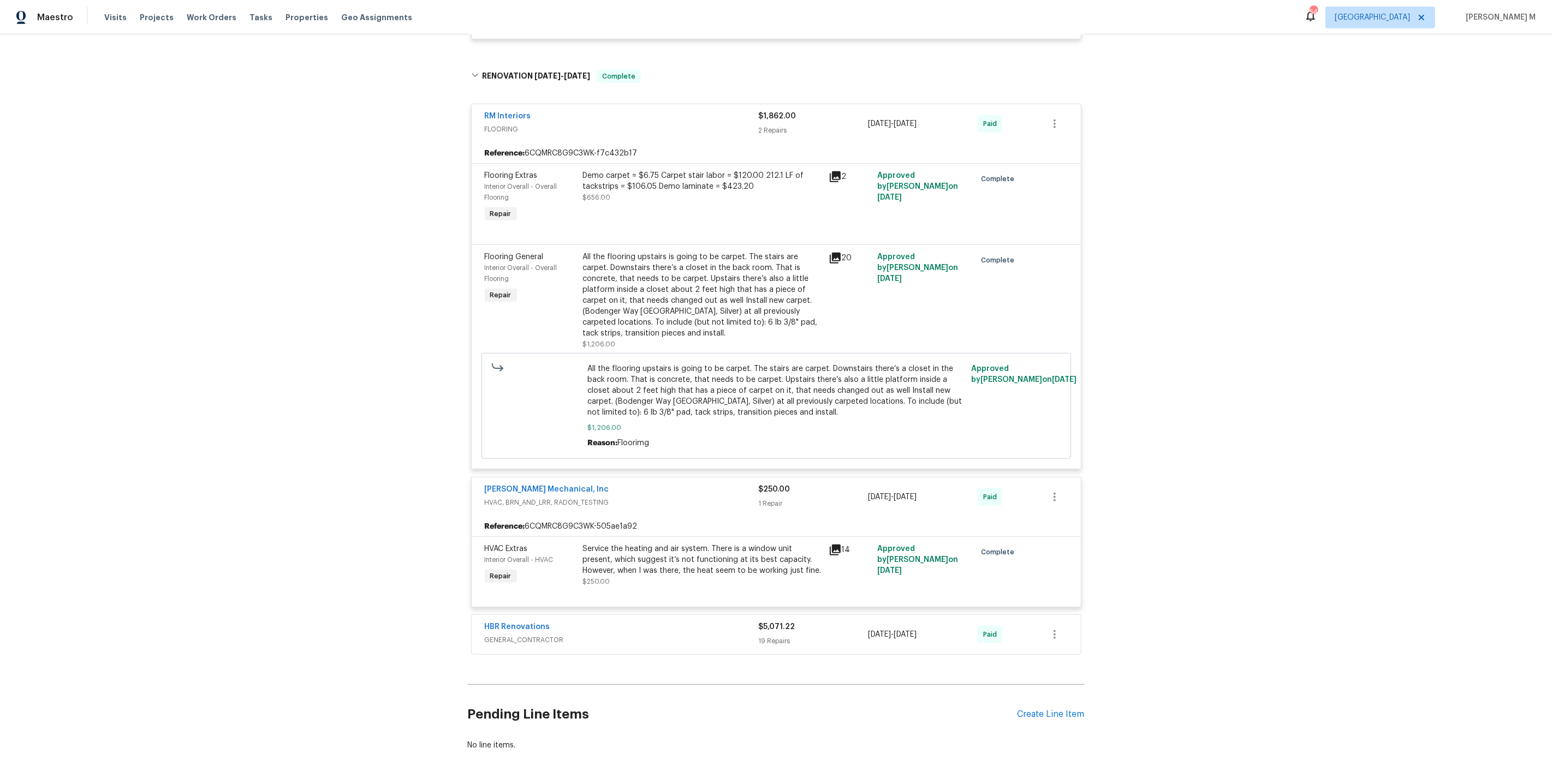
click at [507, 622] on div "HBR Renovations GENERAL_CONTRACTOR" at bounding box center [622, 634] width 274 height 26
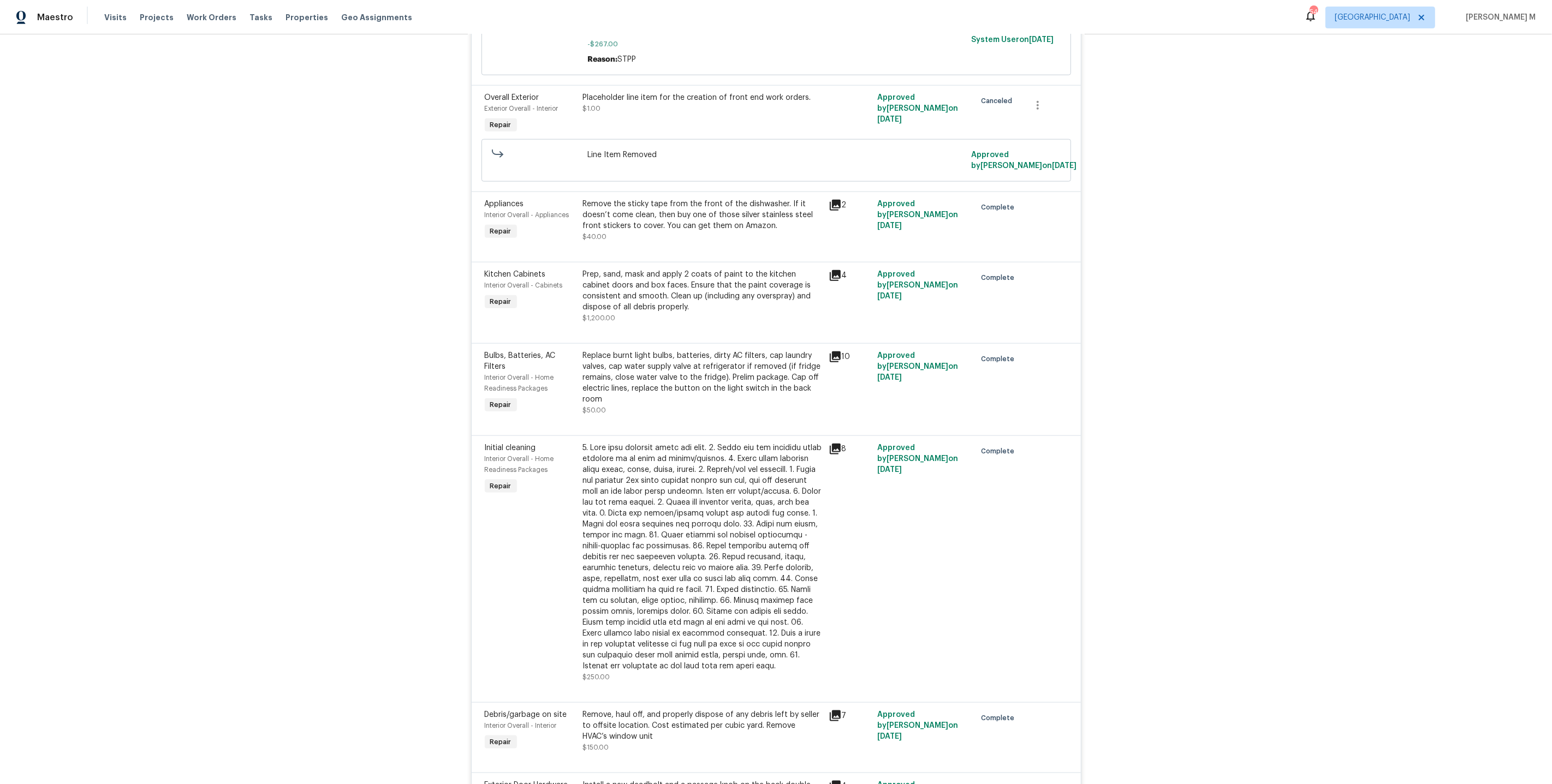
scroll to position [1324, 0]
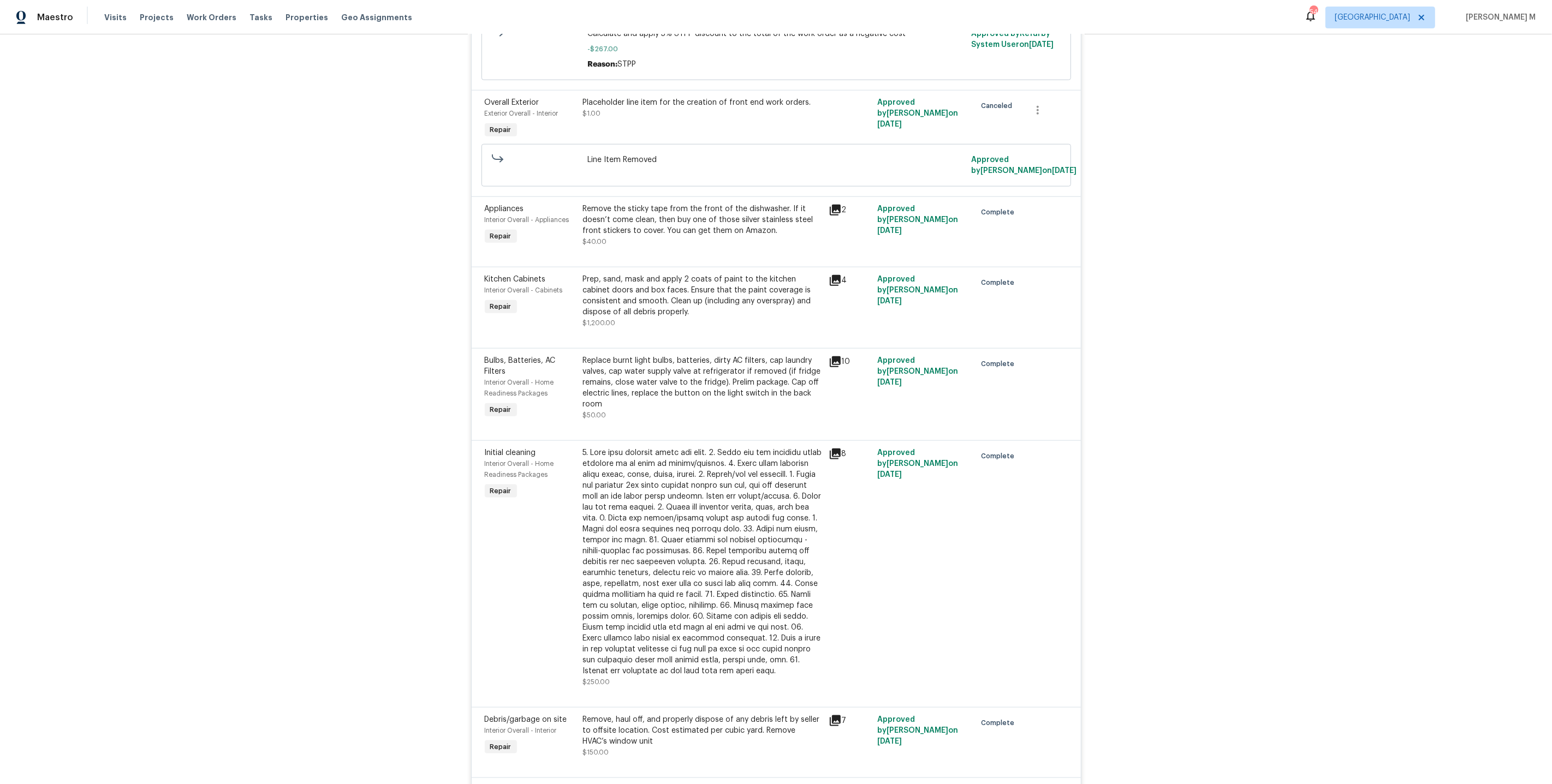
click at [724, 355] on div "Replace burnt light bulbs, batteries, dirty AC filters, cap laundry valves, cap…" at bounding box center [702, 382] width 239 height 54
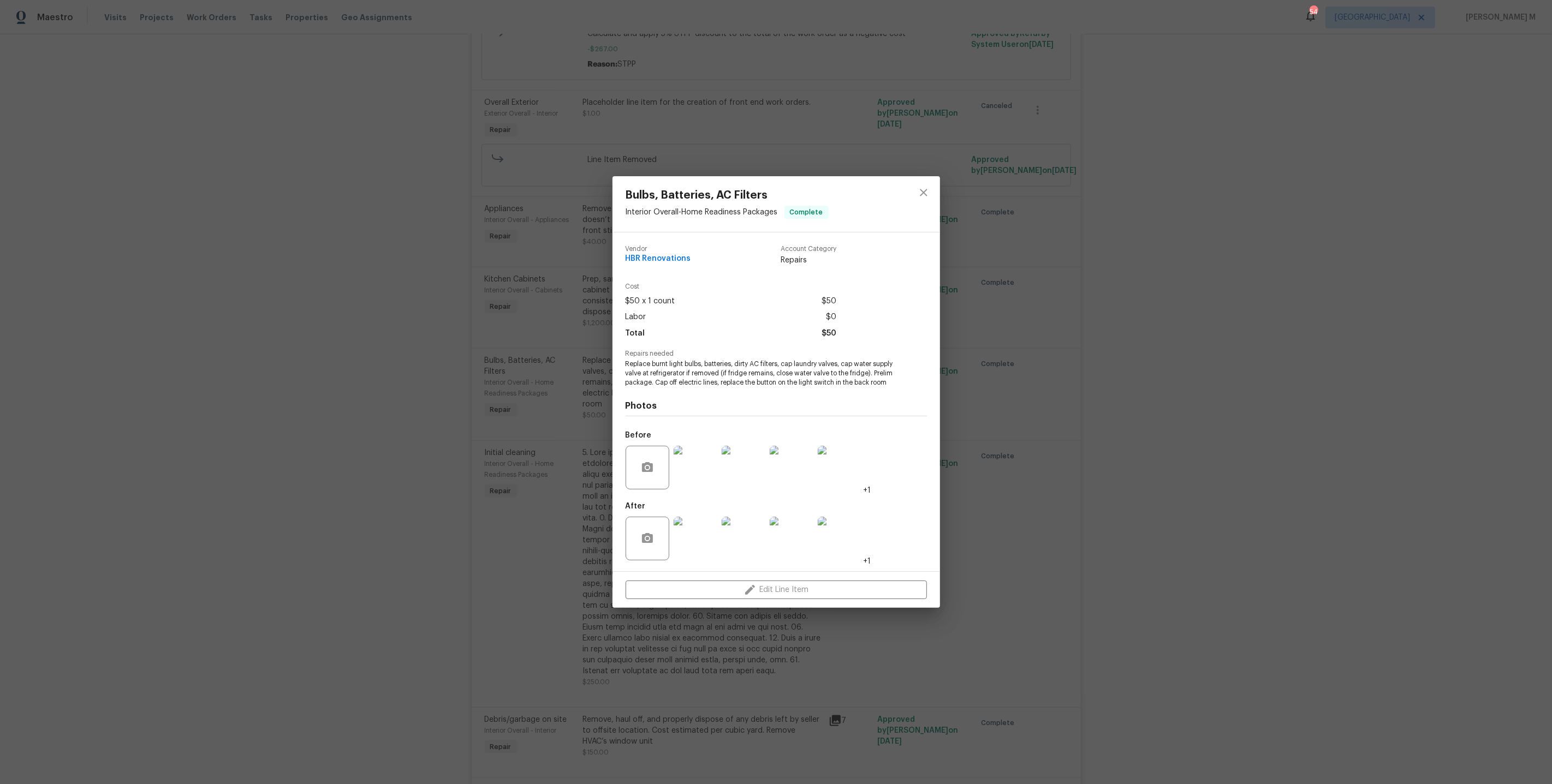
click at [686, 524] on img at bounding box center [696, 538] width 44 height 44
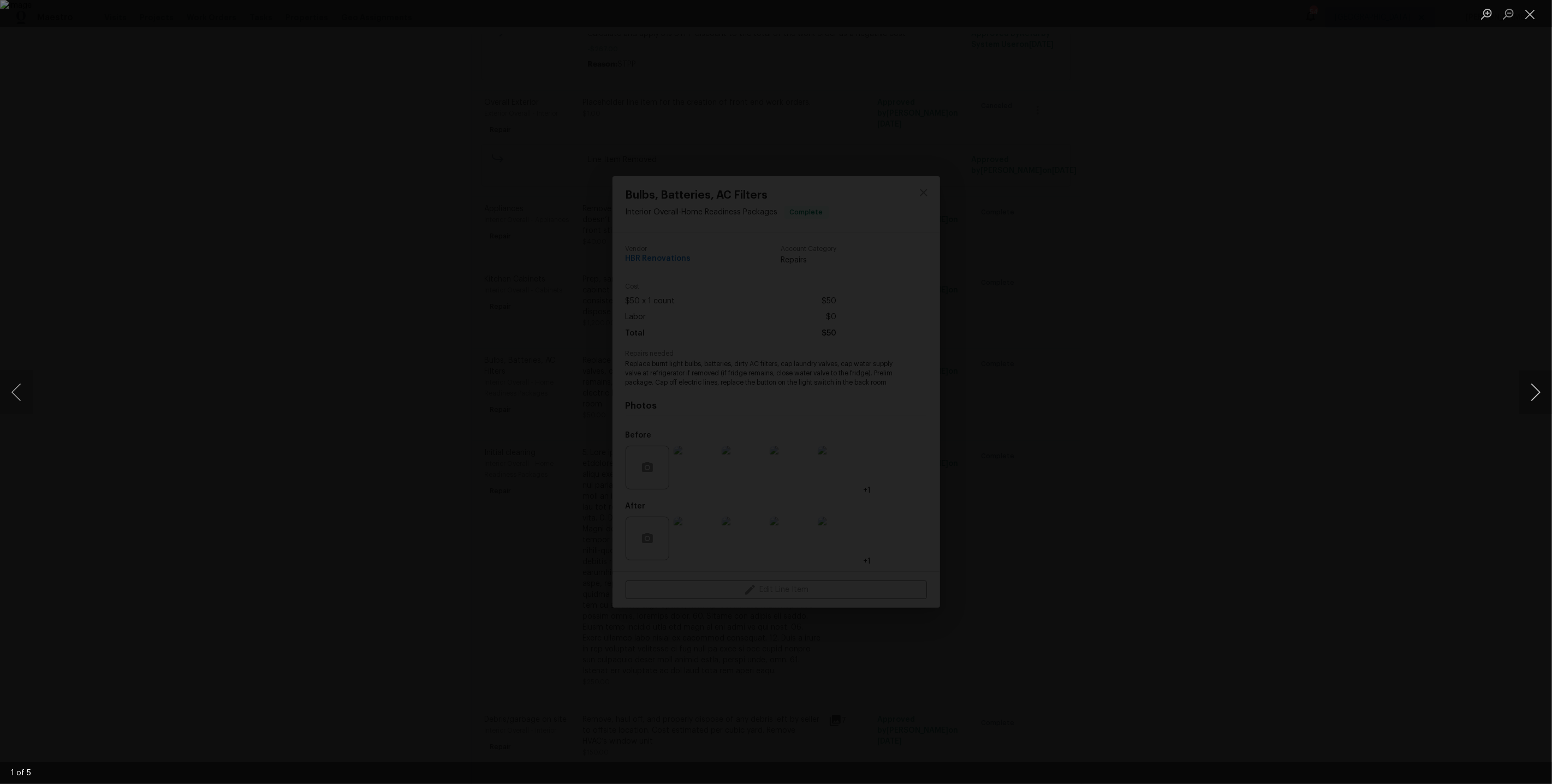
click at [1525, 394] on button "Next image" at bounding box center [1535, 392] width 33 height 44
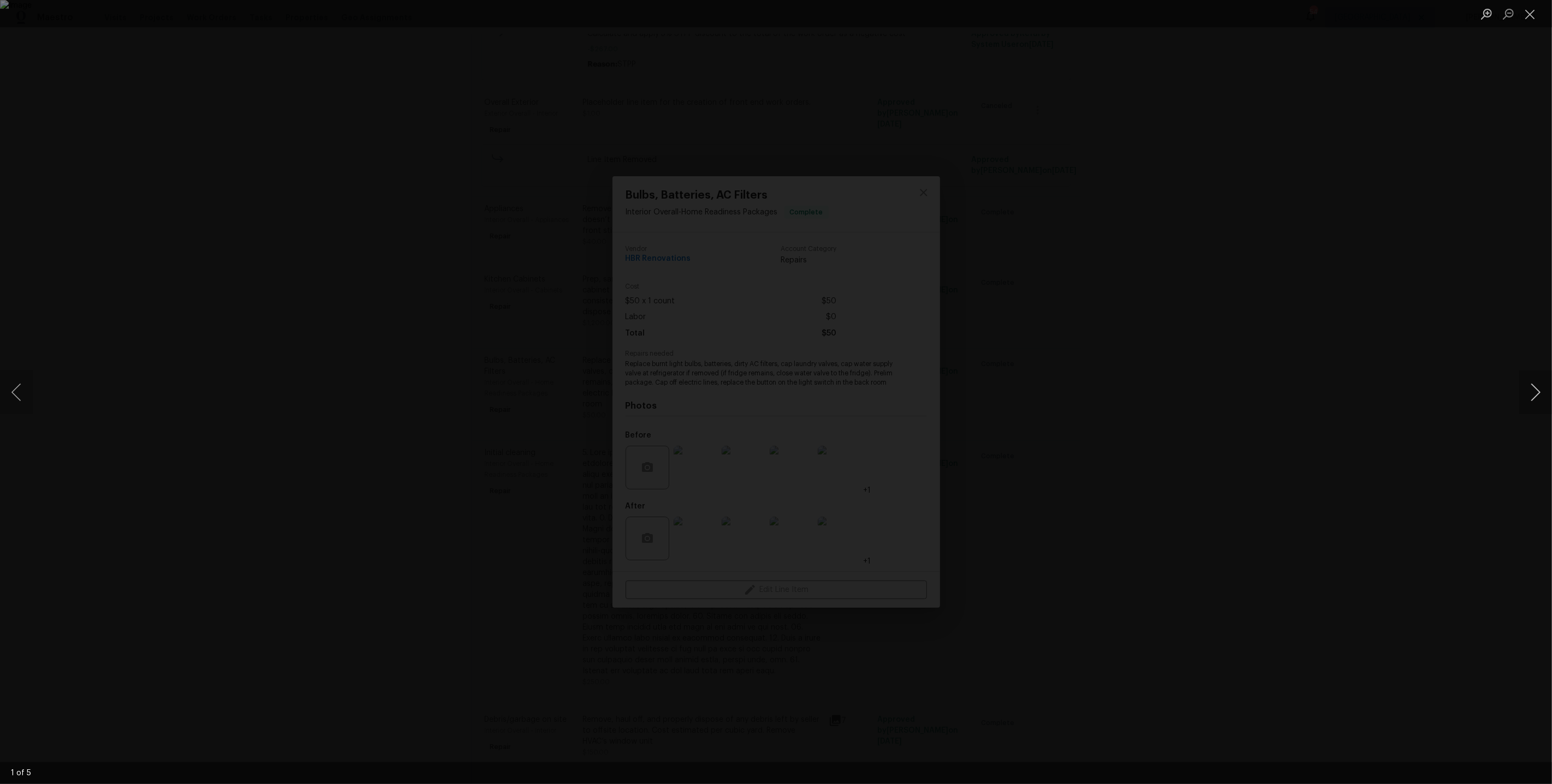
click at [1525, 394] on button "Next image" at bounding box center [1535, 392] width 33 height 44
click at [1346, 280] on div "Lightbox" at bounding box center [776, 392] width 1552 height 784
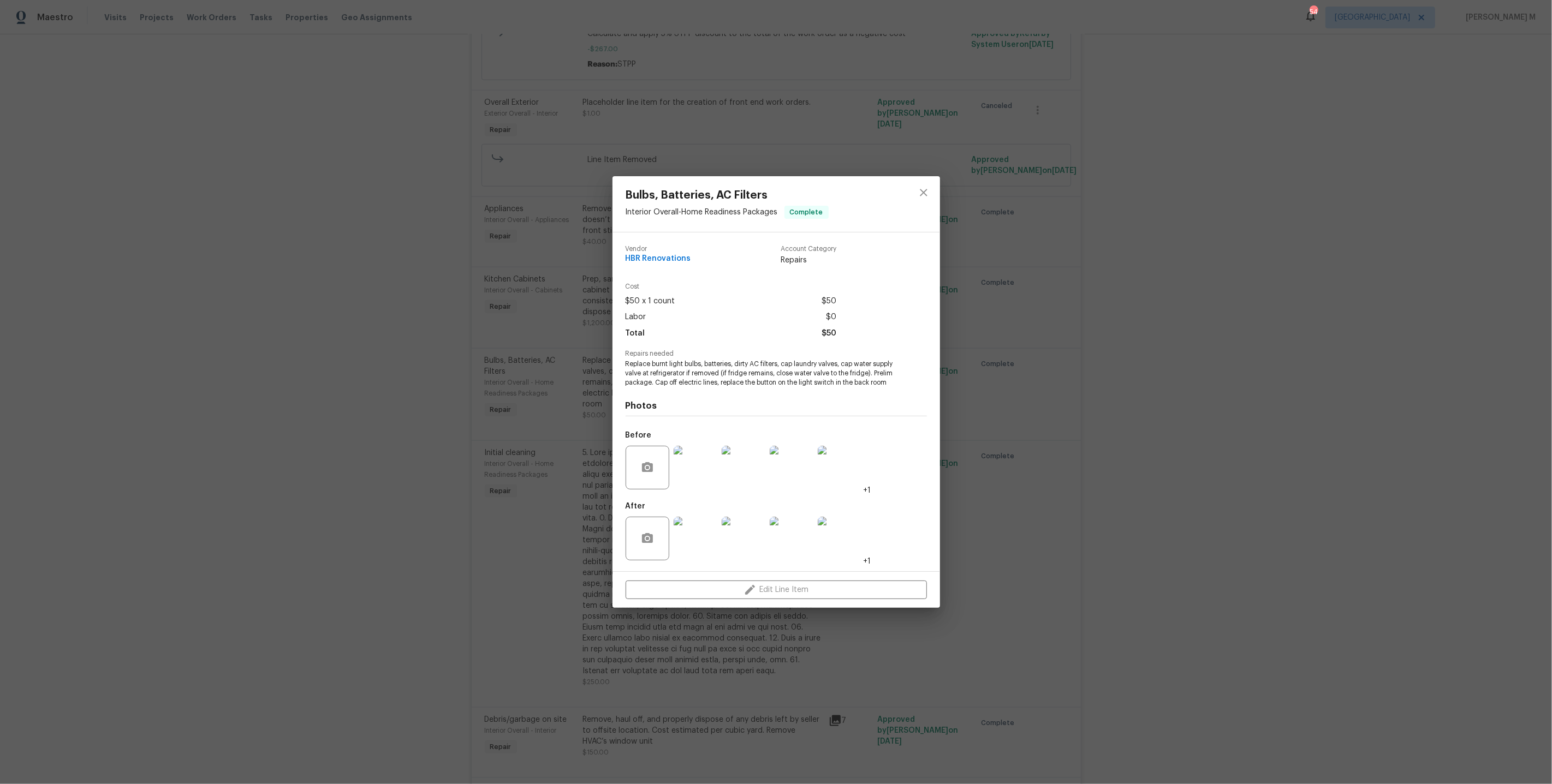
click at [1033, 366] on div "Bulbs, Batteries, AC Filters Interior Overall - Home Readiness Packages Complet…" at bounding box center [776, 392] width 1552 height 784
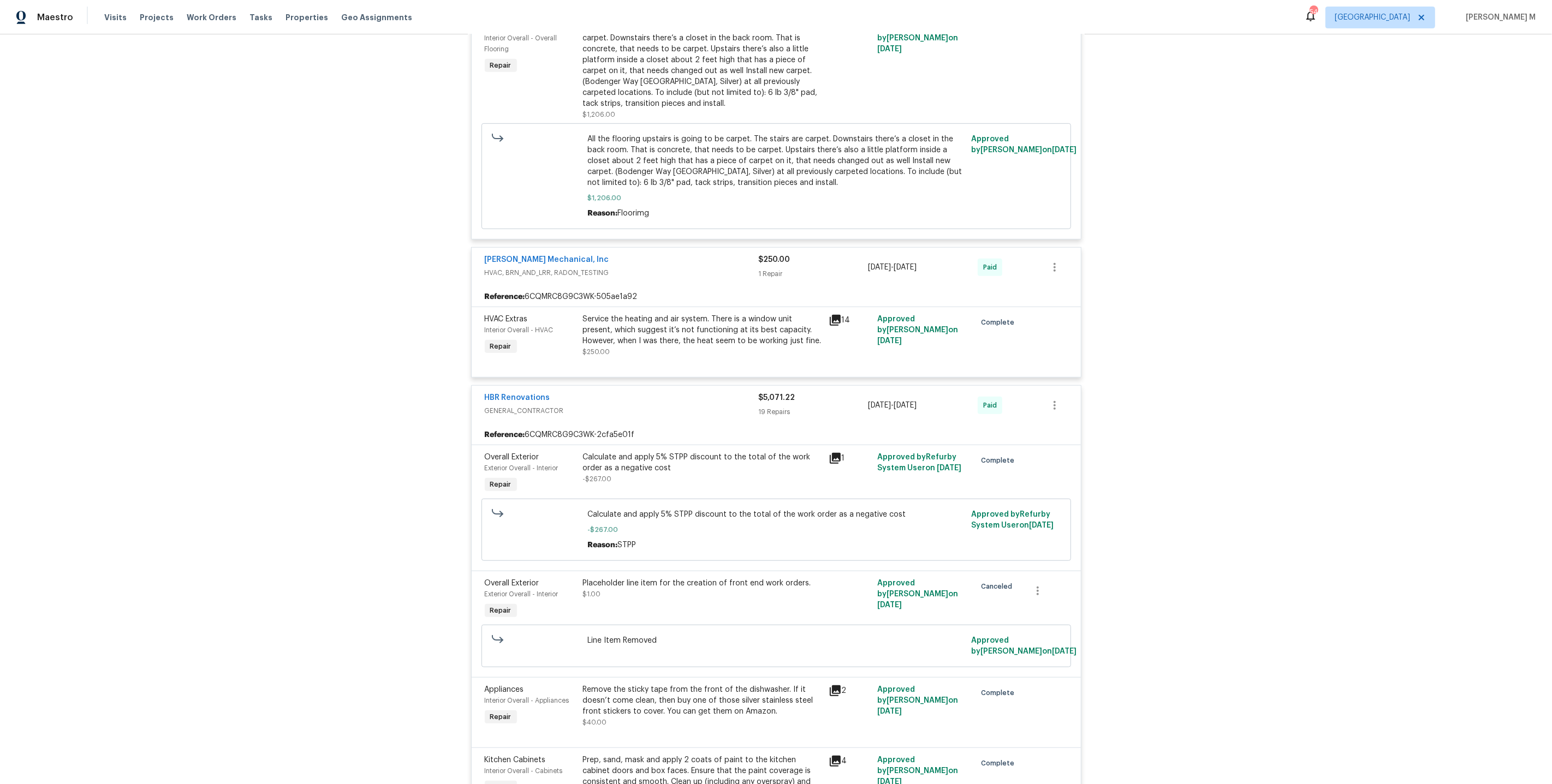
scroll to position [0, 0]
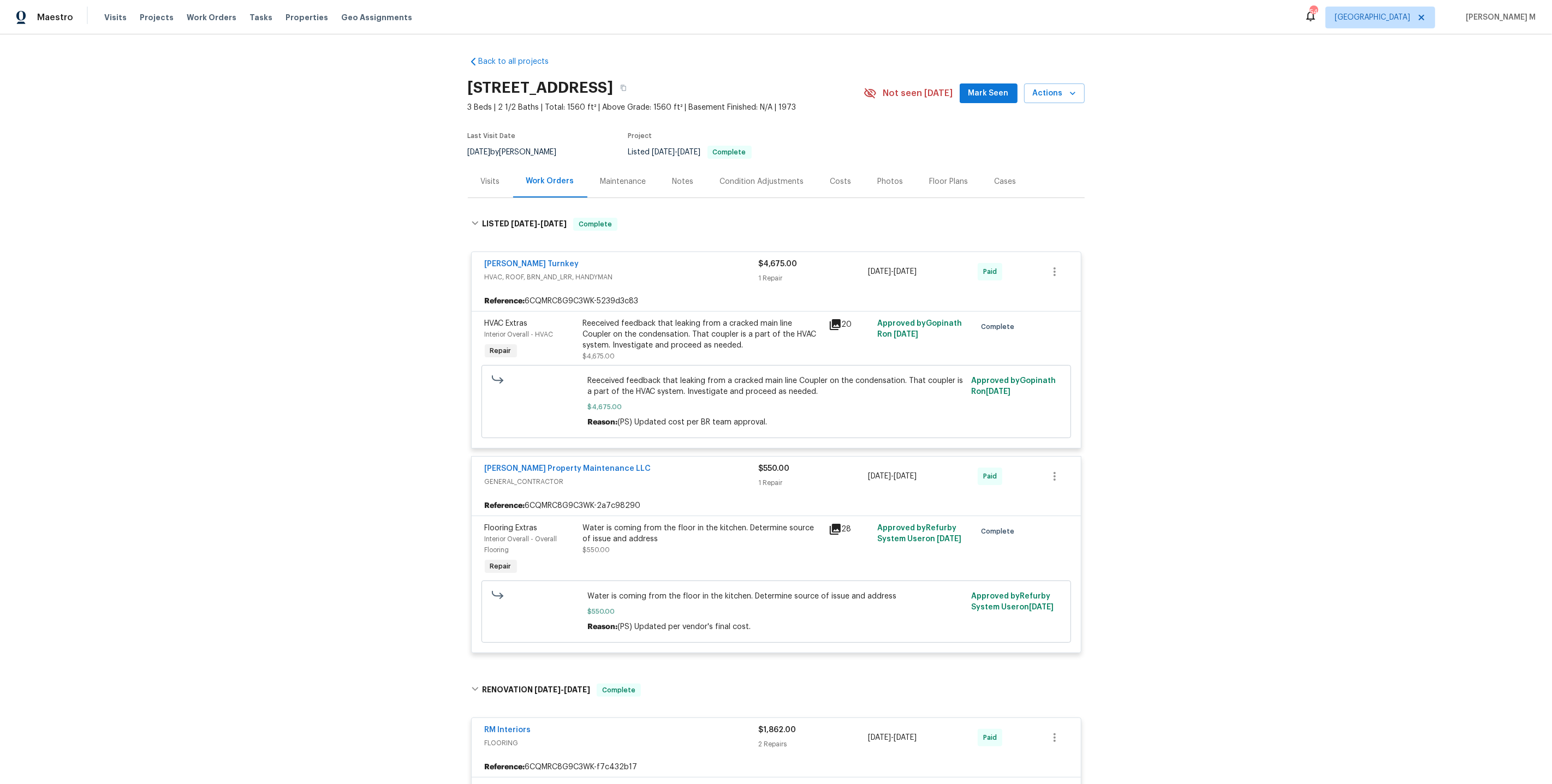
click at [622, 184] on div "Maintenance" at bounding box center [624, 182] width 72 height 32
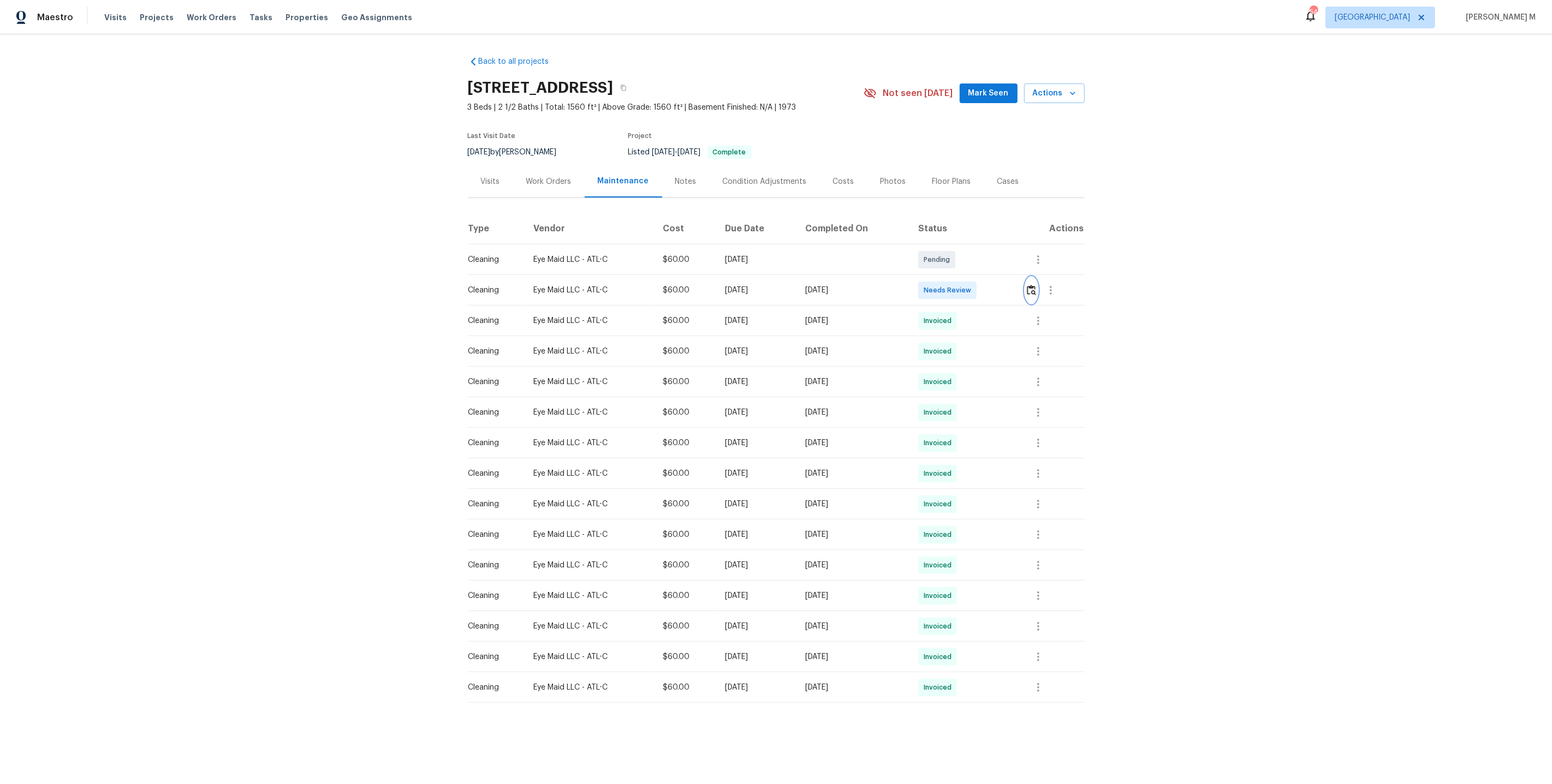
click at [1033, 285] on img "button" at bounding box center [1032, 290] width 10 height 10
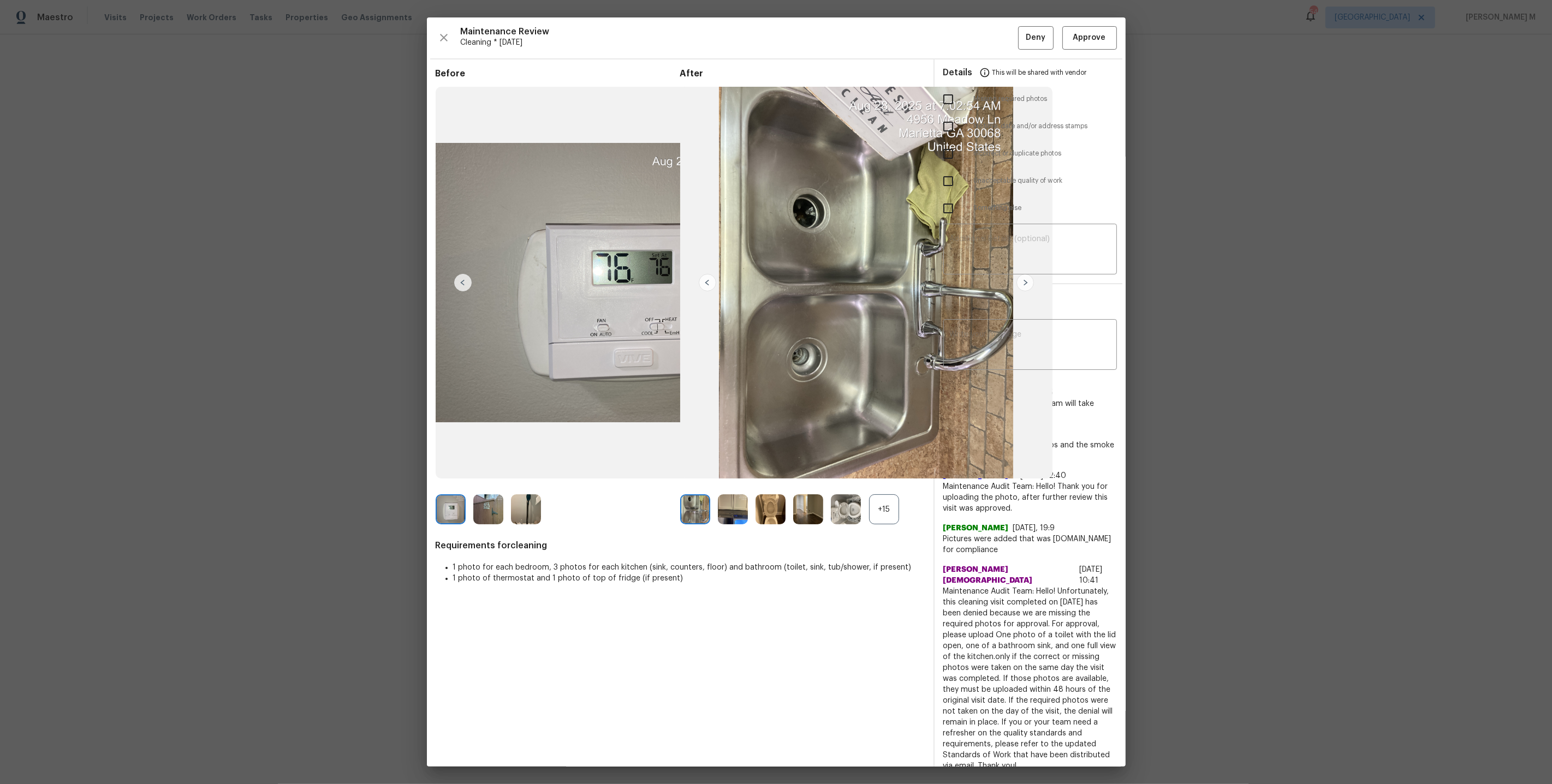
click at [874, 511] on div "+15" at bounding box center [884, 510] width 30 height 30
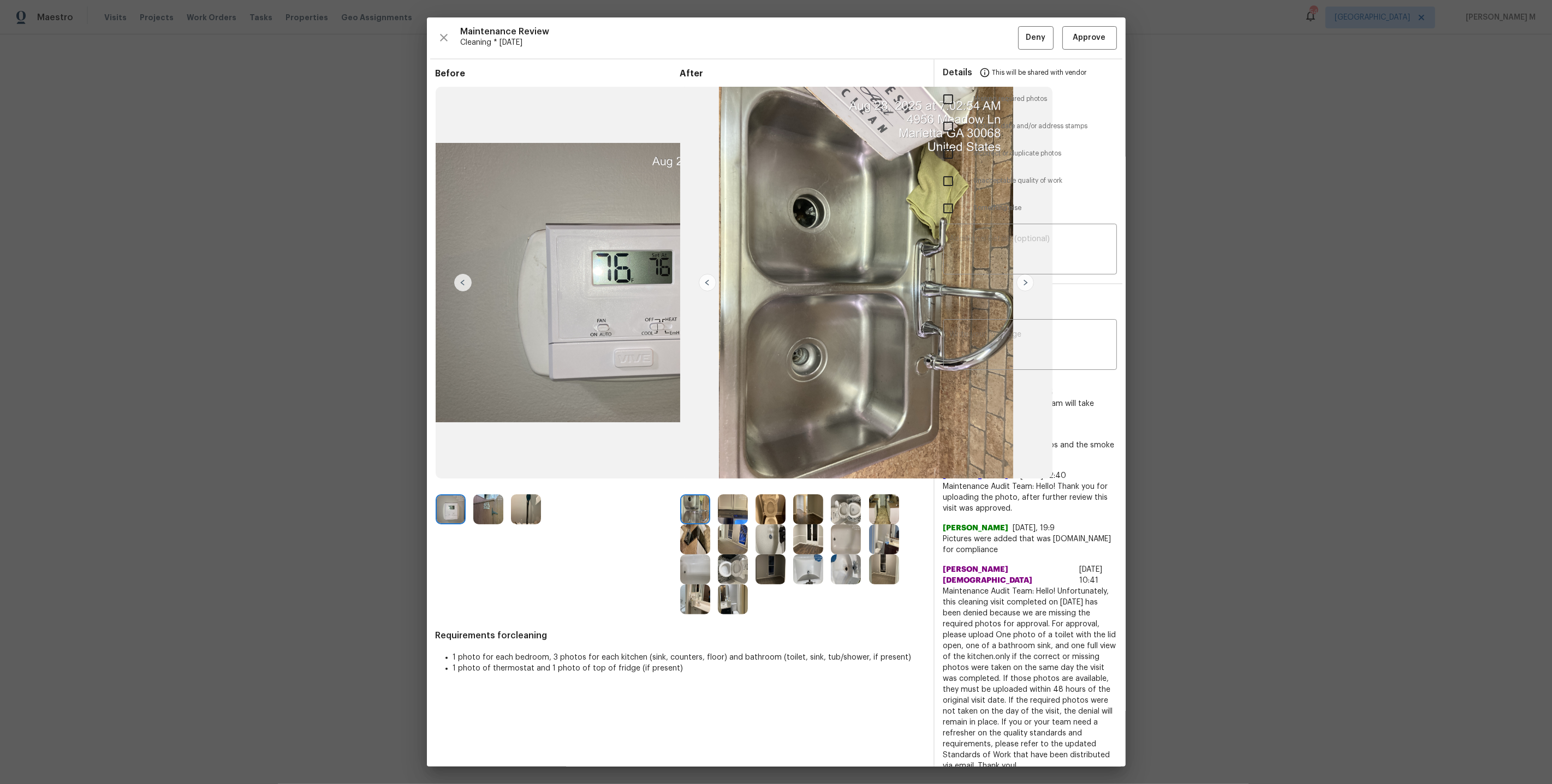
click at [756, 566] on img at bounding box center [771, 570] width 30 height 30
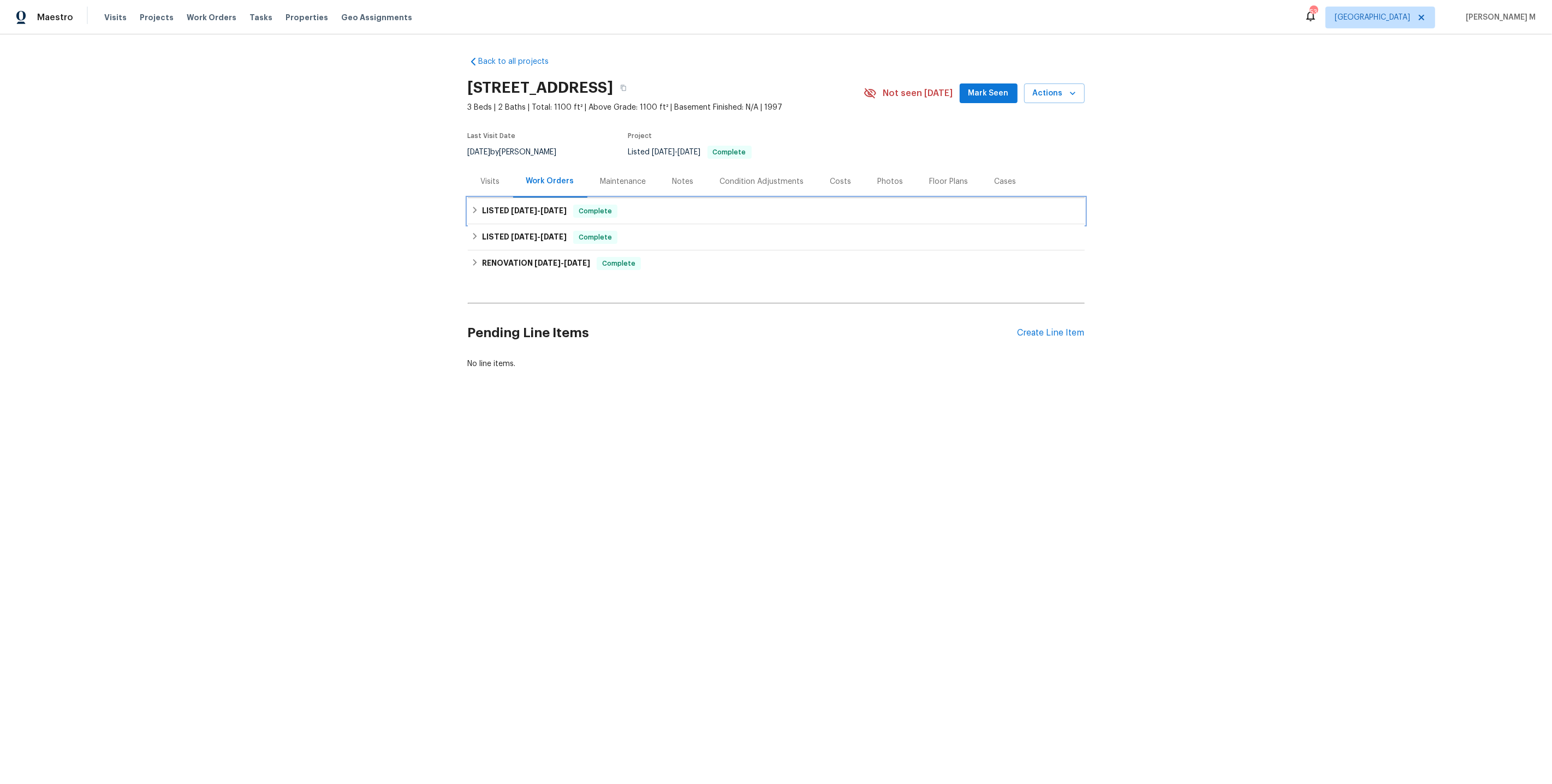
click at [523, 209] on h6 "LISTED [DATE] - [DATE]" at bounding box center [524, 211] width 85 height 13
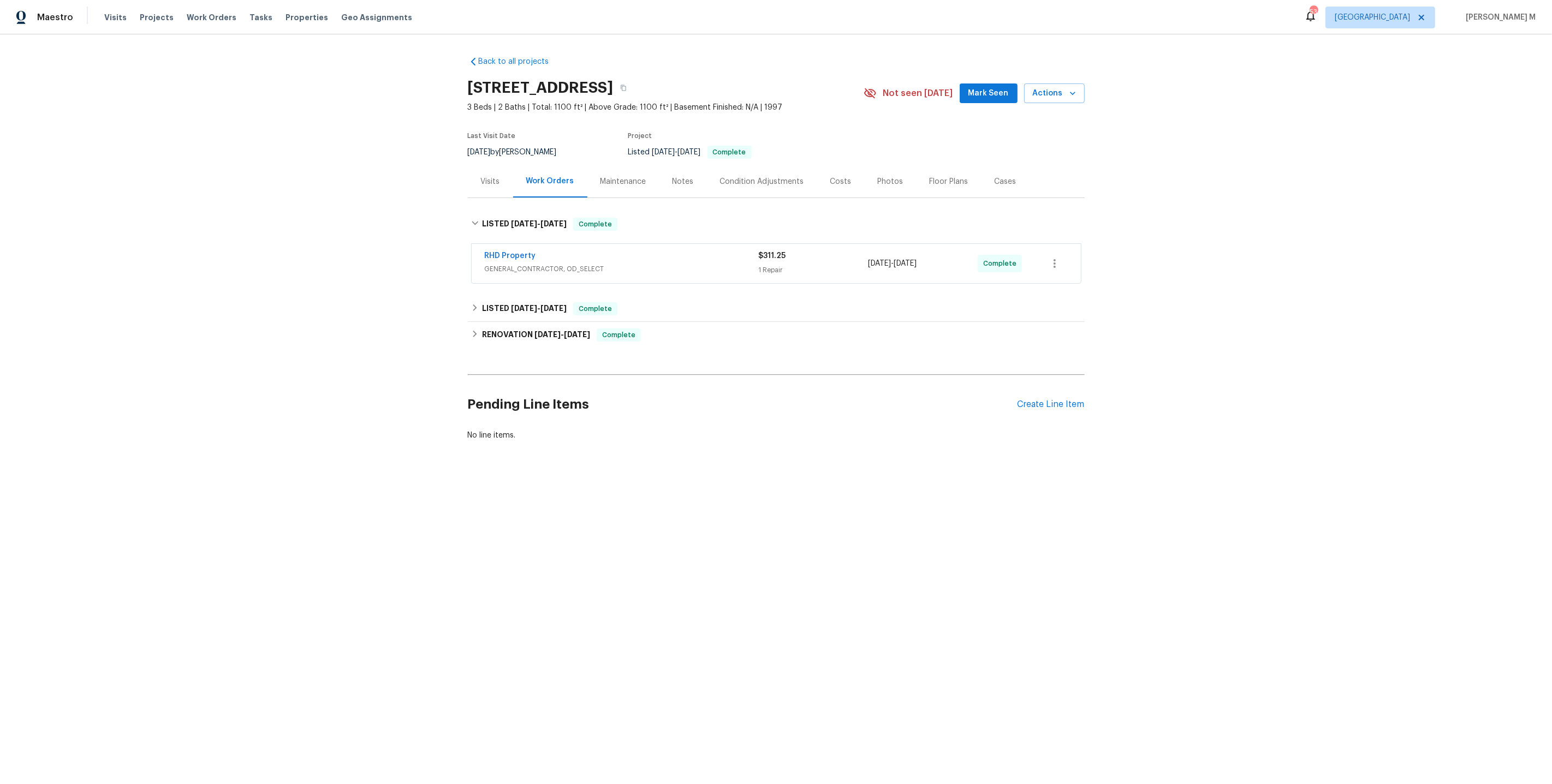
click at [518, 263] on span "GENERAL_CONTRACTOR, OD_SELECT" at bounding box center [622, 269] width 274 height 11
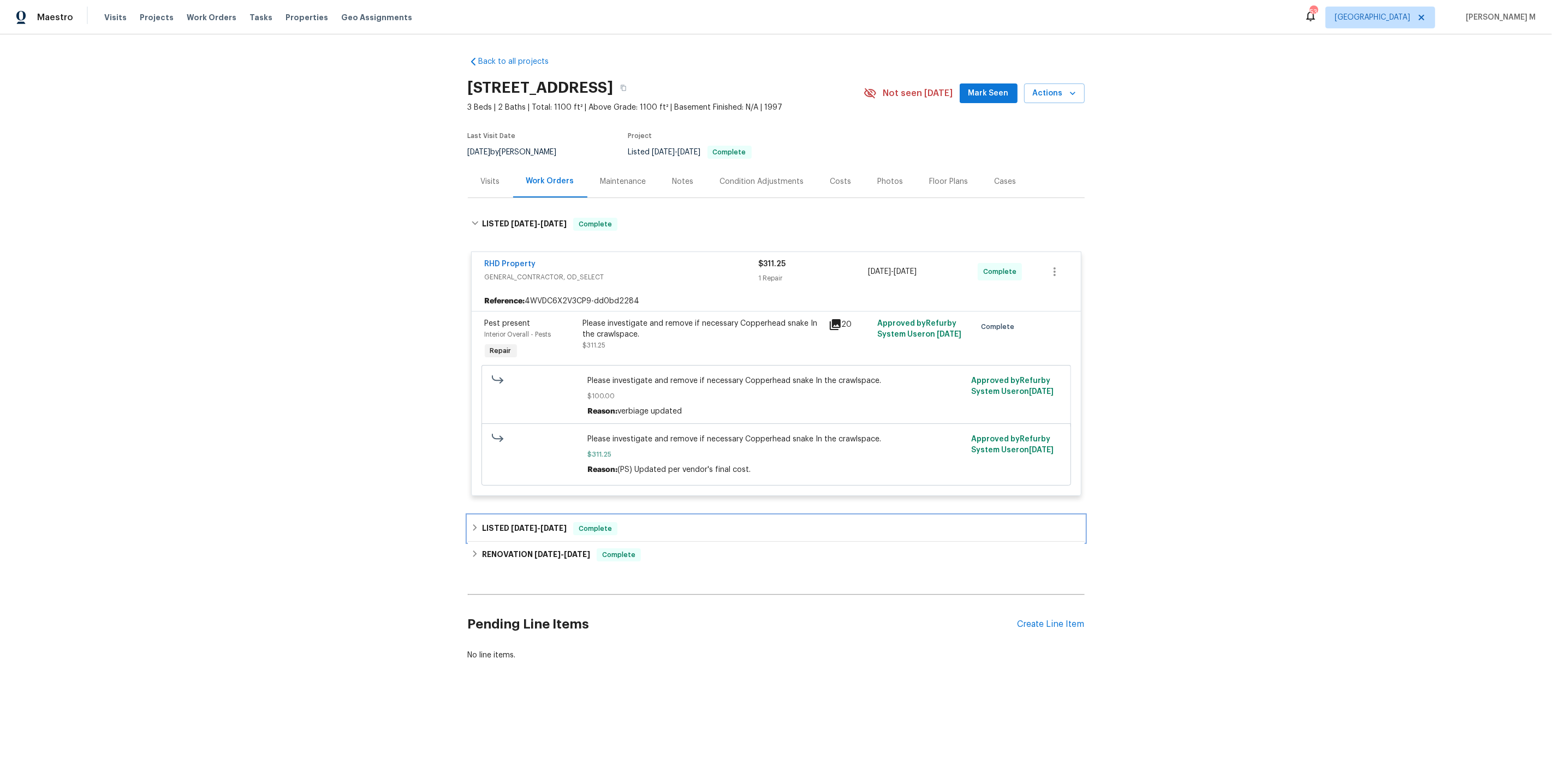
click at [505, 522] on h6 "LISTED [DATE] - [DATE]" at bounding box center [524, 529] width 85 height 13
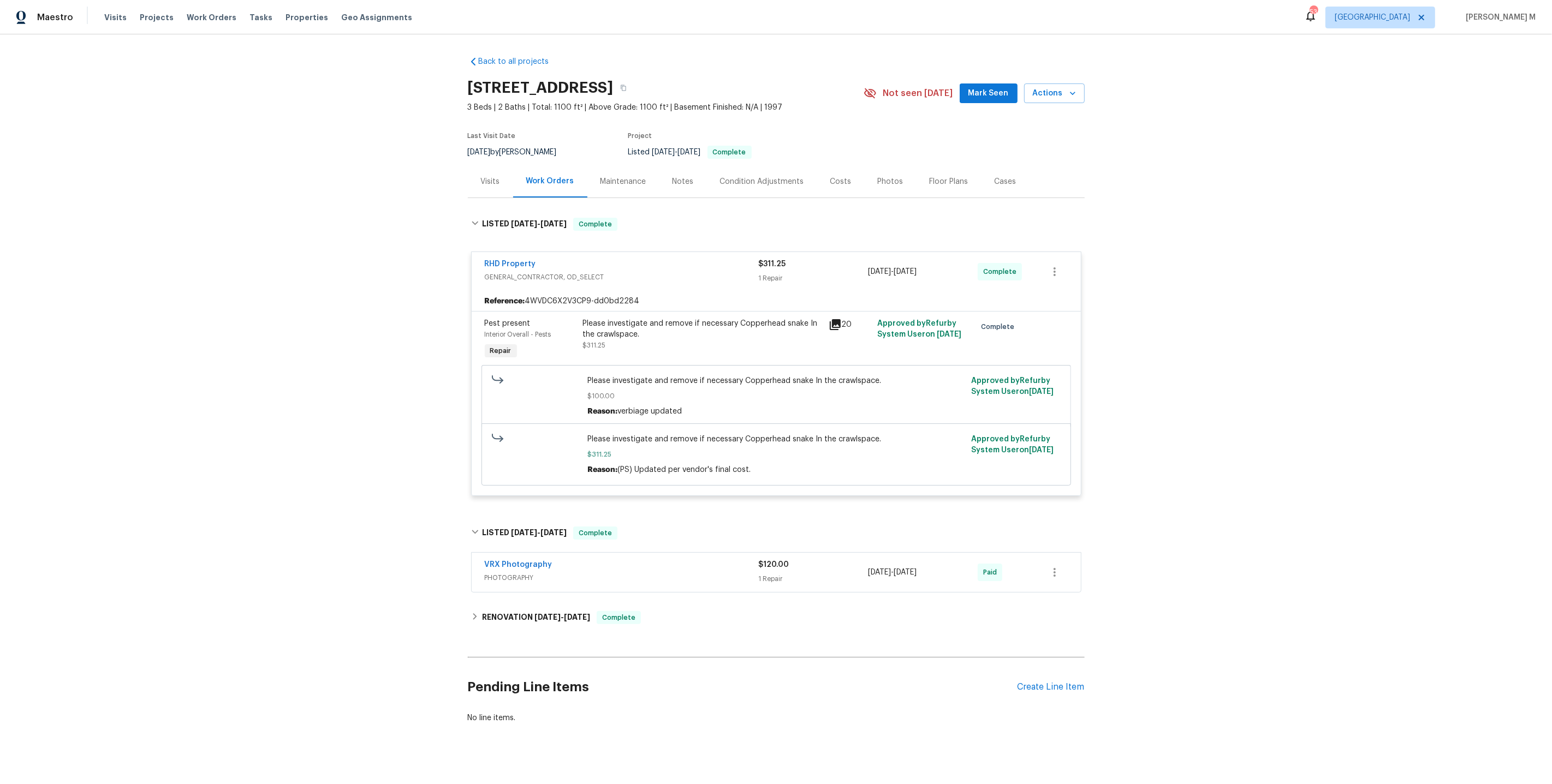
click at [701, 332] on div "Please investigate and remove if necessary Copperhead snake In the crawlspace. …" at bounding box center [702, 334] width 239 height 33
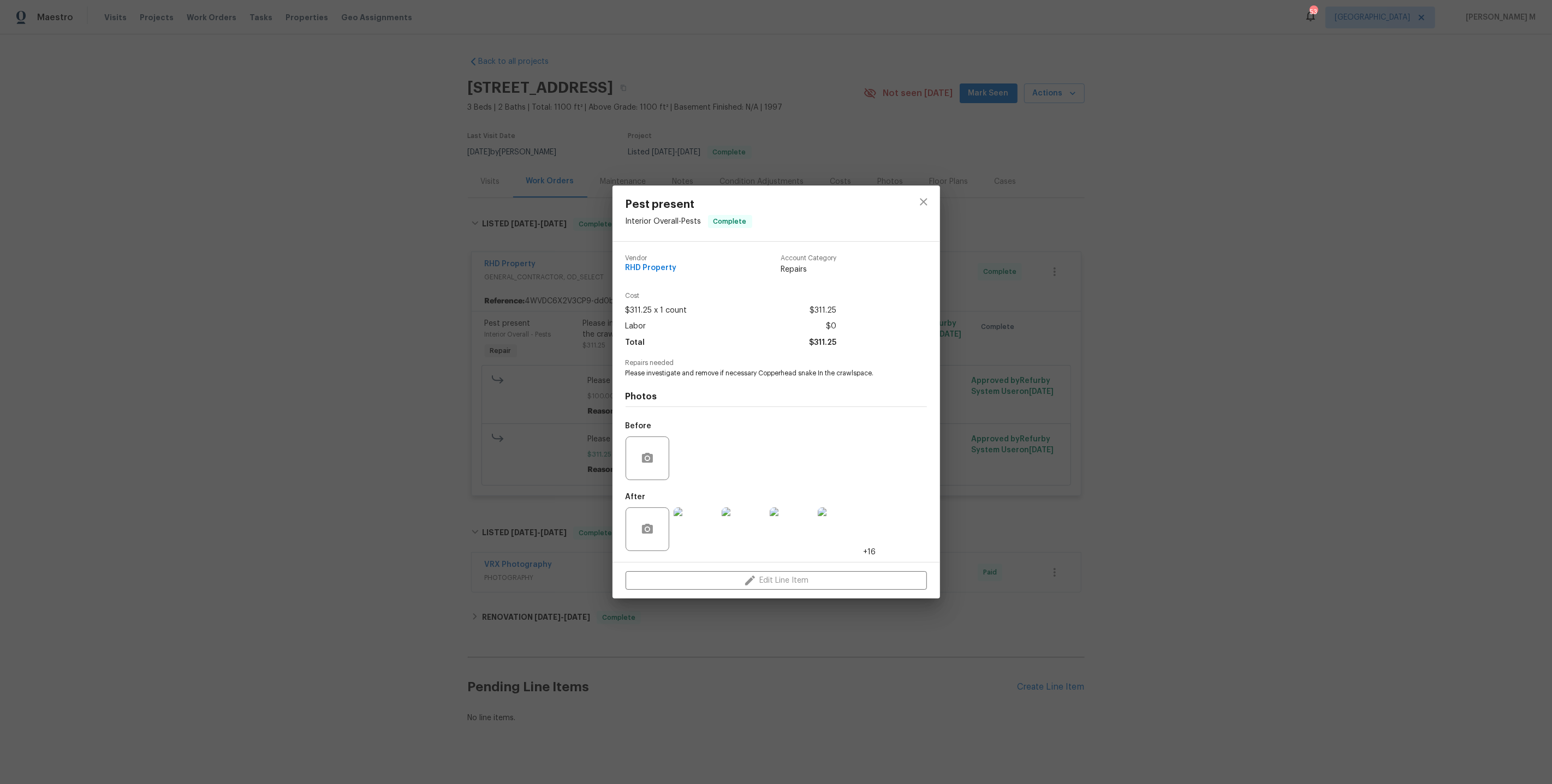
click at [695, 516] on img at bounding box center [696, 529] width 44 height 44
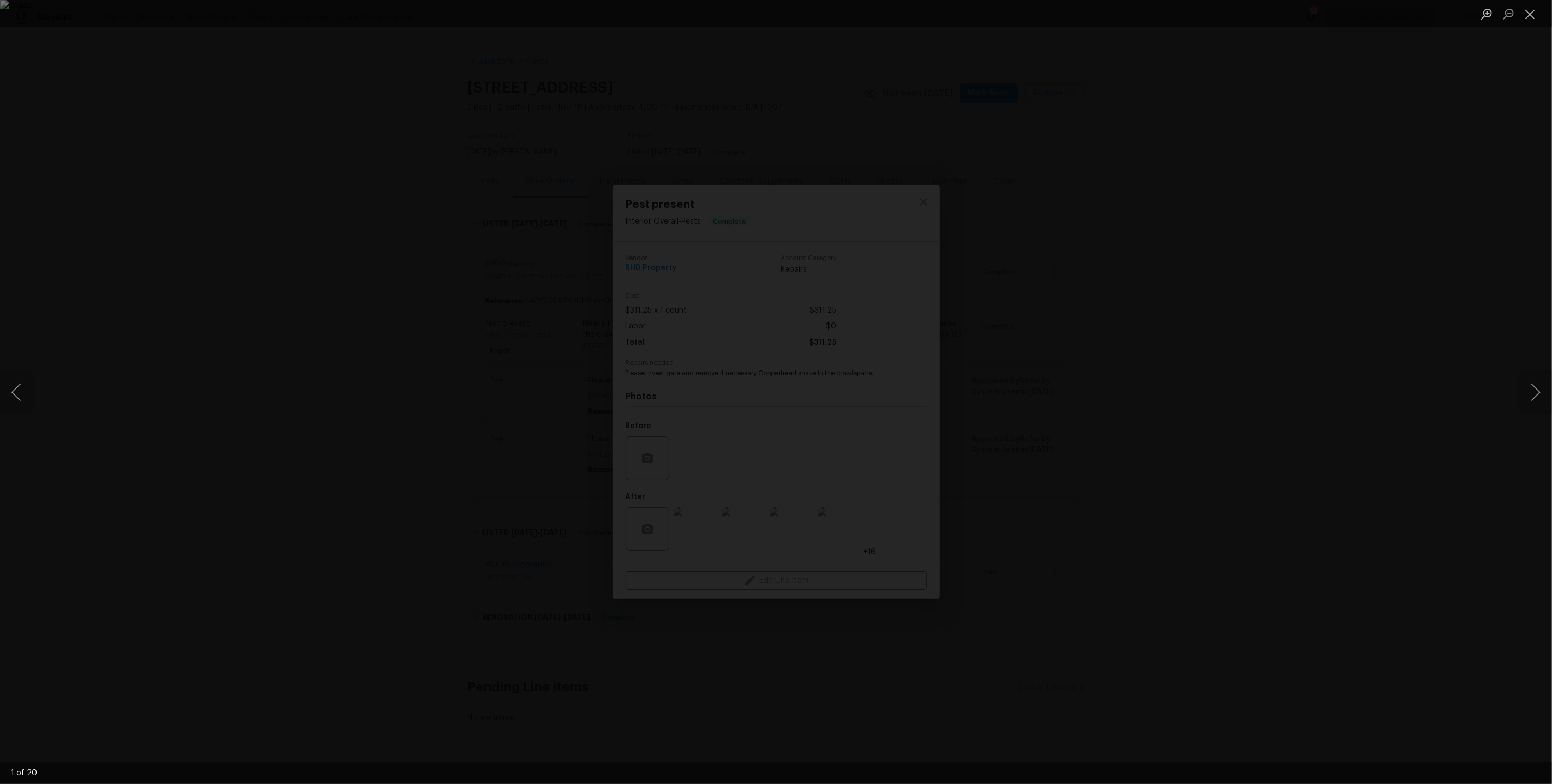
click at [1508, 397] on div "Lightbox" at bounding box center [776, 392] width 1552 height 784
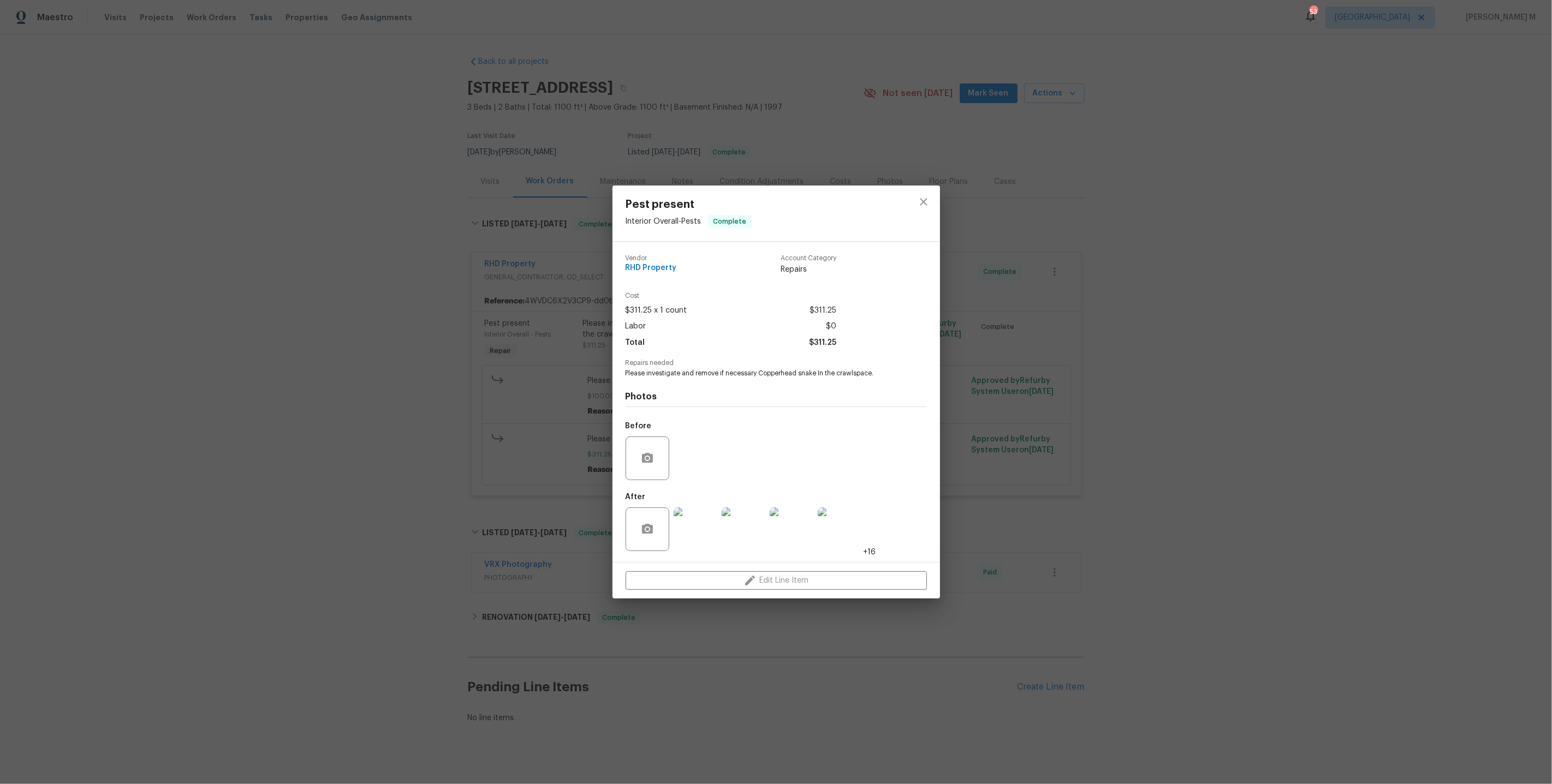
click at [734, 518] on img at bounding box center [744, 529] width 44 height 44
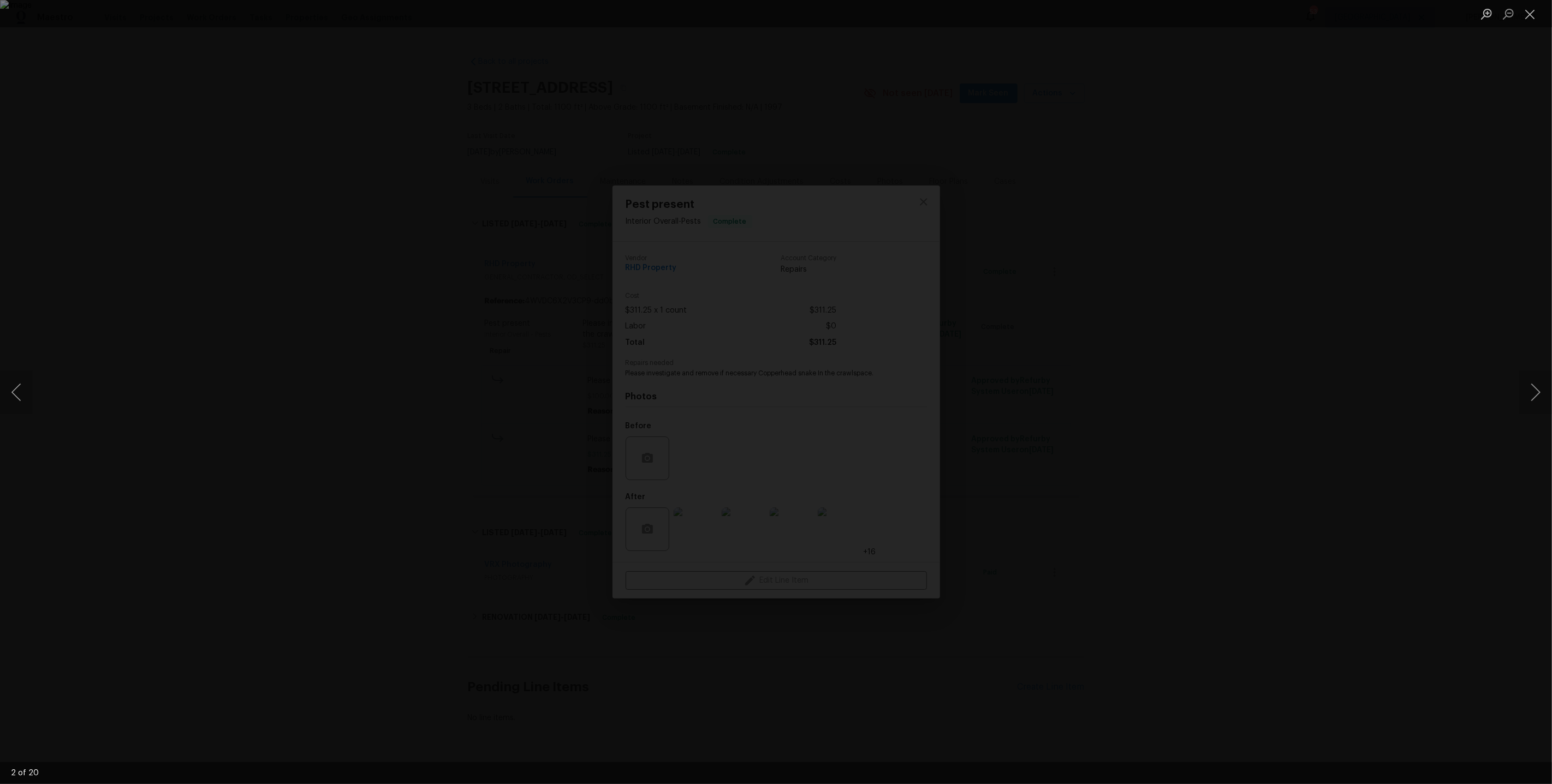
click at [1005, 437] on div "Lightbox" at bounding box center [776, 392] width 1552 height 784
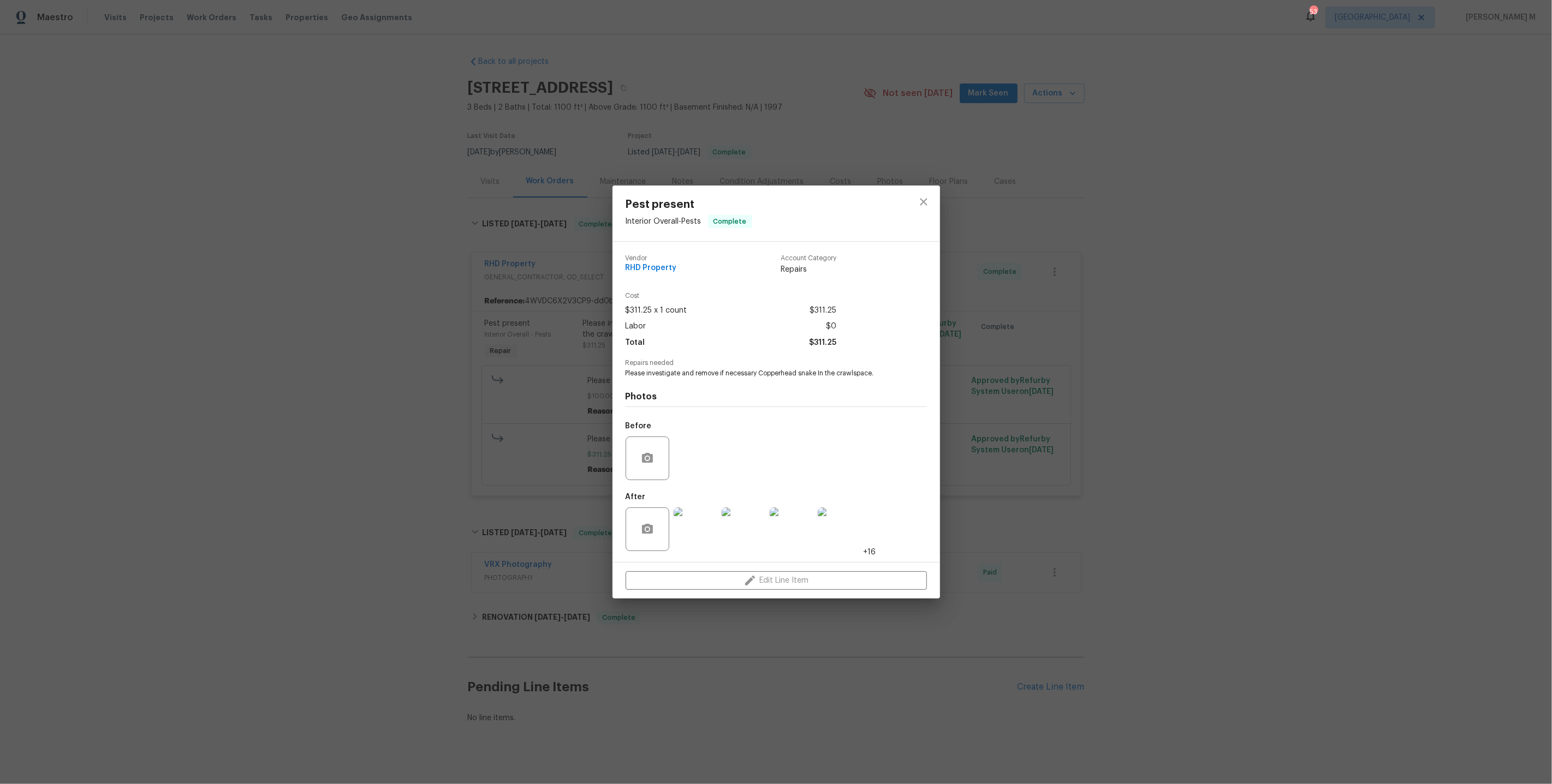
click at [787, 519] on img at bounding box center [792, 529] width 44 height 44
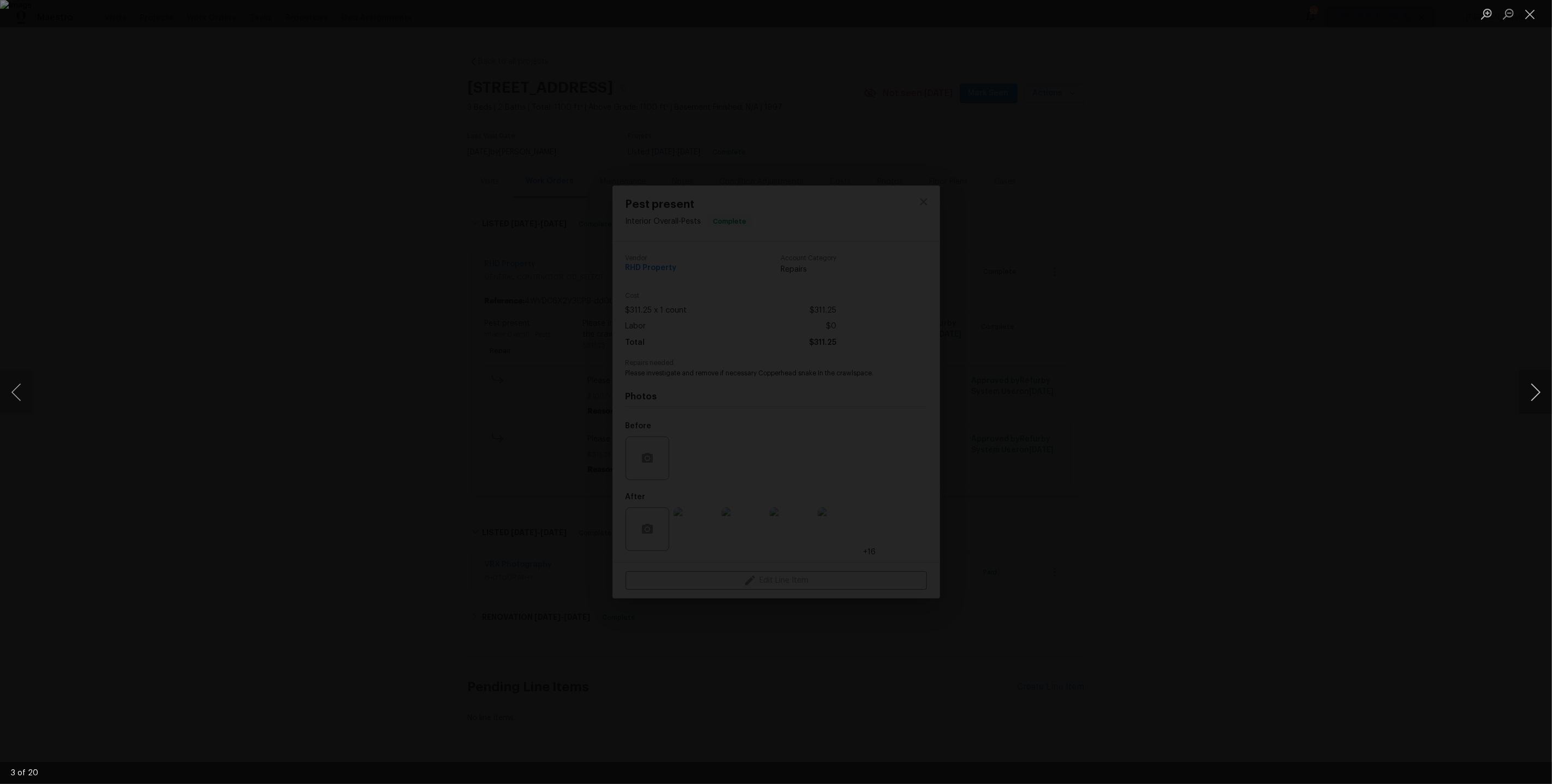
click at [1535, 382] on button "Next image" at bounding box center [1535, 392] width 33 height 44
click at [1195, 283] on div "Lightbox" at bounding box center [776, 392] width 1552 height 784
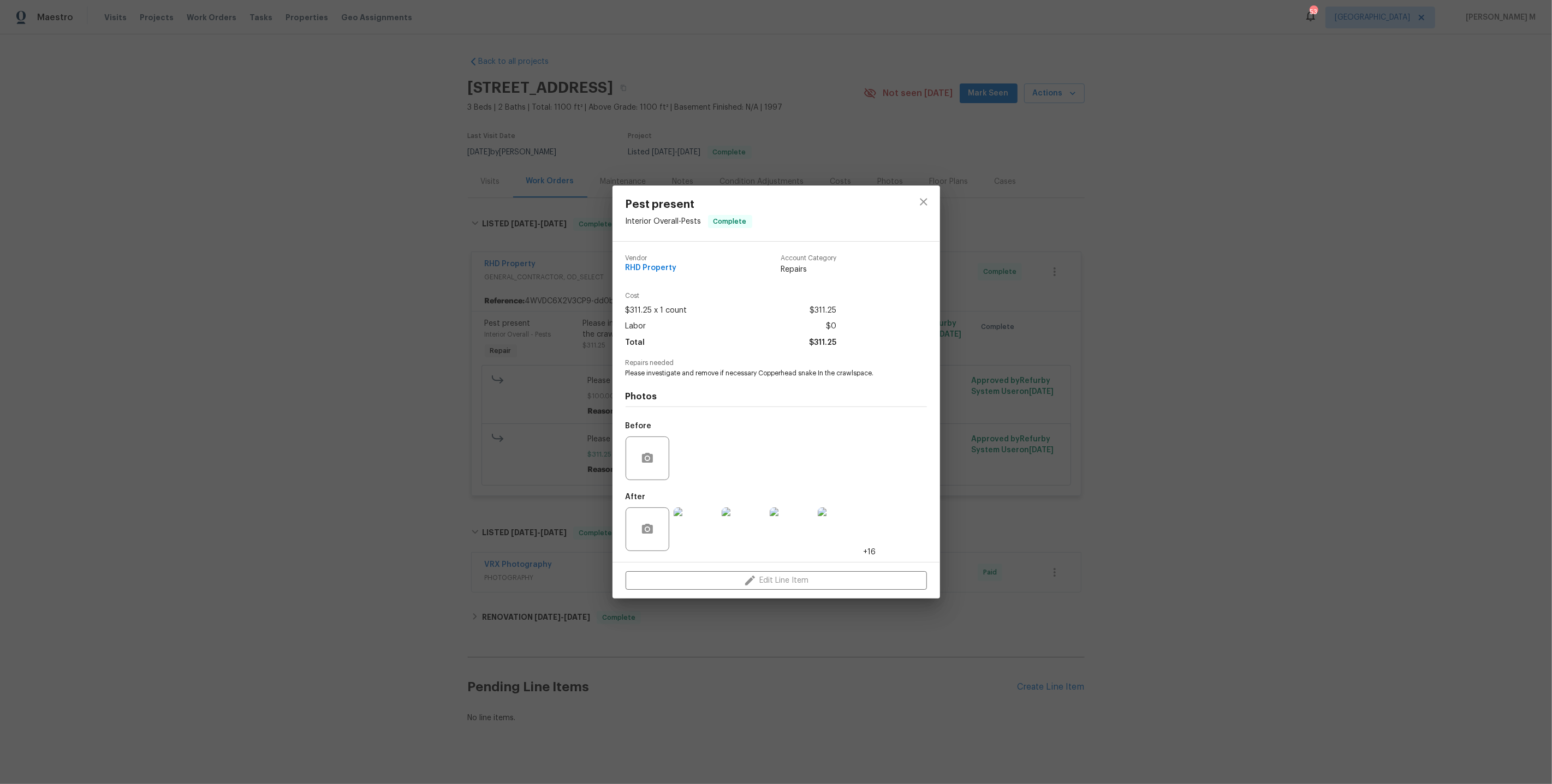
click at [1139, 315] on div "Pest present Interior Overall - Pests Complete Vendor RHD Property Account Cate…" at bounding box center [776, 392] width 1552 height 784
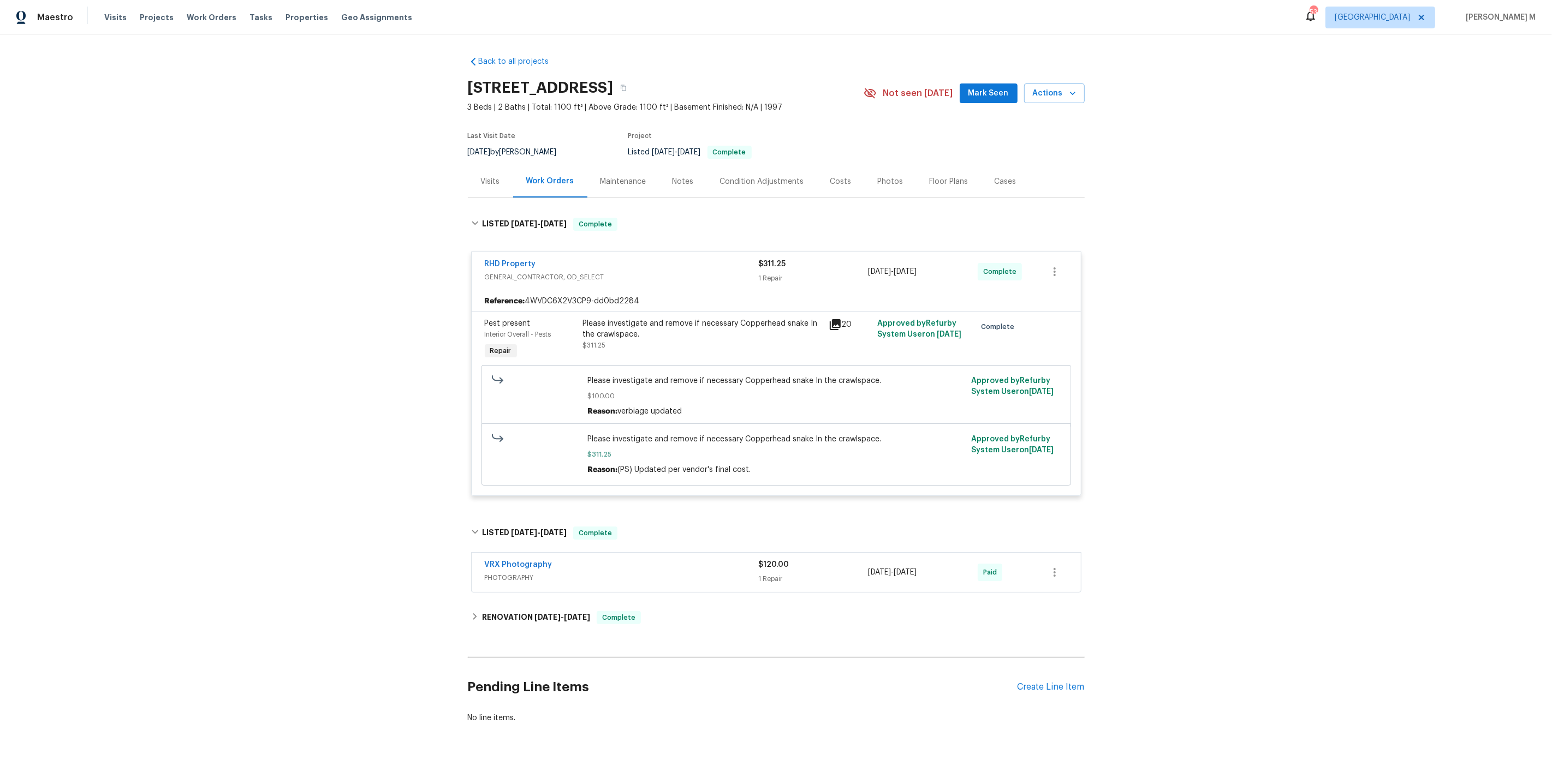
click at [523, 572] on span "PHOTOGRAPHY" at bounding box center [622, 578] width 274 height 11
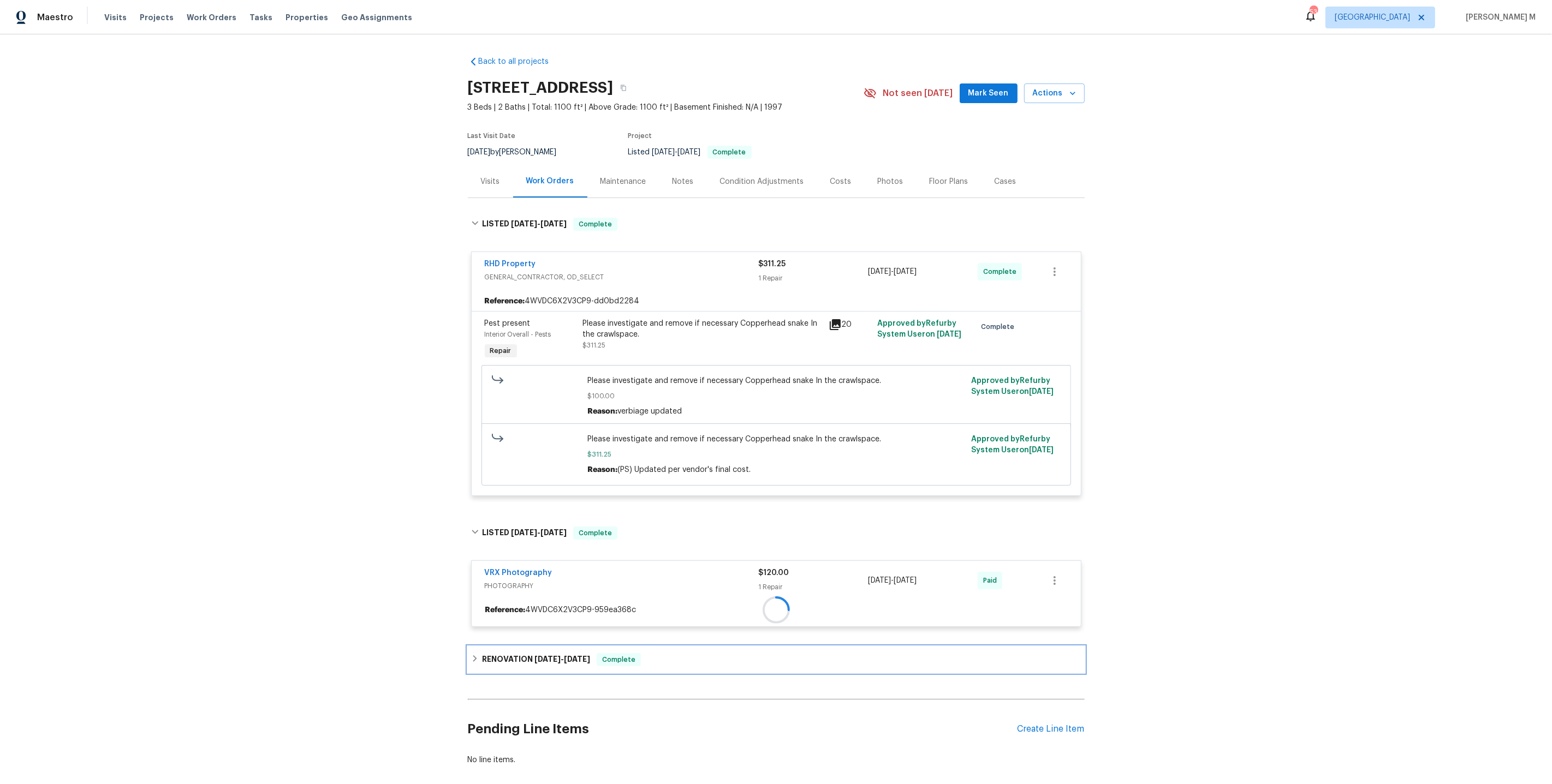
click at [510, 646] on div "RENOVATION [DATE] - [DATE] Complete" at bounding box center [776, 659] width 617 height 26
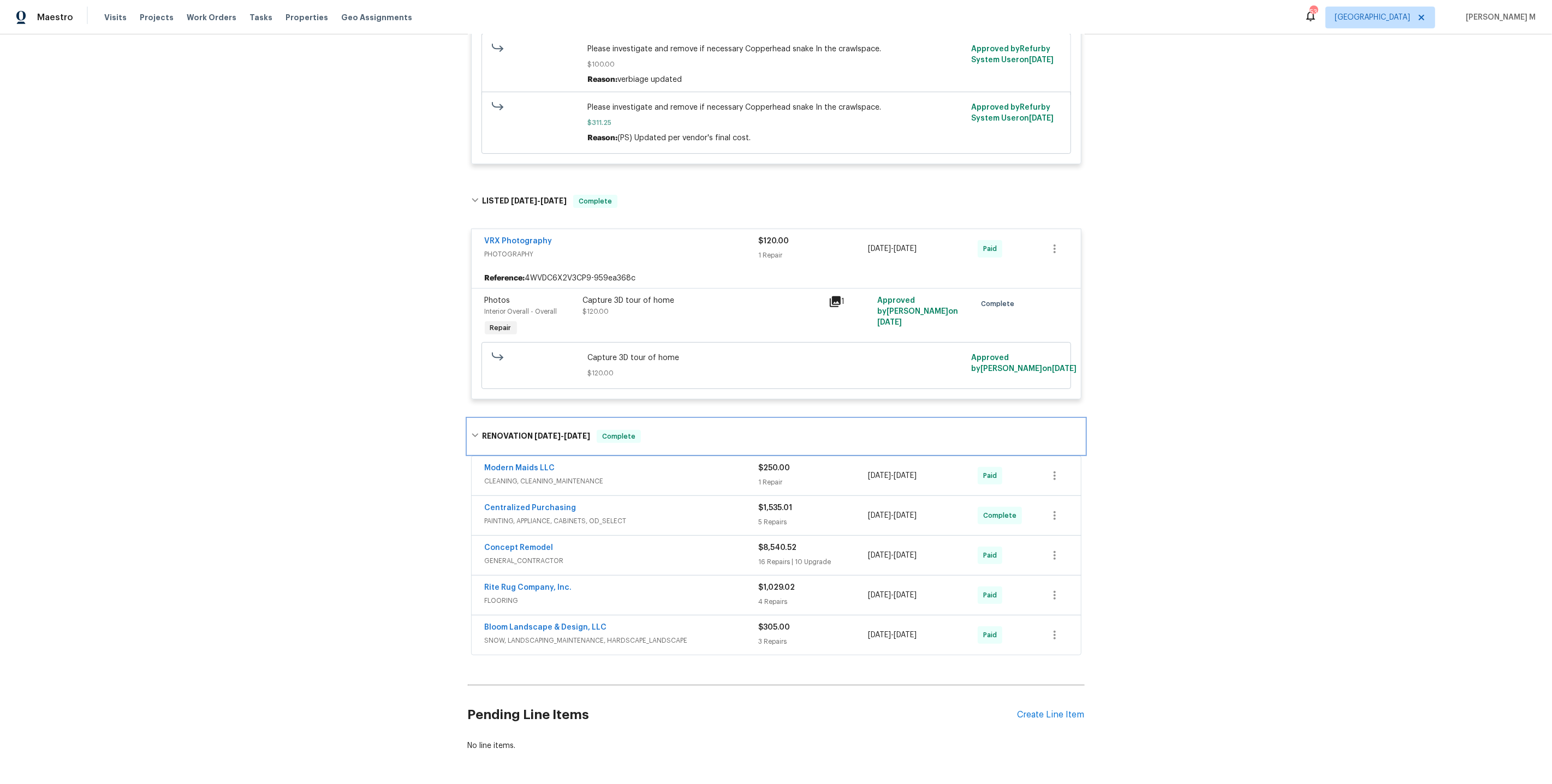
scroll to position [333, 0]
click at [532, 554] on span "GENERAL_CONTRACTOR" at bounding box center [622, 560] width 274 height 11
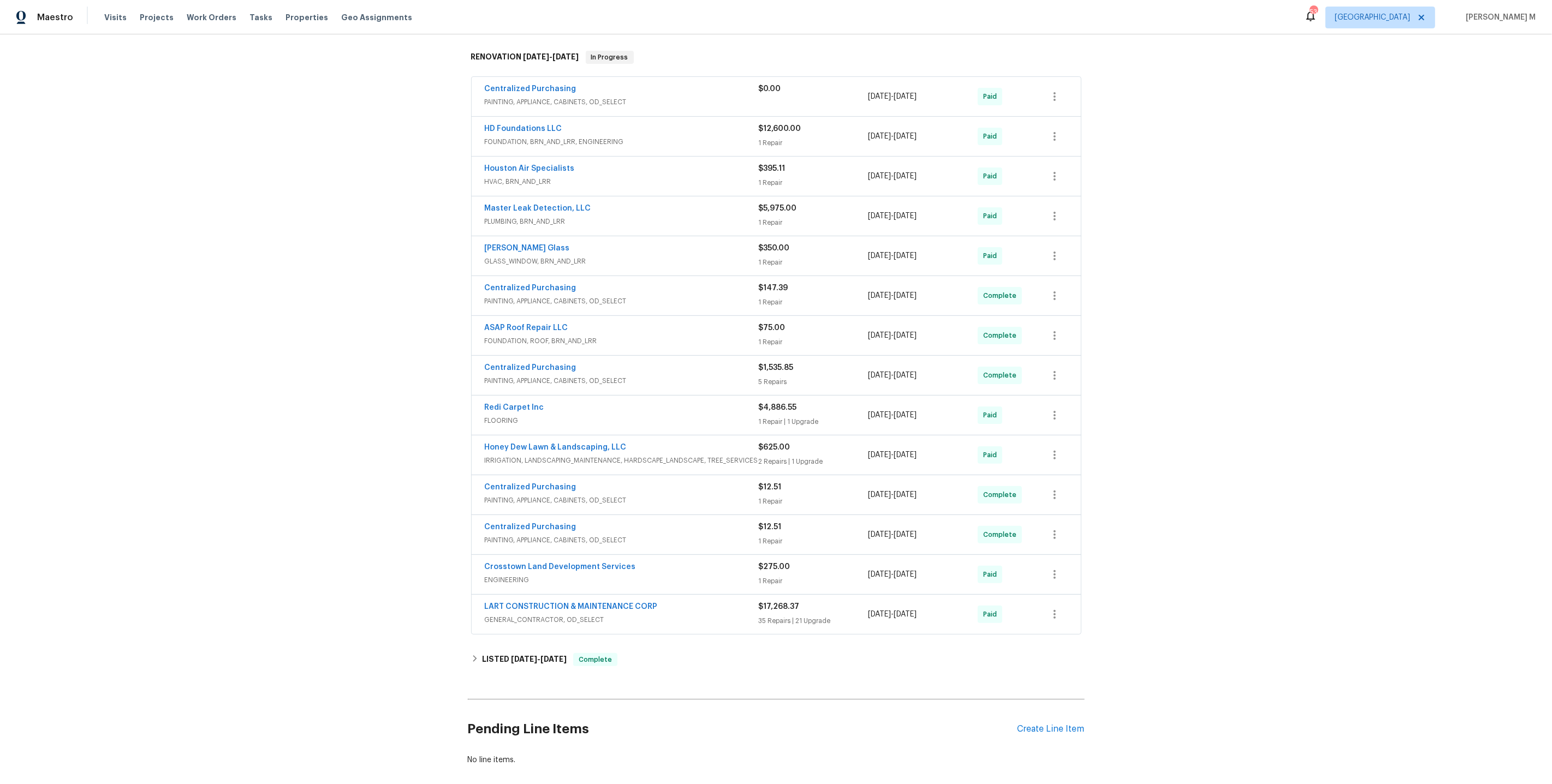
scroll to position [138, 0]
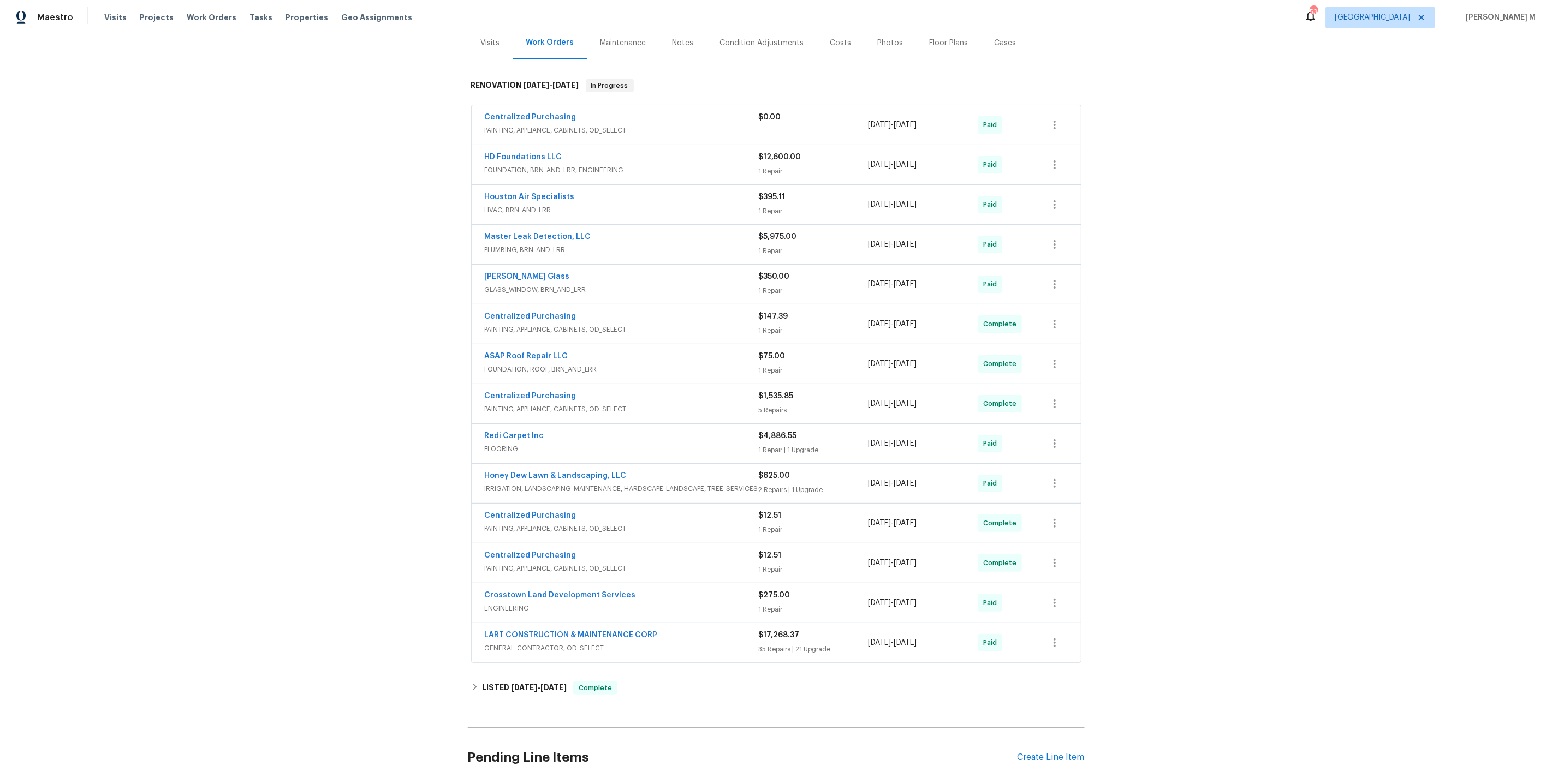
click at [534, 125] on span "PAINTING, APPLIANCE, CABINETS, OD_SELECT" at bounding box center [622, 130] width 274 height 11
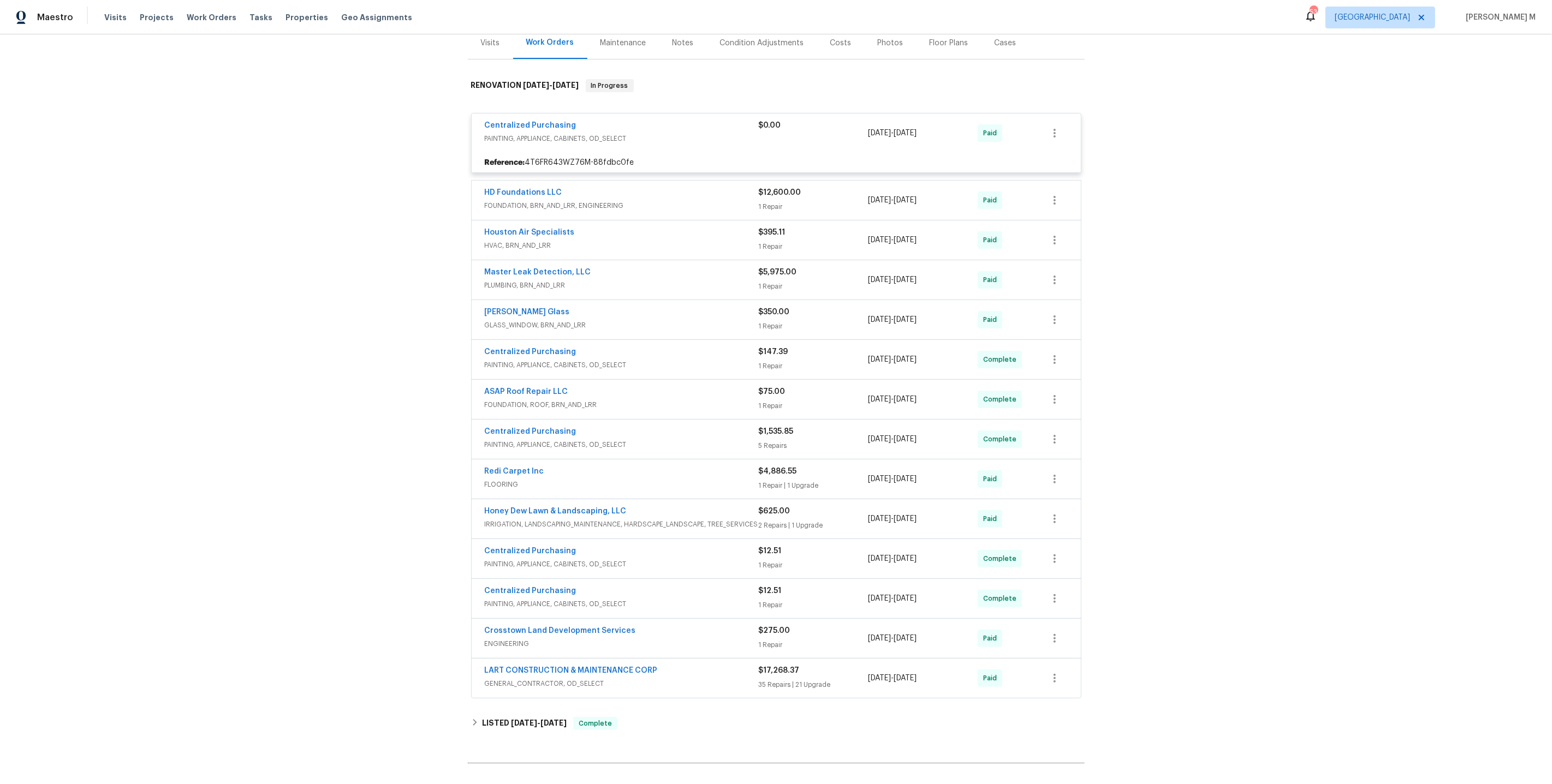
click at [526, 280] on span "PLUMBING, BRN_AND_LRR" at bounding box center [622, 286] width 274 height 11
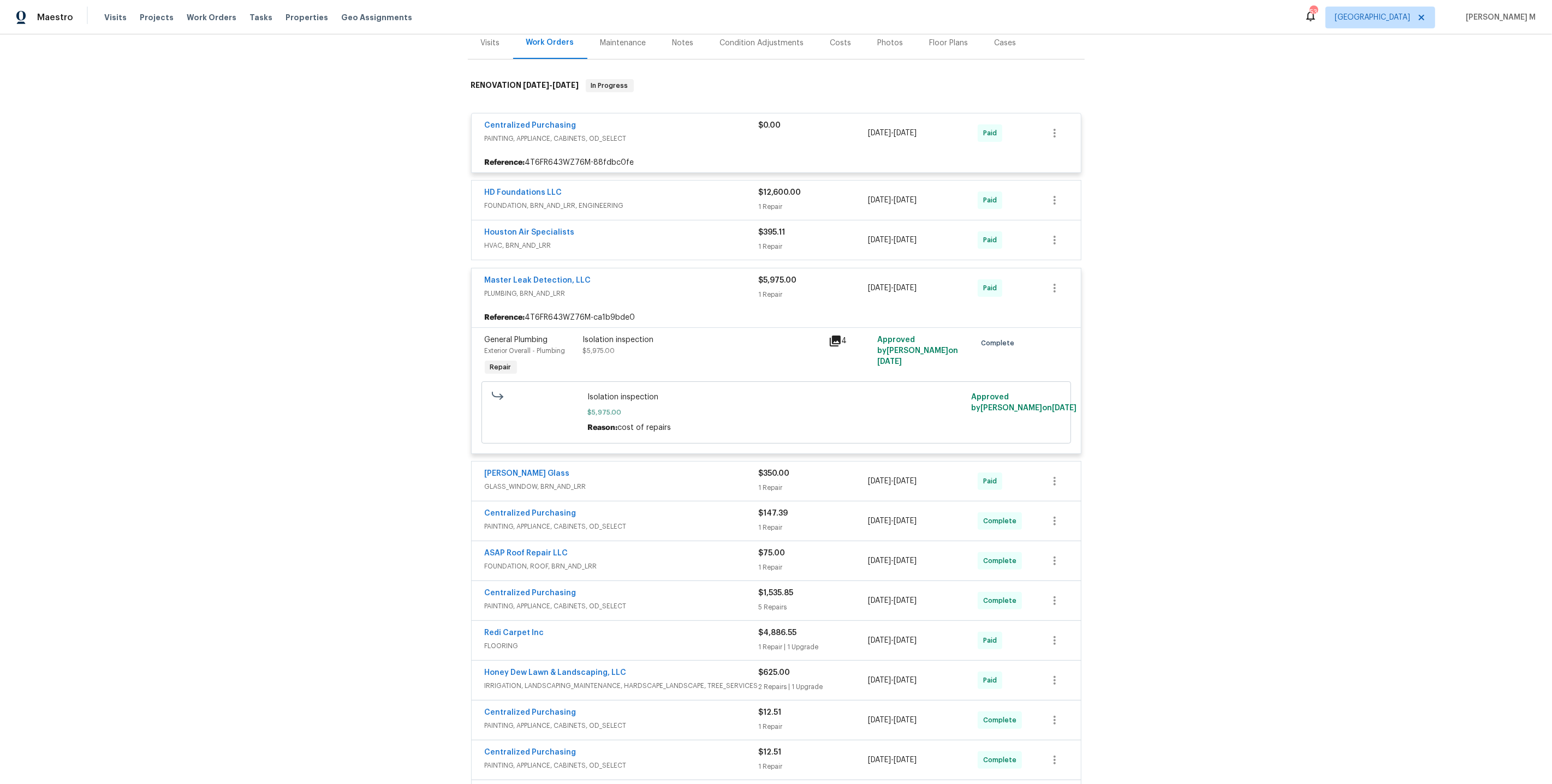
click at [627, 346] on div "Isolation inspection $5,975.00" at bounding box center [702, 356] width 246 height 50
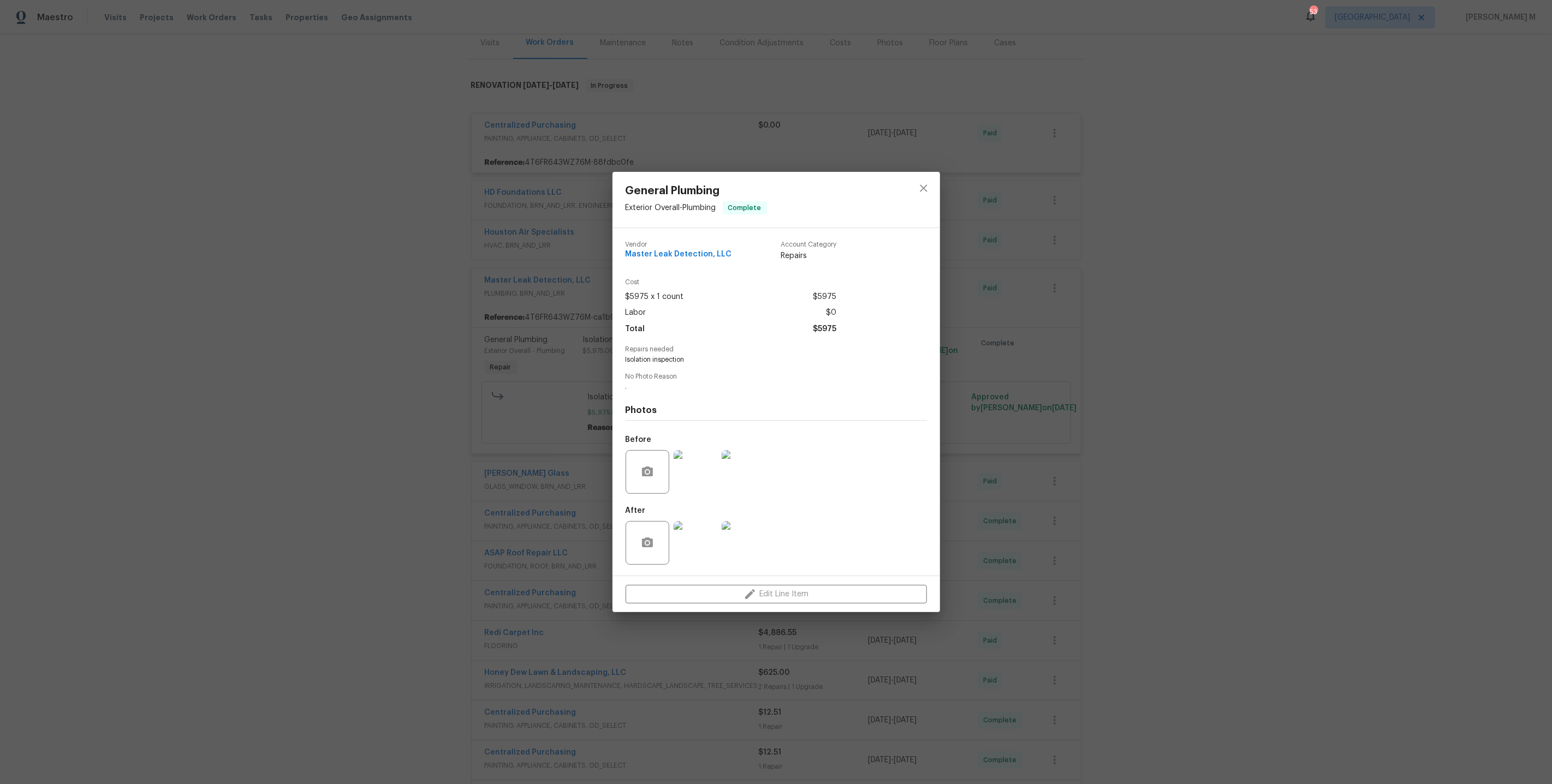
click at [694, 465] on img at bounding box center [696, 472] width 44 height 44
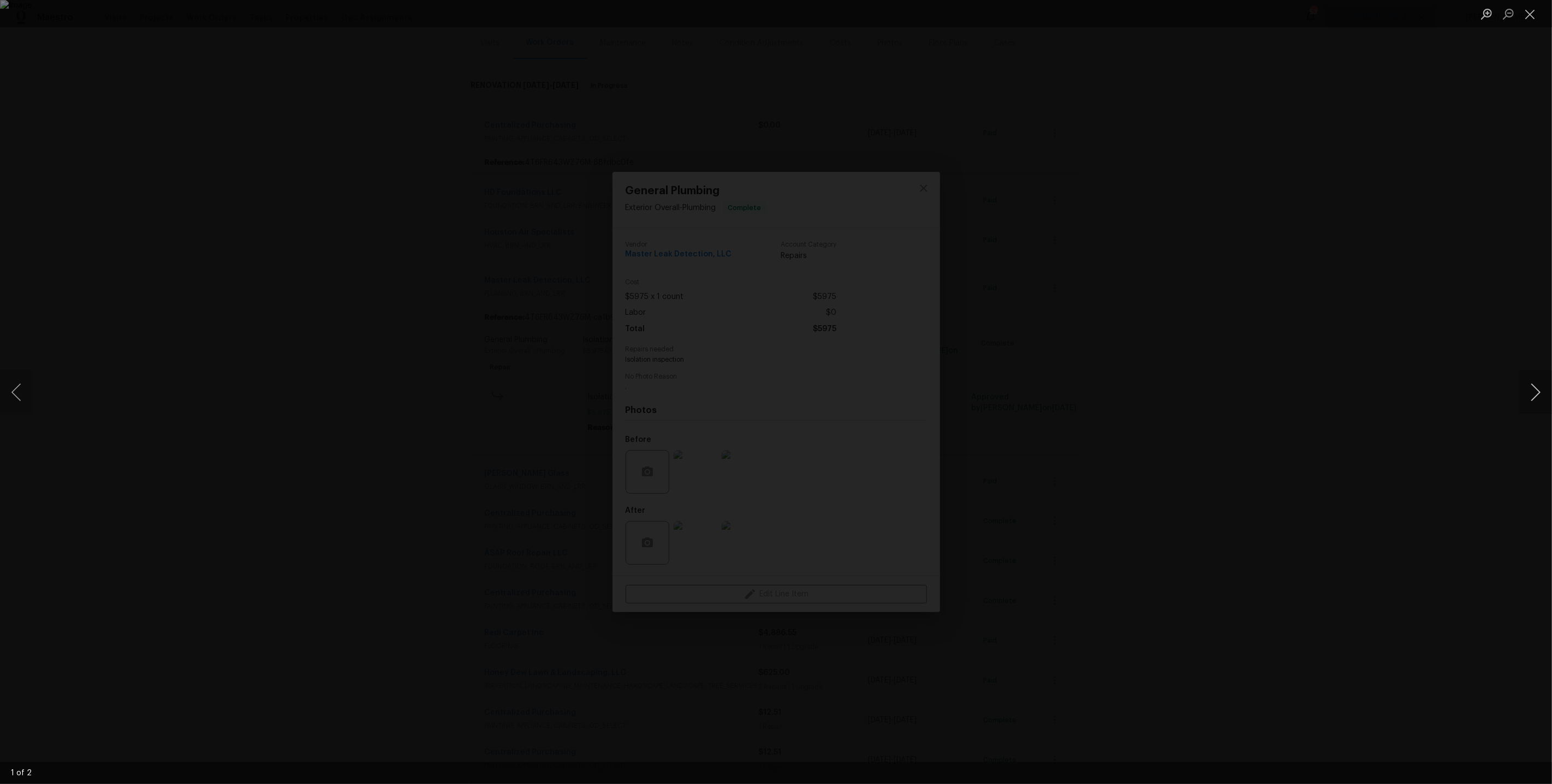
click at [1542, 398] on button "Next image" at bounding box center [1535, 392] width 33 height 44
click at [1463, 260] on div "Lightbox" at bounding box center [776, 392] width 1552 height 784
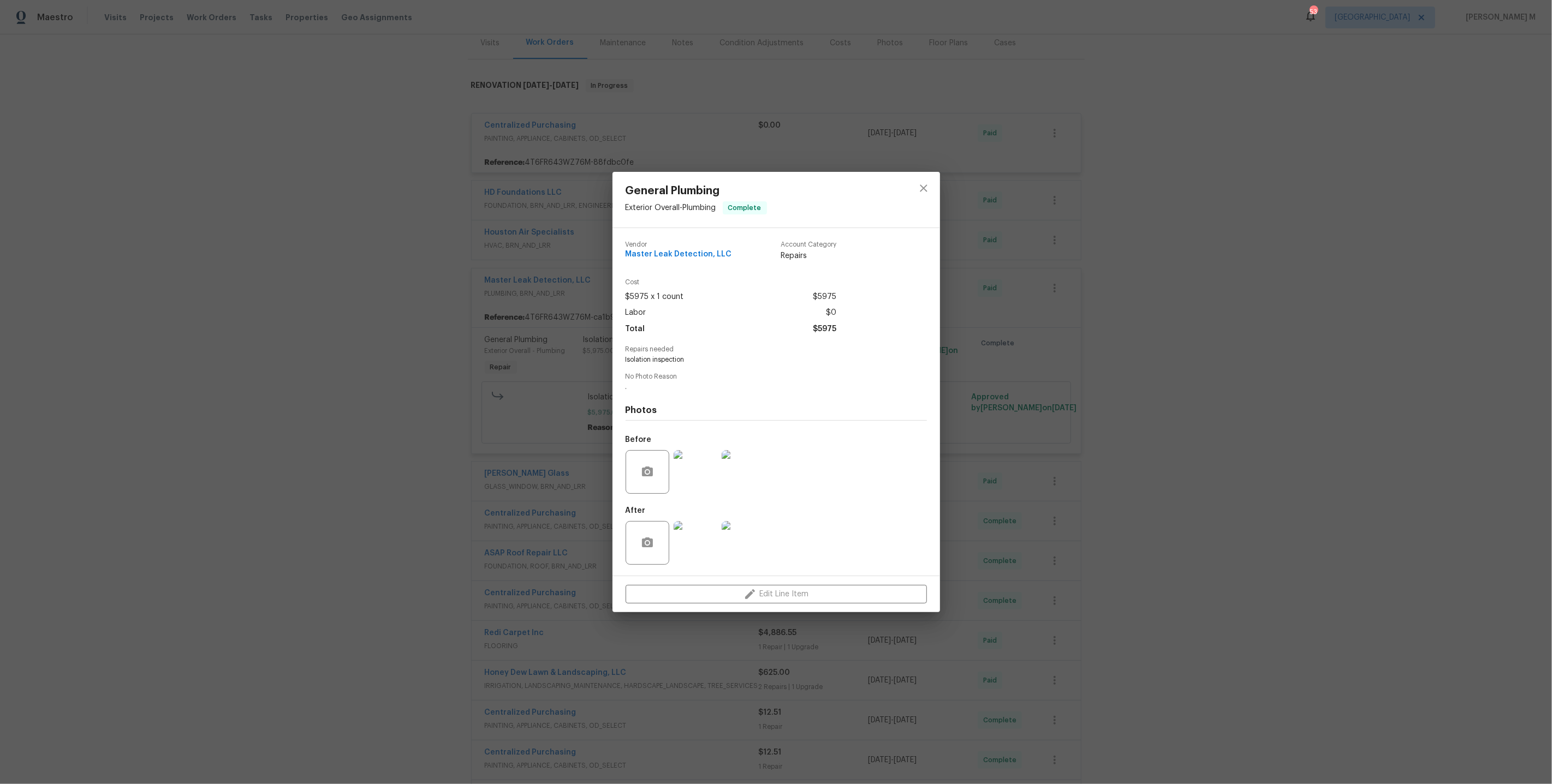
click at [686, 545] on img at bounding box center [696, 542] width 44 height 44
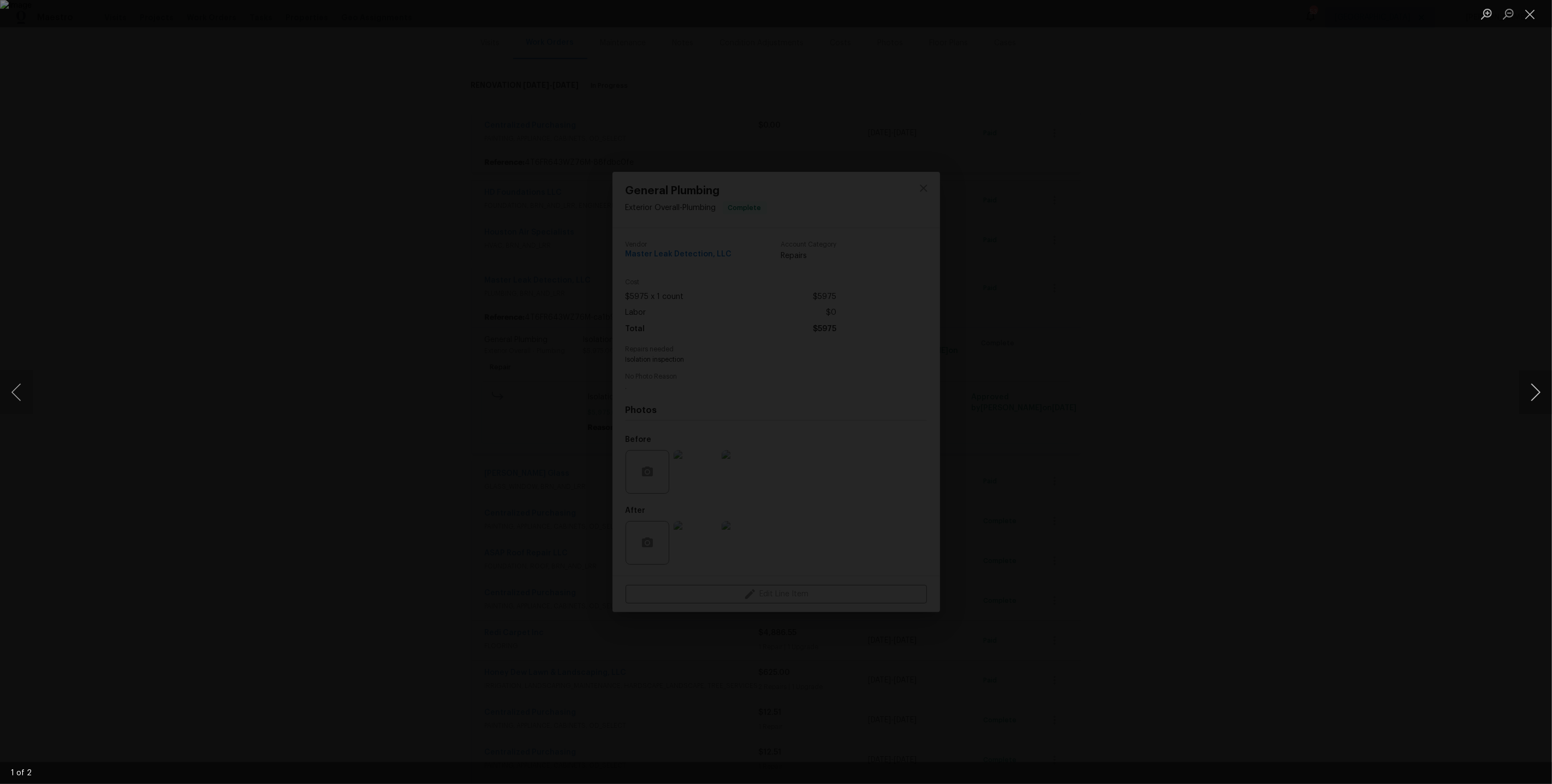
click at [1541, 391] on button "Next image" at bounding box center [1535, 392] width 33 height 44
click at [1427, 312] on div "Lightbox" at bounding box center [776, 392] width 1552 height 784
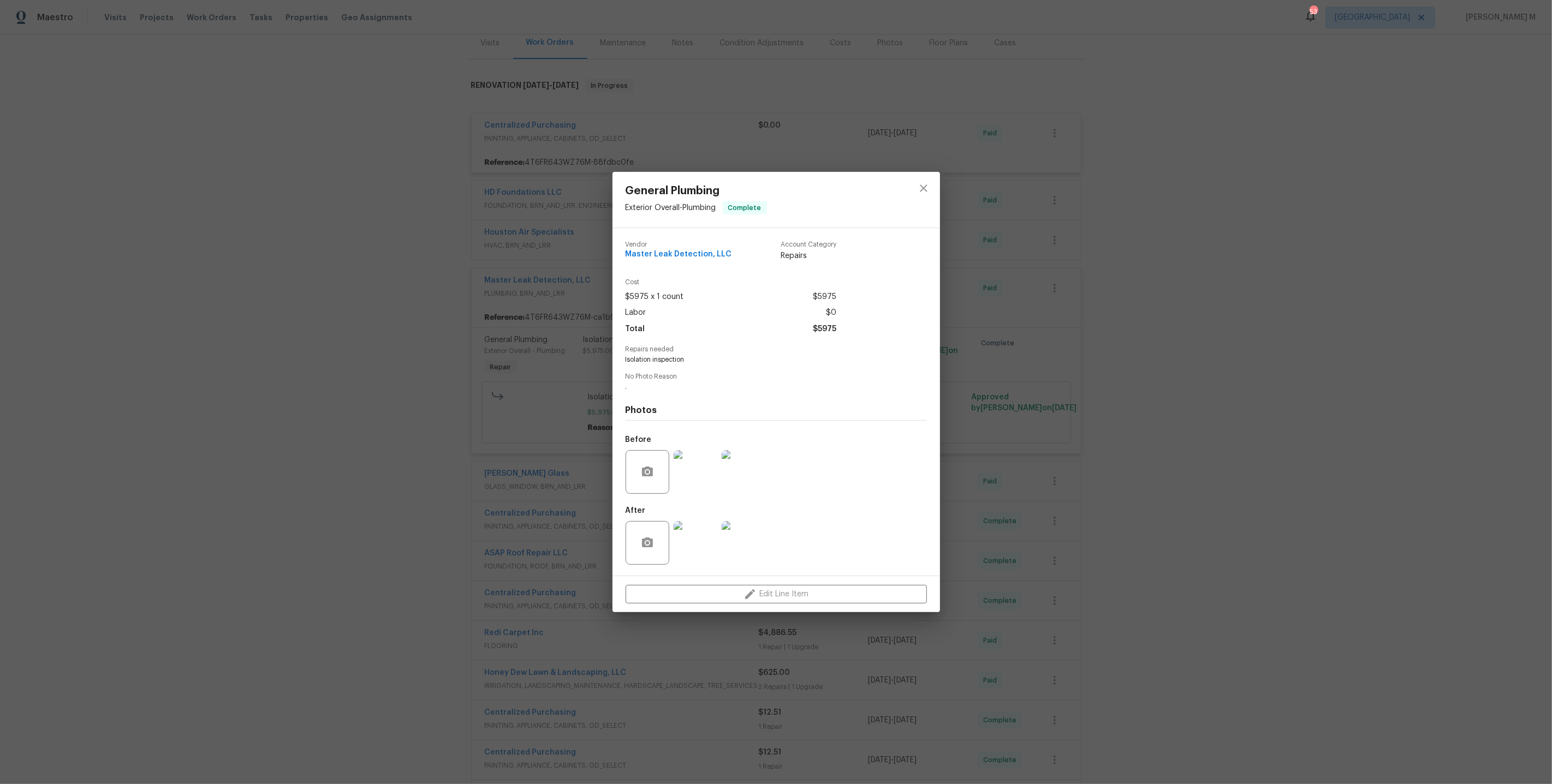
click at [1178, 317] on div "General Plumbing Exterior Overall - Plumbing Complete Vendor Master Leak Detect…" at bounding box center [776, 392] width 1552 height 784
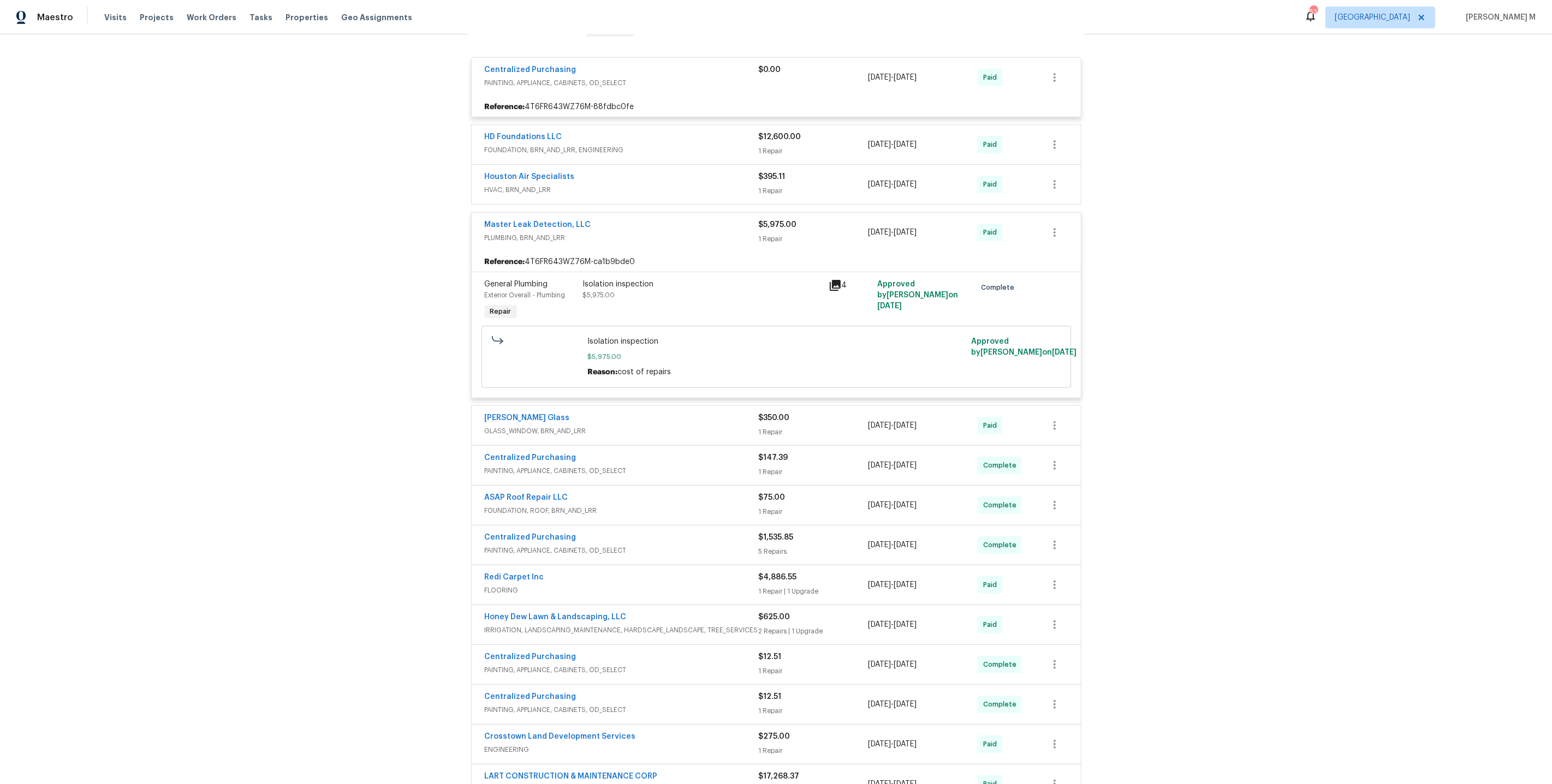
scroll to position [203, 0]
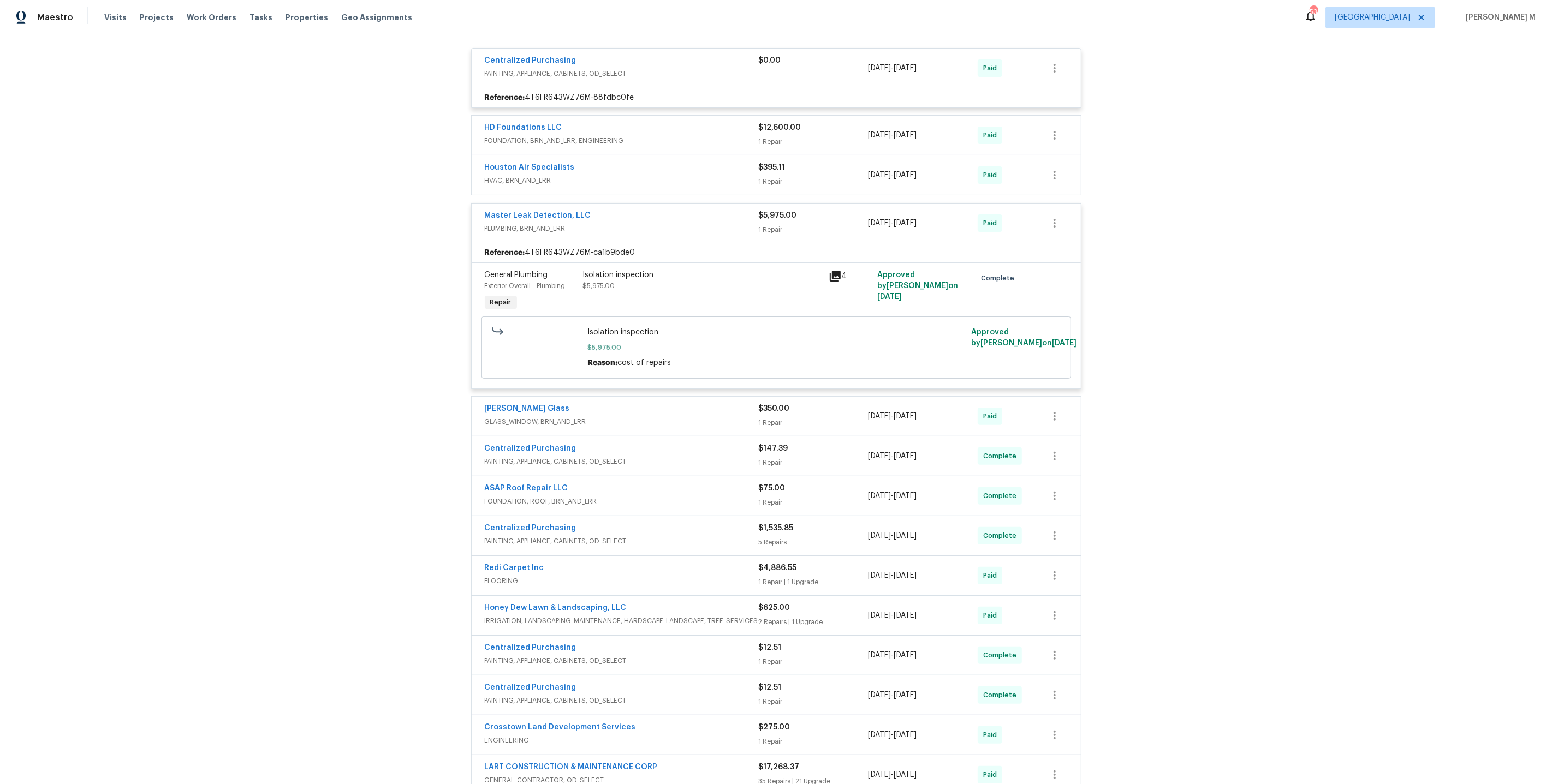
click at [525, 416] on span "GLASS_WINDOW, BRN_AND_LRR" at bounding box center [622, 422] width 274 height 11
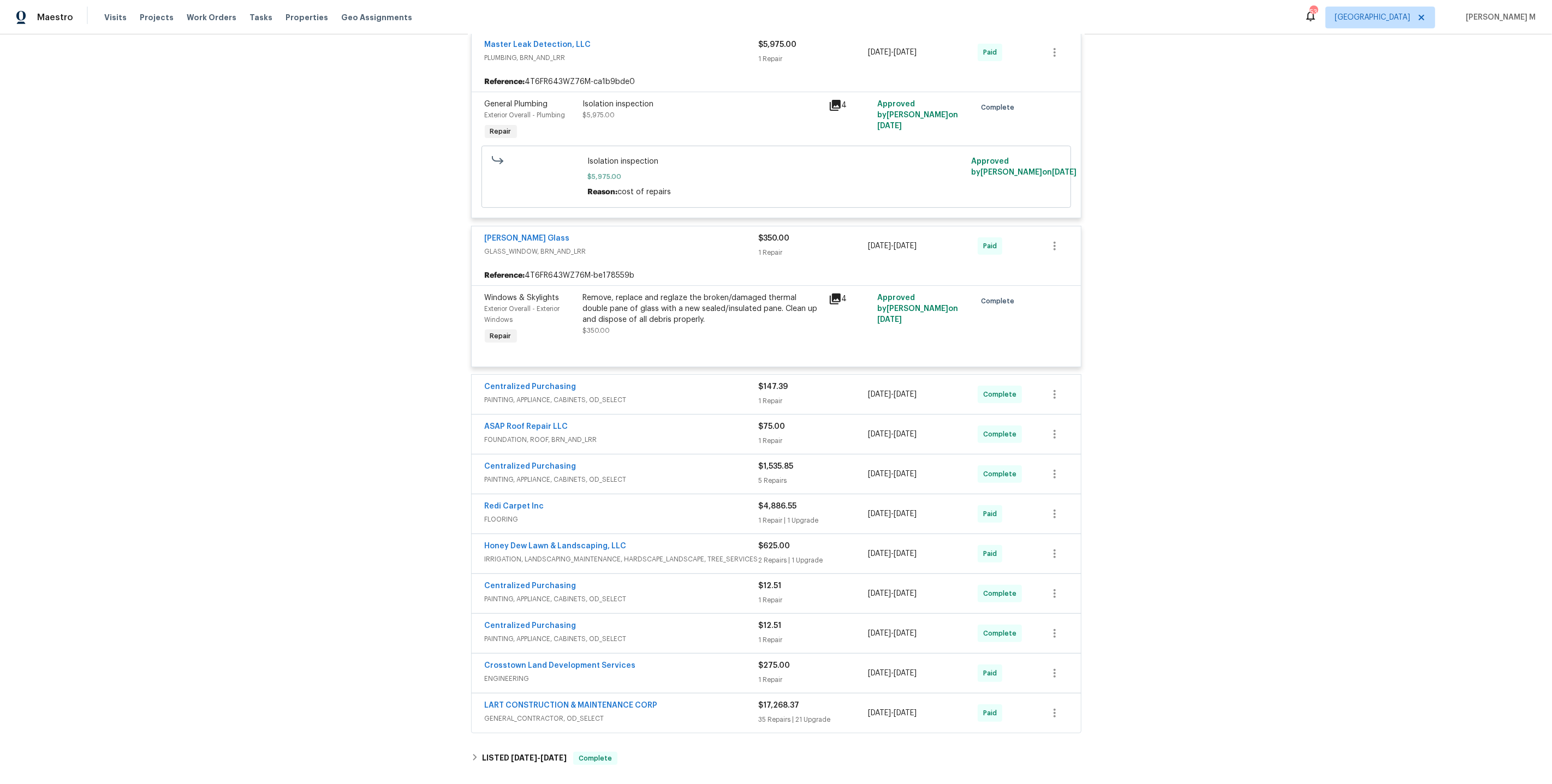
scroll to position [378, 0]
click at [533, 430] on span "FOUNDATION, ROOF, BRN_AND_LRR" at bounding box center [622, 436] width 274 height 11
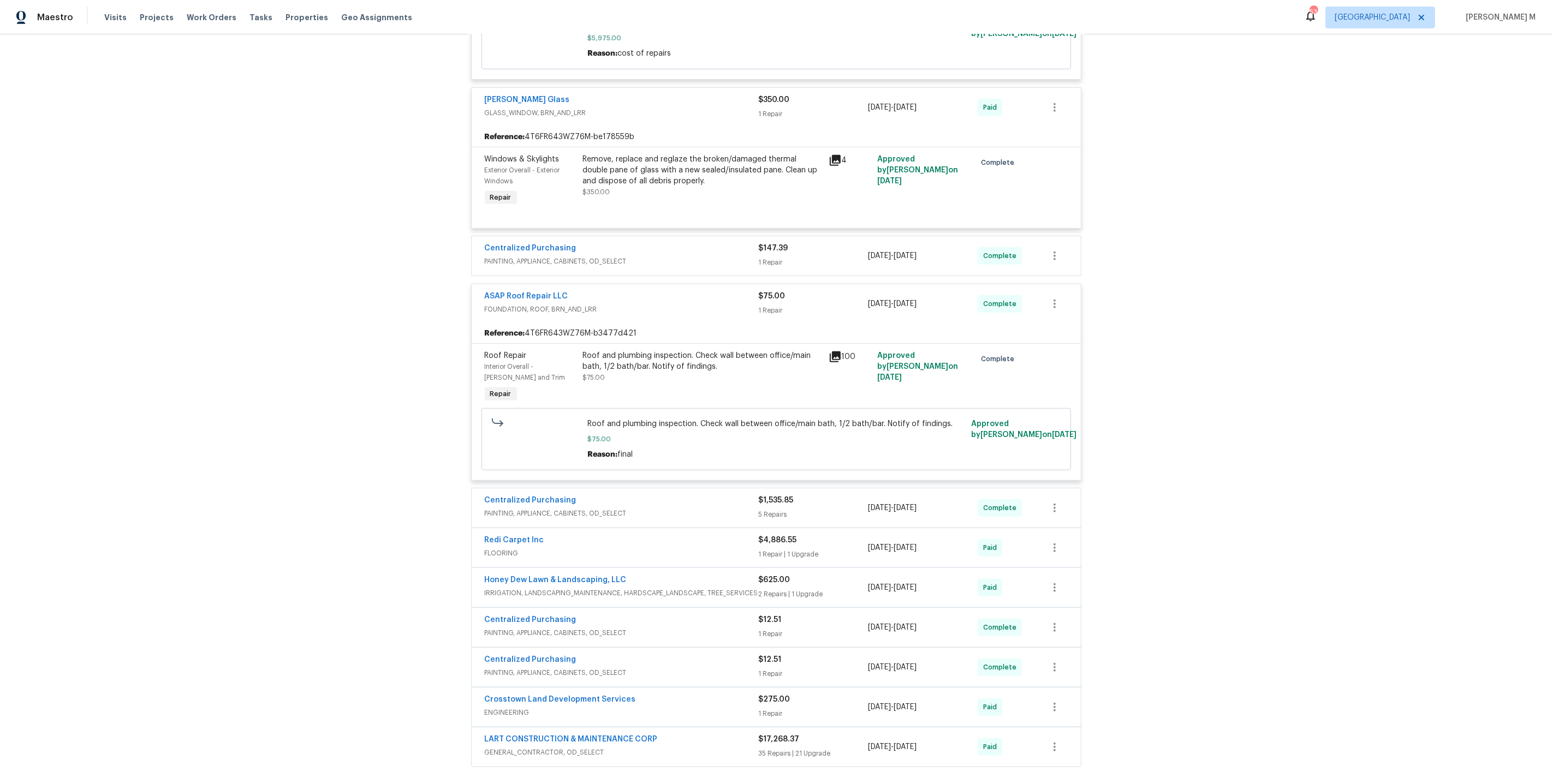
scroll to position [518, 0]
click at [651, 346] on div "Roof and plumbing inspection. Check wall between office/main bath, 1/2 bath/bar…" at bounding box center [702, 356] width 239 height 22
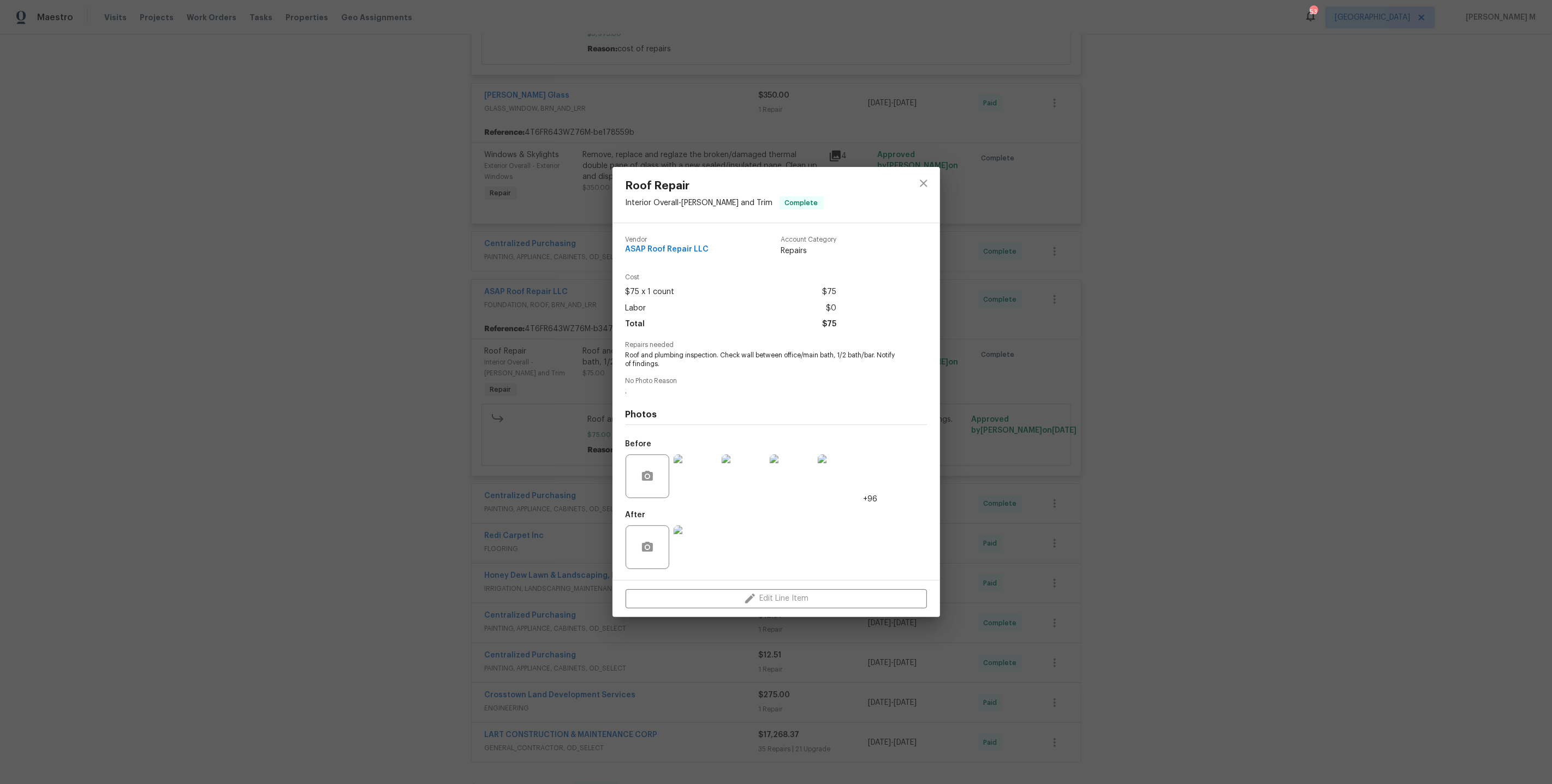
click at [691, 545] on img at bounding box center [696, 547] width 44 height 44
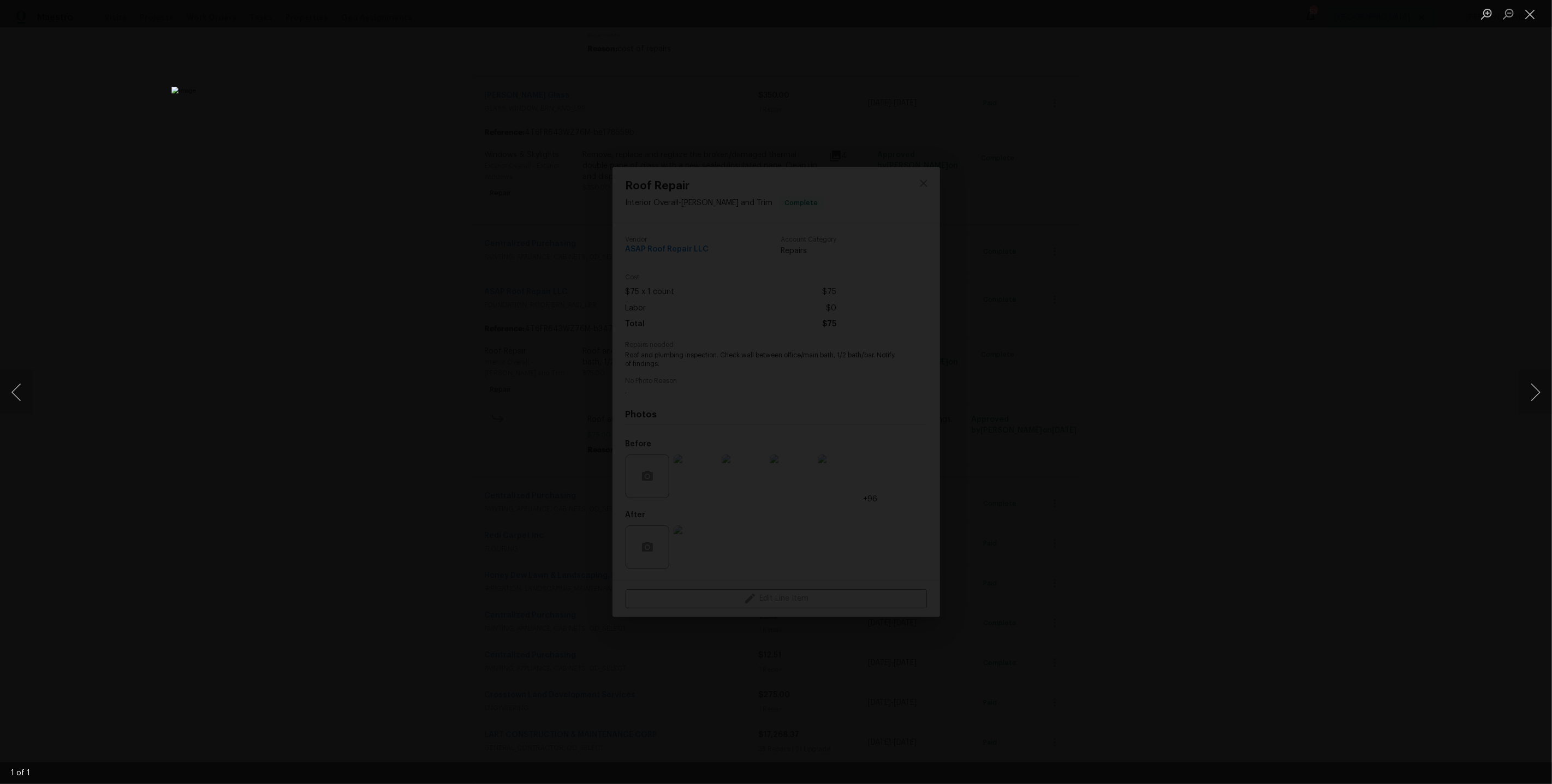
click at [1522, 303] on div "Lightbox" at bounding box center [776, 392] width 1552 height 784
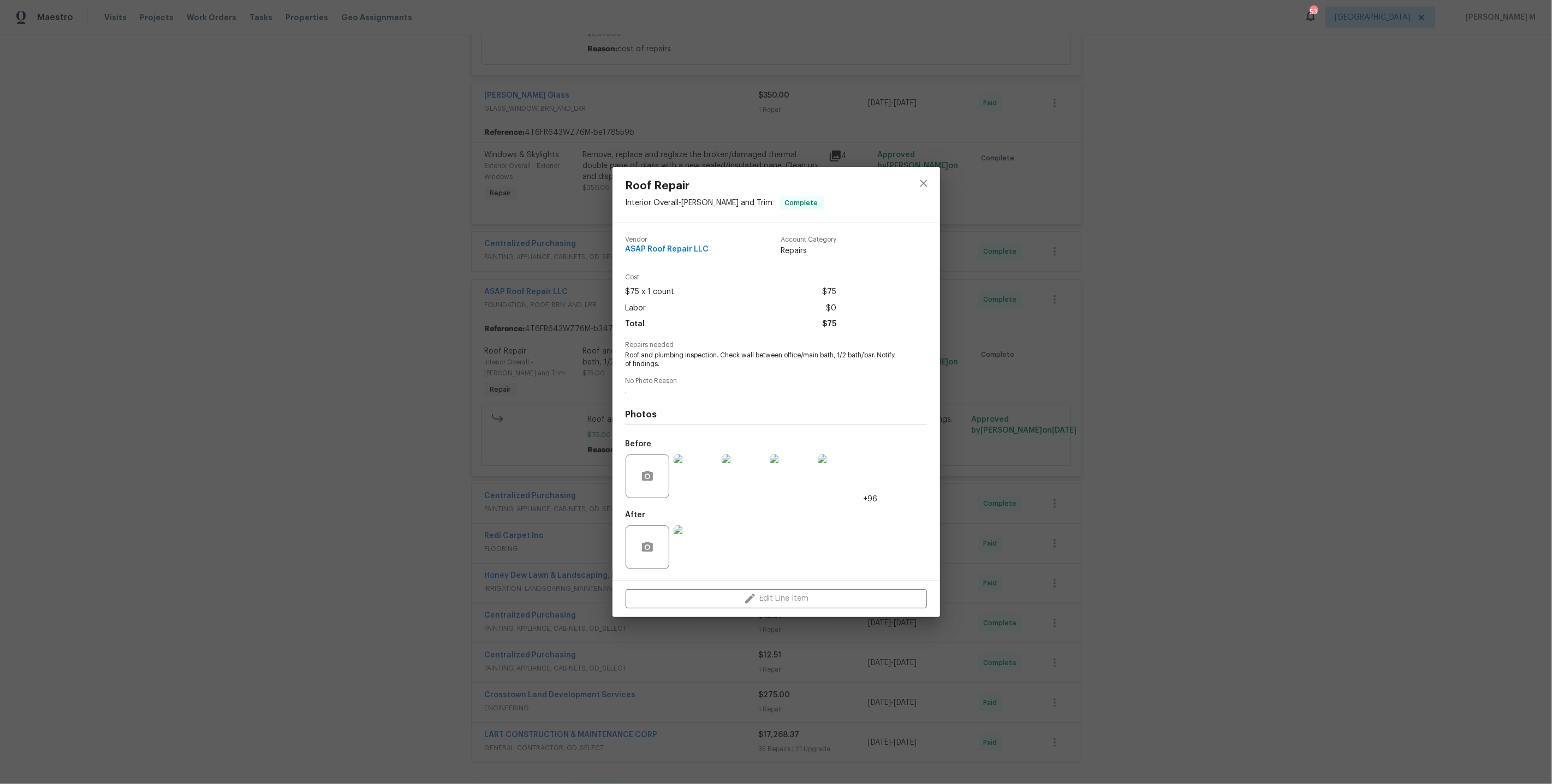
click at [588, 514] on div "Roof Repair Interior Overall - [PERSON_NAME] and Trim Complete Vendor ASAP Roof…" at bounding box center [776, 392] width 1552 height 784
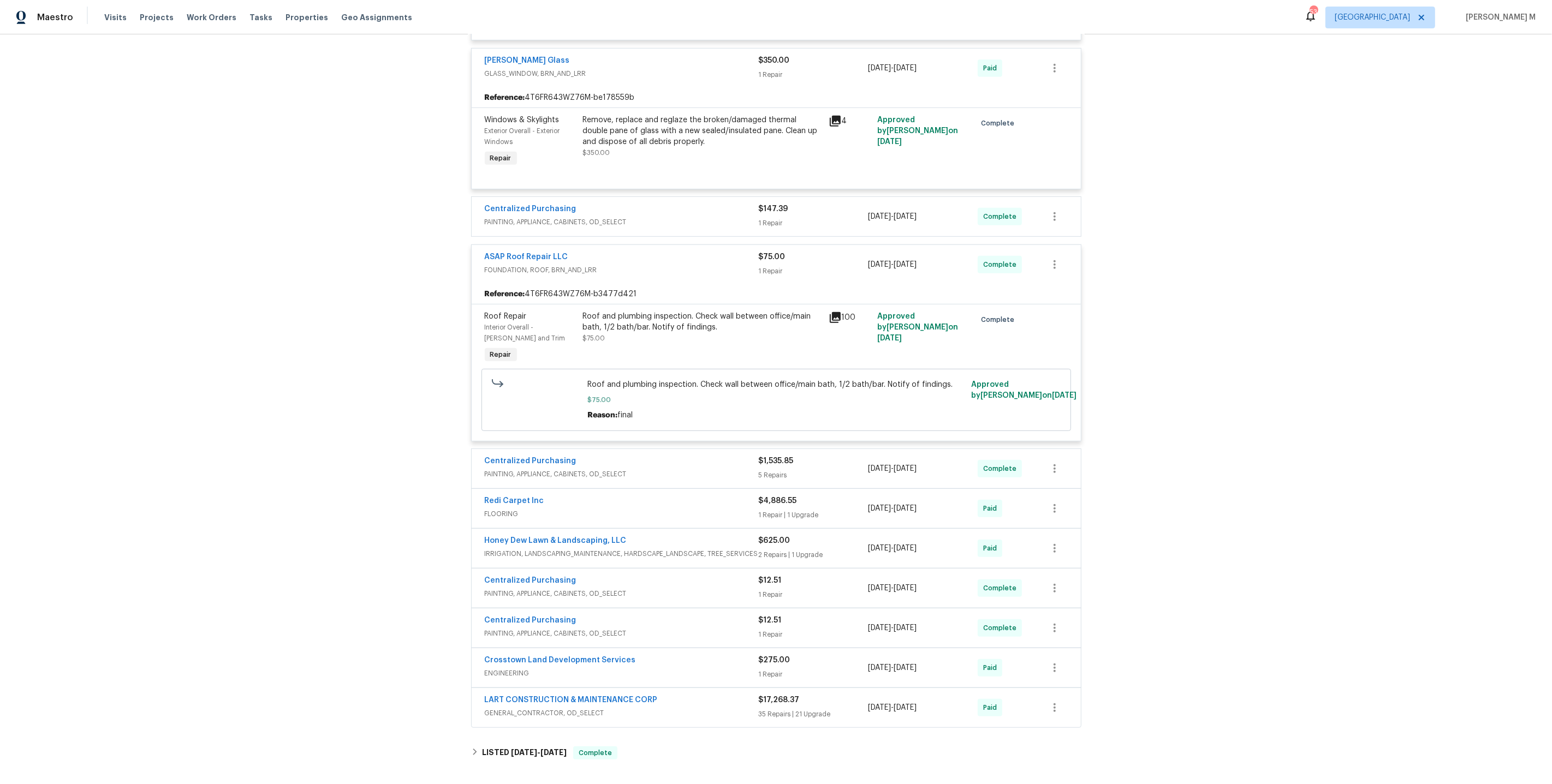
scroll to position [557, 0]
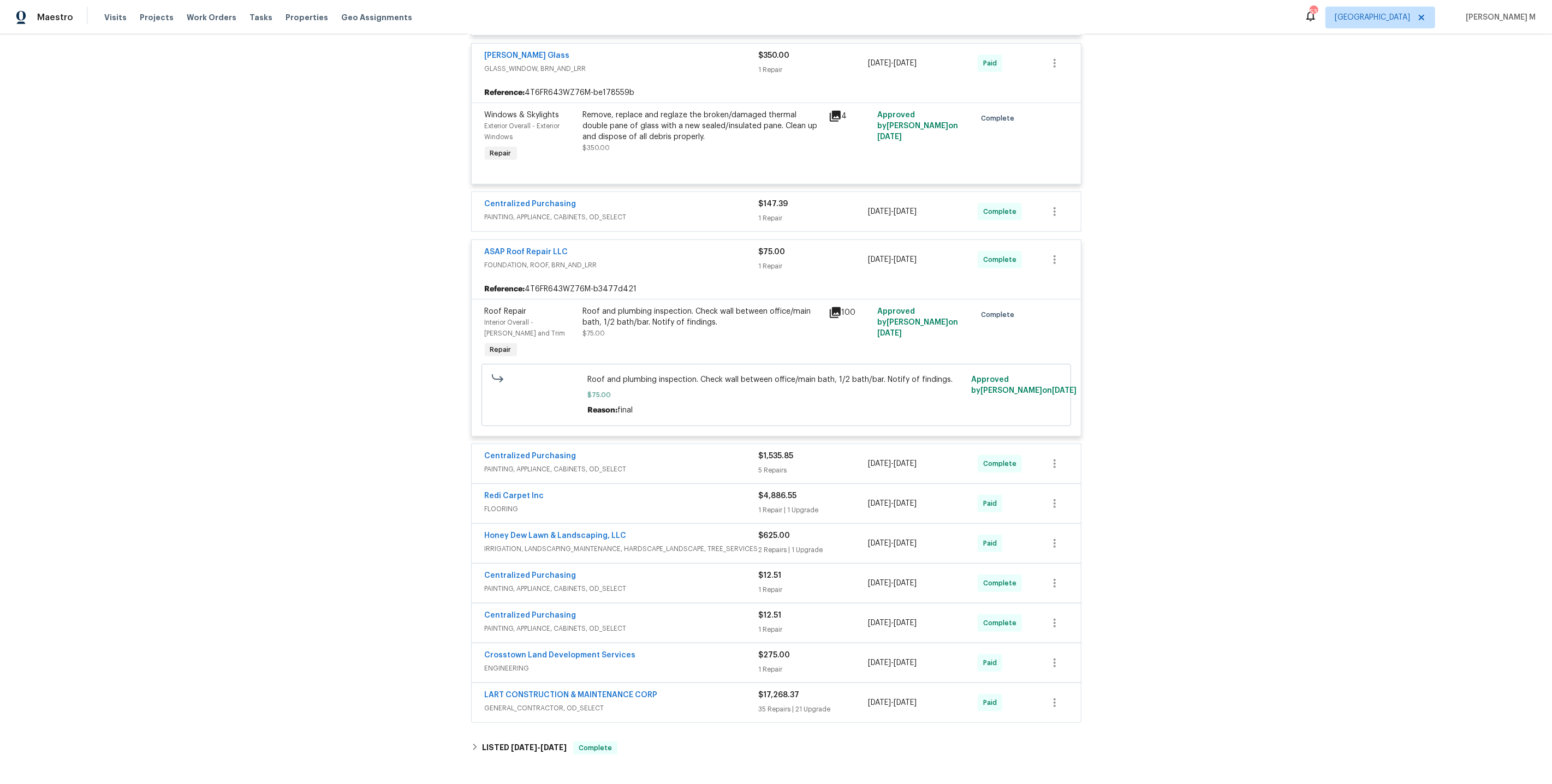
click at [509, 663] on span "ENGINEERING" at bounding box center [622, 669] width 274 height 11
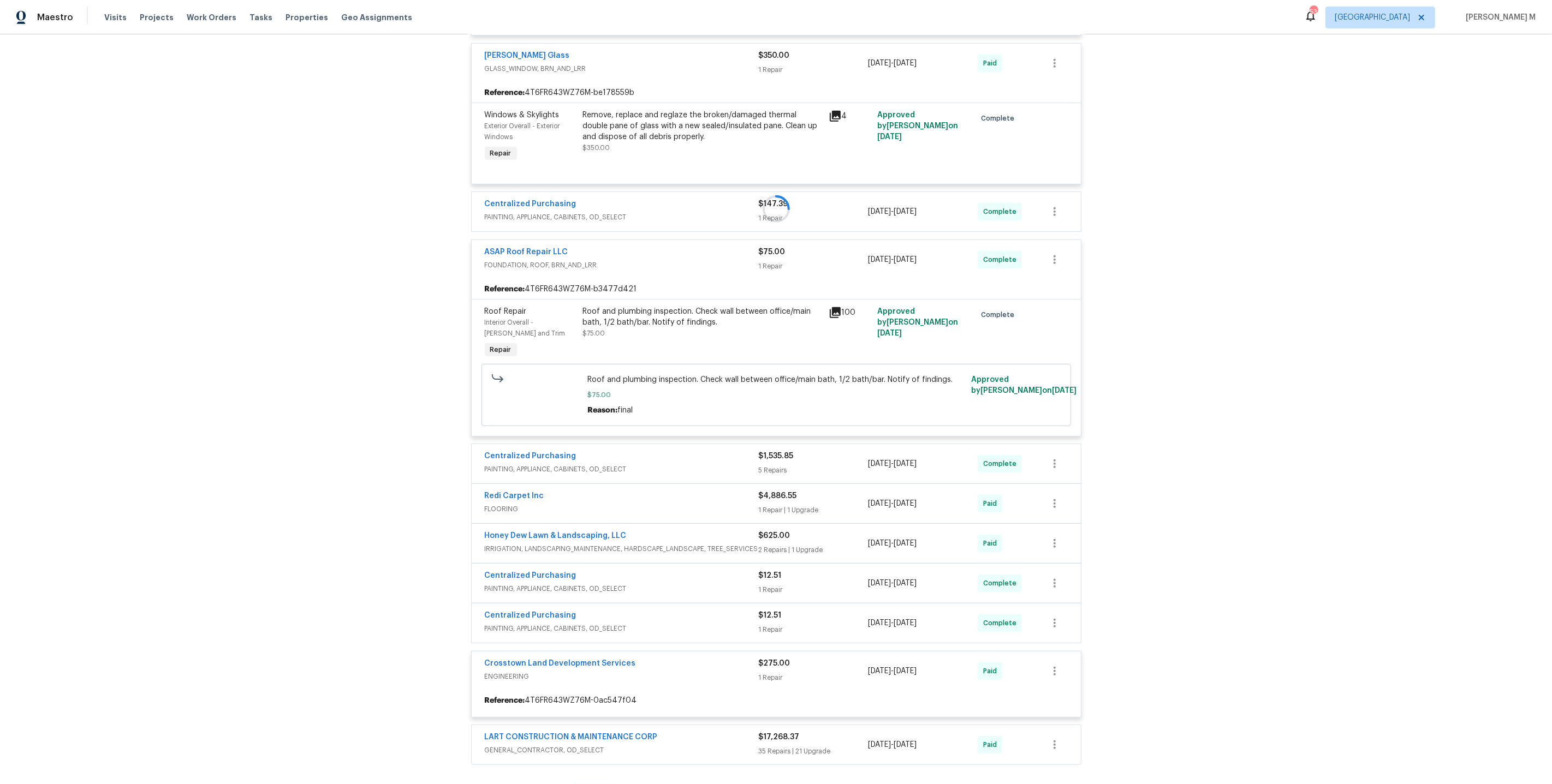
scroll to position [690, 0]
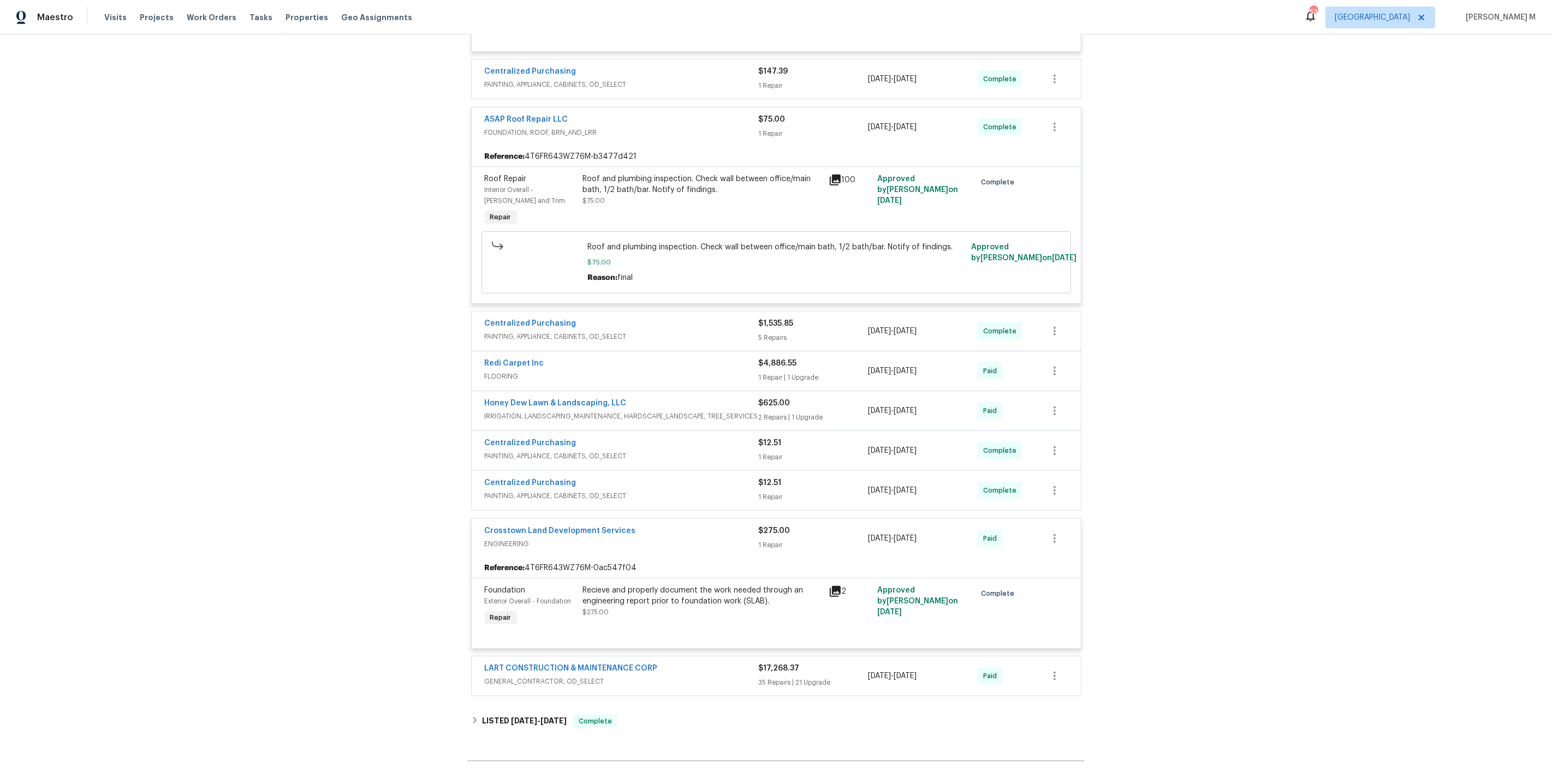
click at [734, 585] on div "Recieve and properly document the work needed through an engineering report pri…" at bounding box center [702, 595] width 239 height 22
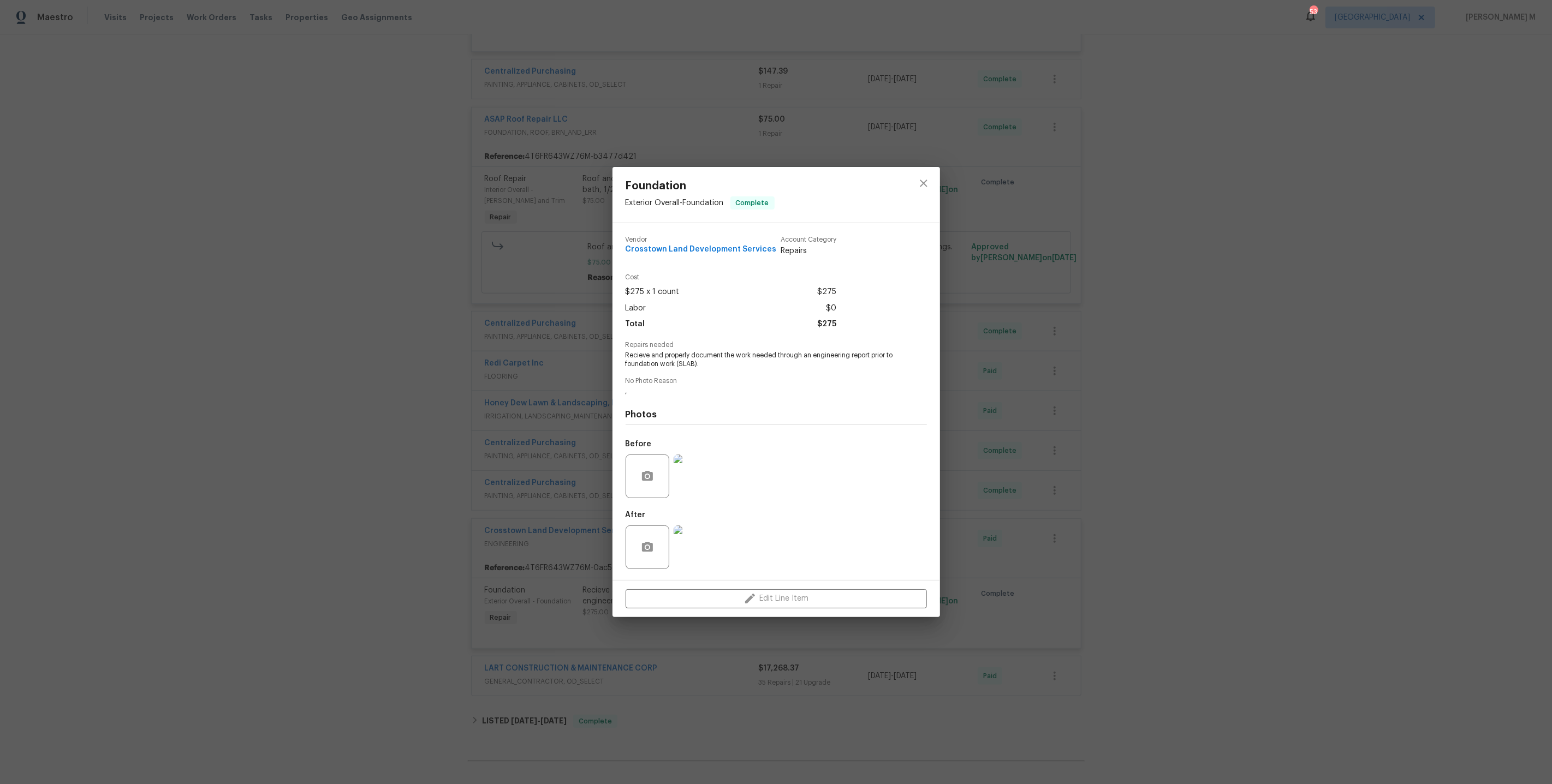
click at [694, 470] on img at bounding box center [696, 476] width 44 height 44
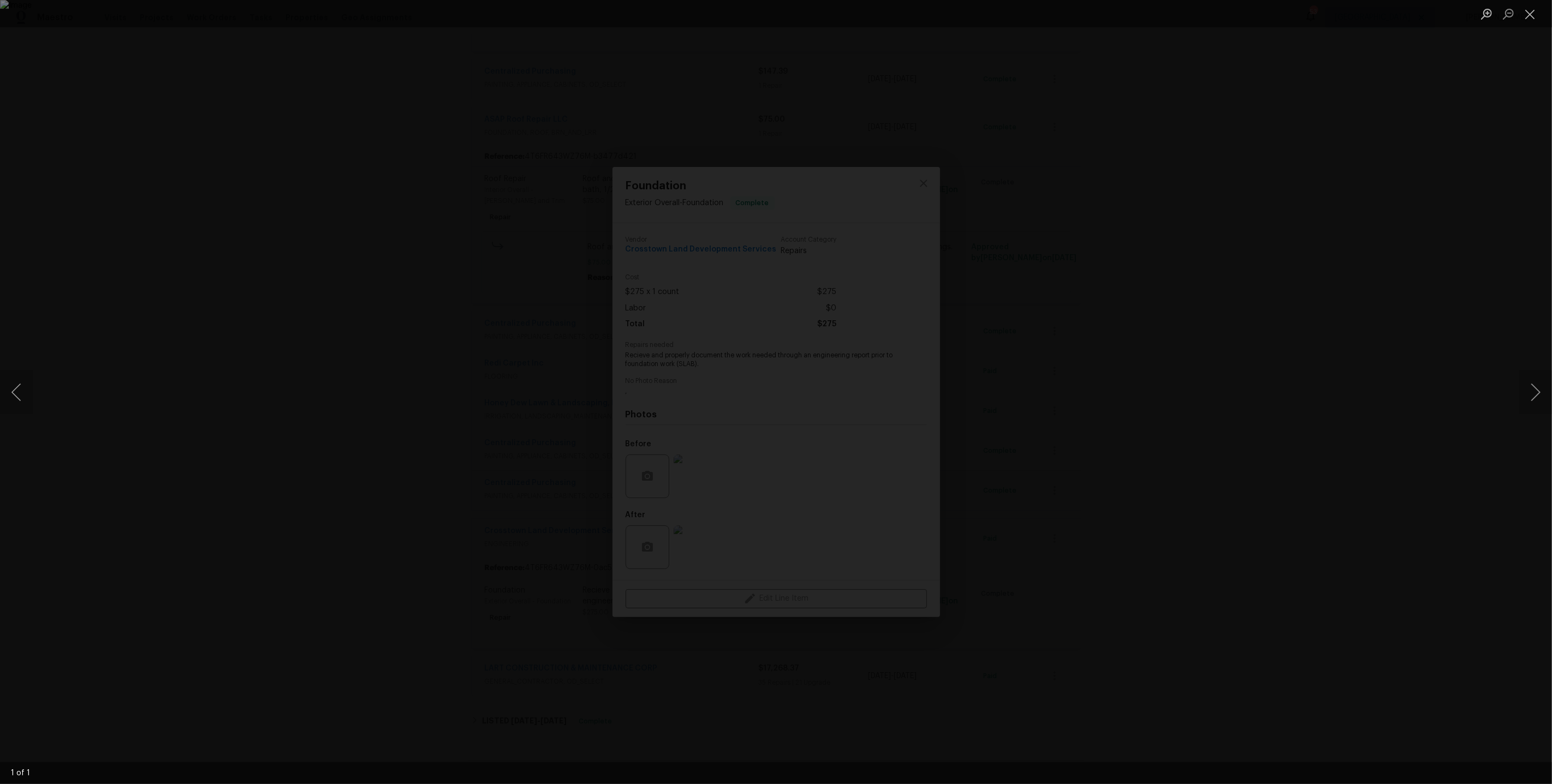
click at [1199, 399] on div "Lightbox" at bounding box center [776, 392] width 1552 height 784
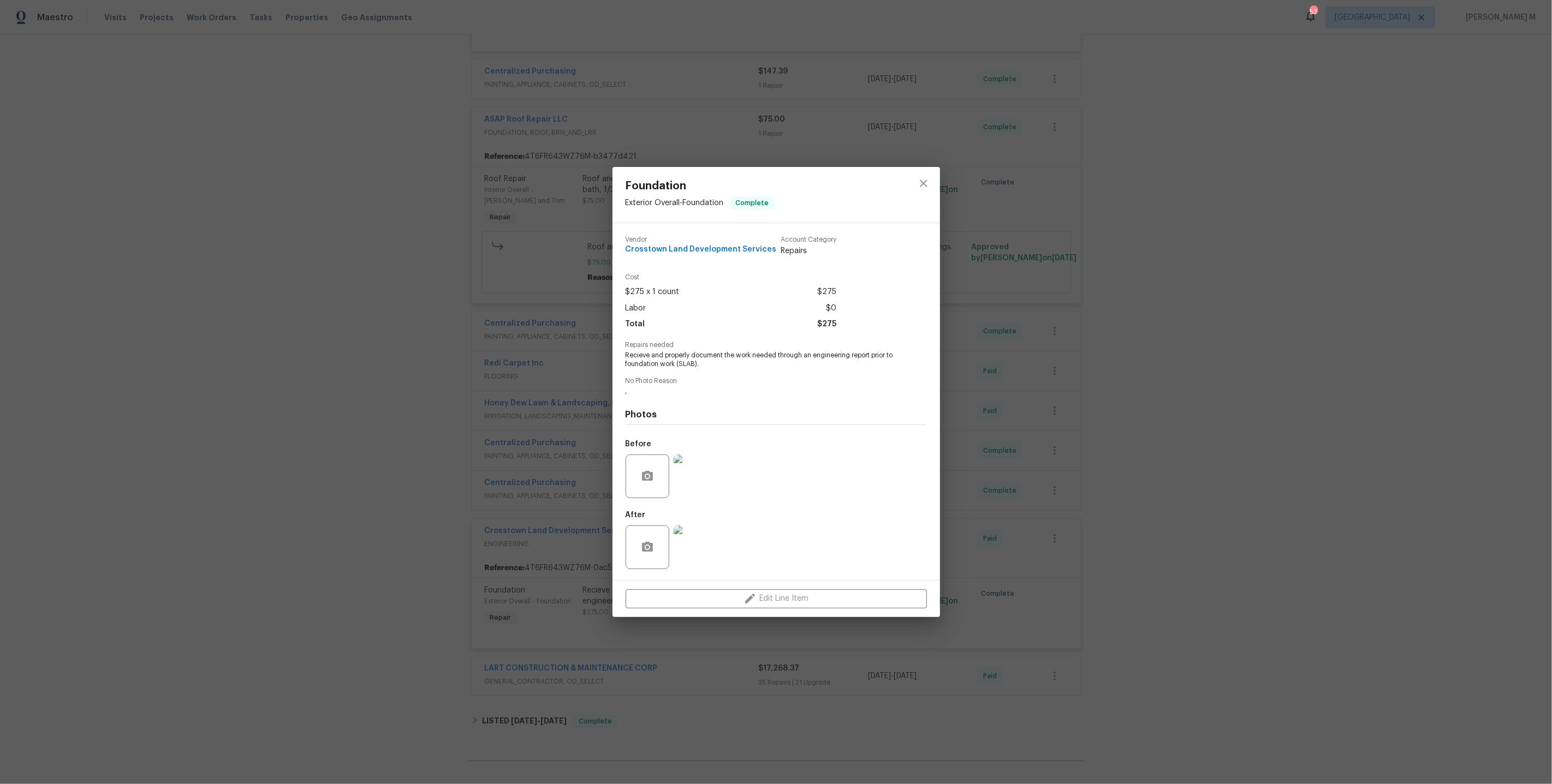
click at [1016, 370] on div "Foundation Exterior Overall - Foundation Complete Vendor Crosstown Land Develop…" at bounding box center [776, 392] width 1552 height 784
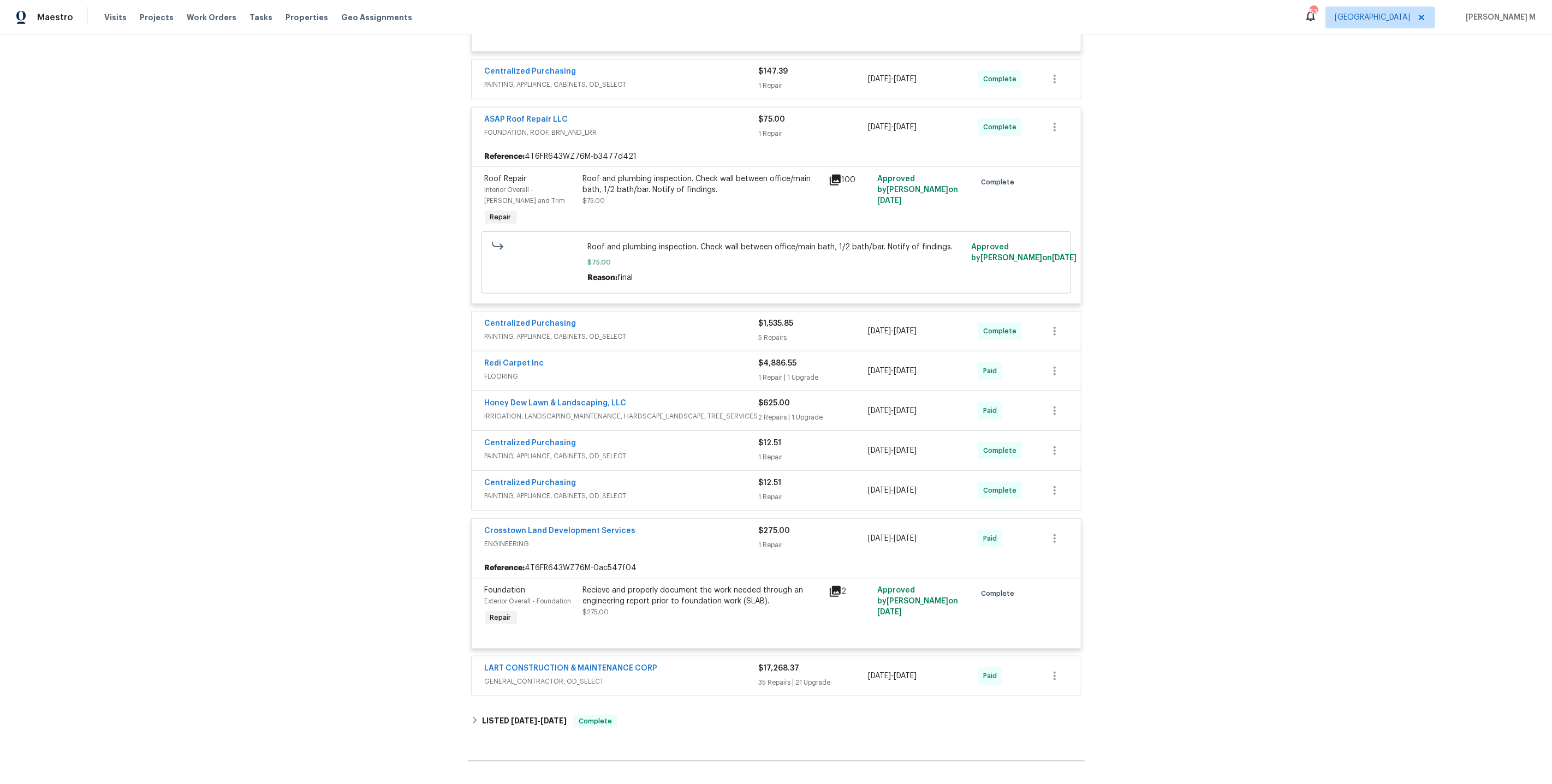
scroll to position [753, 0]
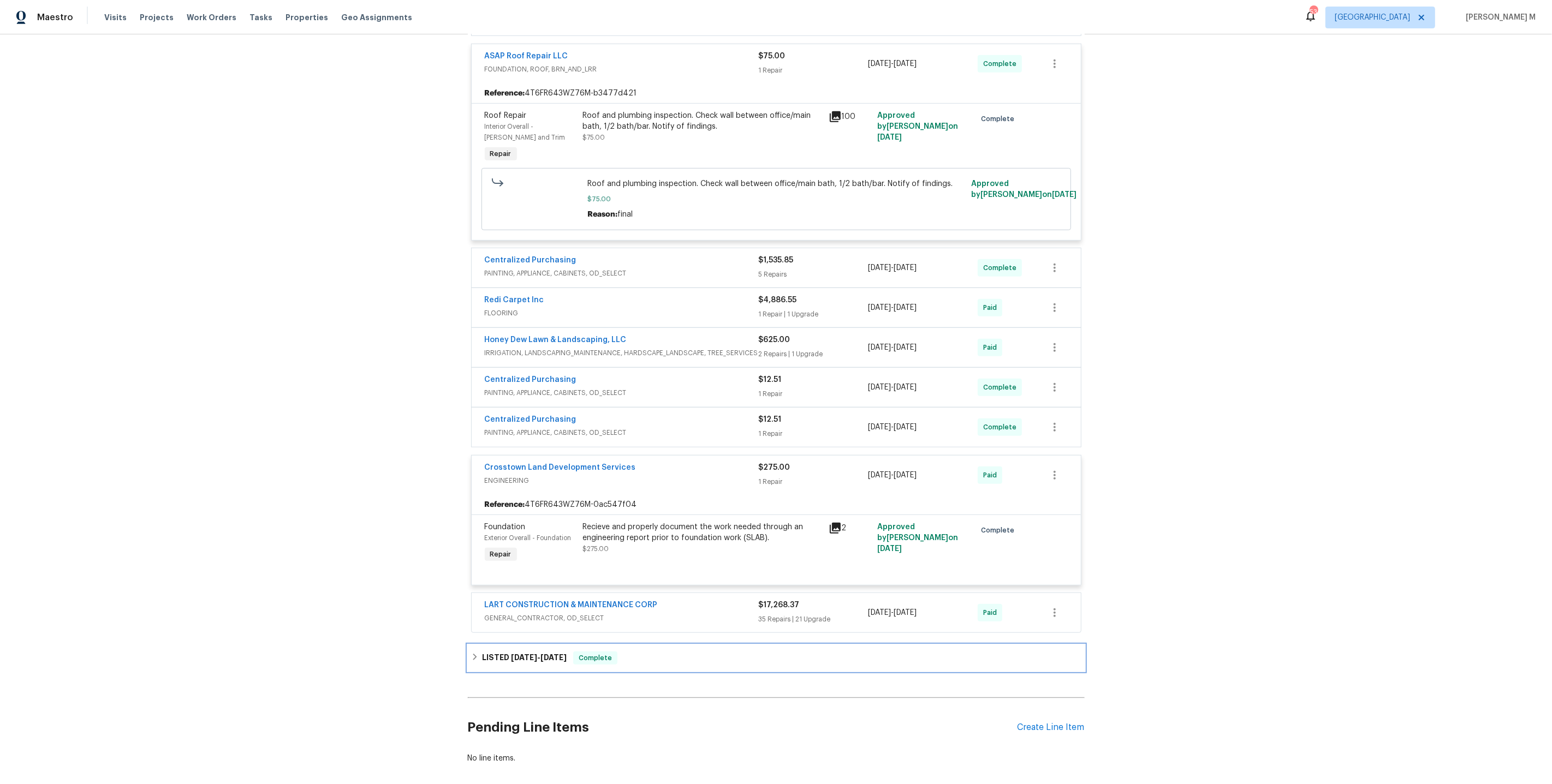
click at [512, 654] on span "[DATE]" at bounding box center [523, 658] width 26 height 8
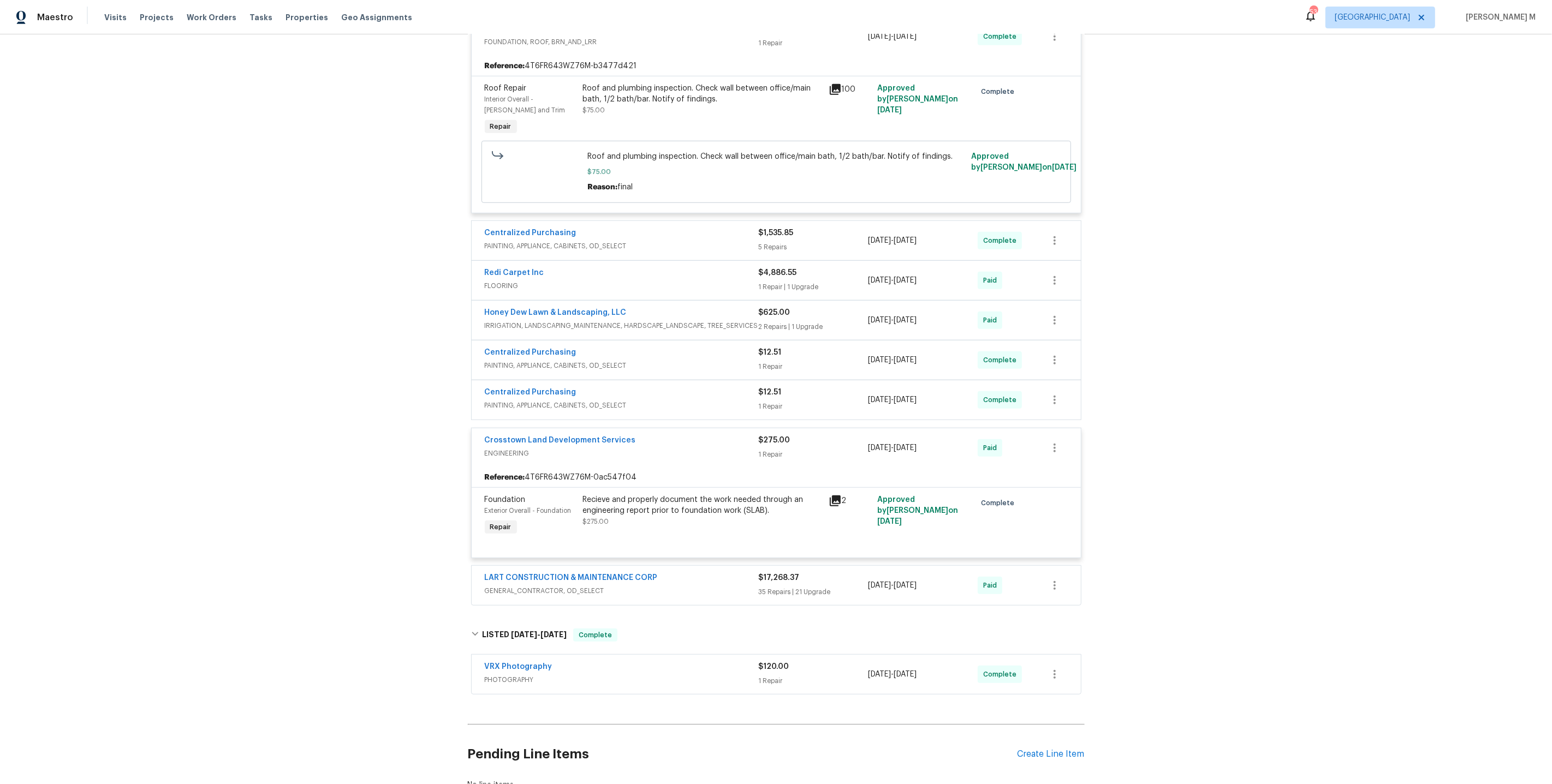
click at [588, 241] on span "PAINTING, APPLIANCE, CABINETS, OD_SELECT" at bounding box center [622, 246] width 274 height 11
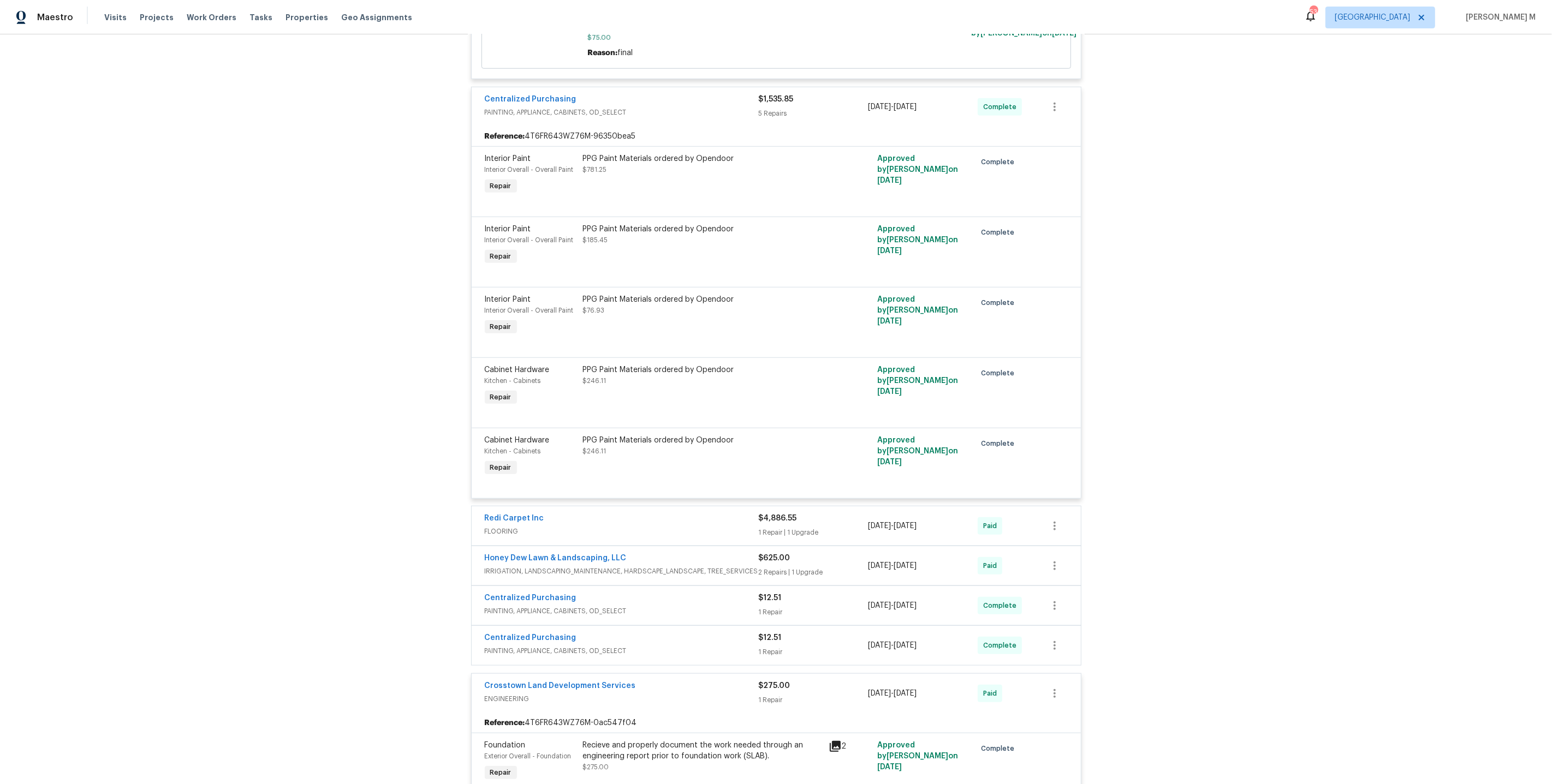
scroll to position [1176, 0]
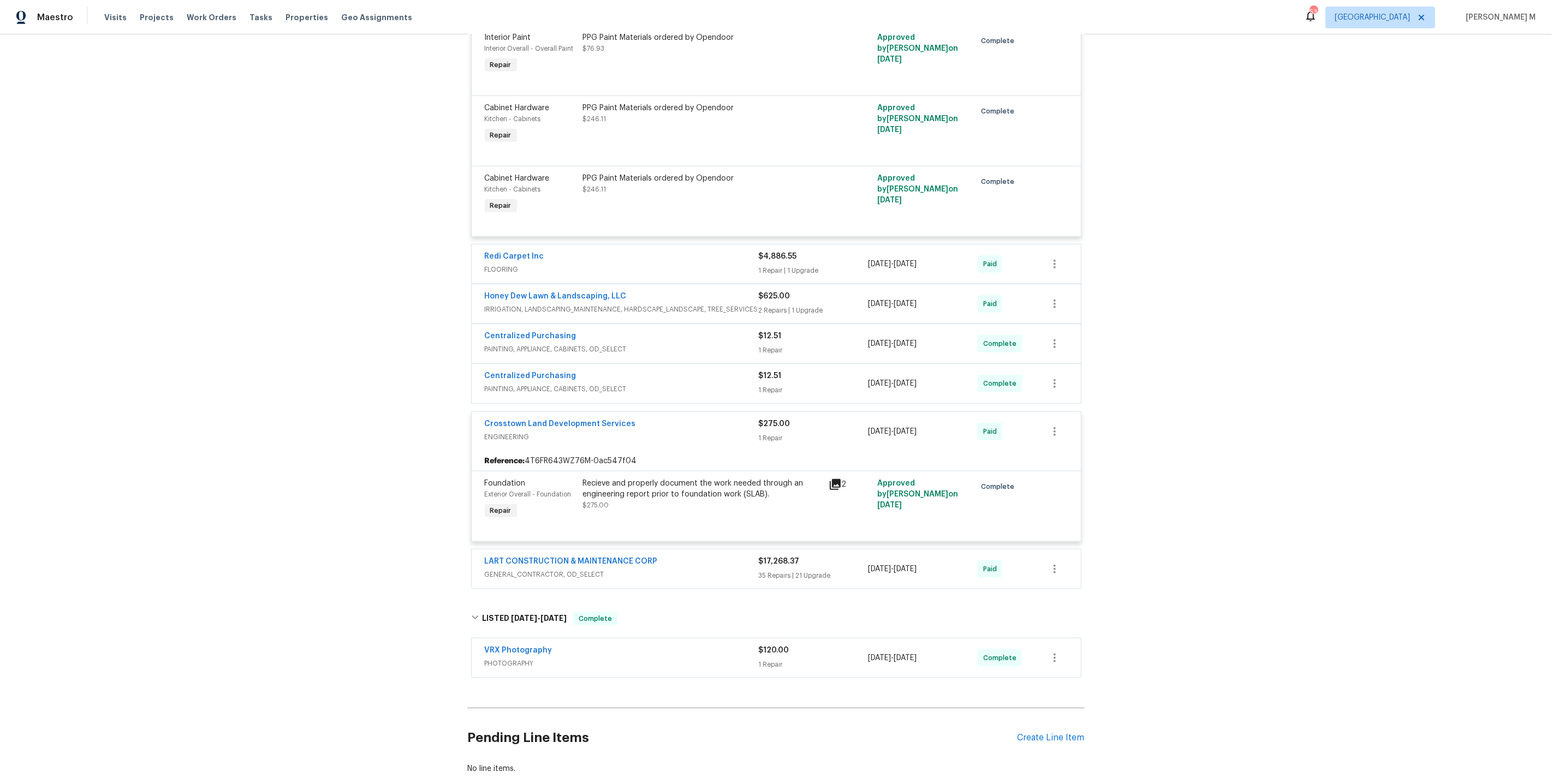
click at [495, 264] on span "FLOORING" at bounding box center [622, 270] width 274 height 11
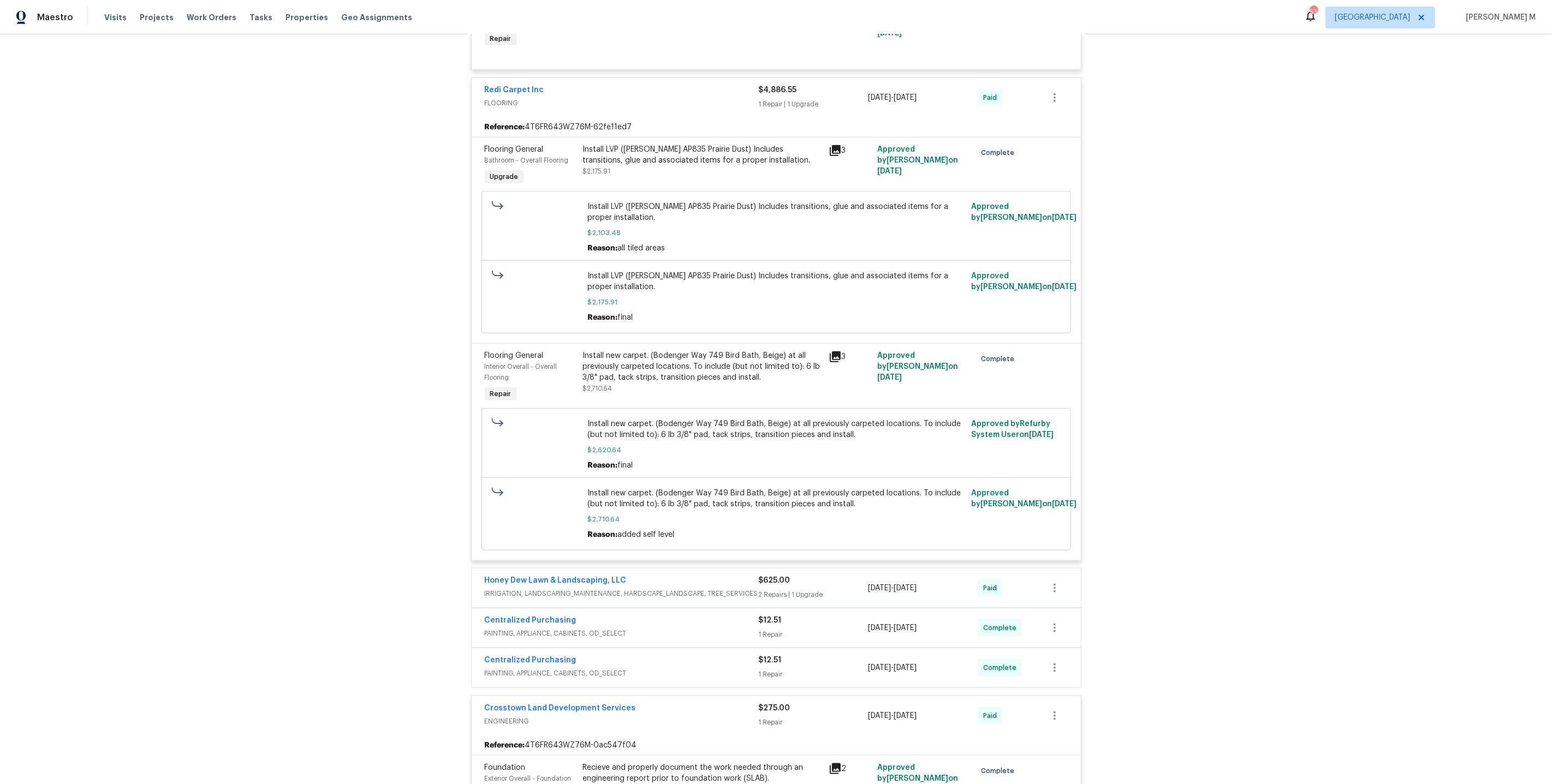
scroll to position [1344, 0]
click at [560, 588] on span "IRRIGATION, LANDSCAPING_MAINTENANCE, HARDSCAPE_LANDSCAPE, TREE_SERVICES" at bounding box center [622, 594] width 274 height 11
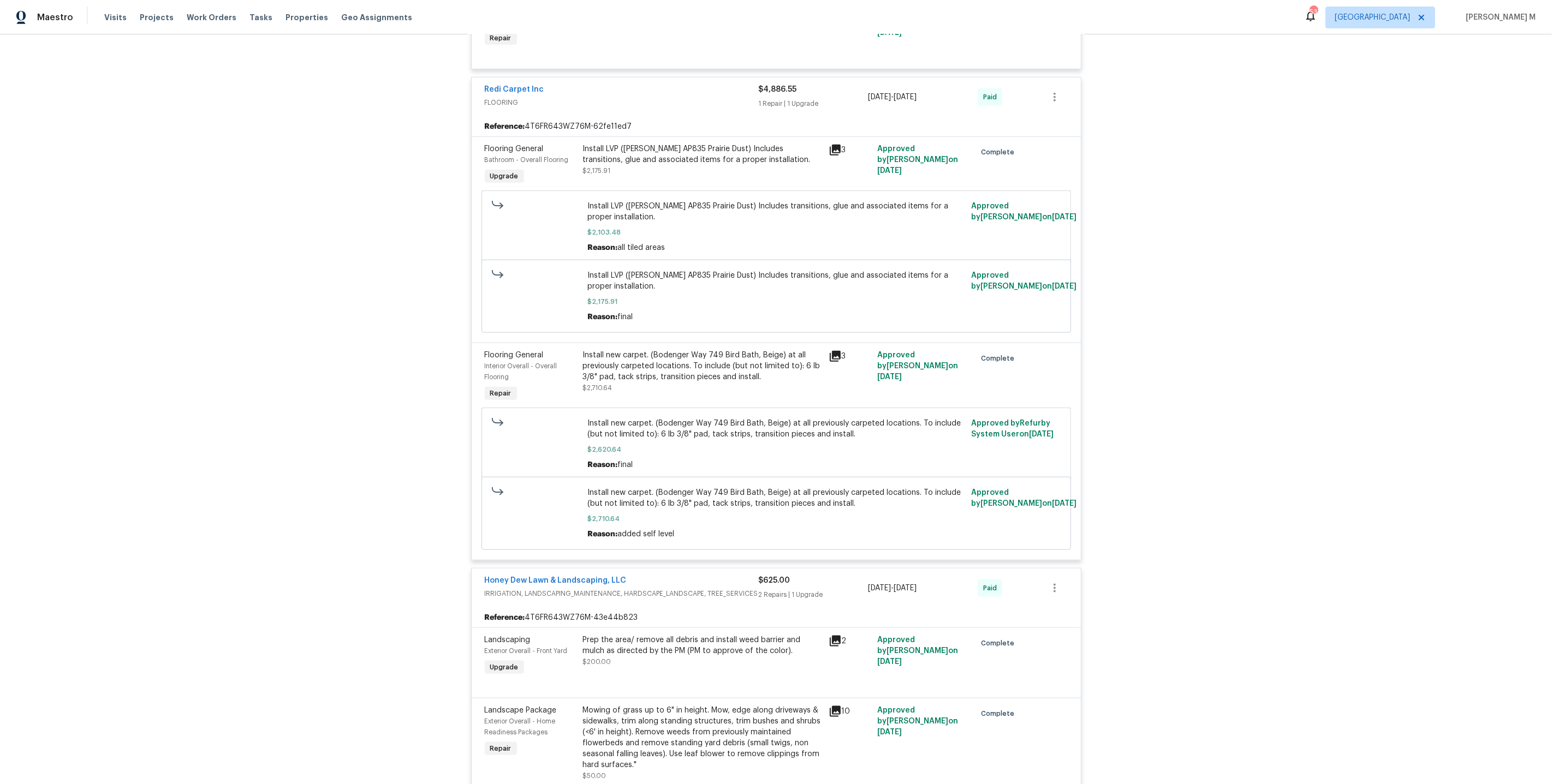
scroll to position [1897, 0]
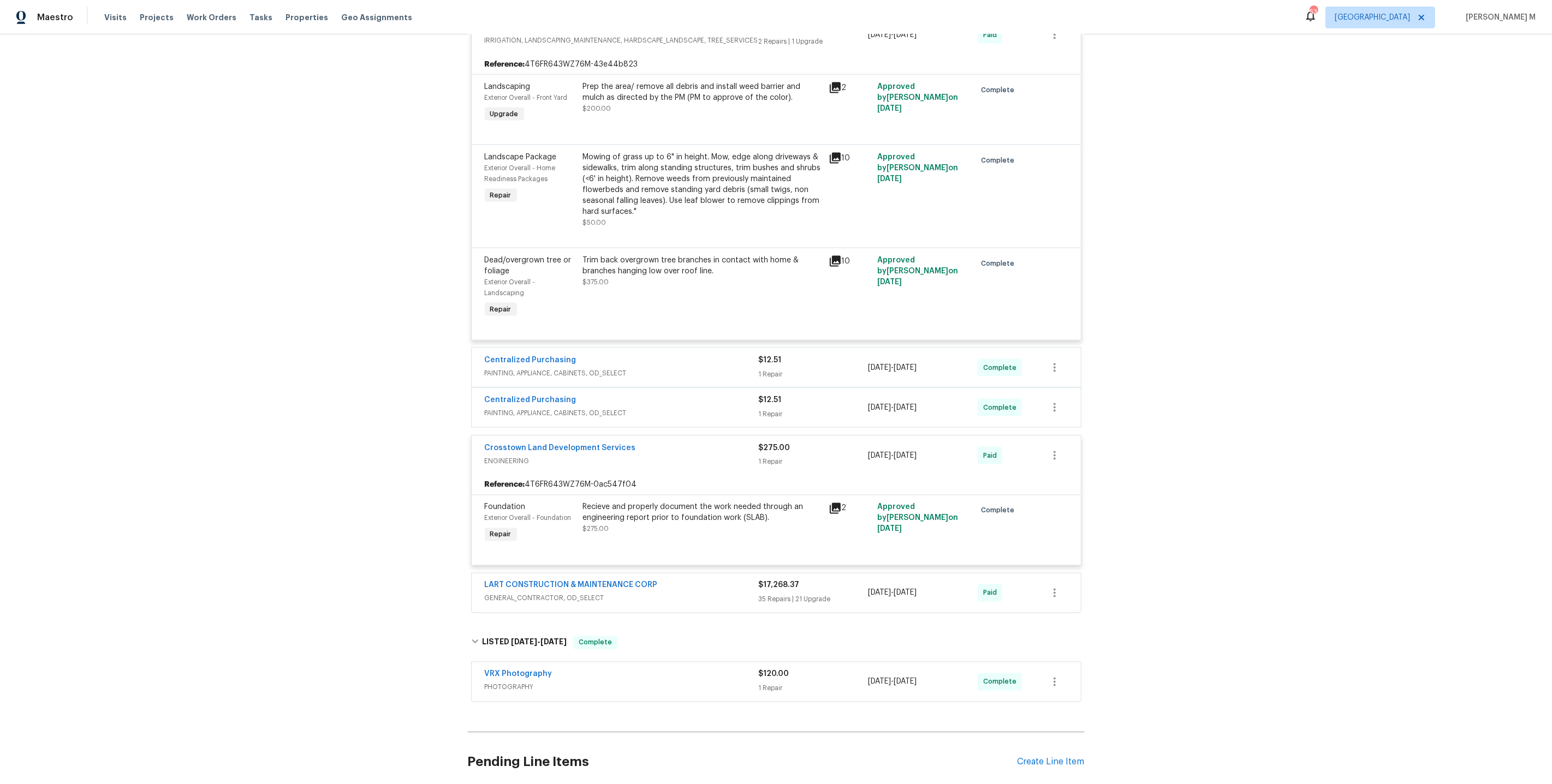
click at [521, 593] on span "GENERAL_CONTRACTOR, OD_SELECT" at bounding box center [622, 598] width 274 height 11
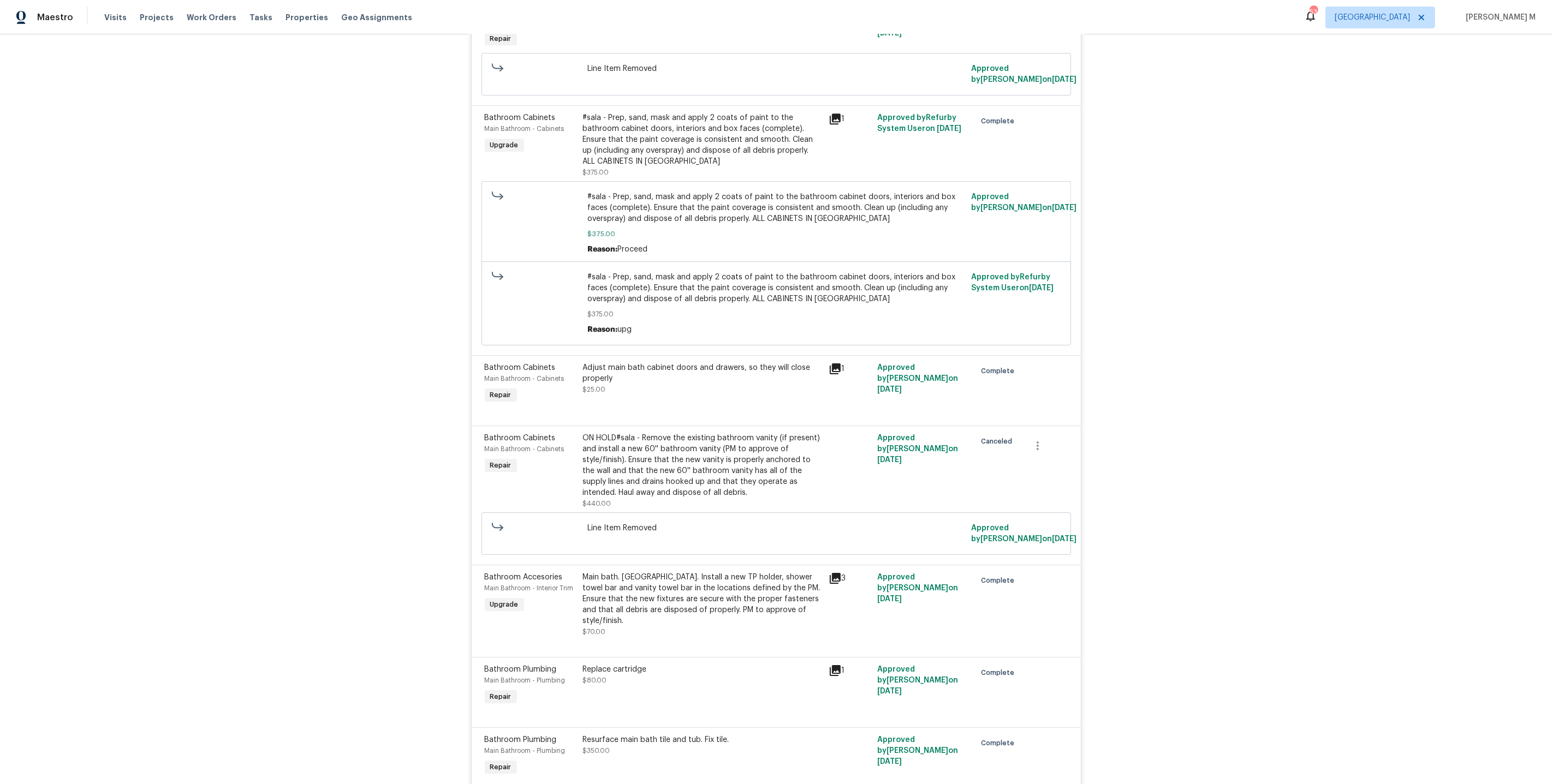
scroll to position [8763, 0]
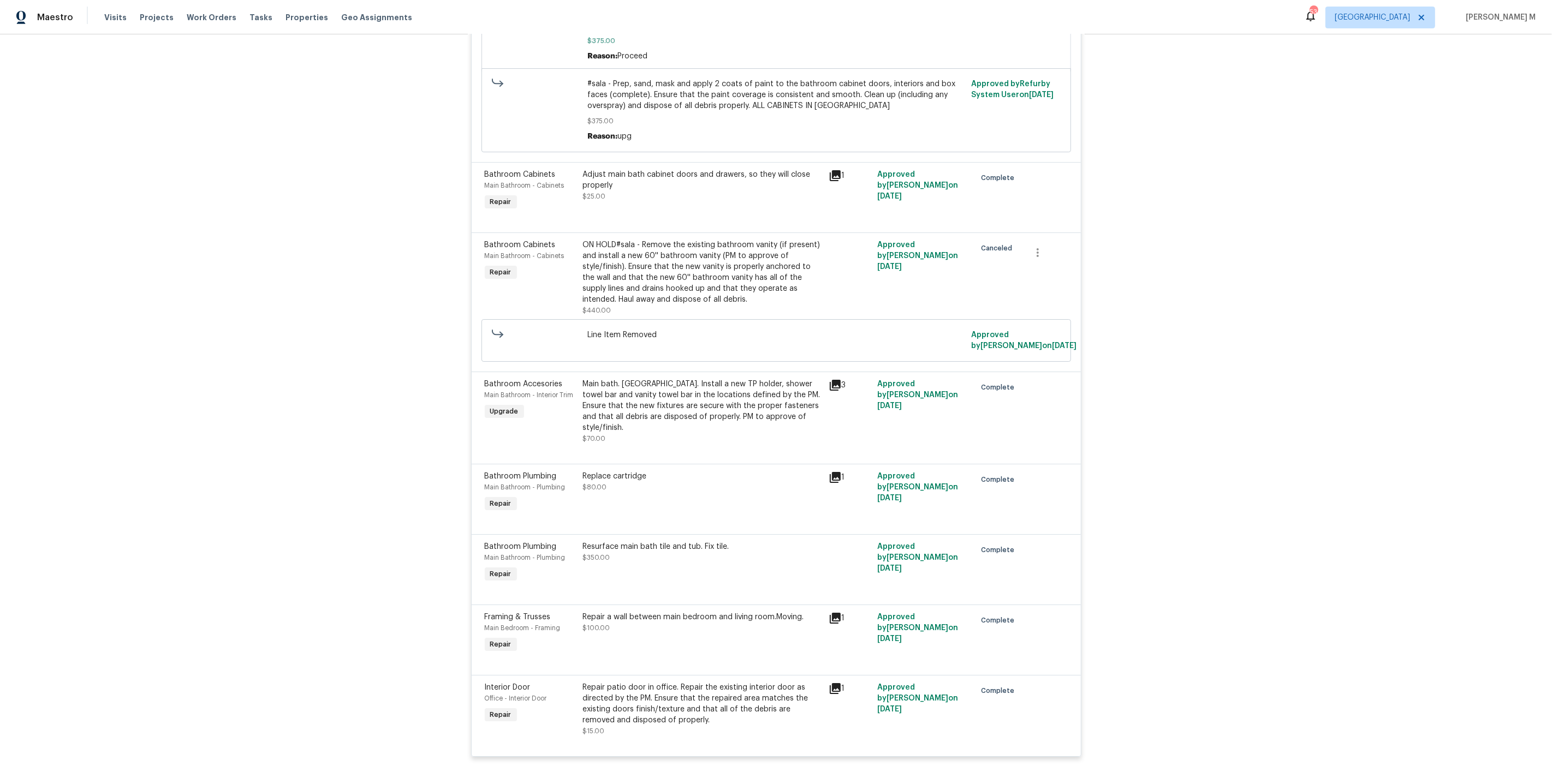
scroll to position [8867, 0]
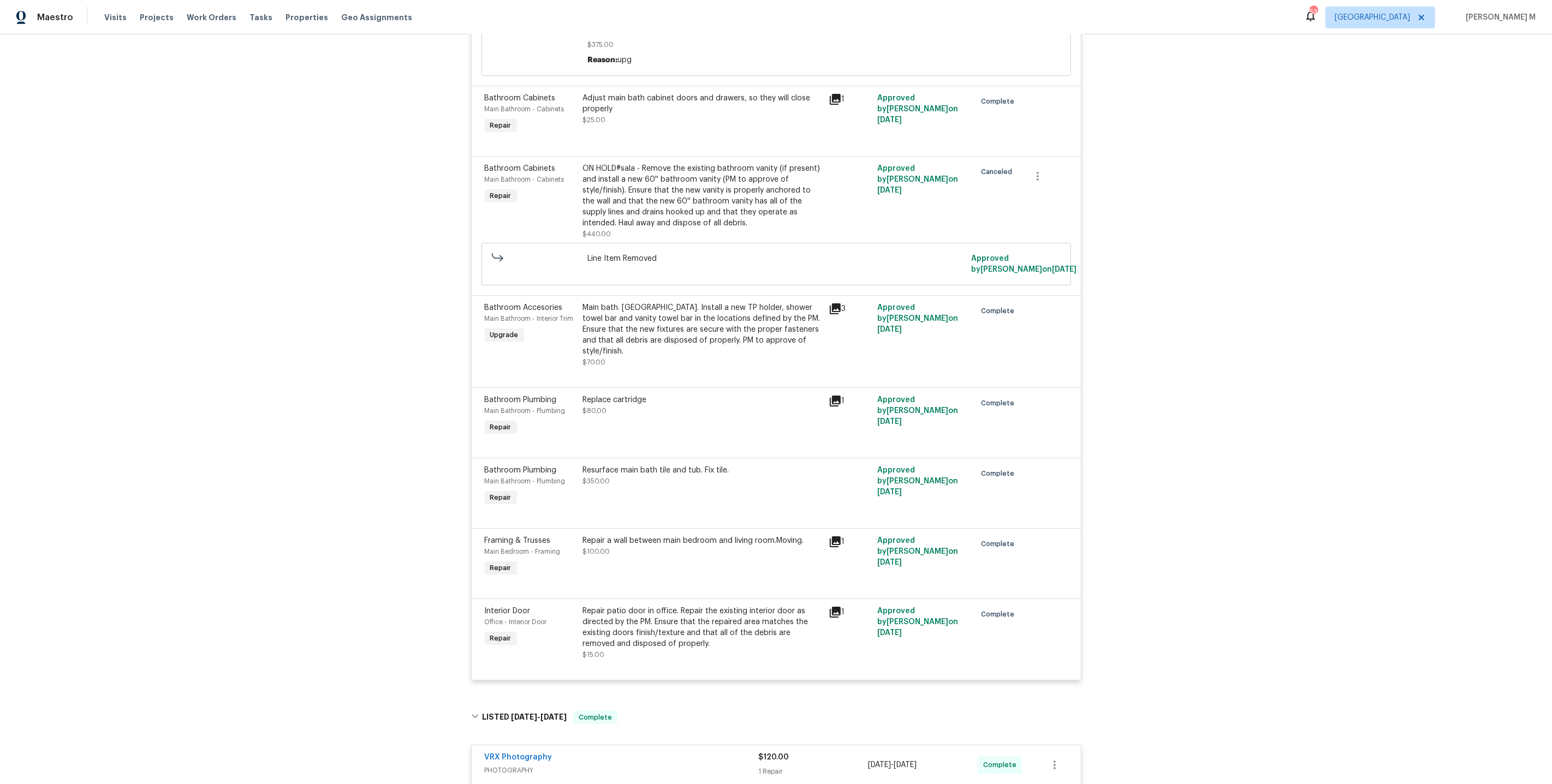
drag, startPoint x: 661, startPoint y: 570, endPoint x: 816, endPoint y: 717, distance: 213.6
drag, startPoint x: 1233, startPoint y: 623, endPoint x: 1234, endPoint y: 618, distance: 5.1
click at [1234, 623] on div "Back to all projects [STREET_ADDRESS][PERSON_NAME] 4 Beds | 2 1/2 Baths | Total…" at bounding box center [776, 409] width 1552 height 750
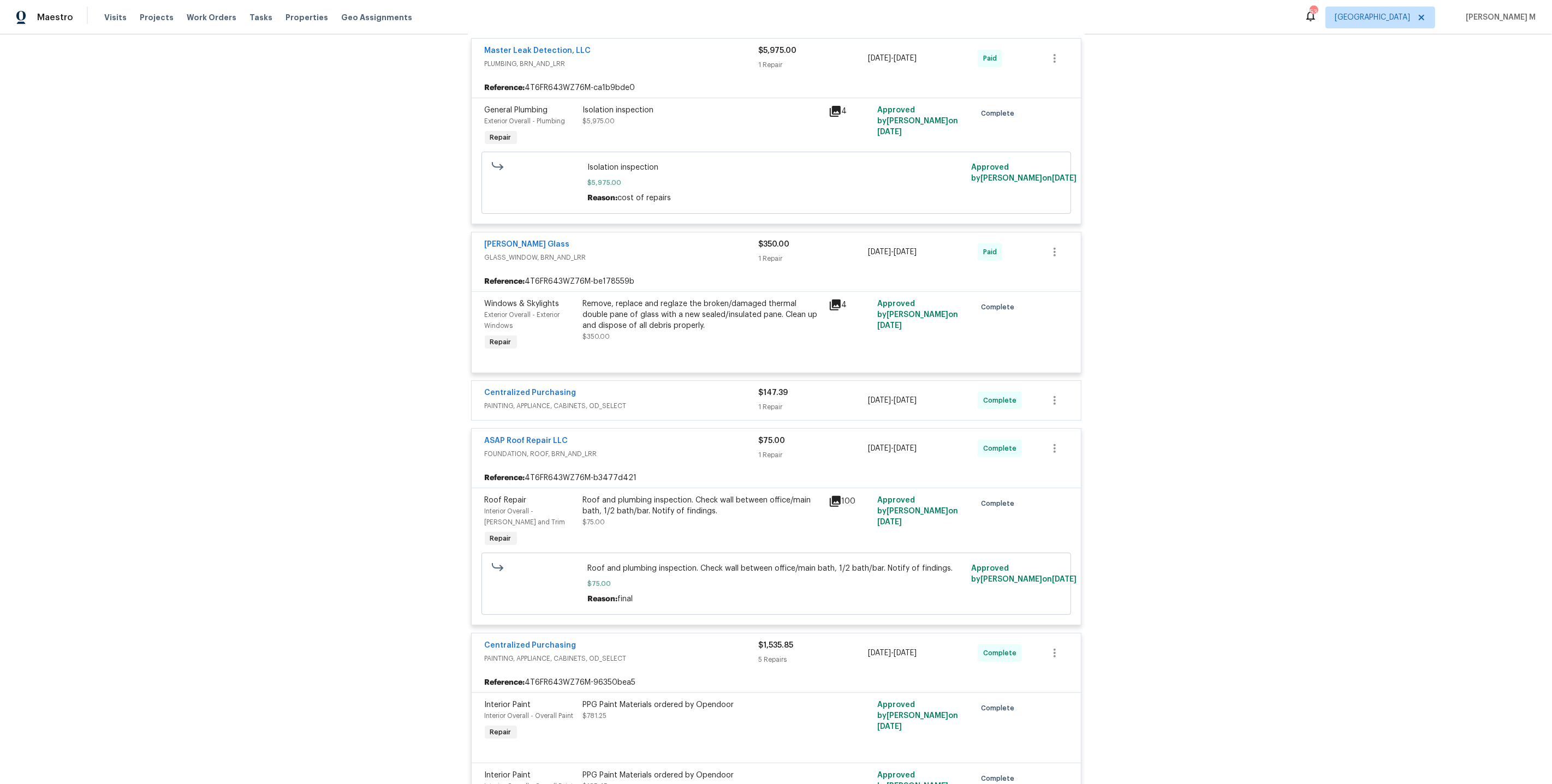
scroll to position [0, 0]
